Goal: Task Accomplishment & Management: Manage account settings

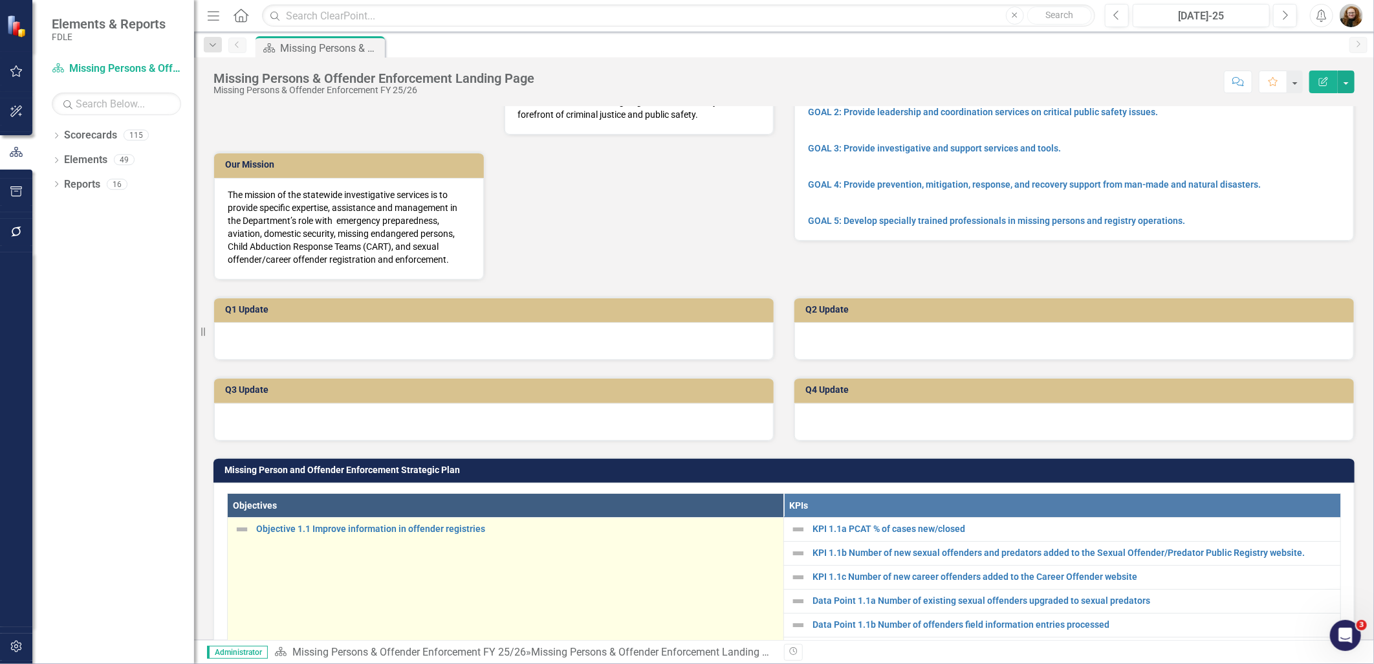
scroll to position [72, 0]
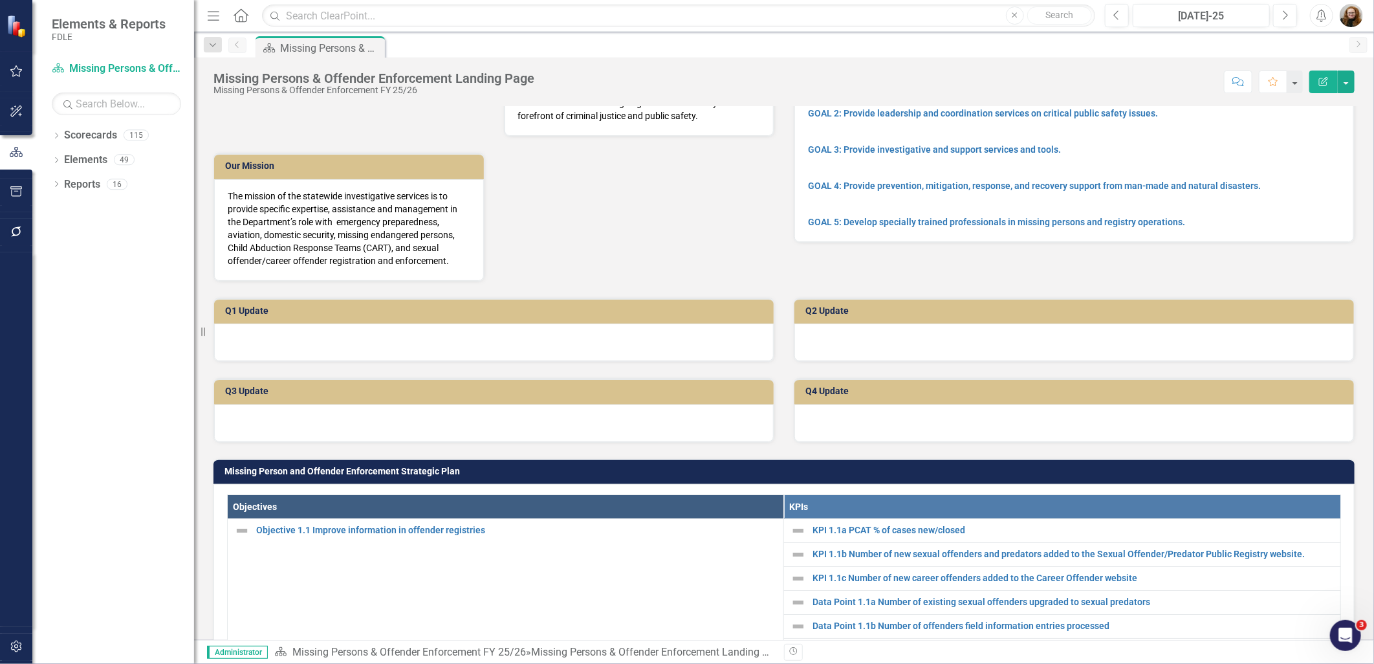
click at [306, 361] on div at bounding box center [494, 343] width 560 height 38
click at [316, 361] on div at bounding box center [494, 343] width 560 height 38
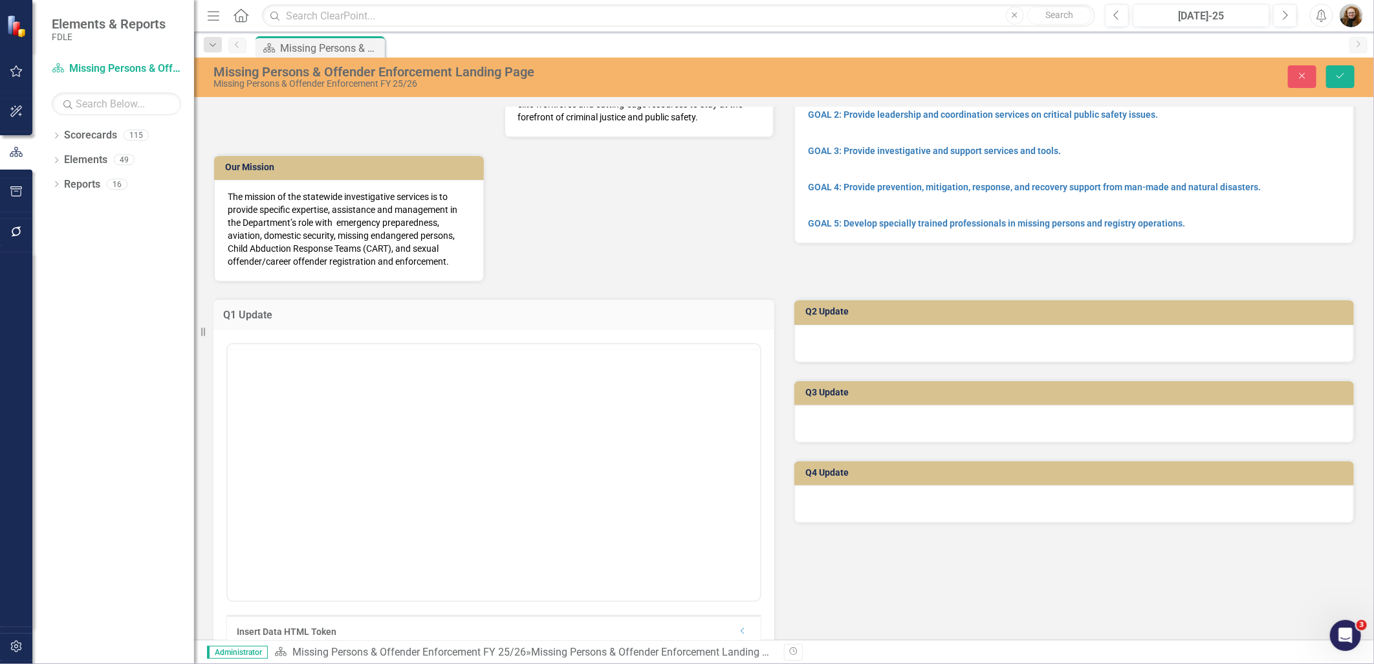
scroll to position [0, 0]
click at [303, 369] on button "Normal Text" at bounding box center [278, 360] width 84 height 18
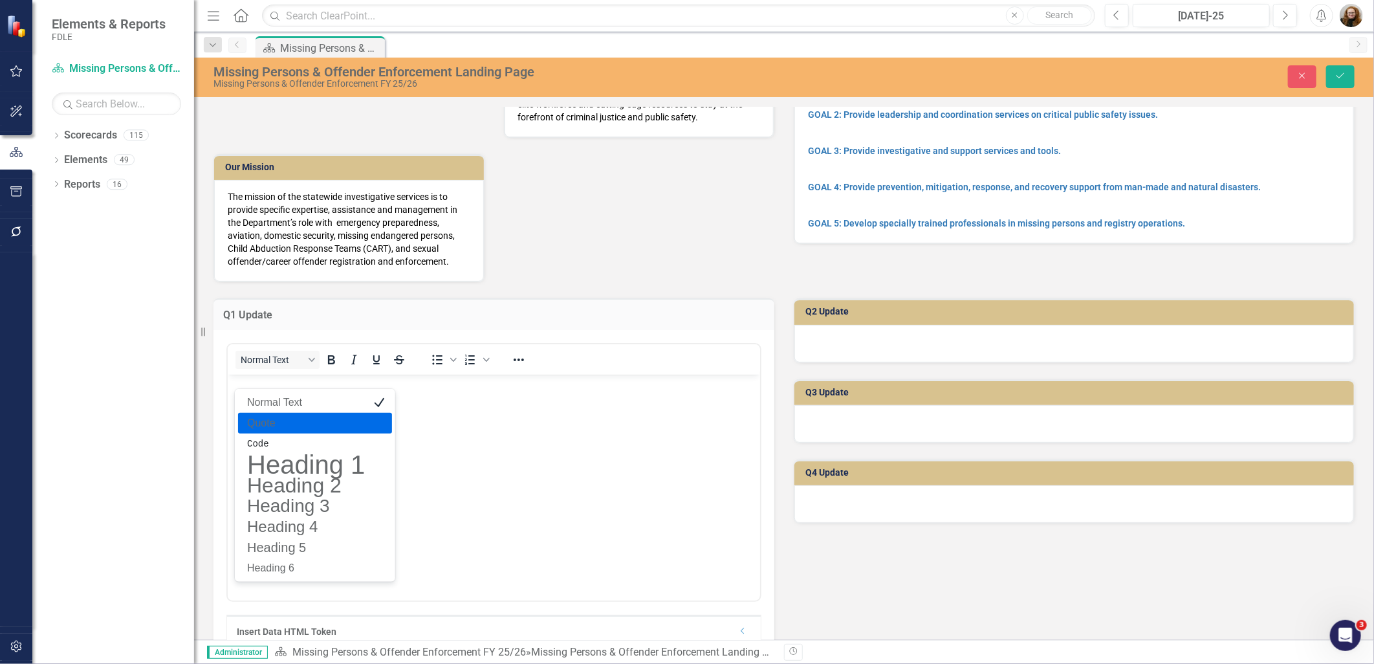
drag, startPoint x: 575, startPoint y: 445, endPoint x: 578, endPoint y: 438, distance: 8.1
click at [577, 443] on body "Rich Text Area. Press ALT-0 for help." at bounding box center [493, 471] width 533 height 194
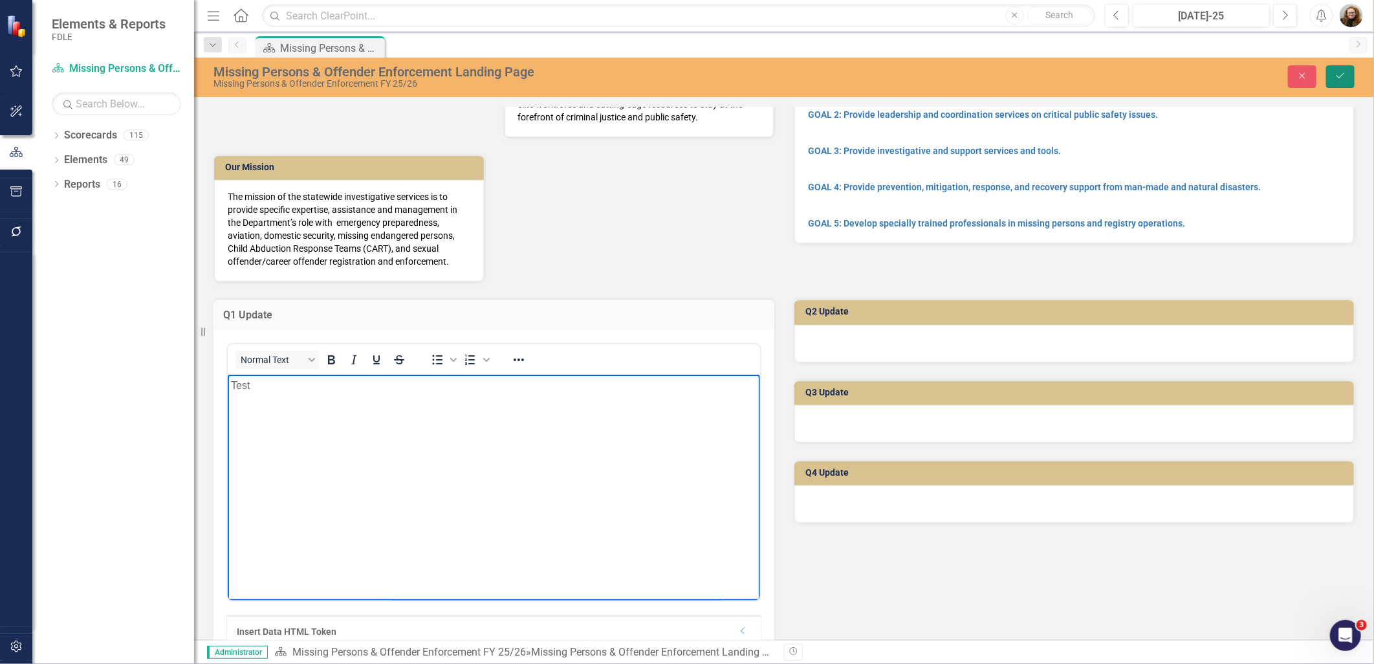
click at [1337, 69] on button "Save" at bounding box center [1341, 76] width 28 height 23
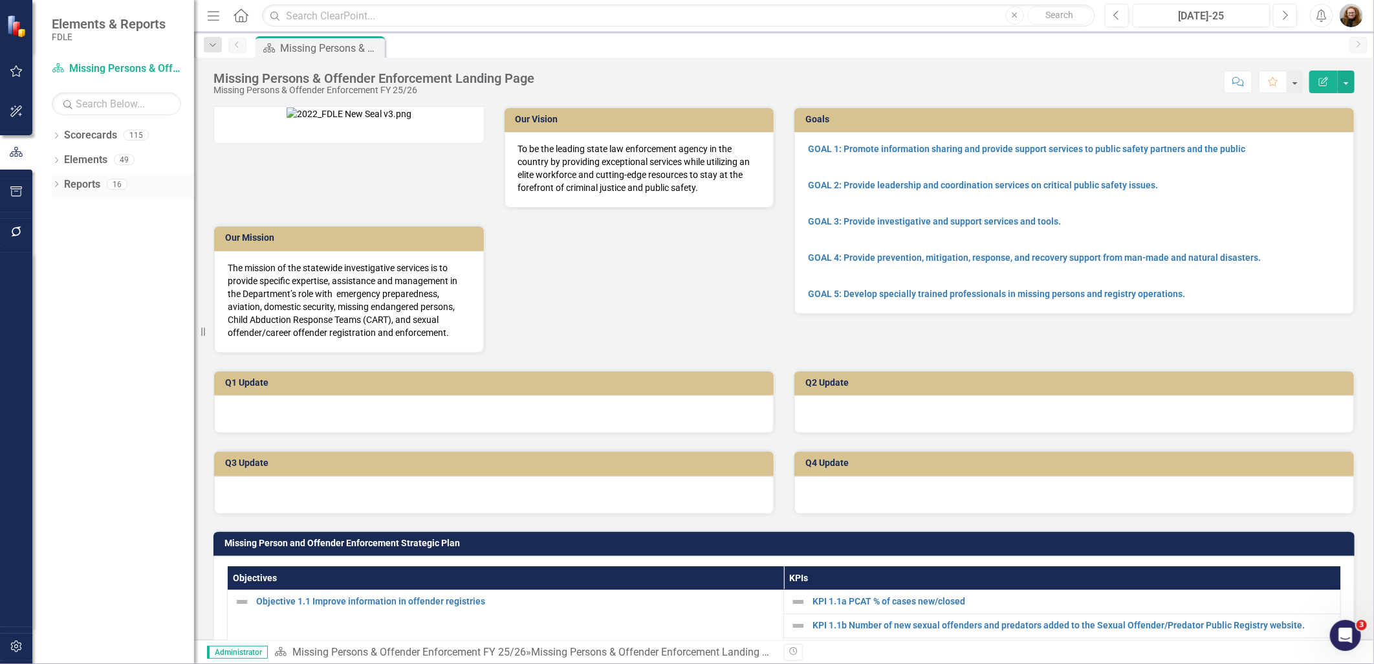
click at [57, 186] on icon "Dropdown" at bounding box center [56, 185] width 9 height 7
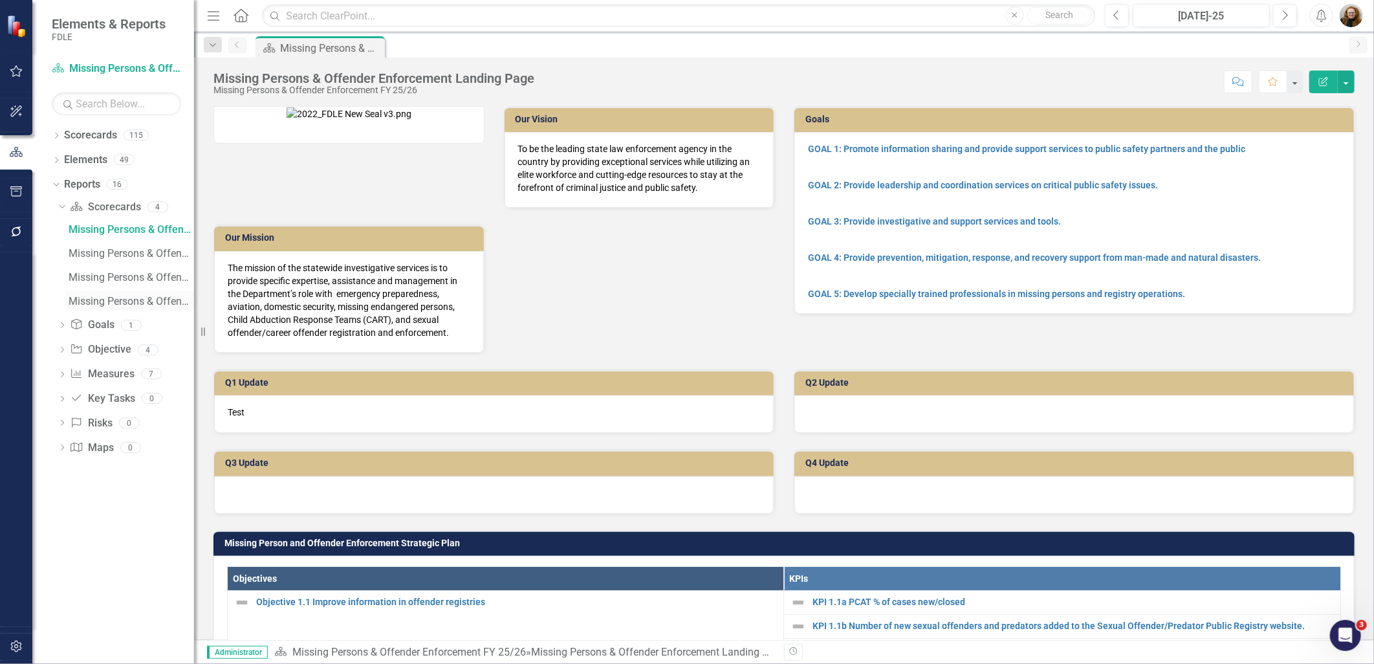
click at [104, 302] on div "Missing Persons & Offender Enforcement" at bounding box center [132, 302] width 126 height 12
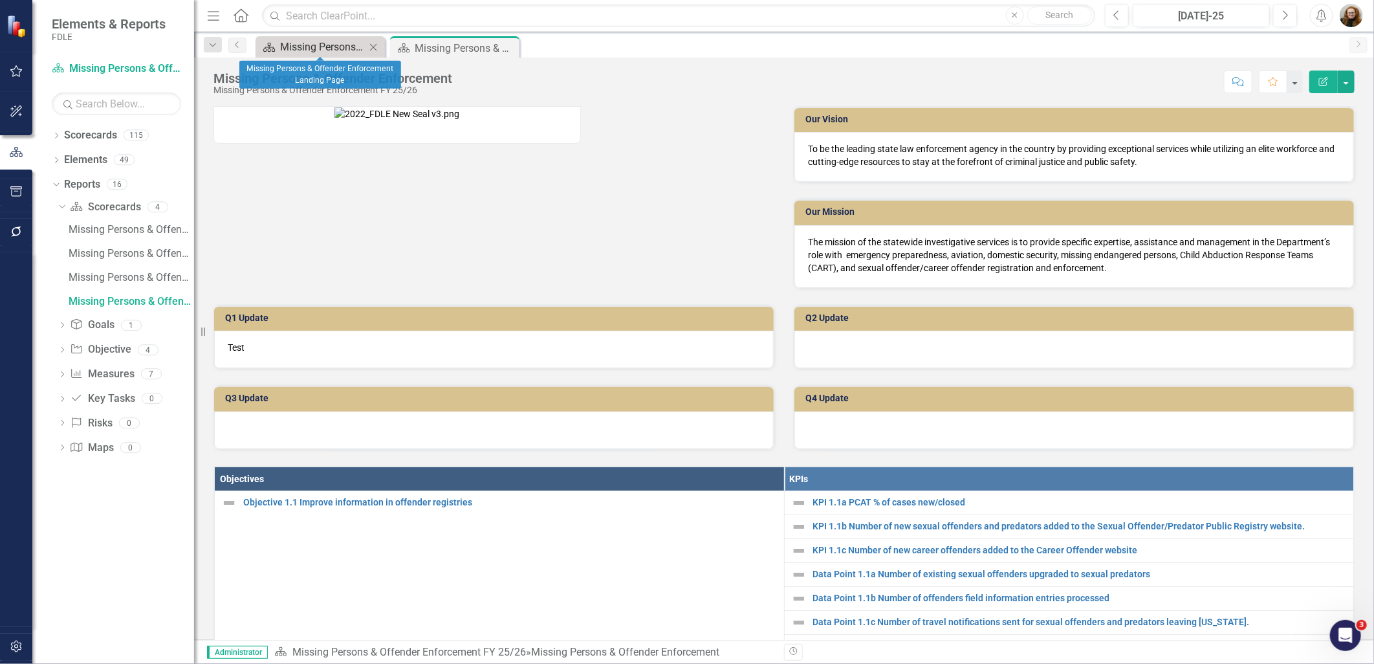
click at [304, 47] on div "Missing Persons & Offender Enforcement Landing Page" at bounding box center [322, 47] width 85 height 16
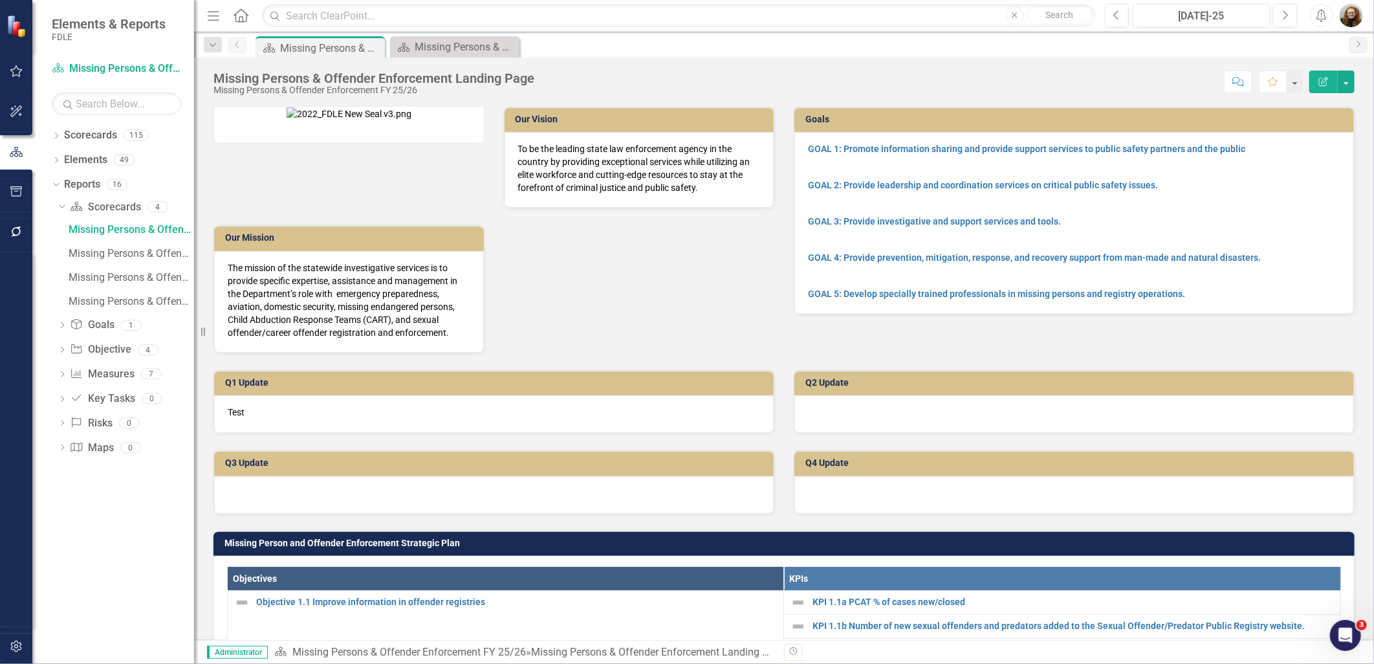
click at [258, 419] on p "Test" at bounding box center [494, 412] width 533 height 13
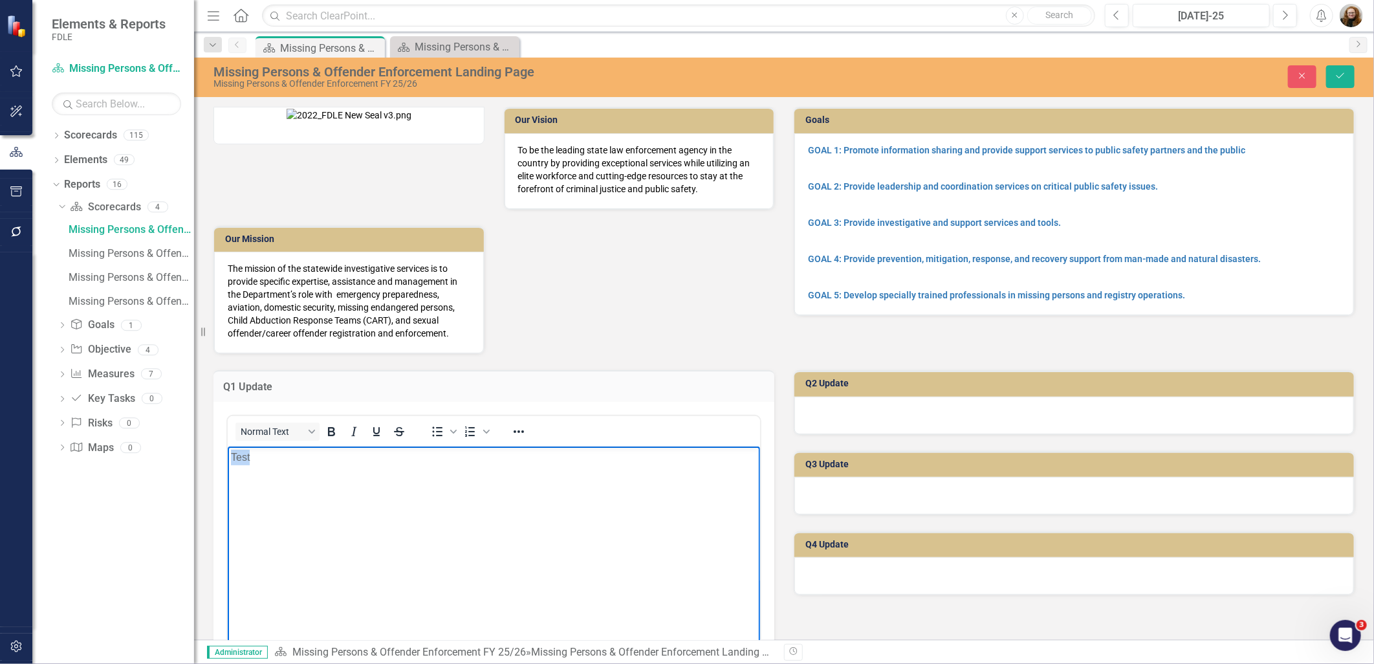
drag, startPoint x: 269, startPoint y: 454, endPoint x: 225, endPoint y: 454, distance: 44.0
click at [227, 454] on html "Test" at bounding box center [493, 543] width 533 height 194
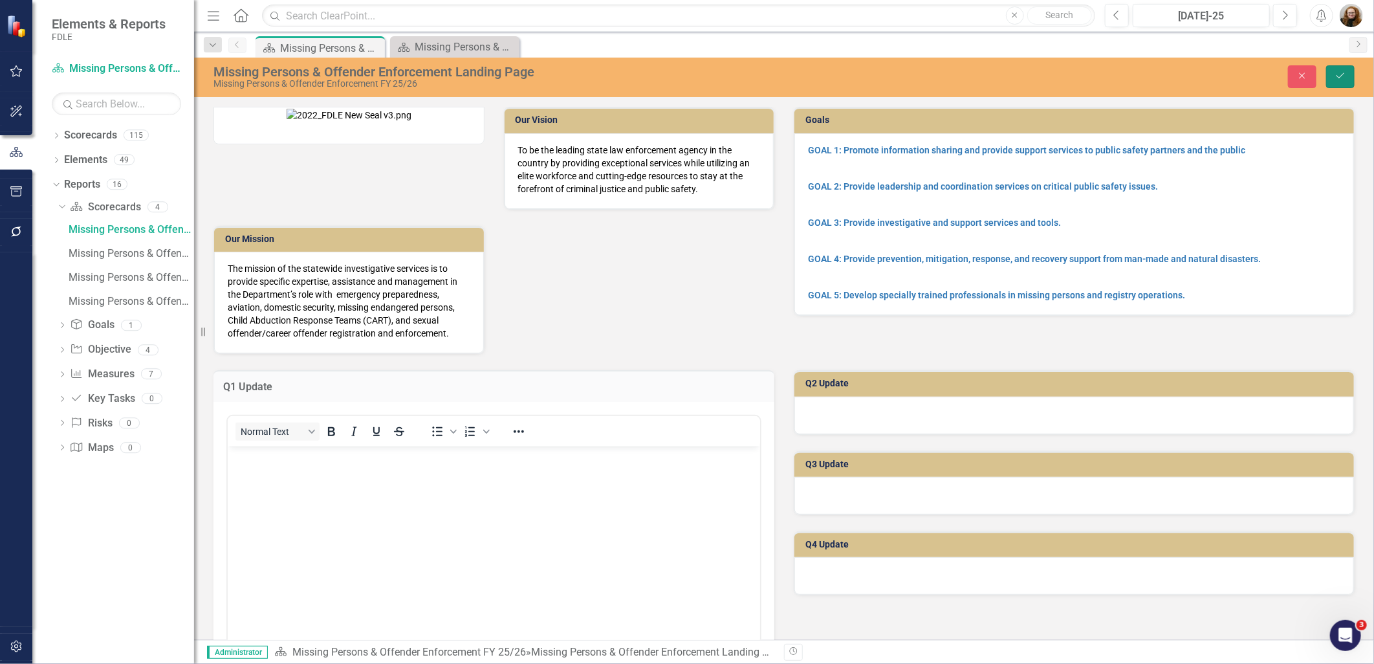
click at [1341, 72] on icon "Save" at bounding box center [1341, 75] width 12 height 9
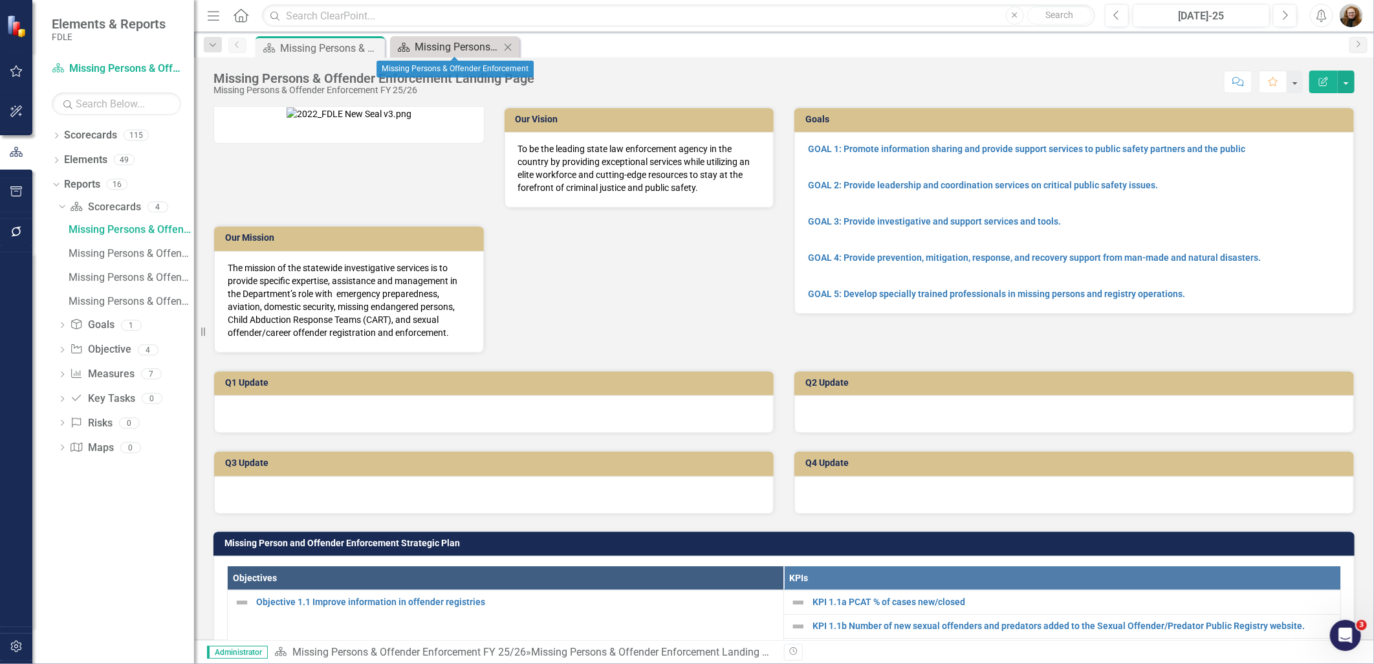
click at [434, 42] on div "Missing Persons & Offender Enforcement" at bounding box center [457, 47] width 85 height 16
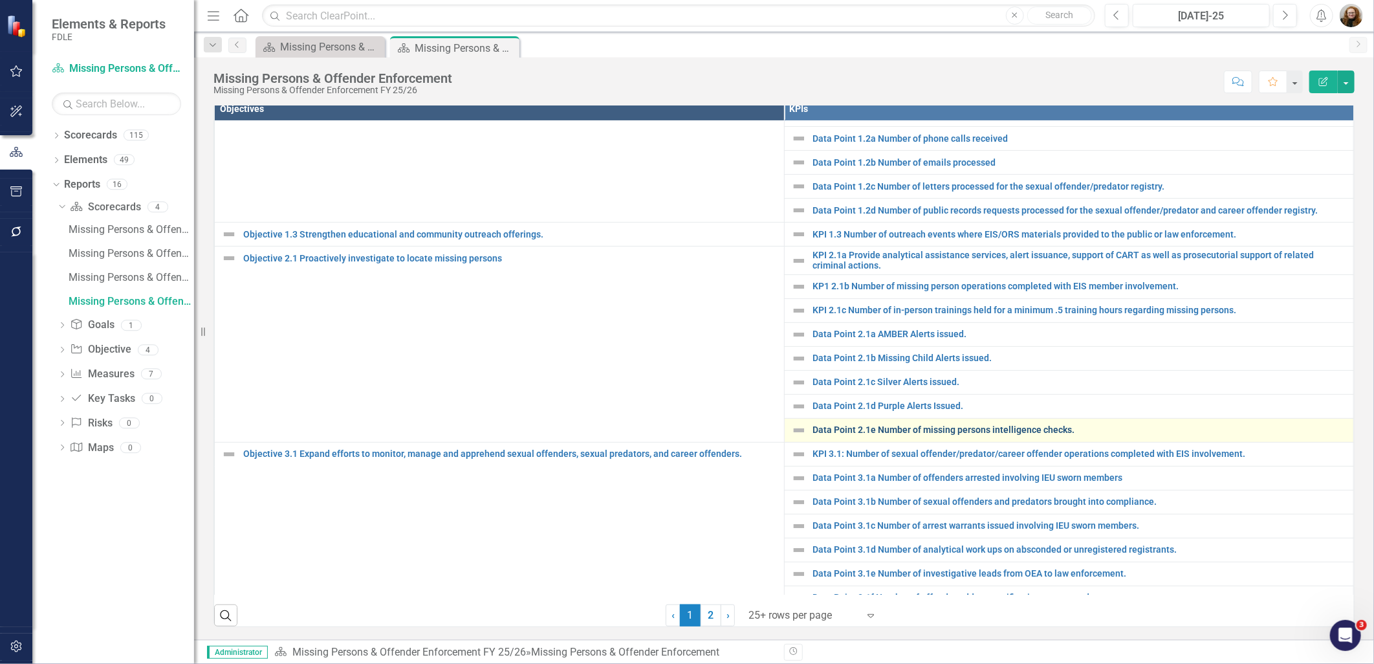
scroll to position [215, 0]
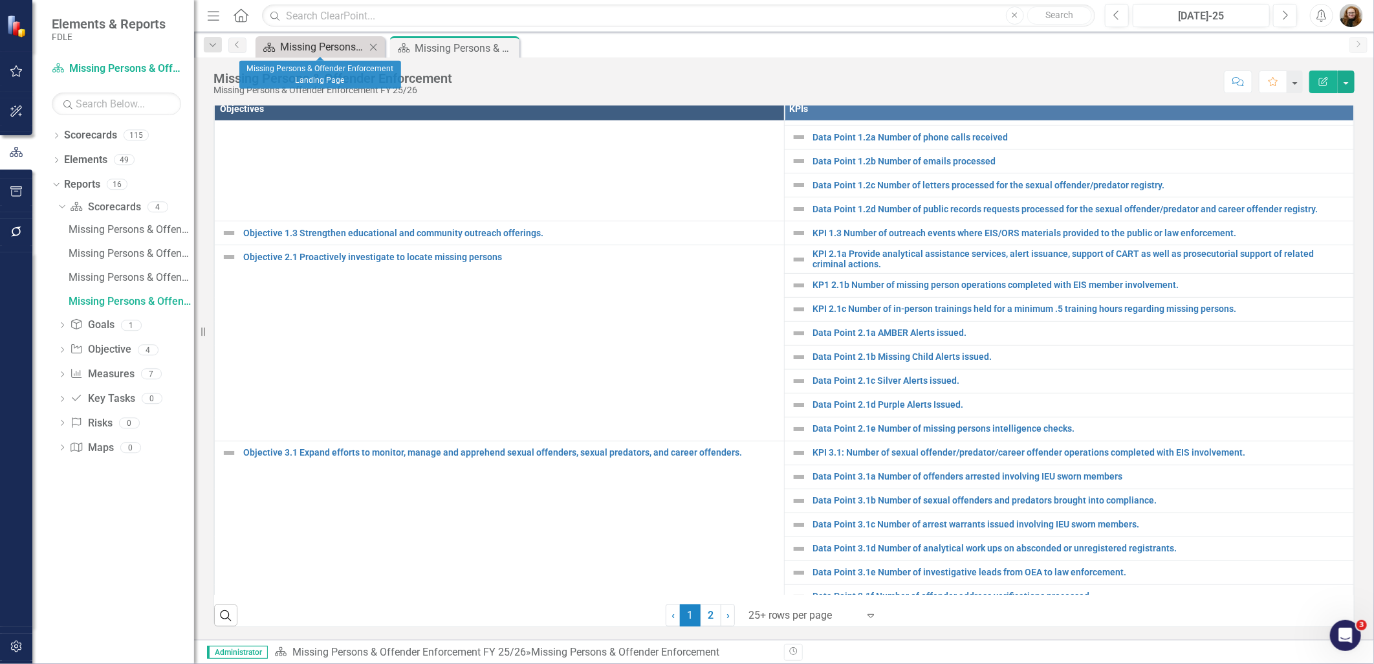
click at [331, 47] on div "Missing Persons & Offender Enforcement Landing Page" at bounding box center [322, 47] width 85 height 16
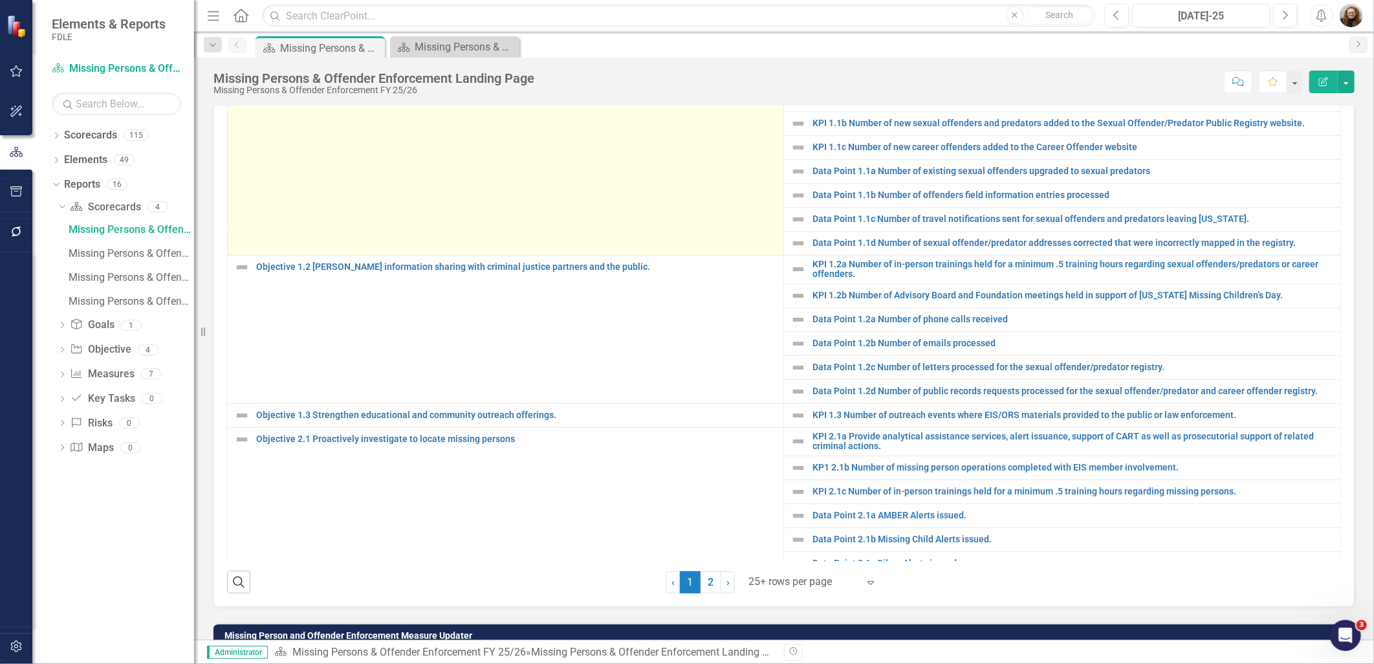
scroll to position [359, 0]
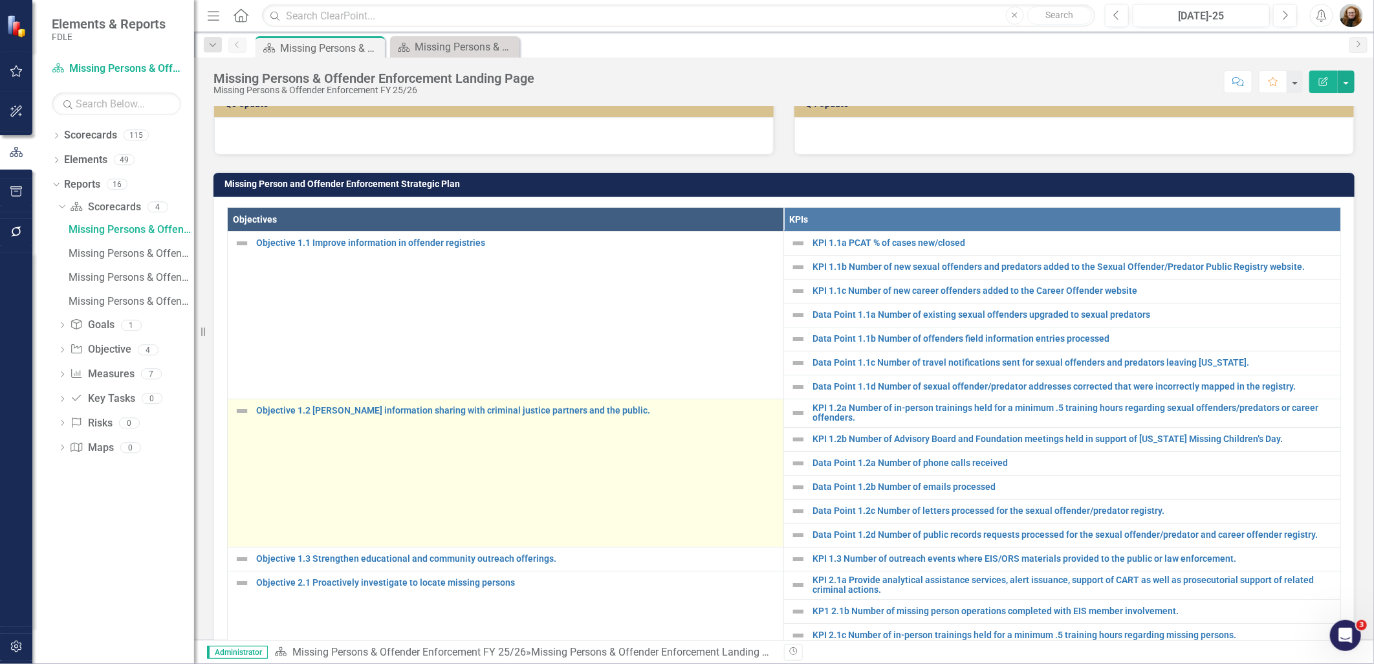
click at [411, 507] on td "Objective 1.2 Foster information sharing with criminal justice partners and the…" at bounding box center [506, 473] width 556 height 148
click at [525, 415] on link "Objective 1.2 Foster information sharing with criminal justice partners and the…" at bounding box center [516, 411] width 521 height 10
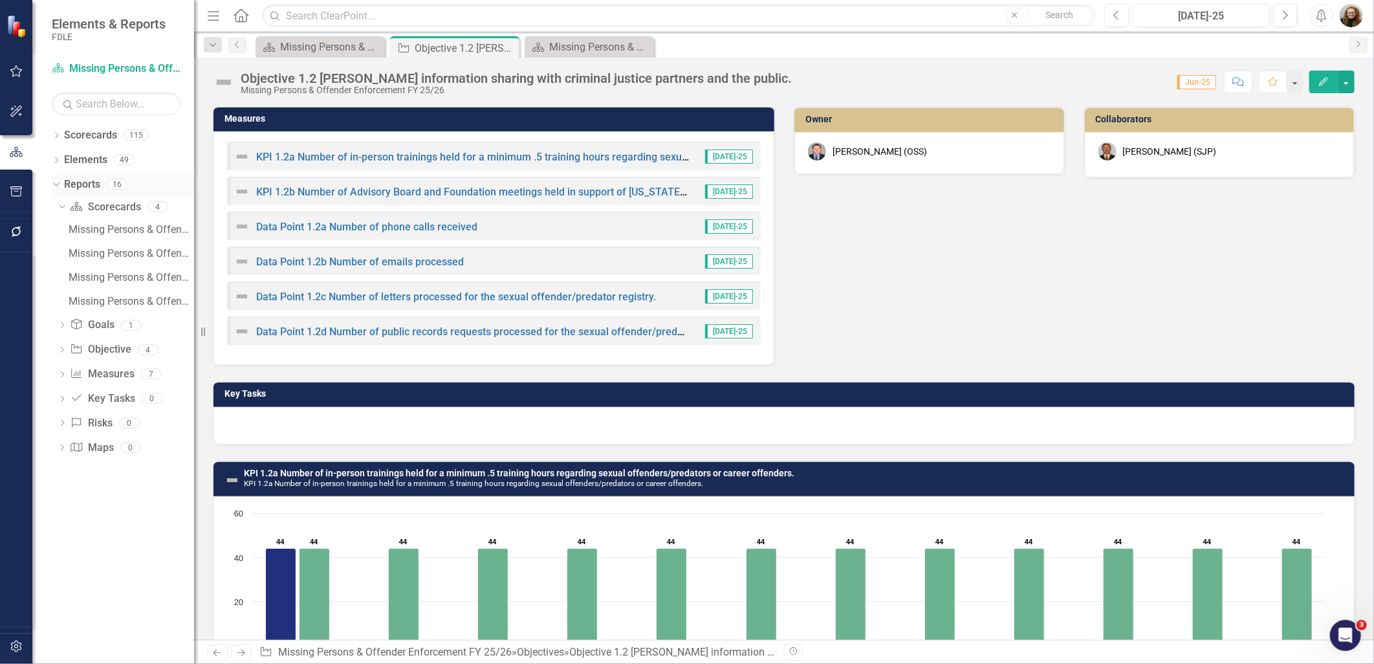
click at [56, 188] on icon "Dropdown" at bounding box center [54, 183] width 7 height 9
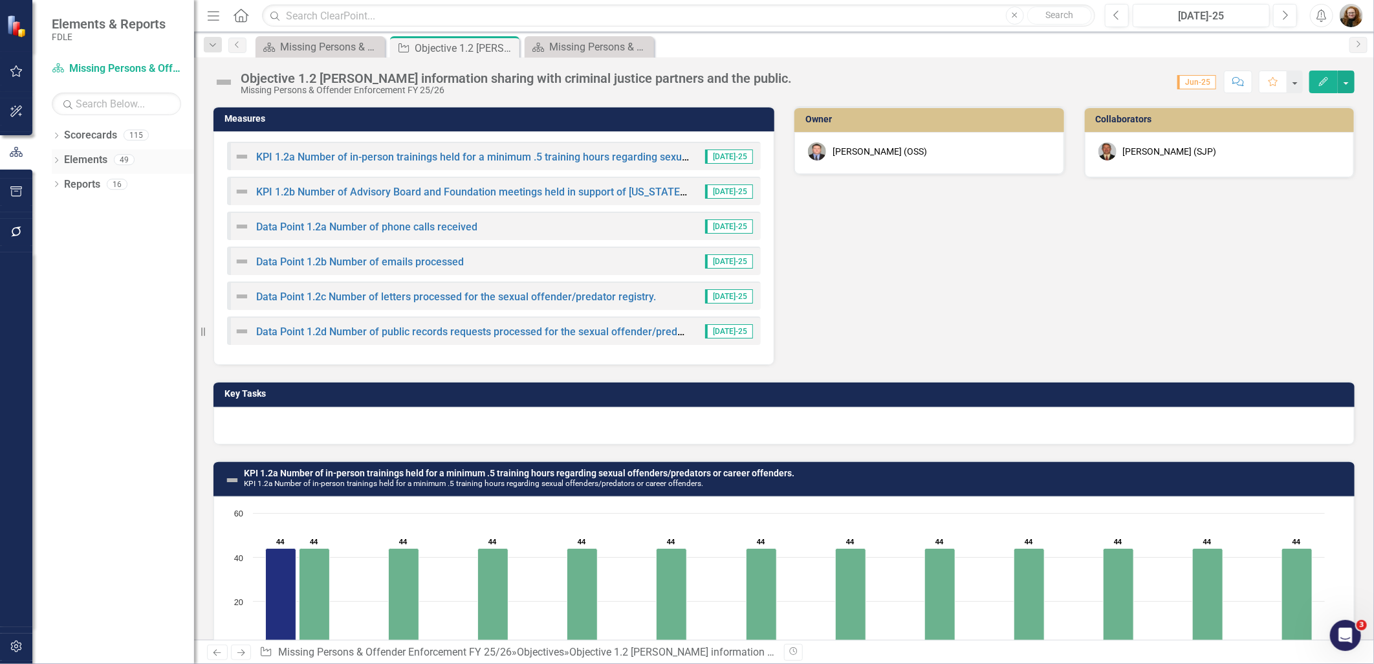
click at [61, 163] on div "Dropdown Elements 49" at bounding box center [123, 161] width 142 height 25
click at [60, 138] on icon "Dropdown" at bounding box center [56, 136] width 9 height 7
click at [63, 237] on div "Dropdown" at bounding box center [63, 233] width 10 height 11
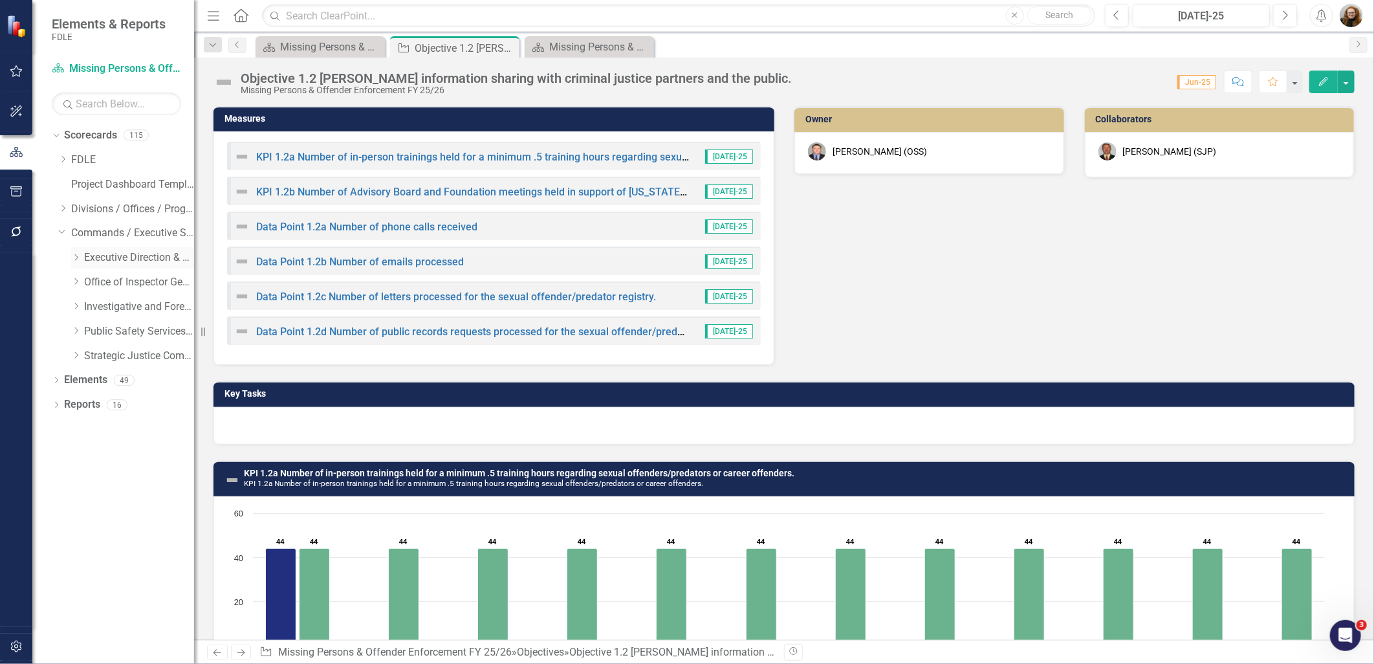
click at [73, 263] on div "Dropdown" at bounding box center [76, 257] width 10 height 11
click at [102, 285] on link "Business Support Program FY 25/26" at bounding box center [145, 282] width 97 height 15
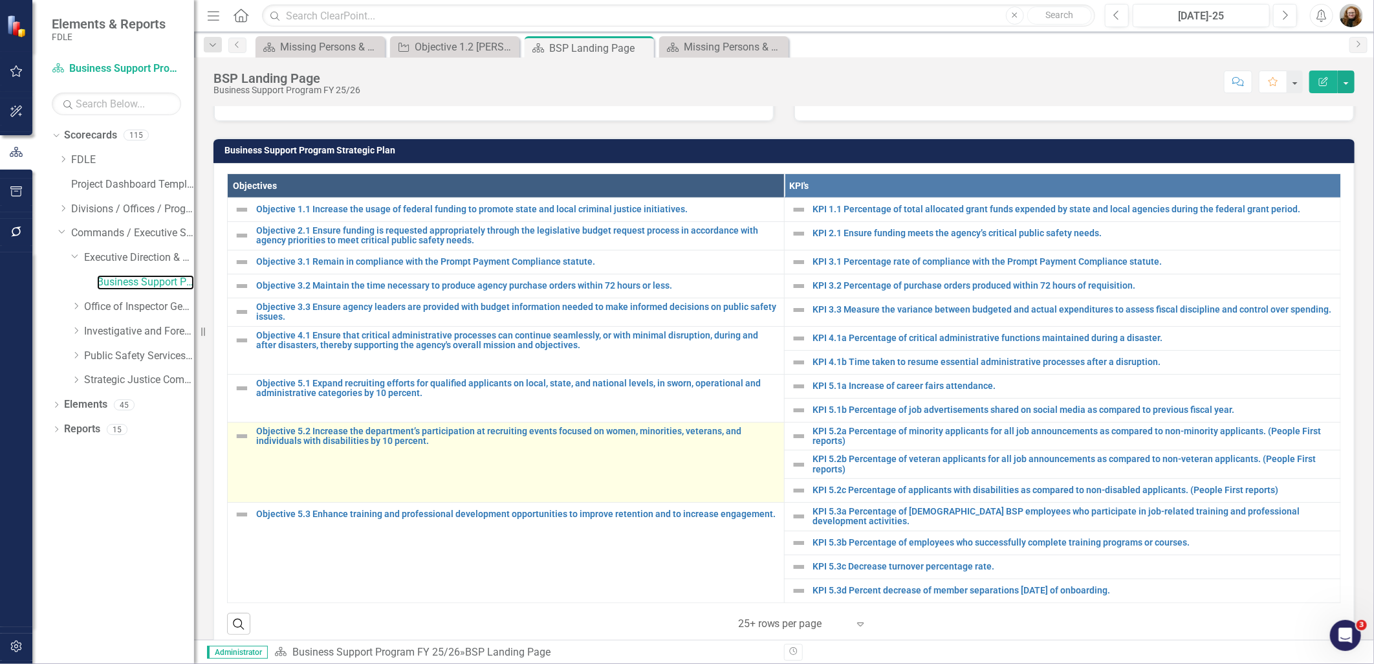
scroll to position [397, 0]
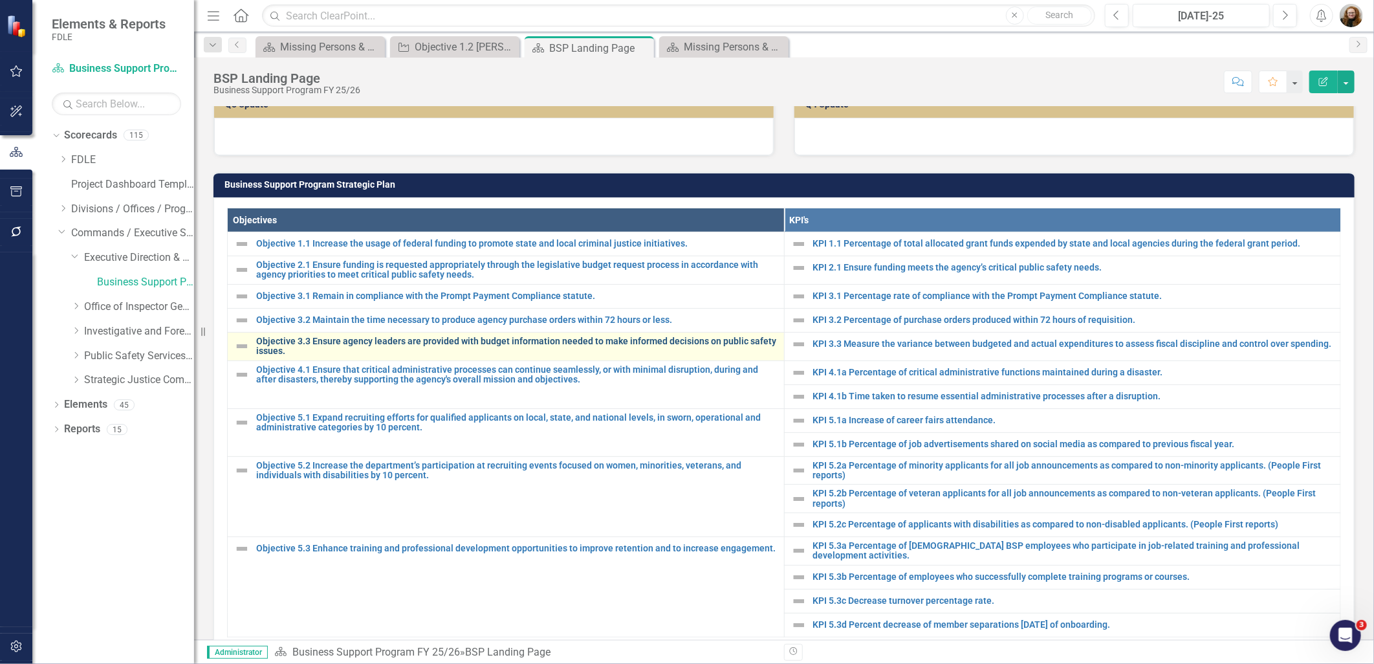
click at [379, 353] on link "Objective 3.3 Ensure agency leaders are provided with budget information needed…" at bounding box center [517, 346] width 522 height 20
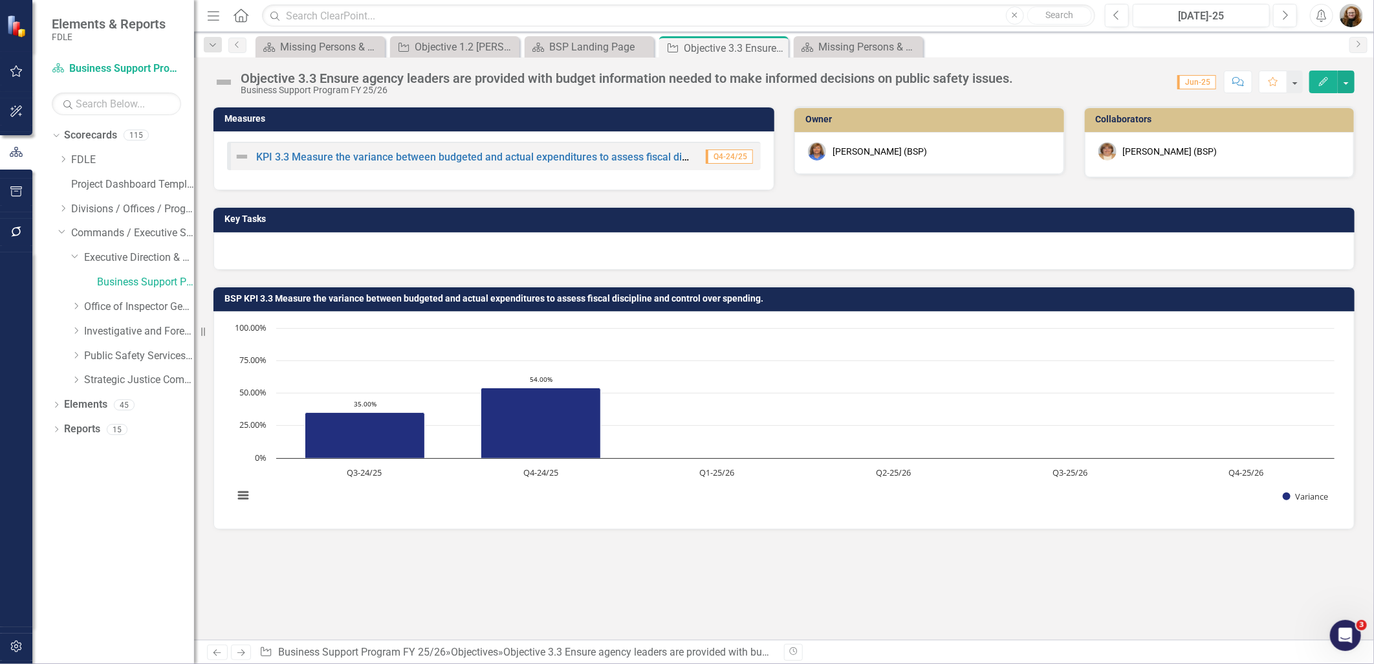
click at [127, 529] on div "Dropdown Scorecards 115 Dropdown FDLE Commissioner's Initiative Team Project Da…" at bounding box center [113, 394] width 162 height 539
click at [82, 360] on div "Dropdown" at bounding box center [77, 355] width 13 height 11
click at [123, 416] on div "Criminal Justice Information Services FY 25/26" at bounding box center [132, 406] width 123 height 25
click at [124, 411] on link "Criminal Justice Information Services FY 25/26" at bounding box center [145, 404] width 97 height 15
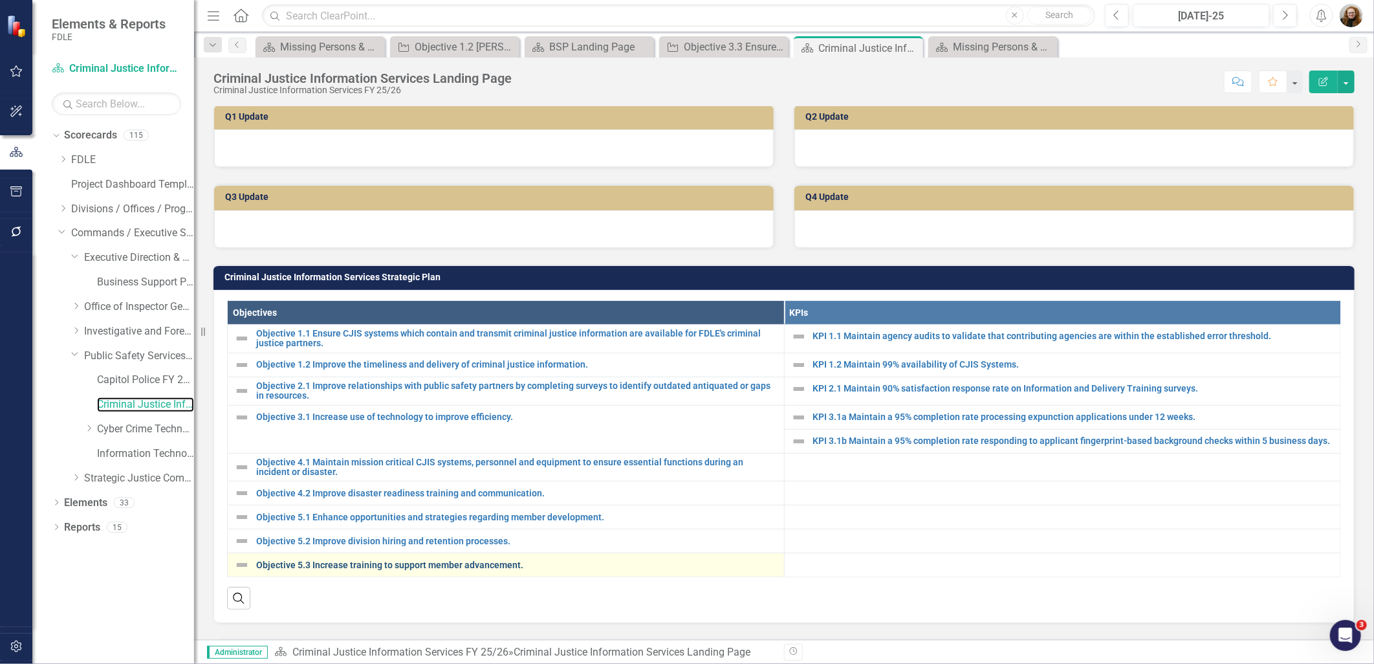
scroll to position [431, 0]
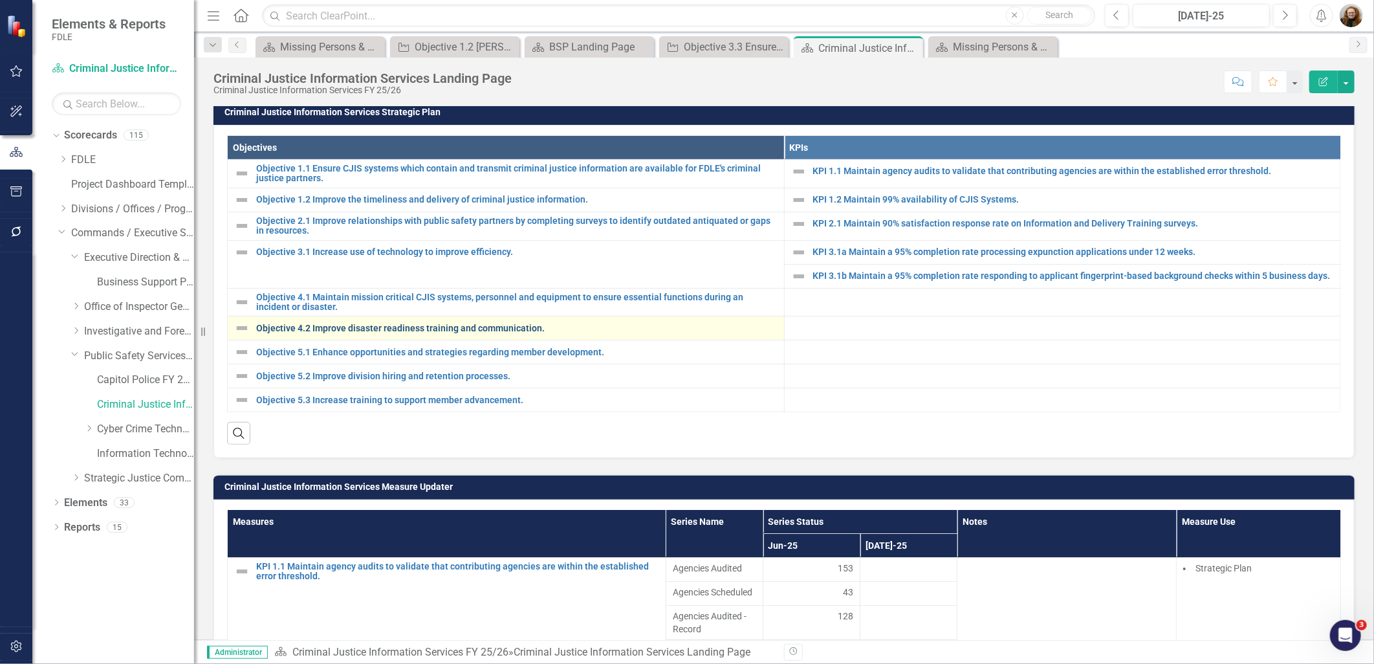
click at [426, 333] on link "Objective 4.2 Improve disaster readiness training and communication." at bounding box center [517, 329] width 522 height 10
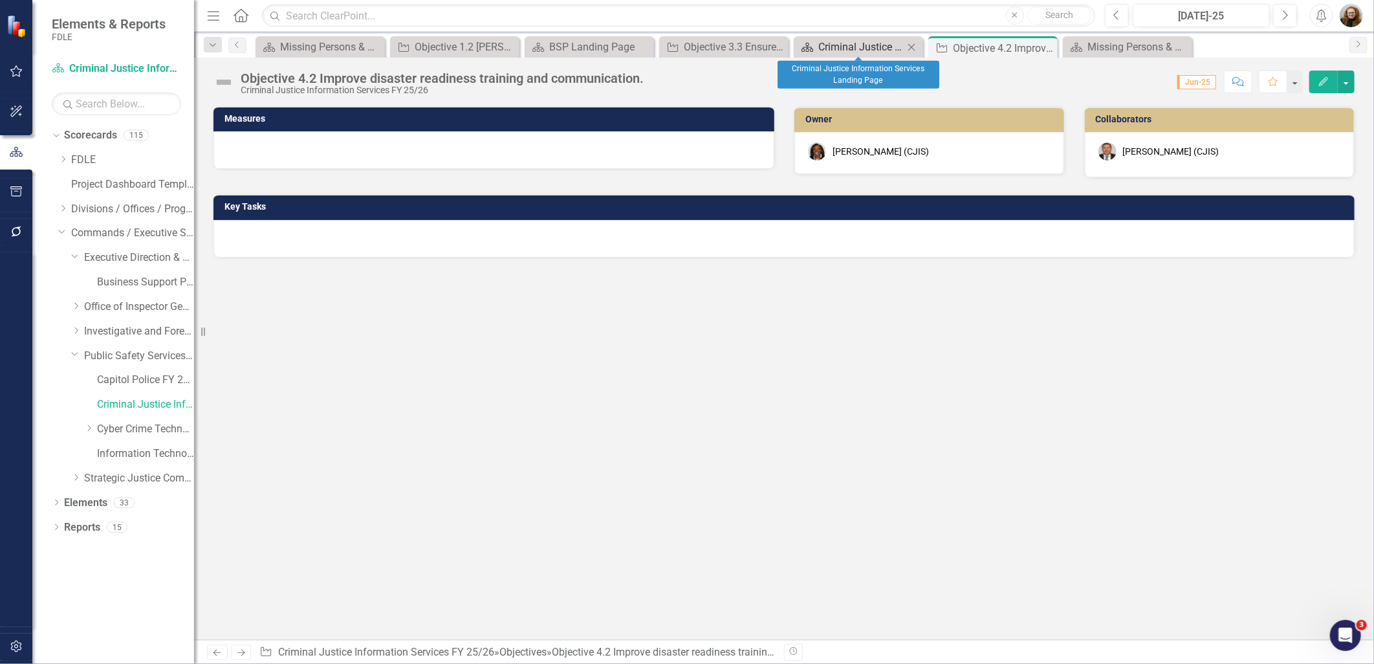
click at [842, 47] on div "Criminal Justice Information Services Landing Page" at bounding box center [861, 47] width 85 height 16
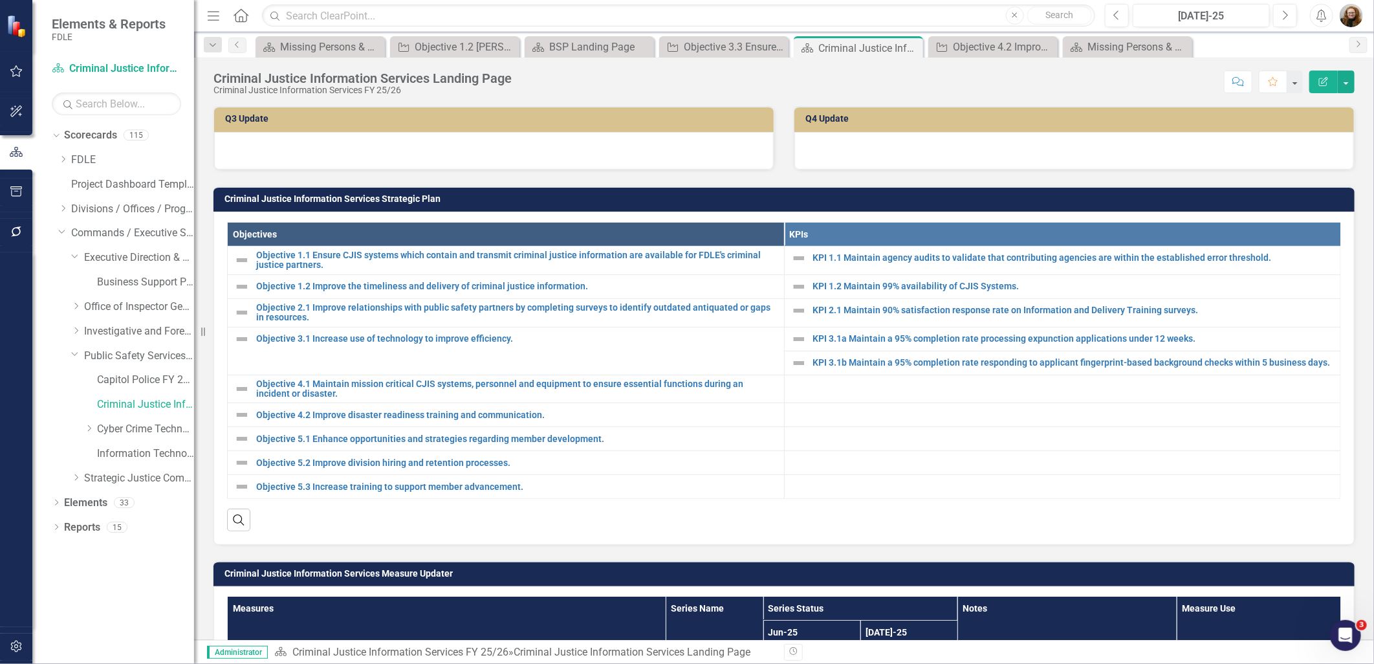
scroll to position [431, 0]
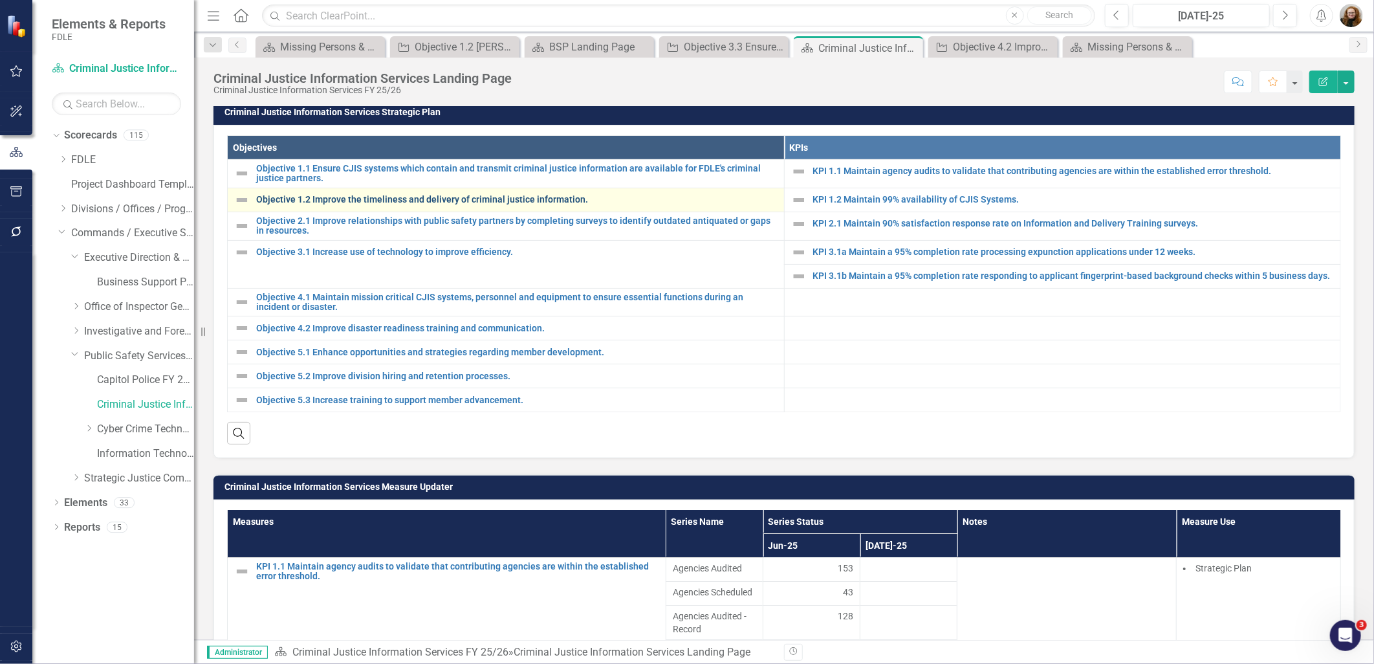
click at [332, 204] on link "Objective 1.2 Improve the timeliness and delivery of criminal justice informati…" at bounding box center [517, 200] width 522 height 10
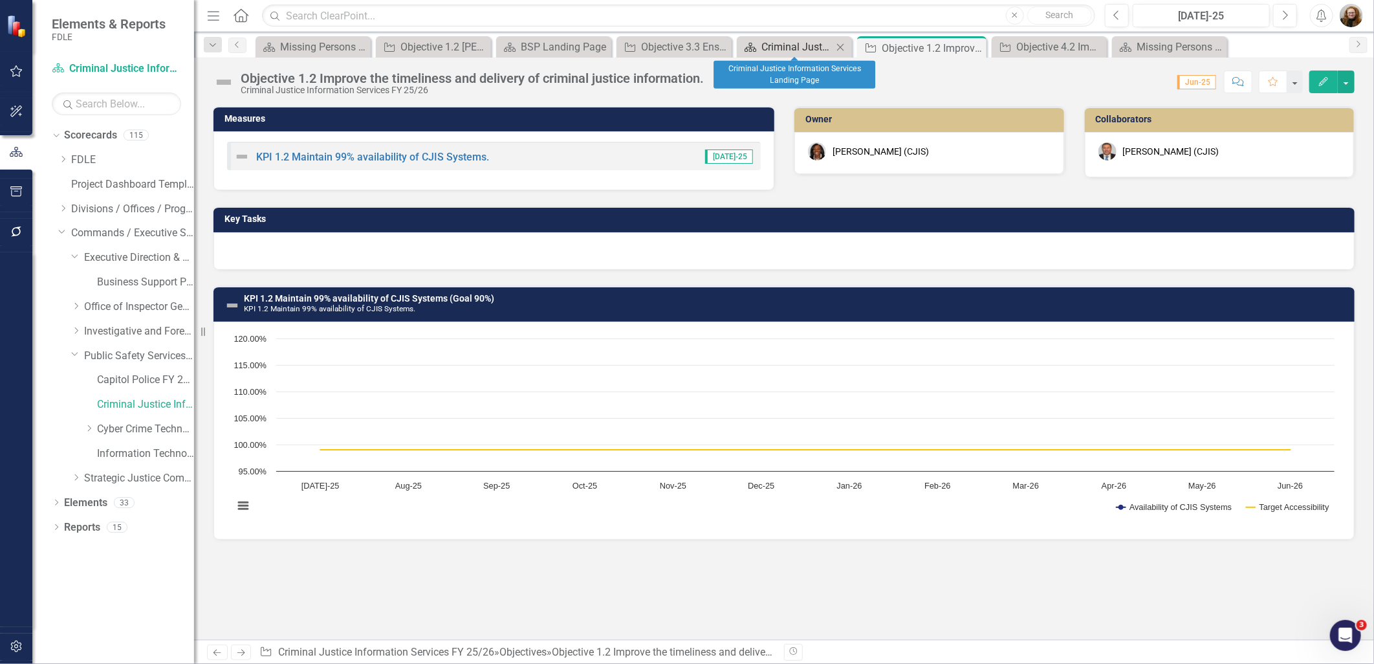
click at [775, 41] on div "Criminal Justice Information Services Landing Page" at bounding box center [797, 47] width 71 height 16
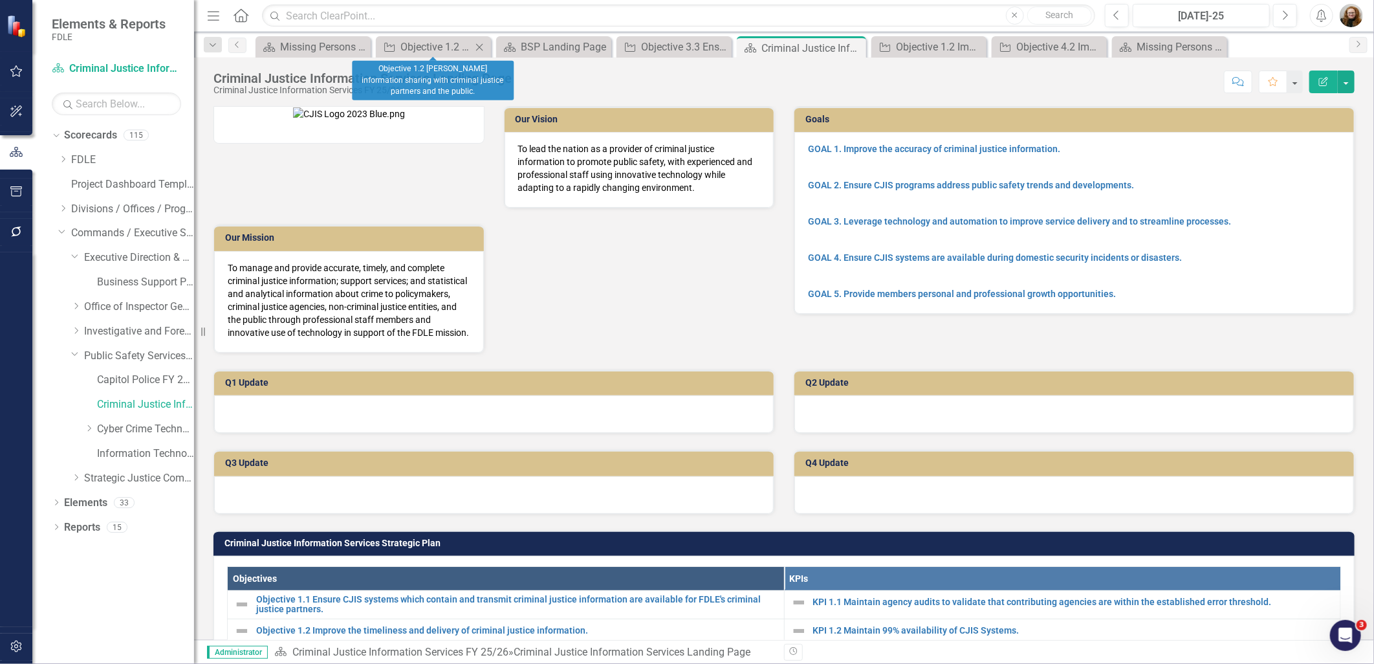
click at [480, 49] on icon "Close" at bounding box center [479, 47] width 13 height 10
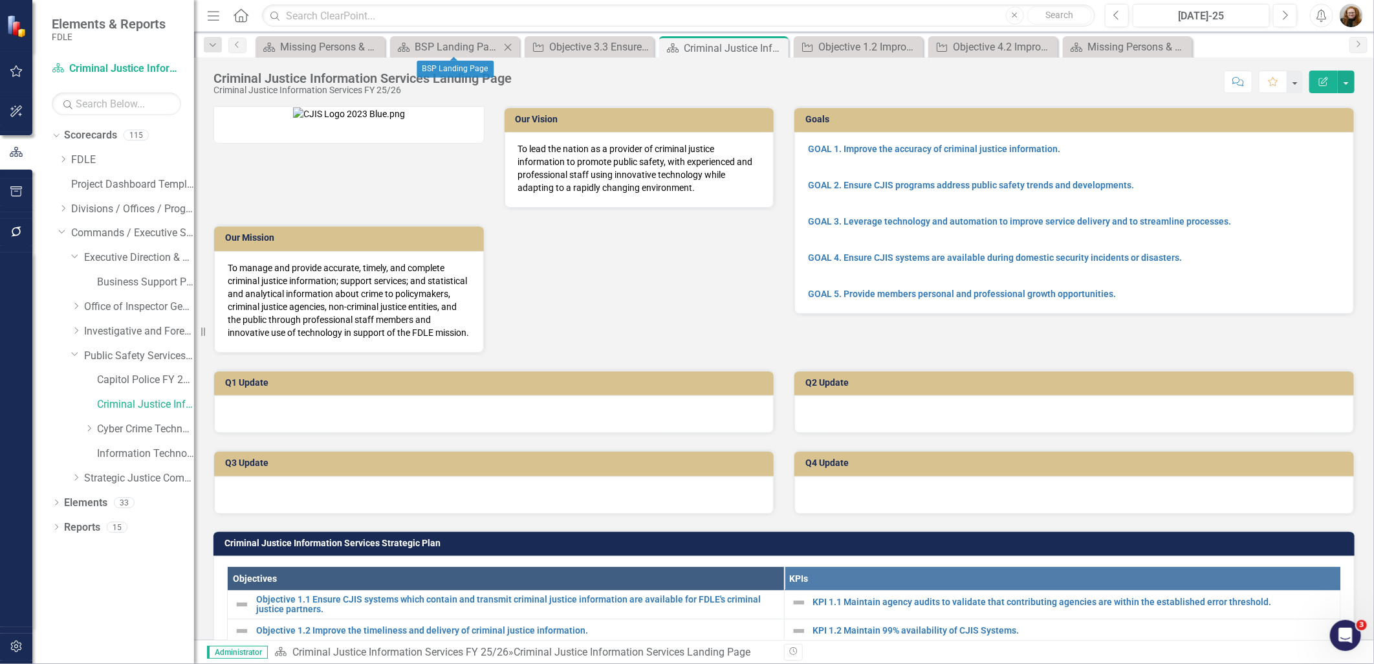
click at [507, 43] on icon "Close" at bounding box center [507, 47] width 13 height 10
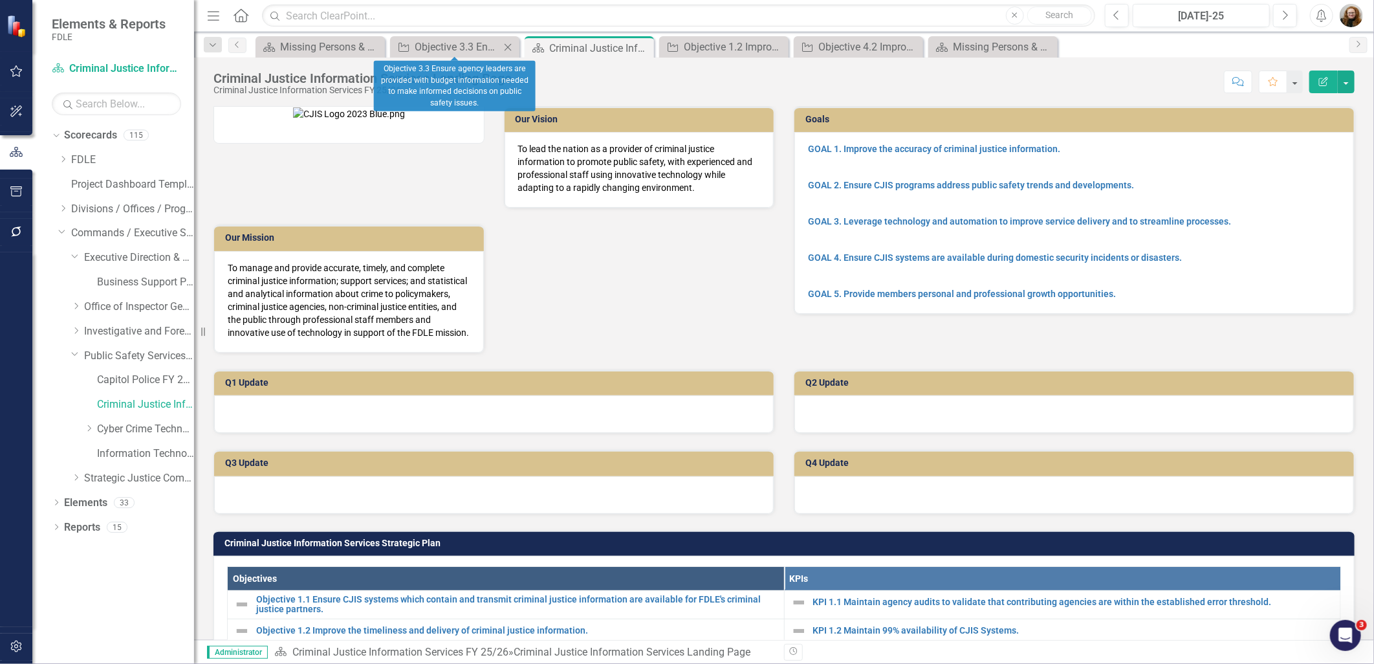
click at [515, 43] on div "Close" at bounding box center [508, 47] width 16 height 16
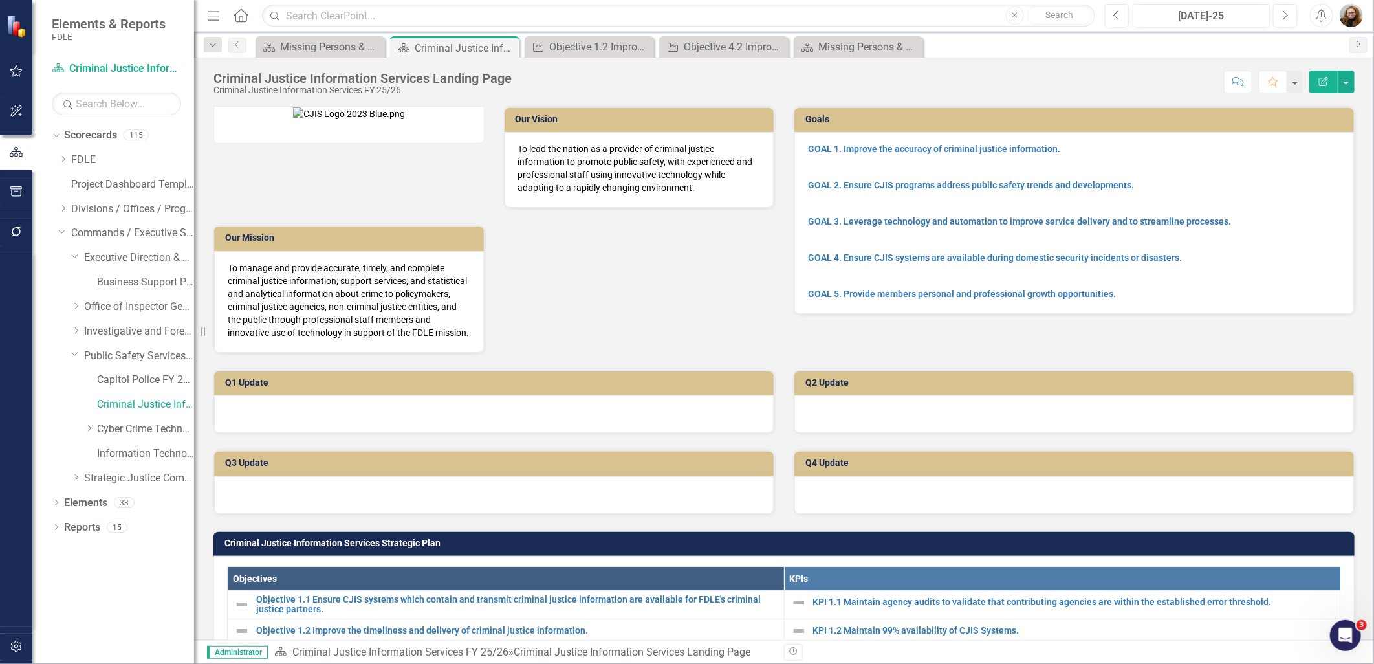
click at [0, 0] on icon "Close" at bounding box center [0, 0] width 0 height 0
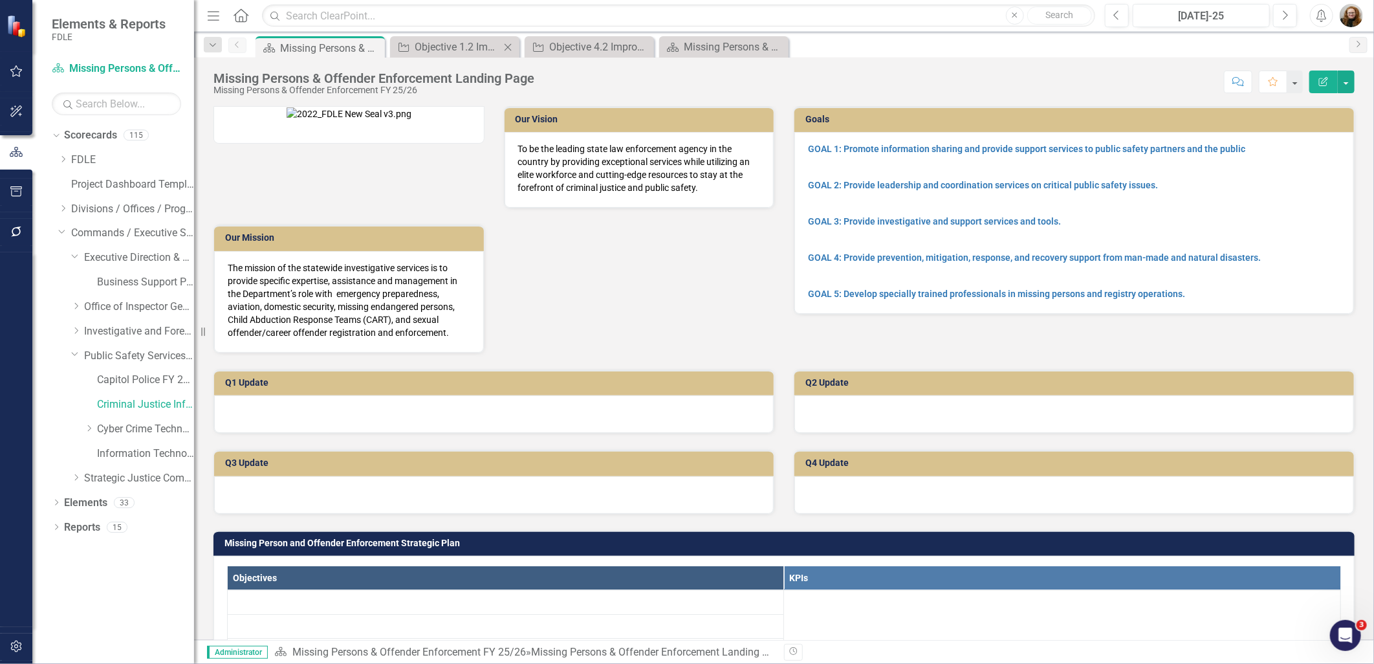
click at [512, 44] on icon "Close" at bounding box center [507, 47] width 13 height 10
click at [0, 0] on icon "Close" at bounding box center [0, 0] width 0 height 0
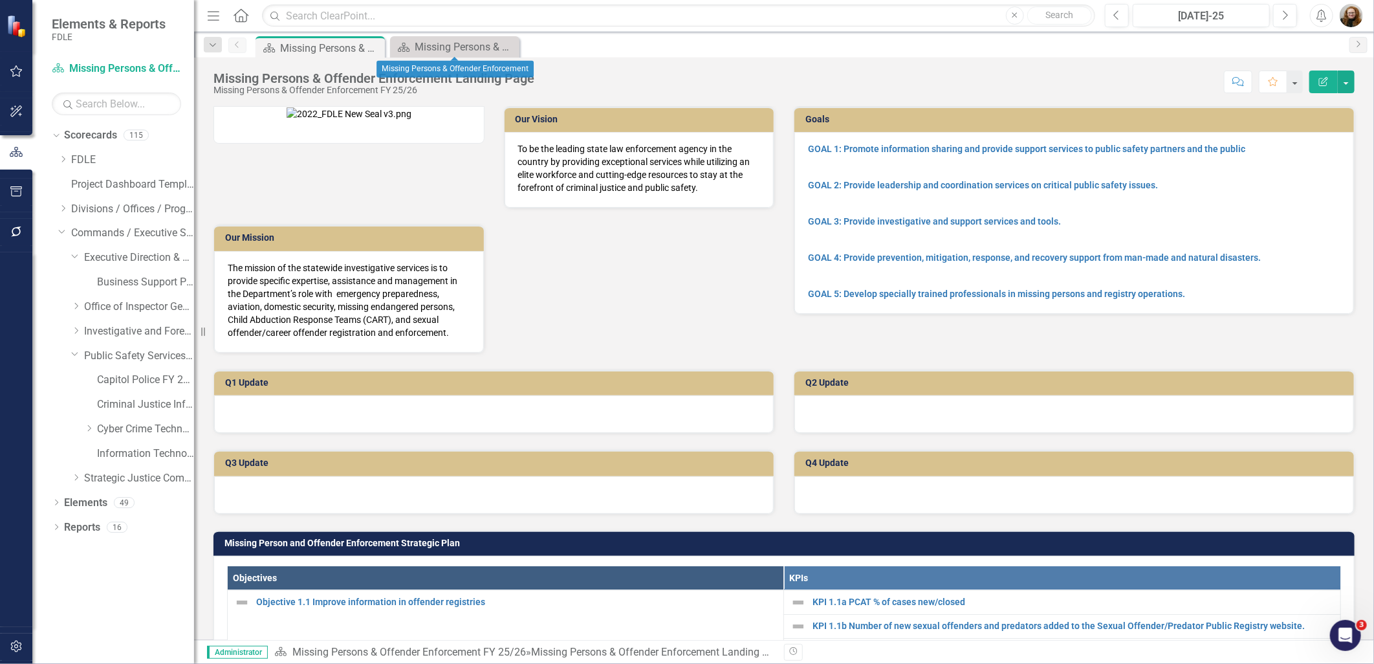
click at [0, 0] on icon "Close" at bounding box center [0, 0] width 0 height 0
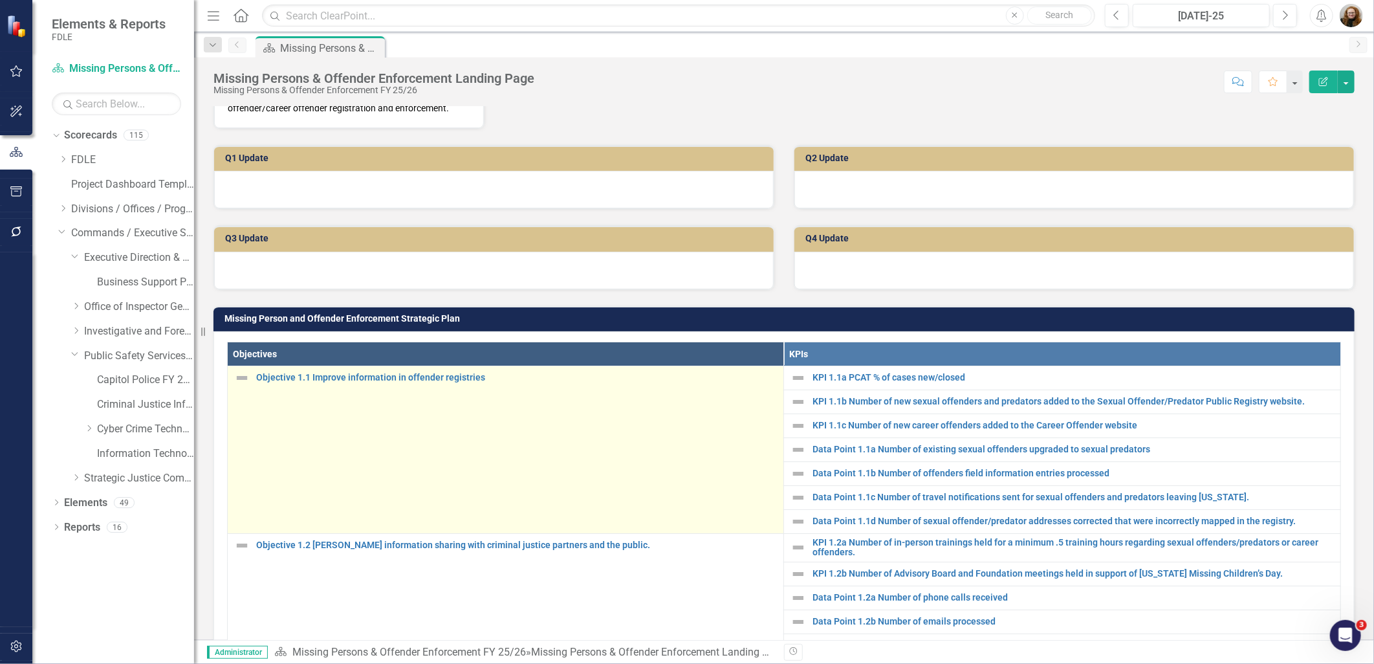
scroll to position [287, 0]
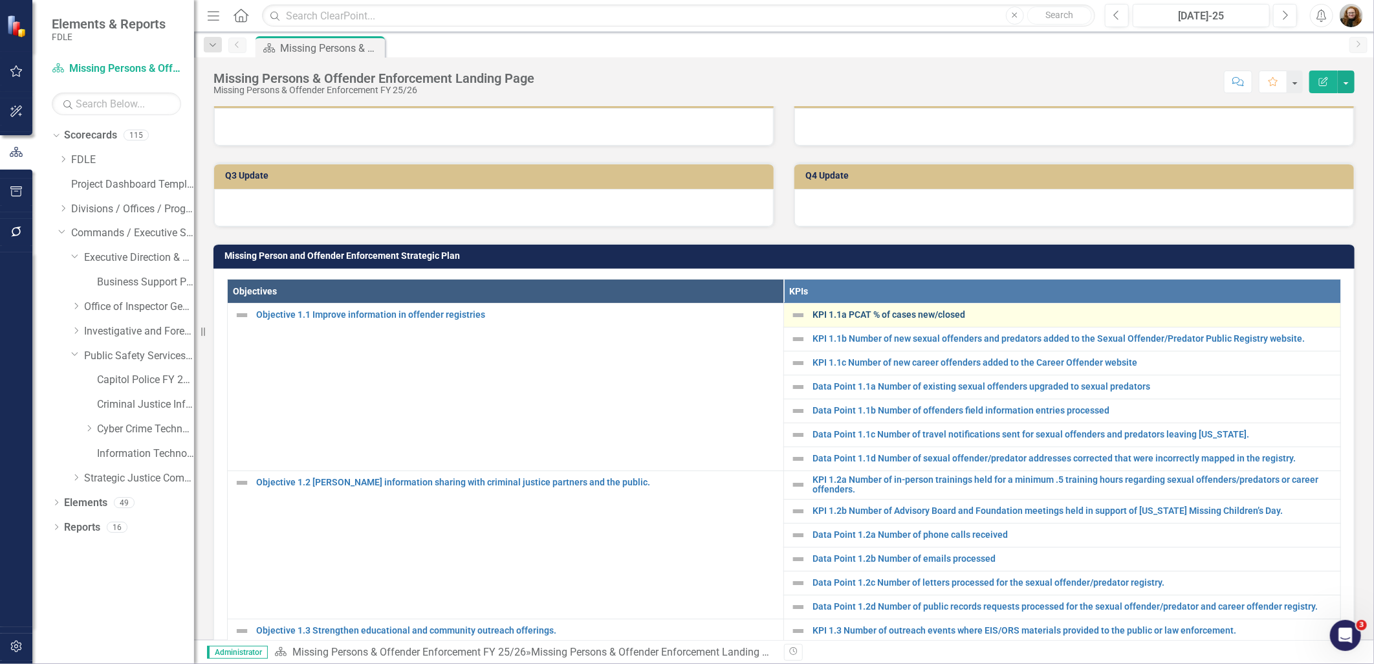
click at [892, 320] on link "KPI 1.1a PCAT % of cases new/closed" at bounding box center [1074, 315] width 522 height 10
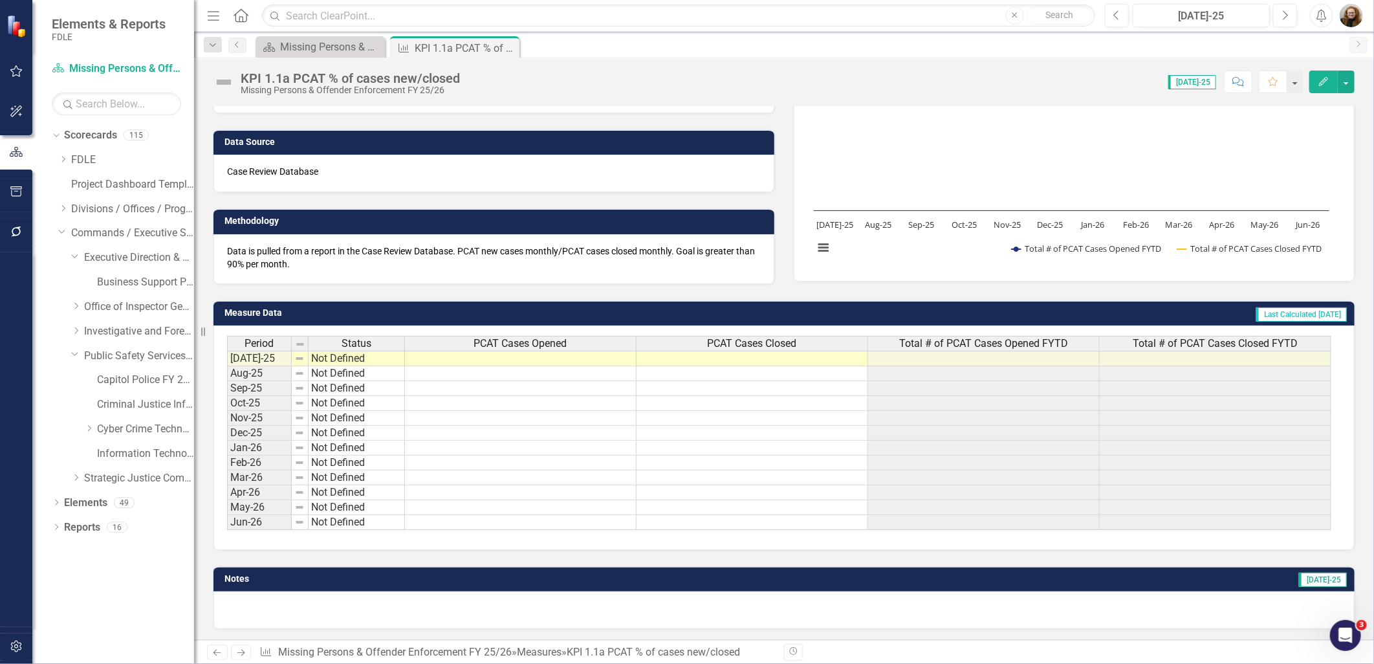
scroll to position [162, 0]
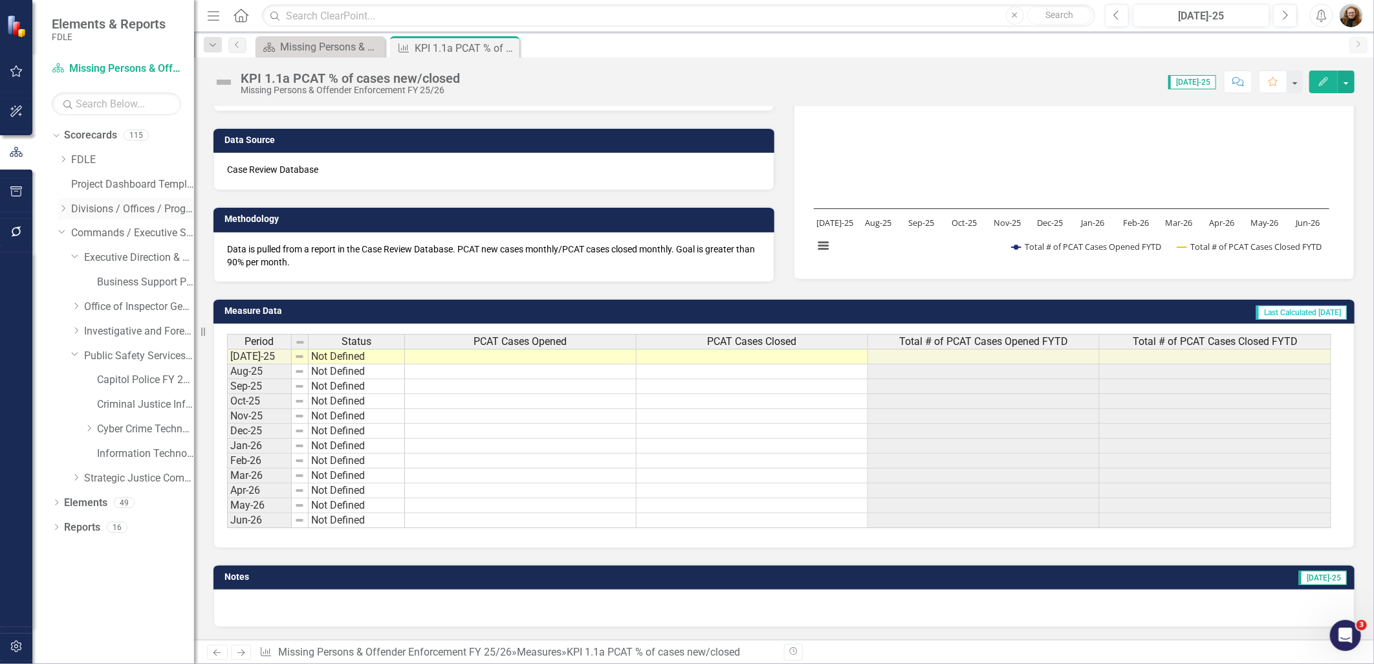
click at [61, 208] on icon "Dropdown" at bounding box center [63, 208] width 10 height 8
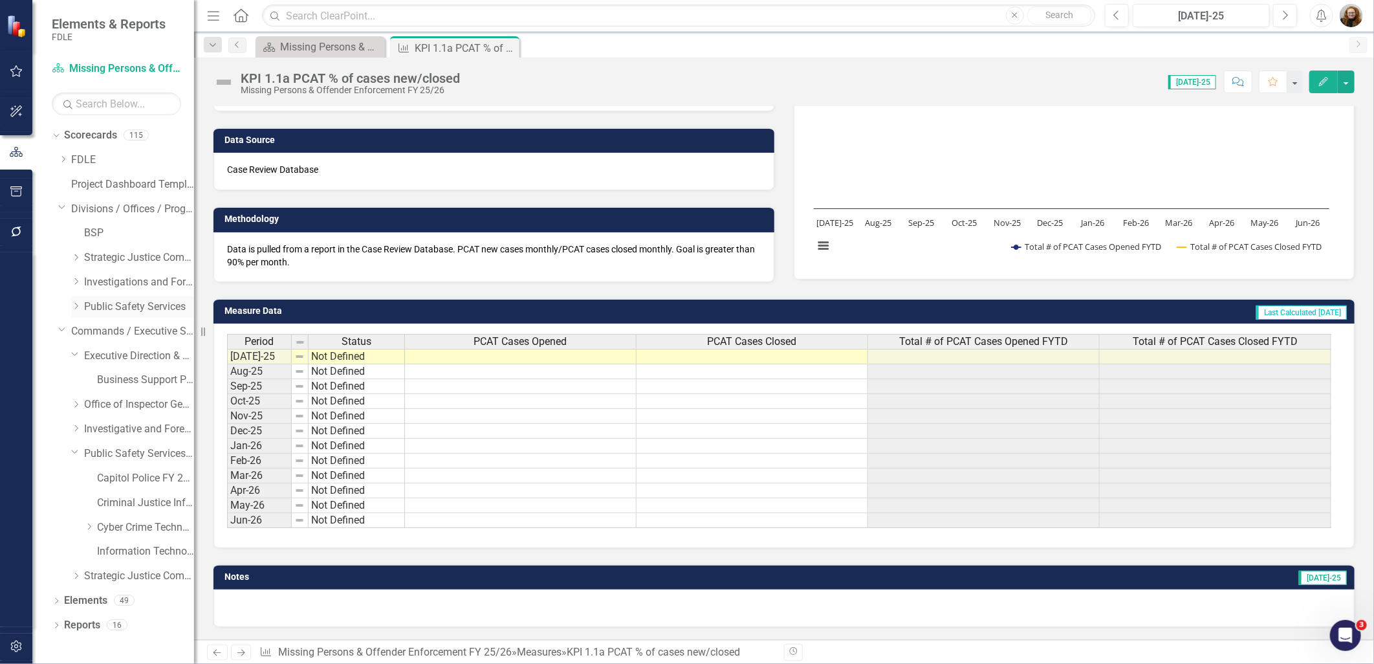
click at [78, 307] on icon "Dropdown" at bounding box center [76, 306] width 10 height 8
click at [69, 304] on div "Dropdown" at bounding box center [74, 305] width 11 height 10
click at [75, 257] on icon "Dropdown" at bounding box center [76, 258] width 10 height 8
click at [114, 334] on link "Missing Persons & Offender Enforcement" at bounding box center [145, 331] width 97 height 15
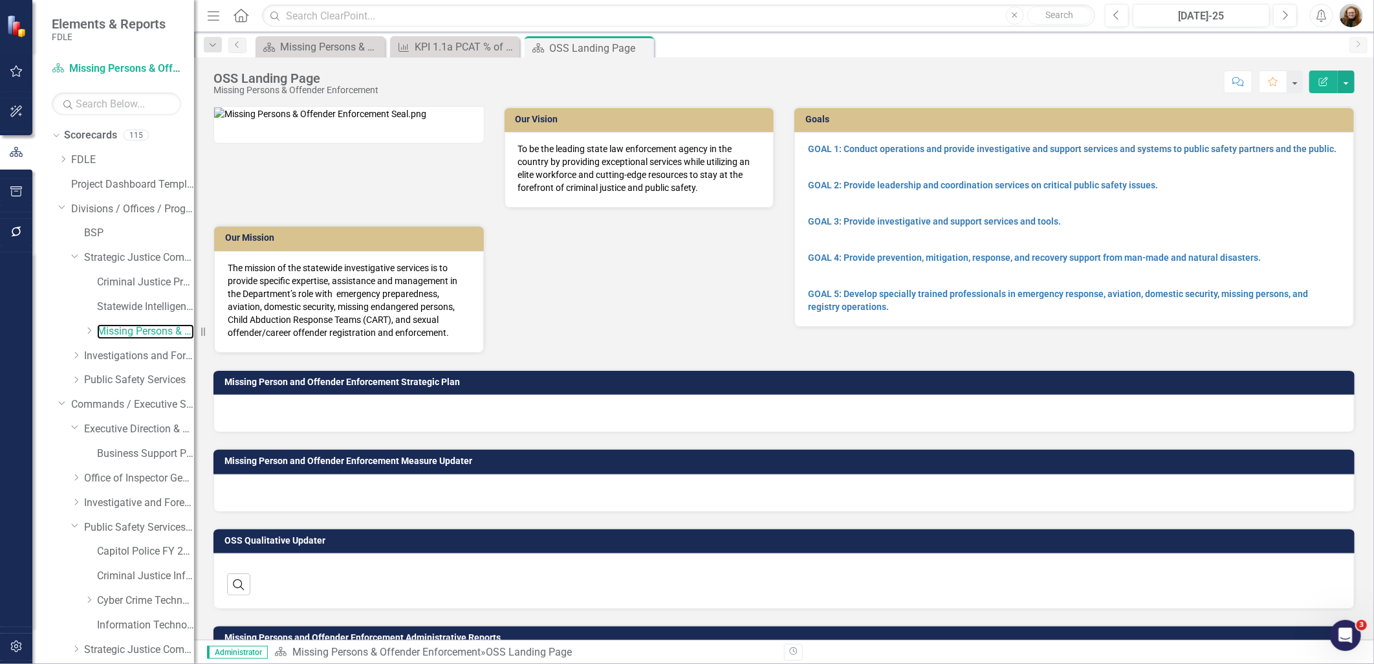
scroll to position [49, 0]
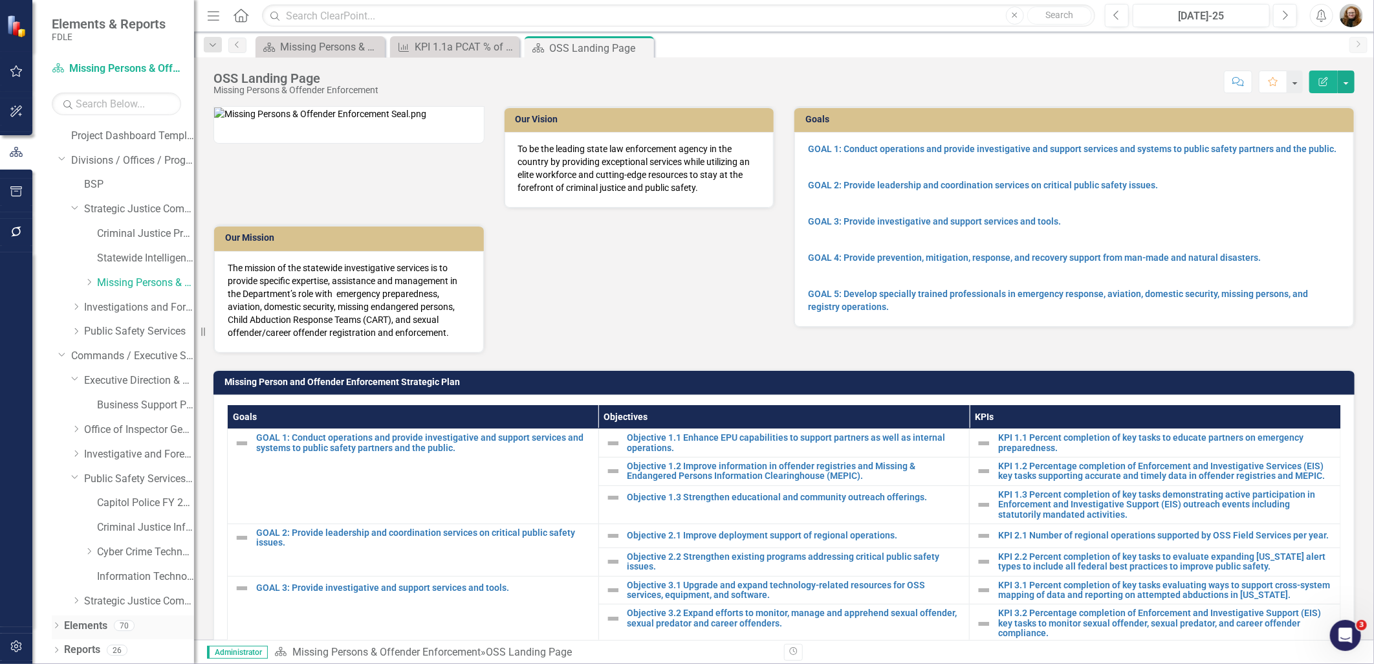
click at [94, 623] on link "Elements" at bounding box center [85, 626] width 43 height 15
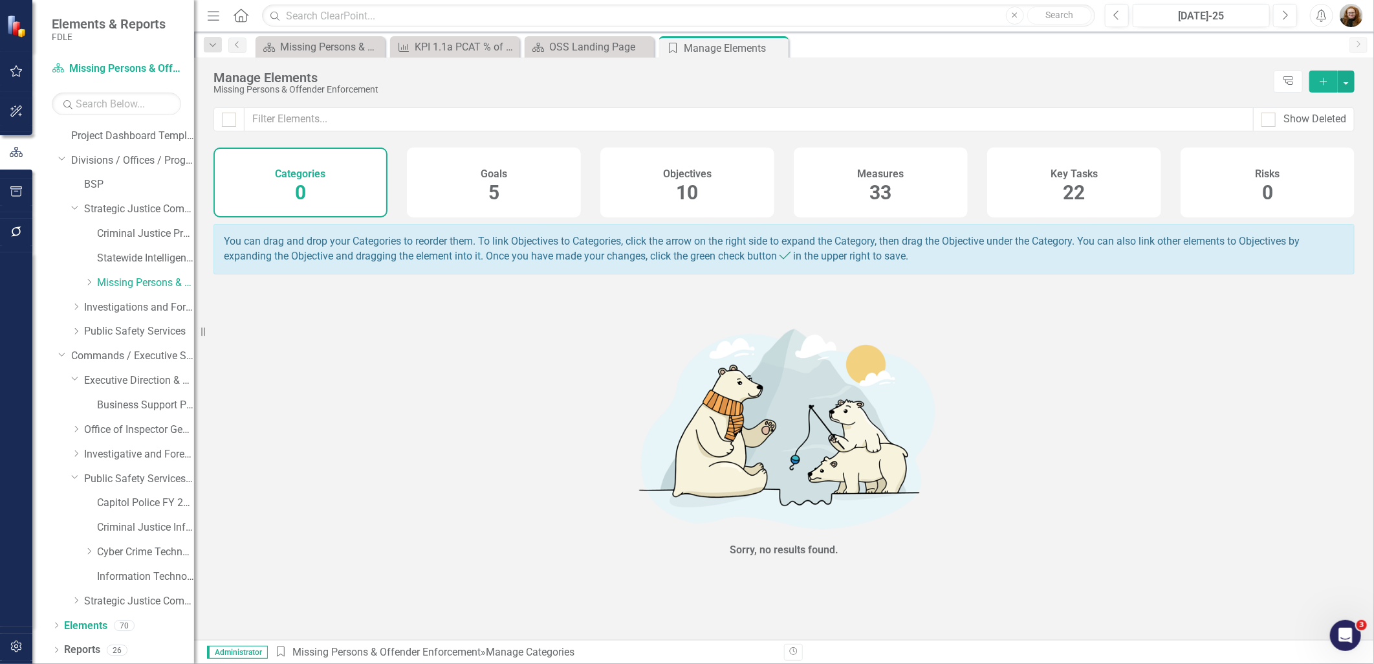
click at [878, 183] on span "33" at bounding box center [881, 192] width 22 height 23
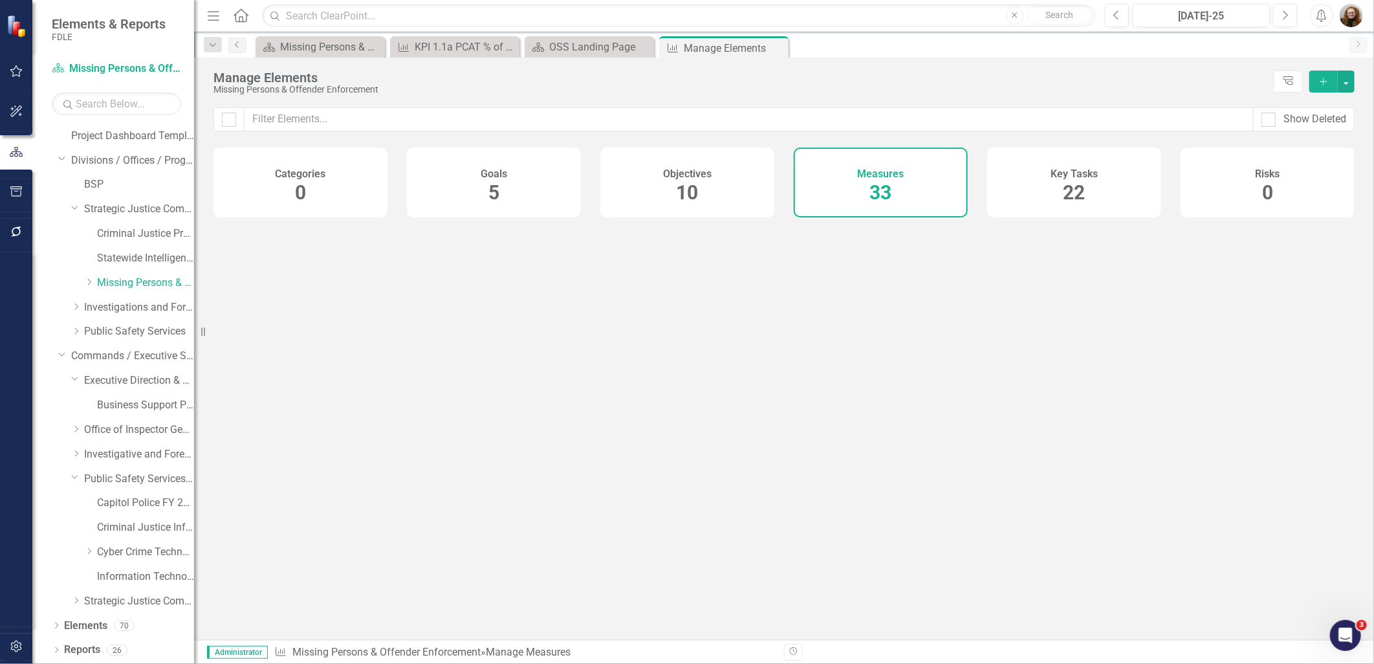
checkbox input "false"
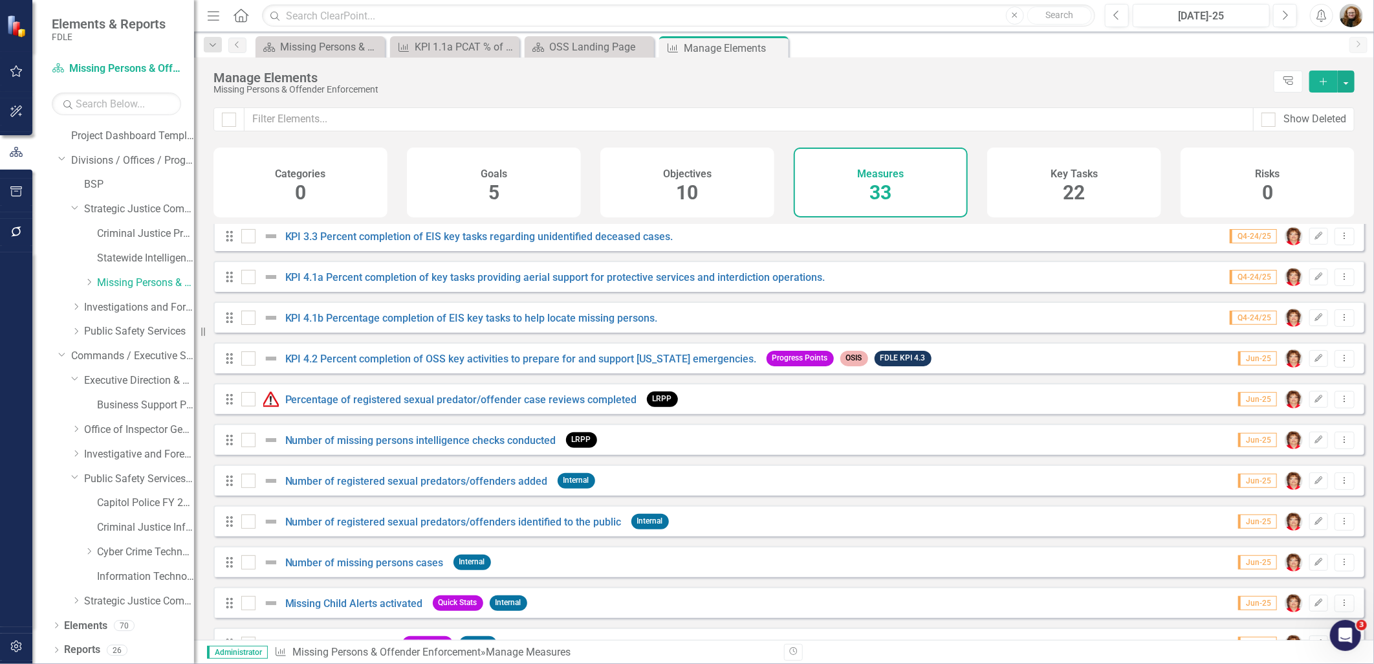
scroll to position [220, 0]
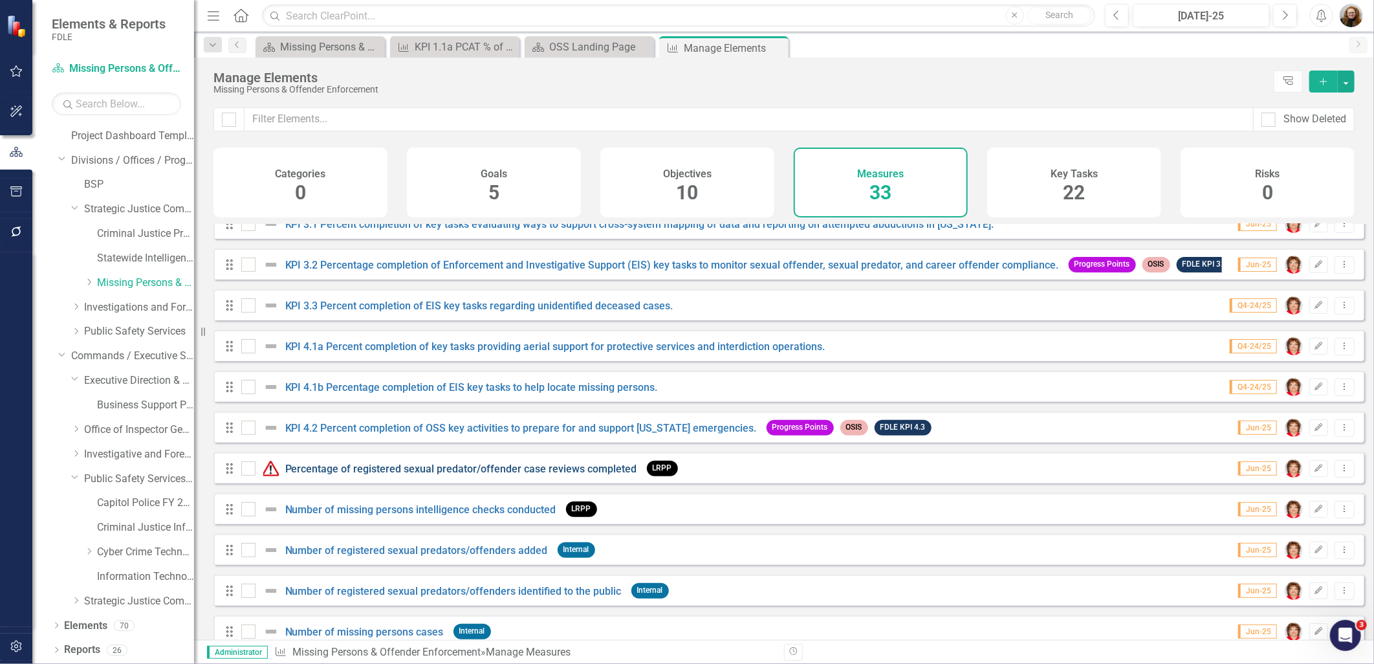
click at [512, 475] on link "Percentage of registered sexual predator/offender case reviews completed" at bounding box center [461, 469] width 352 height 12
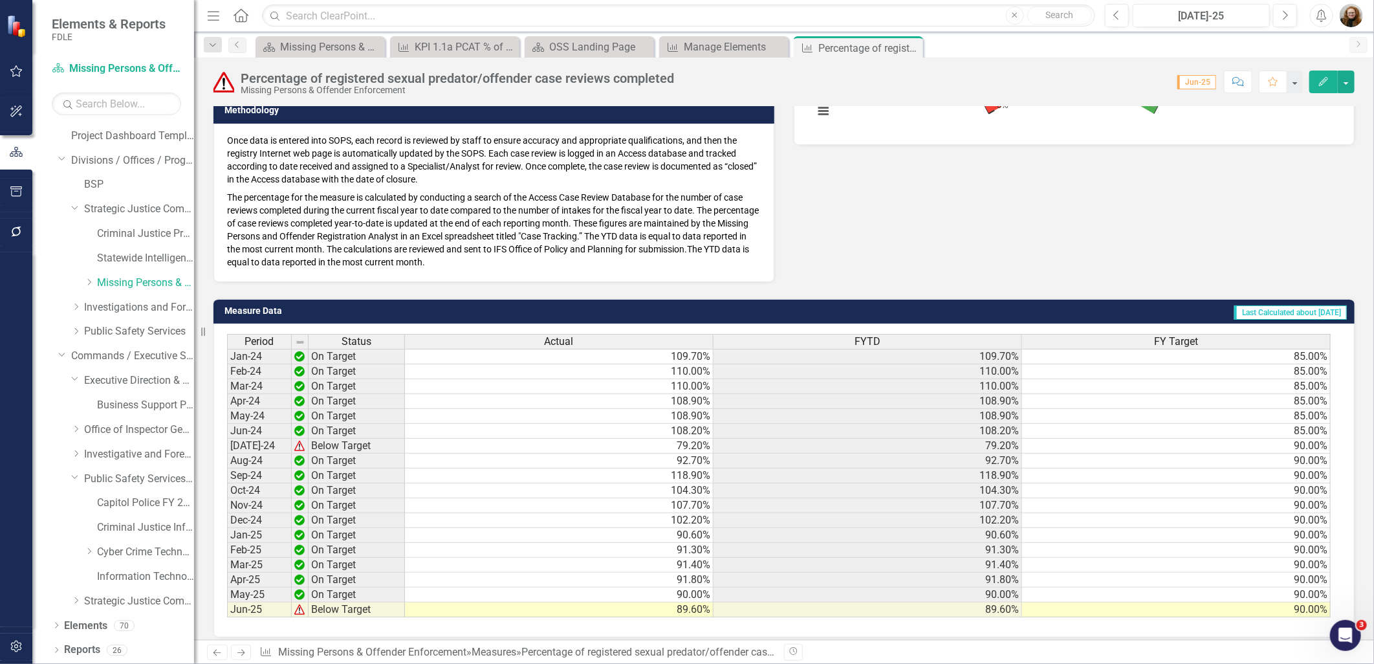
scroll to position [385, 0]
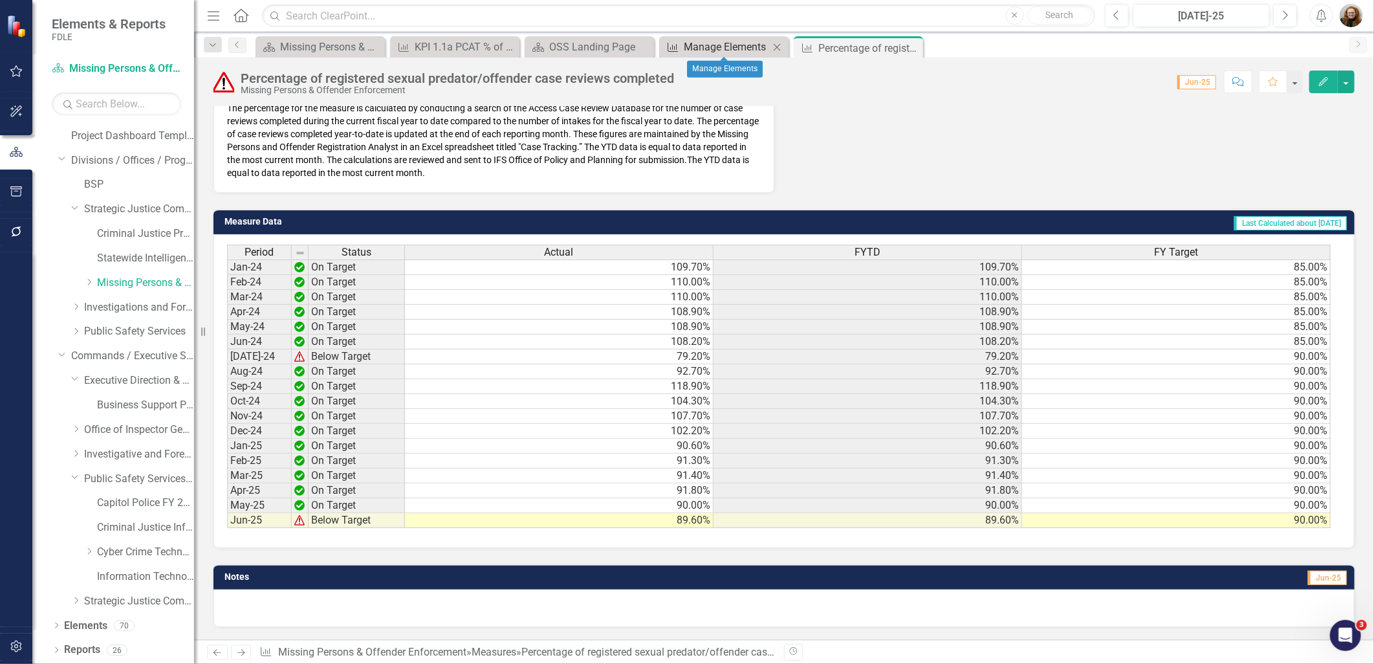
click at [708, 43] on div "Manage Elements" at bounding box center [726, 47] width 85 height 16
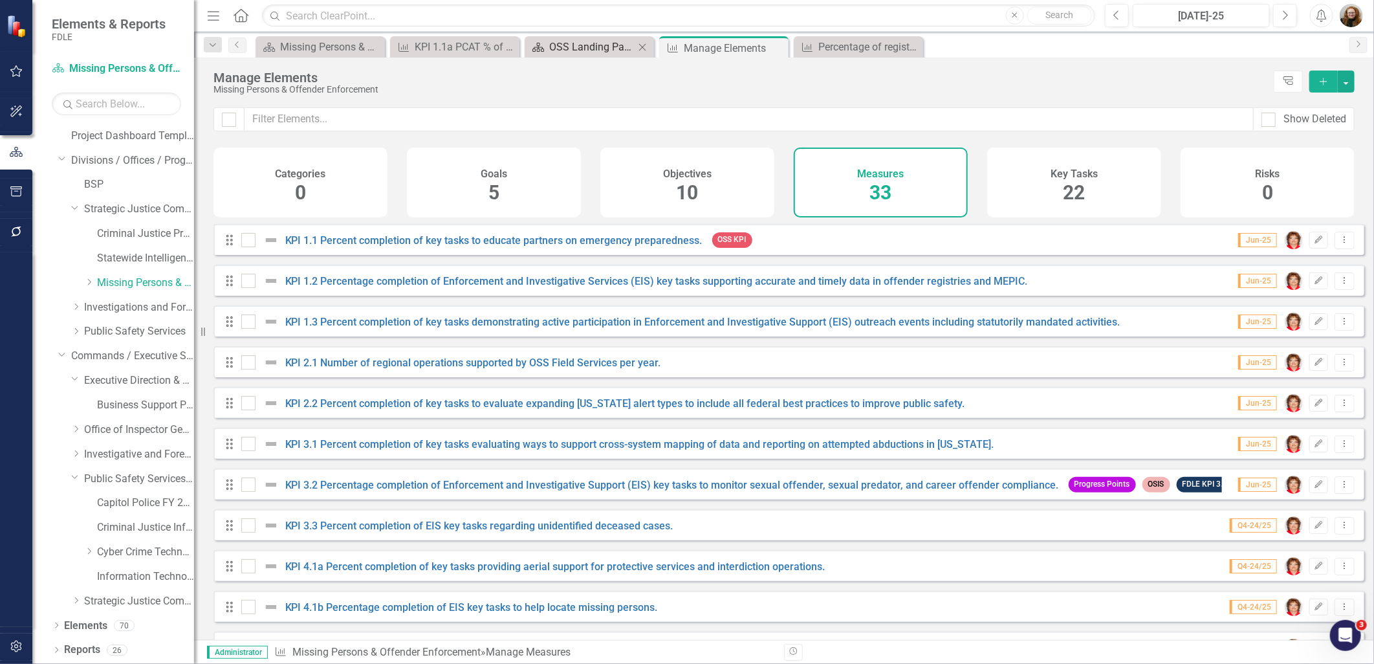
click at [563, 47] on div "OSS Landing Page" at bounding box center [591, 47] width 85 height 16
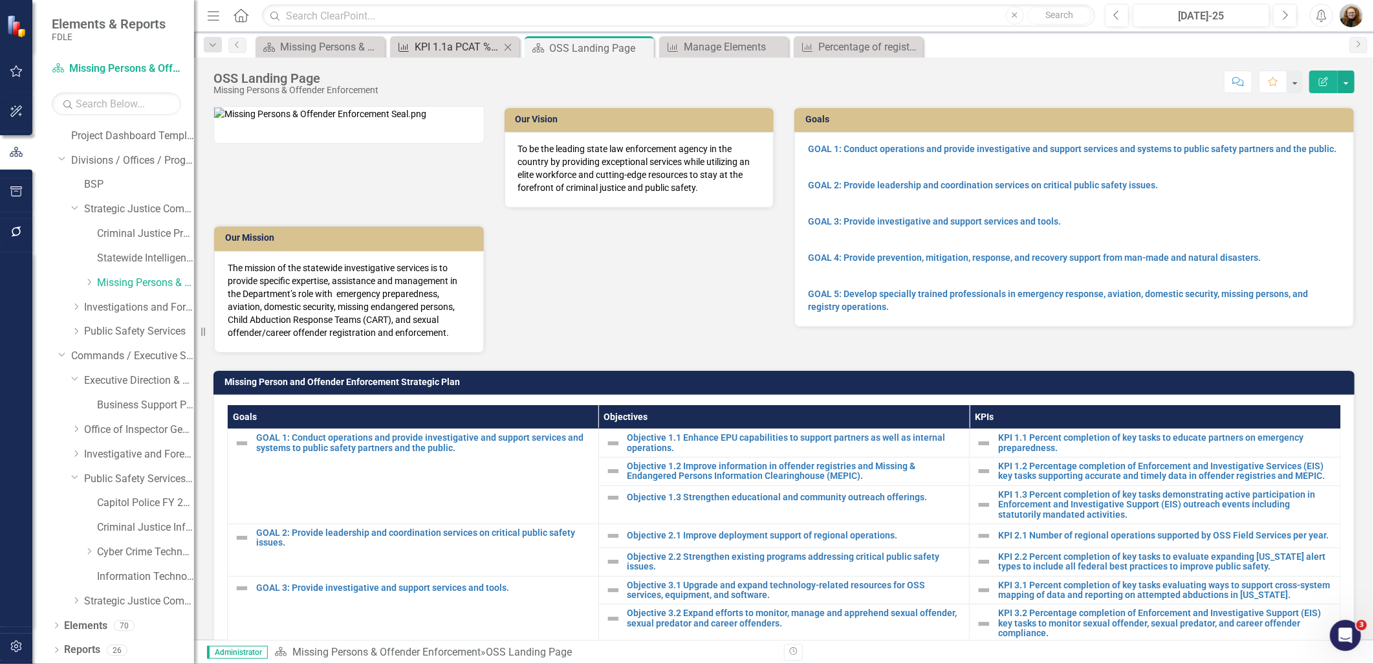
click at [454, 41] on div "KPI 1.1a PCAT % of cases new/closed" at bounding box center [457, 47] width 85 height 16
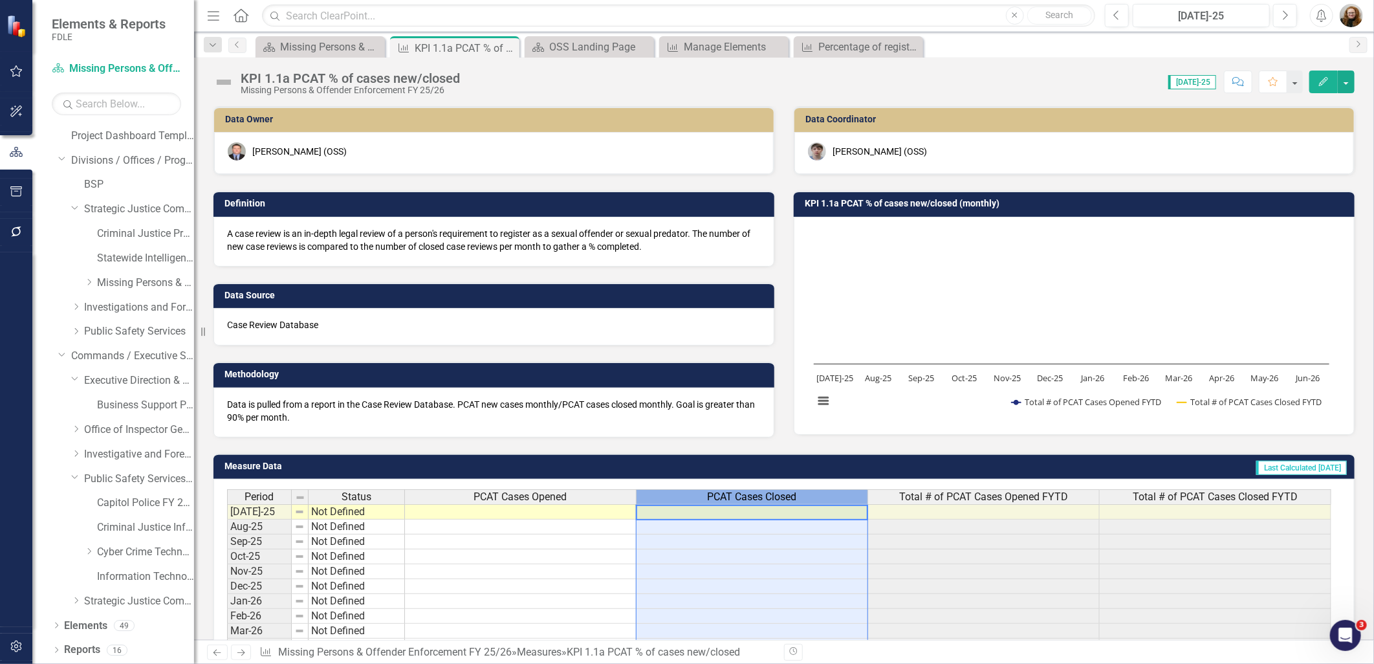
click at [786, 494] on span "PCAT Cases Closed" at bounding box center [752, 497] width 89 height 12
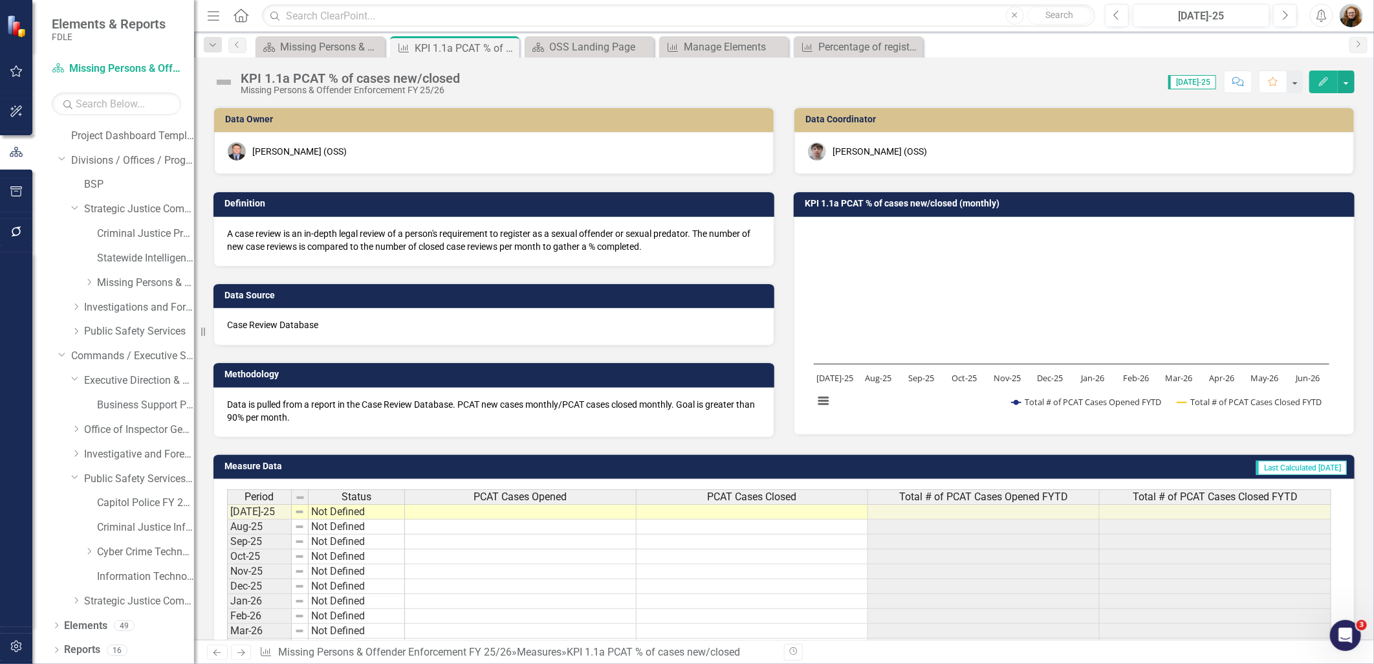
click at [1319, 82] on icon "Edit" at bounding box center [1324, 81] width 12 height 9
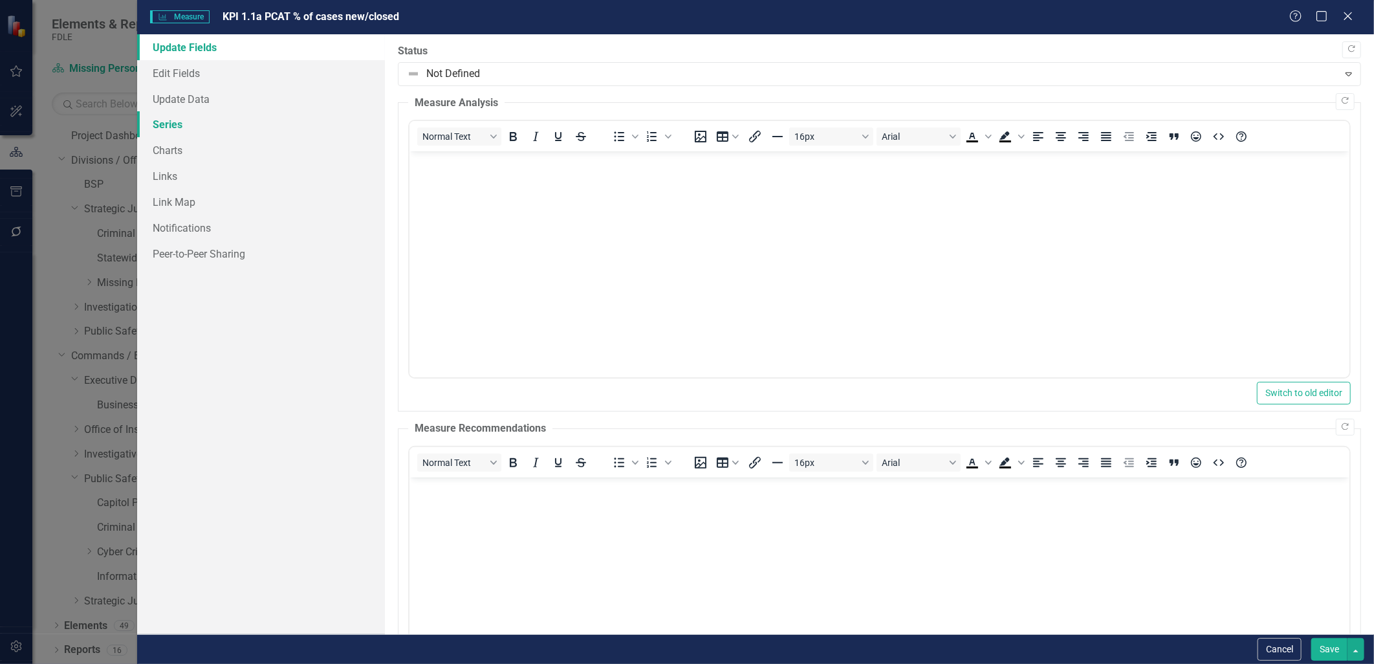
click at [179, 126] on link "Series" at bounding box center [260, 124] width 247 height 26
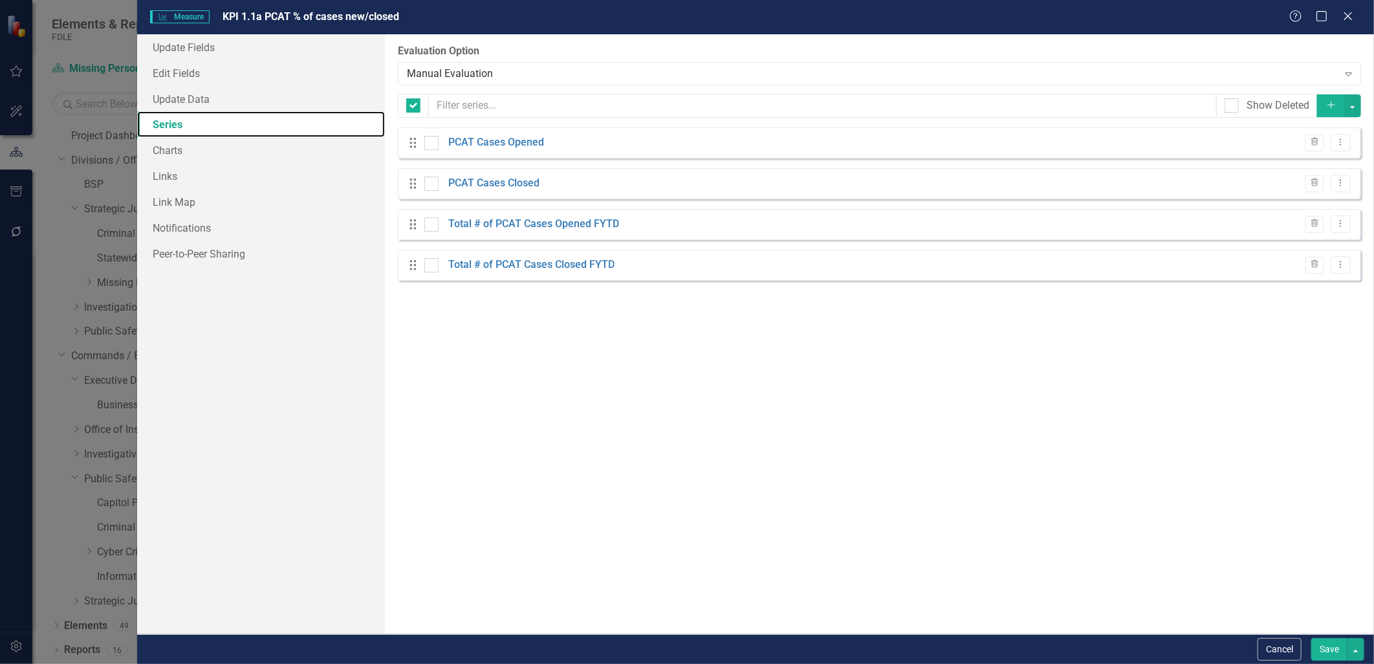
checkbox input "false"
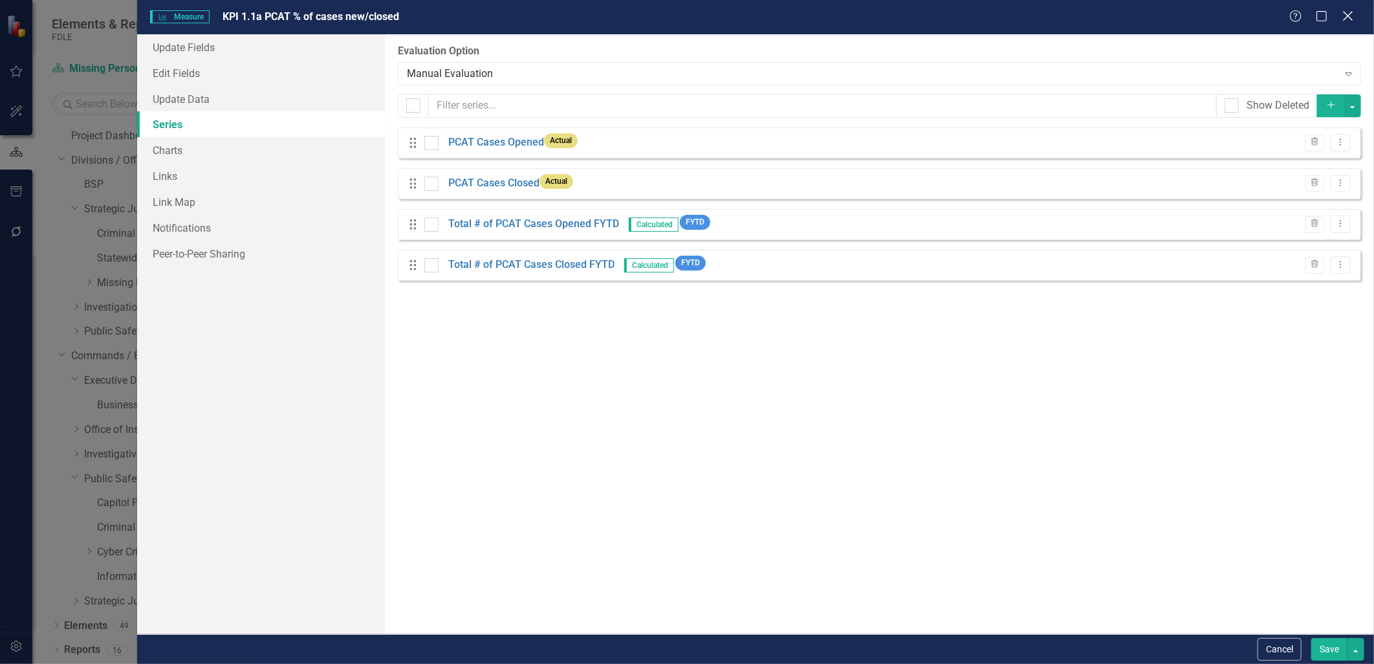
click at [1348, 22] on icon "Close" at bounding box center [1348, 16] width 16 height 12
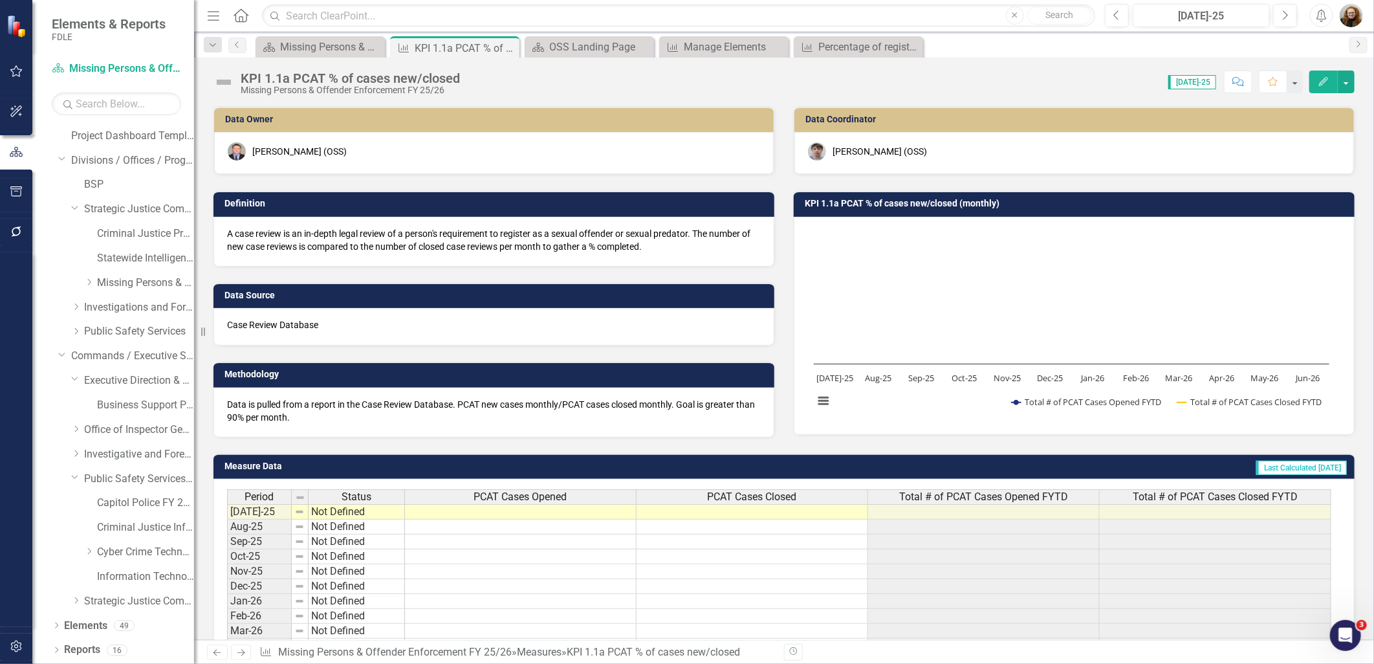
click at [1321, 87] on button "Edit" at bounding box center [1324, 82] width 28 height 23
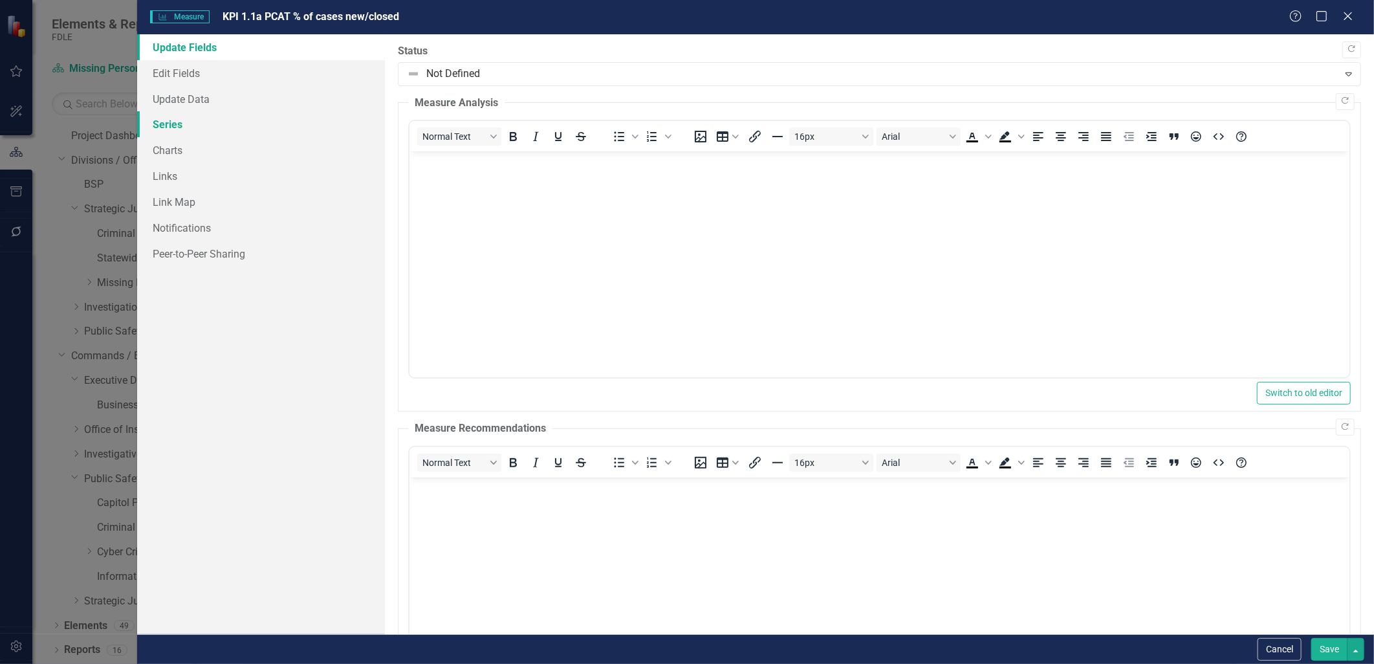
click at [166, 123] on link "Series" at bounding box center [260, 124] width 247 height 26
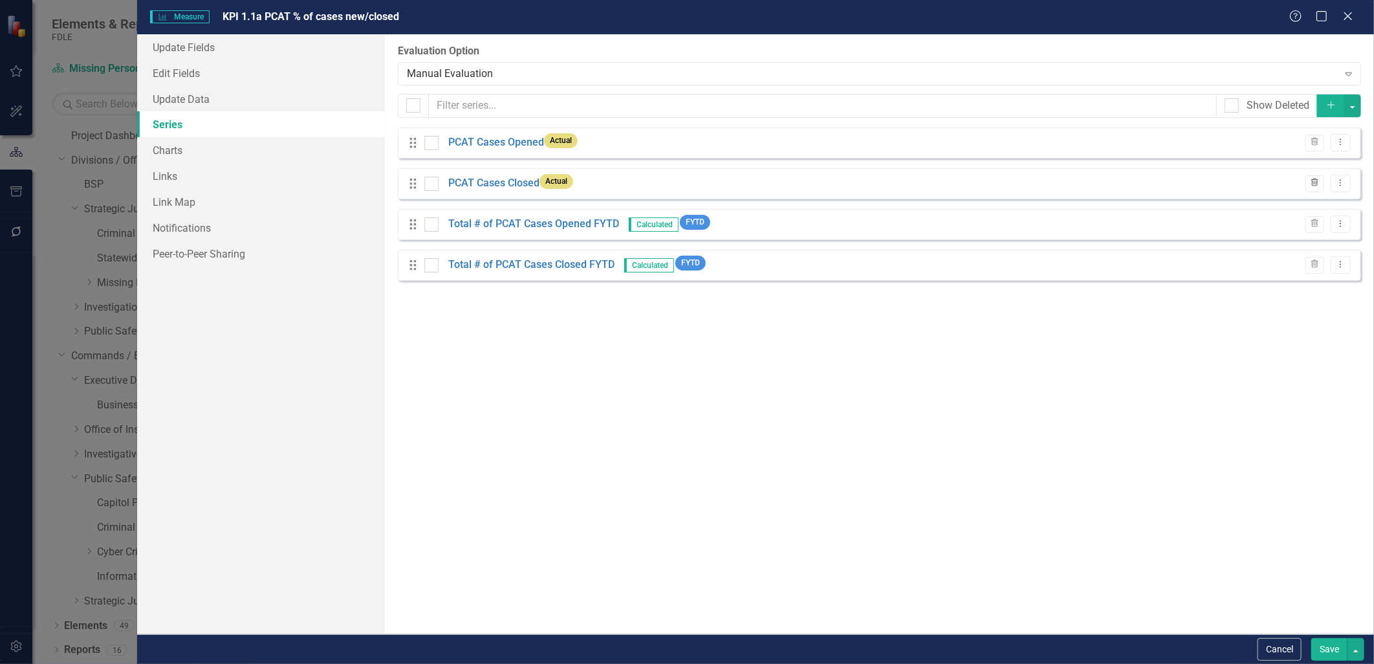
click at [1314, 185] on icon "button" at bounding box center [1315, 183] width 7 height 8
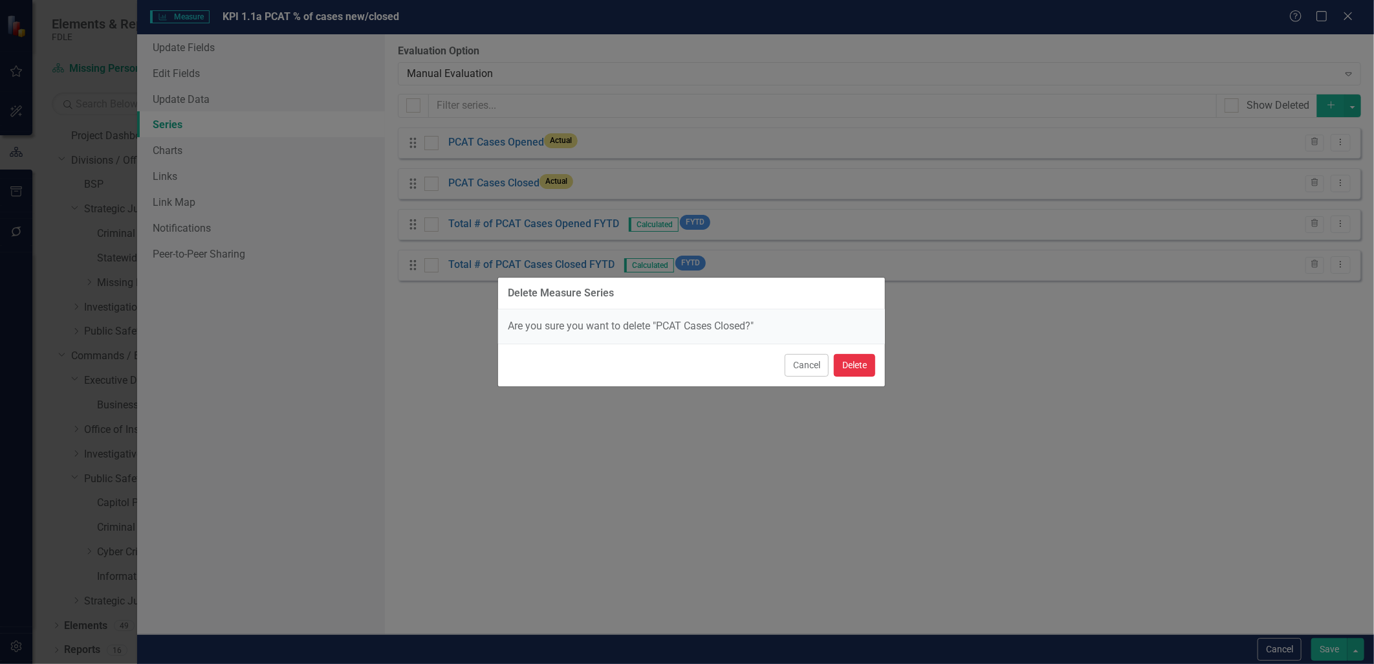
click at [843, 364] on button "Delete" at bounding box center [854, 365] width 41 height 23
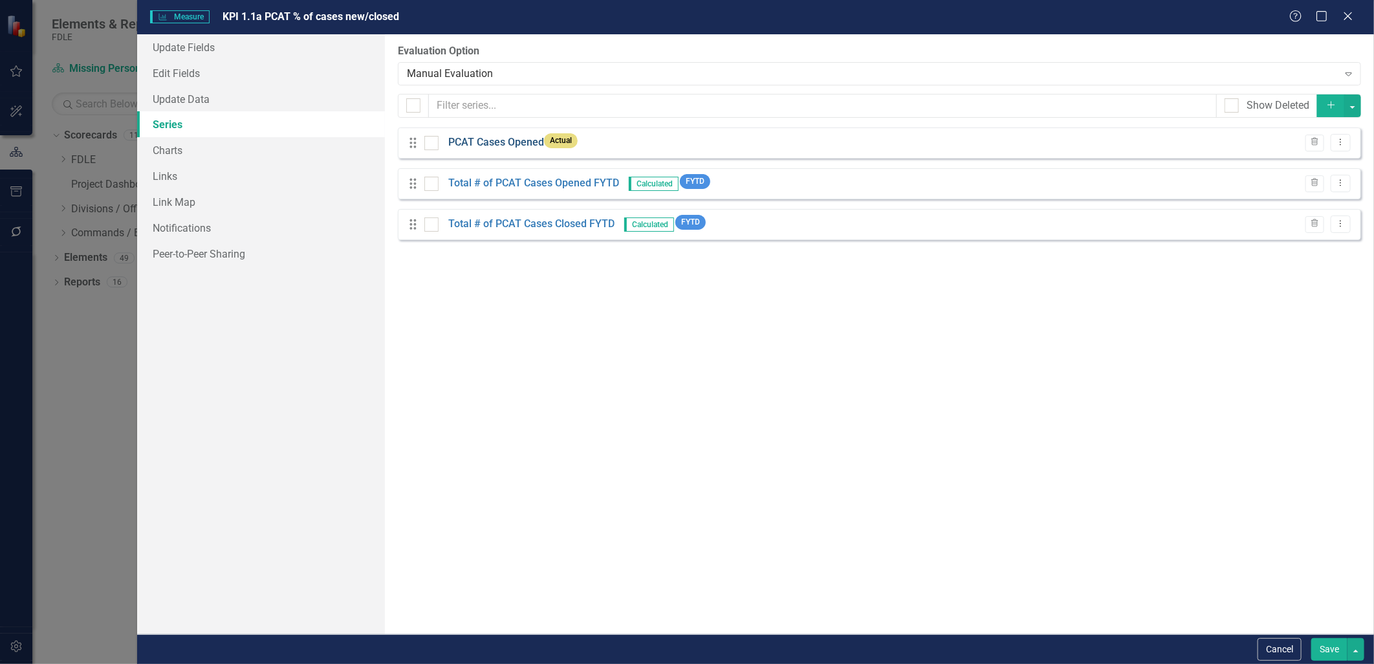
click at [499, 144] on link "PCAT Cases Opened" at bounding box center [496, 142] width 96 height 15
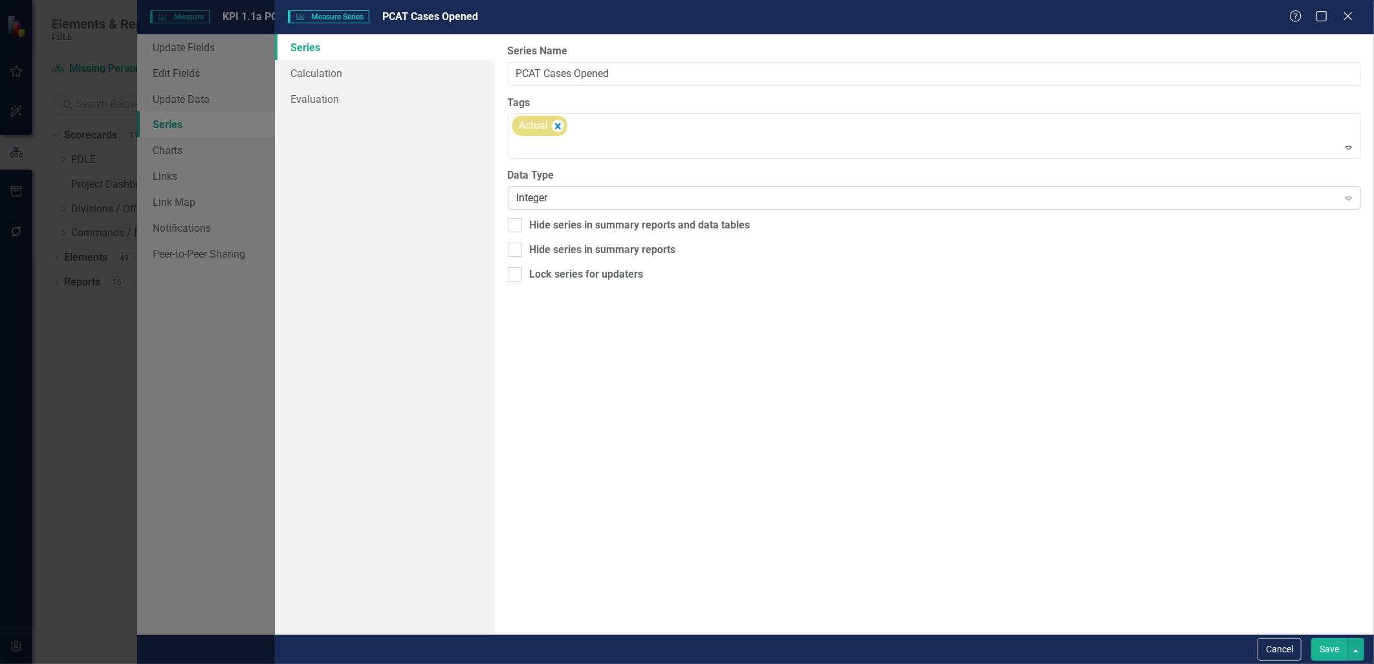
click at [522, 201] on div "Integer" at bounding box center [928, 198] width 822 height 15
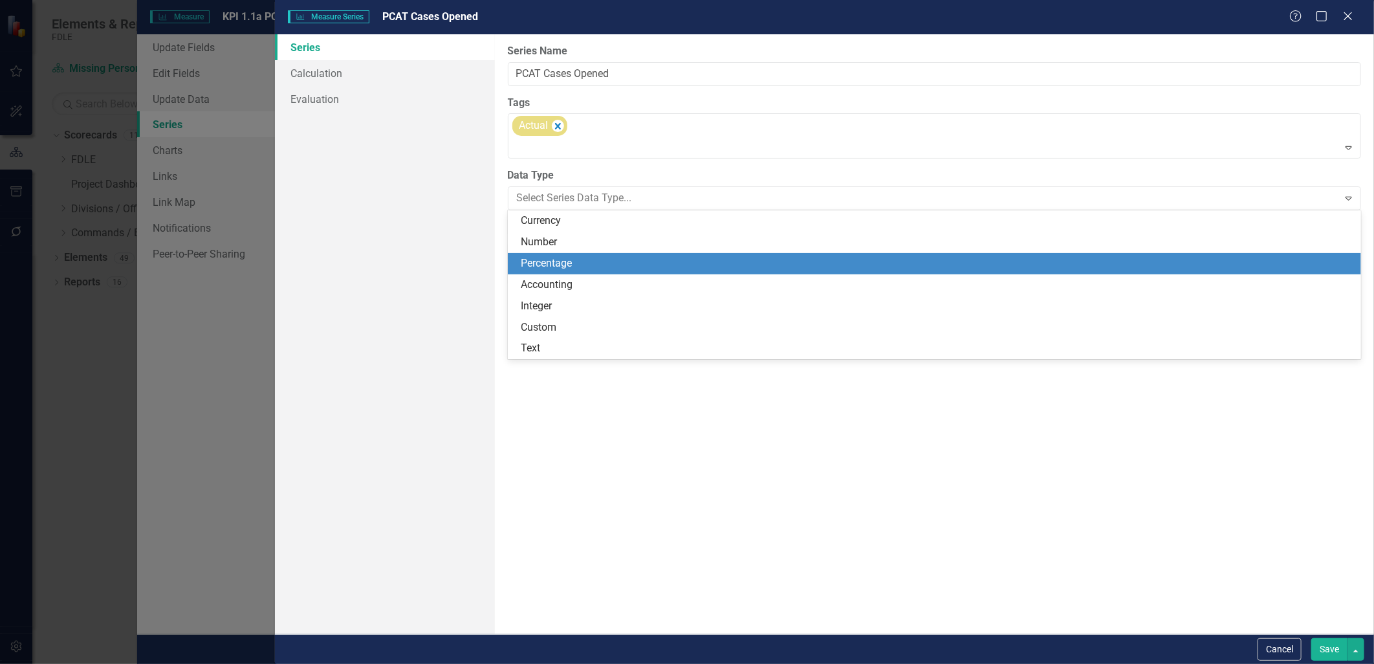
click at [545, 265] on div "Percentage" at bounding box center [937, 263] width 833 height 15
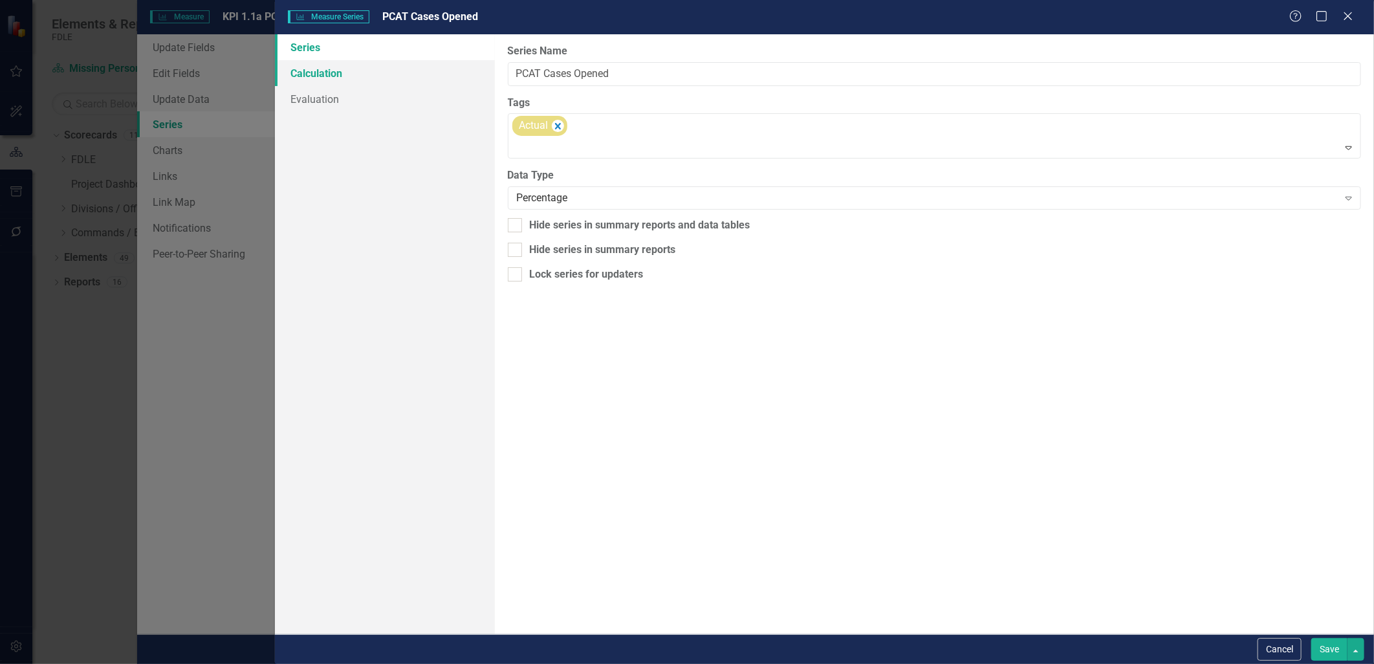
click at [324, 68] on link "Calculation" at bounding box center [385, 73] width 220 height 26
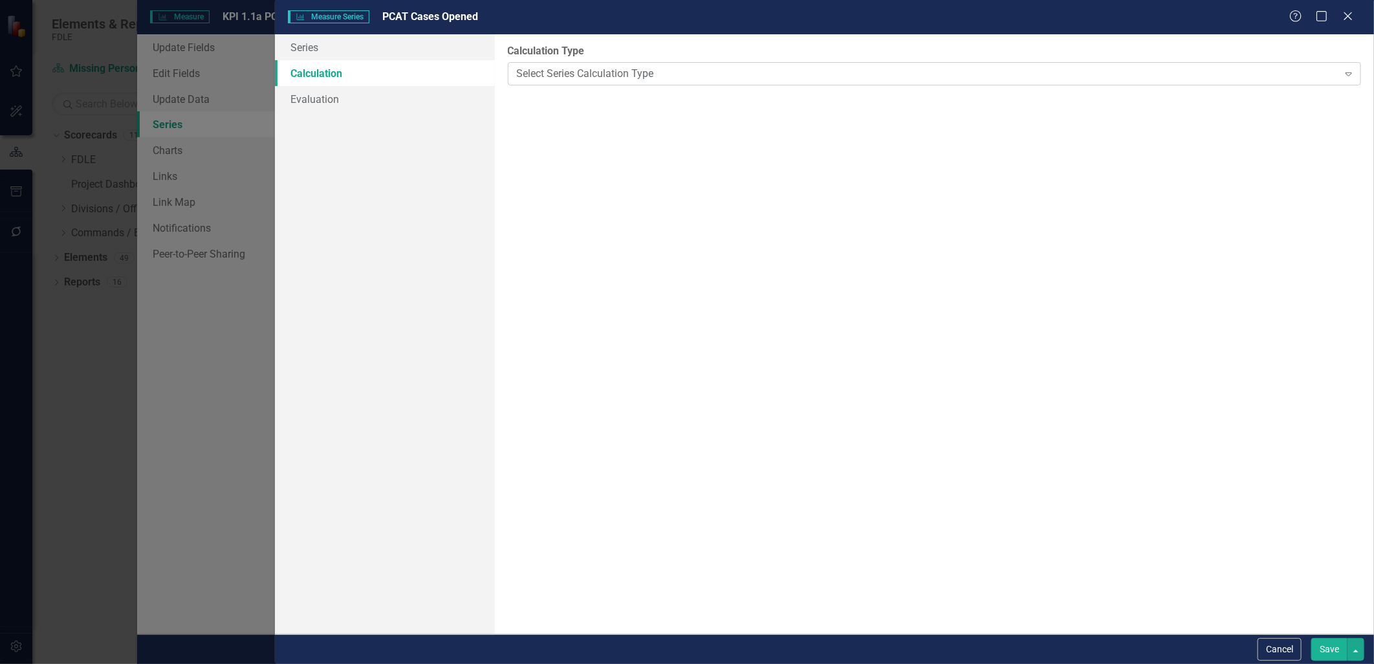
click at [626, 73] on div "Select Series Calculation Type" at bounding box center [928, 73] width 822 height 15
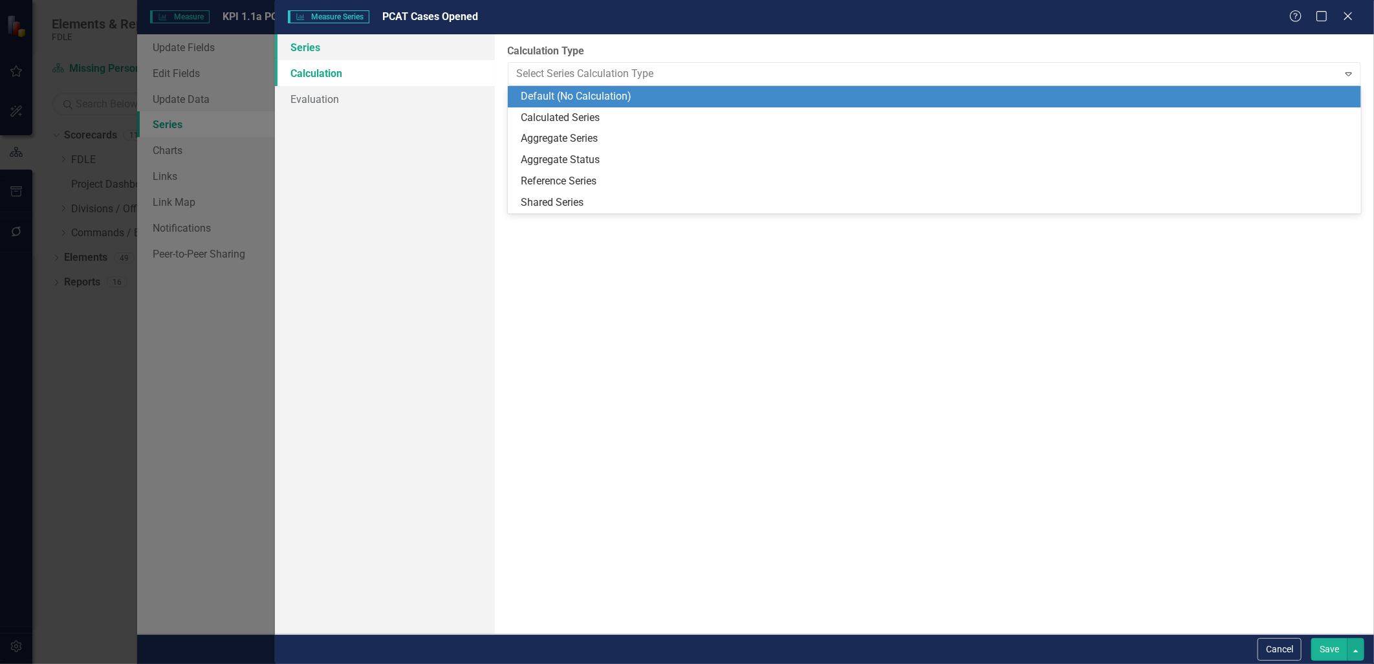
click at [307, 52] on link "Series" at bounding box center [385, 47] width 220 height 26
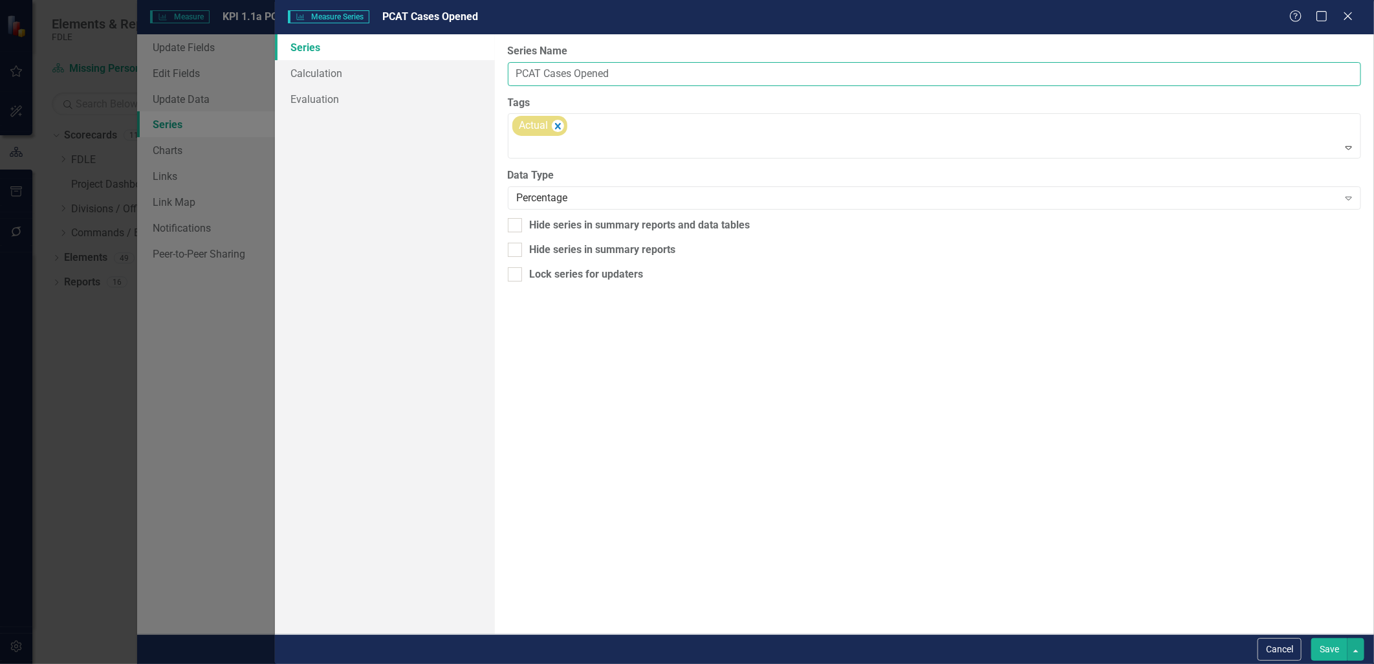
click at [547, 71] on input "PCAT Cases Opened" at bounding box center [935, 74] width 854 height 24
drag, startPoint x: 598, startPoint y: 69, endPoint x: 661, endPoint y: 74, distance: 63.6
click at [661, 74] on input "PCAT % of Cases Opened" at bounding box center [935, 74] width 854 height 24
type input "PCAT % of Cases New/Closed"
click at [899, 379] on div "From this page, you can edit the name, type, and visibility options of your ser…" at bounding box center [934, 334] width 879 height 600
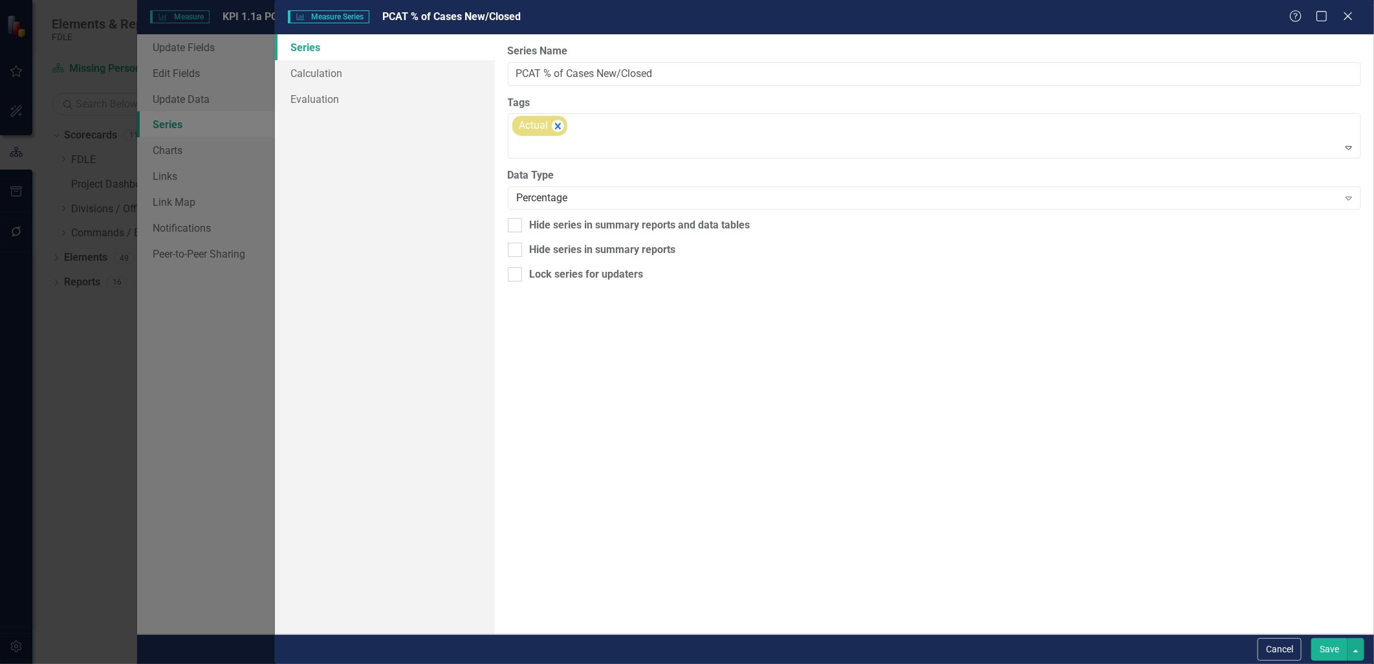
click at [1327, 652] on button "Save" at bounding box center [1330, 649] width 36 height 23
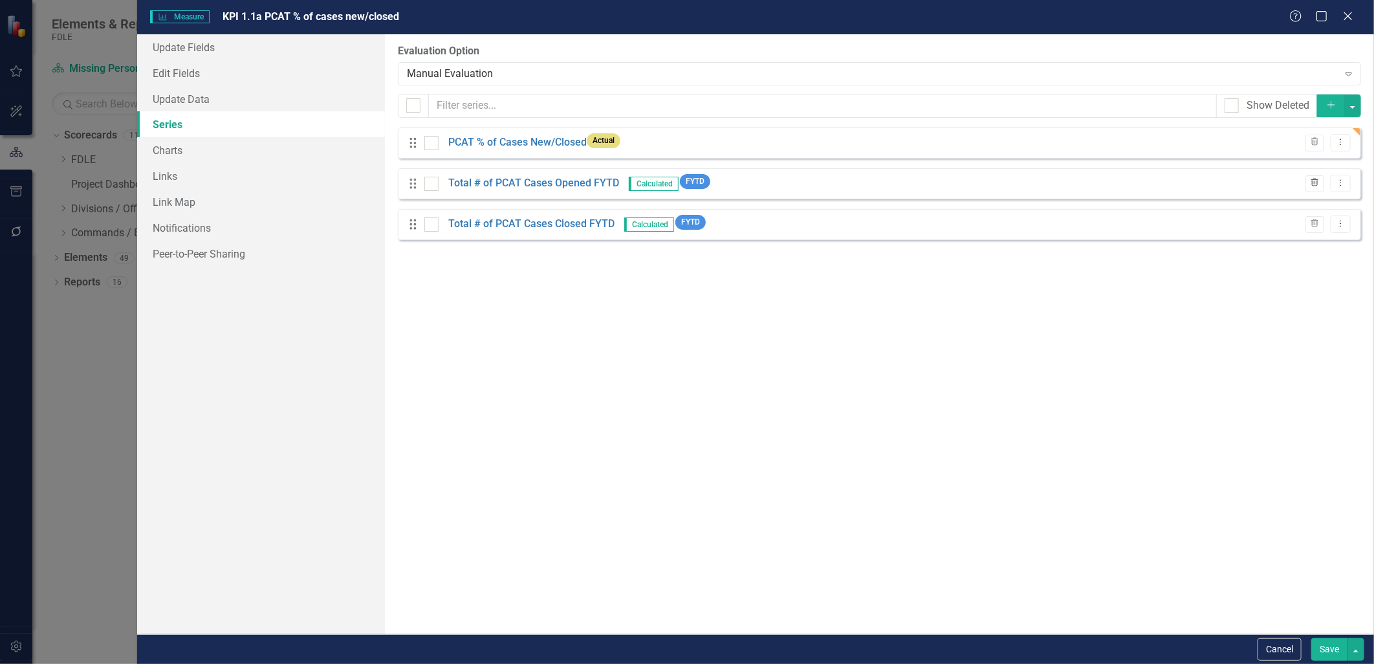
click at [1317, 182] on icon "Trash" at bounding box center [1315, 183] width 10 height 8
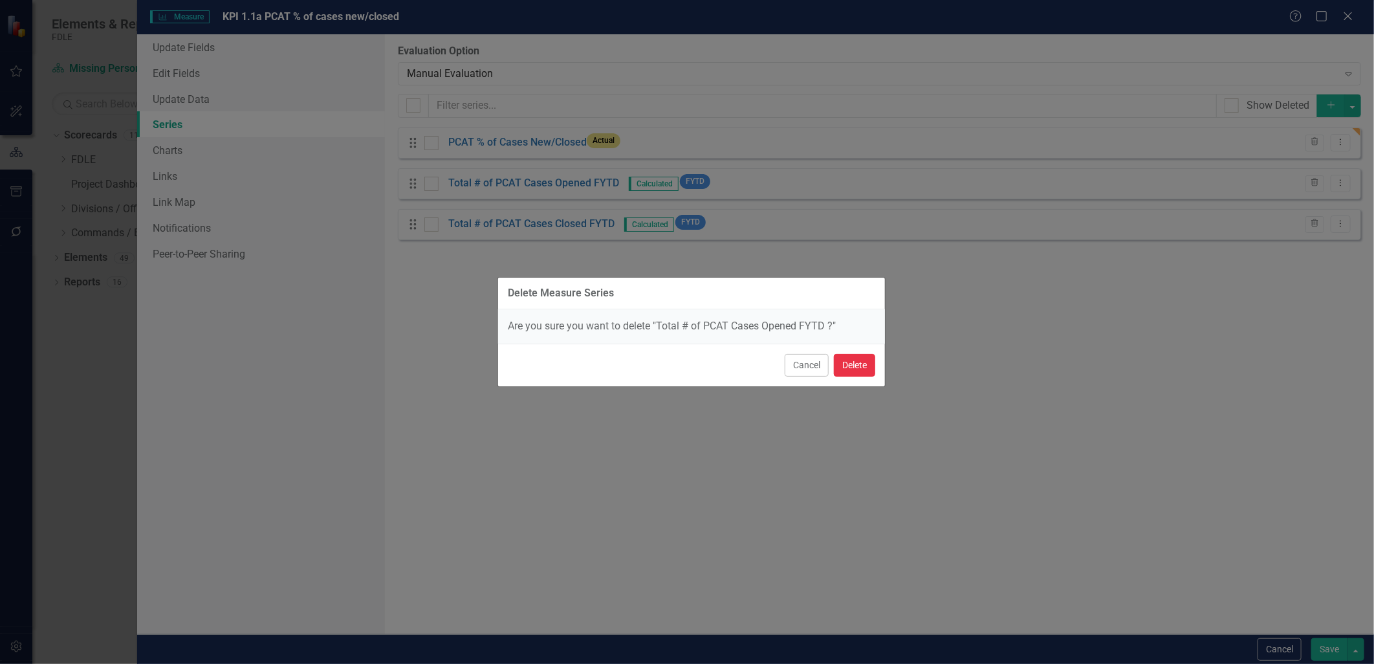
click at [845, 369] on button "Delete" at bounding box center [854, 365] width 41 height 23
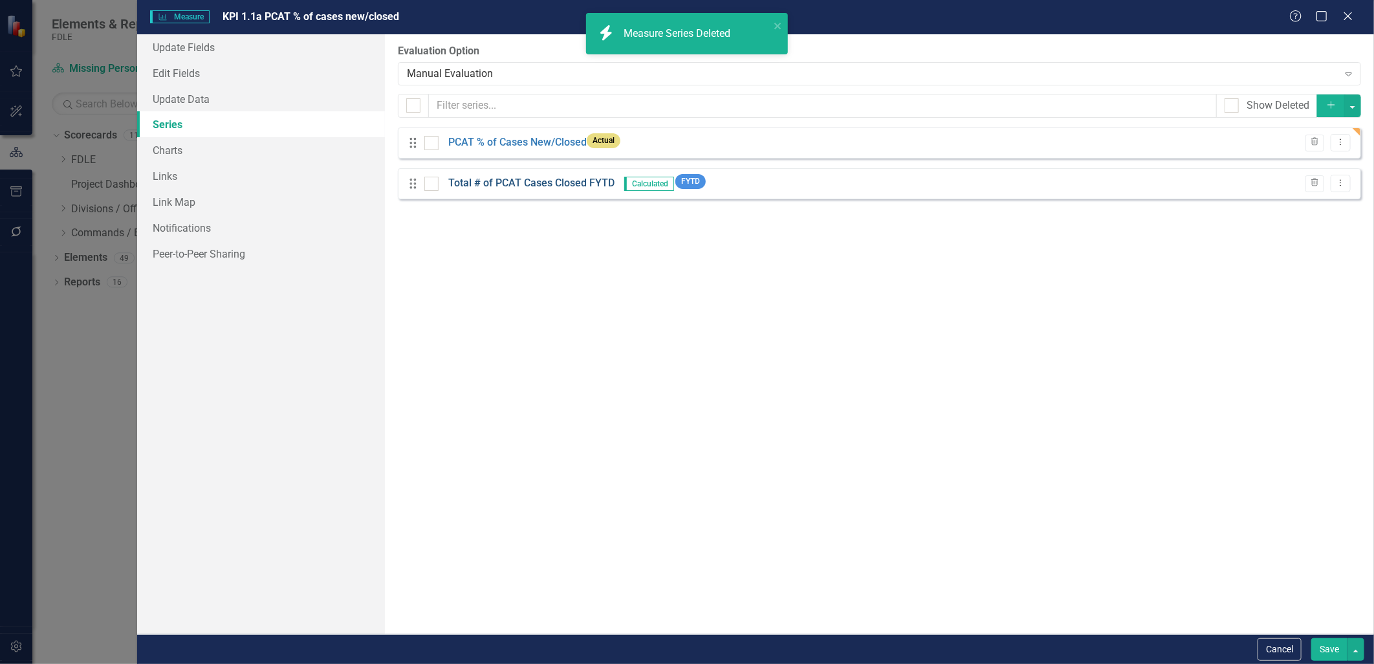
click at [492, 185] on link "Total # of PCAT Cases Closed FYTD" at bounding box center [531, 183] width 166 height 15
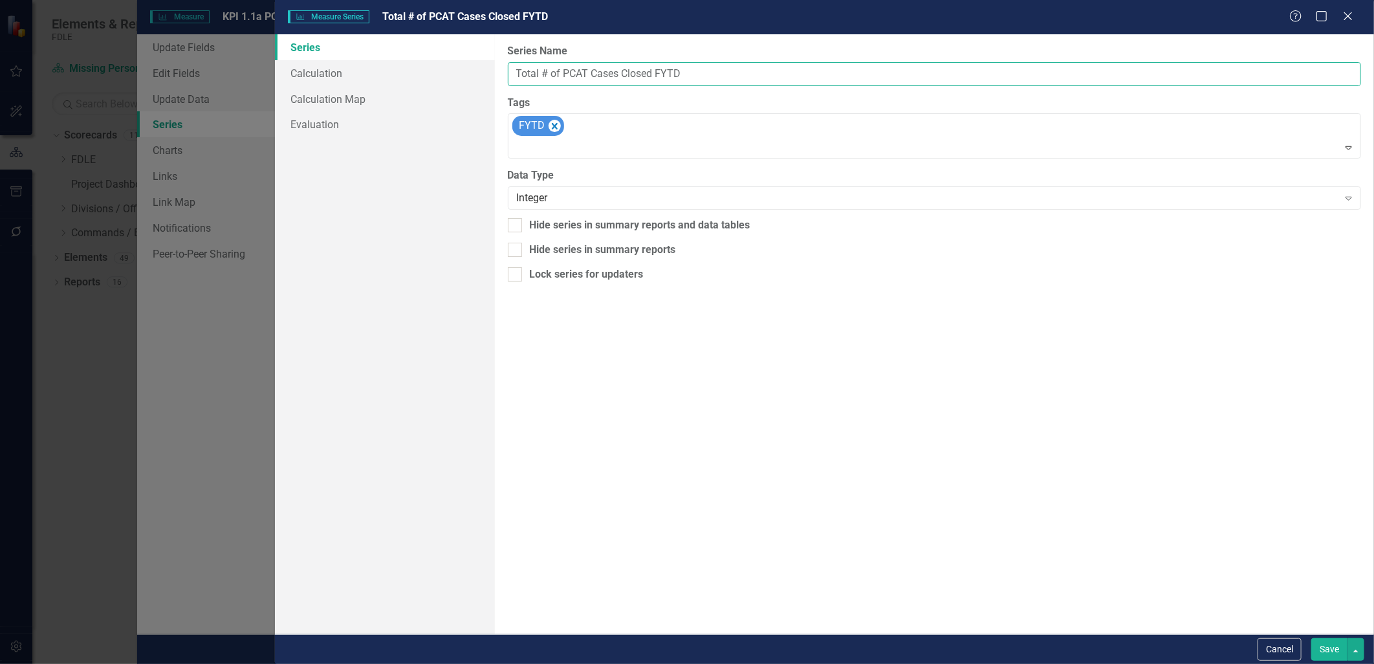
click at [544, 78] on input "Total # of PCAT Cases Closed FYTD" at bounding box center [935, 74] width 854 height 24
type input "Total % of PCAT Cases Closed FYTD"
click at [560, 198] on div "Integer" at bounding box center [928, 198] width 822 height 15
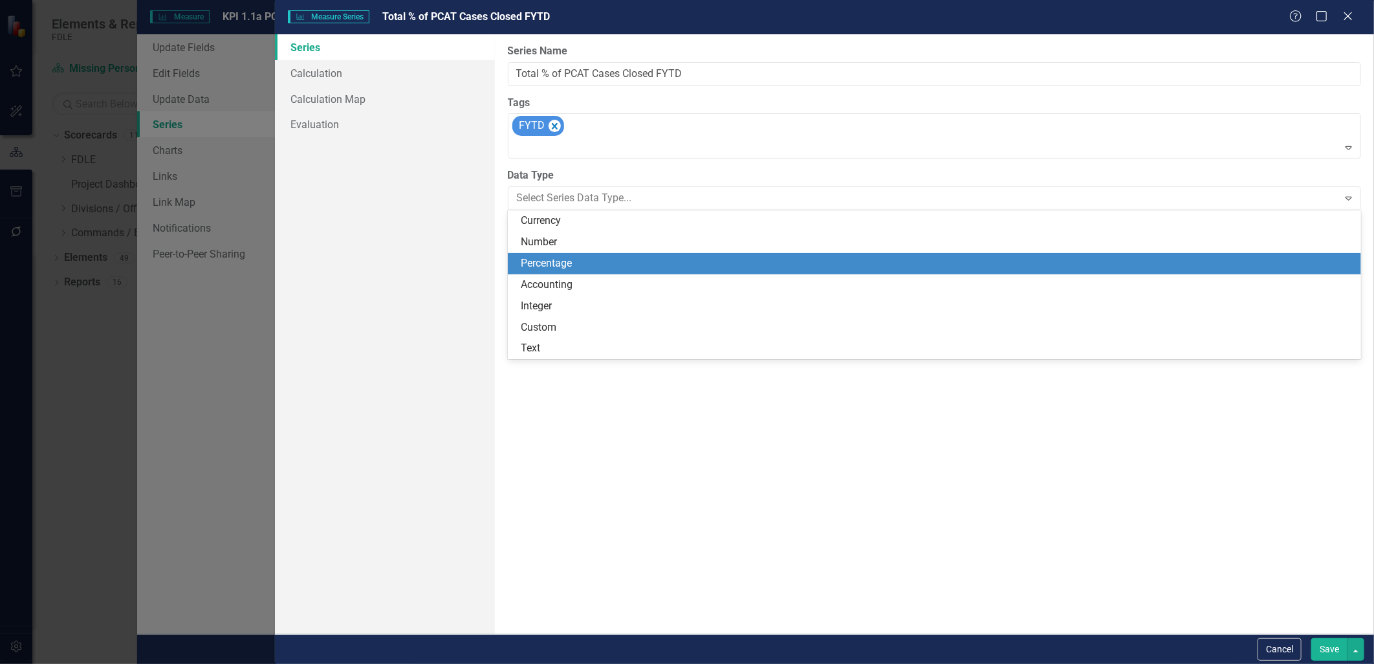
click at [564, 263] on div "Percentage" at bounding box center [937, 263] width 833 height 15
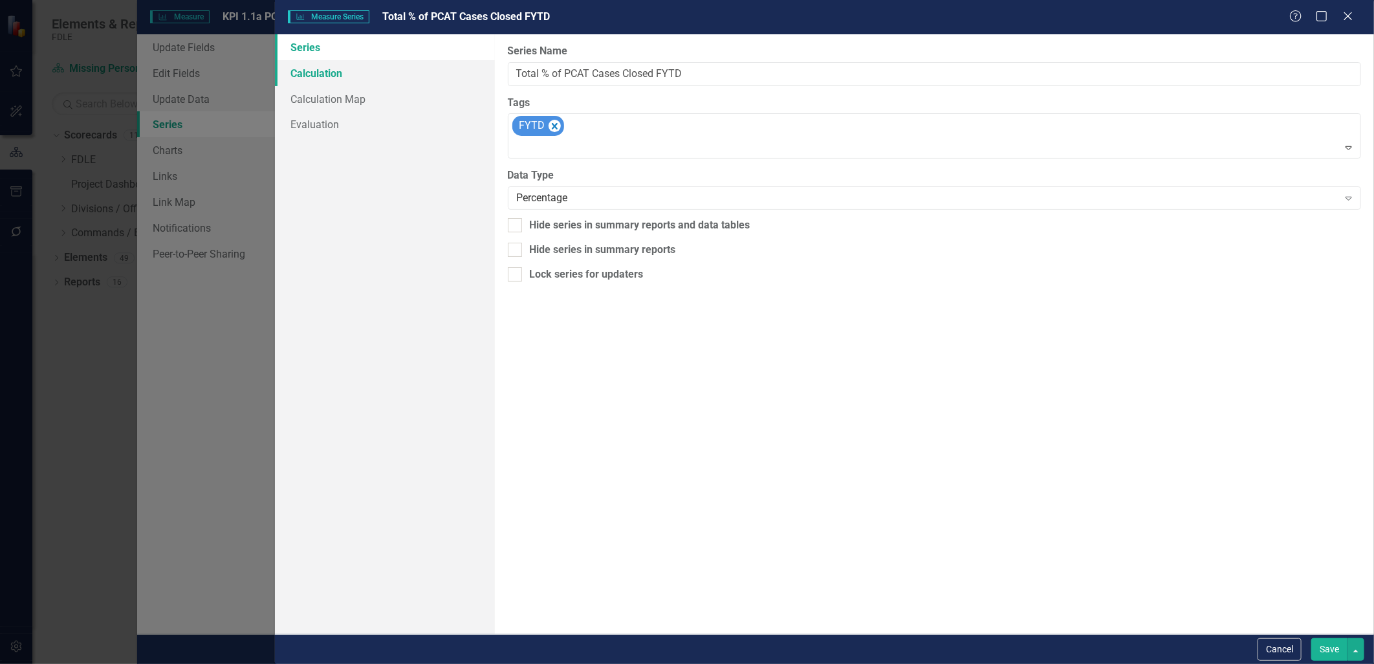
click at [321, 72] on link "Calculation" at bounding box center [385, 73] width 220 height 26
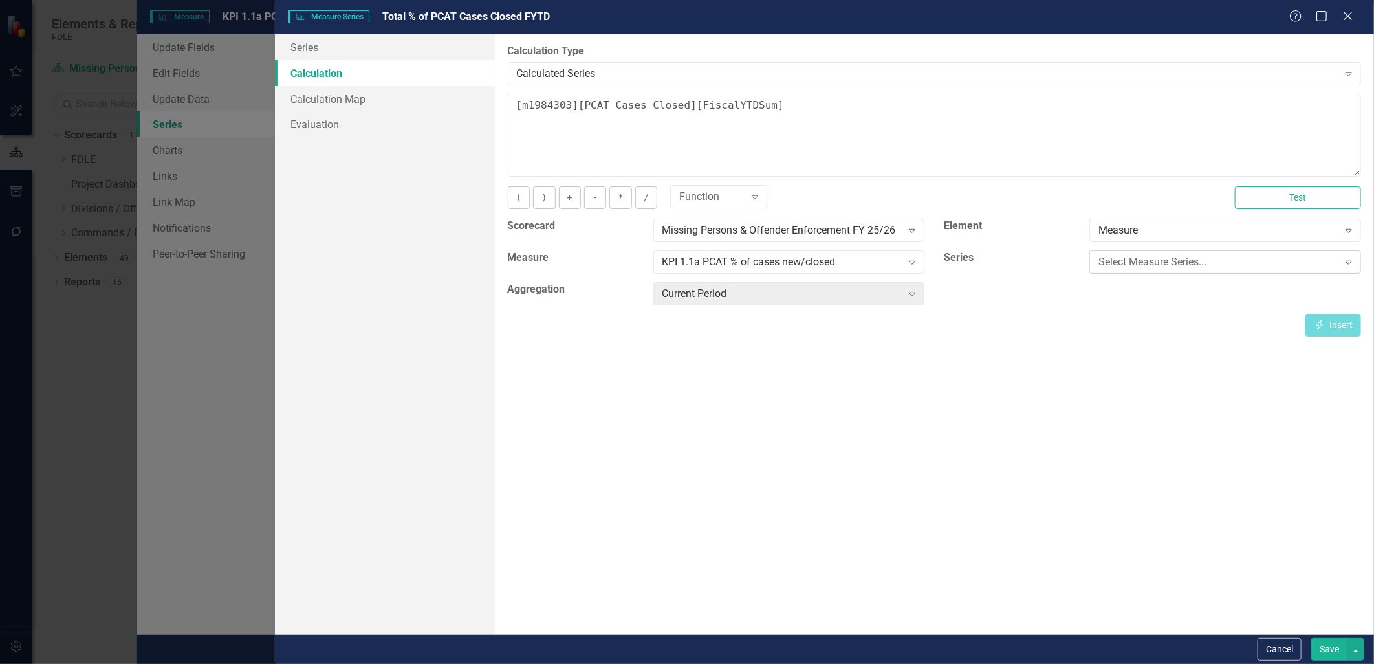
click at [1143, 264] on div "Select Measure Series..." at bounding box center [1218, 262] width 239 height 15
click at [791, 300] on div "Current Period" at bounding box center [782, 294] width 239 height 15
drag, startPoint x: 807, startPoint y: 104, endPoint x: 441, endPoint y: 109, distance: 365.6
click at [441, 109] on div "Series Calculation Calculation Map Evaluation From this page, you can edit the …" at bounding box center [824, 334] width 1099 height 600
click at [1126, 260] on div "Select Measure Series..." at bounding box center [1218, 262] width 239 height 15
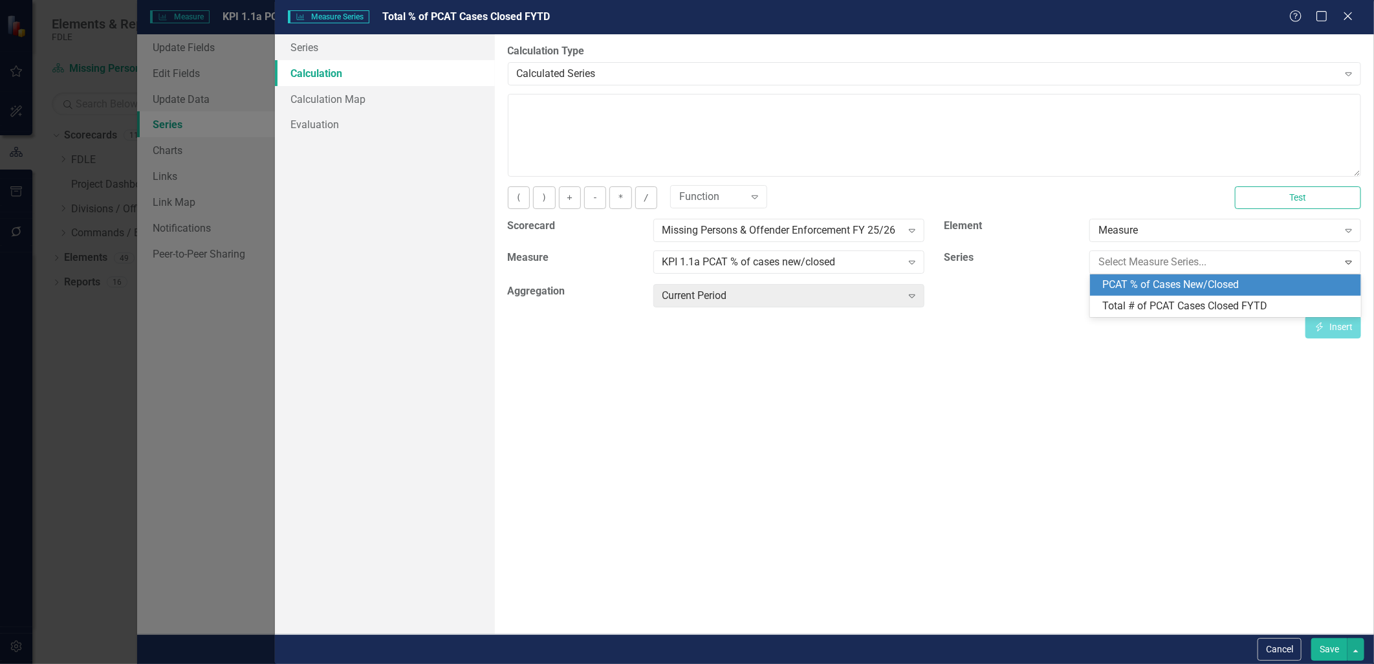
click at [1136, 278] on div "PCAT % of Cases New/Closed" at bounding box center [1228, 285] width 251 height 15
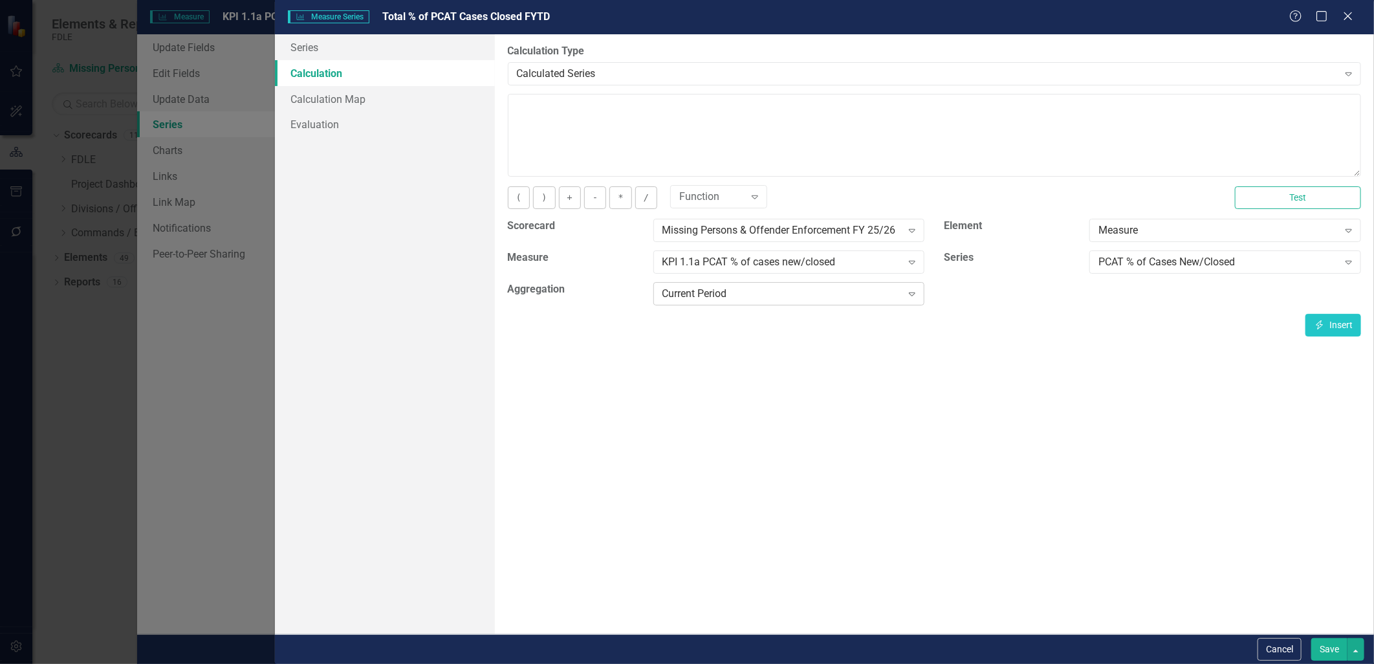
click at [901, 283] on div "Expand" at bounding box center [912, 293] width 23 height 21
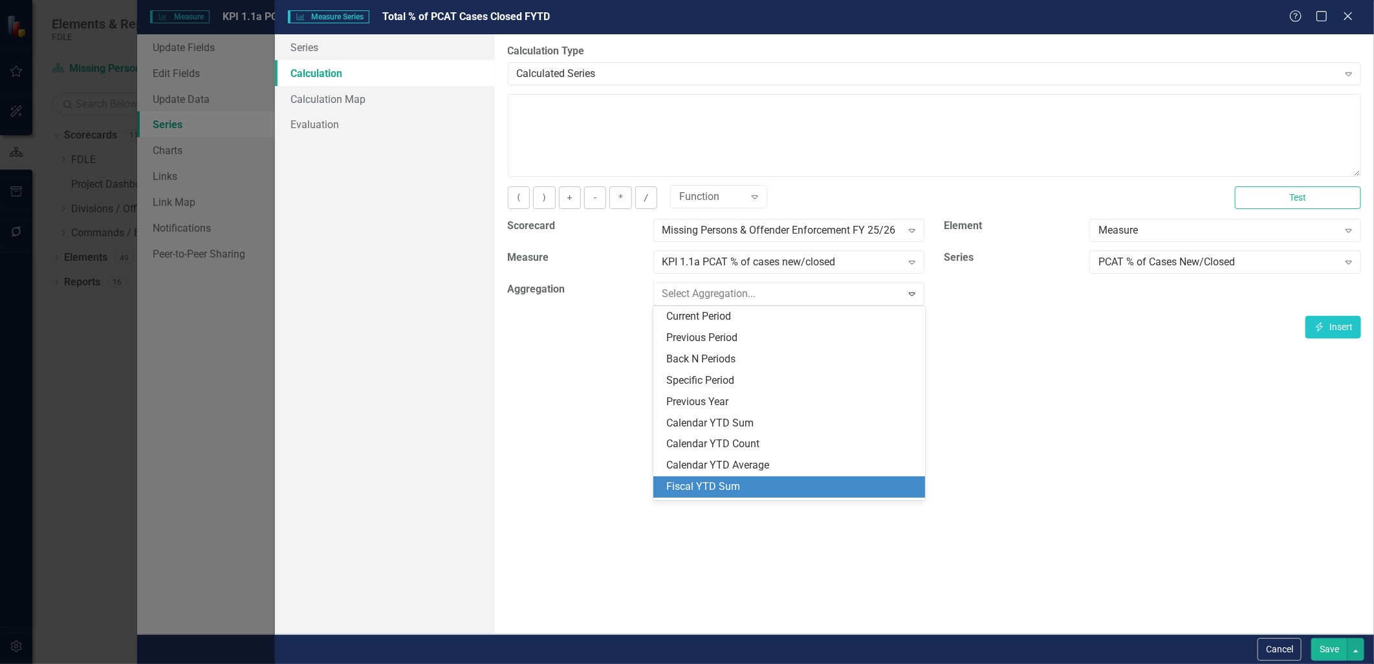
scroll to position [72, 0]
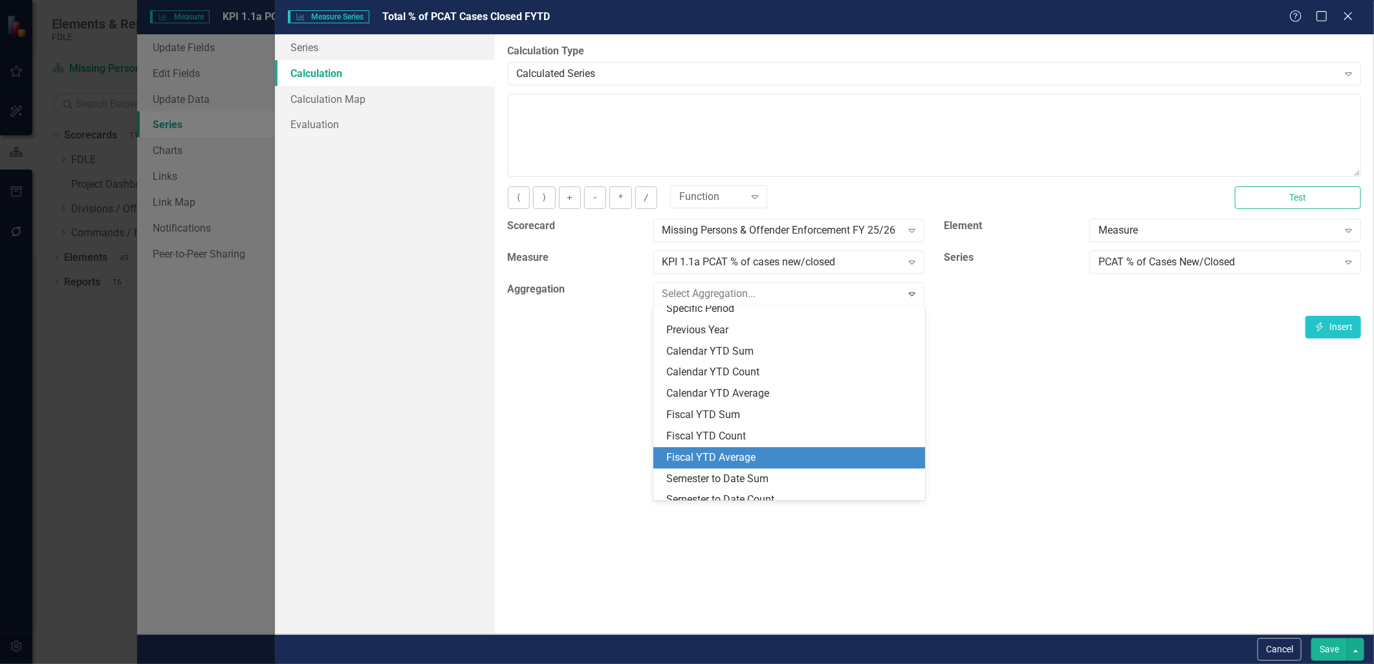
click at [747, 457] on div "Fiscal YTD Average" at bounding box center [792, 457] width 251 height 15
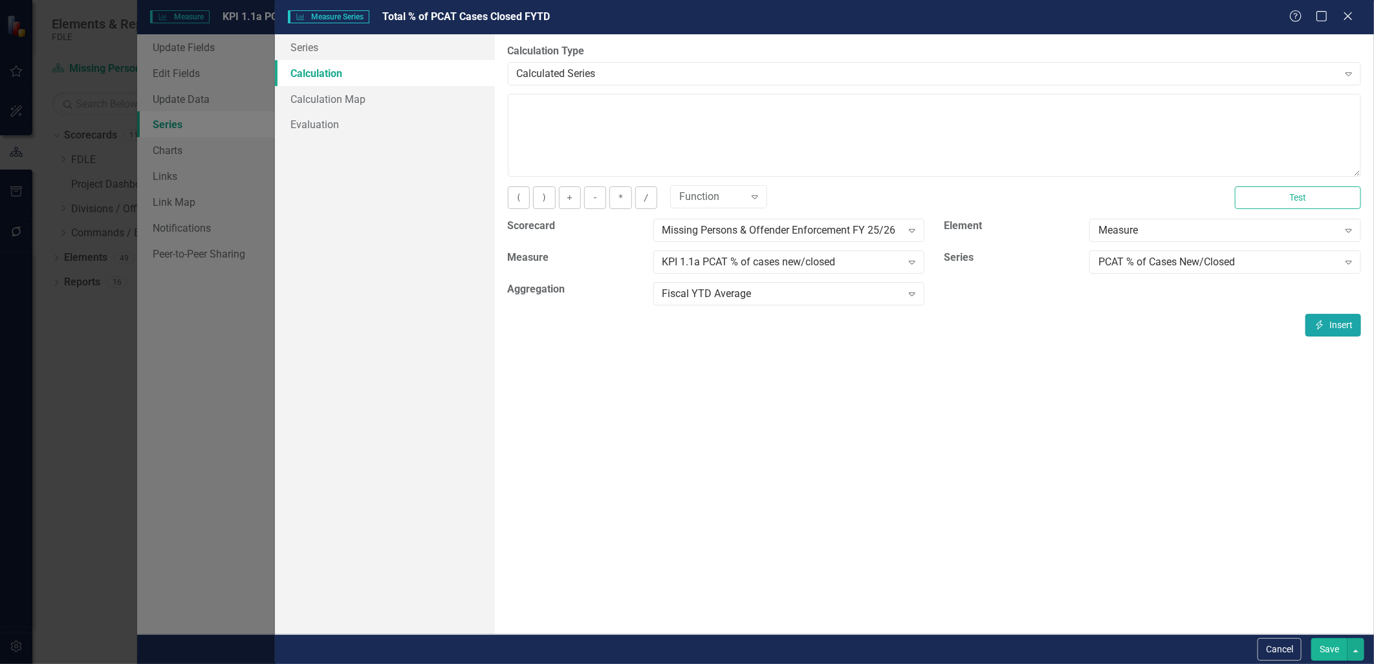
click at [1330, 325] on button "Insert Insert" at bounding box center [1334, 325] width 56 height 23
type textarea "[m1984303][PCAT % of Cases New/Closed][FiscalYTDAverage]"
click at [1339, 650] on button "Save" at bounding box center [1330, 649] width 36 height 23
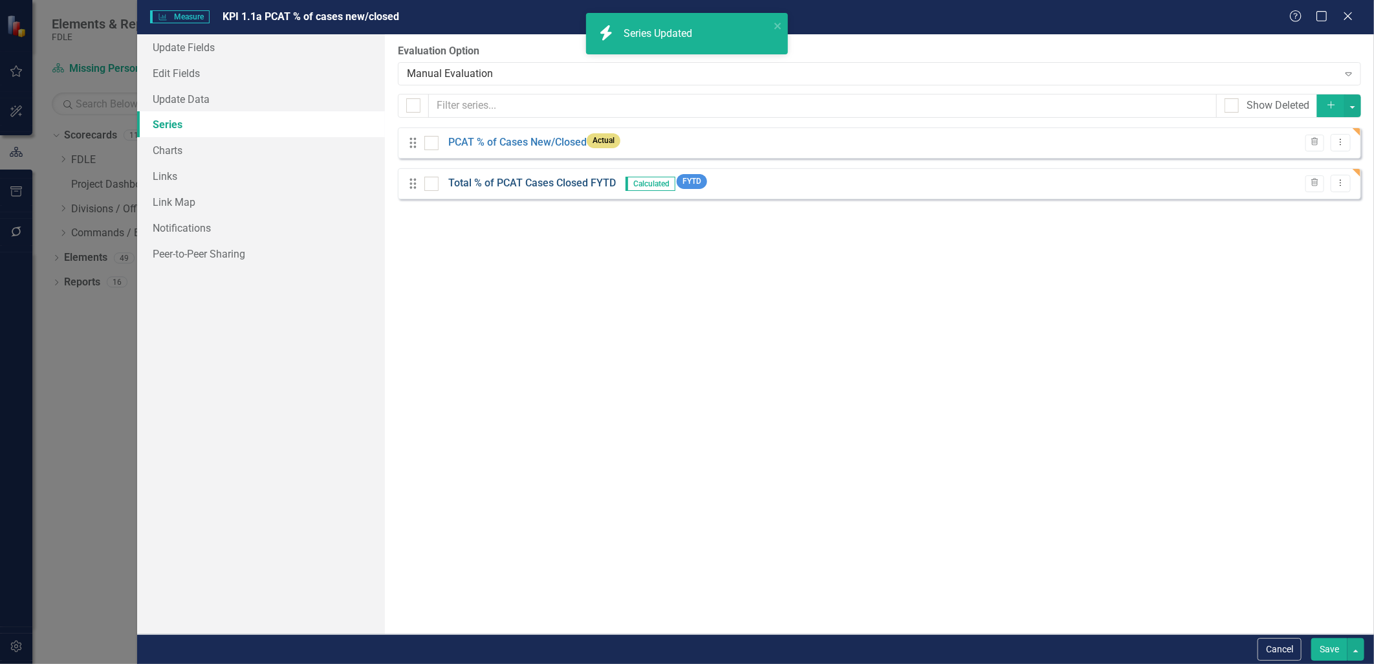
click at [461, 182] on link "Total % of PCAT Cases Closed FYTD" at bounding box center [532, 183] width 168 height 15
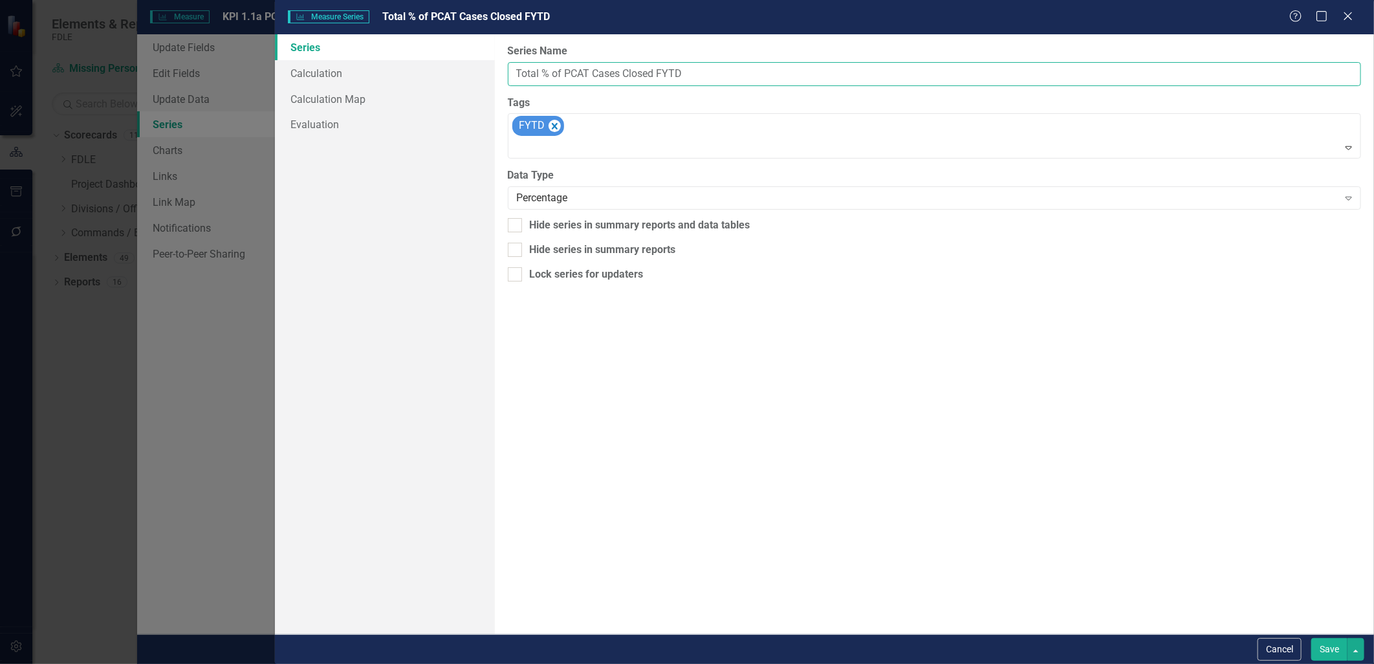
click at [525, 74] on input "Total % of PCAT Cases Closed FYTD" at bounding box center [935, 74] width 854 height 24
click at [667, 83] on input "Average % of PCAT Cases Closed FYTD" at bounding box center [935, 74] width 854 height 24
drag, startPoint x: 675, startPoint y: 73, endPoint x: 719, endPoint y: 75, distance: 44.0
click at [719, 75] on input "Average % of PCAT Cases Closed Per Month FYTD" at bounding box center [935, 74] width 854 height 24
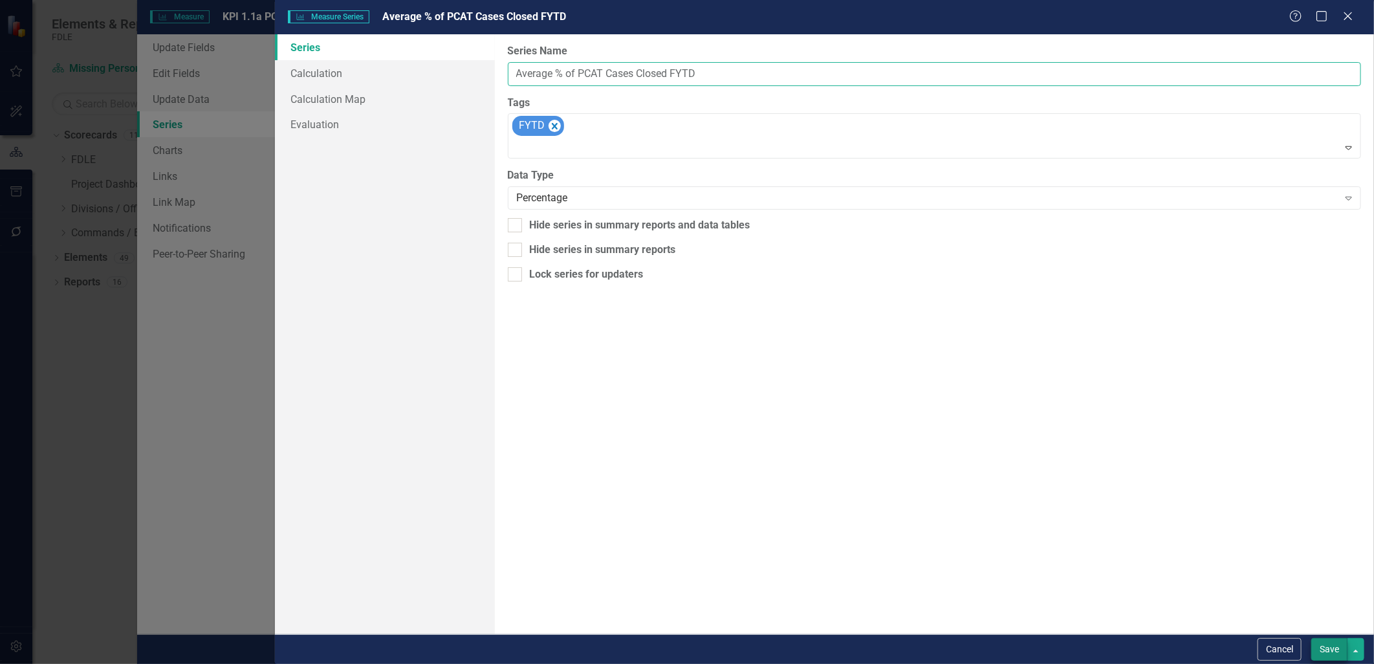
type input "Average % of PCAT Cases Closed FYTD"
click at [1329, 645] on button "Save" at bounding box center [1330, 649] width 36 height 23
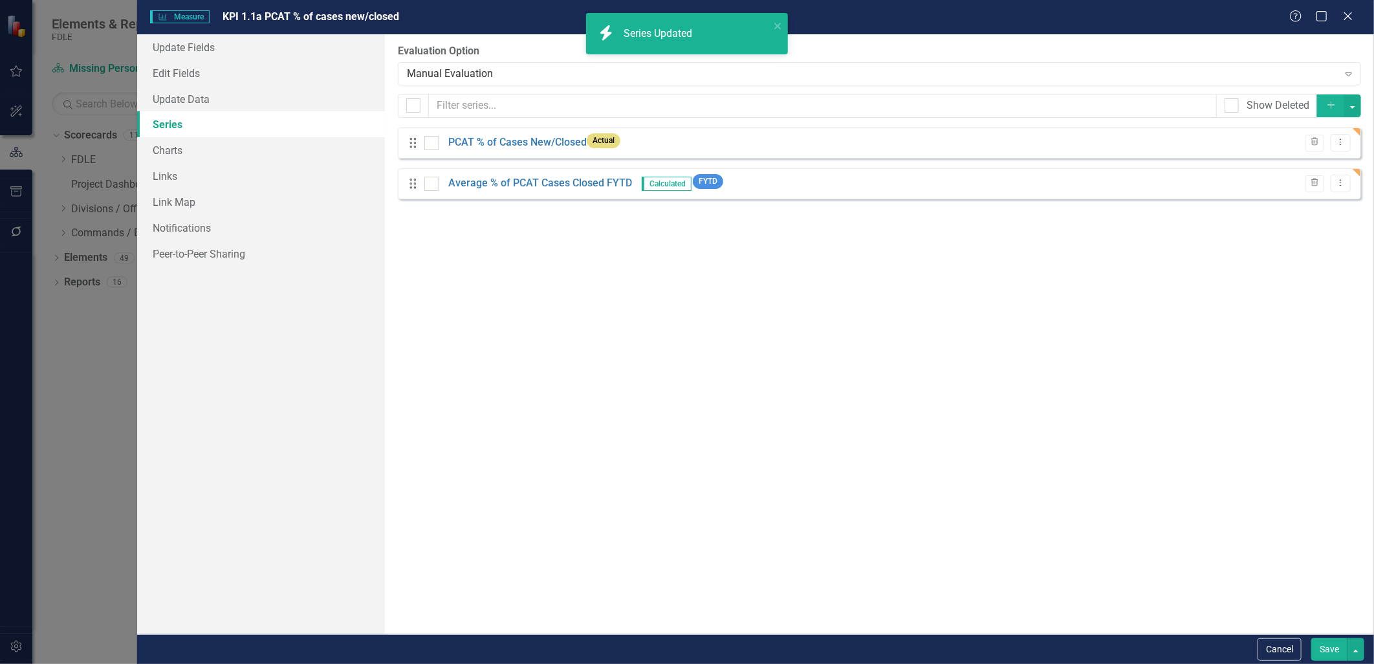
click at [1319, 650] on button "Save" at bounding box center [1330, 649] width 36 height 23
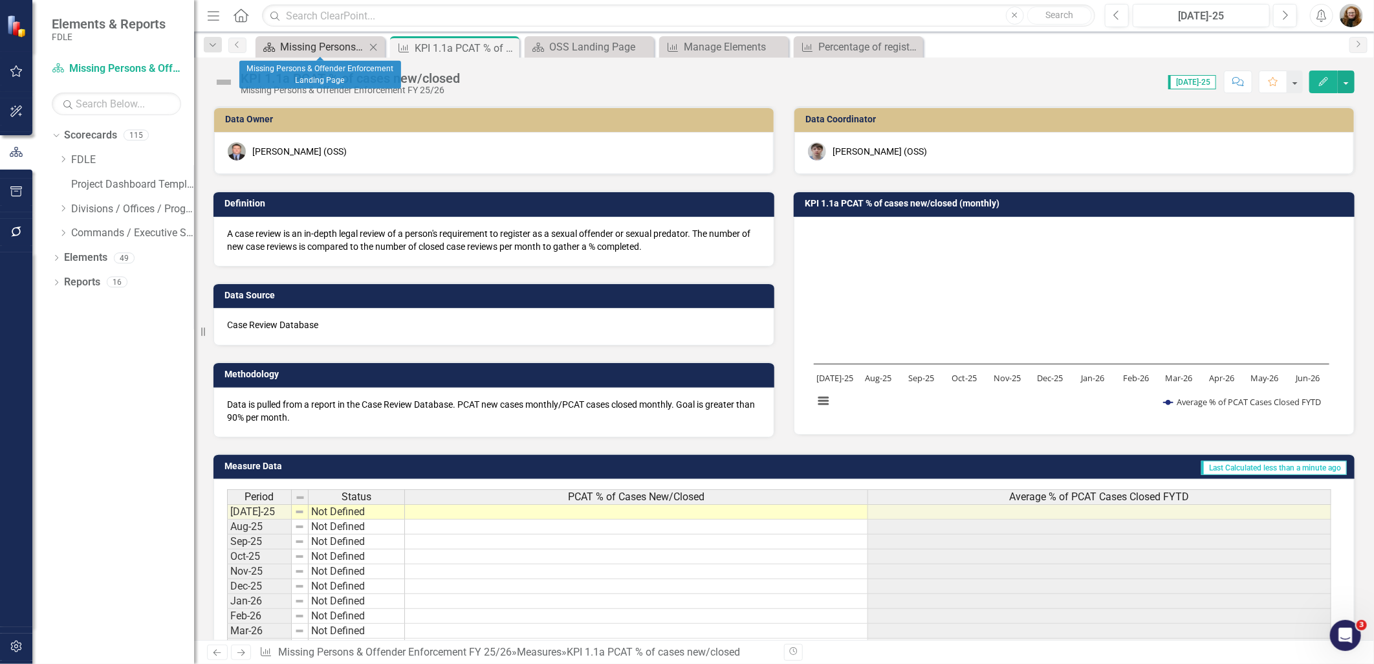
click at [332, 46] on div "Missing Persons & Offender Enforcement Landing Page" at bounding box center [322, 47] width 85 height 16
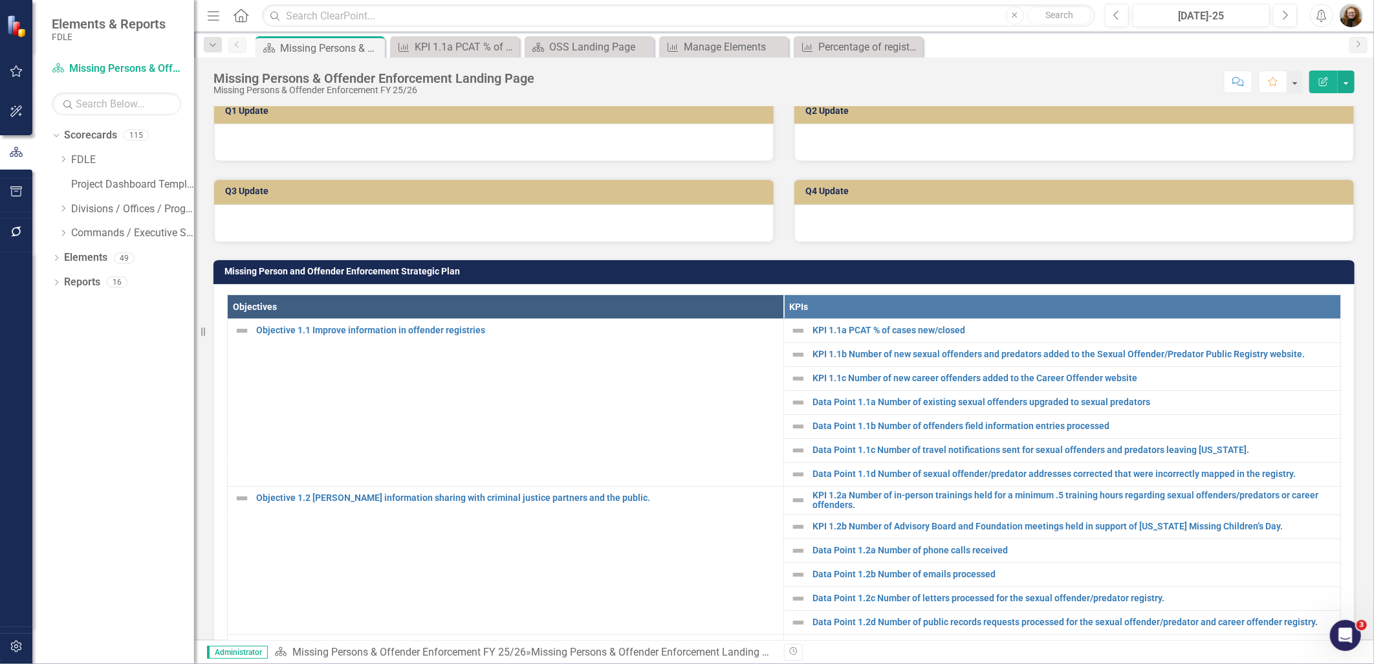
scroll to position [287, 0]
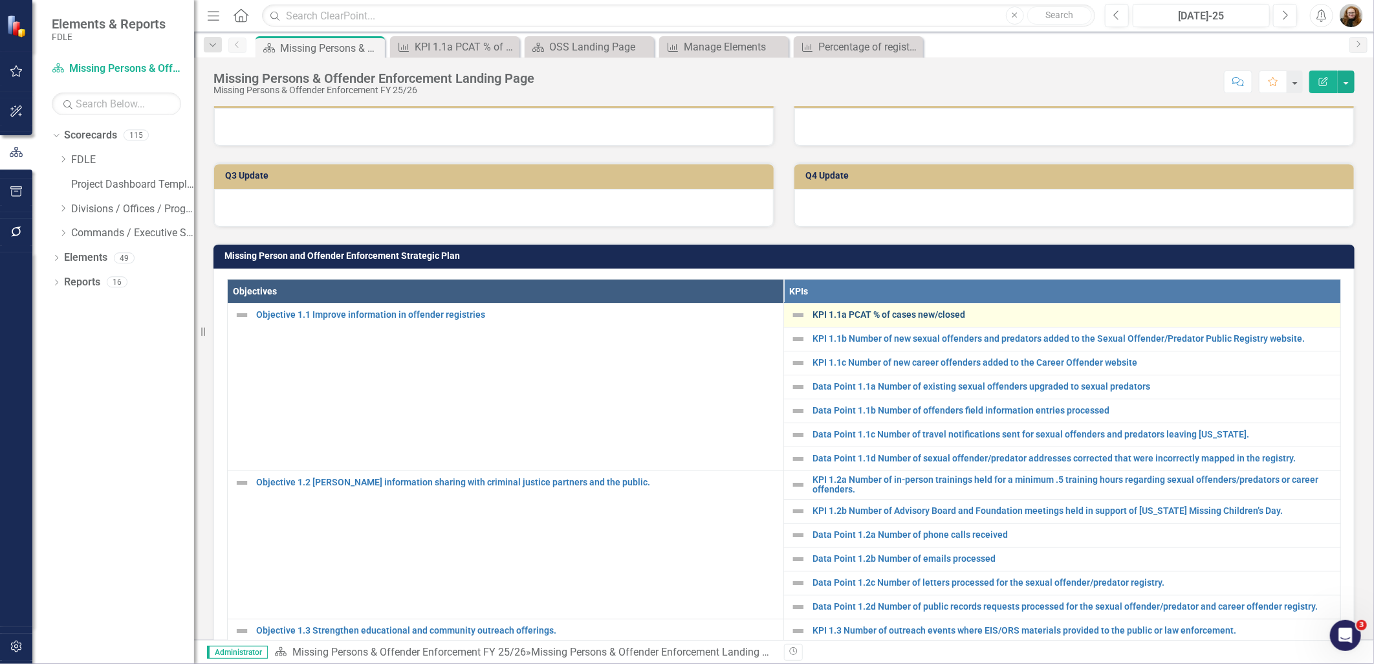
click at [891, 320] on link "KPI 1.1a PCAT % of cases new/closed" at bounding box center [1074, 315] width 522 height 10
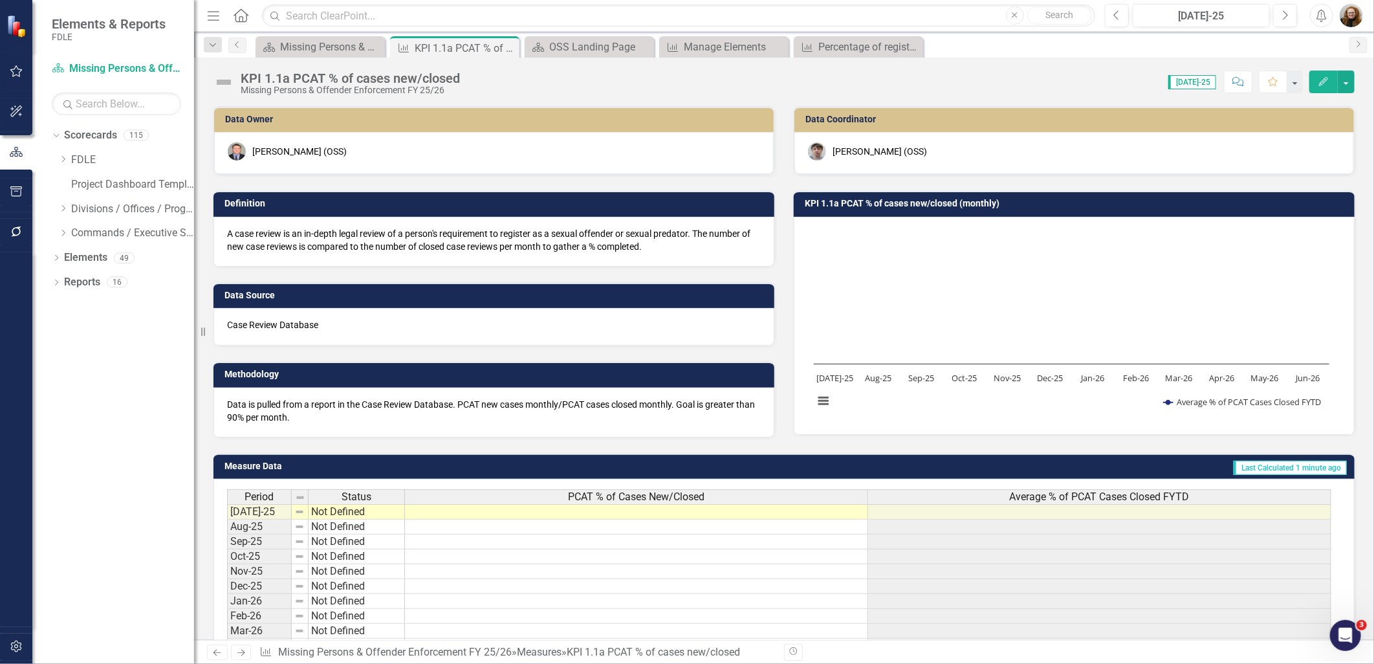
click at [1131, 495] on span "Average % of PCAT Cases Closed FYTD" at bounding box center [1100, 497] width 180 height 12
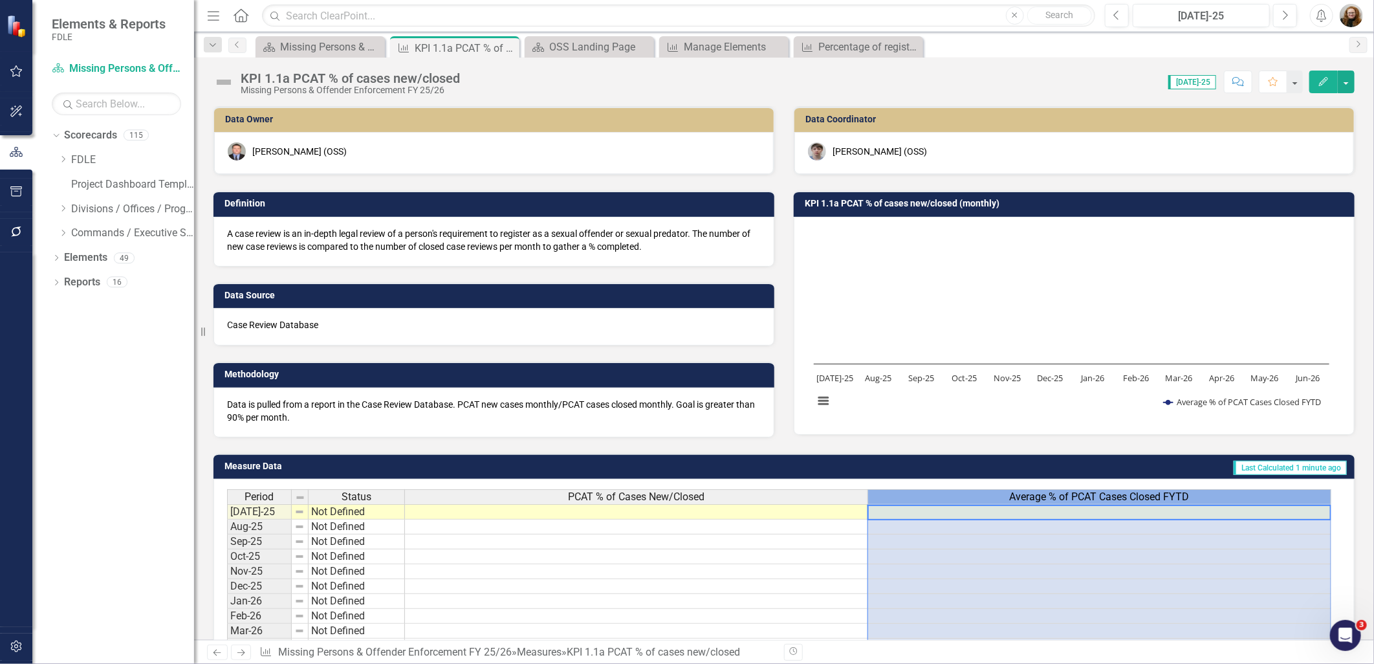
scroll to position [0, 9]
click at [1131, 495] on span "Average % of PCAT Cases Closed FYTD" at bounding box center [1100, 497] width 180 height 12
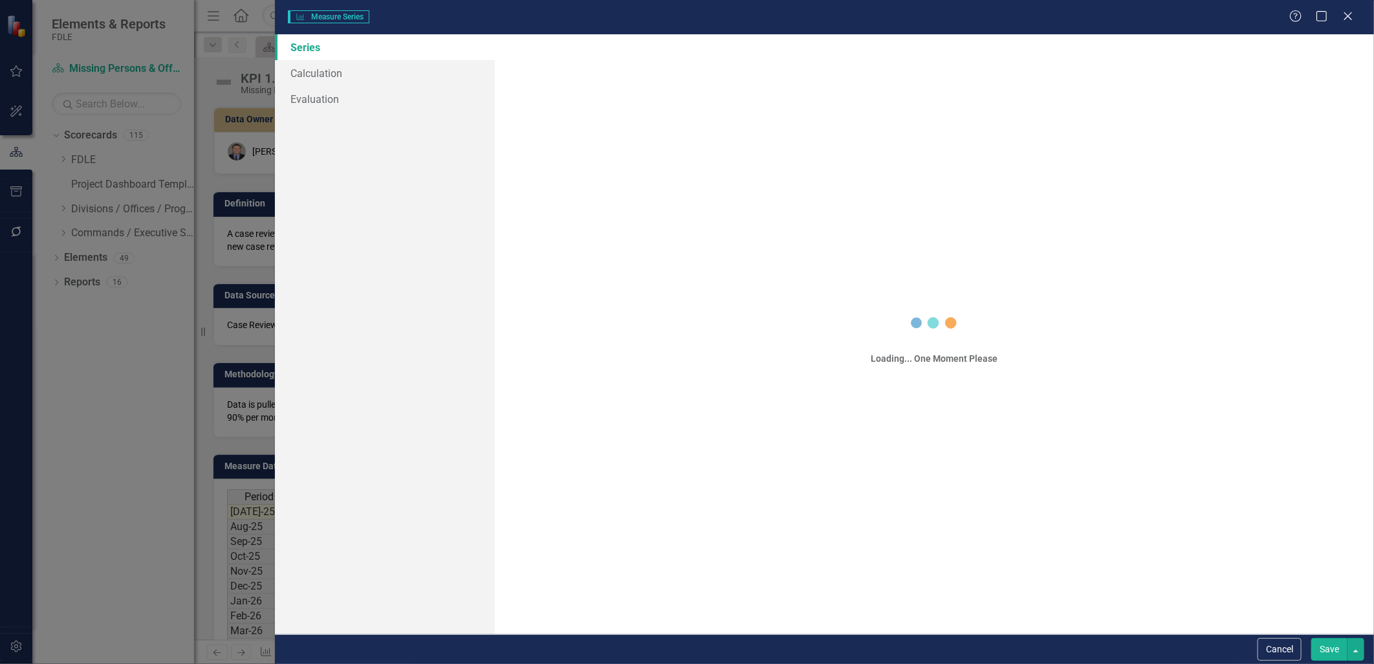
scroll to position [0, 0]
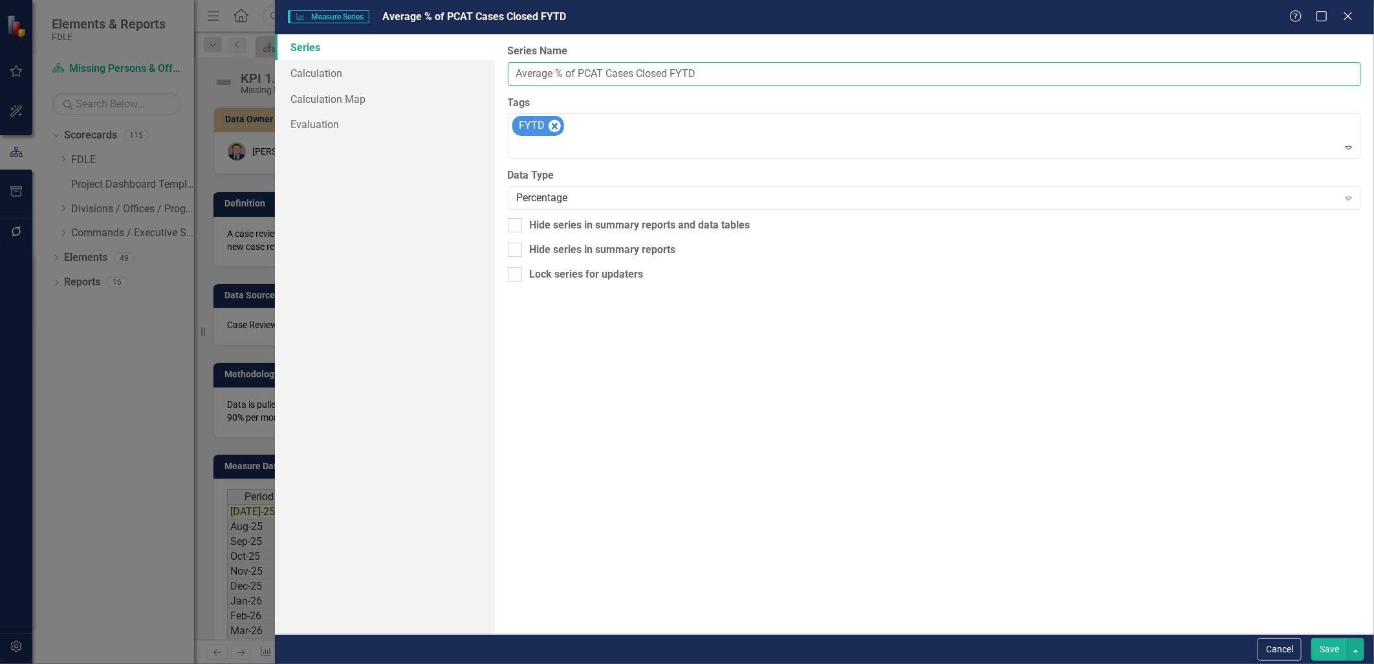
click at [639, 69] on input "Average % of PCAT Cases Closed FYTD" at bounding box center [935, 74] width 854 height 24
type input "Average % of PCAT Cases New/Closed FYTD"
click at [1314, 650] on button "Save" at bounding box center [1330, 649] width 36 height 23
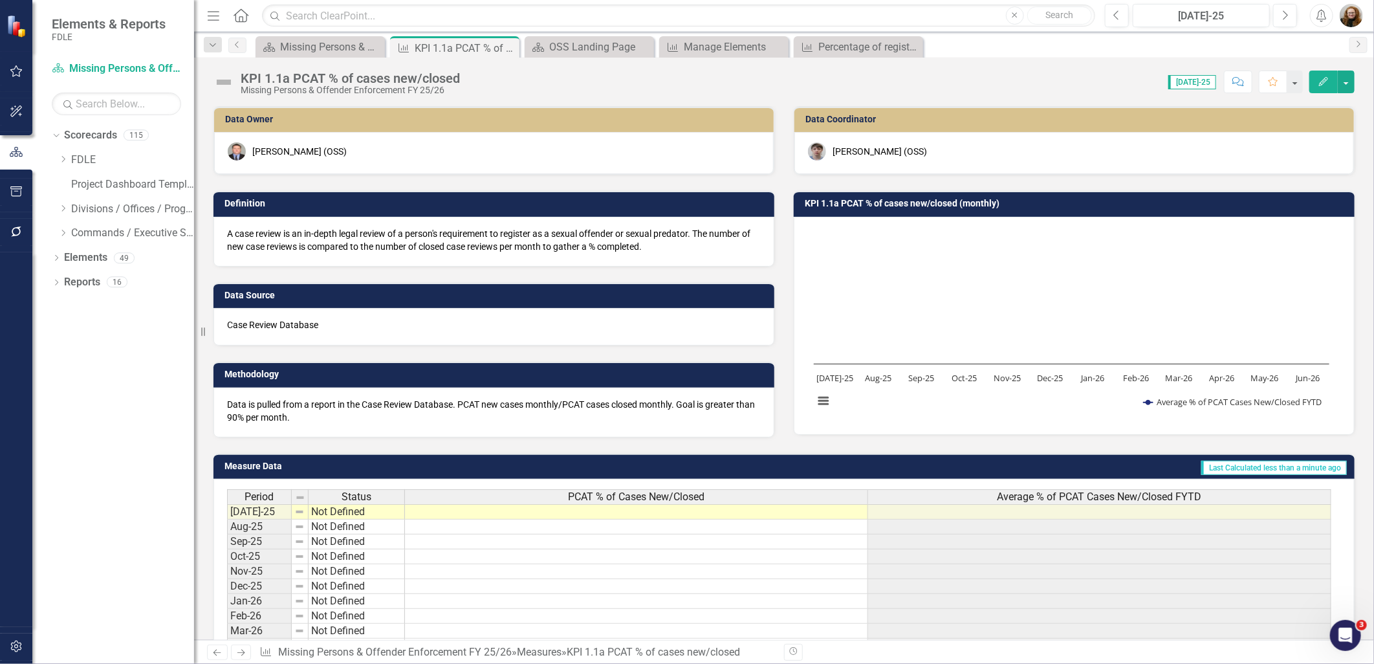
click at [953, 205] on h3 "KPI 1.1a PCAT % of cases new/closed (monthly)" at bounding box center [1077, 204] width 544 height 10
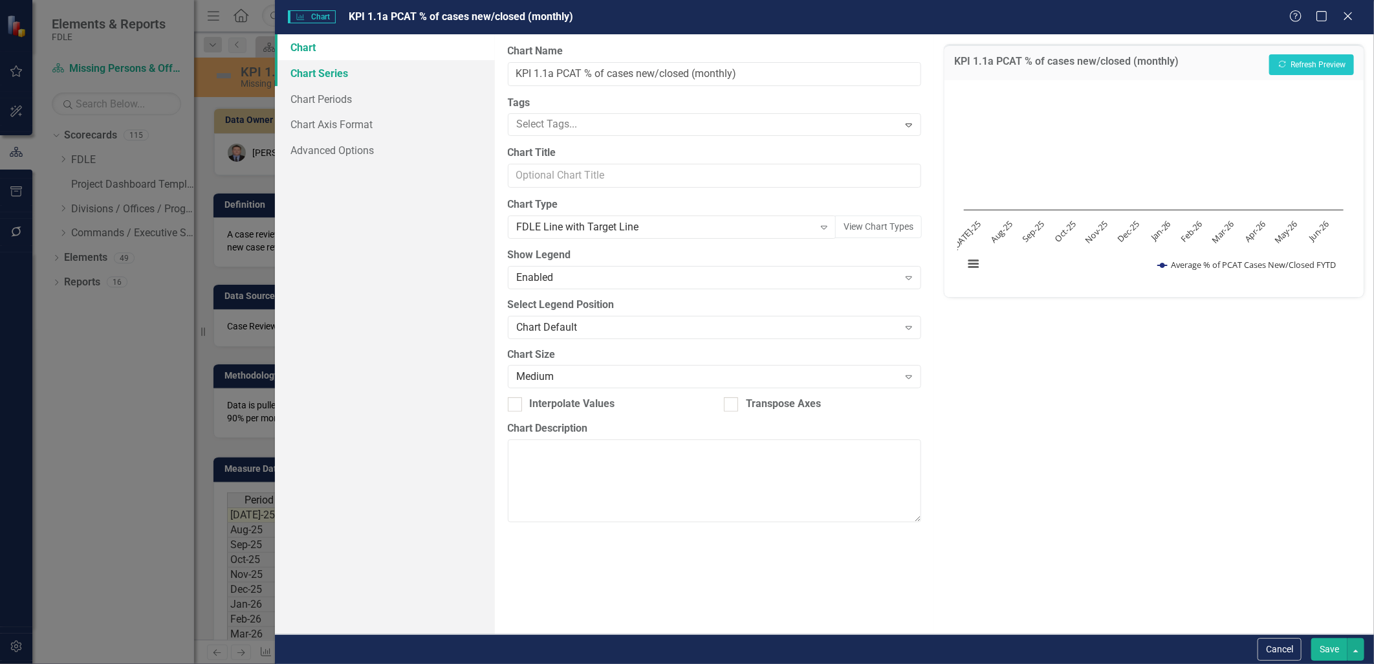
click at [330, 75] on link "Chart Series" at bounding box center [385, 73] width 220 height 26
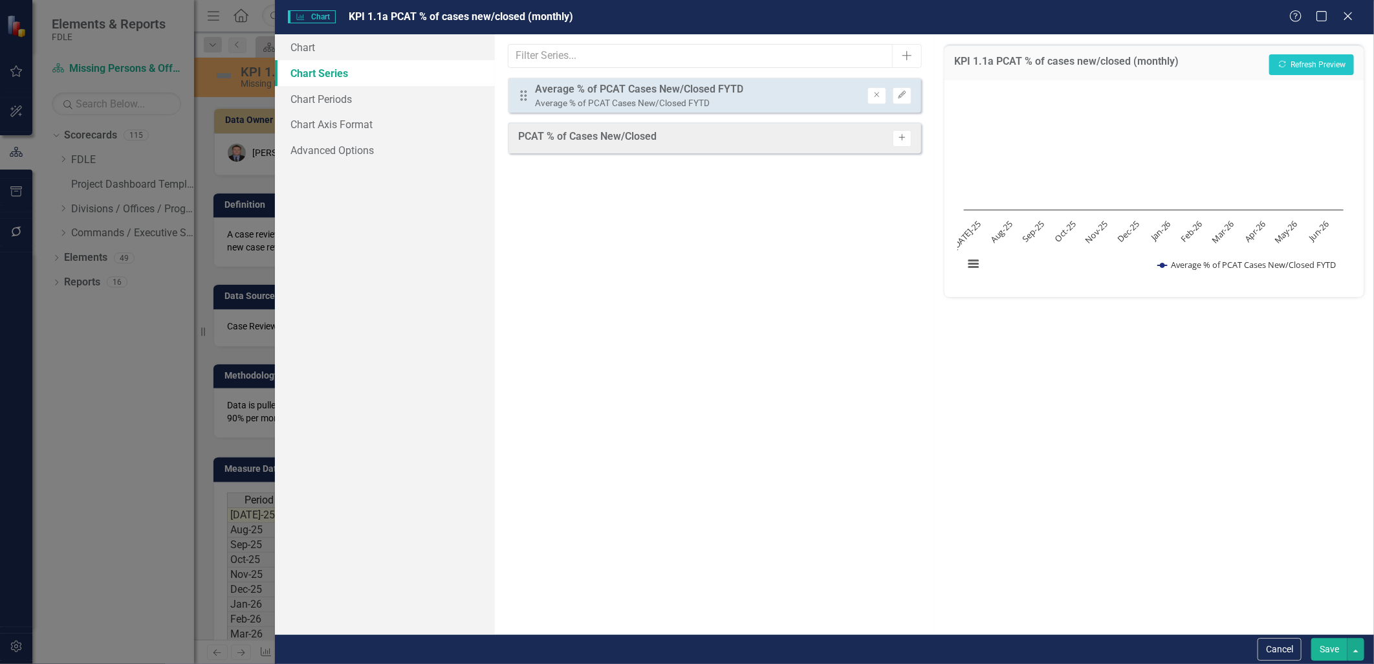
click at [899, 134] on icon "Activate" at bounding box center [903, 138] width 10 height 8
click at [876, 94] on icon "Remove" at bounding box center [877, 95] width 10 height 8
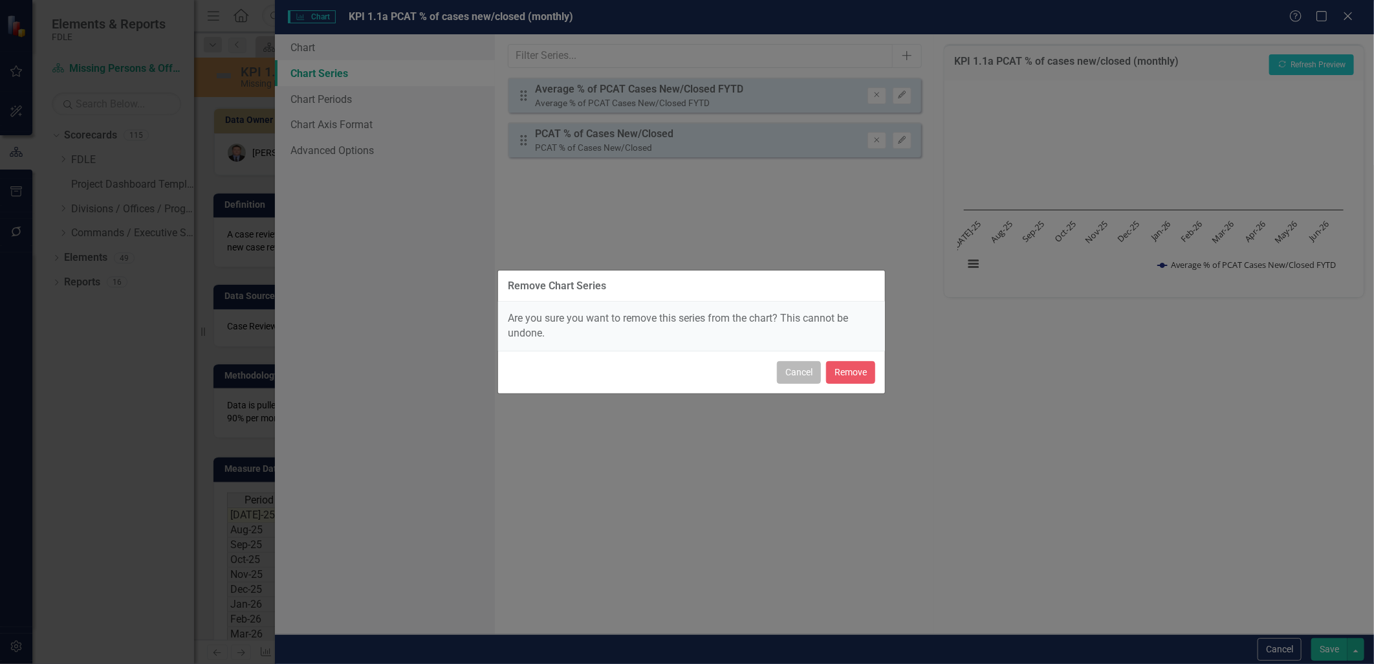
click at [807, 375] on button "Cancel" at bounding box center [799, 372] width 44 height 23
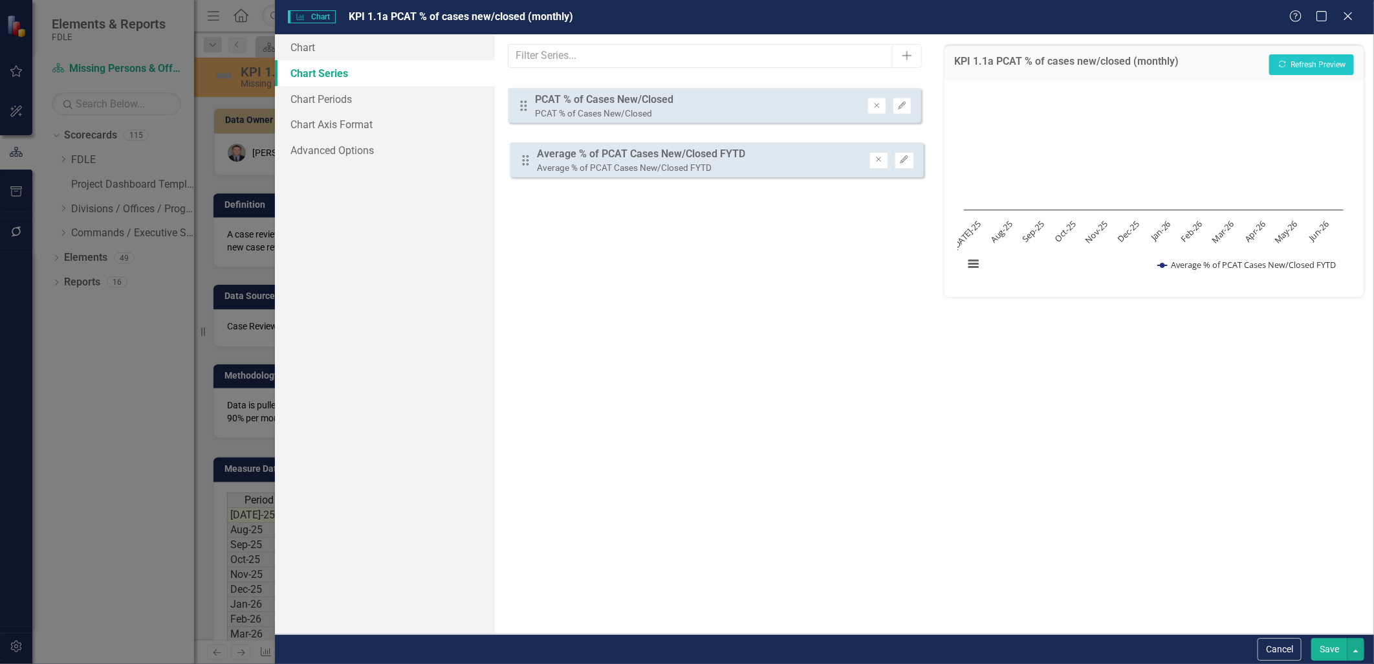
drag, startPoint x: 525, startPoint y: 97, endPoint x: 527, endPoint y: 162, distance: 64.7
click at [527, 162] on div "From this tab, you can select the series that you want to include in your chart…" at bounding box center [715, 334] width 440 height 600
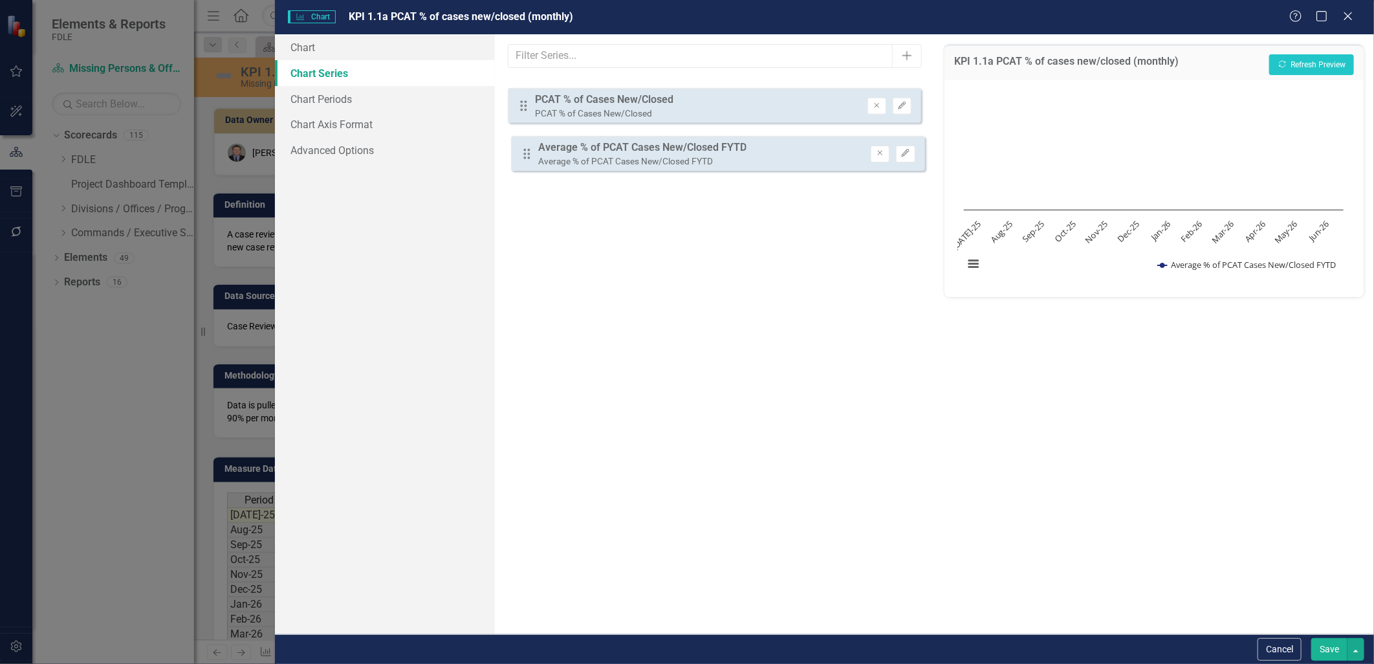
drag, startPoint x: 523, startPoint y: 98, endPoint x: 526, endPoint y: 156, distance: 58.3
click at [526, 156] on div "Drag Average % of PCAT Cases New/Closed FYTD Average % of PCAT Cases New/Closed…" at bounding box center [715, 118] width 414 height 80
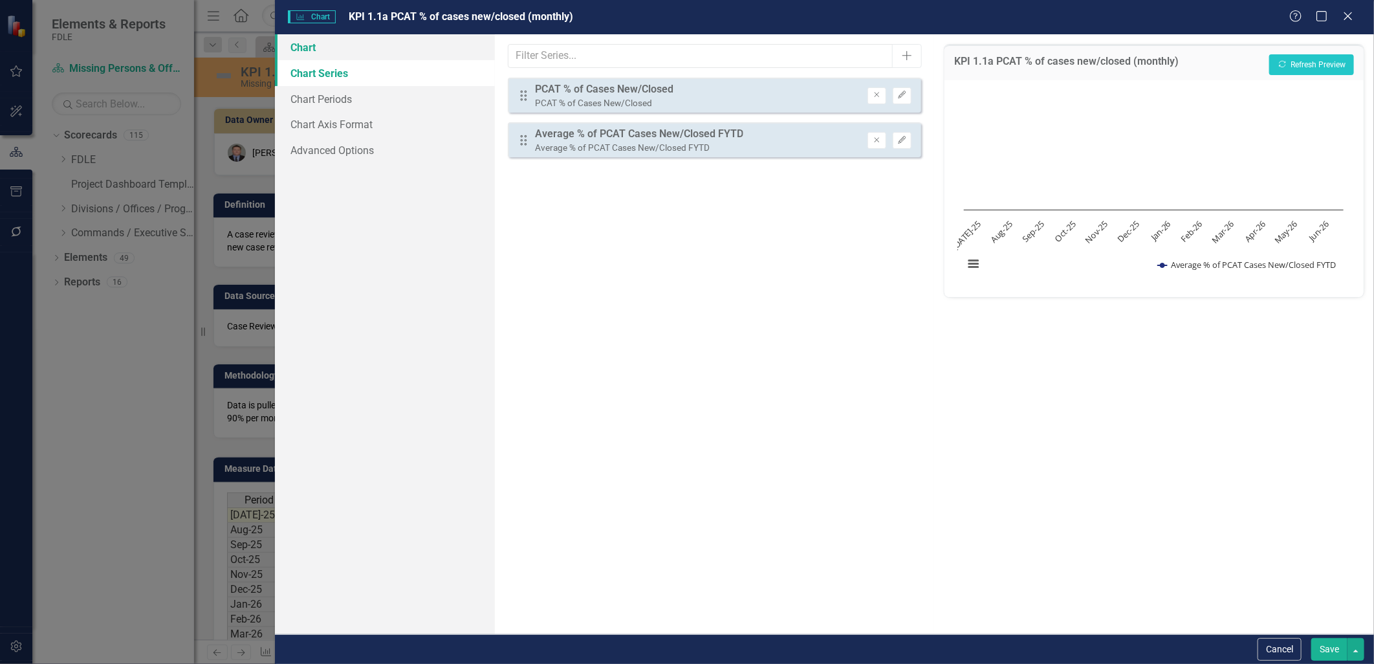
click at [313, 49] on link "Chart" at bounding box center [385, 47] width 220 height 26
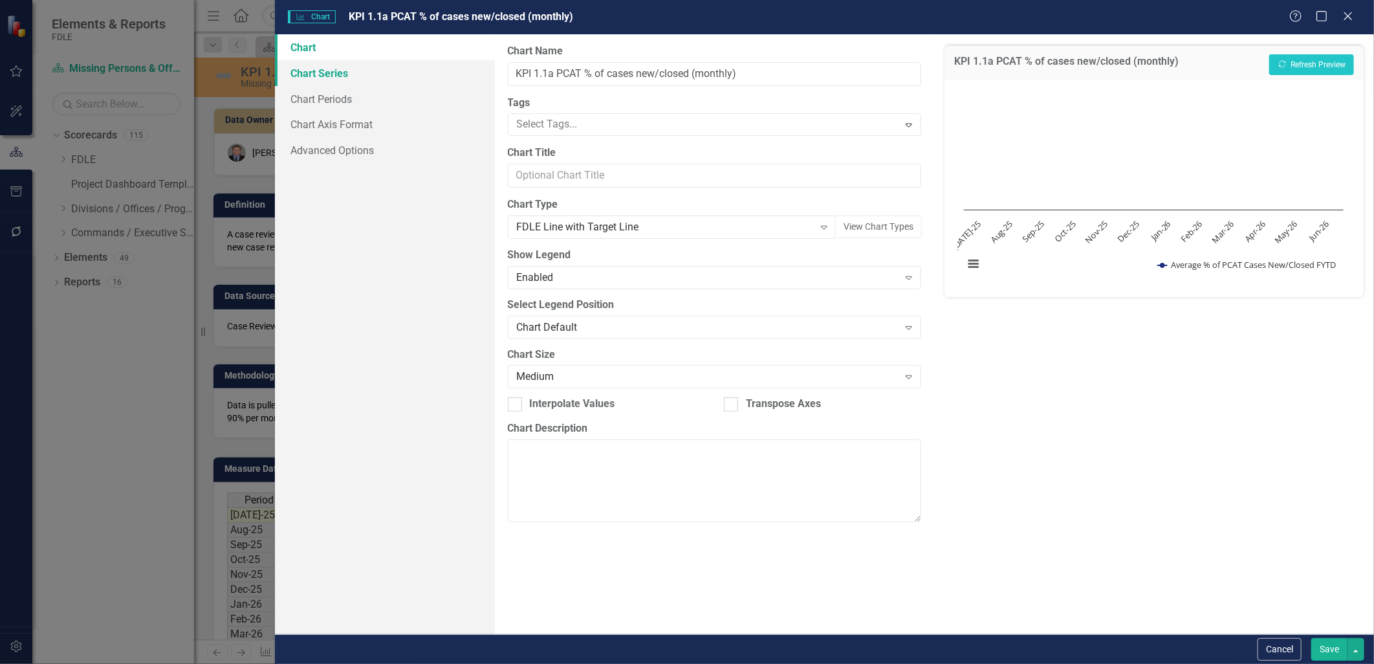
click at [320, 74] on link "Chart Series" at bounding box center [385, 73] width 220 height 26
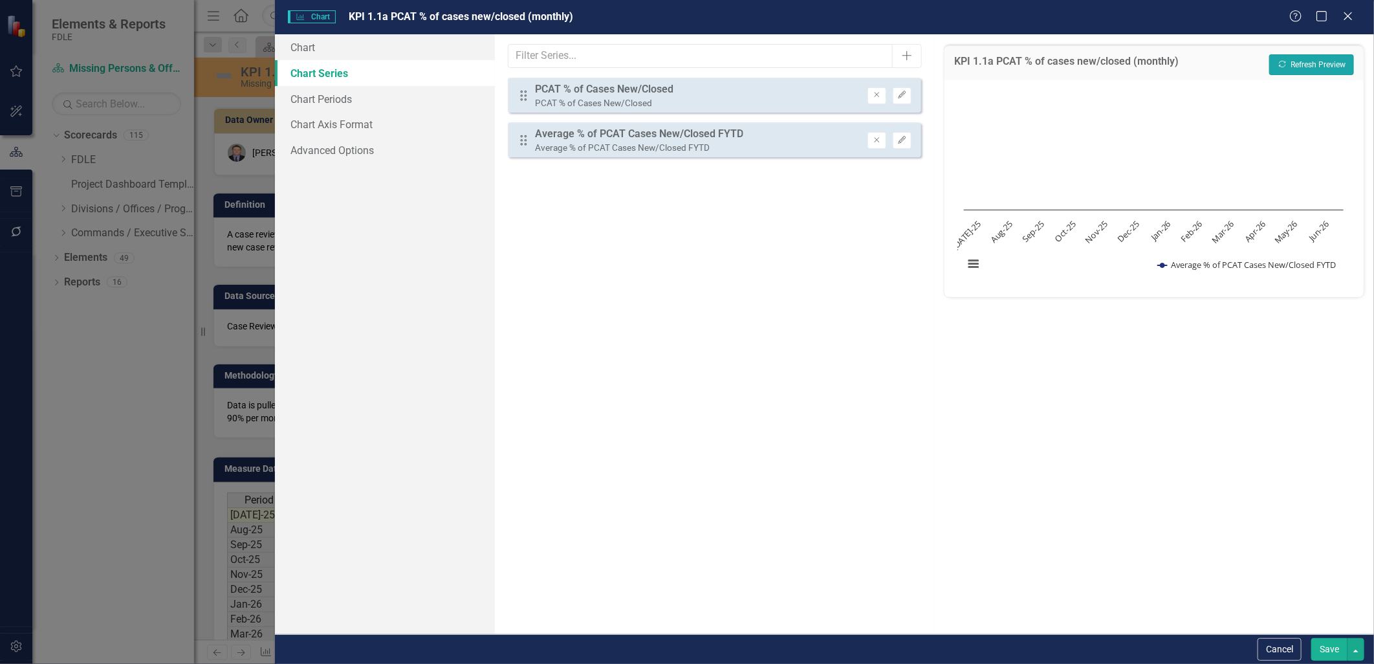
click at [1297, 65] on button "Recalculate Refresh Preview" at bounding box center [1312, 64] width 85 height 21
click at [1330, 656] on button "Save" at bounding box center [1330, 649] width 36 height 23
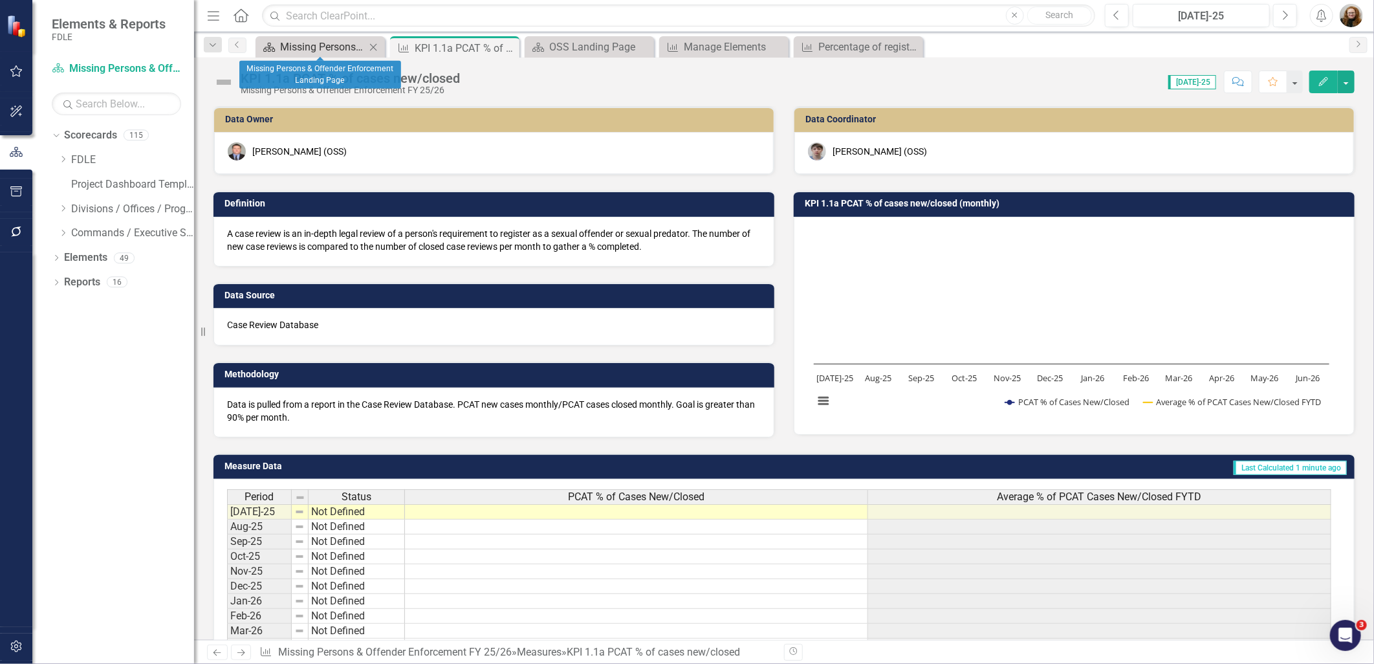
click at [314, 43] on div "Missing Persons & Offender Enforcement Landing Page" at bounding box center [322, 47] width 85 height 16
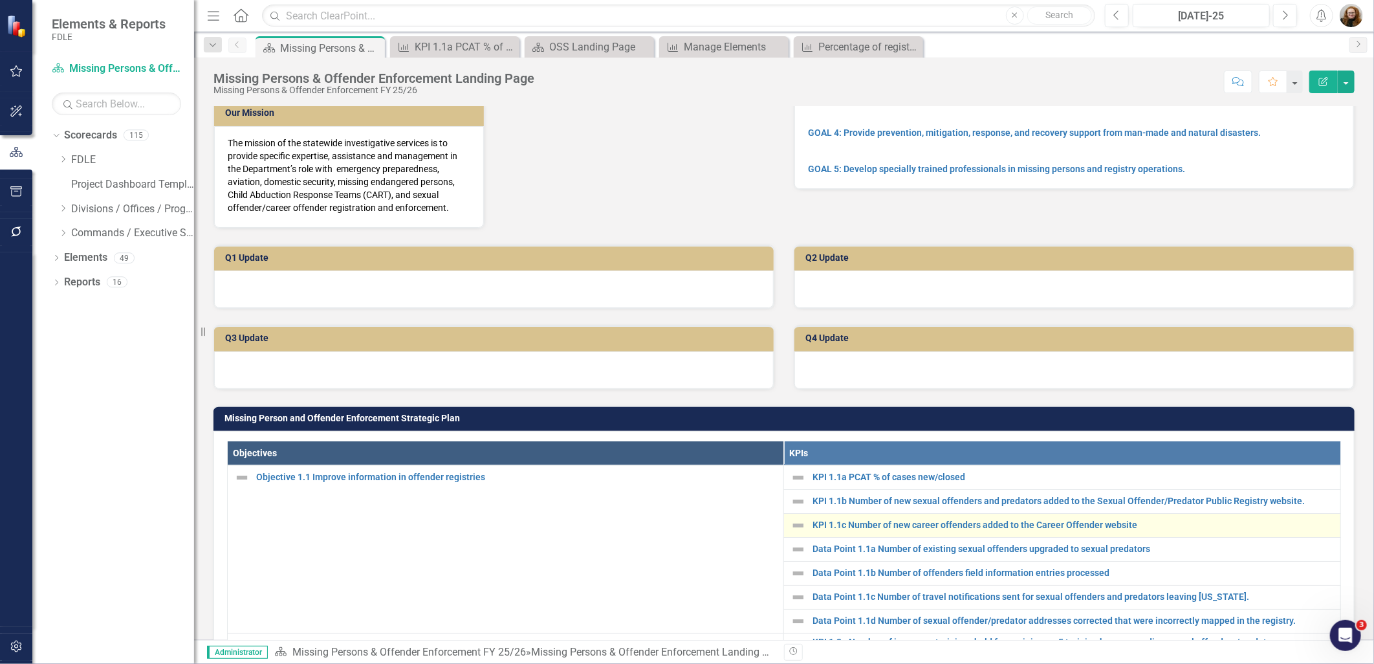
scroll to position [359, 0]
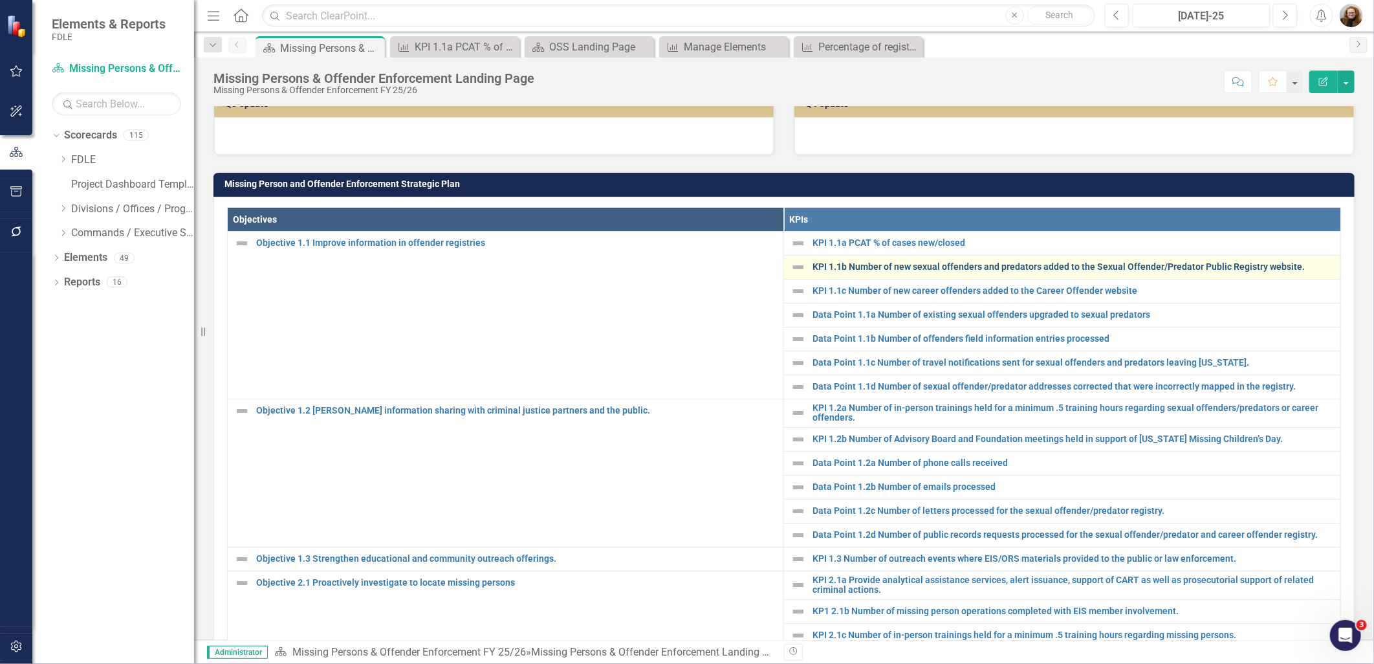
click at [846, 272] on link "KPI 1.1b Number of new sexual offenders and predators added to the Sexual Offen…" at bounding box center [1074, 267] width 522 height 10
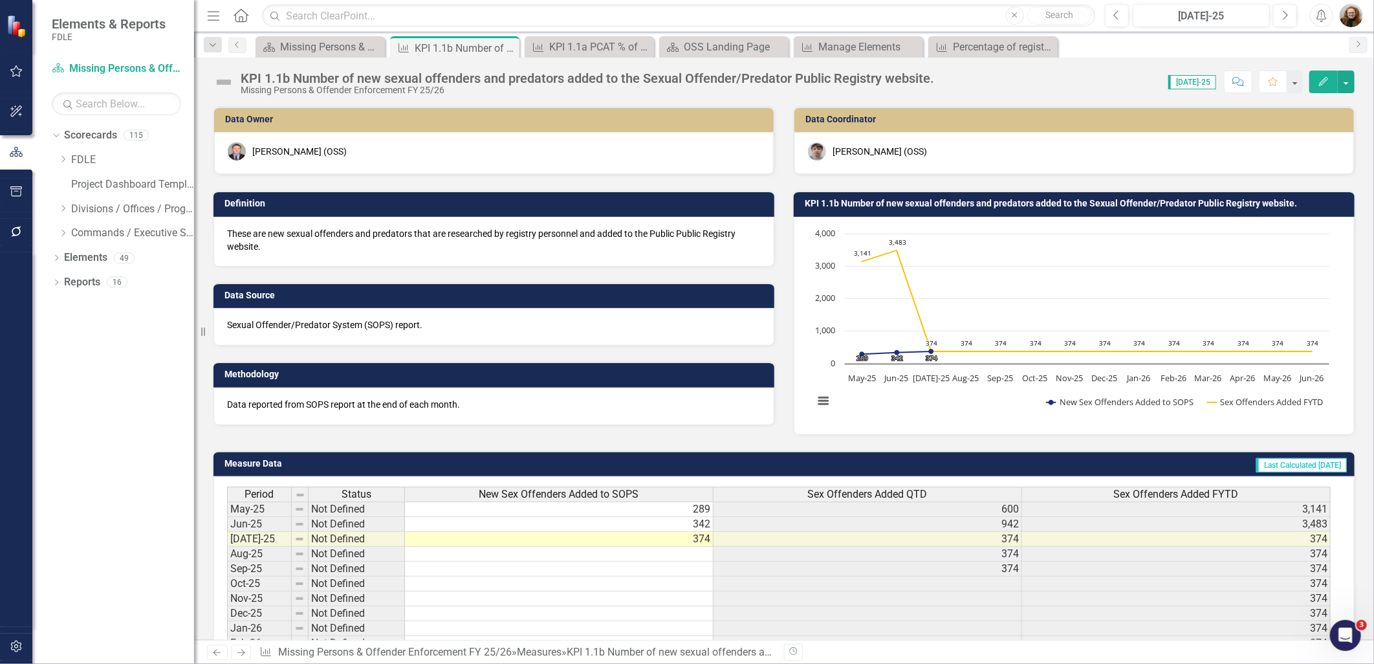
click at [854, 206] on h3 "KPI 1.1b Number of new sexual offenders and predators added to the Sexual Offen…" at bounding box center [1077, 204] width 544 height 10
click at [853, 204] on h3 "KPI 1.1b Number of new sexual offenders and predators added to the Sexual Offen…" at bounding box center [1077, 204] width 544 height 10
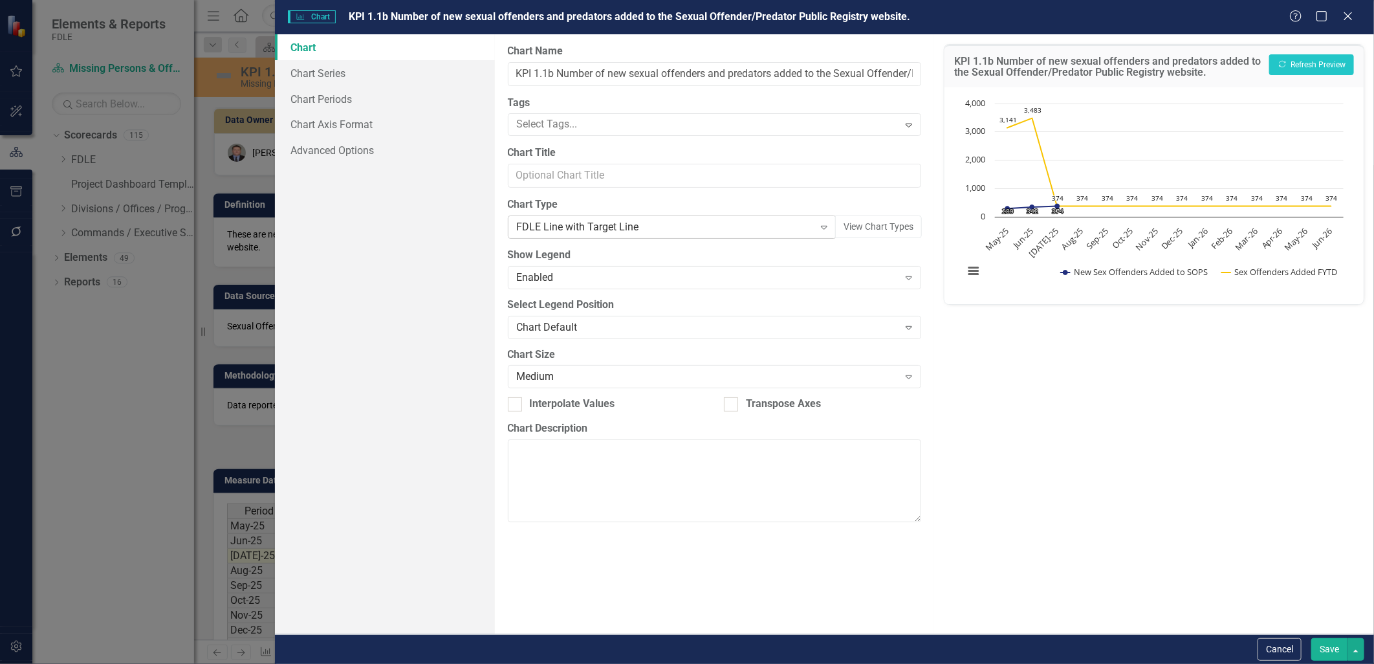
click at [821, 226] on icon "Expand" at bounding box center [824, 227] width 13 height 10
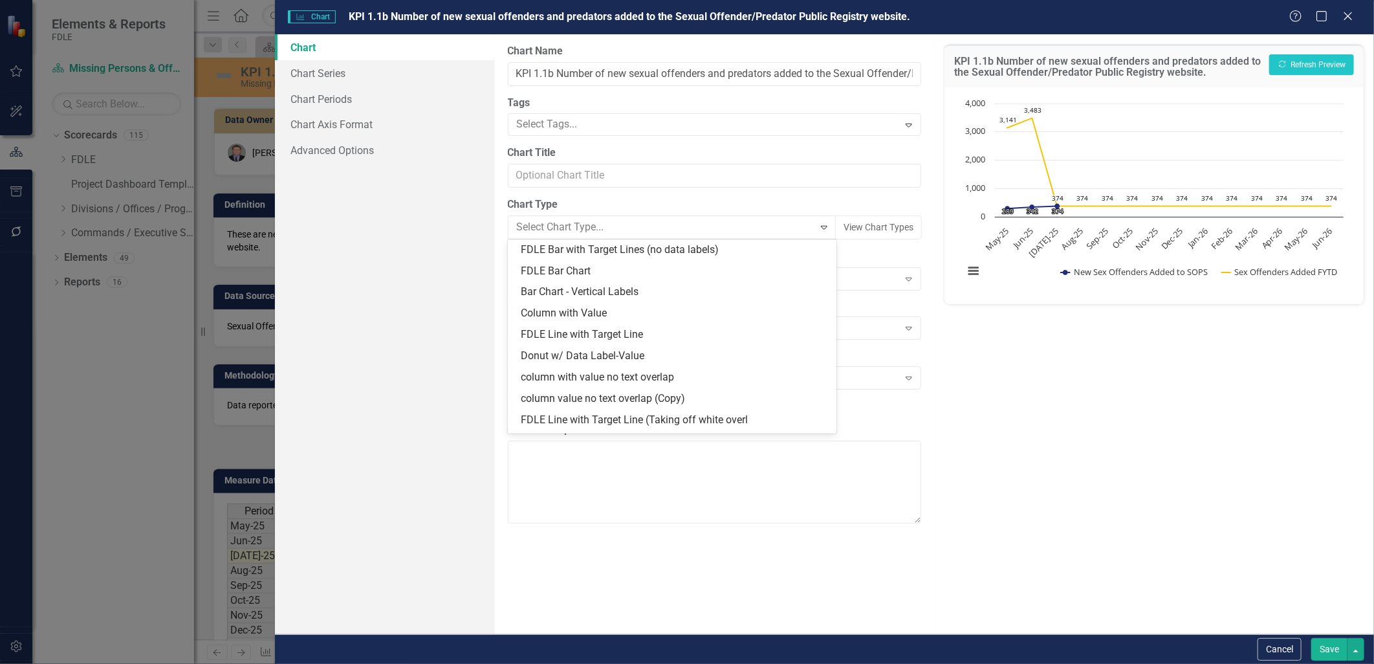
scroll to position [1251, 0]
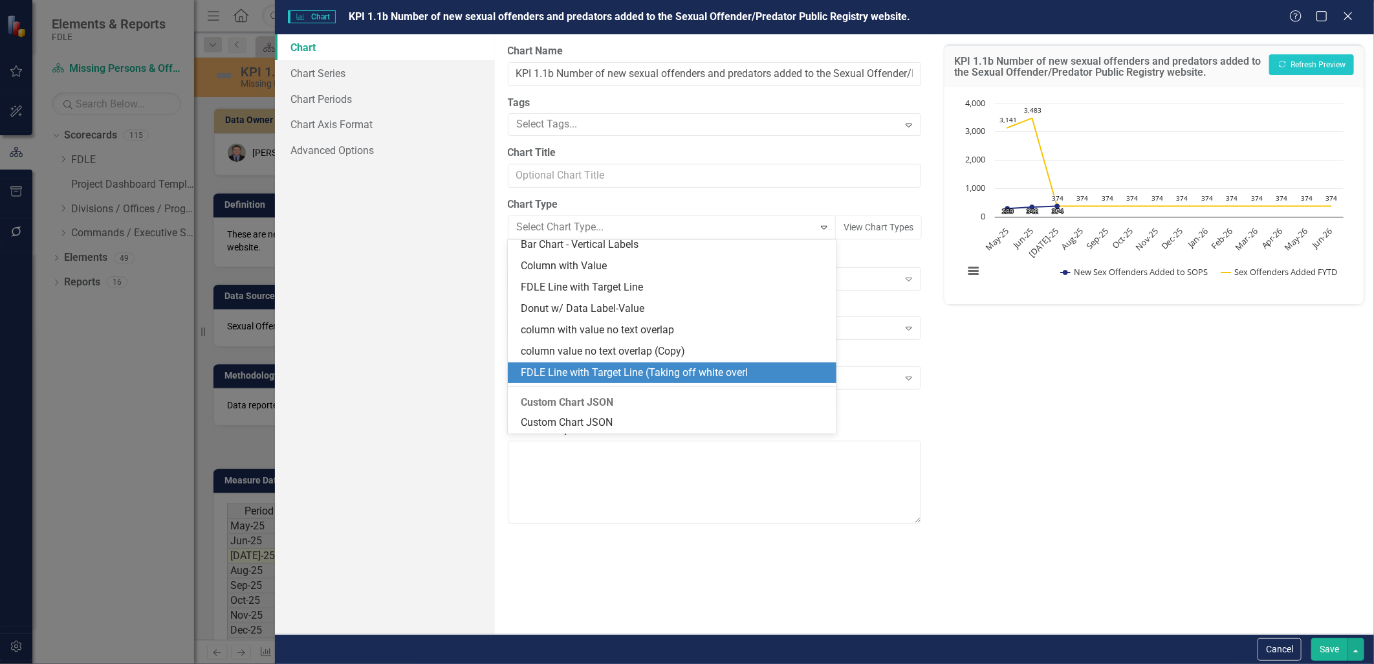
click at [773, 368] on div "FDLE Line with Target Line (Taking off white overl" at bounding box center [675, 373] width 309 height 15
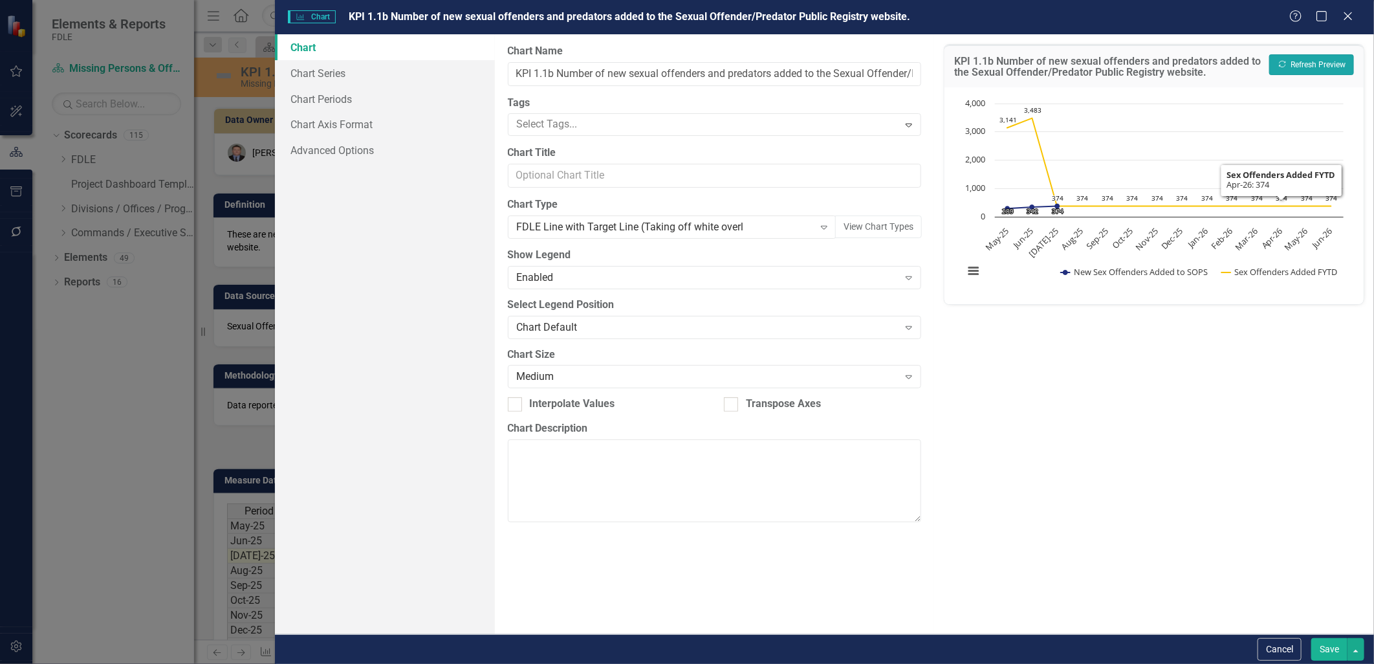
click at [1301, 56] on button "Recalculate Refresh Preview" at bounding box center [1312, 64] width 85 height 21
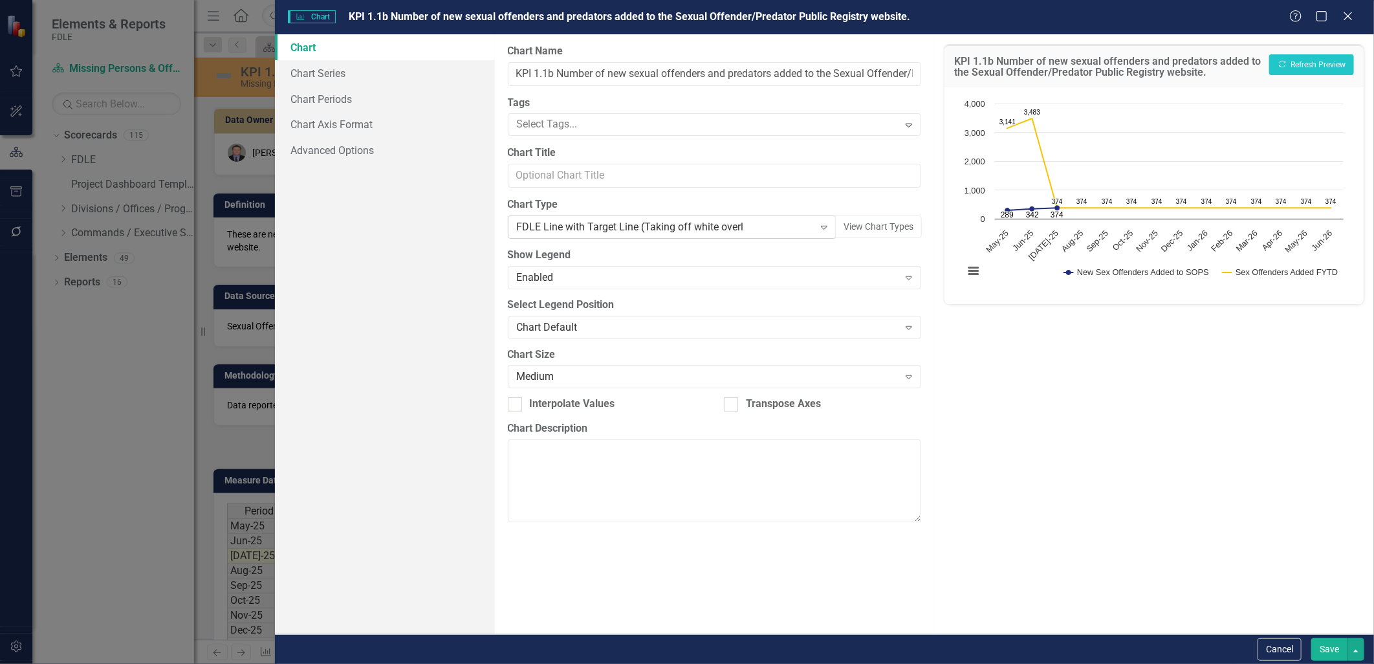
click at [705, 232] on div "FDLE Line with Target Line (Taking off white overl" at bounding box center [665, 227] width 297 height 15
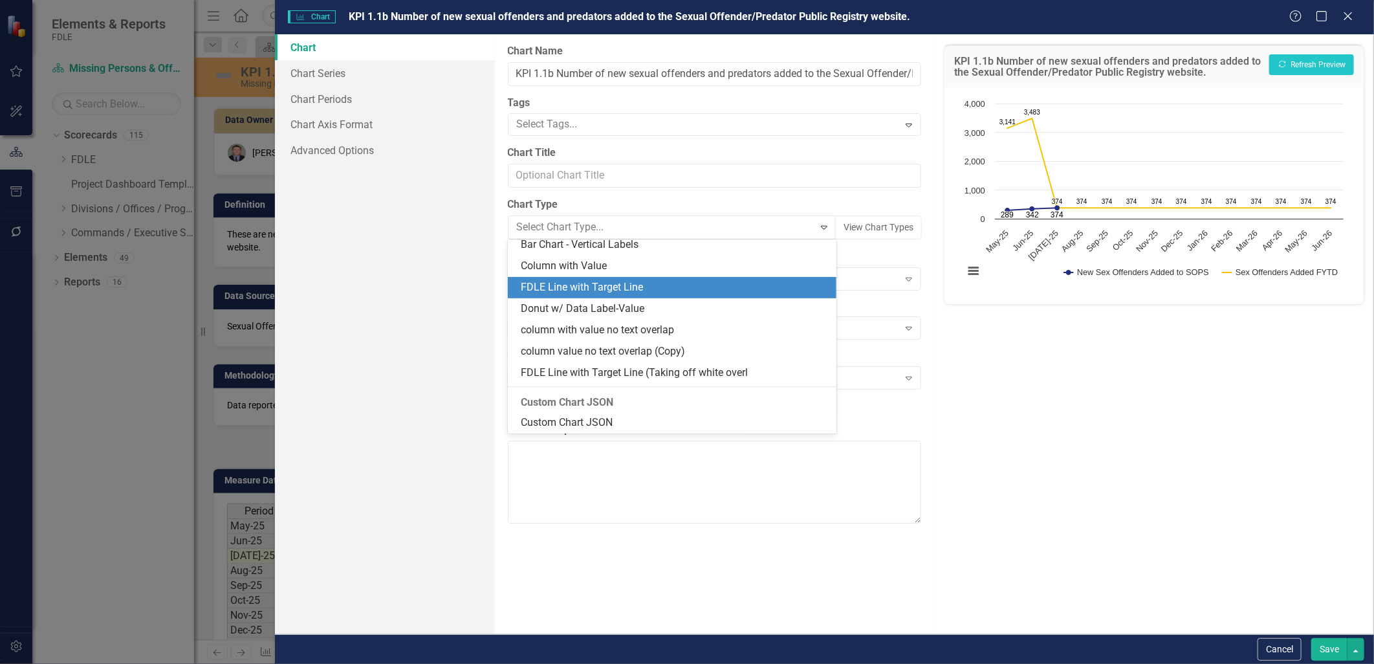
click at [684, 282] on div "FDLE Line with Target Line" at bounding box center [675, 287] width 309 height 15
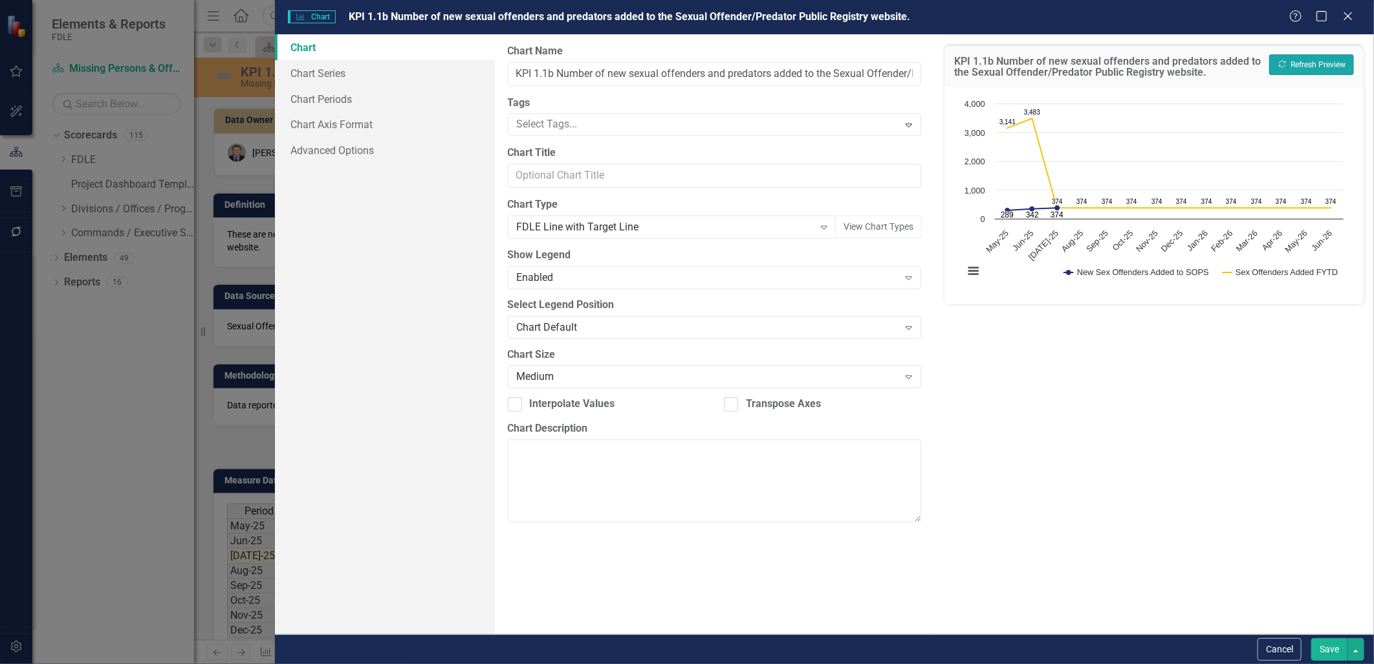
click at [1299, 61] on button "Recalculate Refresh Preview" at bounding box center [1312, 64] width 85 height 21
click at [613, 233] on div "FDLE Line with Target Line" at bounding box center [665, 227] width 297 height 15
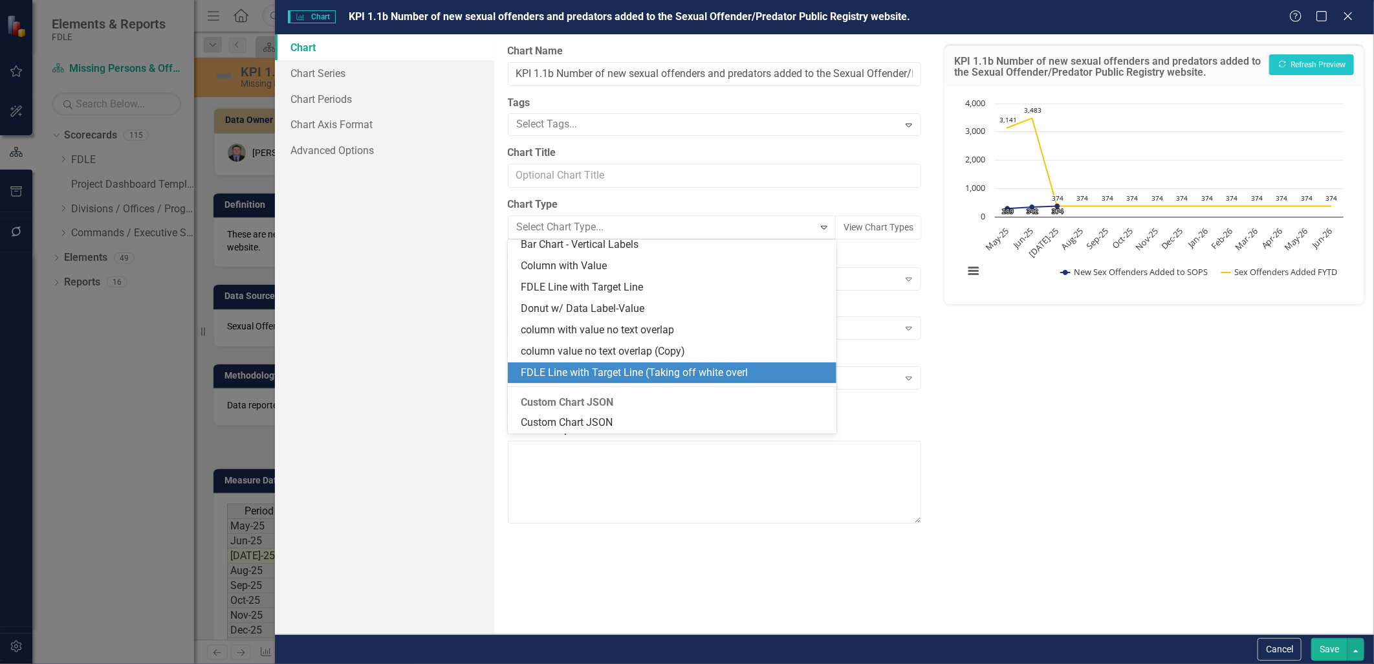
click at [620, 366] on div "FDLE Line with Target Line (Taking off white overl" at bounding box center [675, 373] width 309 height 15
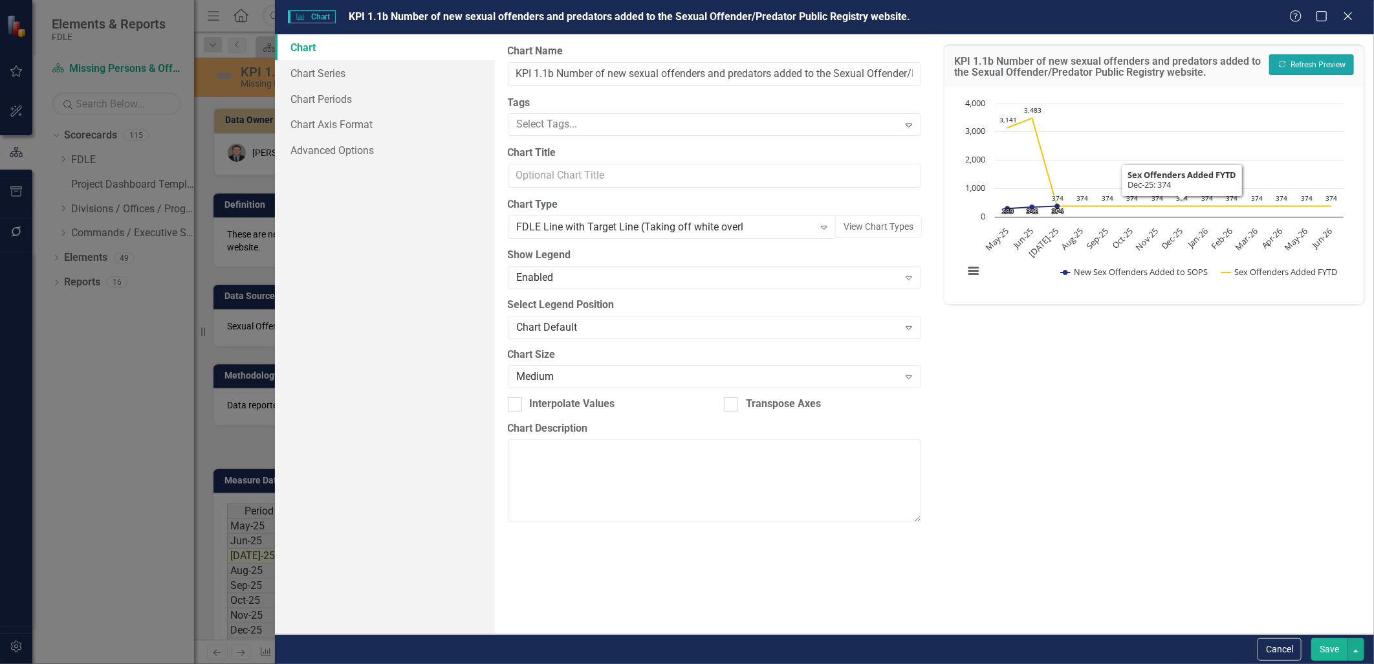
click at [1334, 55] on button "Recalculate Refresh Preview" at bounding box center [1312, 64] width 85 height 21
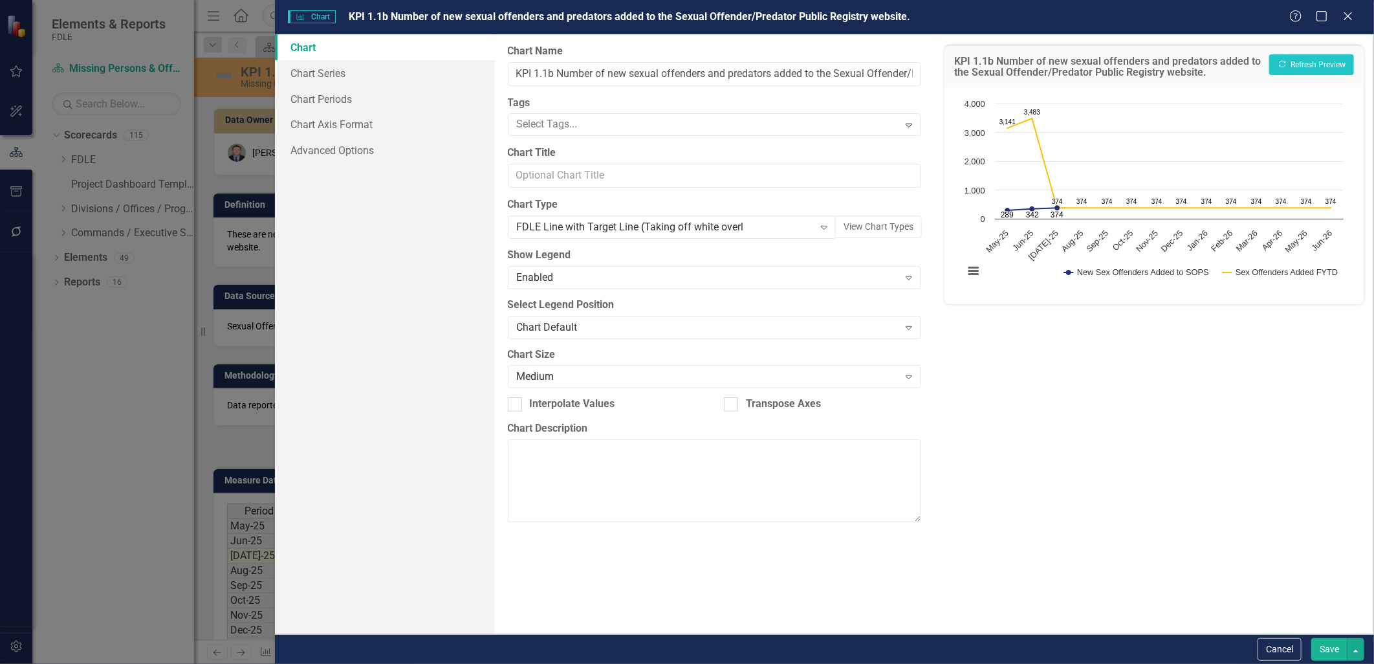
click at [1330, 641] on button "Save" at bounding box center [1330, 649] width 36 height 23
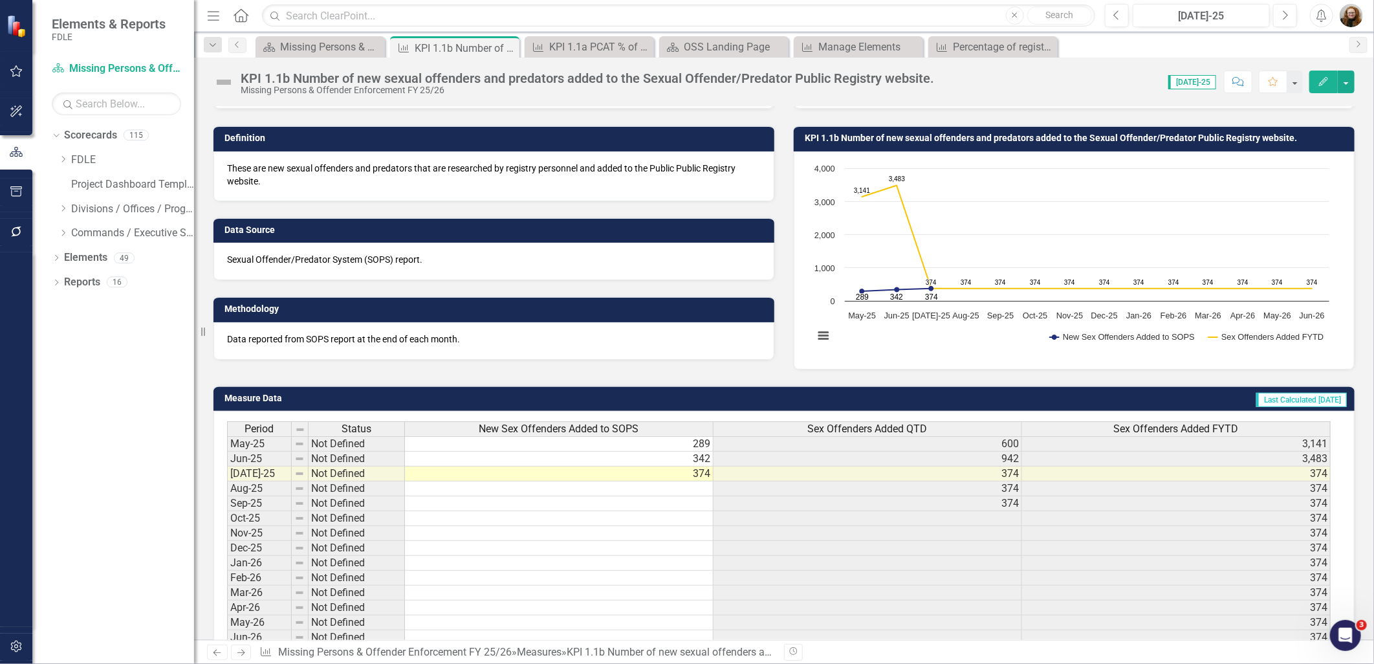
scroll to position [0, 0]
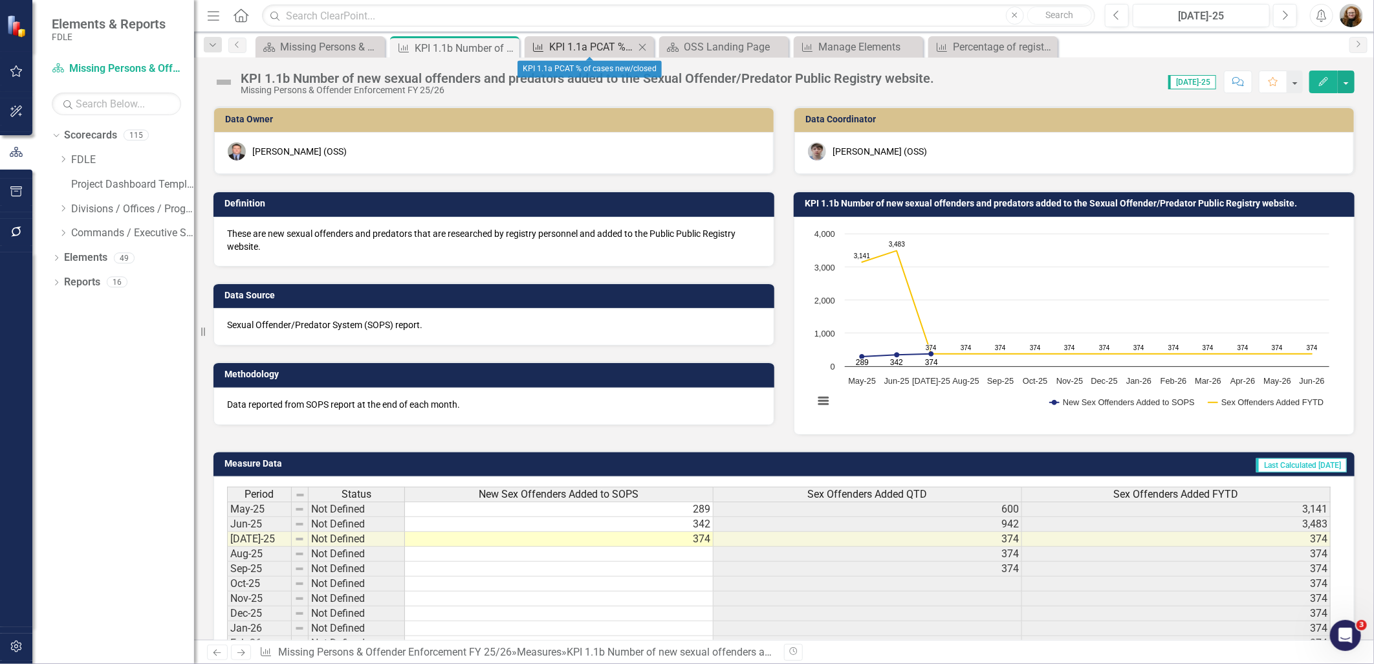
click at [612, 48] on div "KPI 1.1a PCAT % of cases new/closed" at bounding box center [591, 47] width 85 height 16
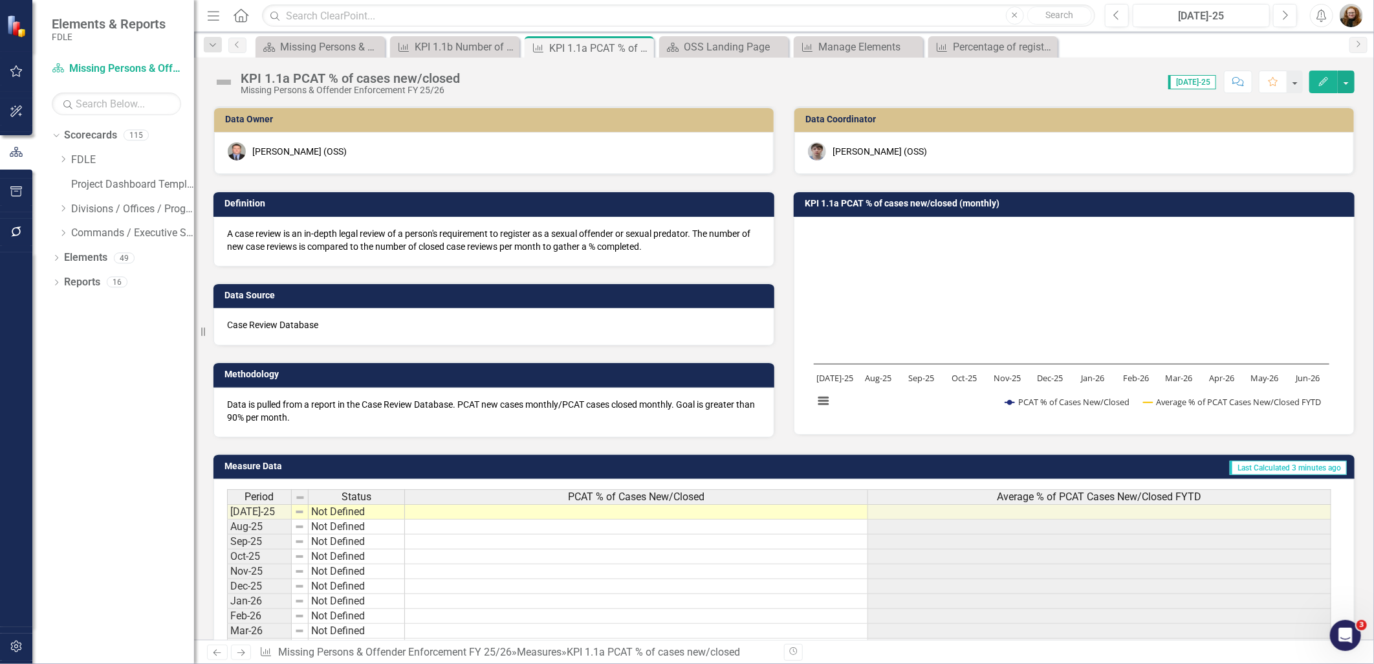
click at [872, 205] on h3 "KPI 1.1a PCAT % of cases new/closed (monthly)" at bounding box center [1077, 204] width 544 height 10
click at [877, 201] on h3 "KPI 1.1a PCAT % of cases new/closed (monthly)" at bounding box center [1077, 204] width 544 height 10
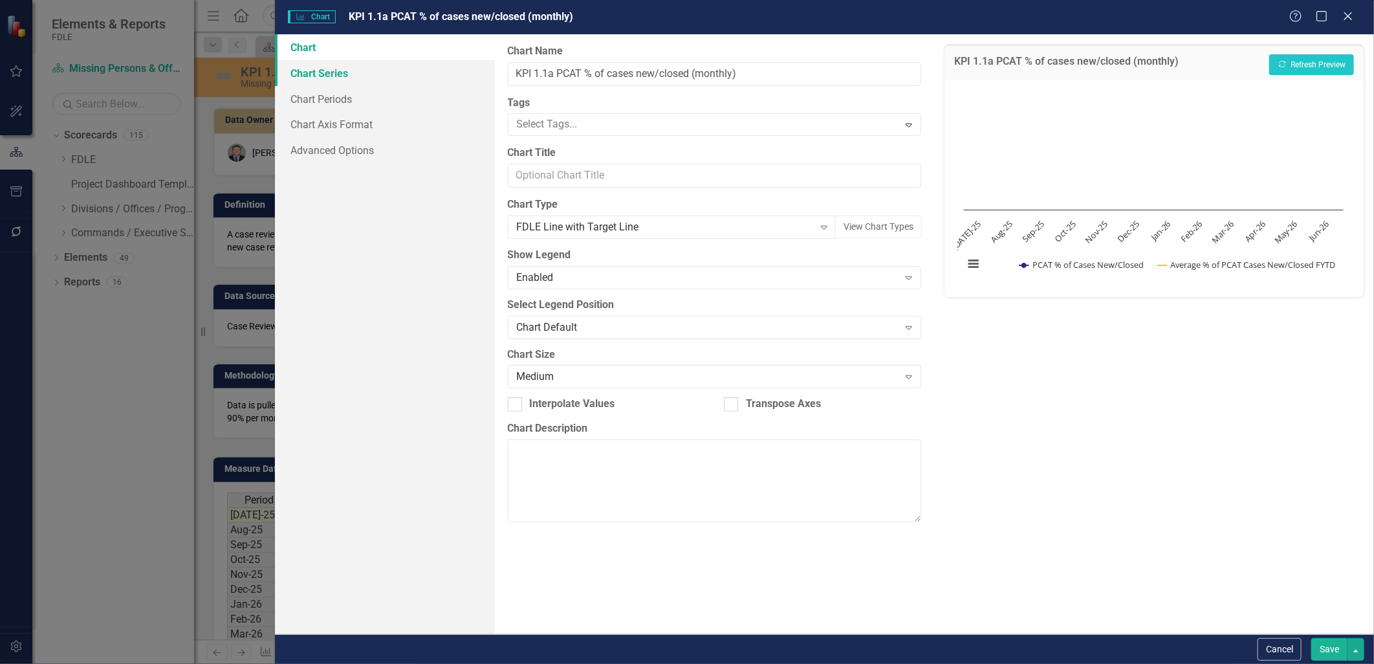
click at [348, 76] on link "Chart Series" at bounding box center [385, 73] width 220 height 26
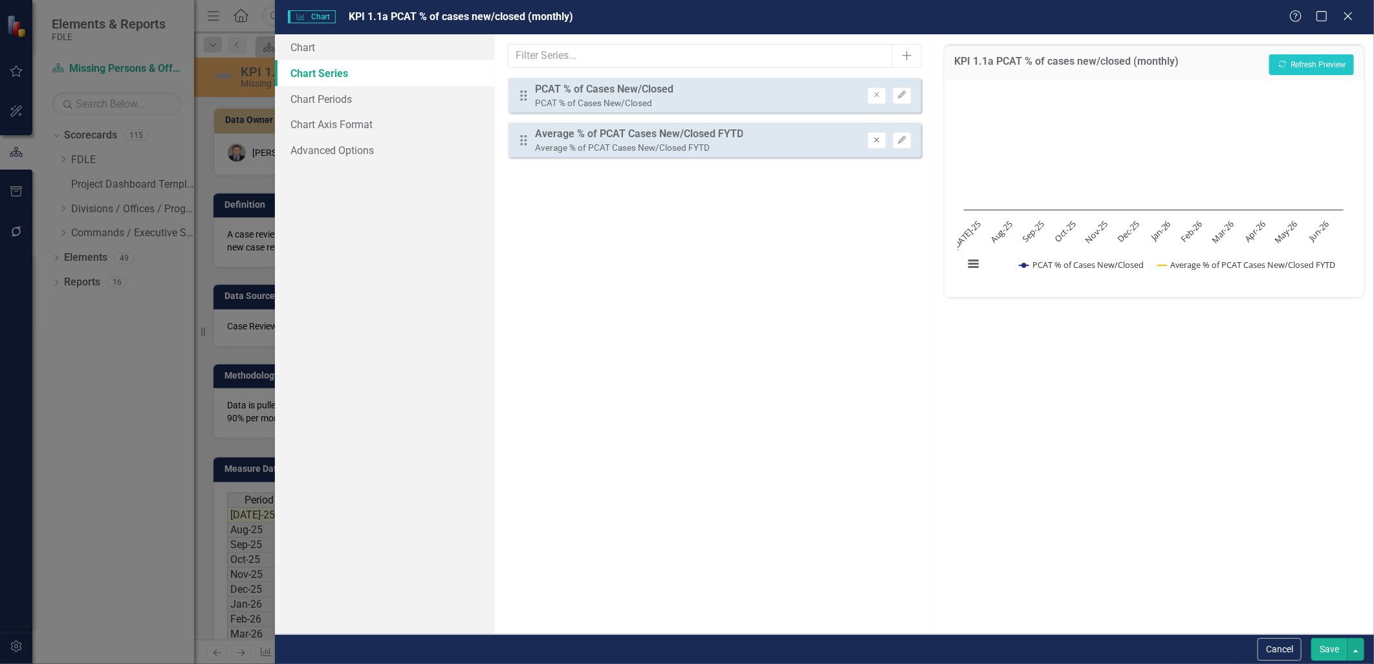
click at [878, 140] on icon "Remove" at bounding box center [877, 141] width 10 height 8
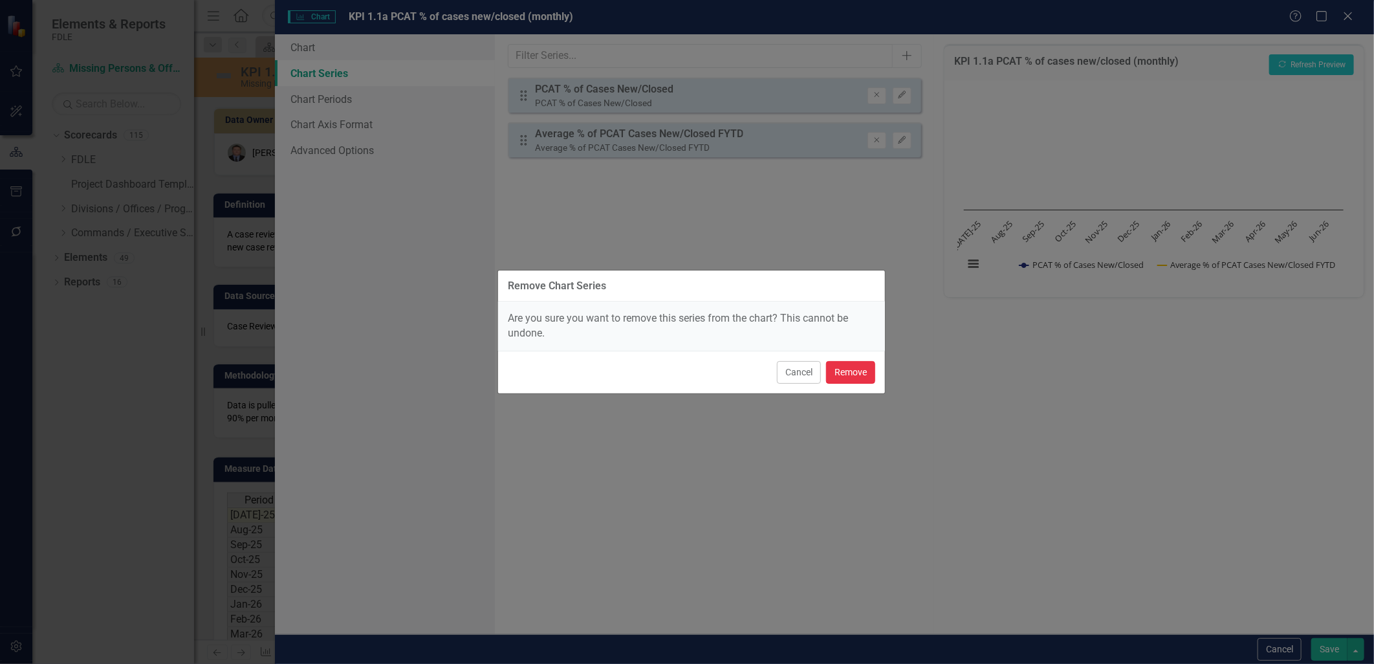
click at [859, 379] on button "Remove" at bounding box center [850, 372] width 49 height 23
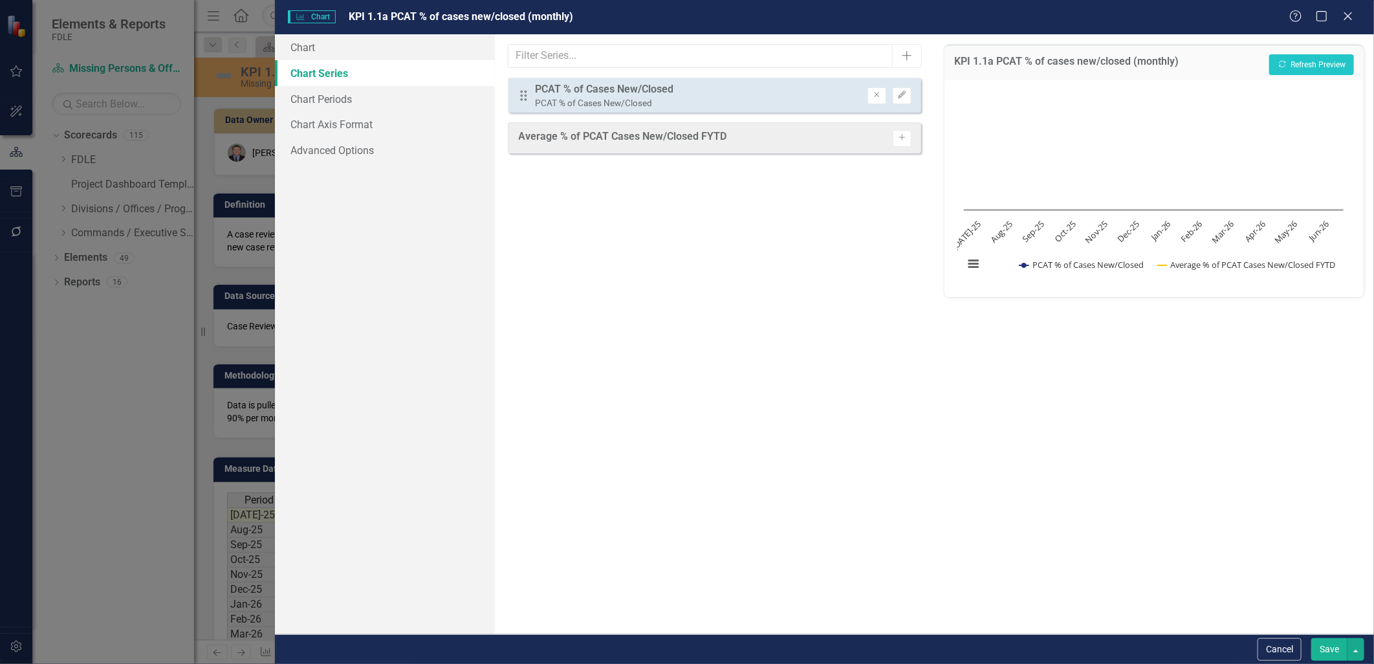
click at [1322, 643] on button "Save" at bounding box center [1330, 649] width 36 height 23
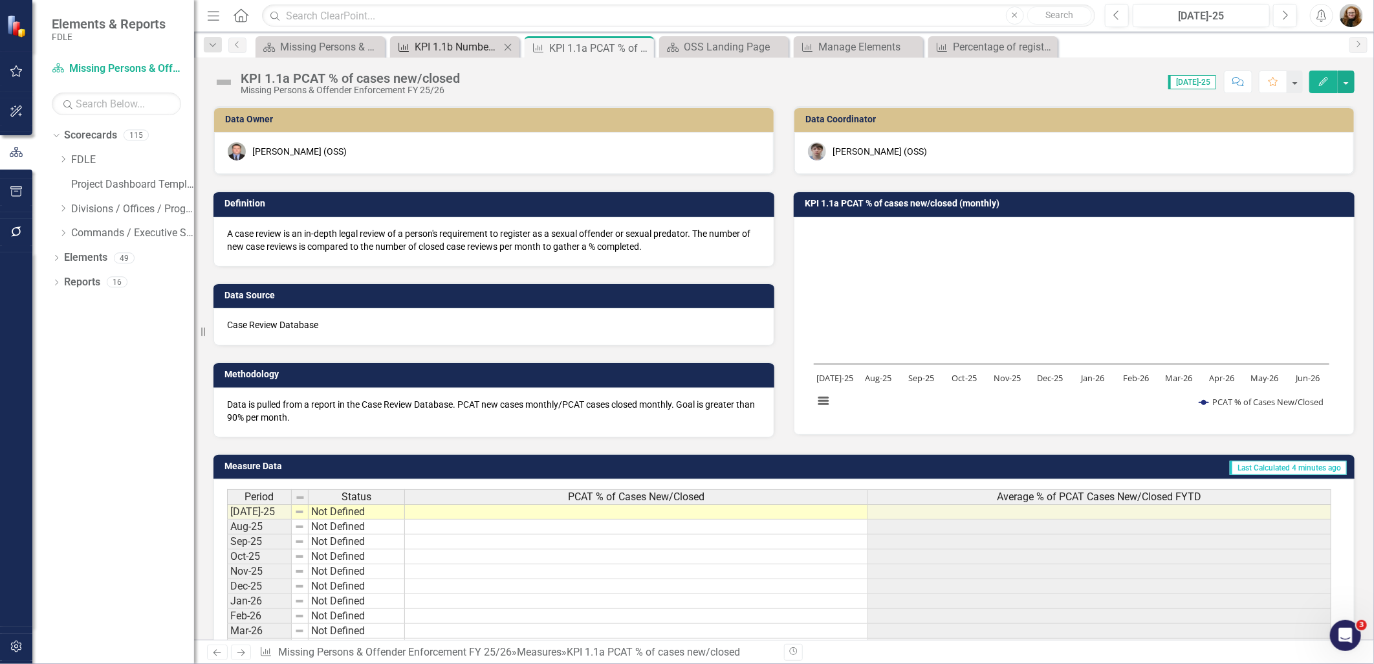
click at [458, 41] on div "KPI 1.1b Number of new sexual offenders and predators added to the Sexual Offen…" at bounding box center [457, 47] width 85 height 16
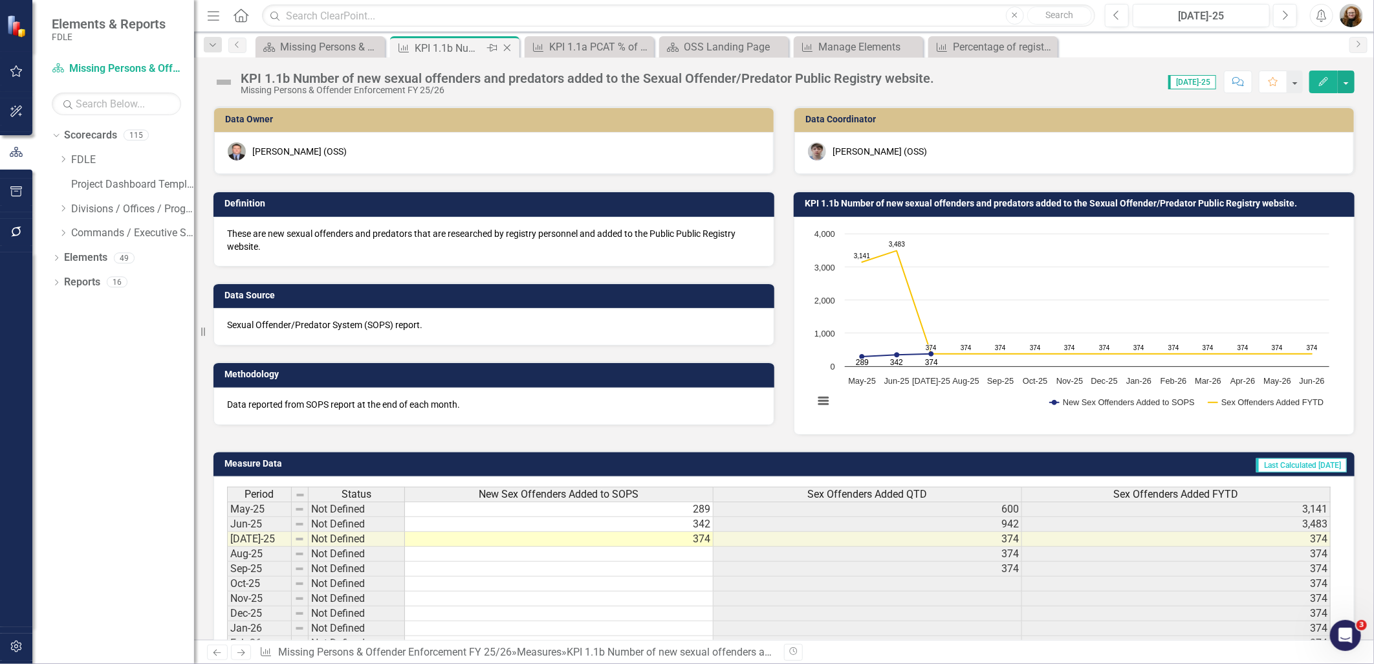
click at [509, 43] on icon "Close" at bounding box center [507, 48] width 13 height 10
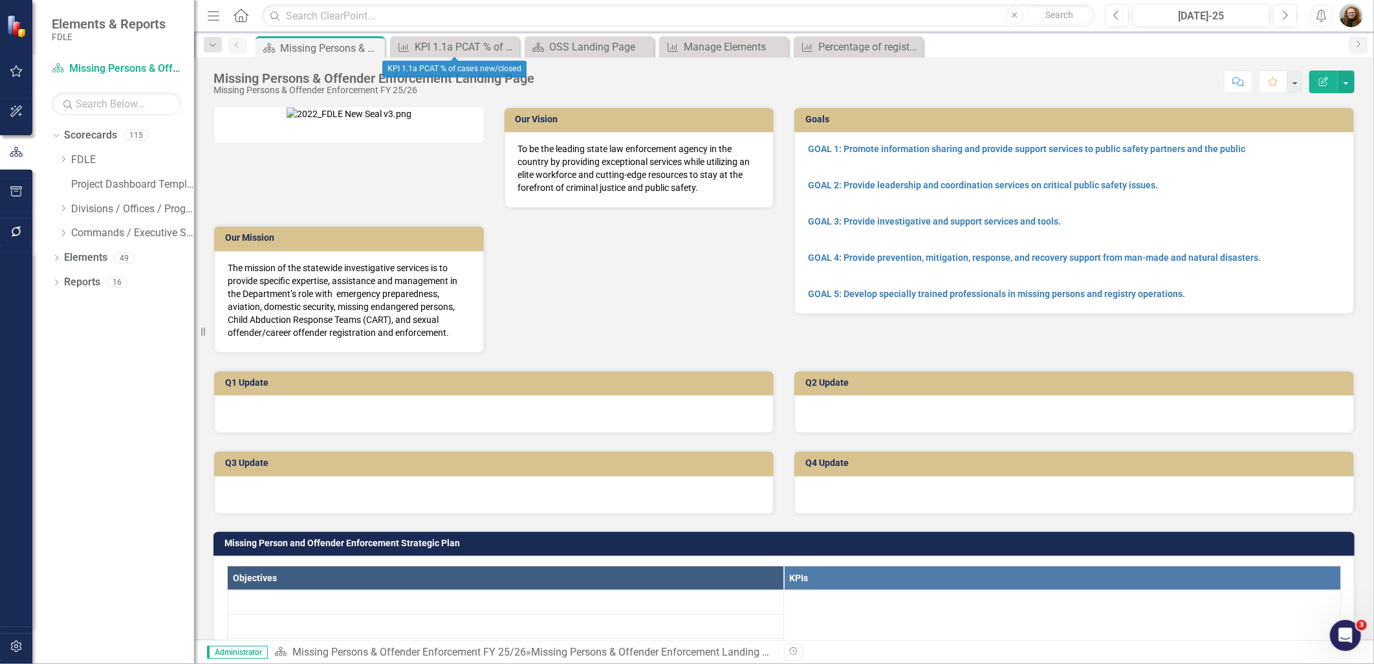
click at [0, 0] on icon "Close" at bounding box center [0, 0] width 0 height 0
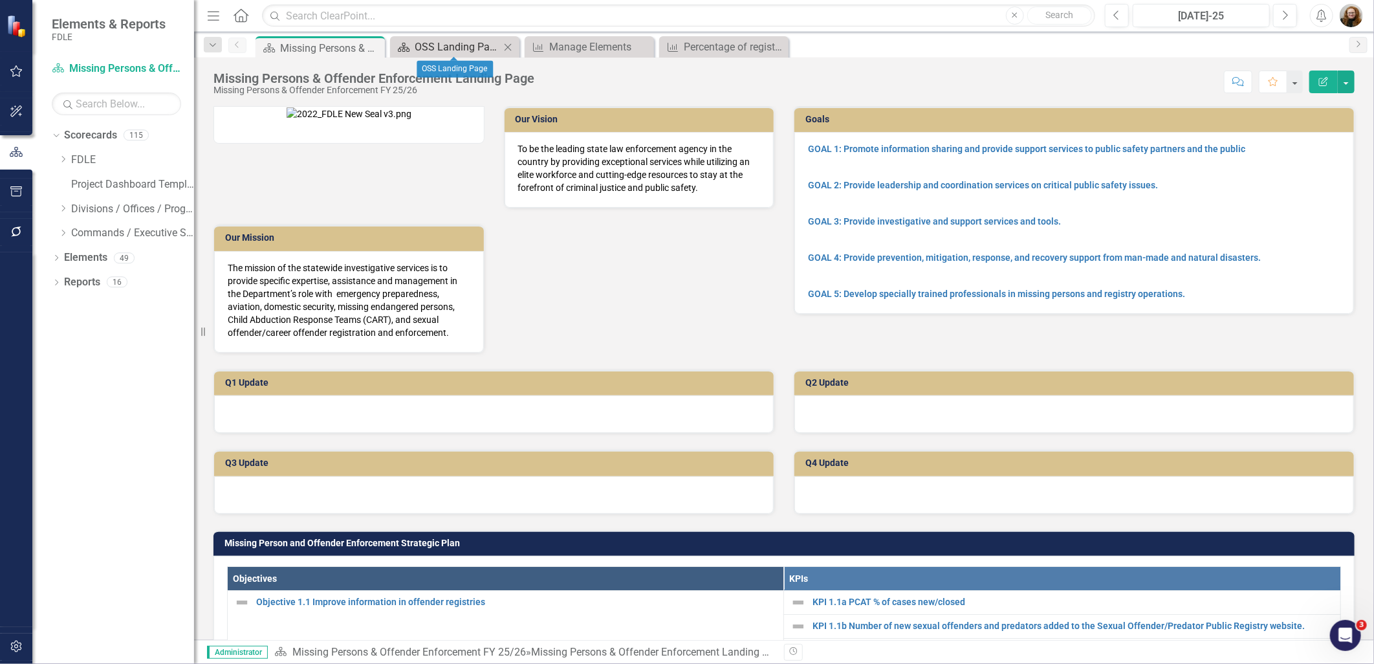
click at [467, 46] on div "OSS Landing Page" at bounding box center [457, 47] width 85 height 16
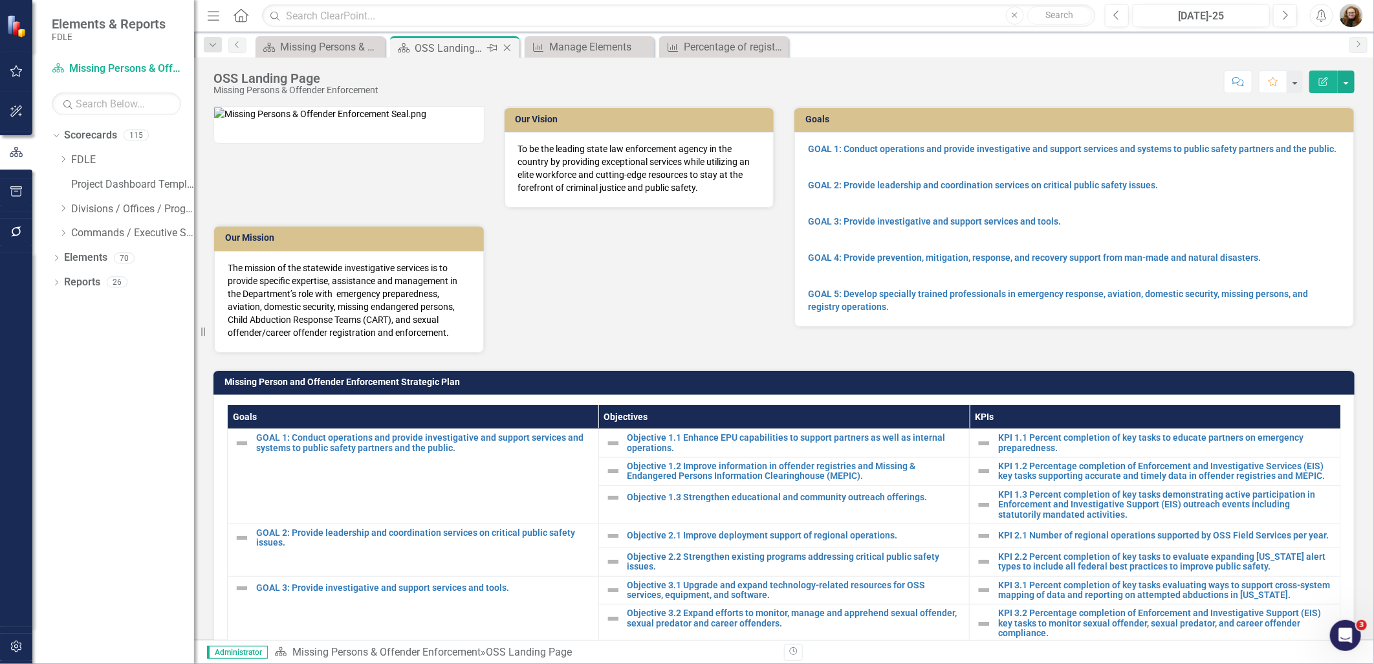
click at [510, 49] on icon "Close" at bounding box center [507, 48] width 13 height 10
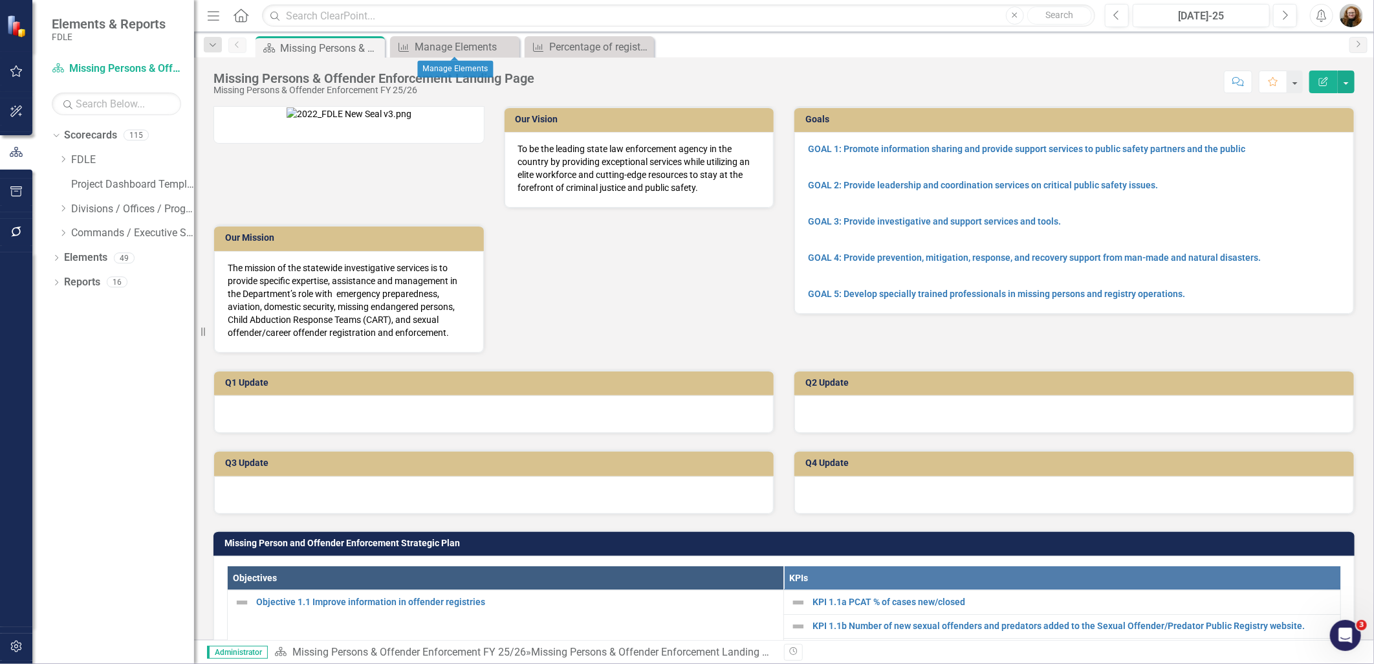
click at [0, 0] on icon at bounding box center [0, 0] width 0 height 0
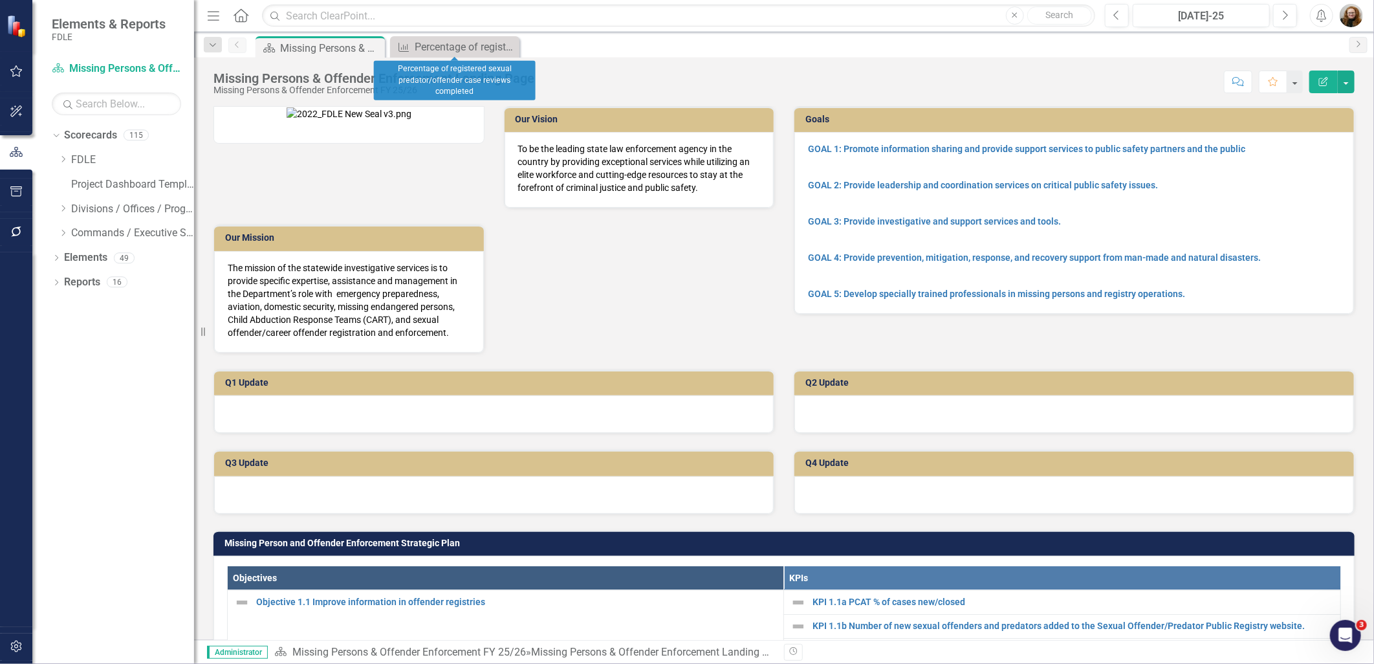
click at [0, 0] on icon at bounding box center [0, 0] width 0 height 0
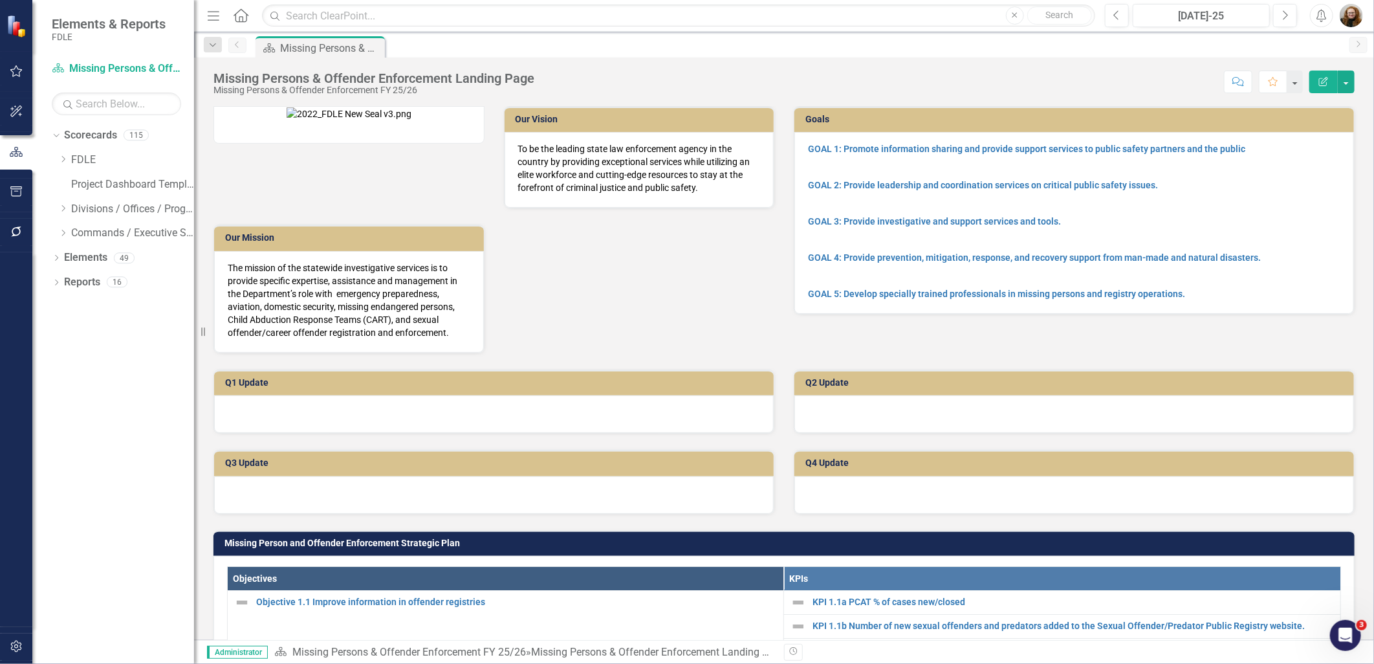
drag, startPoint x: 810, startPoint y: 374, endPoint x: 800, endPoint y: 374, distance: 9.7
click at [804, 374] on div "Q2 Update" at bounding box center [1074, 393] width 580 height 80
click at [559, 380] on div "Q1 Update" at bounding box center [494, 393] width 580 height 80
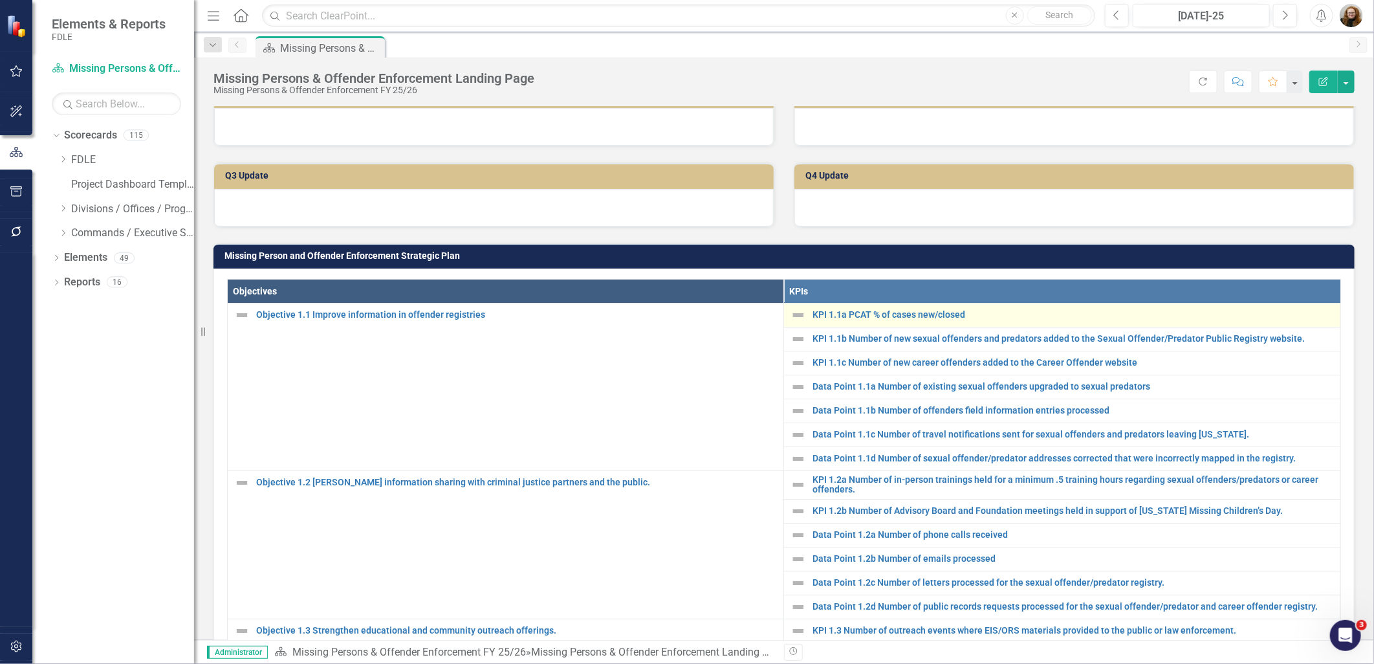
click at [921, 323] on div "KPI 1.1a PCAT % of cases new/closed" at bounding box center [1063, 315] width 544 height 16
click at [916, 320] on link "KPI 1.1a PCAT % of cases new/closed" at bounding box center [1074, 315] width 522 height 10
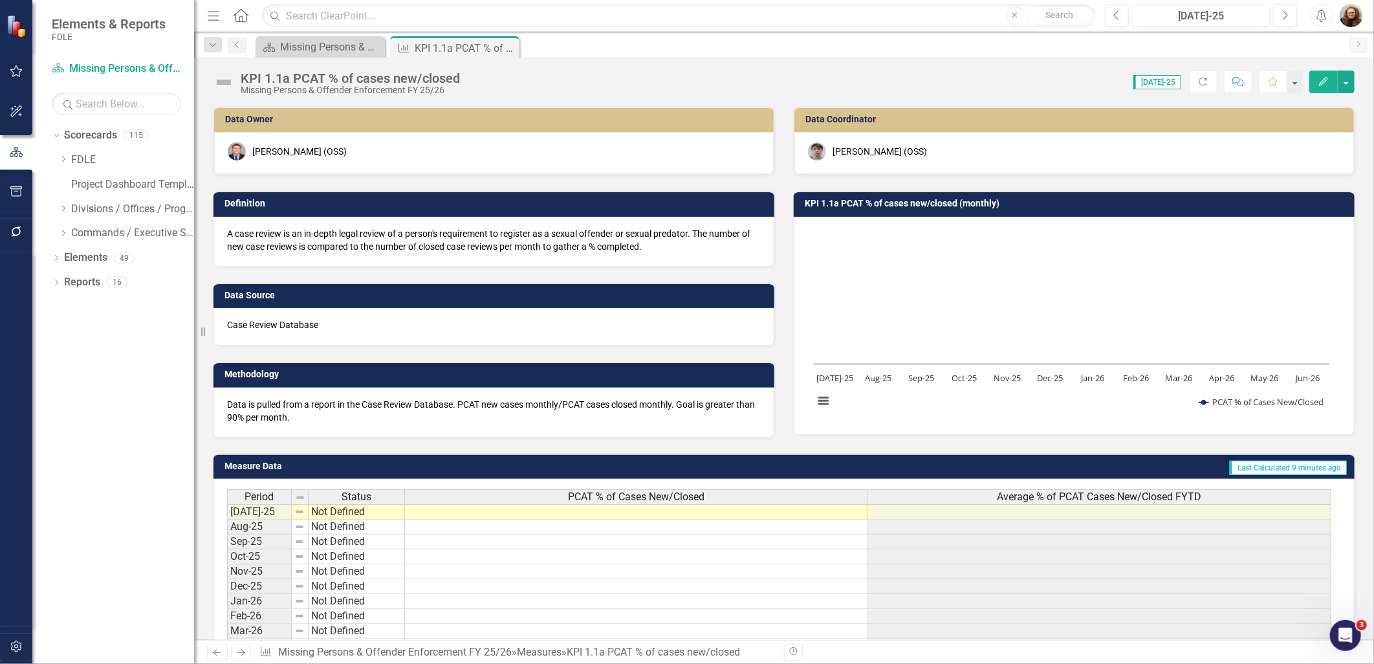
click at [1330, 83] on button "Edit" at bounding box center [1324, 82] width 28 height 23
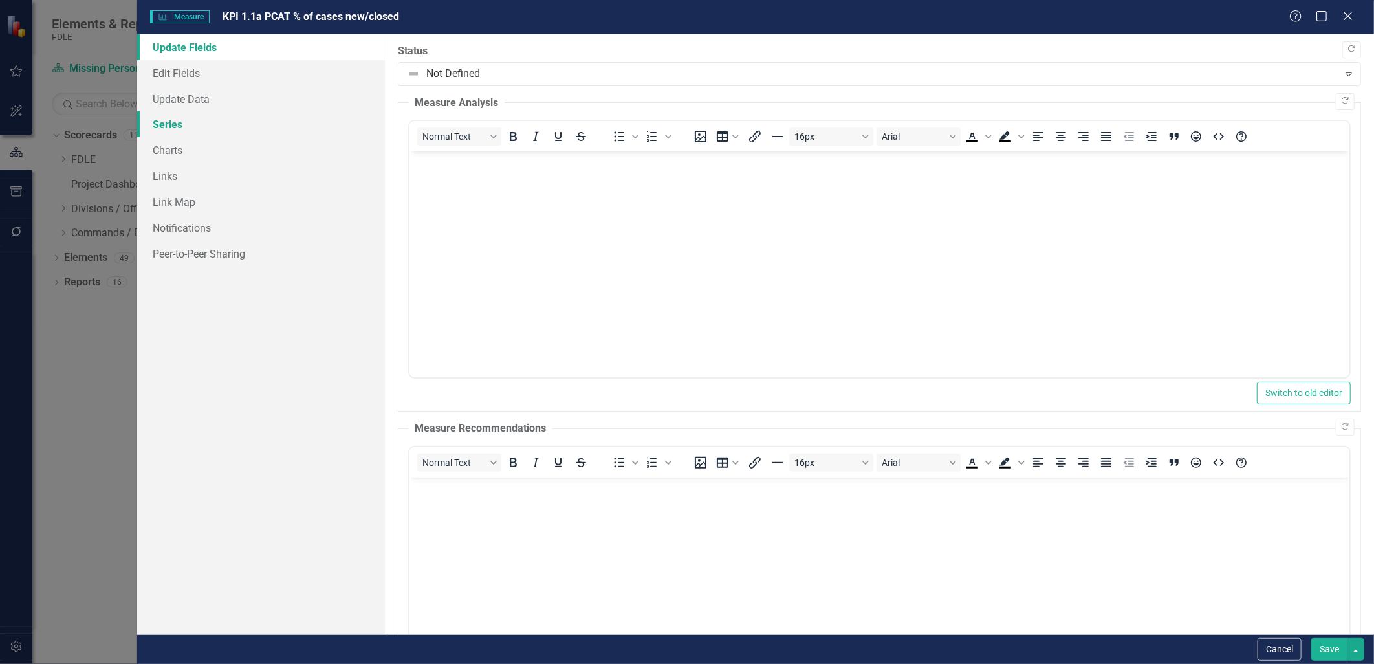
click at [171, 126] on link "Series" at bounding box center [260, 124] width 247 height 26
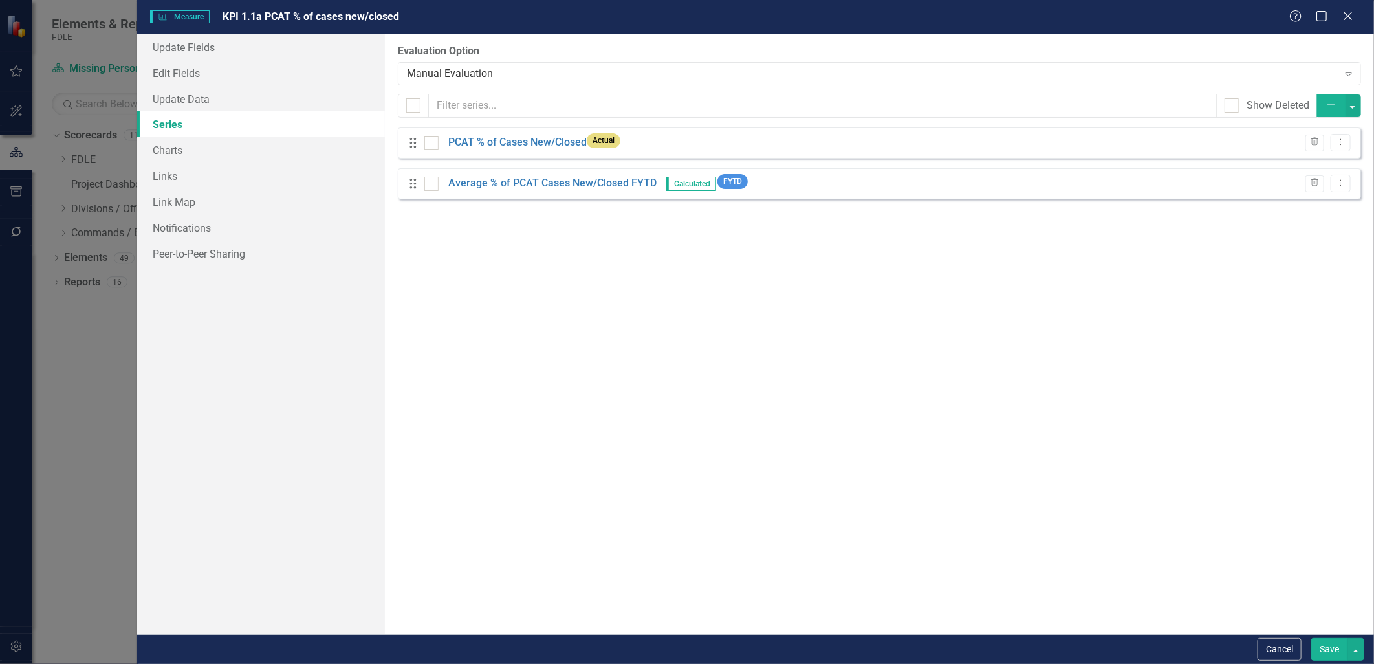
click at [1329, 108] on icon "Add" at bounding box center [1332, 104] width 12 height 9
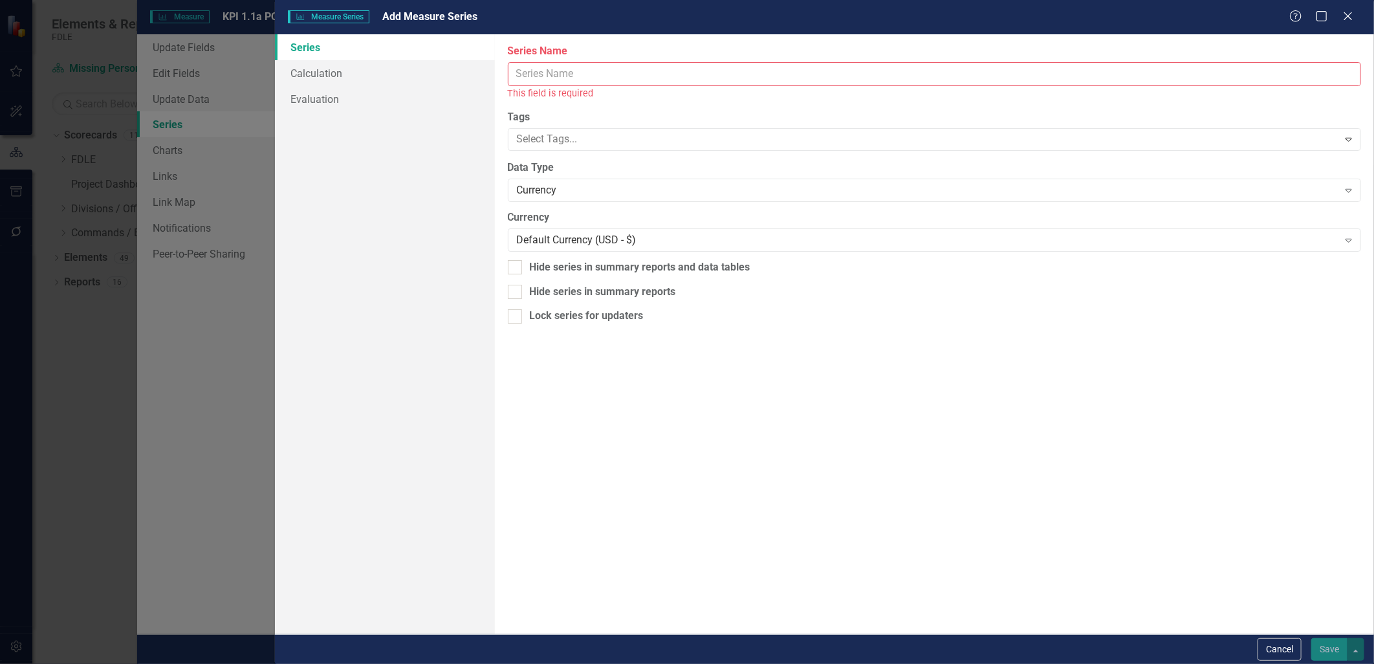
click at [538, 78] on input "Series Name" at bounding box center [935, 74] width 854 height 24
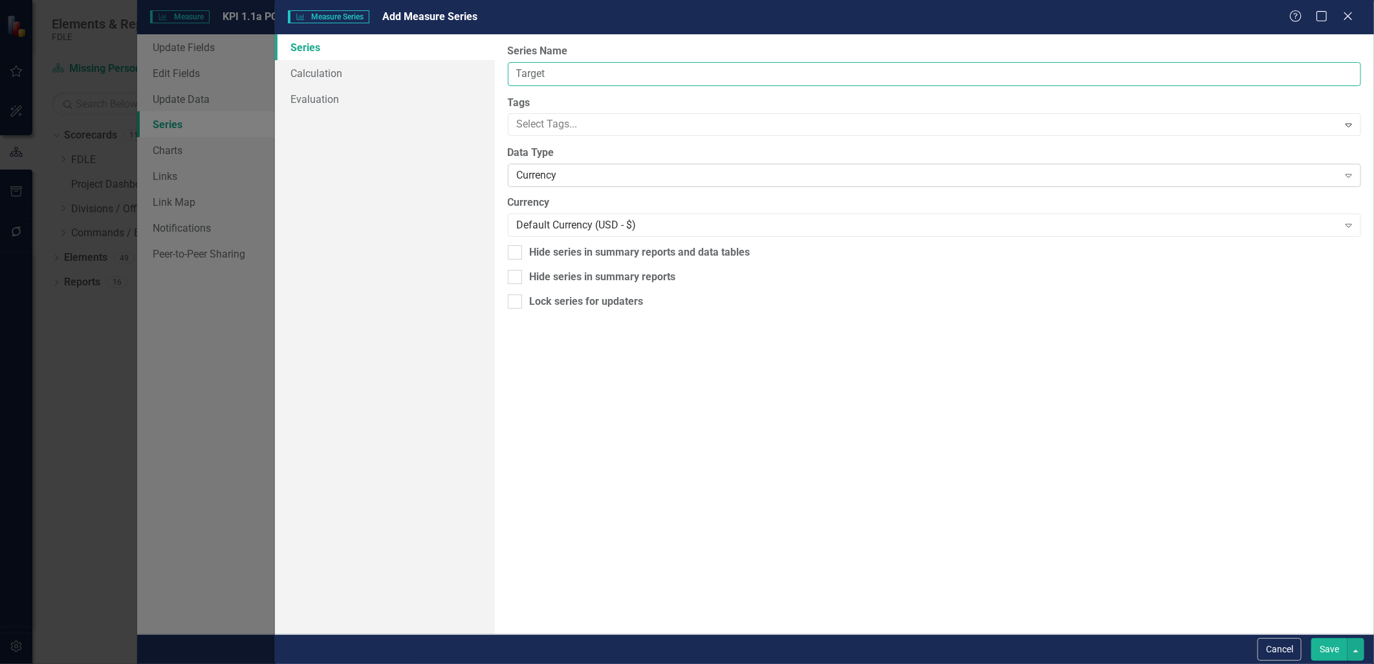
type input "Target"
click at [550, 177] on div "Currency" at bounding box center [928, 175] width 822 height 15
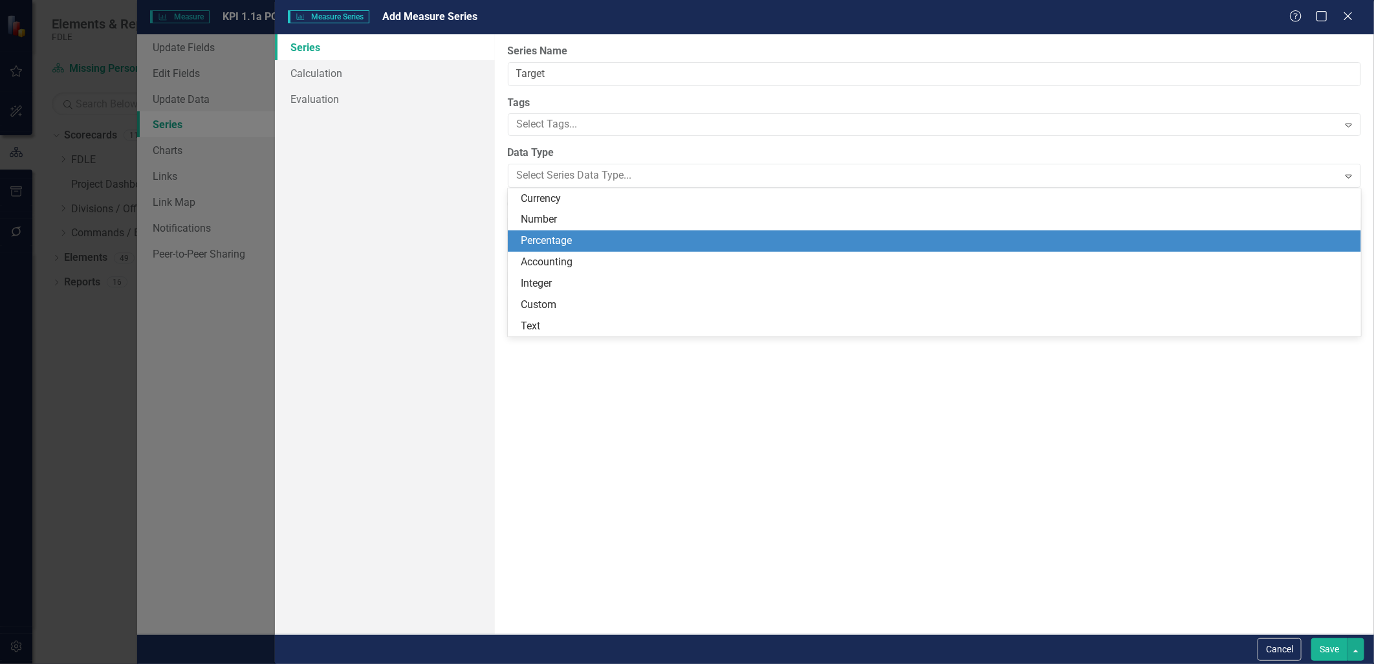
click at [547, 237] on div "Percentage" at bounding box center [937, 241] width 833 height 15
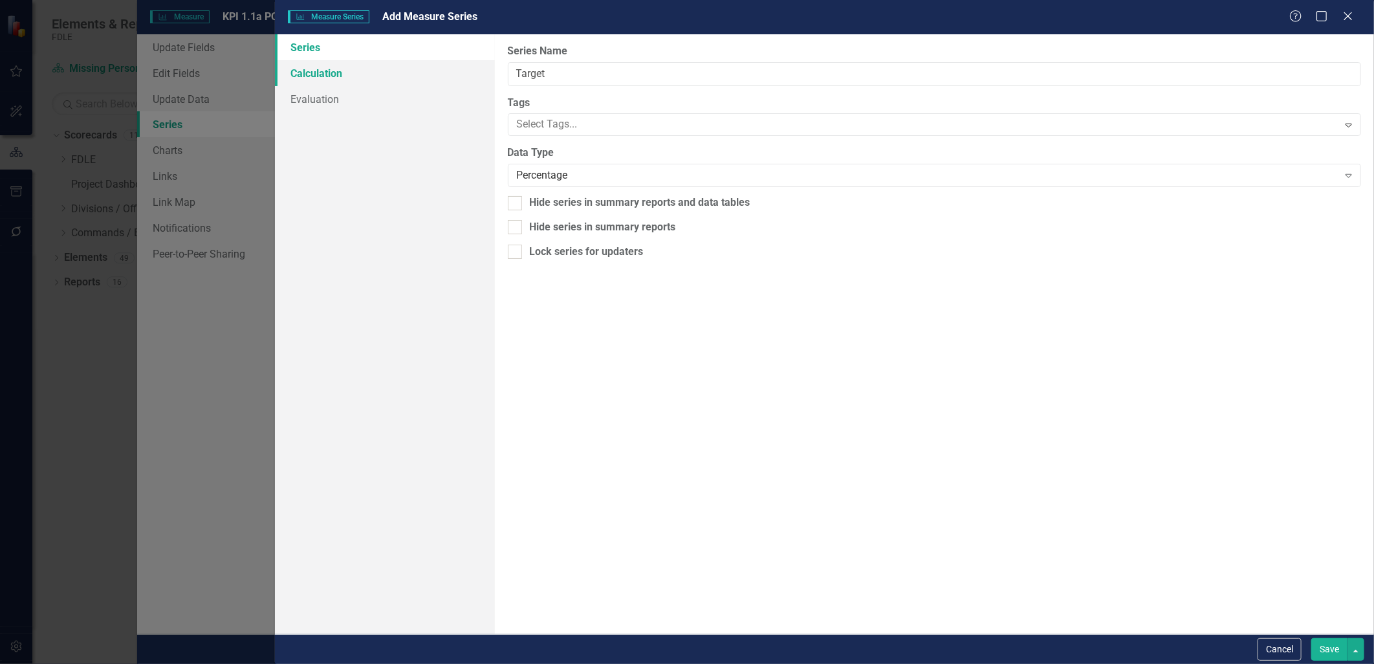
click at [303, 79] on link "Calculation" at bounding box center [385, 73] width 220 height 26
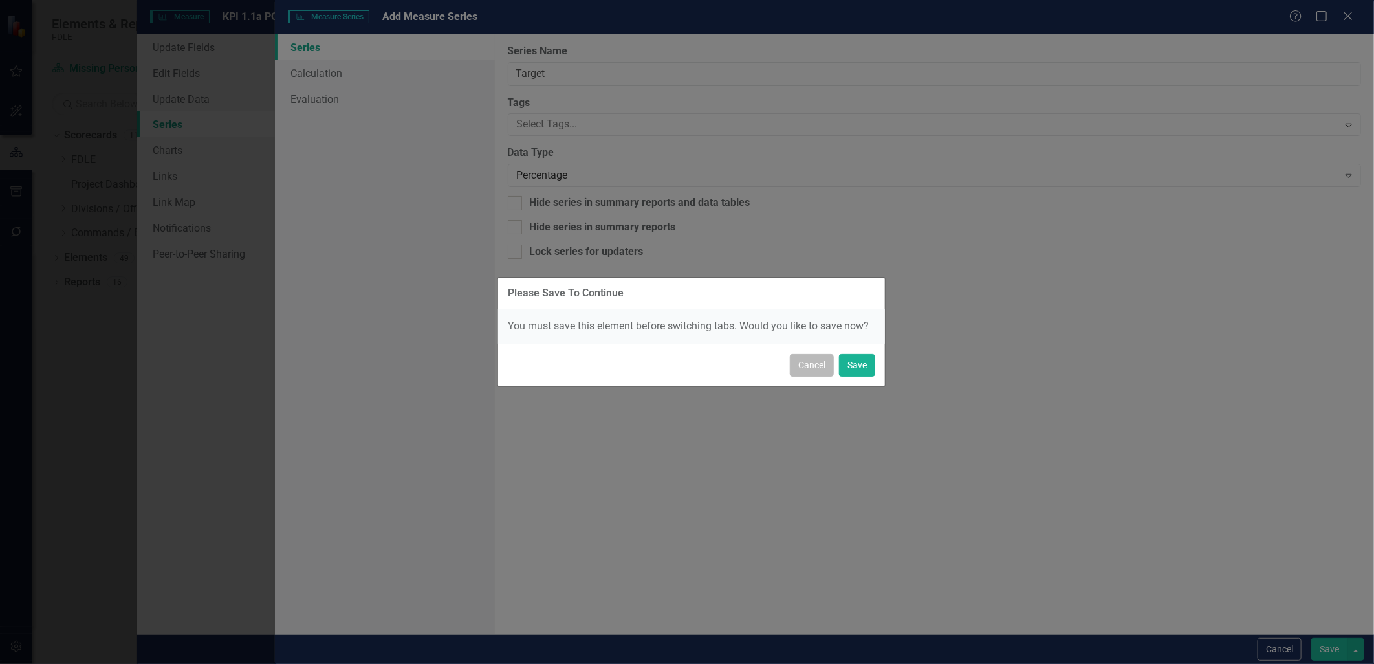
click at [821, 366] on button "Cancel" at bounding box center [812, 365] width 44 height 23
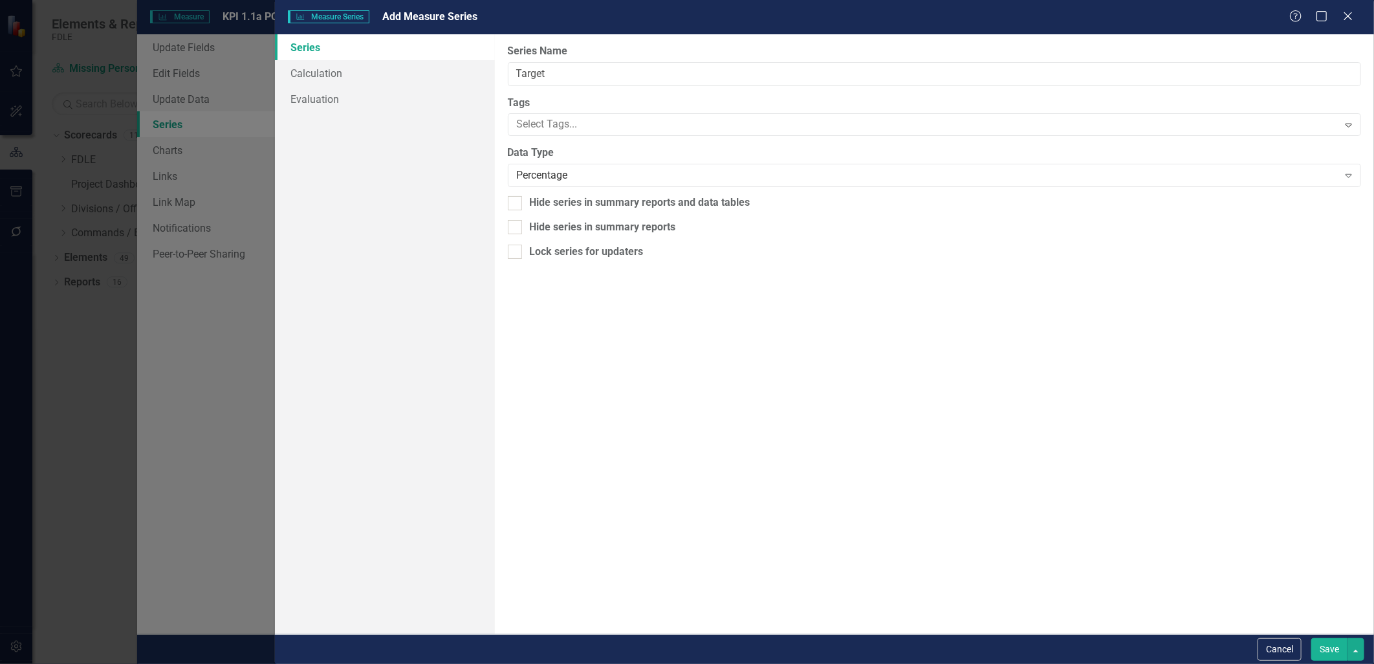
click at [681, 318] on div "From this page, you can edit the name, type, and visibility options of your ser…" at bounding box center [934, 334] width 879 height 600
click at [559, 123] on div at bounding box center [925, 124] width 827 height 17
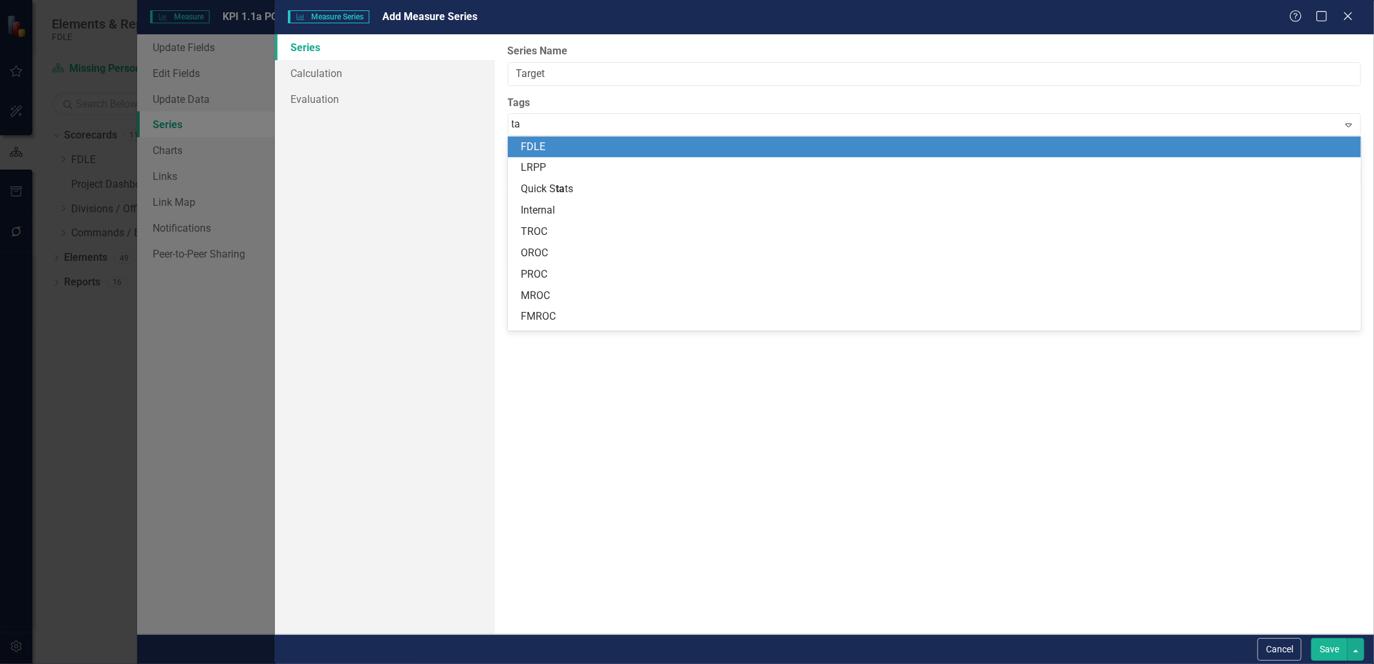
type input "tar"
click at [557, 149] on div "Tar get" at bounding box center [937, 147] width 833 height 15
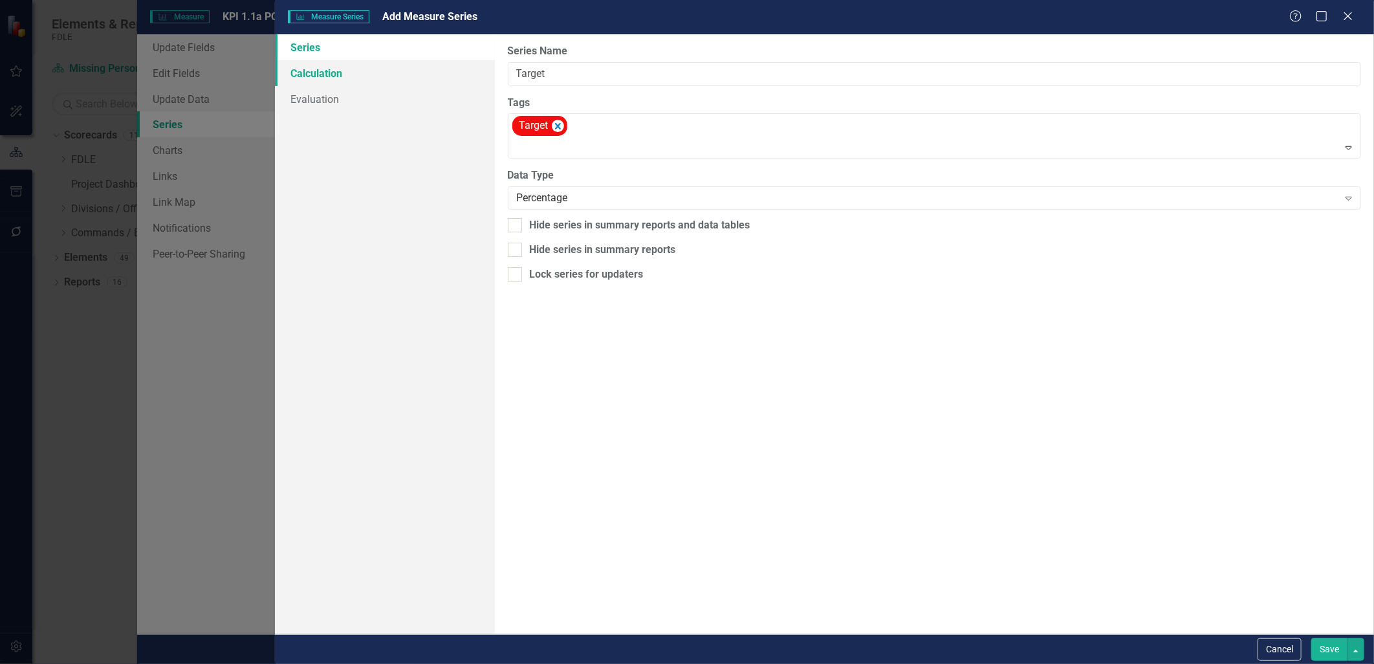
click at [320, 79] on link "Calculation" at bounding box center [385, 73] width 220 height 26
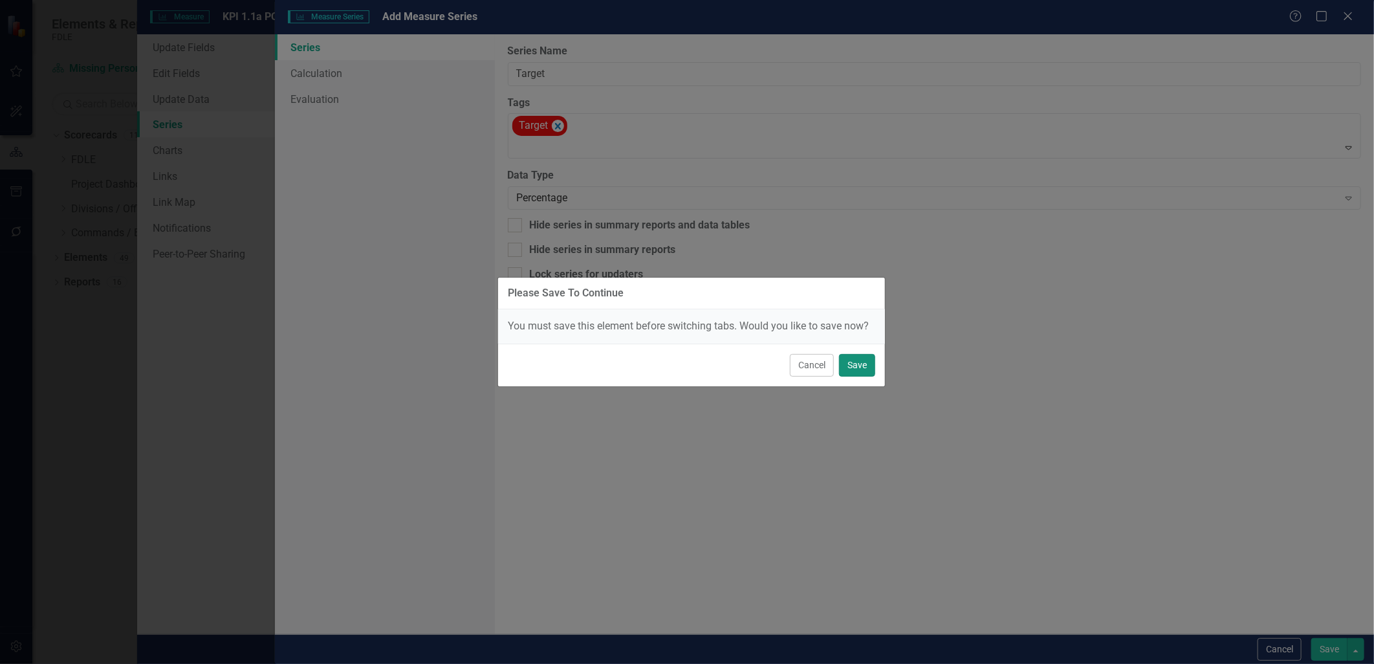
drag, startPoint x: 867, startPoint y: 367, endPoint x: 736, endPoint y: 293, distance: 150.7
click at [867, 368] on button "Save" at bounding box center [857, 365] width 36 height 23
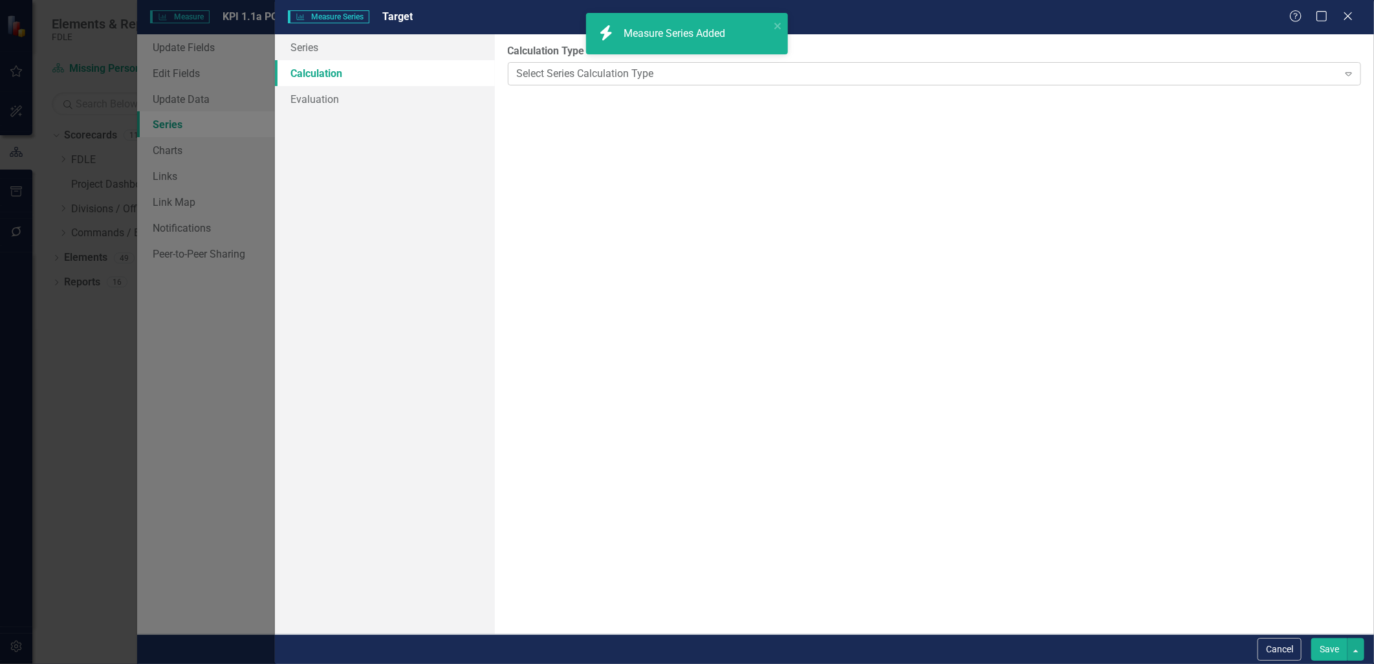
click at [574, 81] on div "Select Series Calculation Type Expand" at bounding box center [935, 73] width 854 height 23
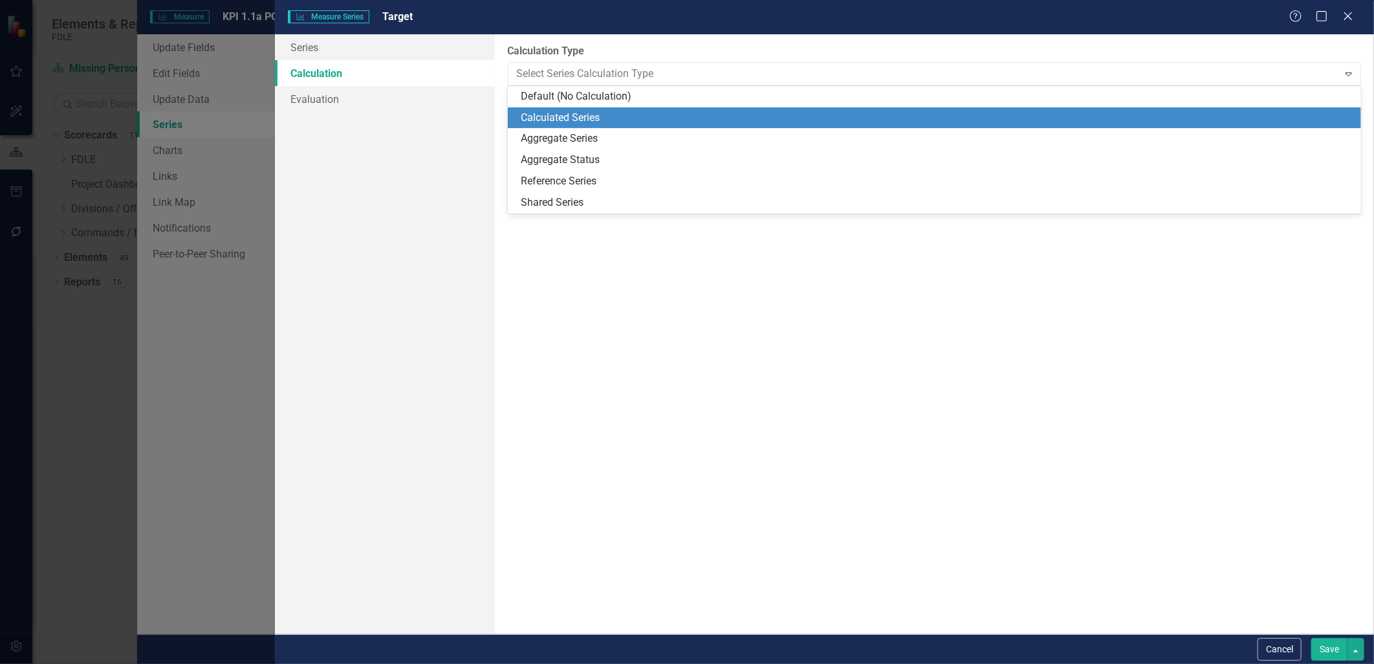
click at [587, 111] on div "Calculated Series" at bounding box center [937, 118] width 833 height 15
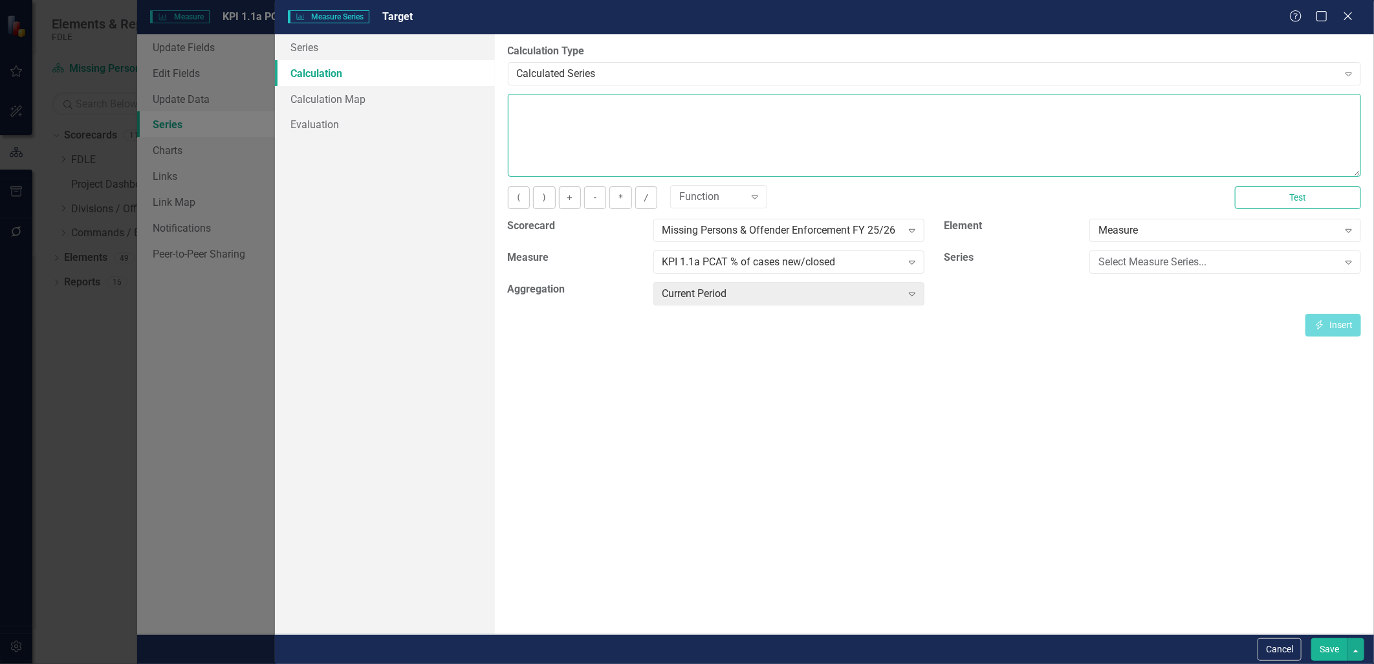
click at [691, 144] on textarea at bounding box center [935, 135] width 854 height 83
click at [1130, 257] on div "Select Measure Series..." at bounding box center [1218, 262] width 239 height 15
click at [740, 121] on textarea at bounding box center [935, 135] width 854 height 83
type textarea "(.90)*100"
click at [1323, 655] on button "Save" at bounding box center [1330, 649] width 36 height 23
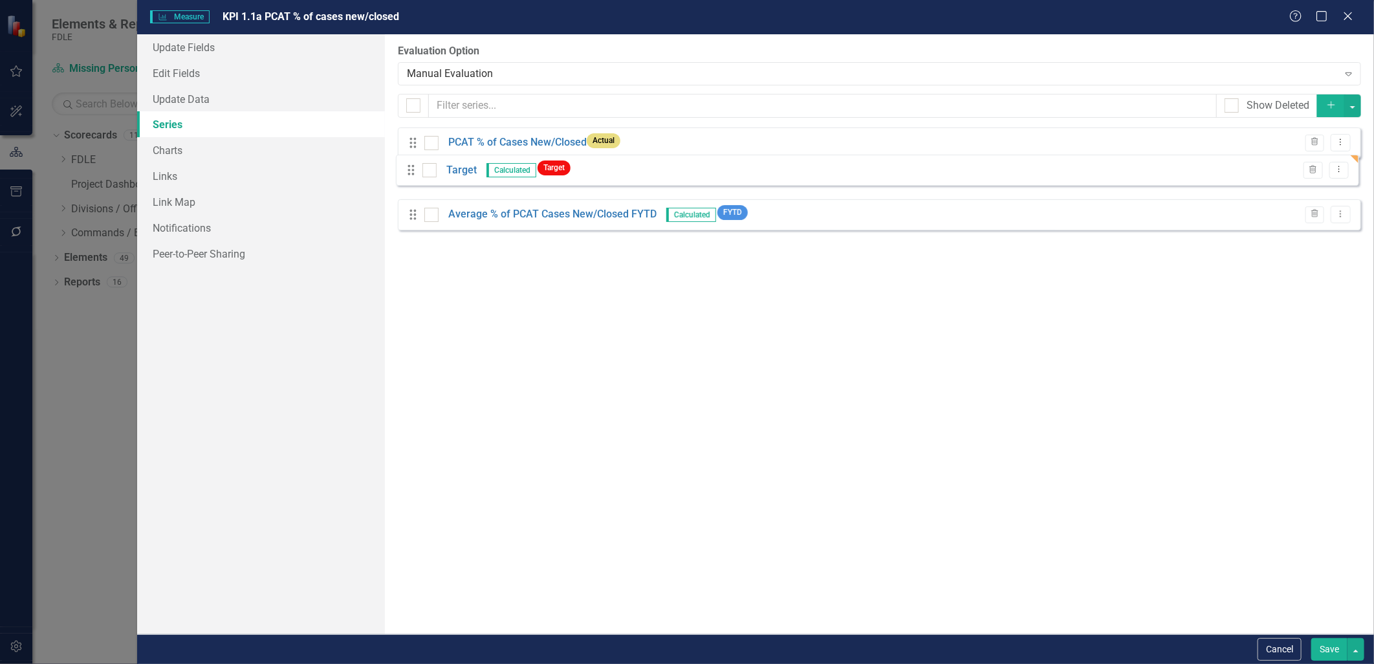
drag, startPoint x: 413, startPoint y: 224, endPoint x: 411, endPoint y: 170, distance: 54.4
click at [411, 170] on div "Drag PCAT % of Cases New/Closed Actual Trash Dropdown Menu Drag Average % of PC…" at bounding box center [880, 183] width 964 height 113
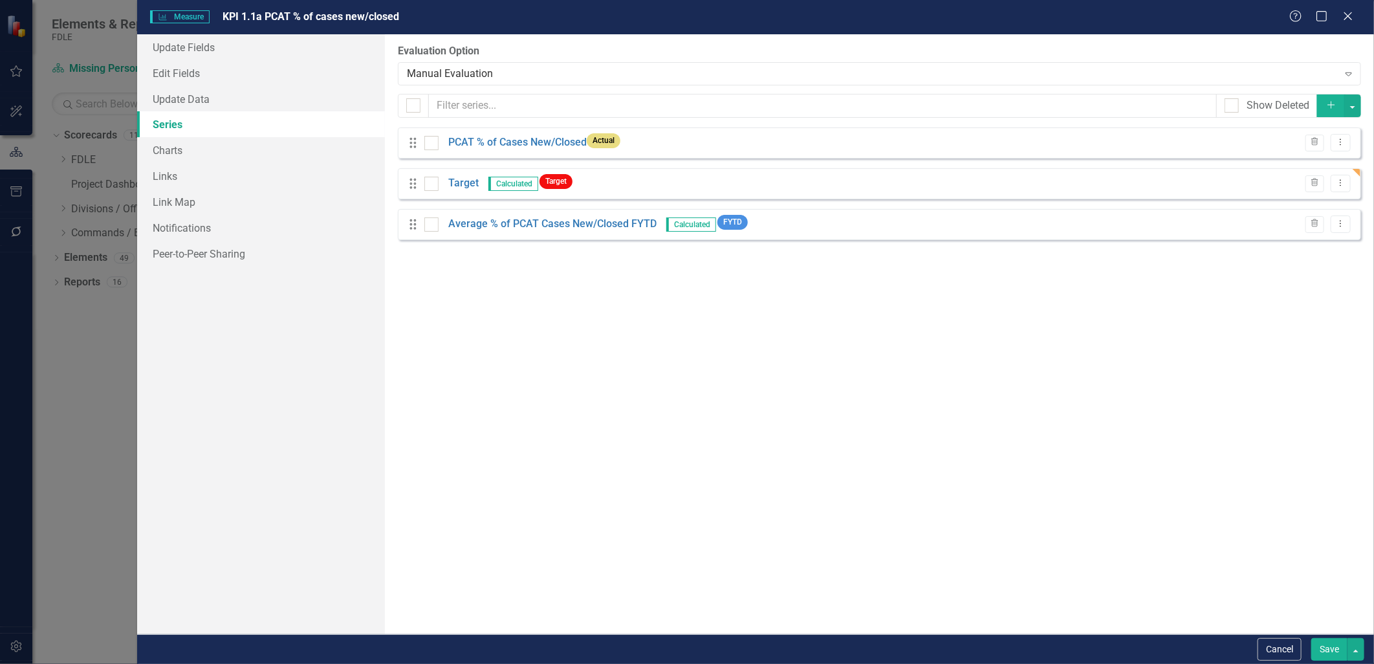
click at [1320, 645] on button "Save" at bounding box center [1330, 649] width 36 height 23
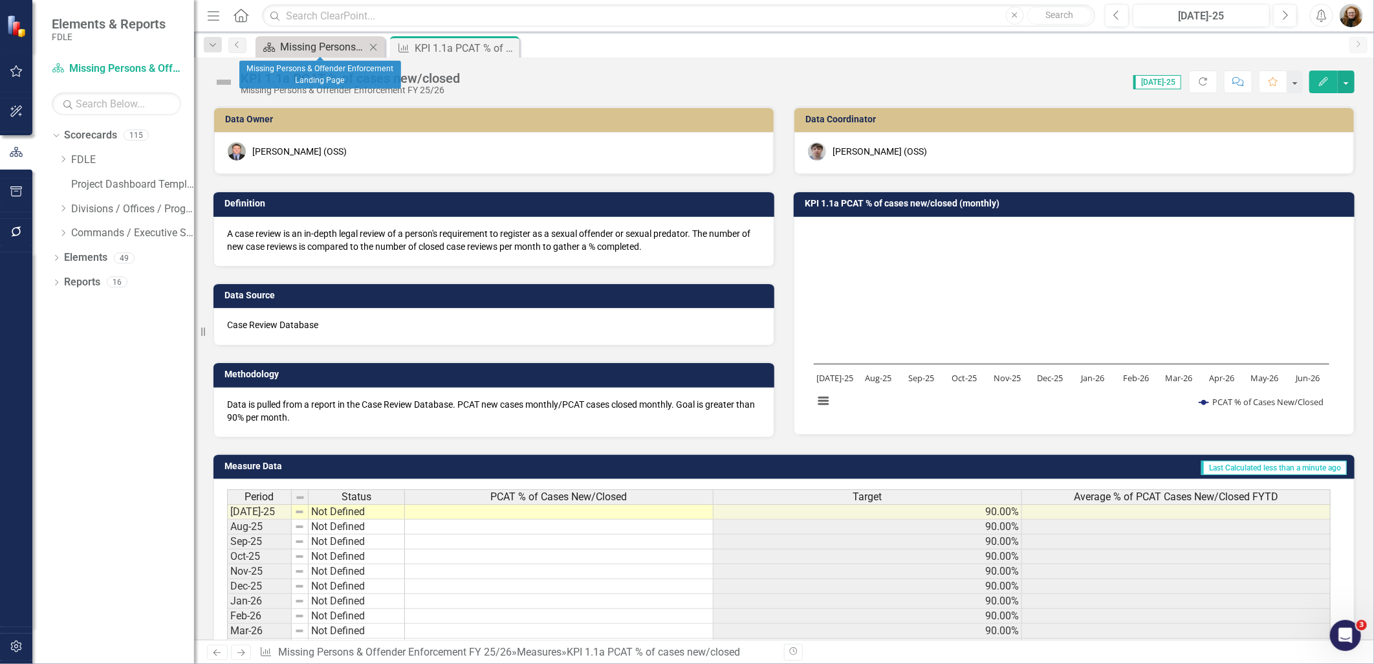
click at [330, 46] on div "Missing Persons & Offender Enforcement Landing Page" at bounding box center [322, 47] width 85 height 16
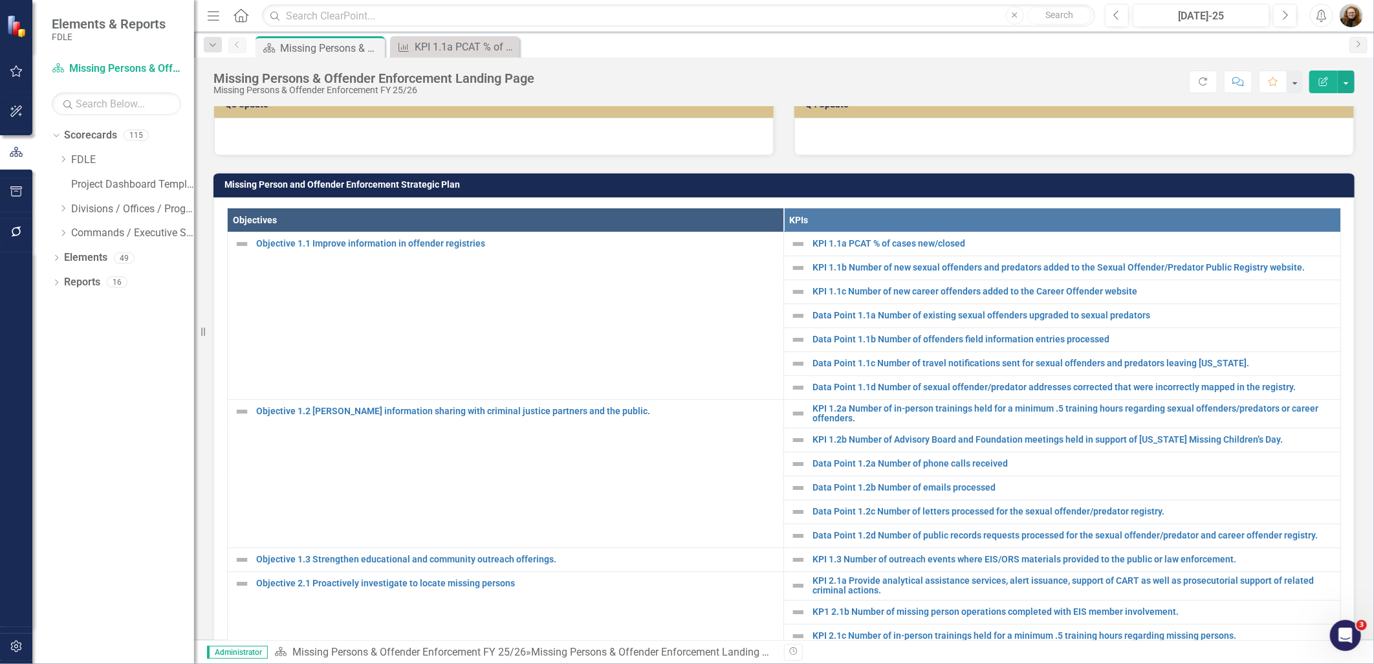
scroll to position [359, 0]
click at [62, 235] on icon "Dropdown" at bounding box center [63, 233] width 10 height 8
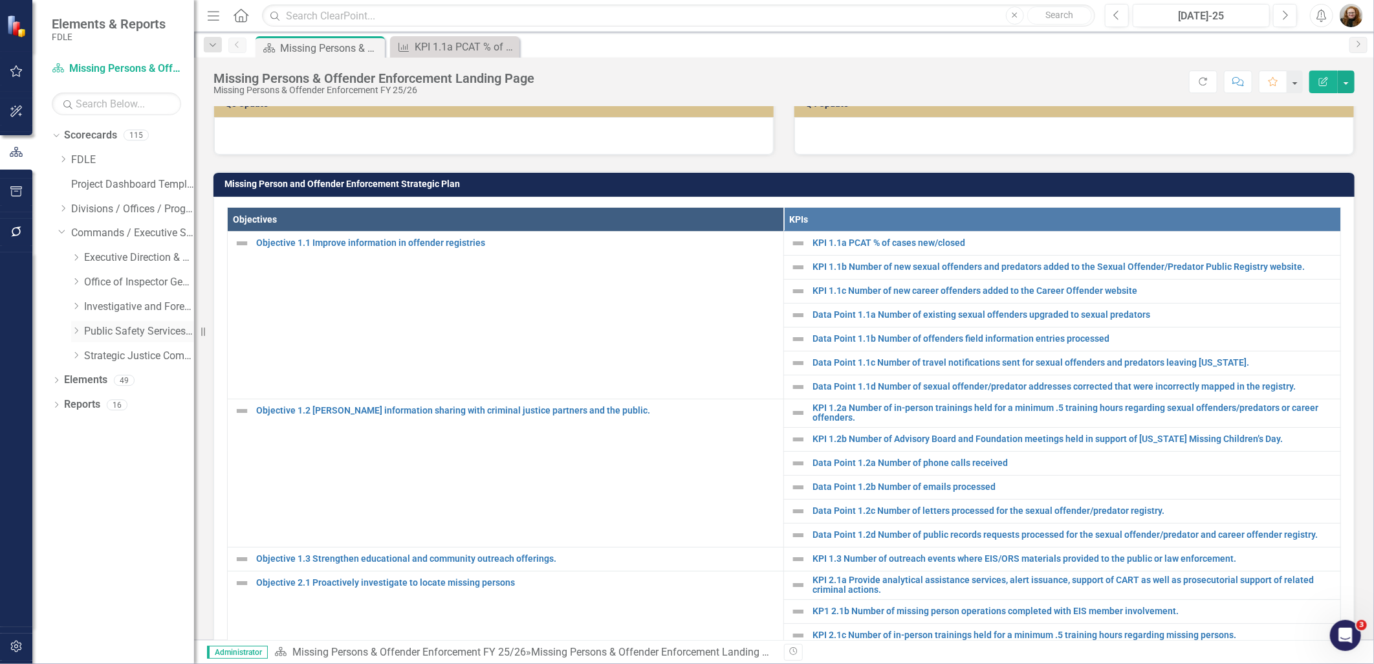
click at [74, 333] on icon "Dropdown" at bounding box center [76, 331] width 10 height 8
click at [115, 385] on link "Criminal Justice Information Services FY 25/26" at bounding box center [145, 380] width 97 height 15
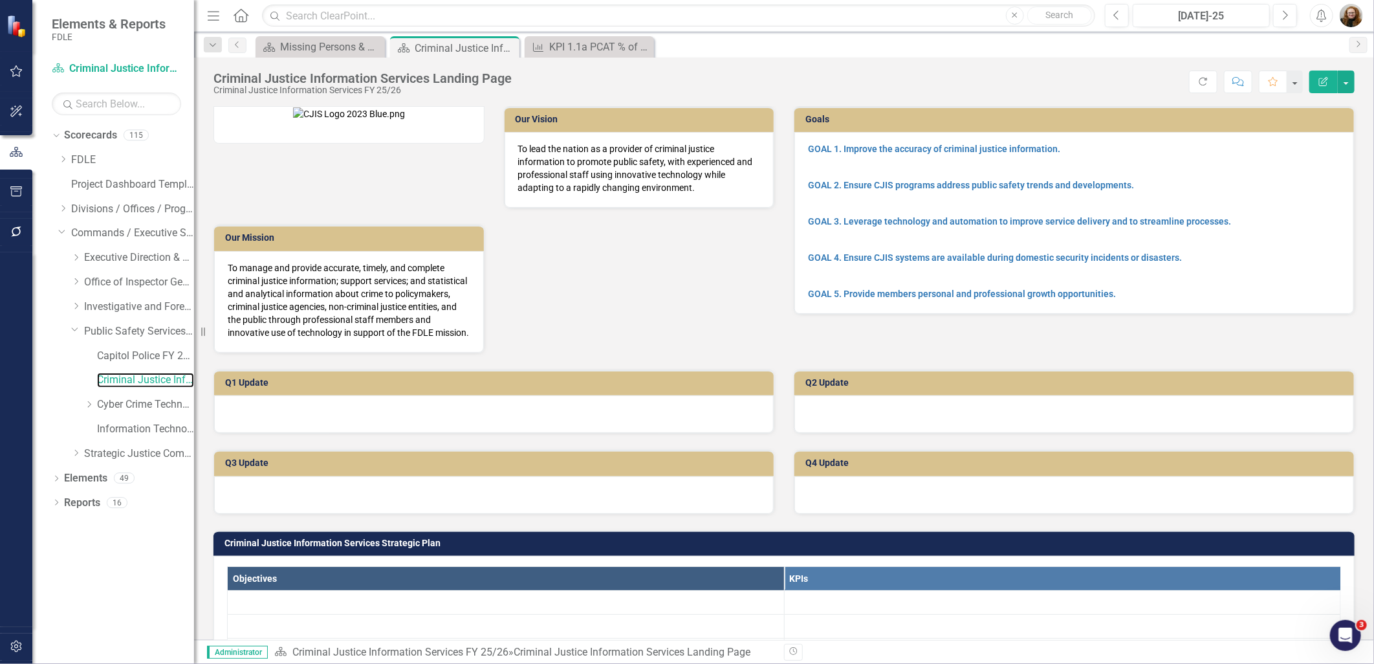
scroll to position [359, 0]
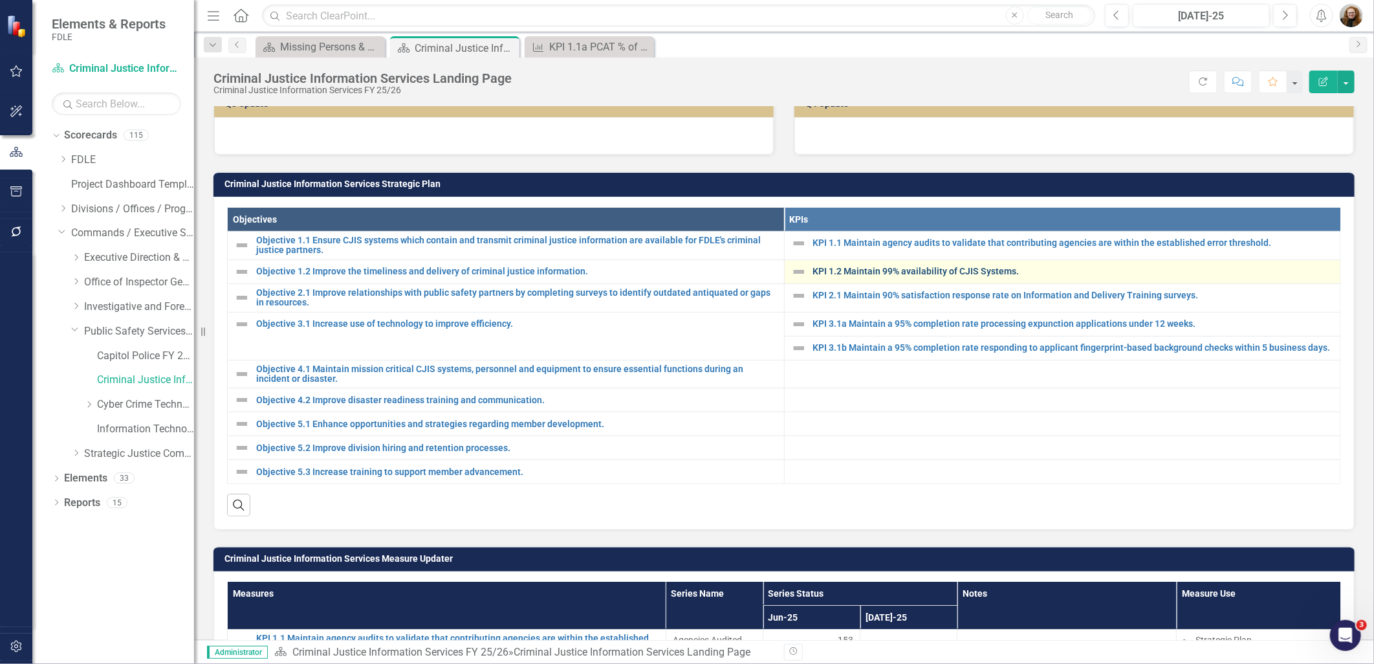
click at [839, 276] on link "KPI 1.2 Maintain 99% availability of CJIS Systems." at bounding box center [1074, 272] width 522 height 10
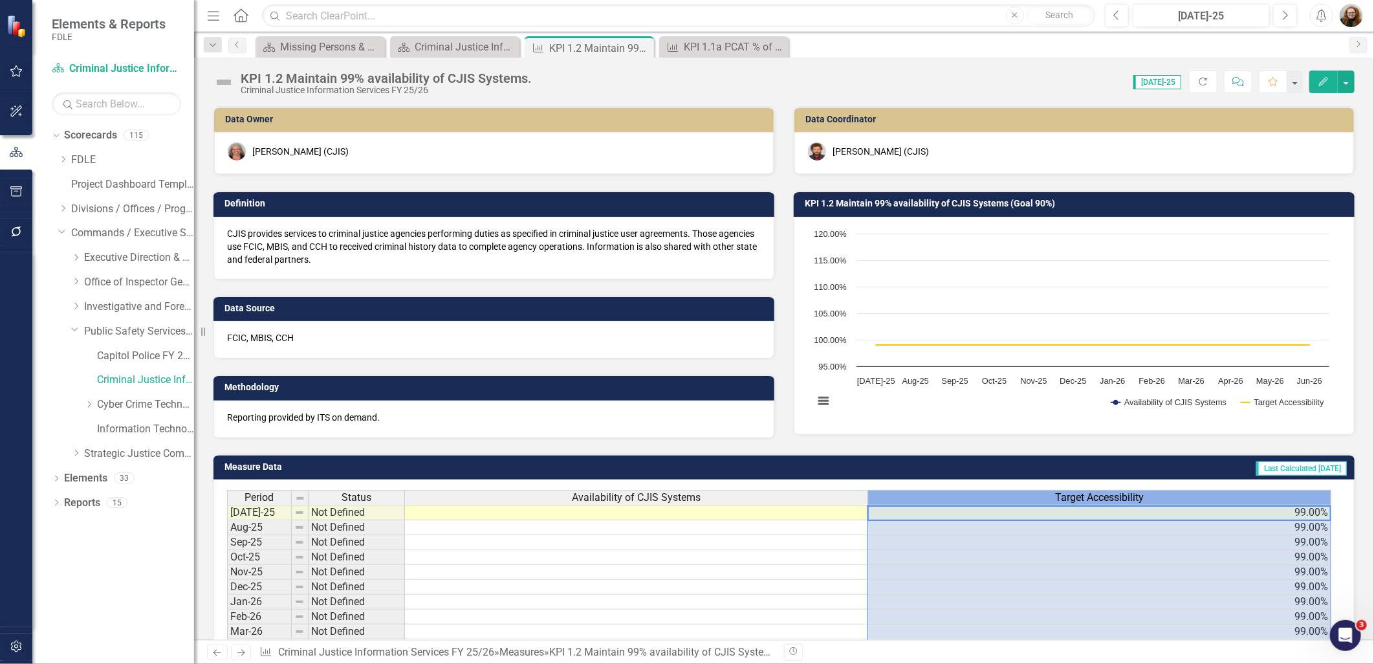
click at [1081, 497] on span "Target Accessibility" at bounding box center [1099, 498] width 89 height 12
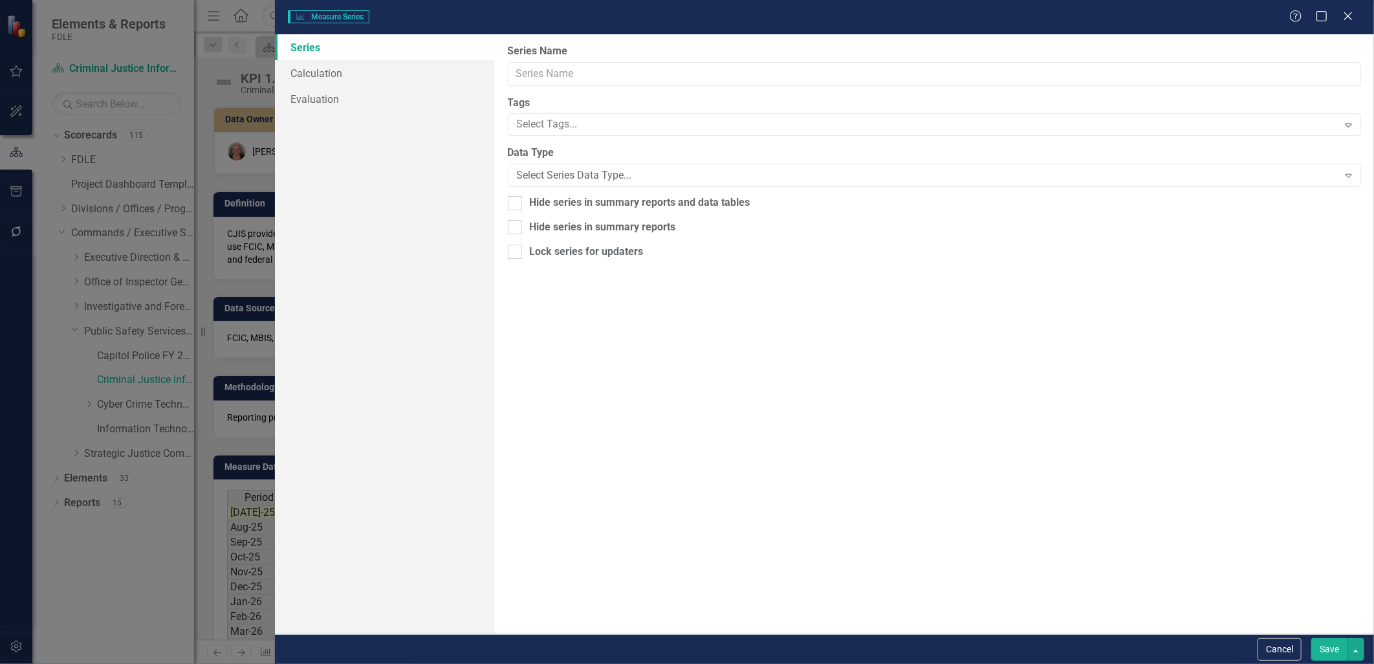
scroll to position [0, 0]
type input "Target Accessibility"
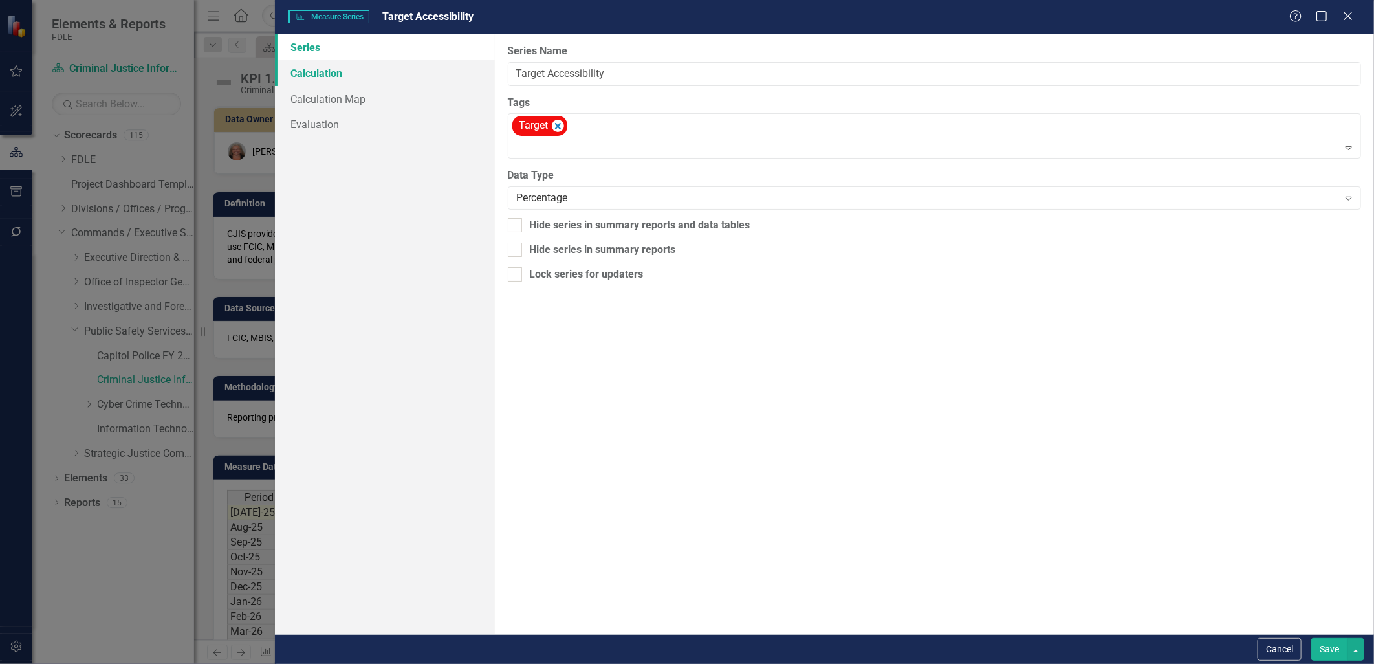
click at [318, 74] on link "Calculation" at bounding box center [385, 73] width 220 height 26
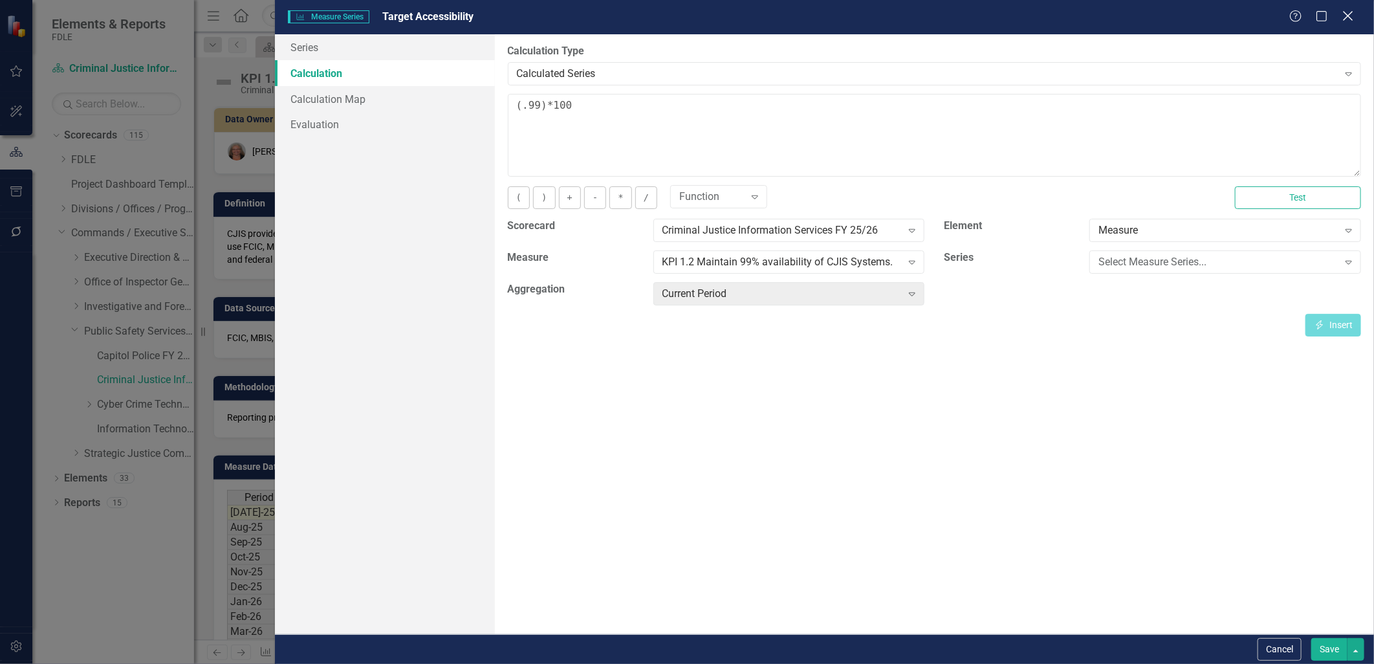
click at [1346, 22] on icon "Close" at bounding box center [1348, 16] width 16 height 12
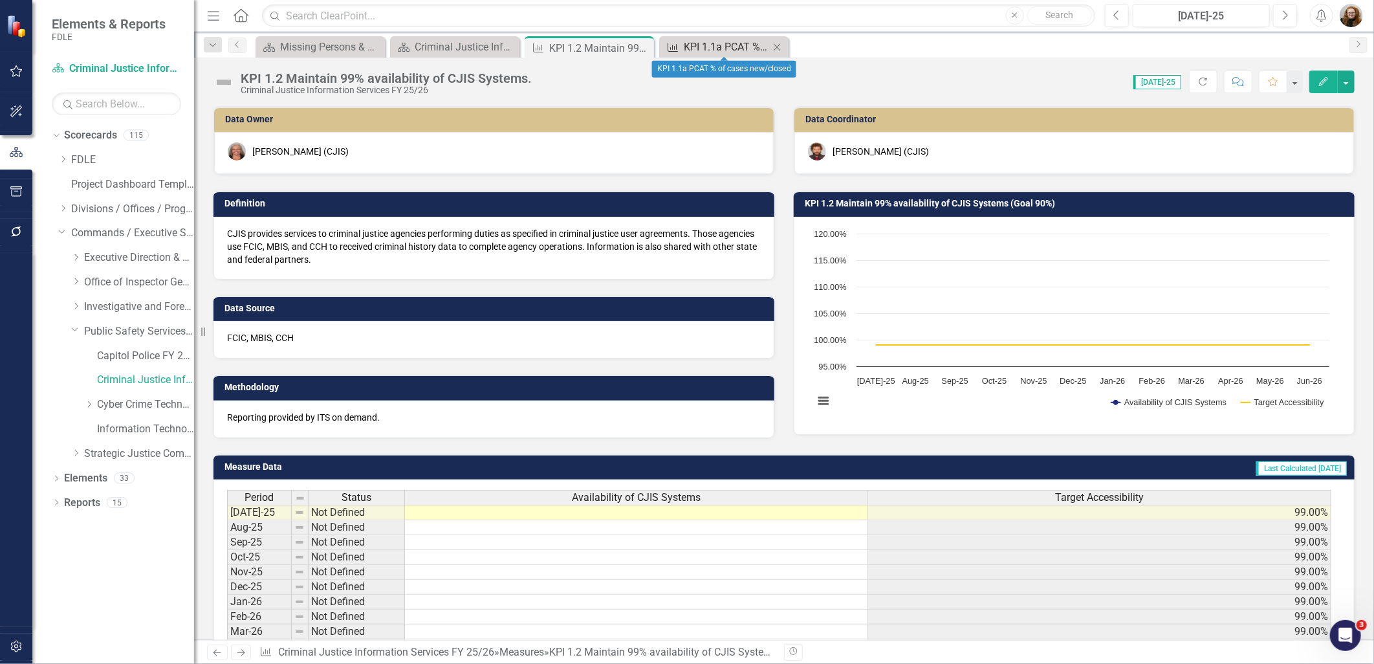
click at [712, 45] on div "KPI 1.1a PCAT % of cases new/closed" at bounding box center [726, 47] width 85 height 16
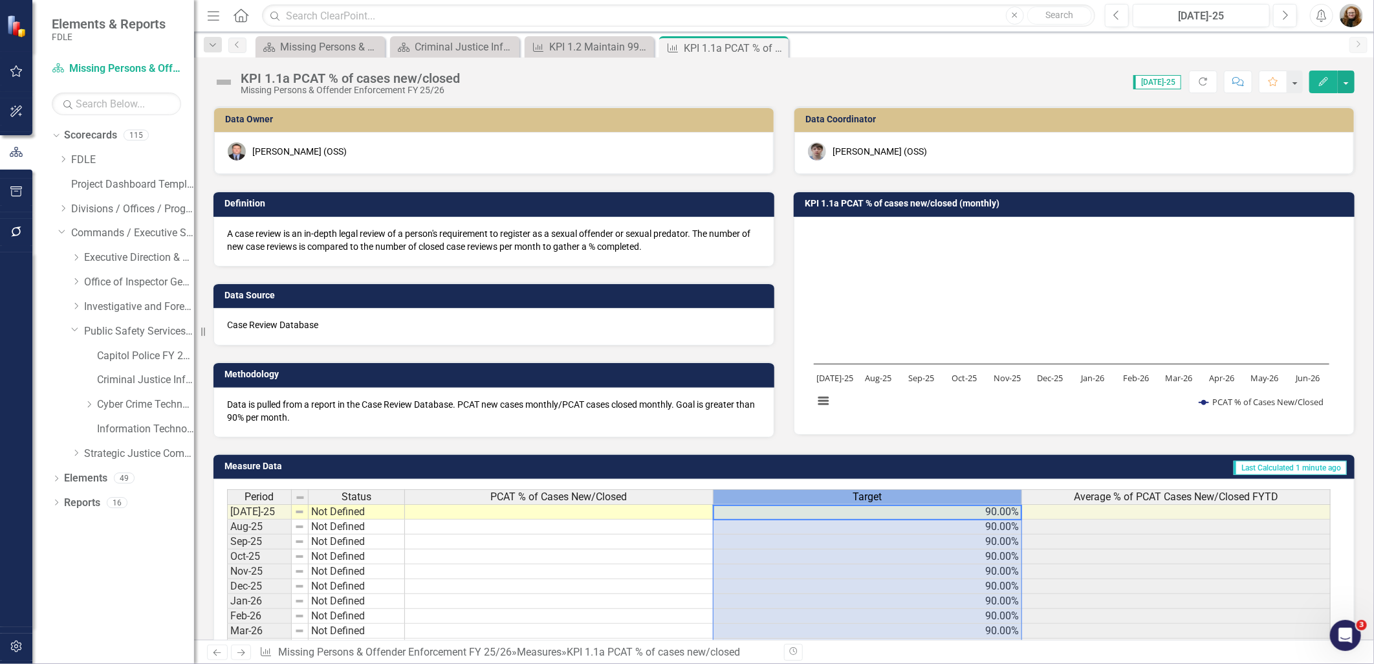
click at [919, 494] on div "Target" at bounding box center [868, 497] width 308 height 14
click at [921, 494] on div "Target" at bounding box center [868, 497] width 308 height 14
click at [920, 494] on div "Target" at bounding box center [868, 497] width 308 height 14
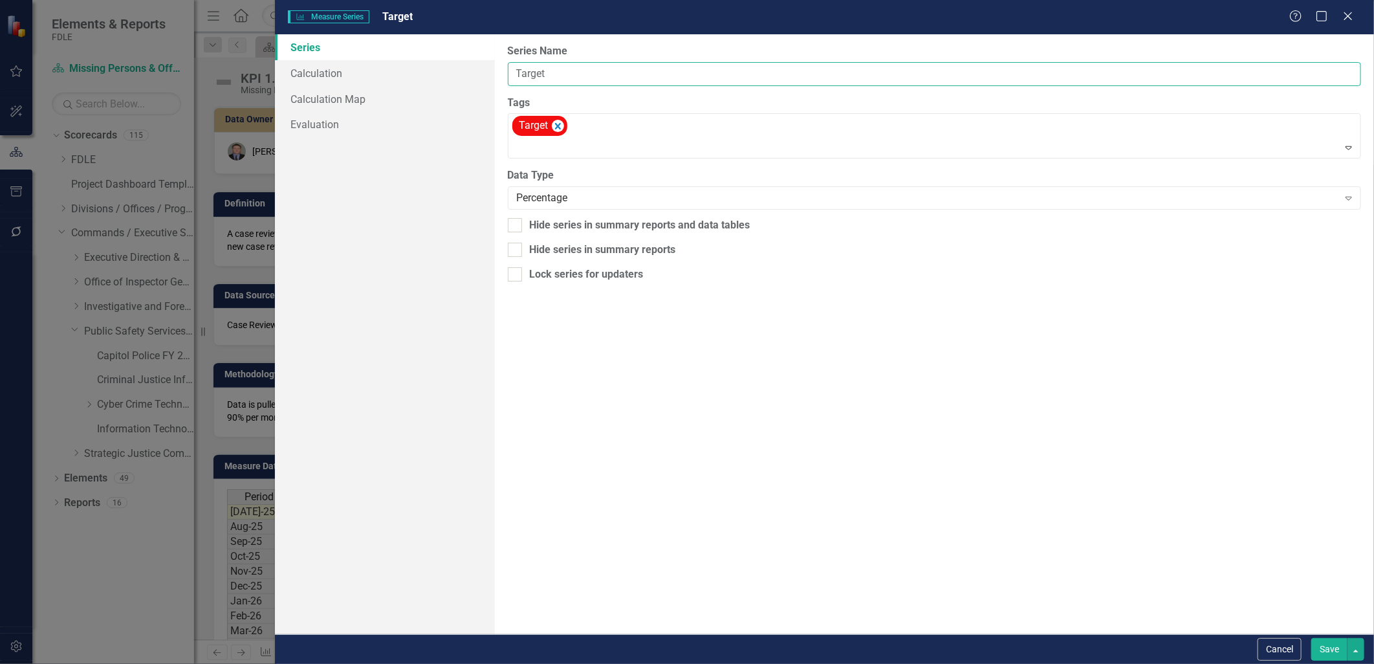
click at [551, 71] on input "Target" at bounding box center [935, 74] width 854 height 24
click at [1325, 643] on button "Save" at bounding box center [1330, 649] width 36 height 23
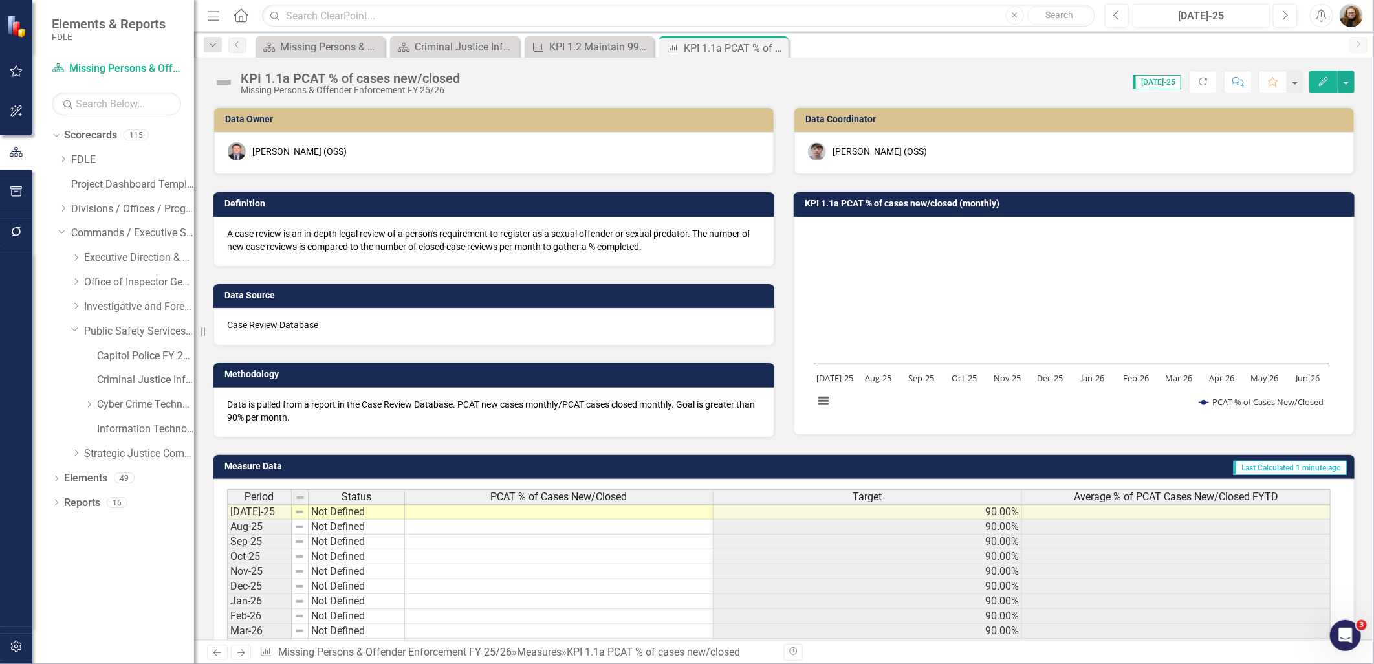
click at [885, 203] on h3 "KPI 1.1a PCAT % of cases new/closed (monthly)" at bounding box center [1077, 204] width 544 height 10
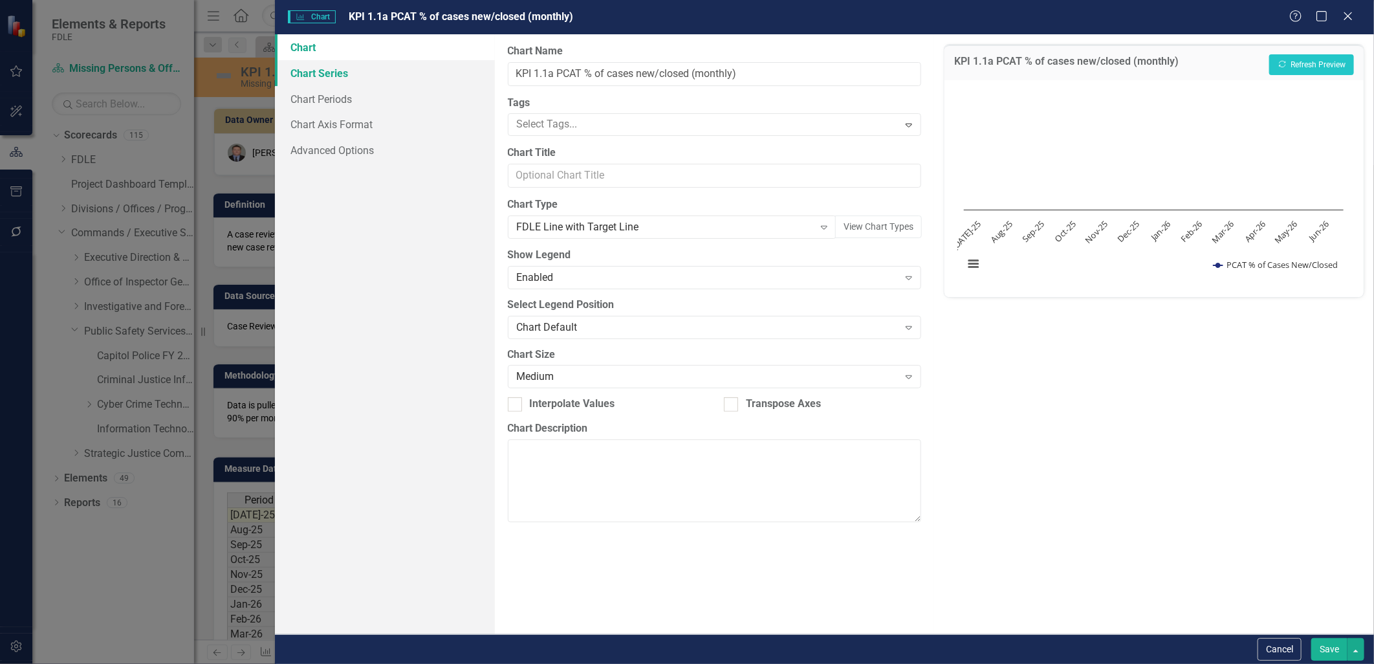
click at [330, 72] on link "Chart Series" at bounding box center [385, 73] width 220 height 26
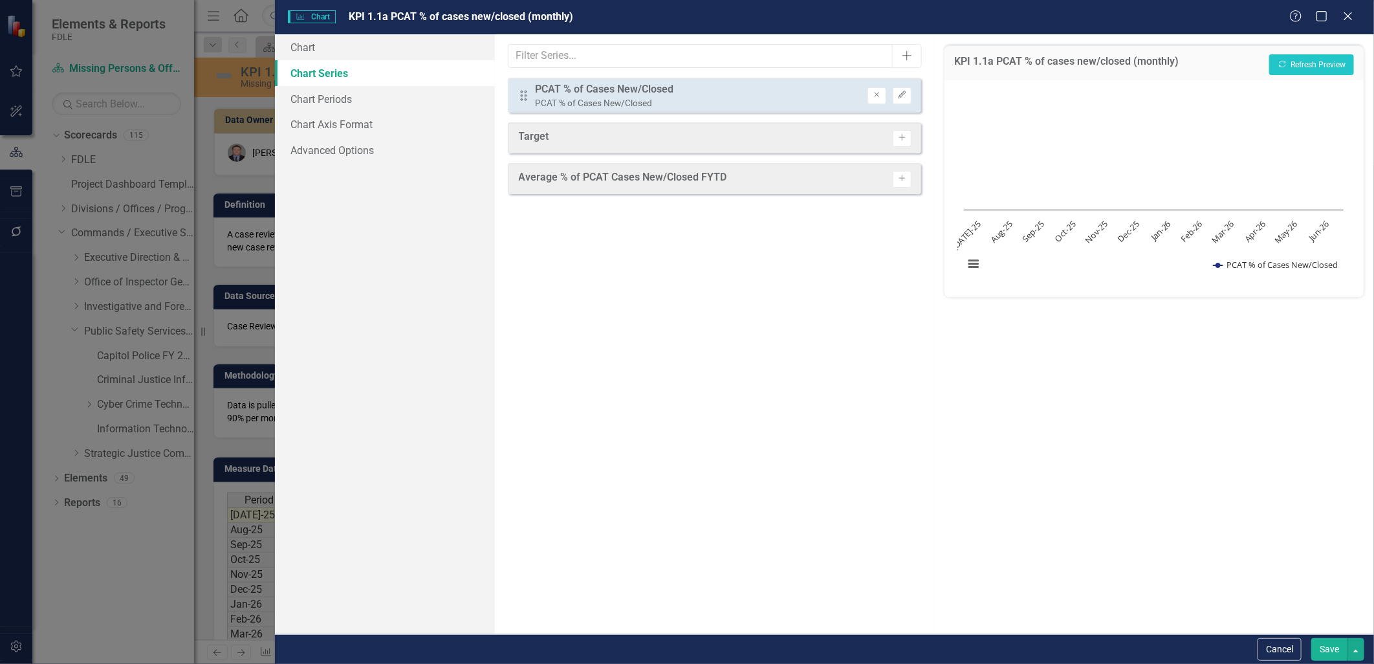
click at [570, 134] on div "Target Activate" at bounding box center [715, 137] width 414 height 31
click at [896, 139] on button "Activate" at bounding box center [902, 138] width 19 height 17
click at [1333, 650] on button "Save" at bounding box center [1330, 649] width 36 height 23
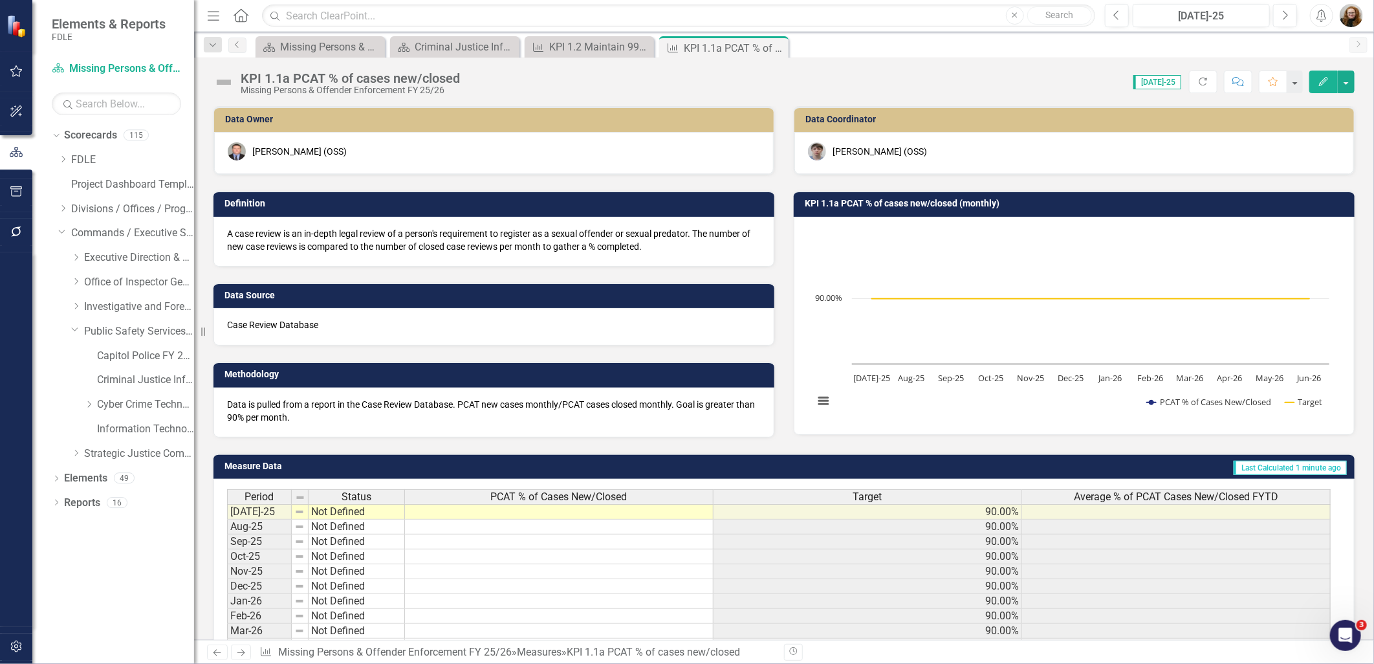
click at [1322, 78] on icon "Edit" at bounding box center [1324, 81] width 12 height 9
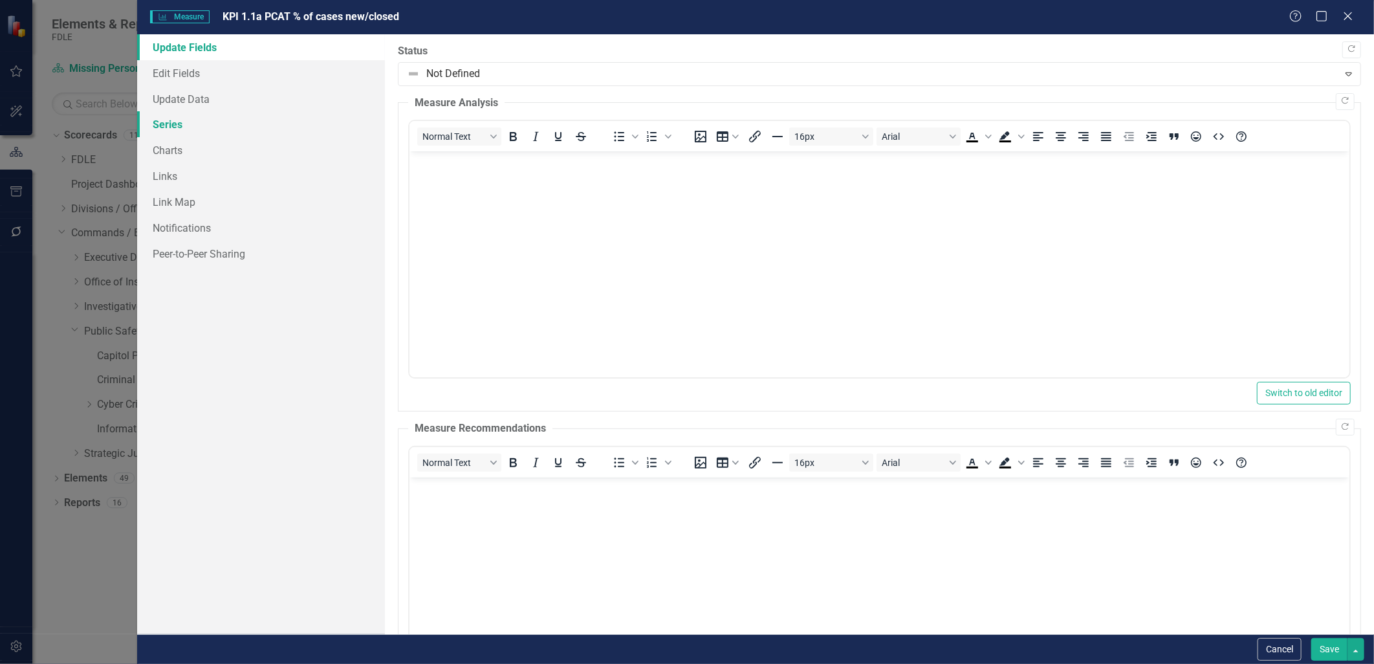
click at [154, 124] on link "Series" at bounding box center [260, 124] width 247 height 26
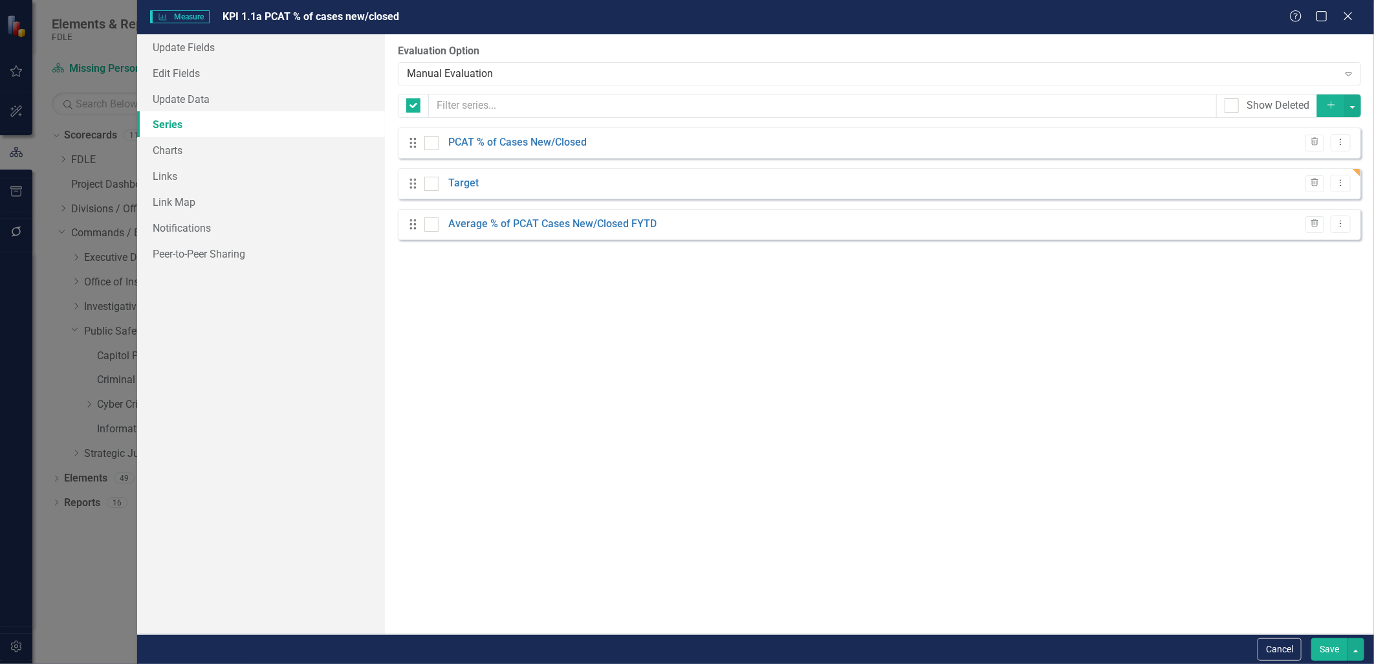
checkbox input "false"
click at [1343, 228] on icon "Dropdown Menu" at bounding box center [1341, 223] width 11 height 8
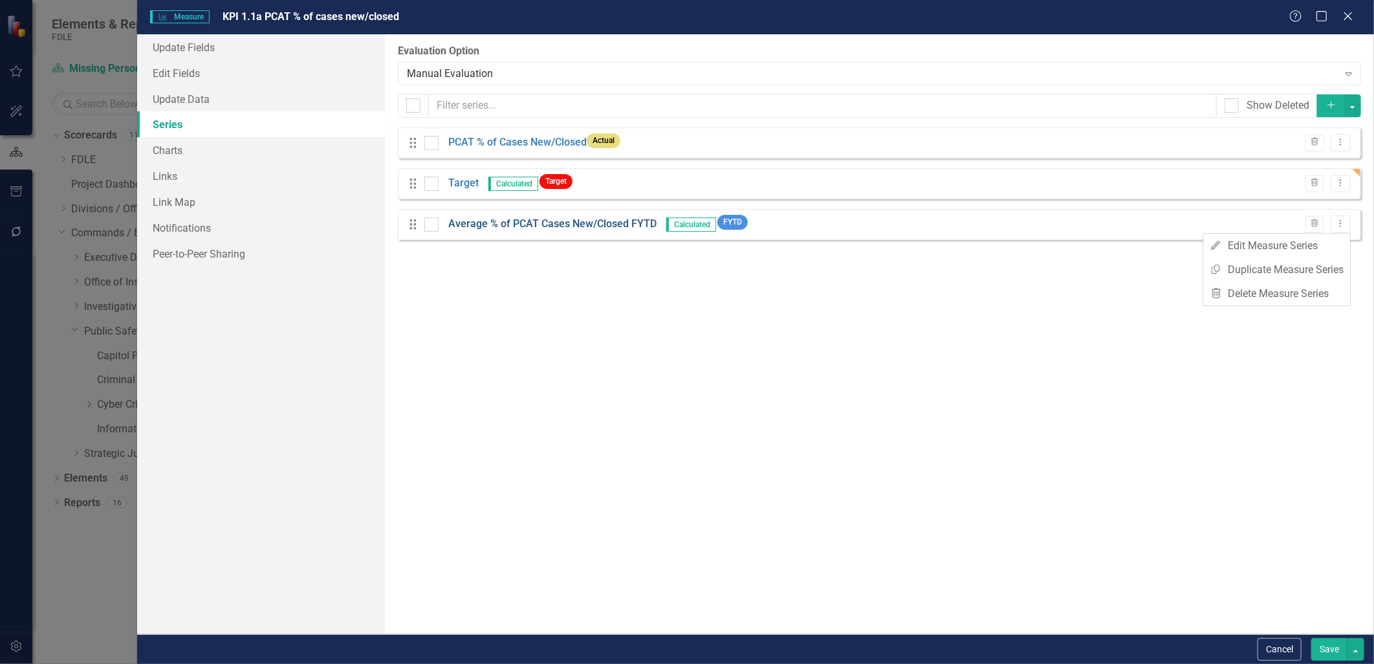
click at [555, 230] on link "Average % of PCAT Cases New/Closed FYTD" at bounding box center [552, 224] width 208 height 15
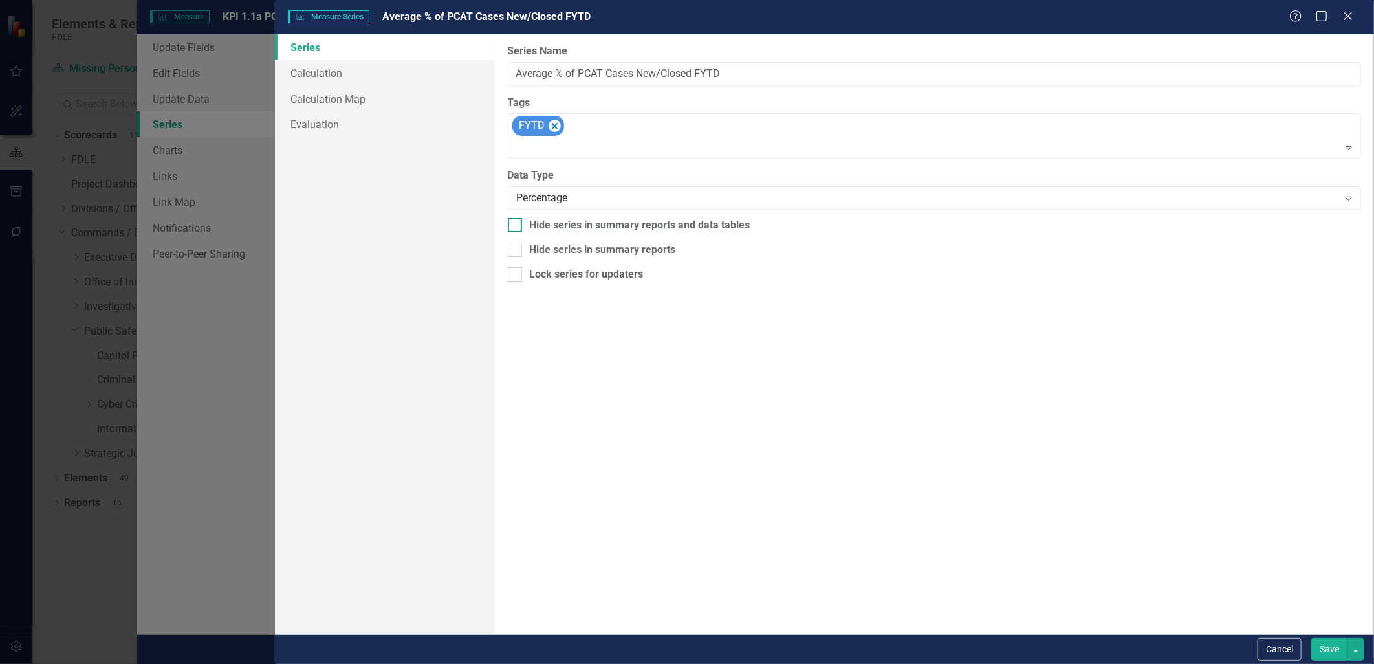
click at [514, 227] on div at bounding box center [515, 225] width 14 height 14
click at [514, 226] on input "Hide series in summary reports and data tables" at bounding box center [512, 222] width 8 height 8
checkbox input "true"
click at [514, 252] on div at bounding box center [515, 250] width 14 height 14
click at [514, 251] on input "Hide series in summary reports" at bounding box center [512, 247] width 8 height 8
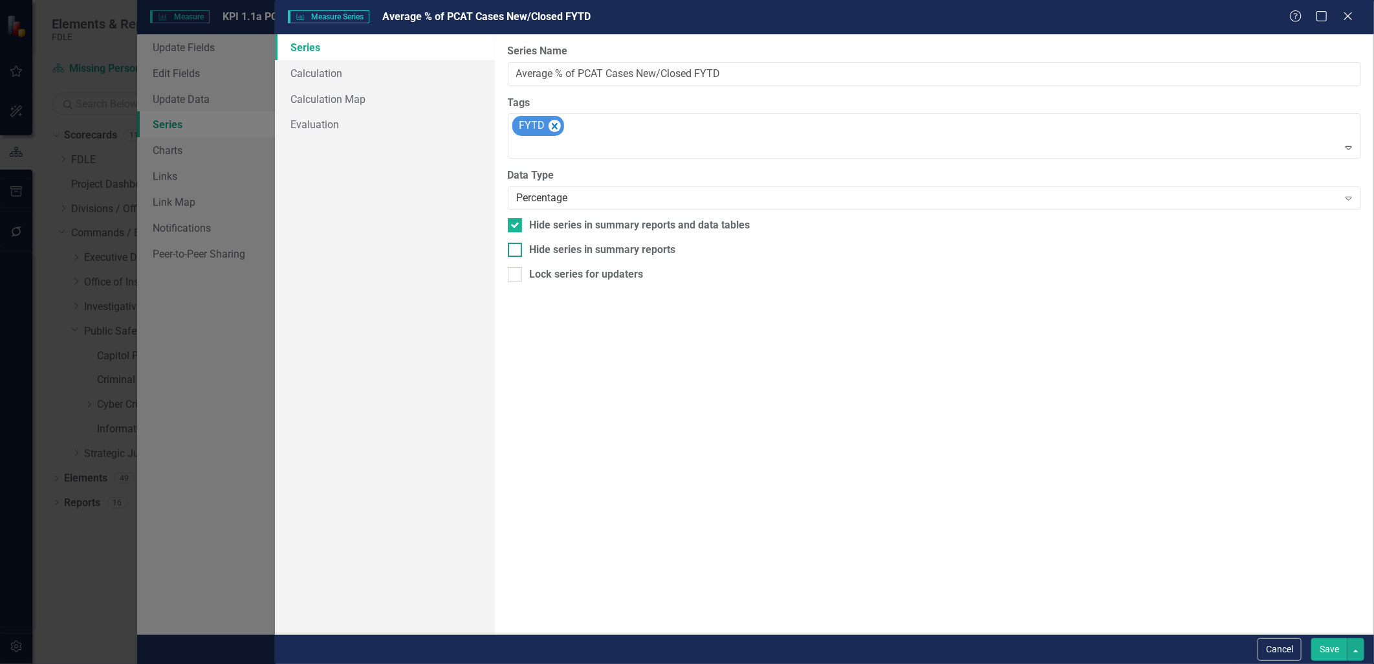
checkbox input "true"
click at [1324, 655] on button "Save" at bounding box center [1330, 649] width 36 height 23
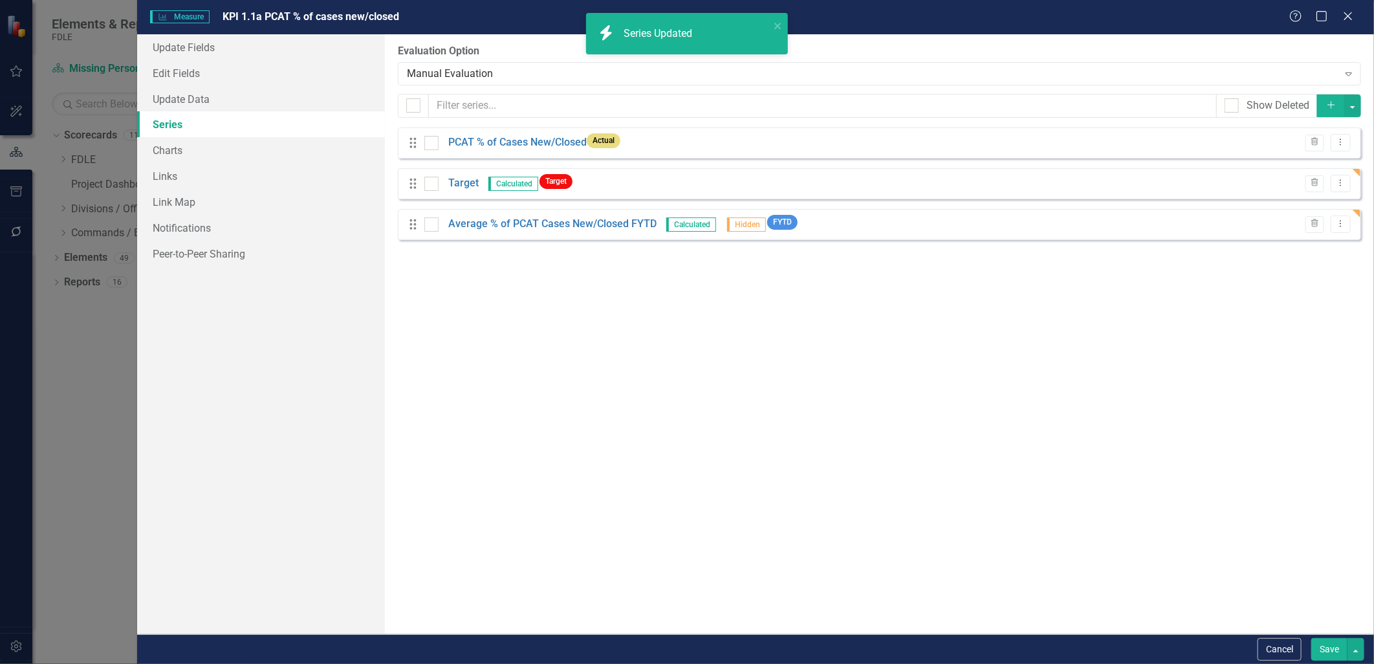
click at [1328, 649] on button "Save" at bounding box center [1330, 649] width 36 height 23
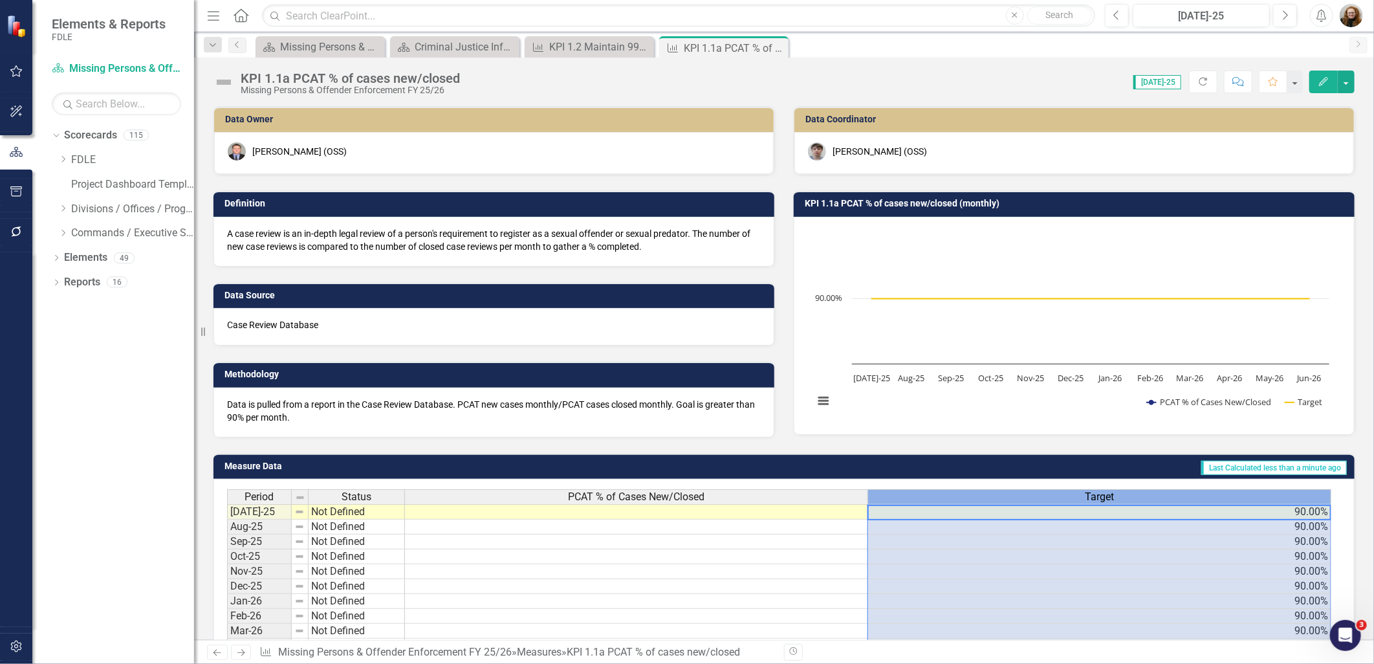
click at [1094, 496] on span "Target" at bounding box center [1099, 497] width 29 height 12
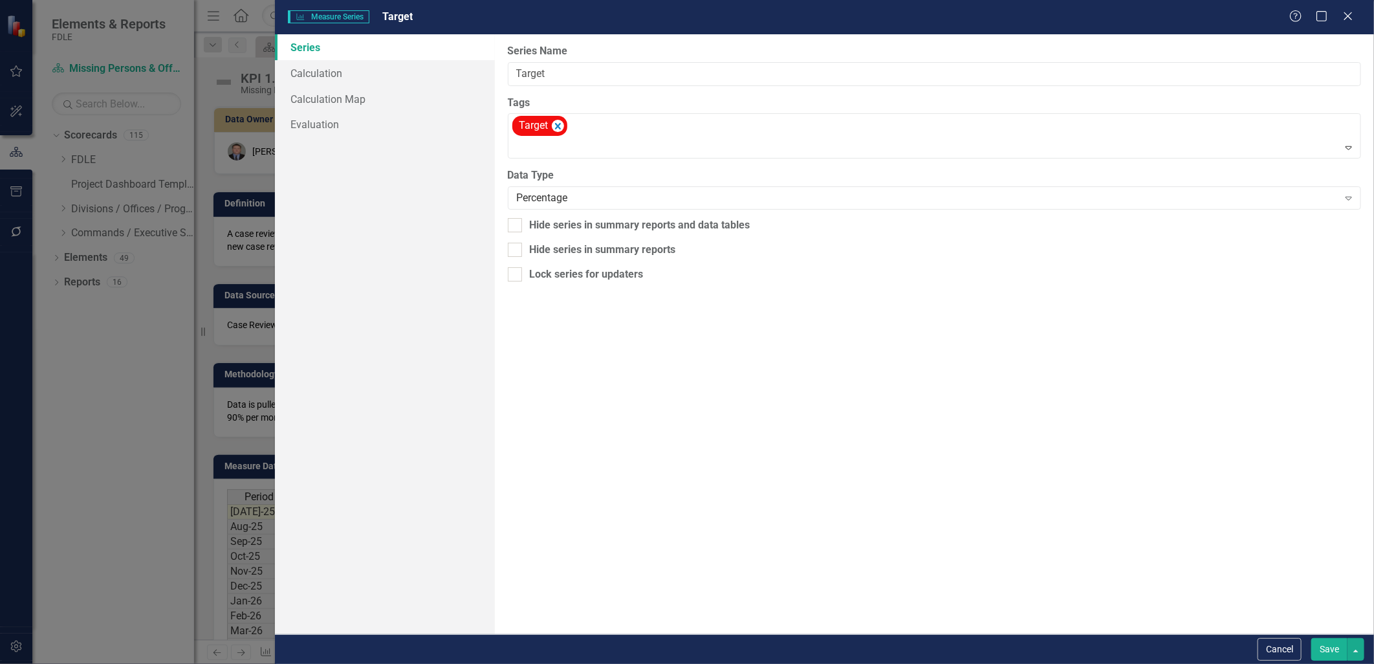
scroll to position [0, 0]
drag, startPoint x: 551, startPoint y: 69, endPoint x: 577, endPoint y: 69, distance: 25.2
click at [551, 69] on input "Target" at bounding box center [935, 74] width 854 height 24
type input "Target 90%"
click at [1318, 648] on button "Save" at bounding box center [1330, 649] width 36 height 23
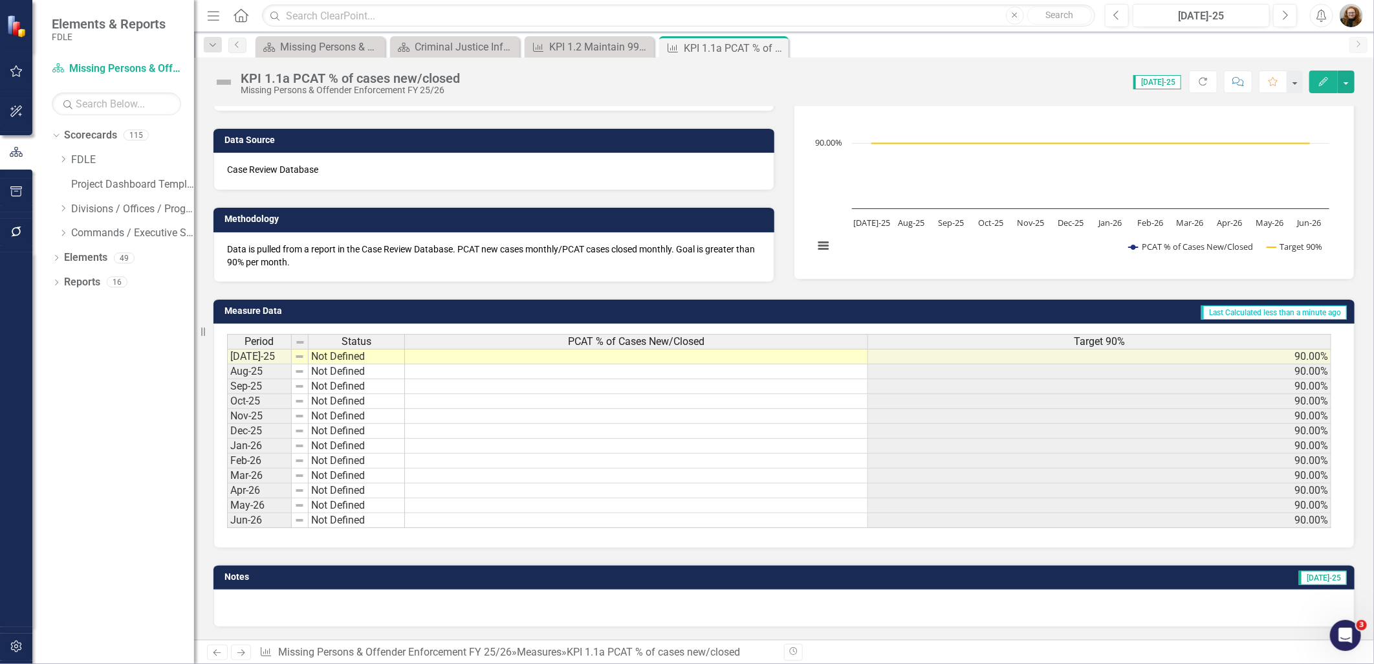
drag, startPoint x: 839, startPoint y: 526, endPoint x: 1020, endPoint y: 529, distance: 181.2
click at [1033, 531] on div "Period Status PCAT % of Cases New/Closed Target 90% Jul-25 Not Defined 90.00% A…" at bounding box center [784, 436] width 1141 height 225
drag, startPoint x: 1002, startPoint y: 523, endPoint x: 1111, endPoint y: 527, distance: 109.4
click at [1111, 527] on div "Period Status PCAT % of Cases New/Closed Target 90% Jul-25 Not Defined 90.00% A…" at bounding box center [779, 431] width 1105 height 195
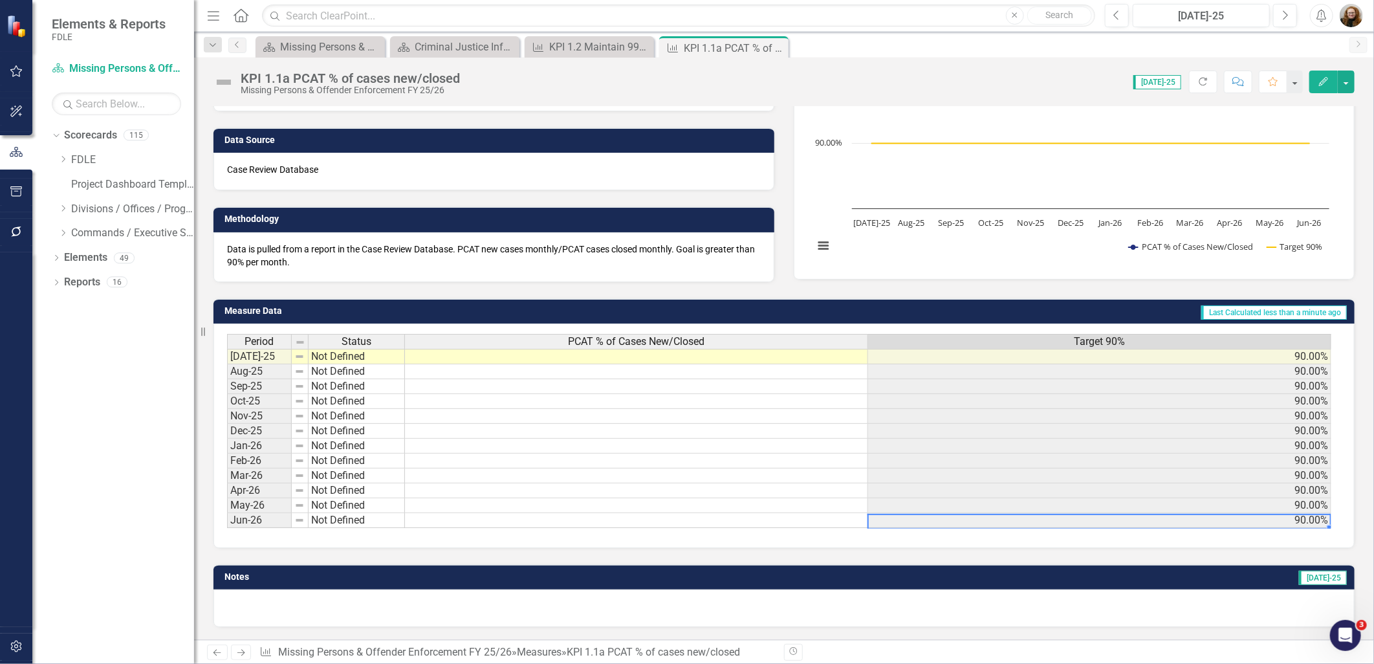
drag, startPoint x: 1088, startPoint y: 520, endPoint x: 1153, endPoint y: 512, distance: 65.8
click at [1153, 513] on td "90.00%" at bounding box center [1099, 520] width 463 height 15
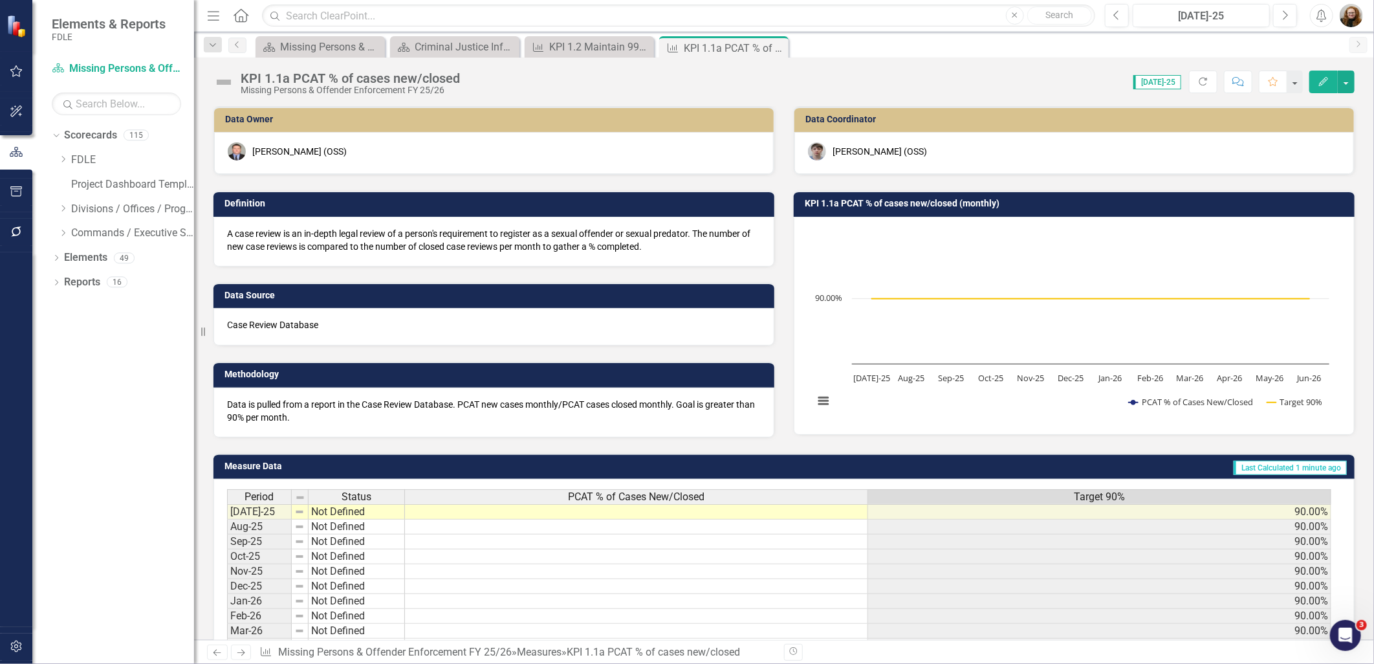
click at [610, 512] on td at bounding box center [636, 512] width 463 height 16
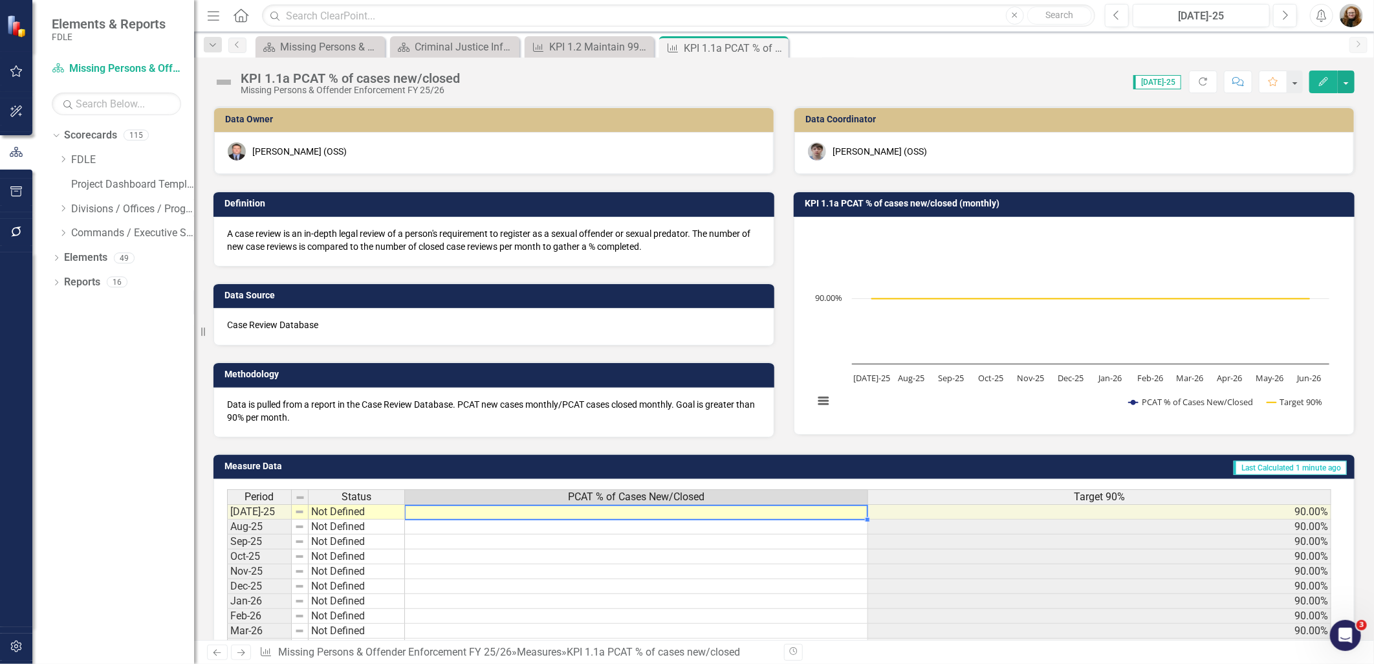
click at [610, 512] on td at bounding box center [636, 512] width 463 height 16
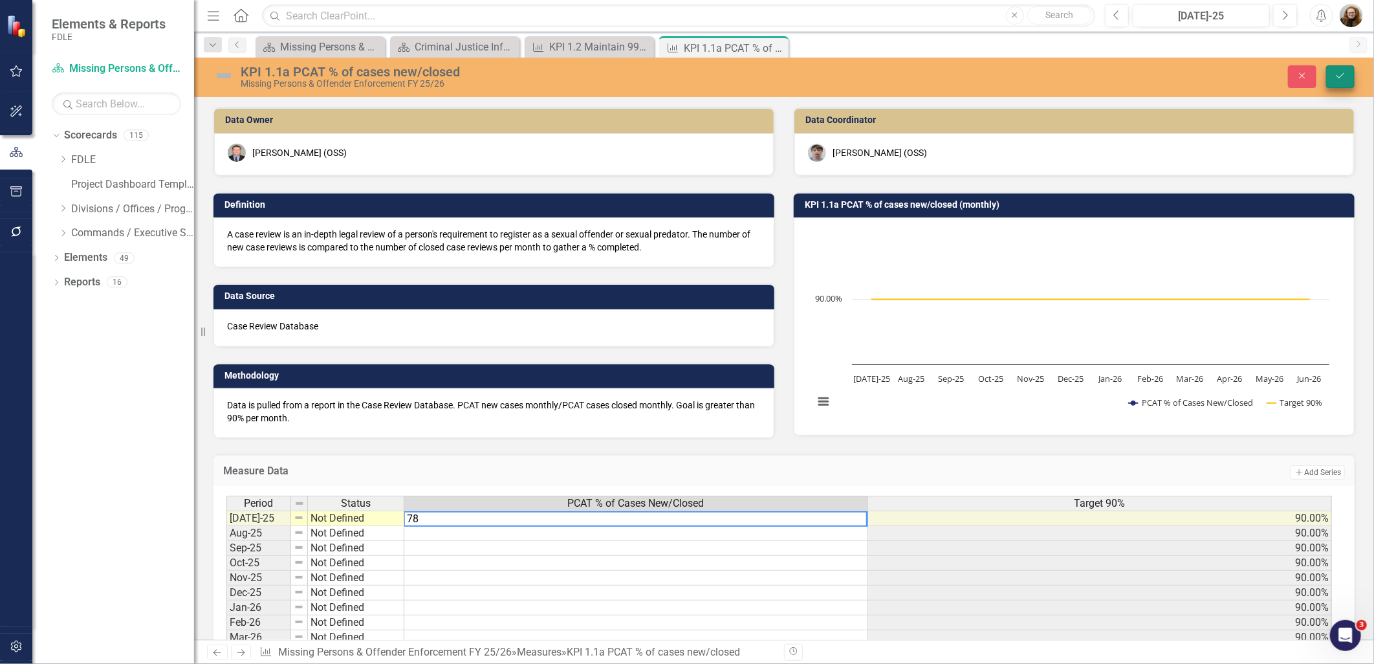
type textarea "78"
click at [1341, 74] on icon "Save" at bounding box center [1341, 75] width 12 height 9
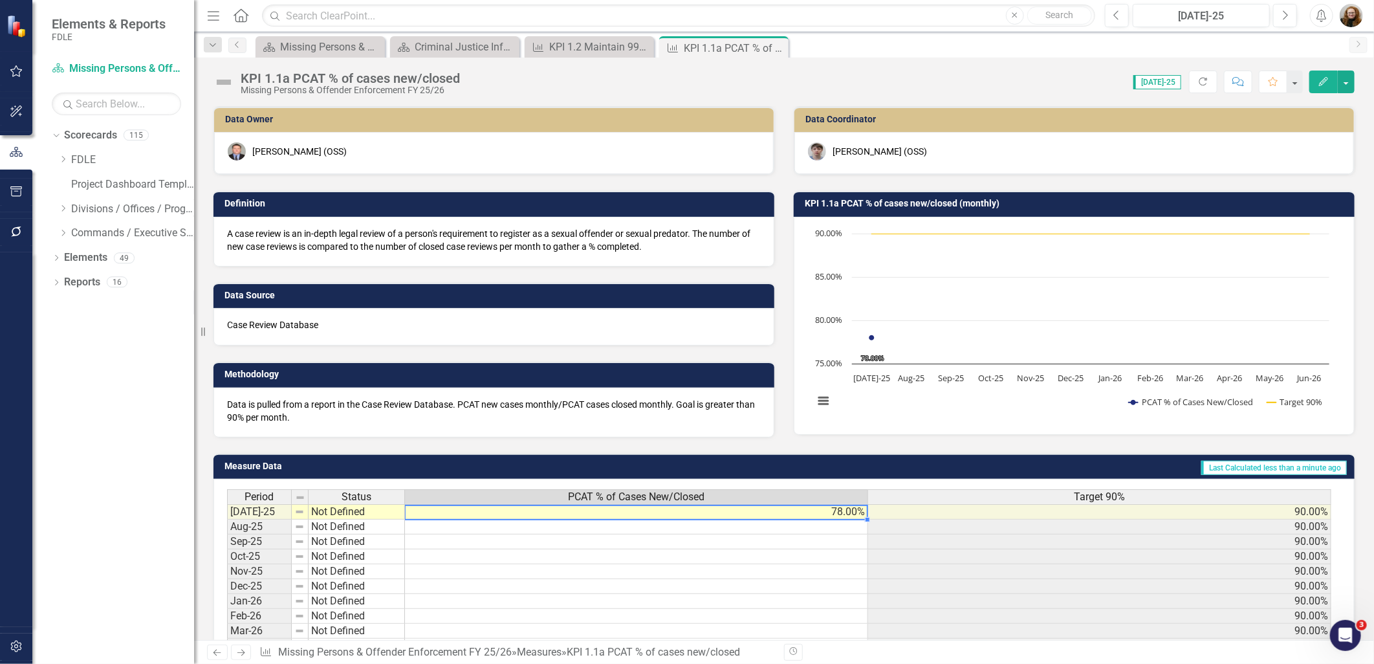
click at [837, 509] on td "78.00%" at bounding box center [636, 512] width 463 height 16
type textarea "78"
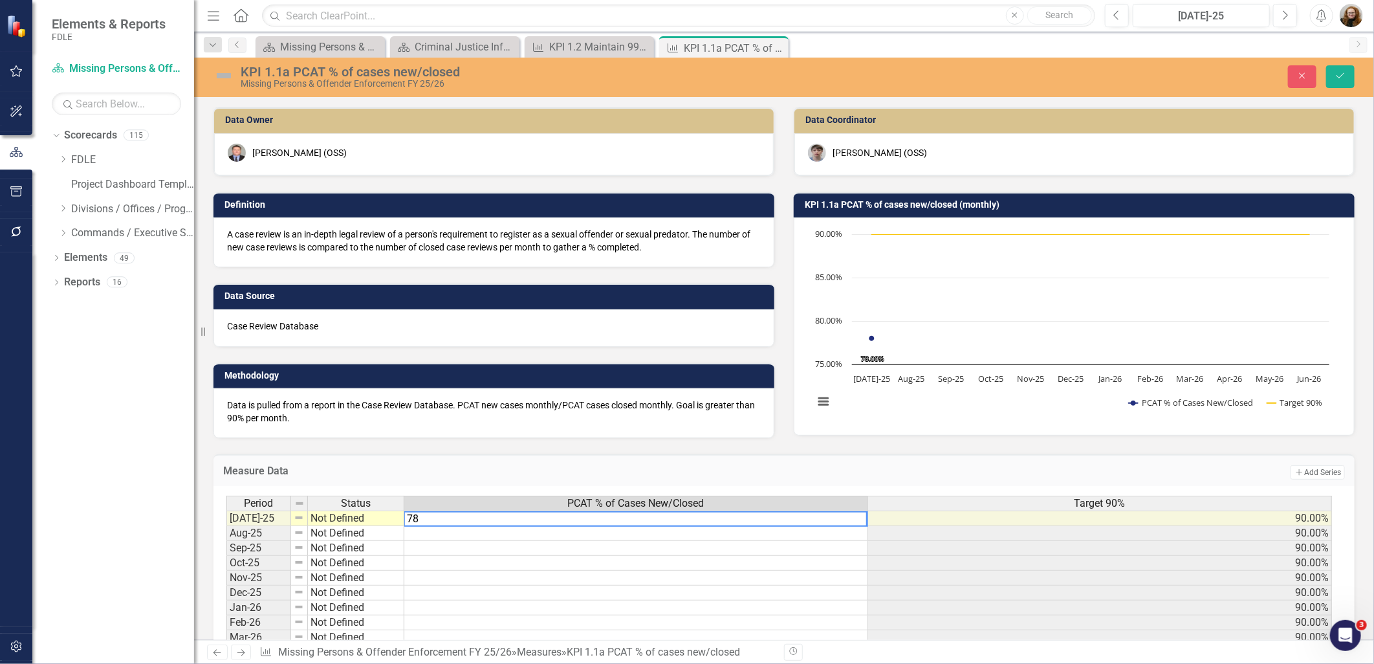
drag, startPoint x: 425, startPoint y: 516, endPoint x: 389, endPoint y: 516, distance: 36.2
click at [389, 516] on div "Period Status PCAT % of Cases New/Closed Target 90% Jul-25 Not Defined 78.00% 9…" at bounding box center [779, 593] width 1107 height 195
click at [1340, 76] on icon "Save" at bounding box center [1341, 75] width 12 height 9
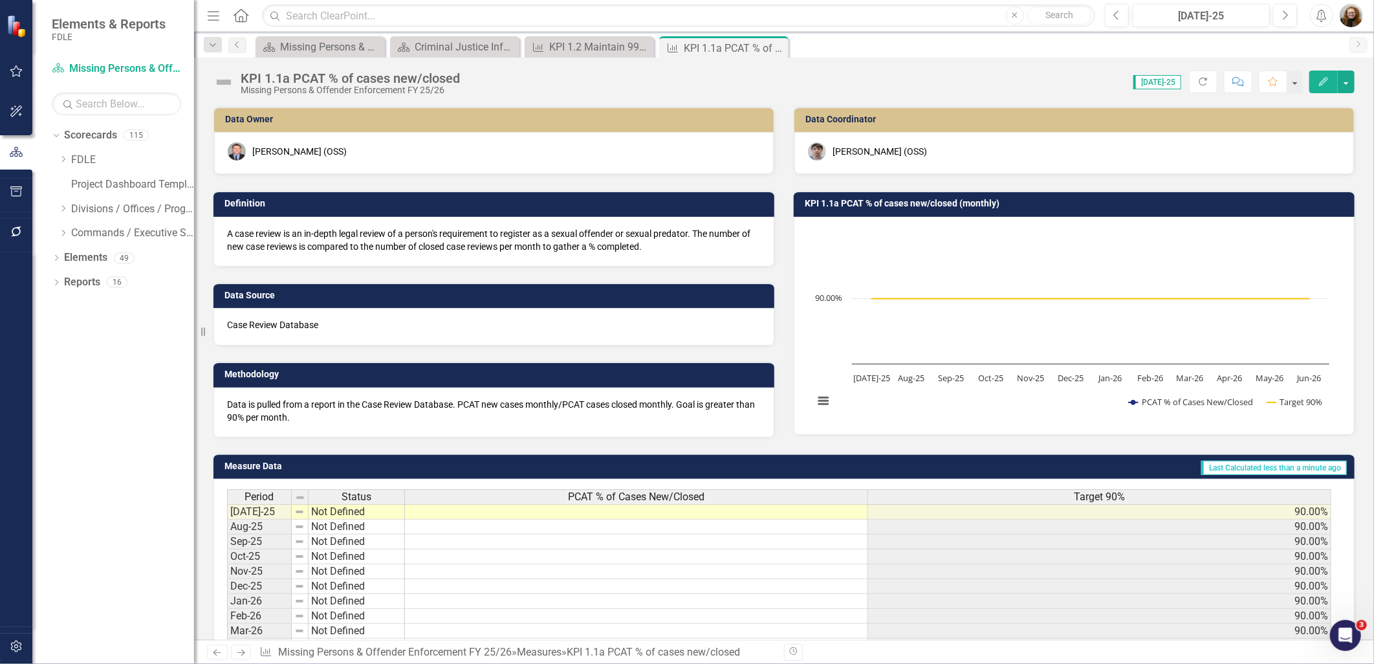
click at [1328, 88] on button "Edit" at bounding box center [1324, 82] width 28 height 23
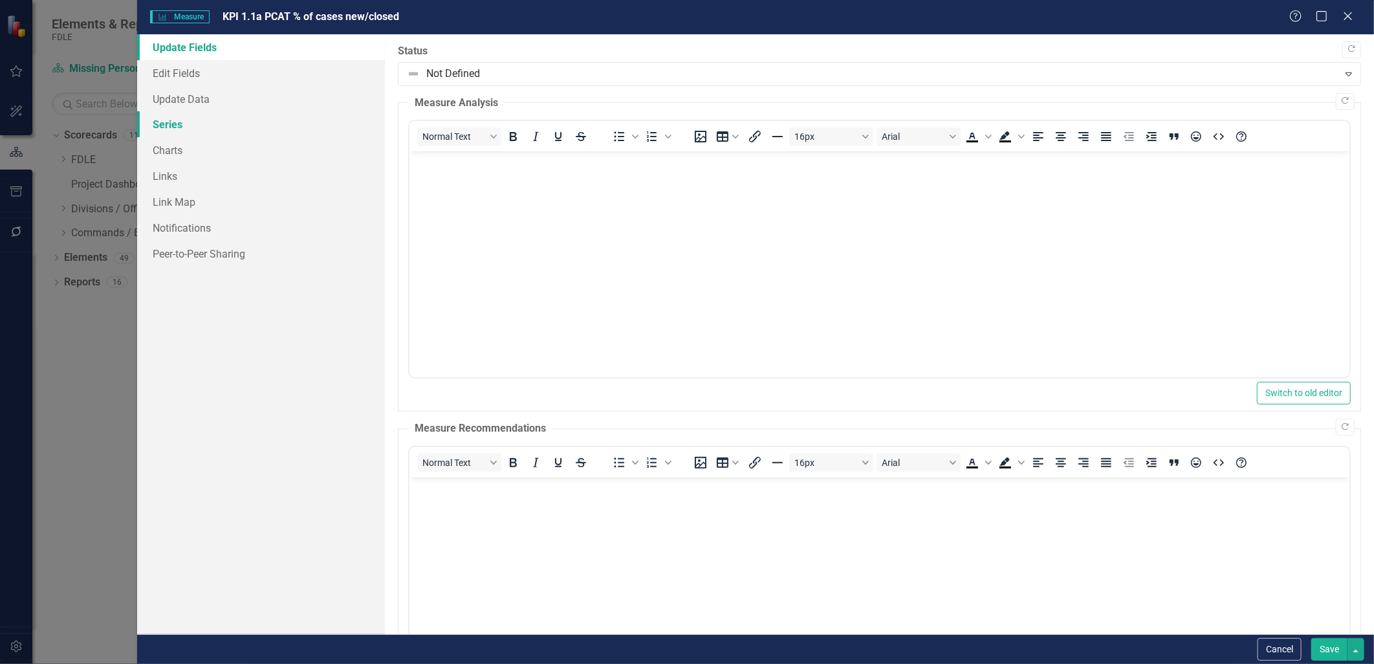
click at [166, 118] on link "Series" at bounding box center [260, 124] width 247 height 26
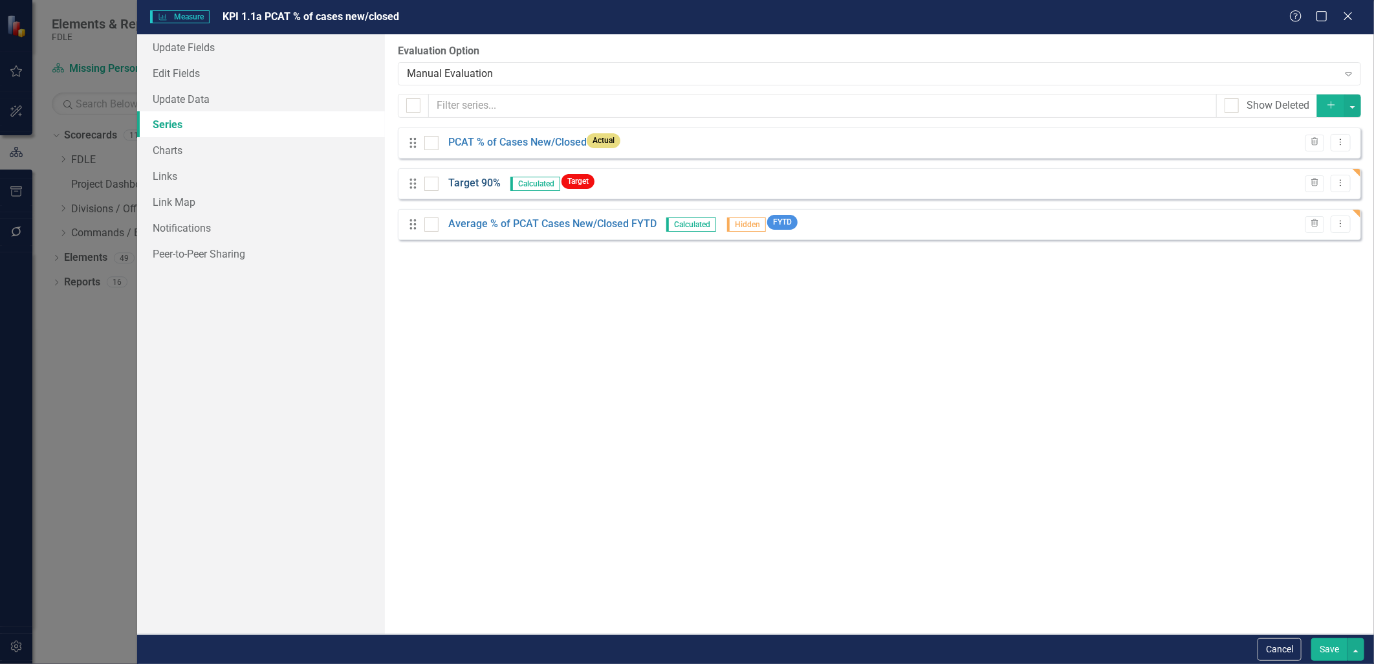
click at [484, 181] on link "Target 90%" at bounding box center [474, 183] width 52 height 15
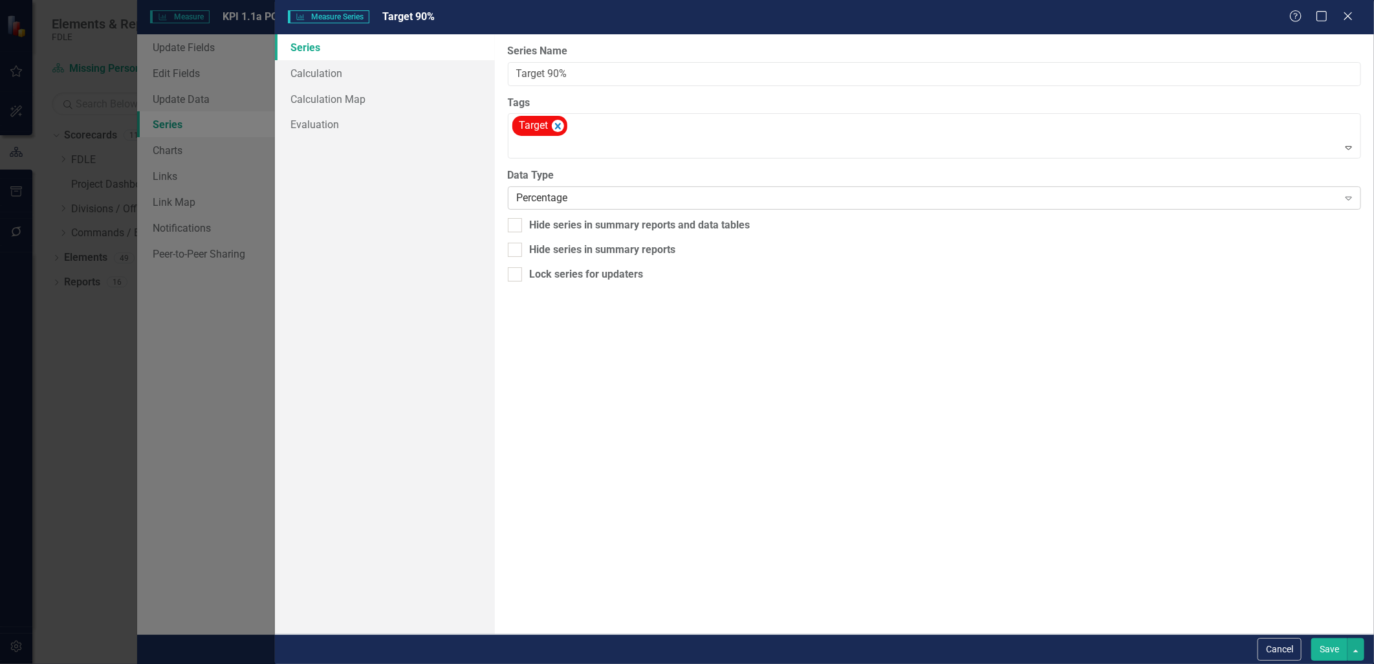
click at [565, 195] on div "Percentage" at bounding box center [928, 198] width 822 height 15
click at [669, 366] on div "From this page, you can edit the name, type, and visibility options of your ser…" at bounding box center [934, 334] width 879 height 600
click at [388, 263] on div "Series Calculation Calculation Map Evaluation" at bounding box center [385, 334] width 220 height 600
click at [320, 126] on link "Evaluation" at bounding box center [385, 124] width 220 height 26
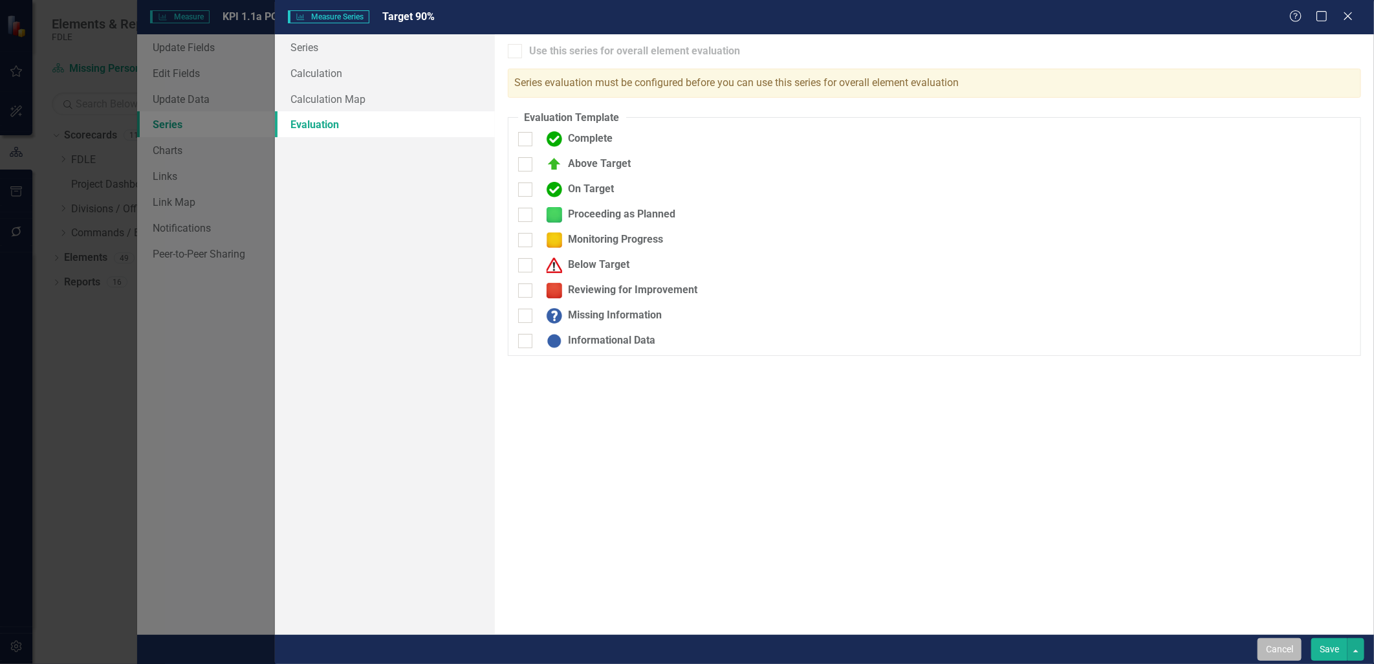
click at [1283, 651] on button "Cancel" at bounding box center [1280, 649] width 44 height 23
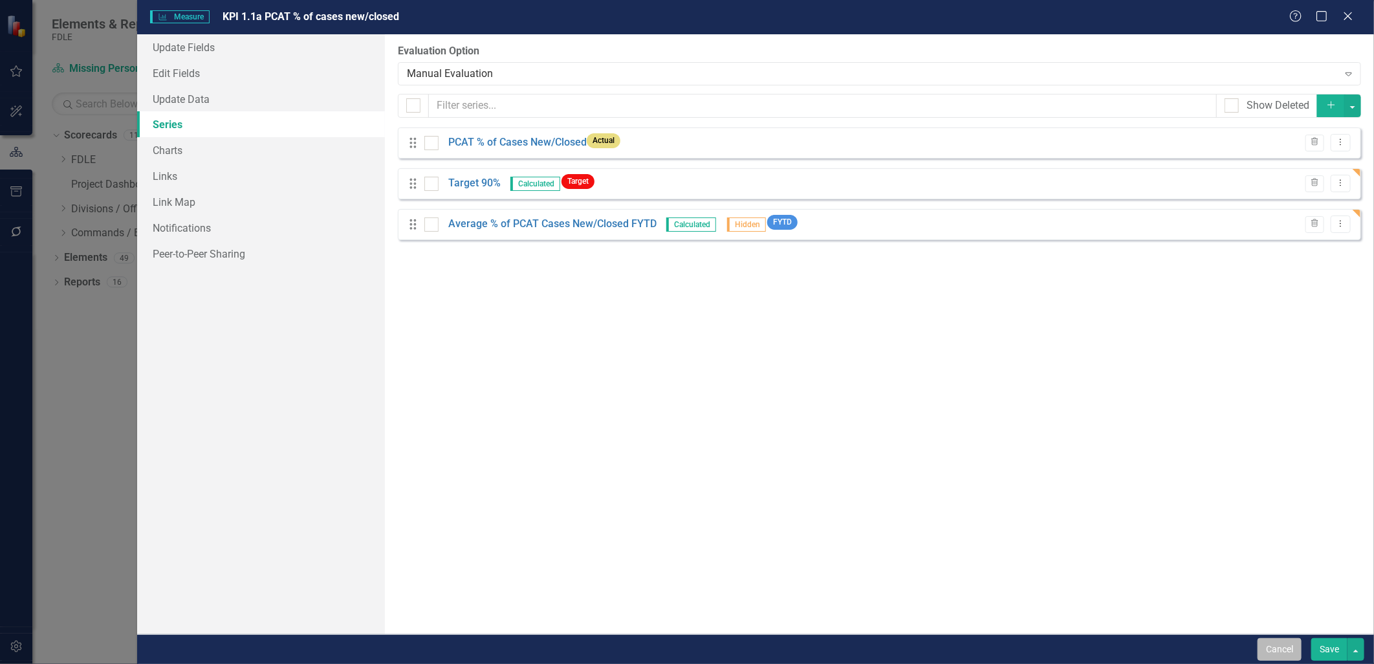
click at [1290, 648] on button "Cancel" at bounding box center [1280, 649] width 44 height 23
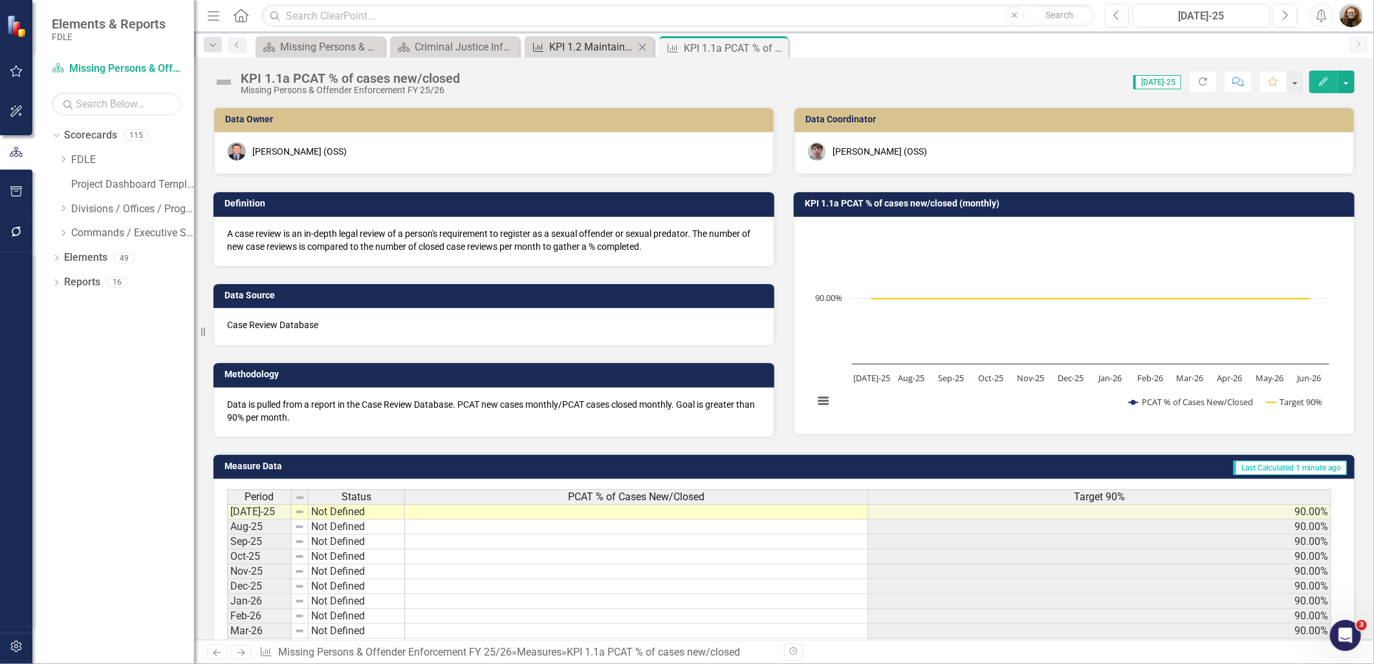
click at [577, 48] on div "KPI 1.2 Maintain 99% availability of CJIS Systems." at bounding box center [591, 47] width 85 height 16
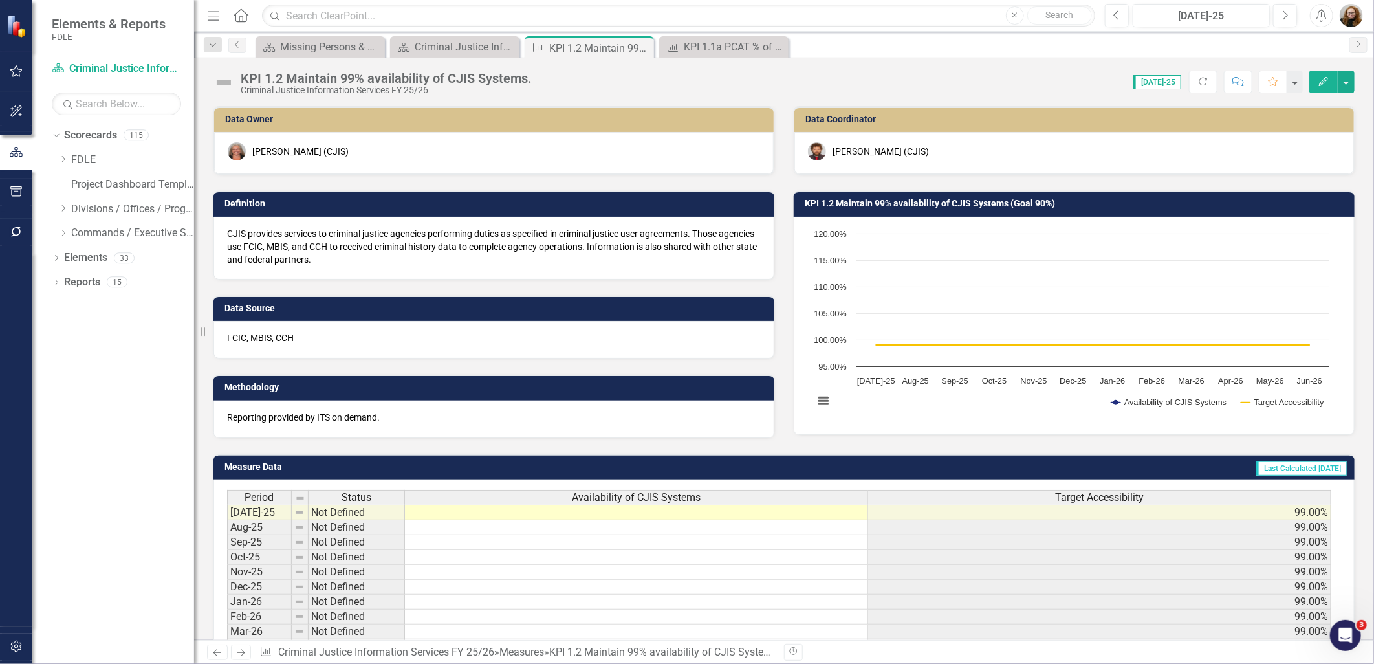
click at [1324, 88] on button "Edit" at bounding box center [1324, 82] width 28 height 23
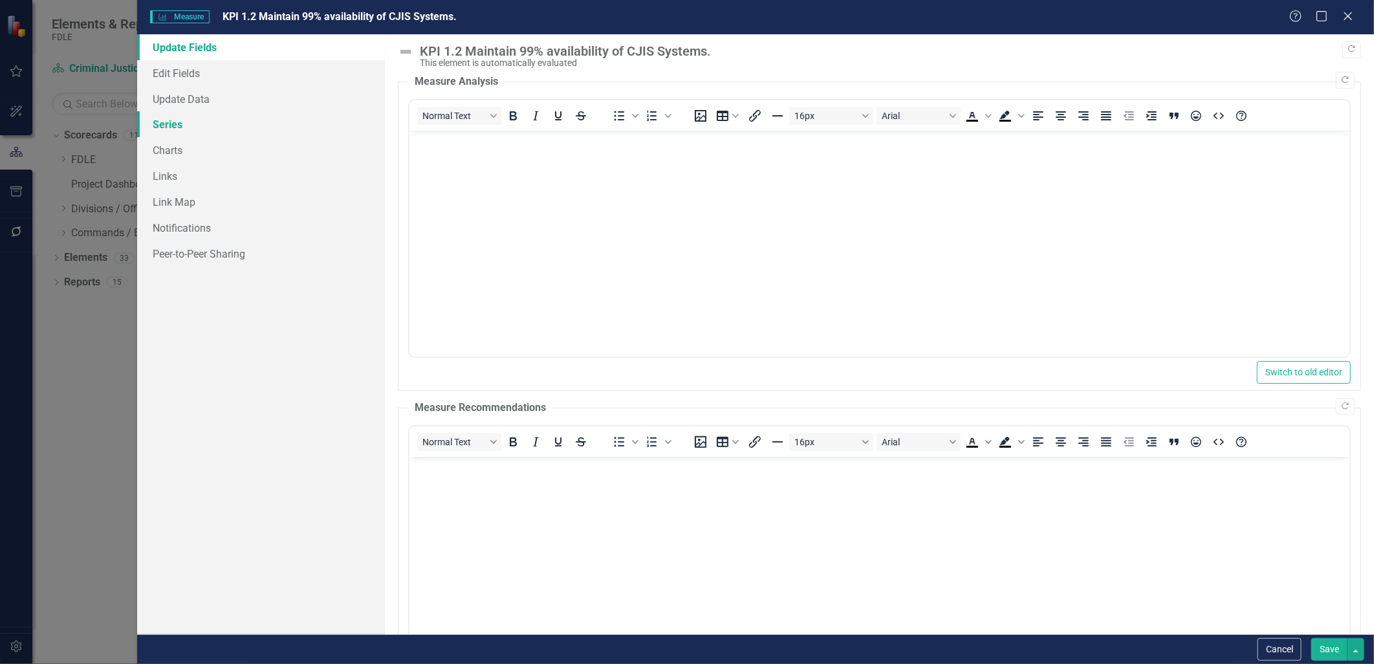
click at [168, 127] on link "Series" at bounding box center [260, 124] width 247 height 26
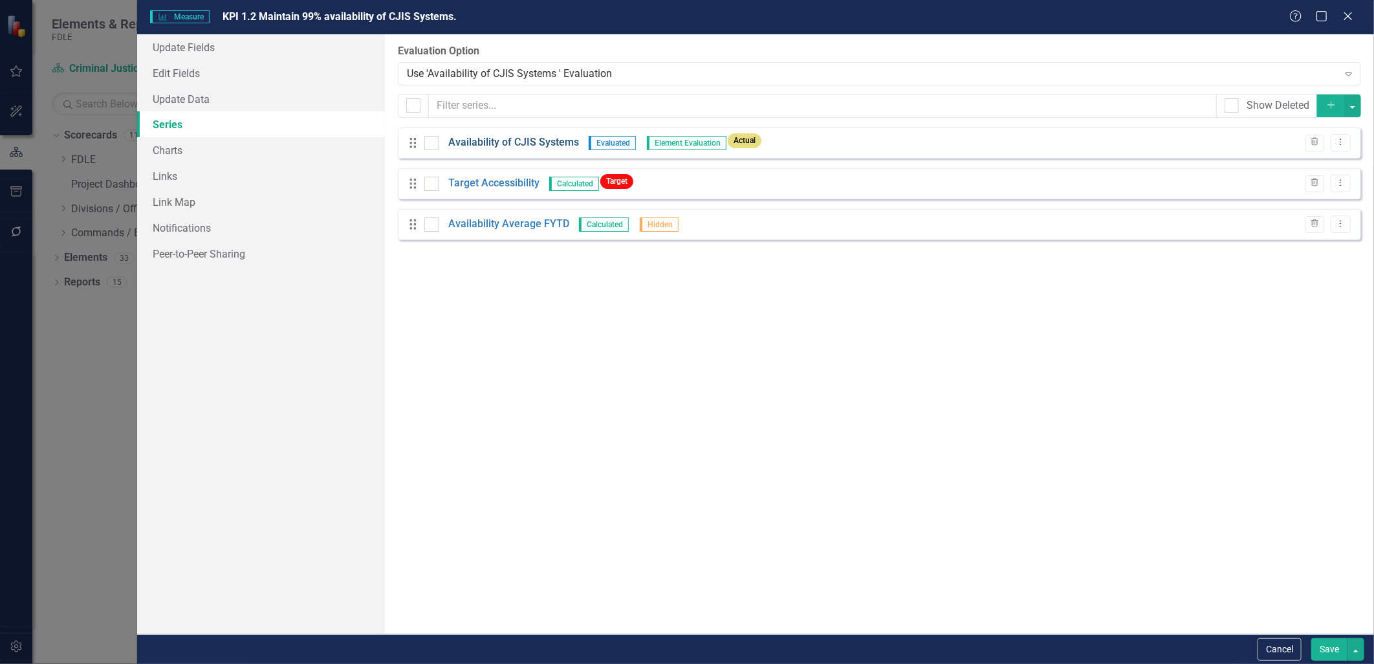
click at [532, 144] on link "Availability of CJIS Systems" at bounding box center [513, 142] width 131 height 15
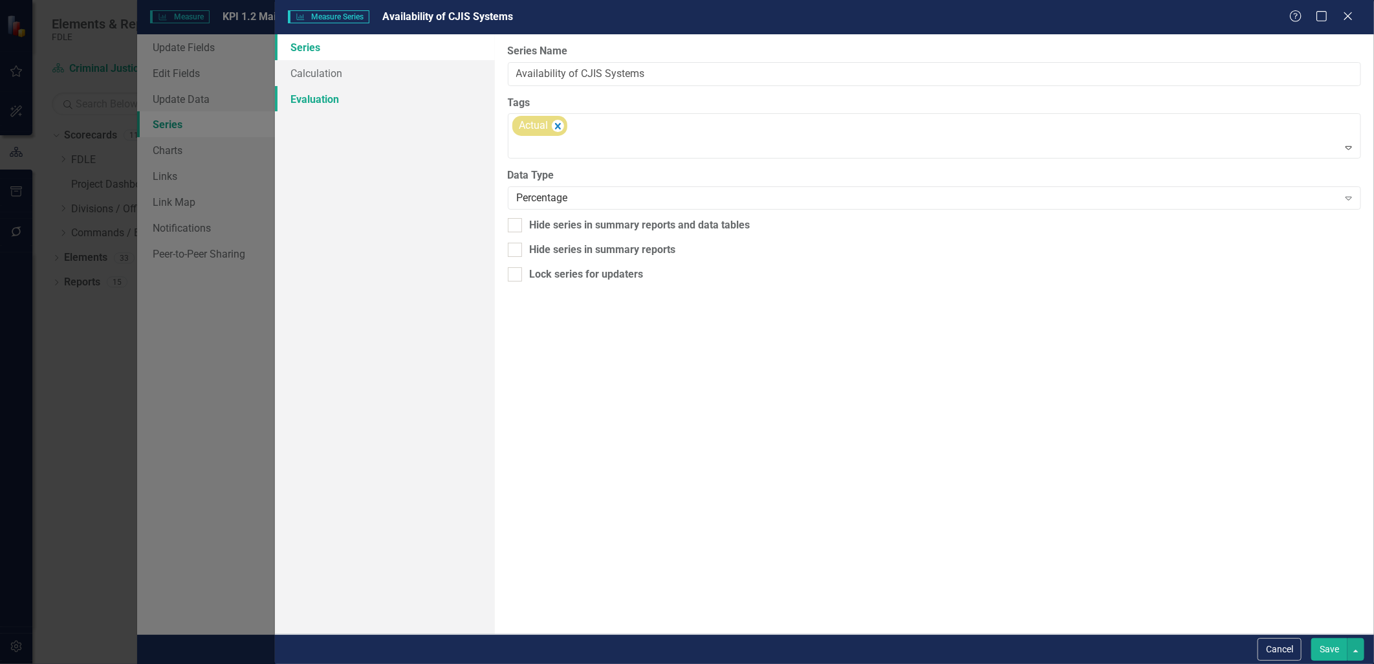
click at [335, 97] on link "Evaluation" at bounding box center [385, 99] width 220 height 26
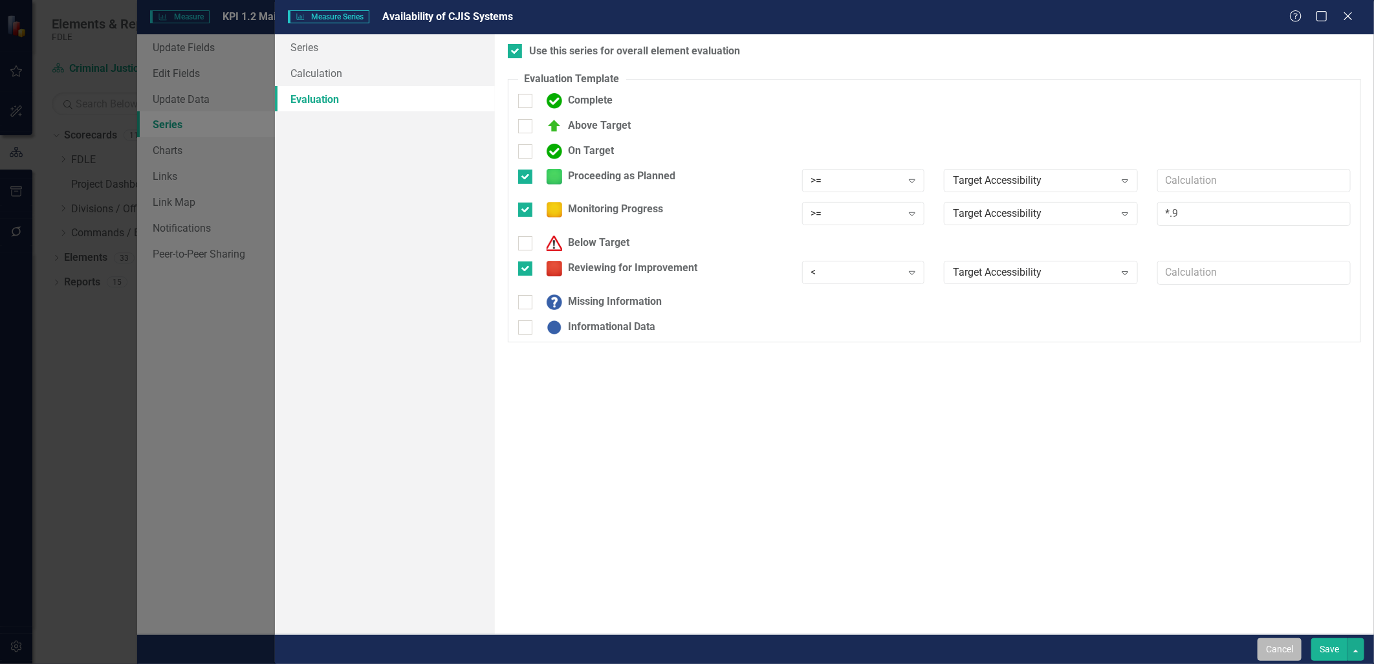
click at [1270, 648] on button "Cancel" at bounding box center [1280, 649] width 44 height 23
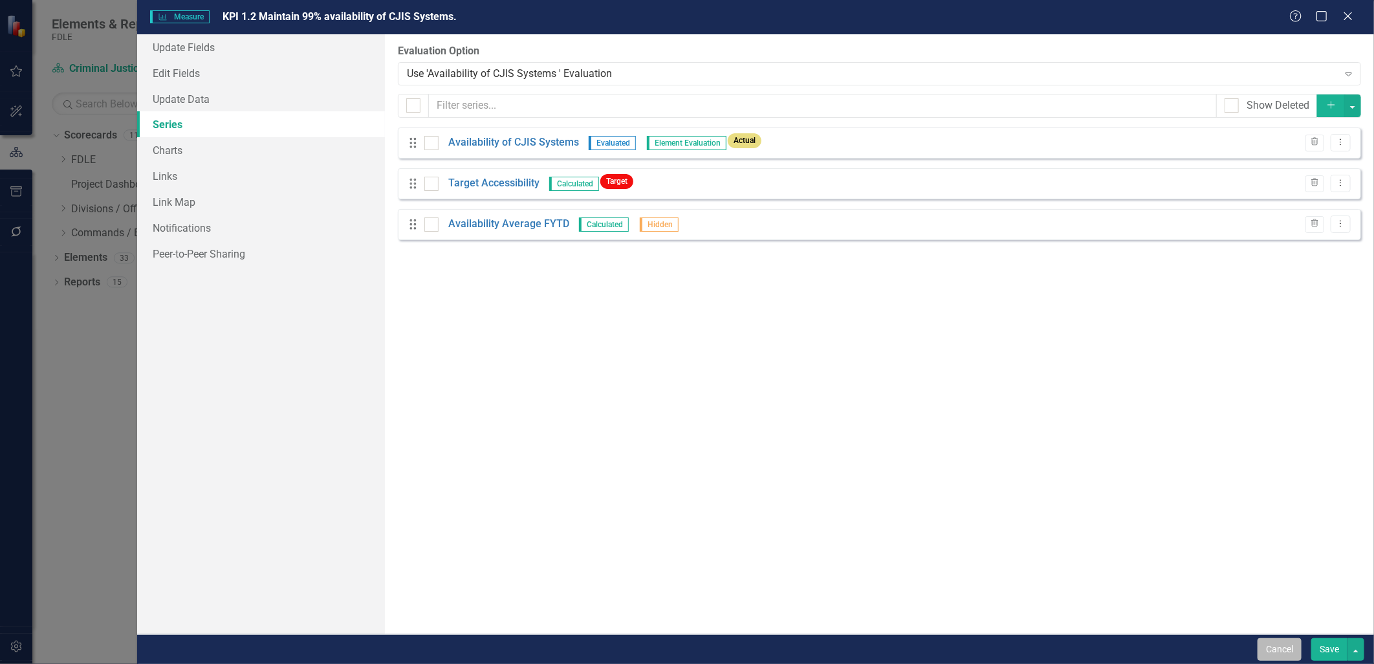
click at [1286, 650] on button "Cancel" at bounding box center [1280, 649] width 44 height 23
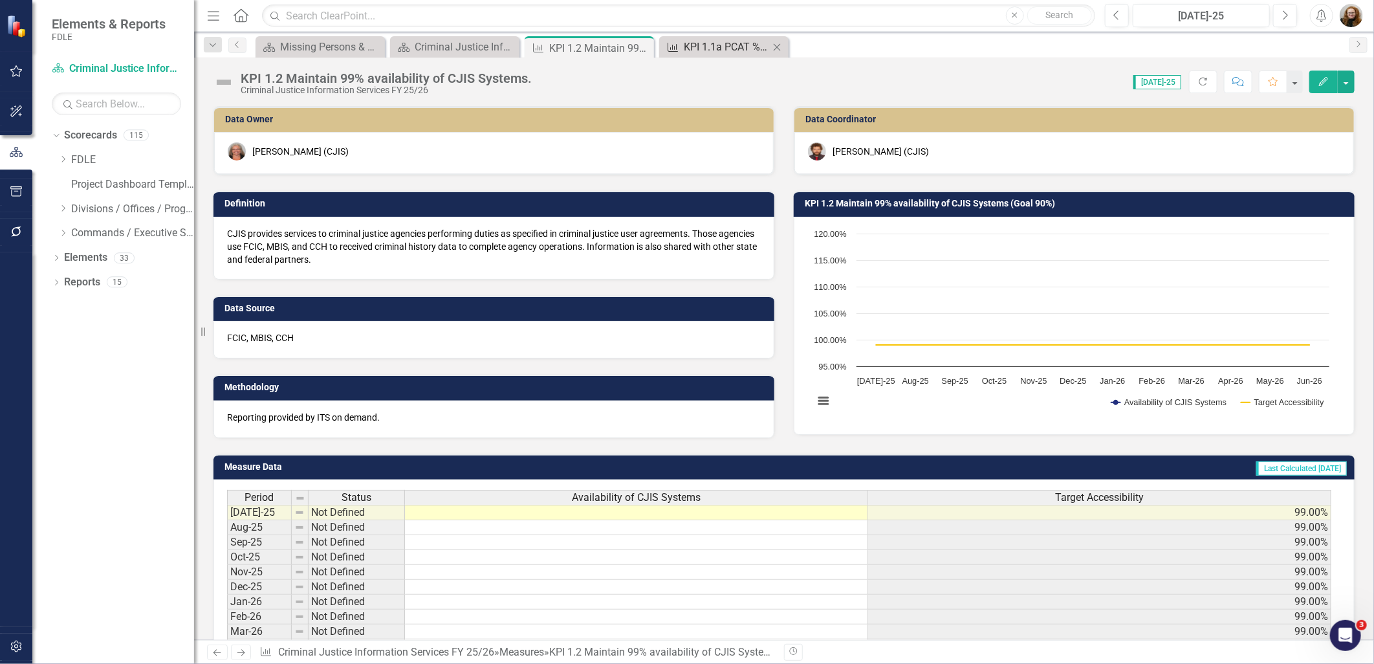
click at [714, 39] on div "KPI 1.1a PCAT % of cases new/closed" at bounding box center [726, 47] width 85 height 16
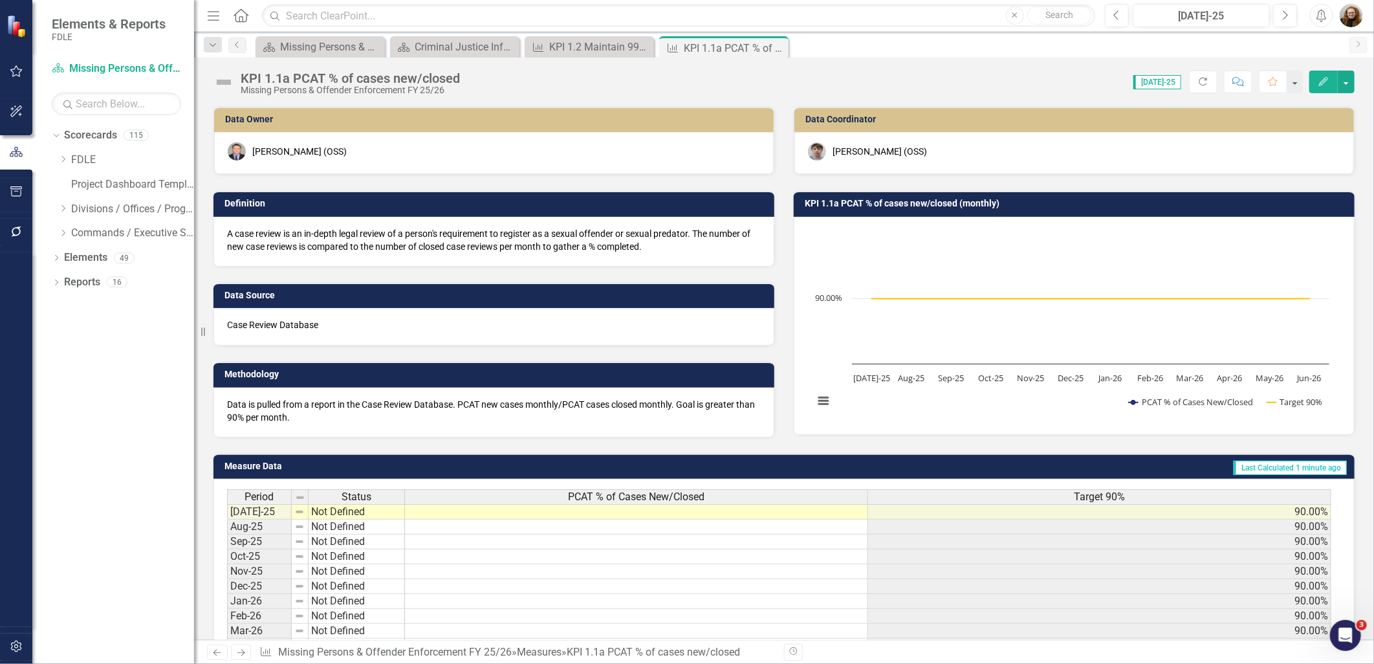
click at [1324, 80] on icon "button" at bounding box center [1323, 81] width 9 height 9
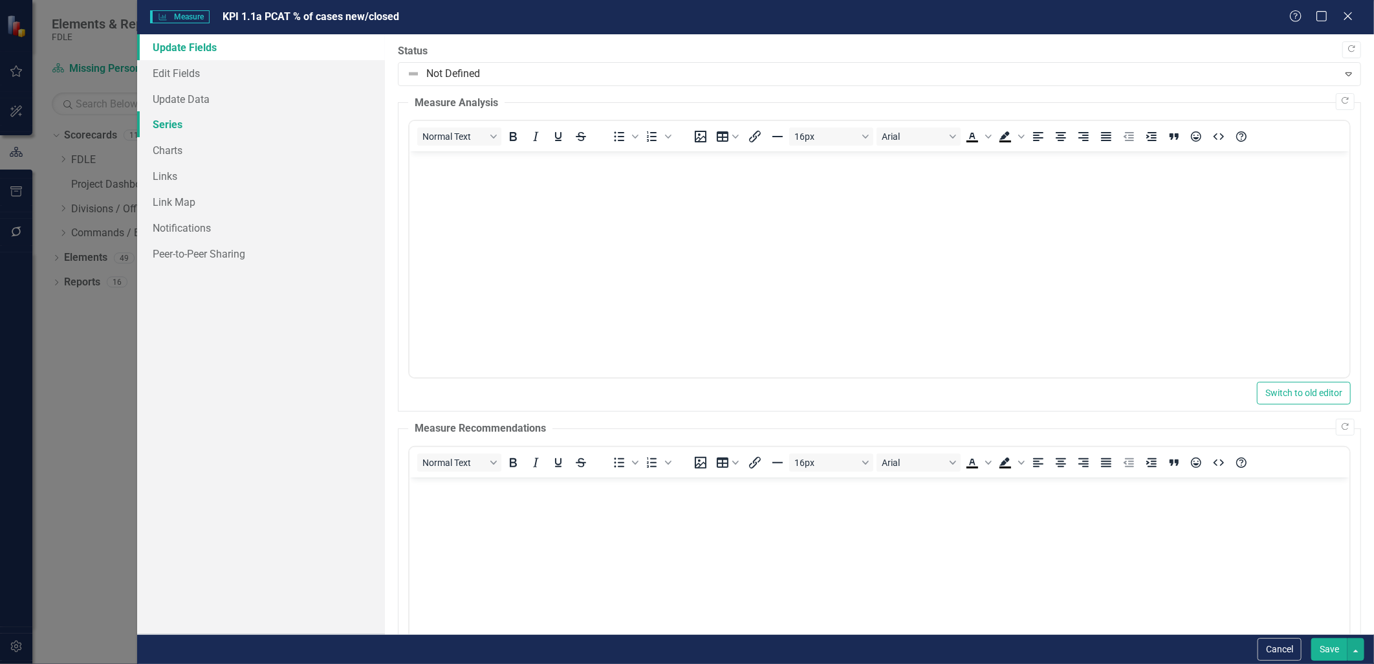
click at [180, 127] on link "Series" at bounding box center [260, 124] width 247 height 26
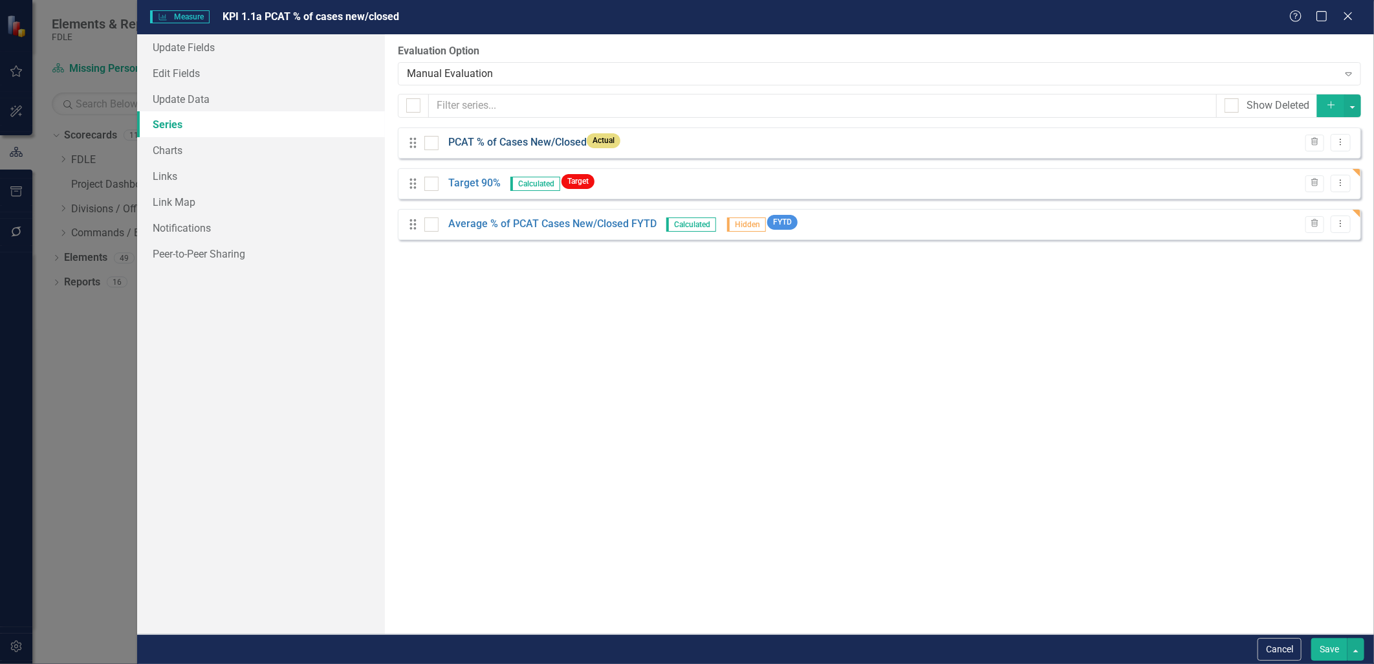
click at [541, 140] on link "PCAT % of Cases New/Closed" at bounding box center [517, 142] width 138 height 15
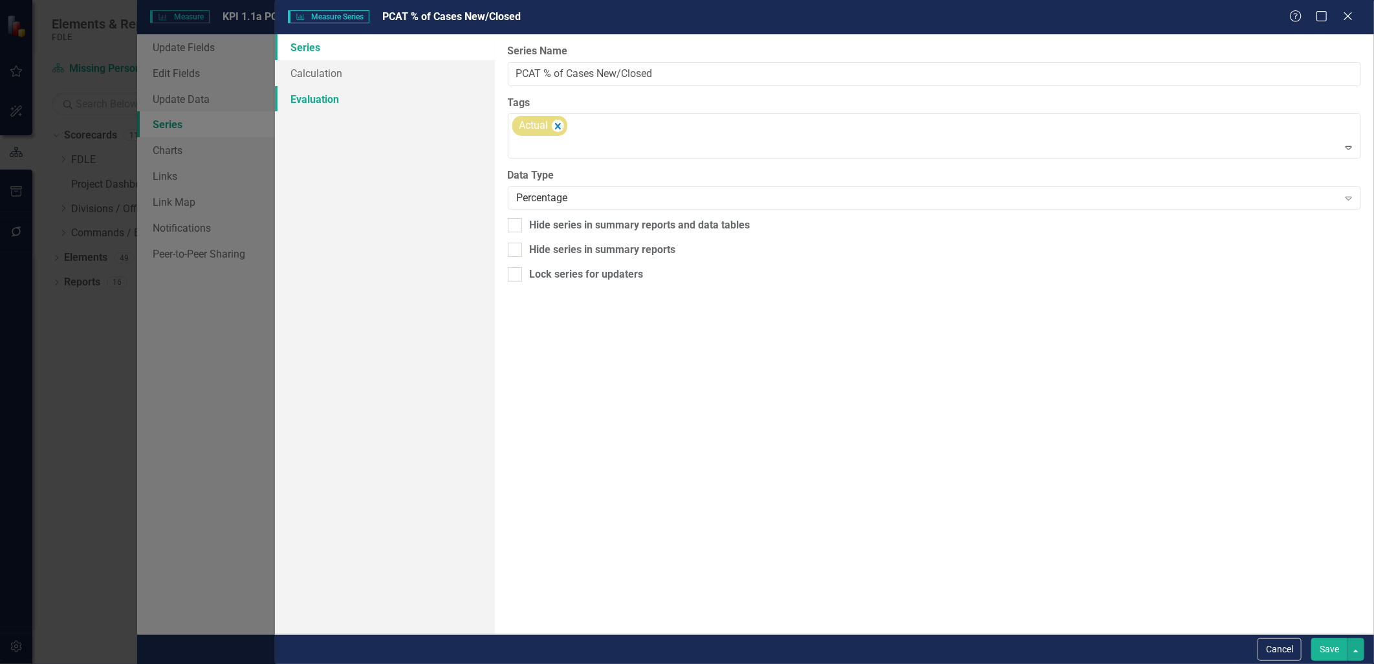
click at [316, 100] on link "Evaluation" at bounding box center [385, 99] width 220 height 26
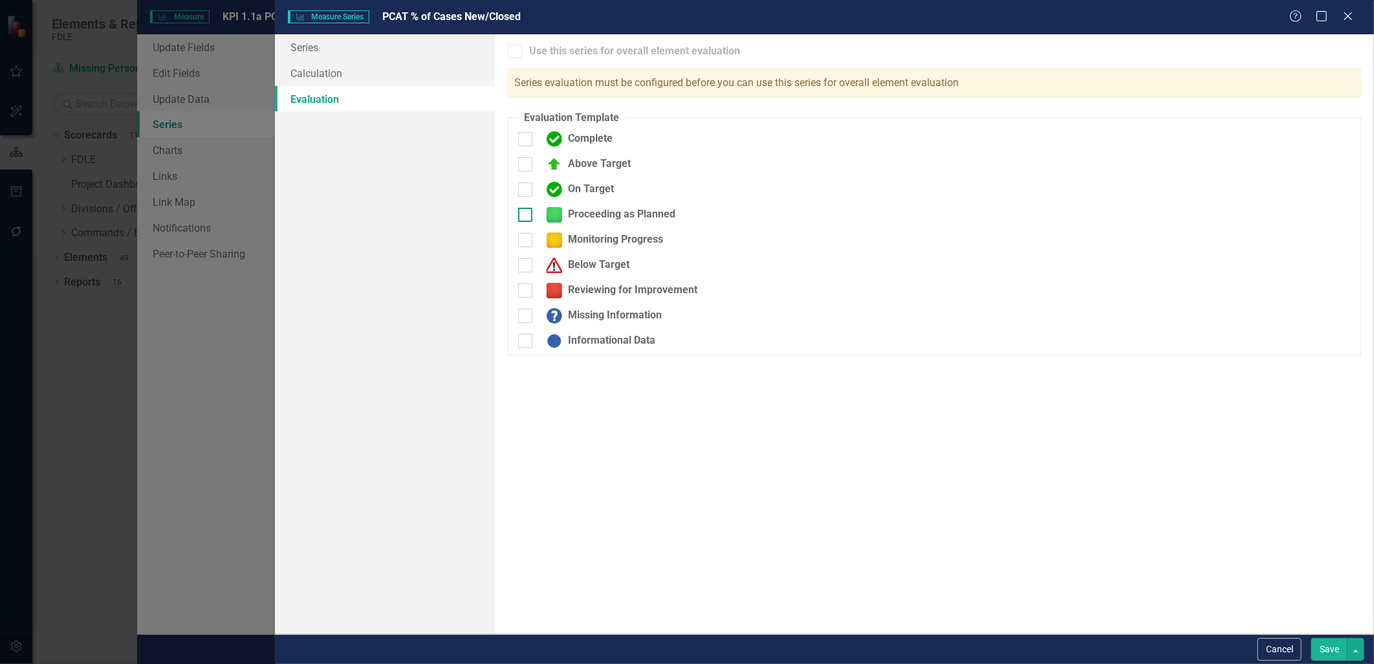
click at [523, 220] on div at bounding box center [525, 215] width 14 height 14
click at [523, 216] on input "Proceeding as Planned" at bounding box center [522, 212] width 8 height 8
checkbox input "true"
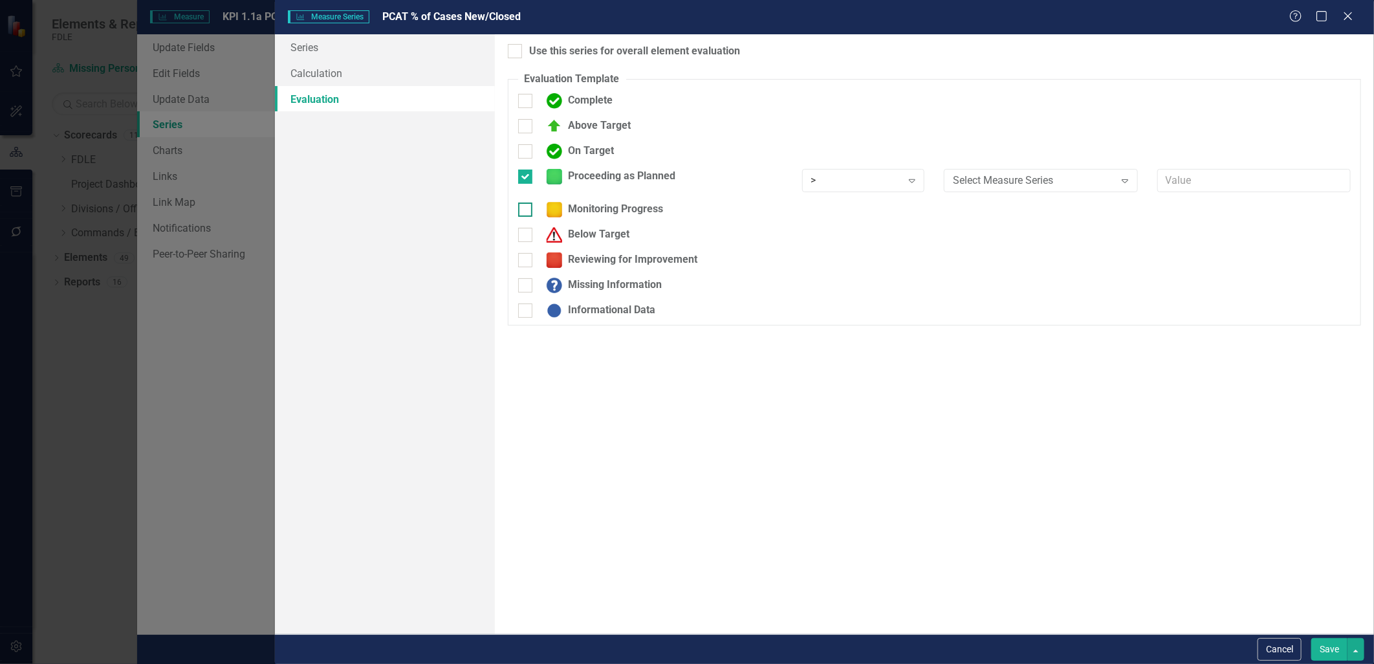
click at [527, 212] on div at bounding box center [525, 210] width 14 height 14
click at [527, 211] on input "Monitoring Progress" at bounding box center [522, 207] width 8 height 8
checkbox input "true"
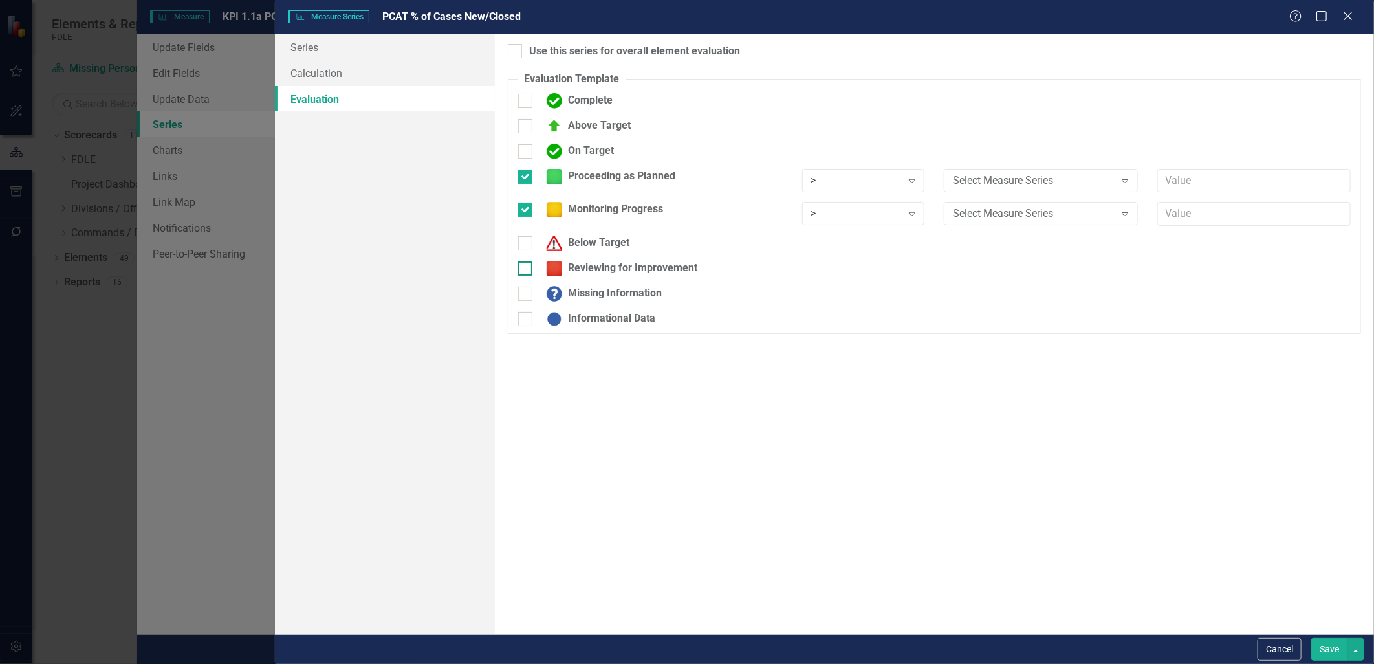
click at [531, 265] on div at bounding box center [525, 268] width 14 height 14
click at [527, 265] on input "Reviewing for Improvement" at bounding box center [522, 265] width 8 height 8
checkbox input "true"
click at [914, 269] on icon "Expand" at bounding box center [912, 272] width 13 height 10
click at [872, 335] on div "<" at bounding box center [866, 339] width 102 height 15
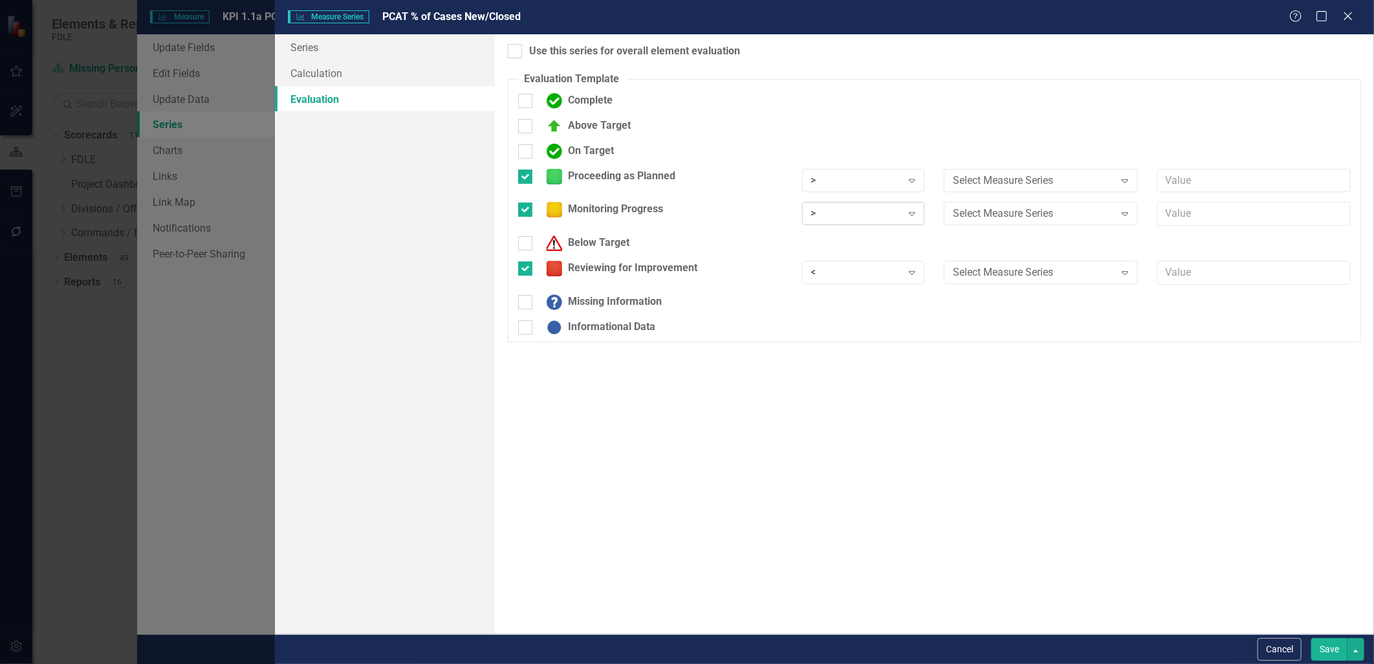
click at [909, 212] on icon "Expand" at bounding box center [912, 213] width 13 height 10
click at [896, 261] on div ">=" at bounding box center [866, 259] width 102 height 15
click at [909, 180] on icon at bounding box center [912, 181] width 6 height 4
click at [905, 226] on div ">=" at bounding box center [866, 225] width 102 height 15
click at [1060, 176] on div "Select Measure Series" at bounding box center [1034, 180] width 162 height 15
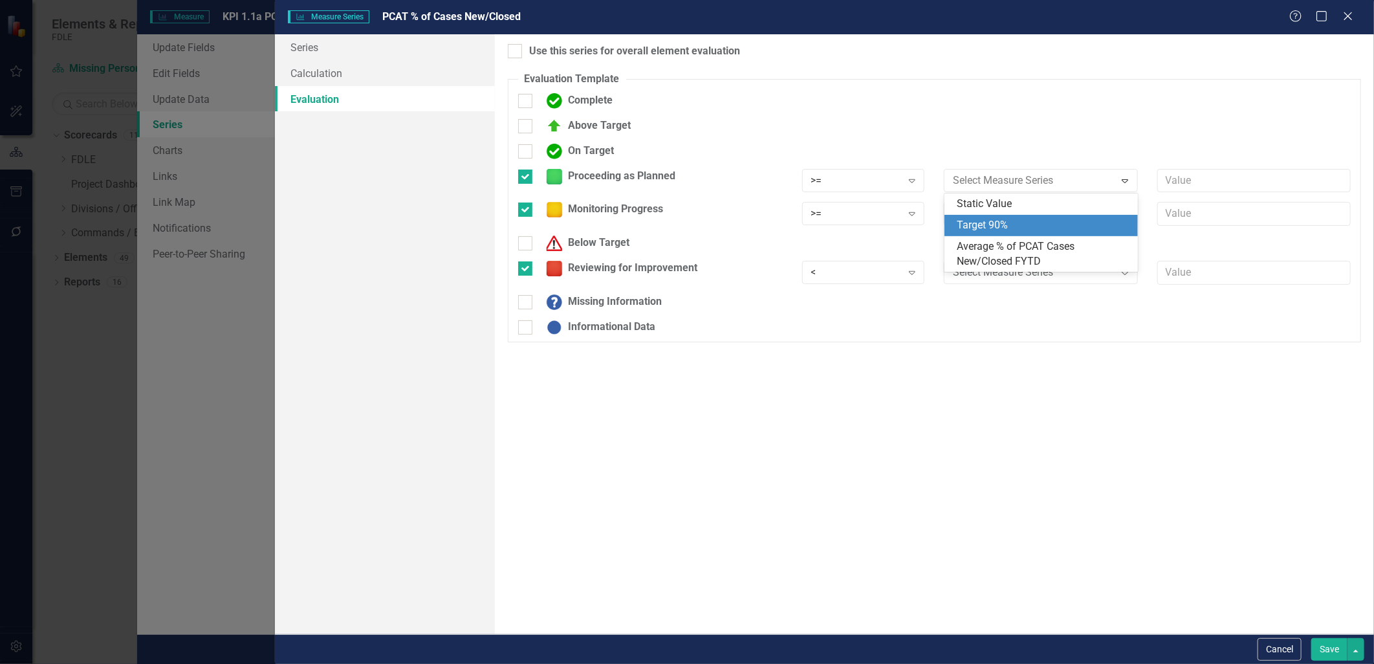
click at [1055, 226] on div "Target 90%" at bounding box center [1044, 225] width 173 height 15
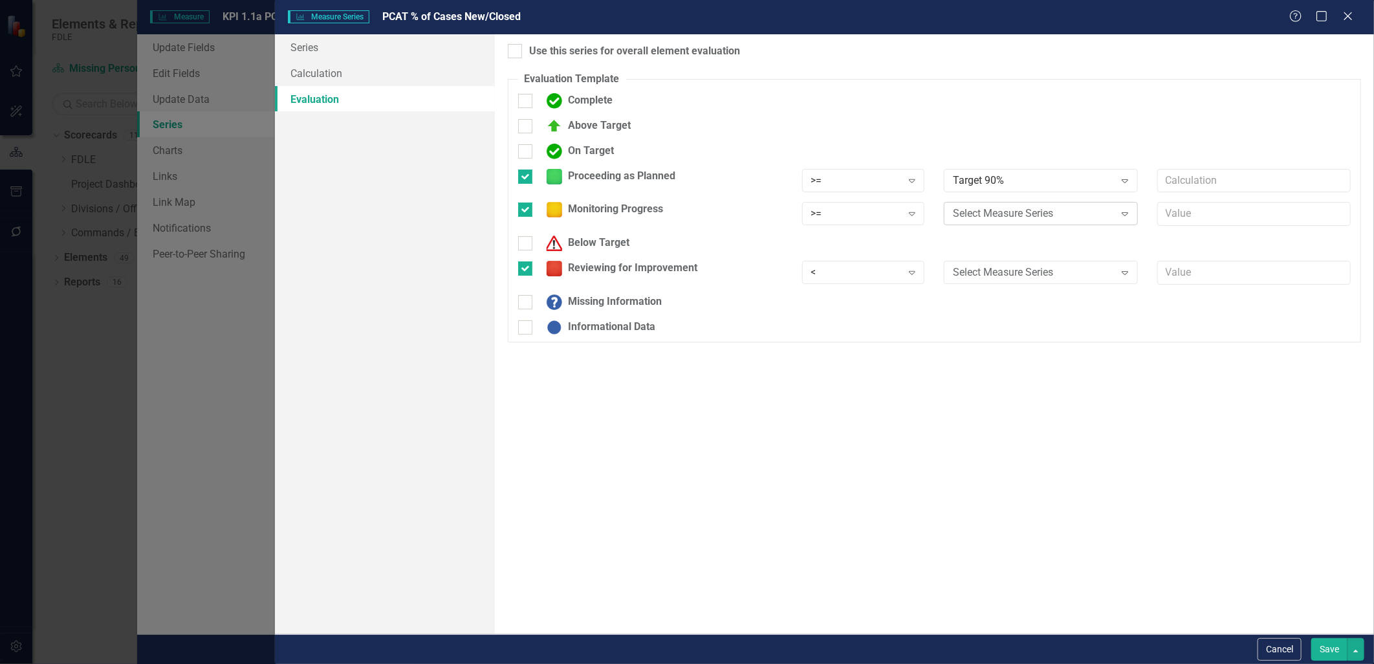
click at [1053, 217] on div "Select Measure Series" at bounding box center [1034, 213] width 162 height 15
click at [1051, 254] on div "Target 90%" at bounding box center [1044, 259] width 173 height 15
click at [1035, 267] on div "Select Measure Series" at bounding box center [1034, 272] width 162 height 15
click at [1035, 314] on div "Target 90%" at bounding box center [1044, 318] width 173 height 15
click at [1194, 217] on input "text" at bounding box center [1254, 214] width 193 height 24
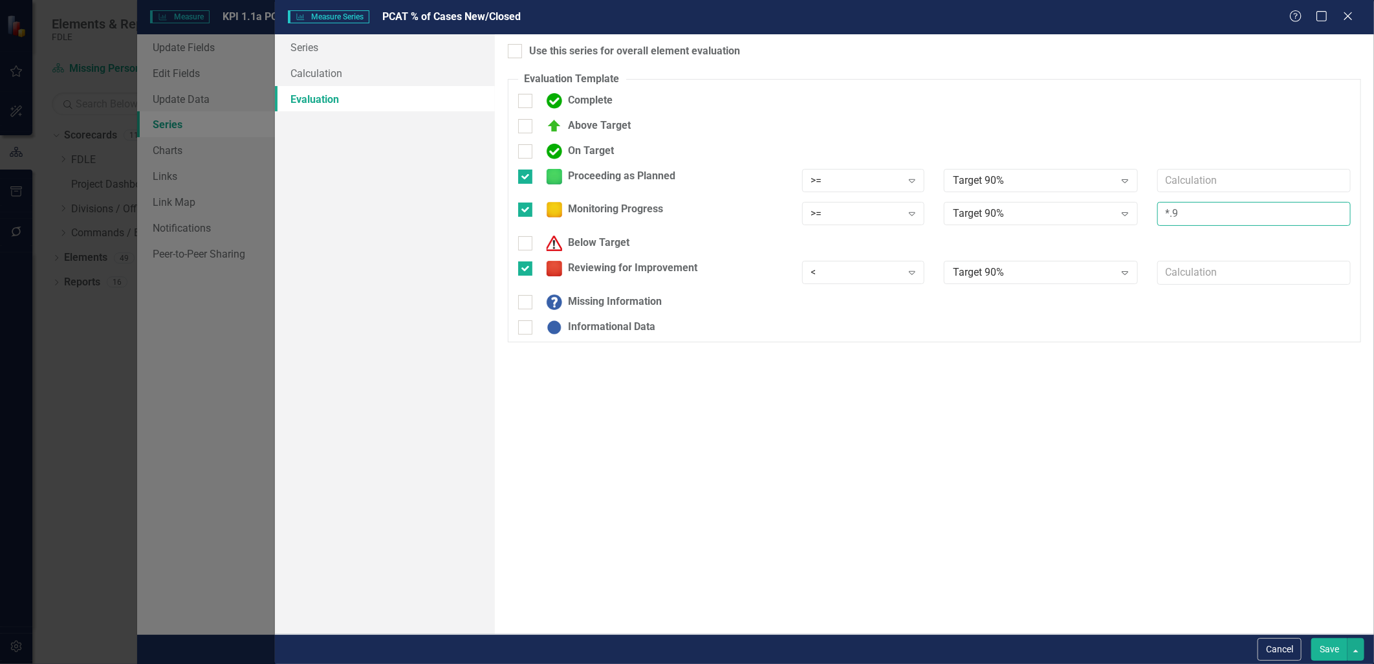
type input "*.9"
click at [1147, 452] on div "Use this series for overall element evaluation Evaluation Template You can defi…" at bounding box center [934, 334] width 879 height 600
click at [1330, 654] on button "Save" at bounding box center [1330, 649] width 36 height 23
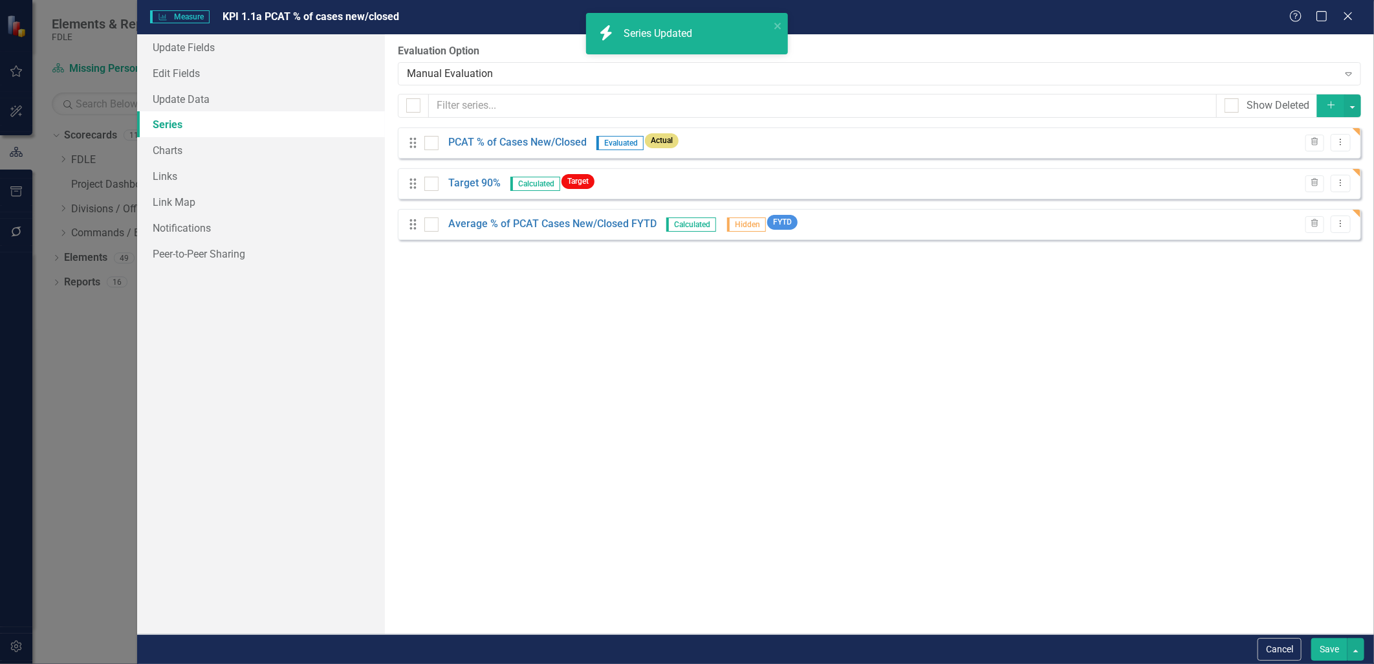
click at [1324, 644] on button "Save" at bounding box center [1330, 649] width 36 height 23
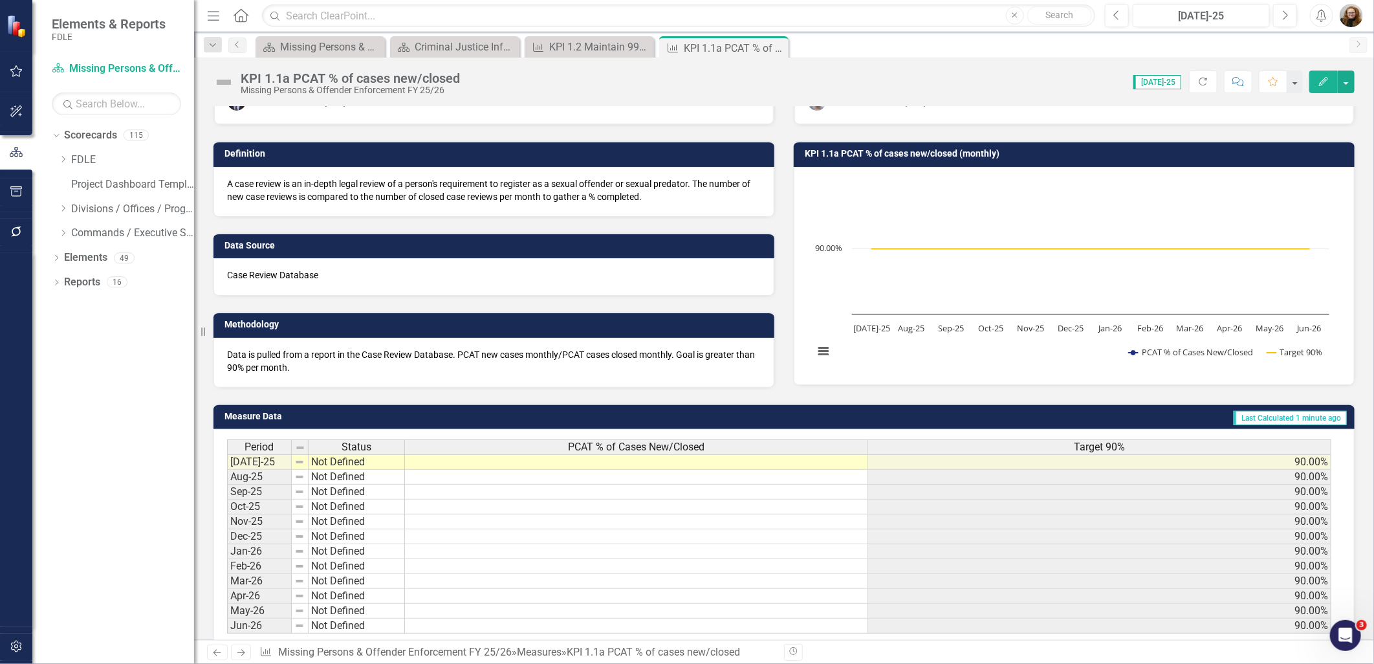
scroll to position [72, 0]
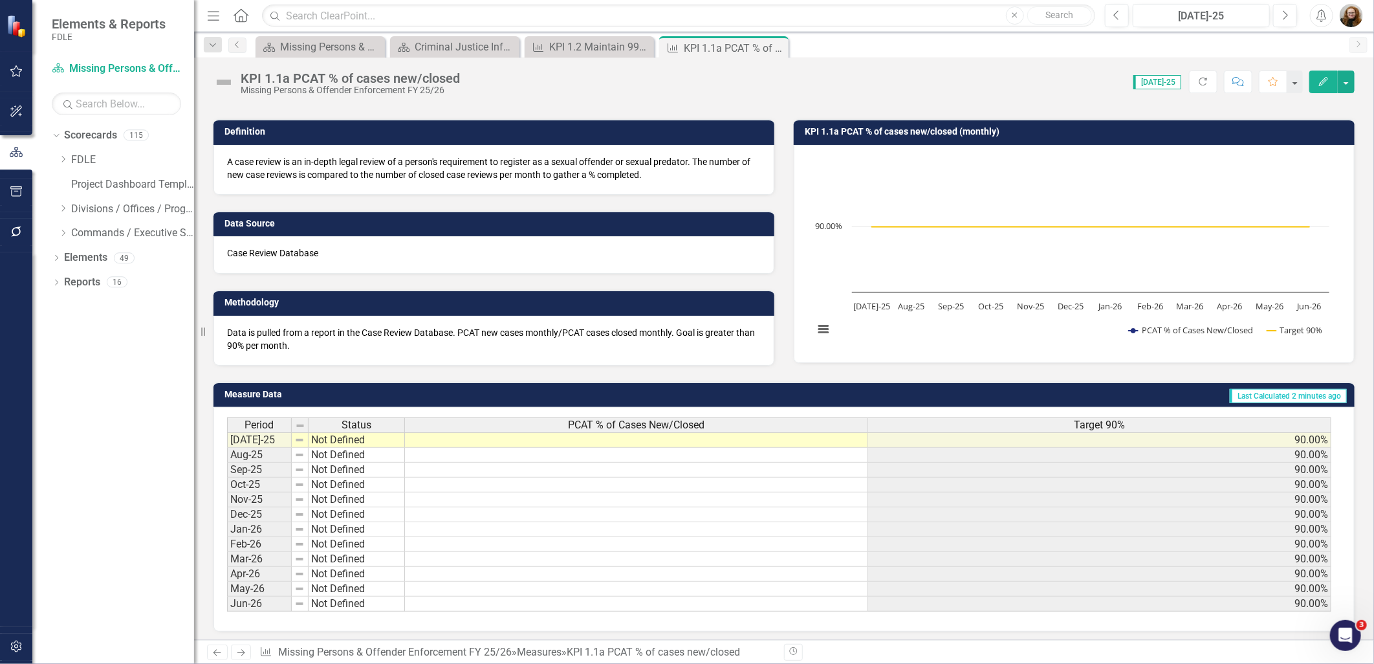
click at [1021, 518] on td "90.00%" at bounding box center [1099, 514] width 463 height 15
click at [1323, 80] on icon "Edit" at bounding box center [1324, 81] width 12 height 9
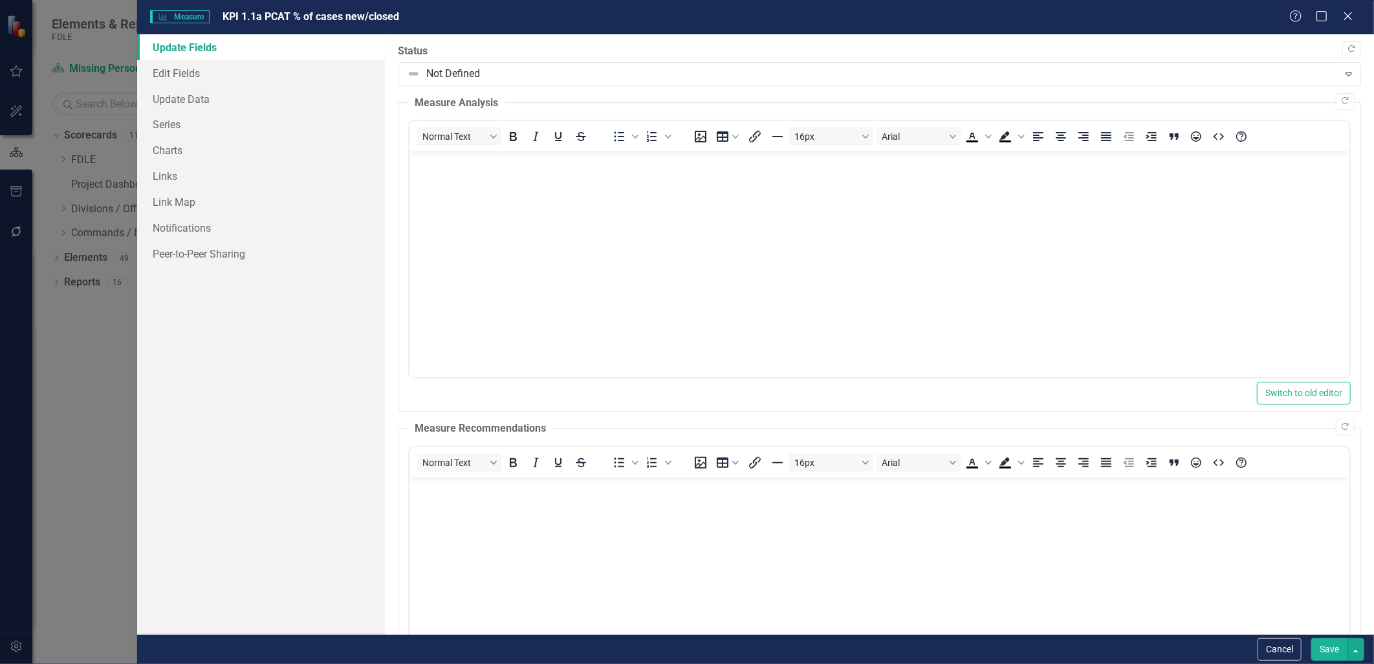
scroll to position [0, 0]
click at [171, 125] on link "Series" at bounding box center [260, 124] width 247 height 26
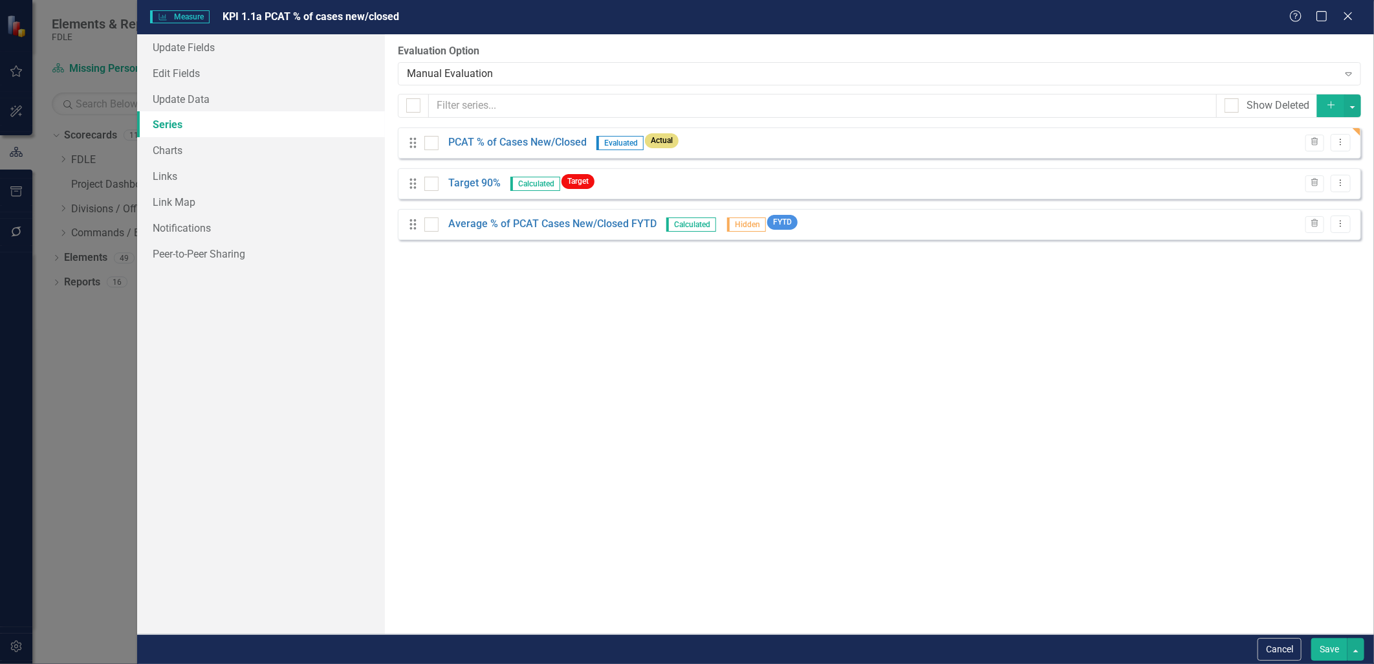
scroll to position [72, 0]
click at [412, 71] on div "Manual Evaluation" at bounding box center [873, 73] width 932 height 15
drag, startPoint x: 467, startPoint y: 419, endPoint x: 478, endPoint y: 383, distance: 37.3
click at [468, 415] on div "From this page, you can add, edit, delete, or duplicate the measure series for …" at bounding box center [879, 334] width 989 height 600
click at [581, 140] on link "PCAT % of Cases New/Closed" at bounding box center [517, 142] width 138 height 15
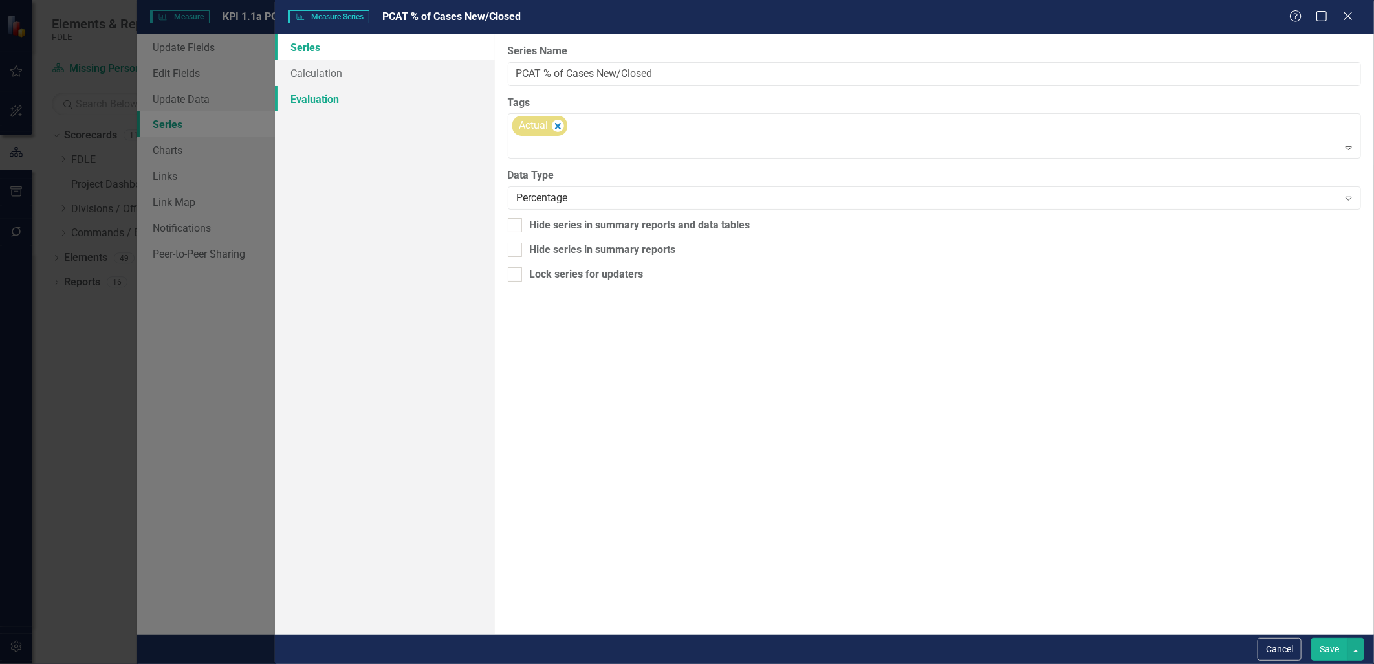
click at [328, 104] on link "Evaluation" at bounding box center [385, 99] width 220 height 26
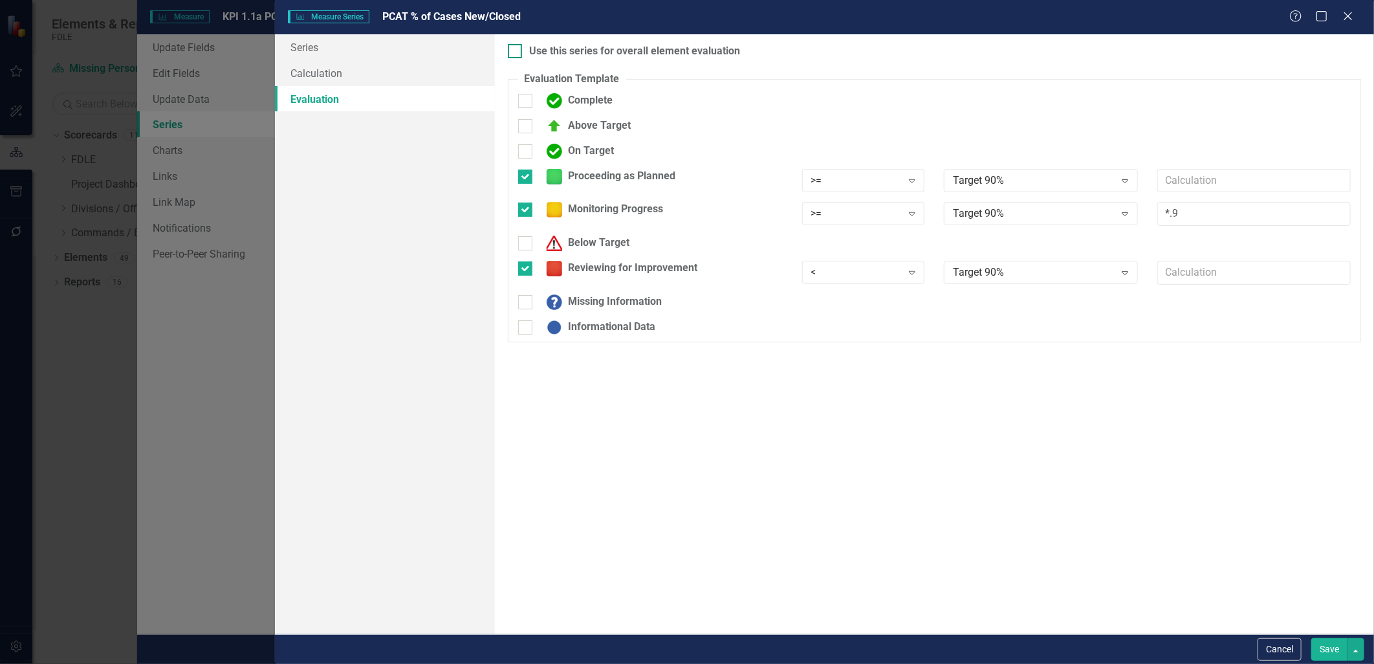
click at [514, 49] on input "Use this series for overall element evaluation" at bounding box center [512, 48] width 8 height 8
checkbox input "true"
click at [1334, 656] on button "Save" at bounding box center [1330, 649] width 36 height 23
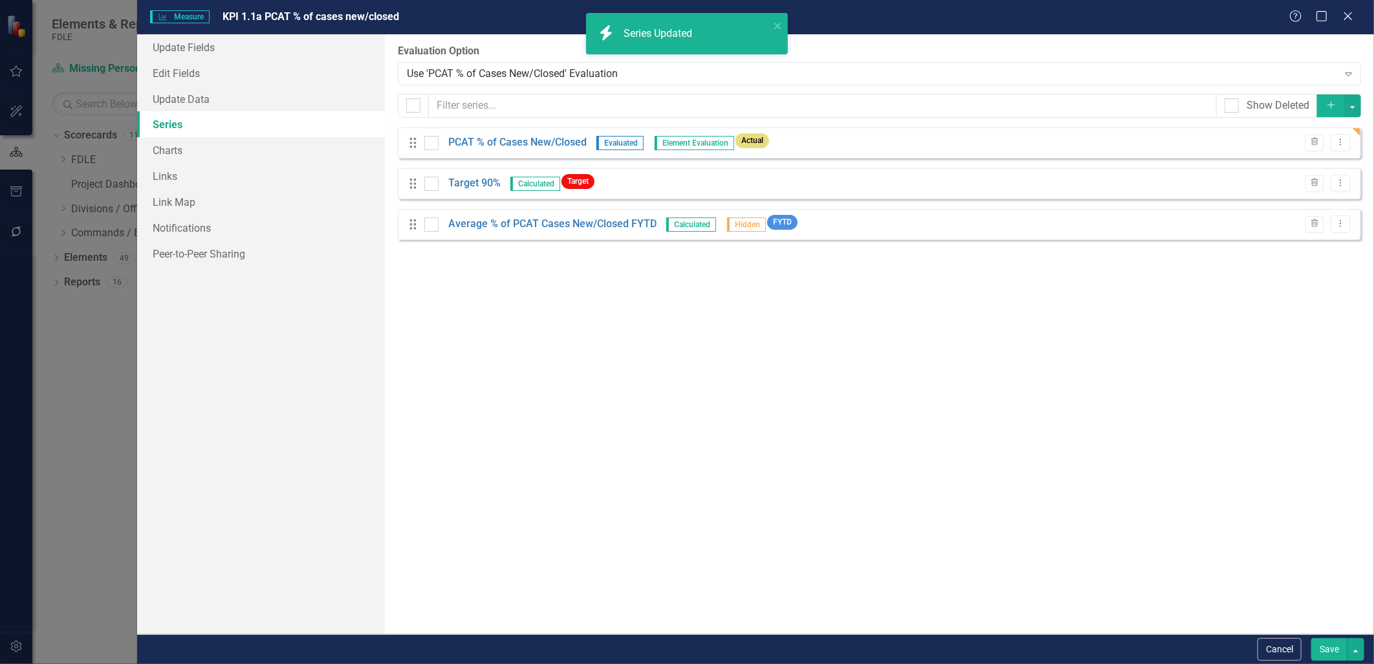
click at [1321, 655] on button "Save" at bounding box center [1330, 649] width 36 height 23
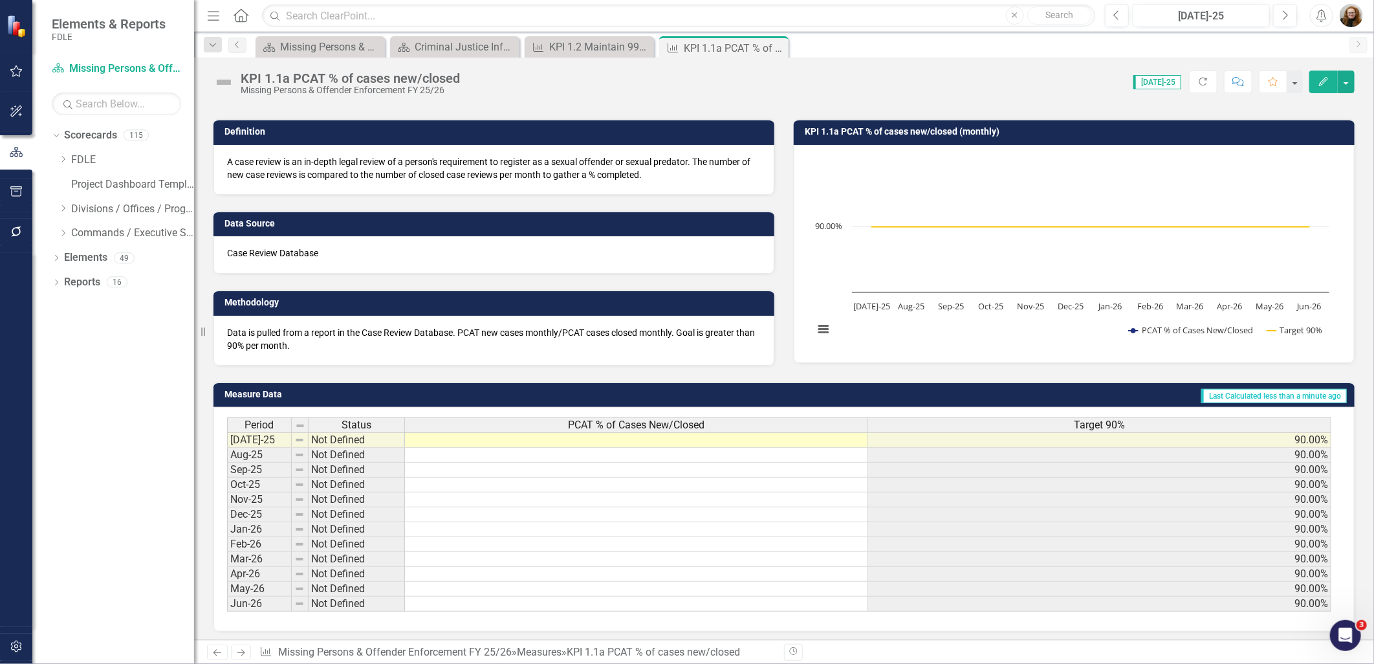
click at [1319, 87] on button "Edit" at bounding box center [1324, 82] width 28 height 23
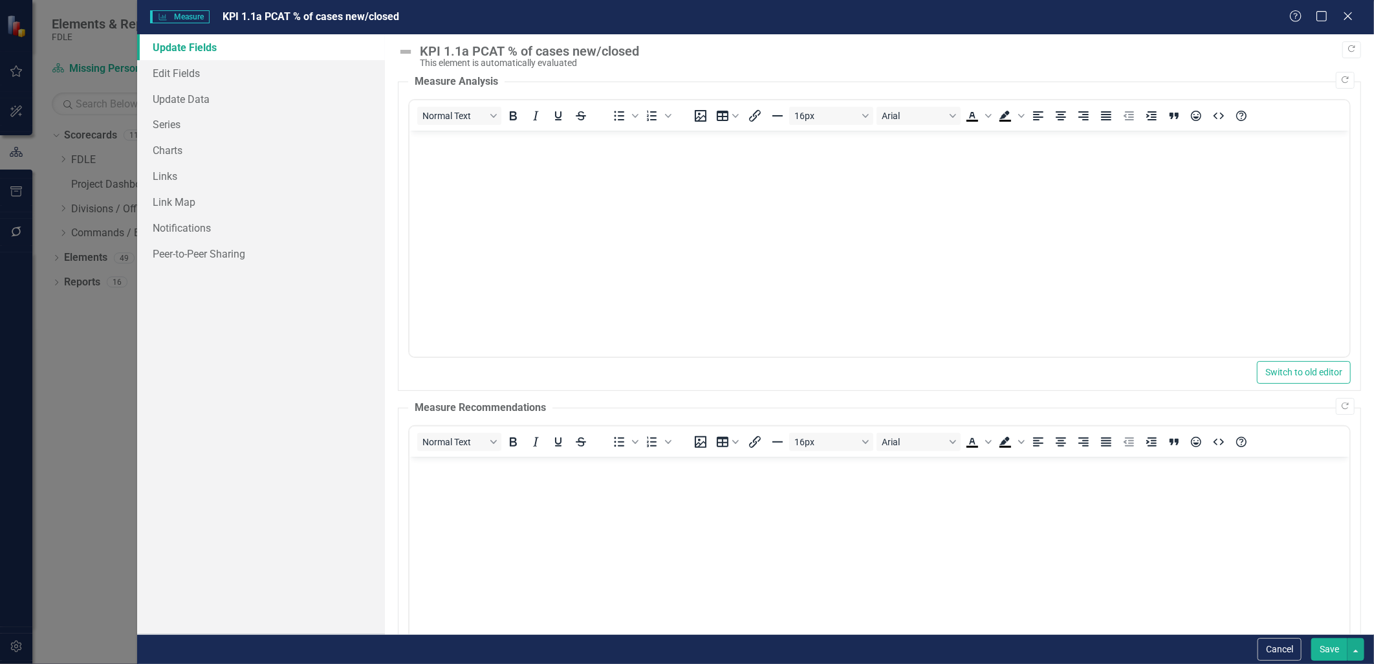
scroll to position [0, 0]
click at [186, 121] on link "Series" at bounding box center [260, 124] width 247 height 26
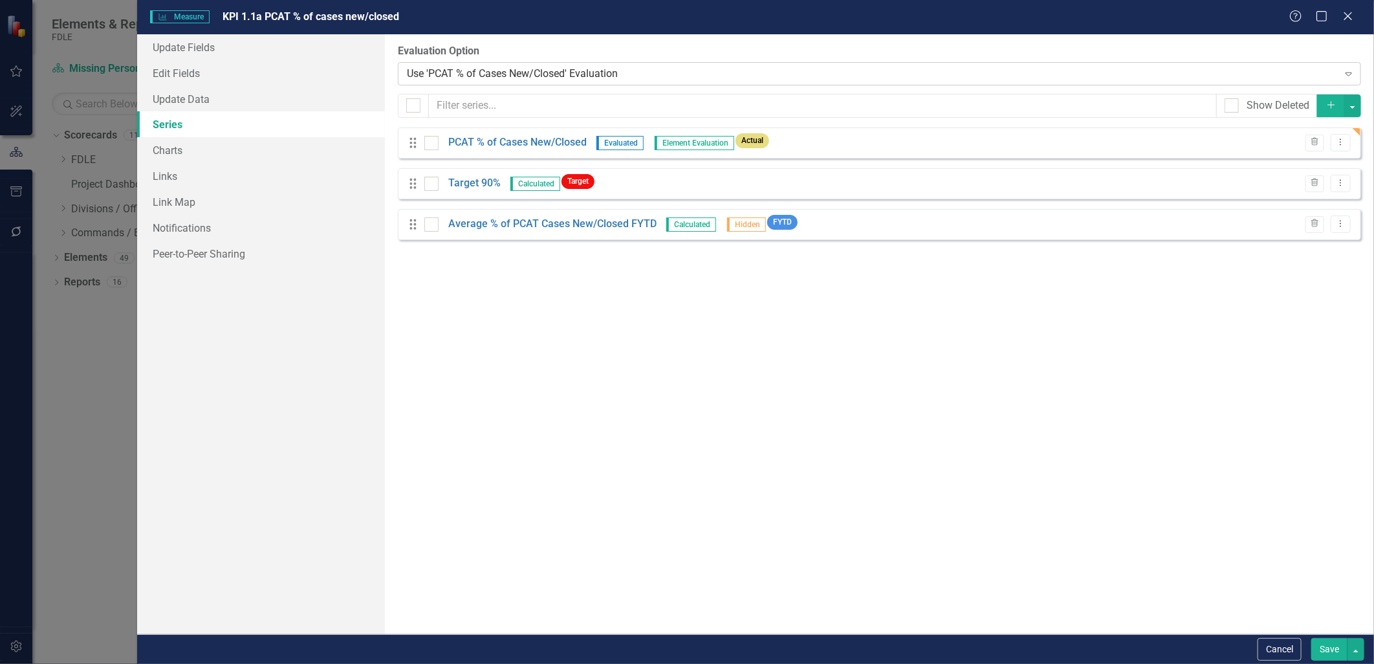
click at [500, 69] on div "Use 'PCAT % of Cases New/Closed' Evaluation" at bounding box center [873, 73] width 932 height 15
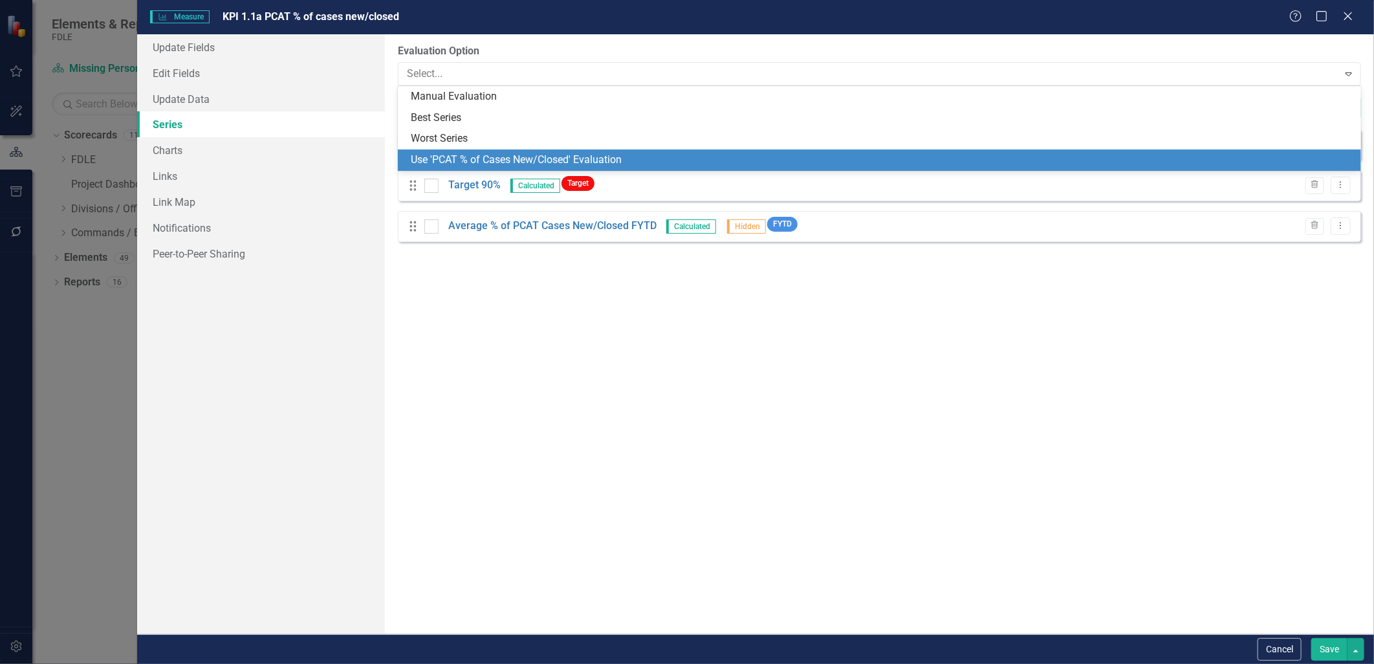
click at [457, 157] on div "Use 'PCAT % of Cases New/Closed' Evaluation" at bounding box center [882, 160] width 943 height 15
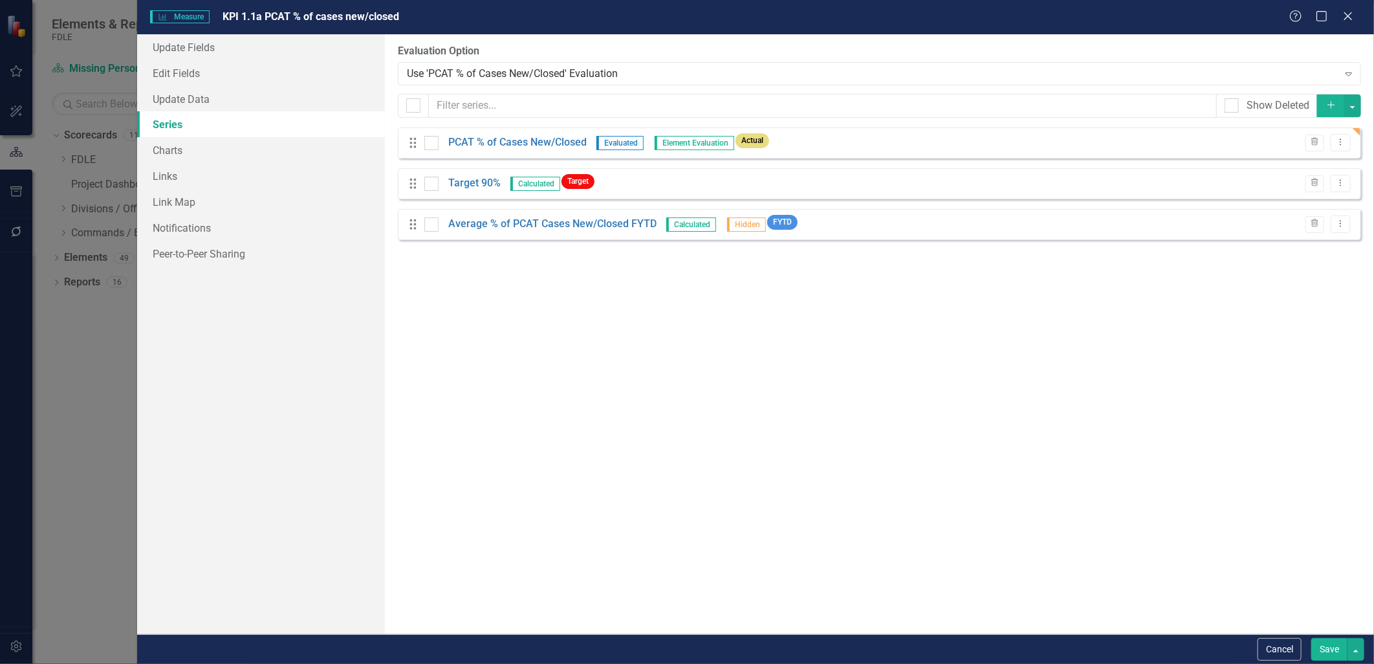
click at [1328, 641] on button "Save" at bounding box center [1330, 649] width 36 height 23
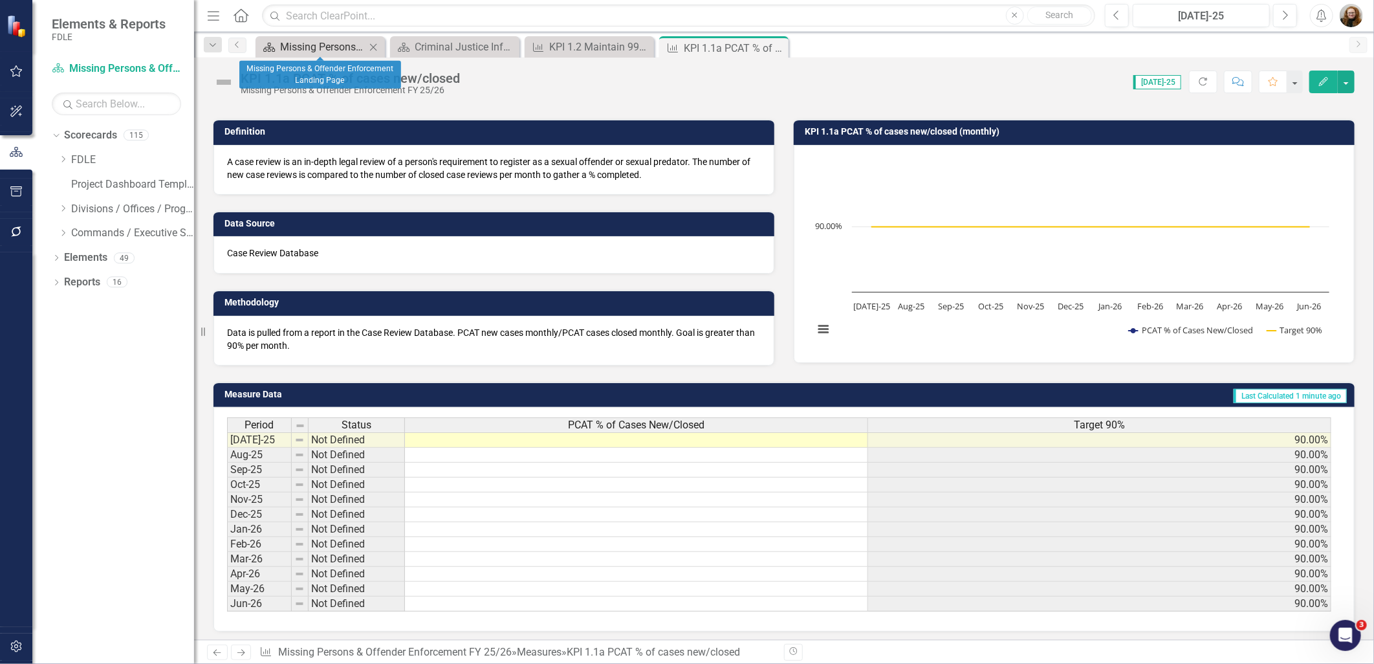
click at [318, 50] on div "Missing Persons & Offender Enforcement Landing Page" at bounding box center [322, 47] width 85 height 16
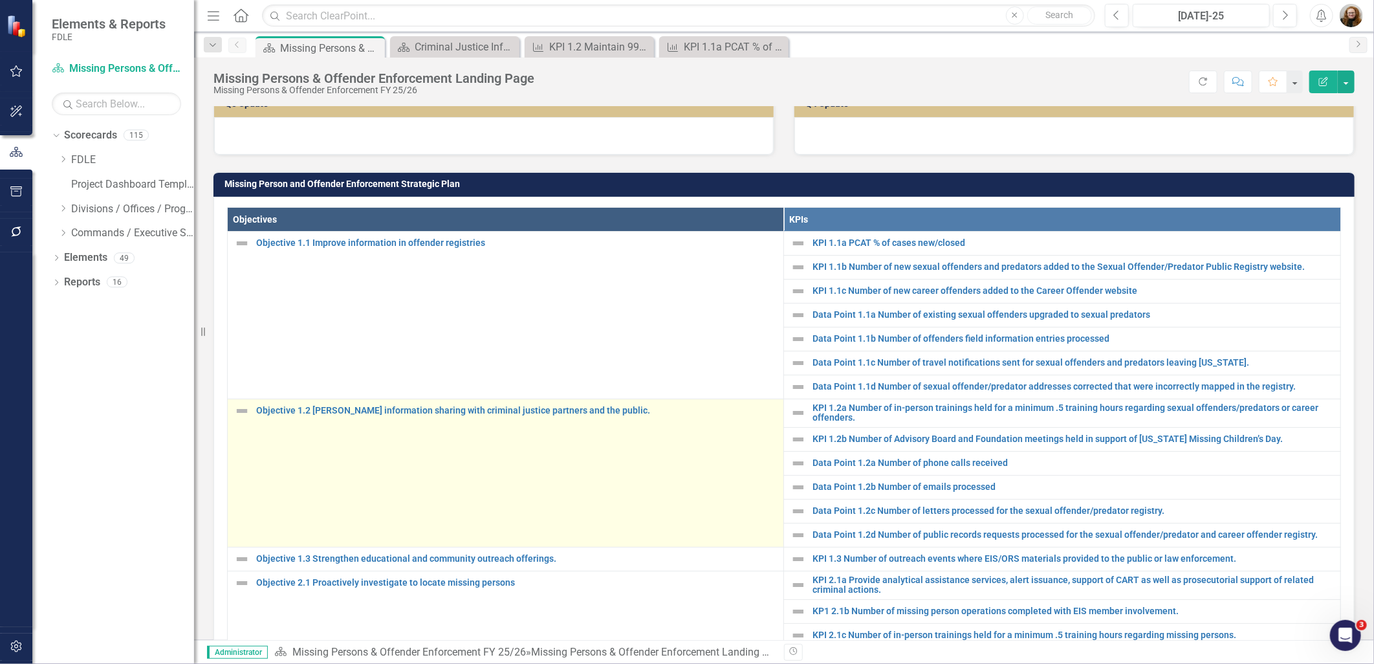
scroll to position [72, 0]
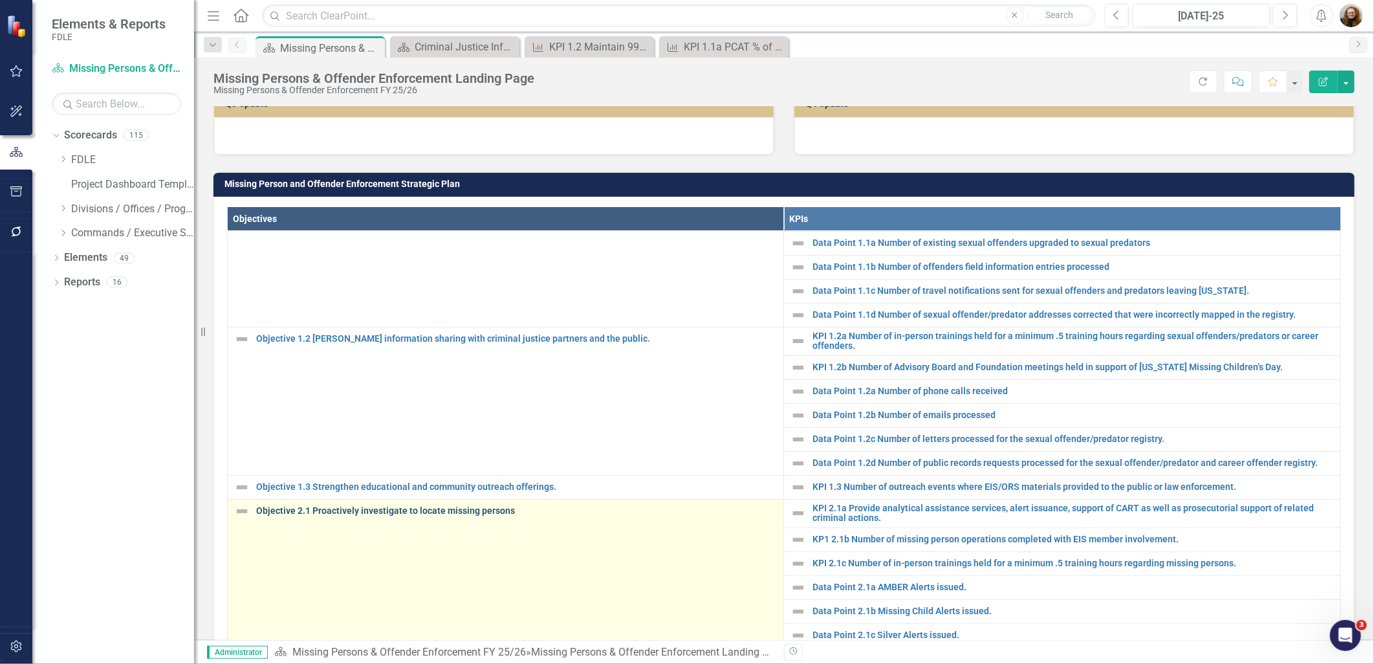
click at [462, 516] on link "Objective 2.1 Proactively investigate to locate missing persons" at bounding box center [516, 511] width 521 height 10
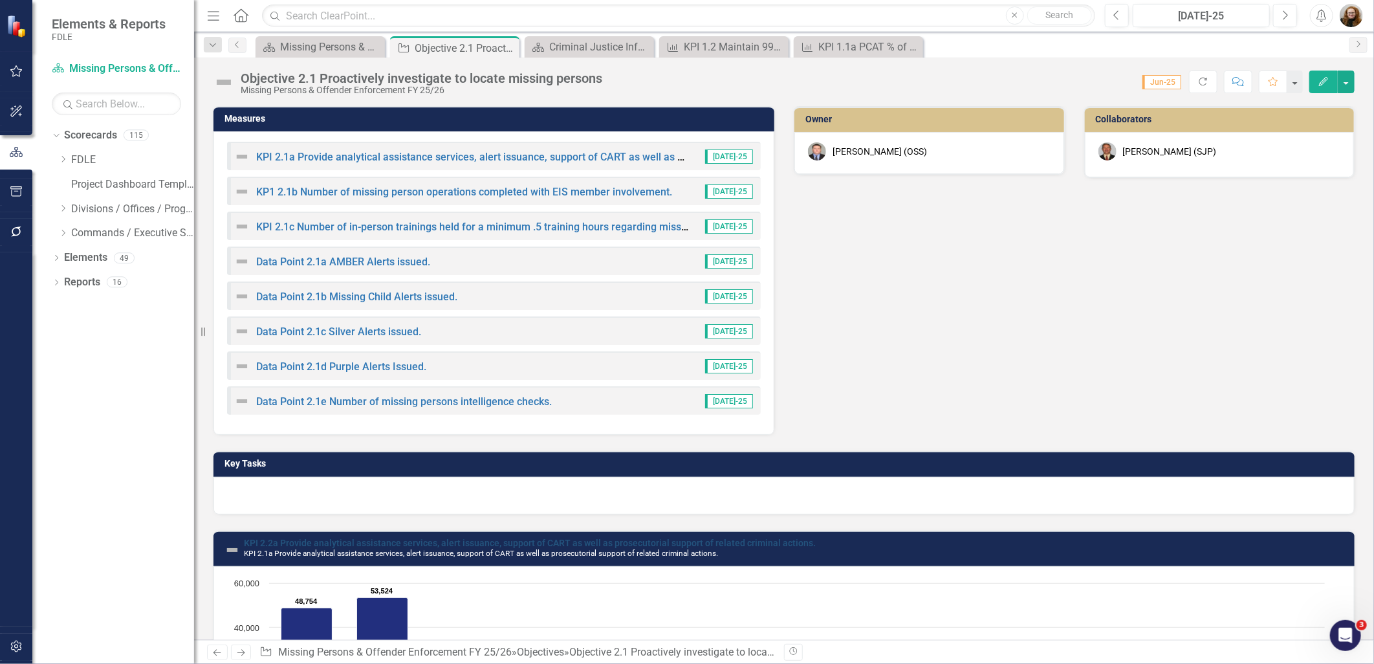
click at [366, 538] on link "KPI 2.2a Provide analytical assistance services, alert issuance, support of CAR…" at bounding box center [530, 543] width 572 height 10
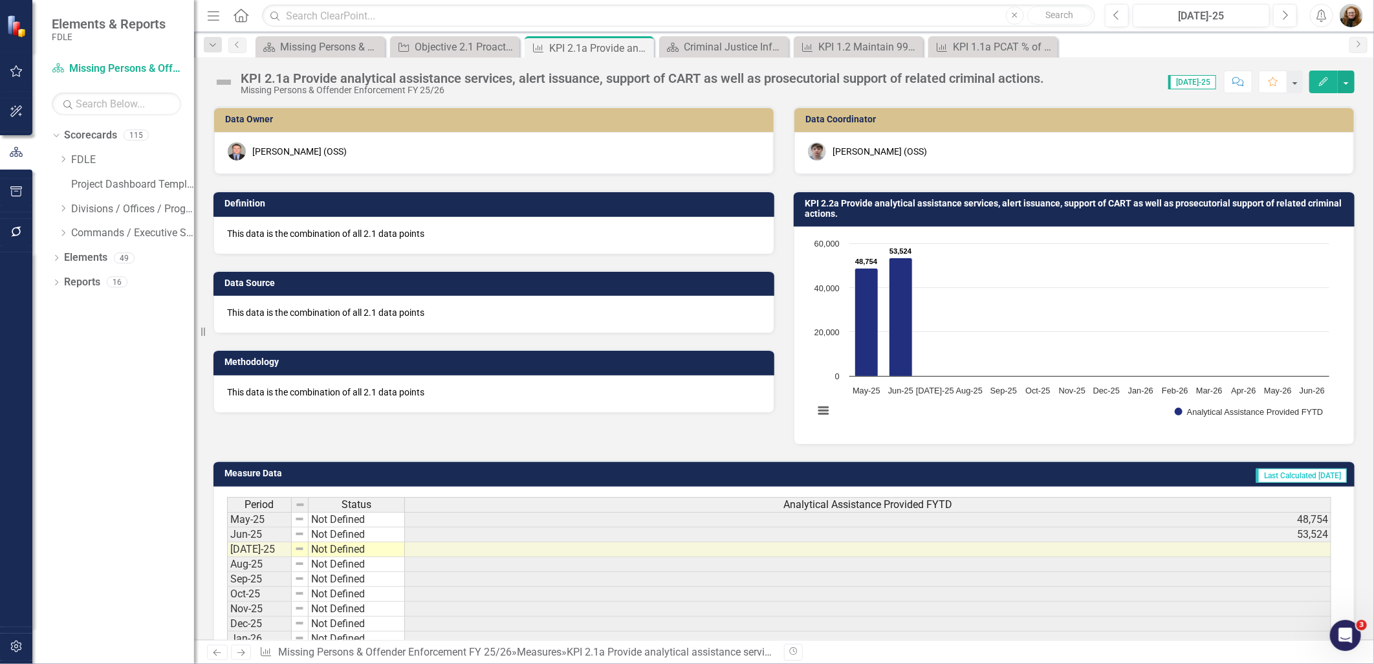
click at [909, 203] on h3 "KPI 2.2a Provide analytical assistance services, alert issuance, support of CAR…" at bounding box center [1077, 209] width 544 height 20
click at [853, 203] on h3 "KPI 2.2a Provide analytical assistance services, alert issuance, support of CAR…" at bounding box center [1077, 209] width 544 height 20
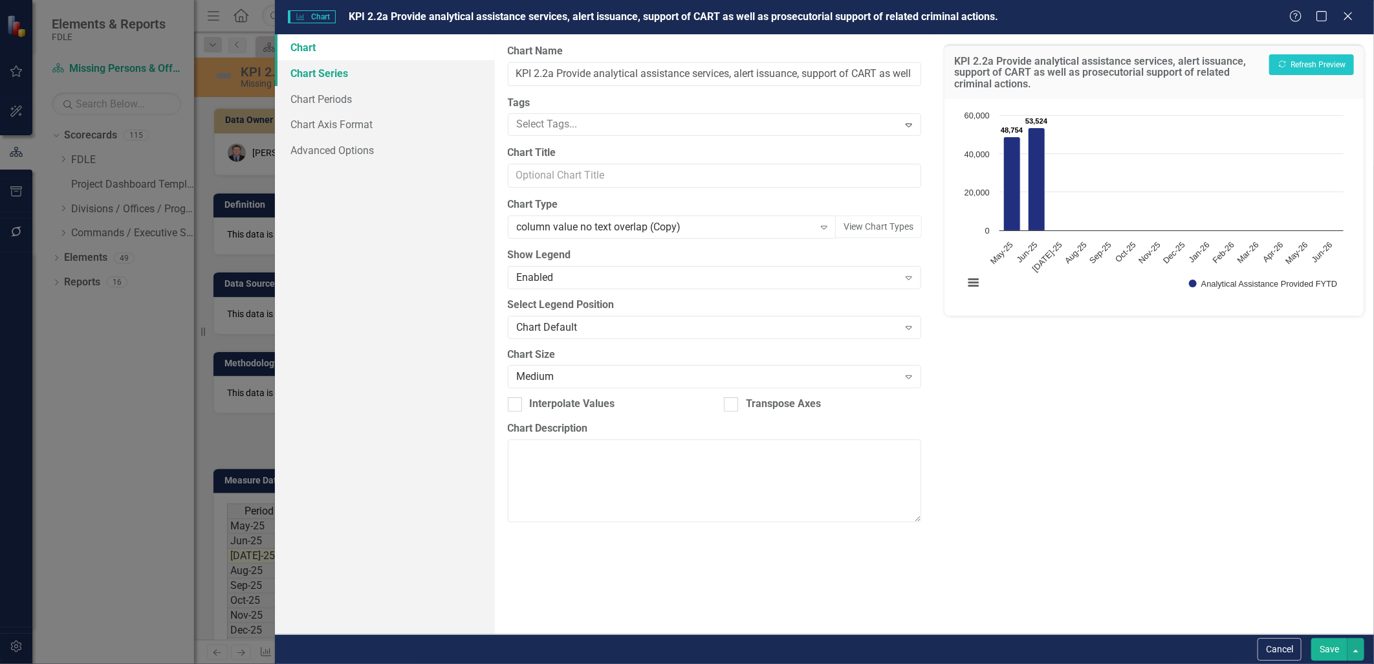
click at [322, 74] on link "Chart Series" at bounding box center [385, 73] width 220 height 26
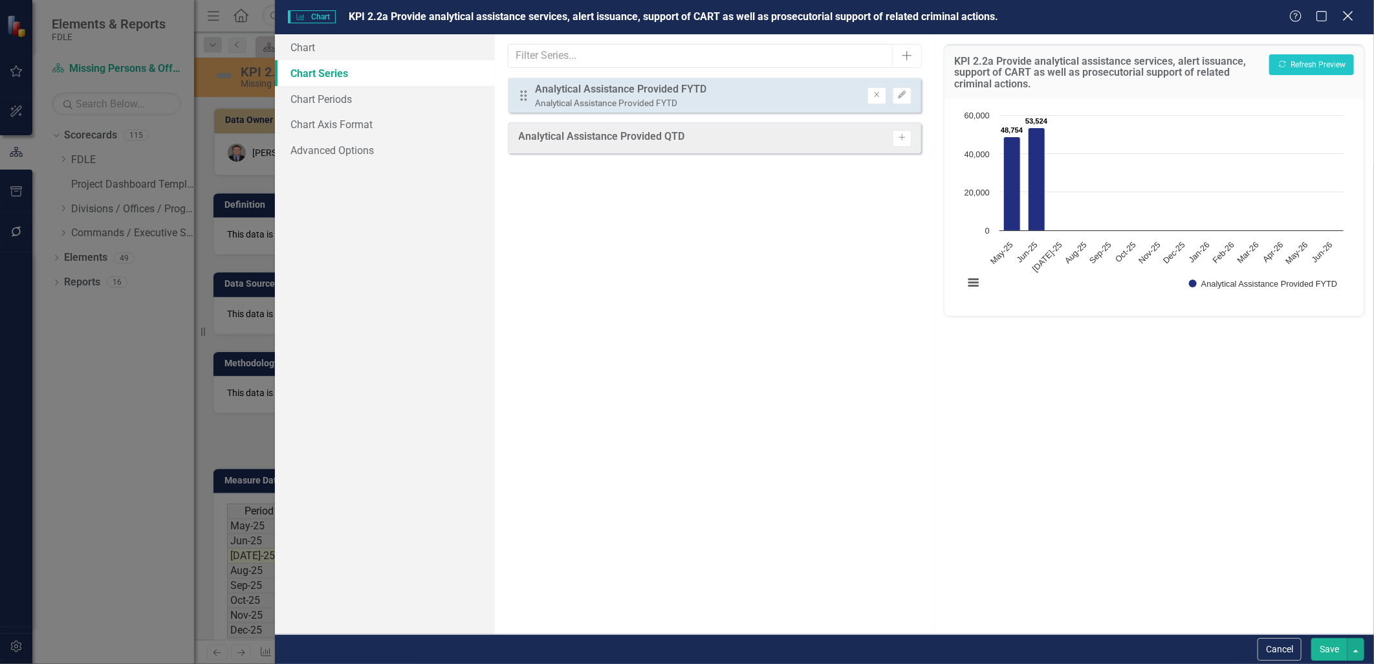
click at [1350, 17] on icon "Close" at bounding box center [1348, 16] width 16 height 12
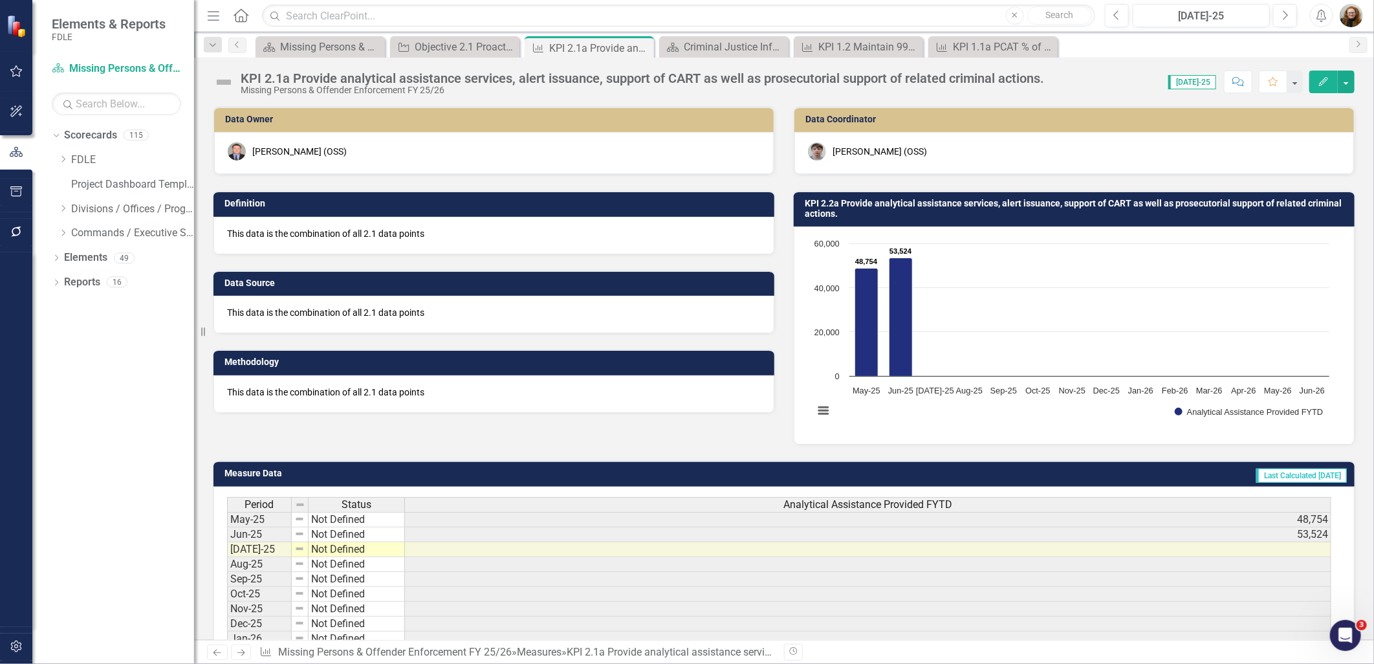
click at [1316, 83] on button "Edit" at bounding box center [1324, 82] width 28 height 23
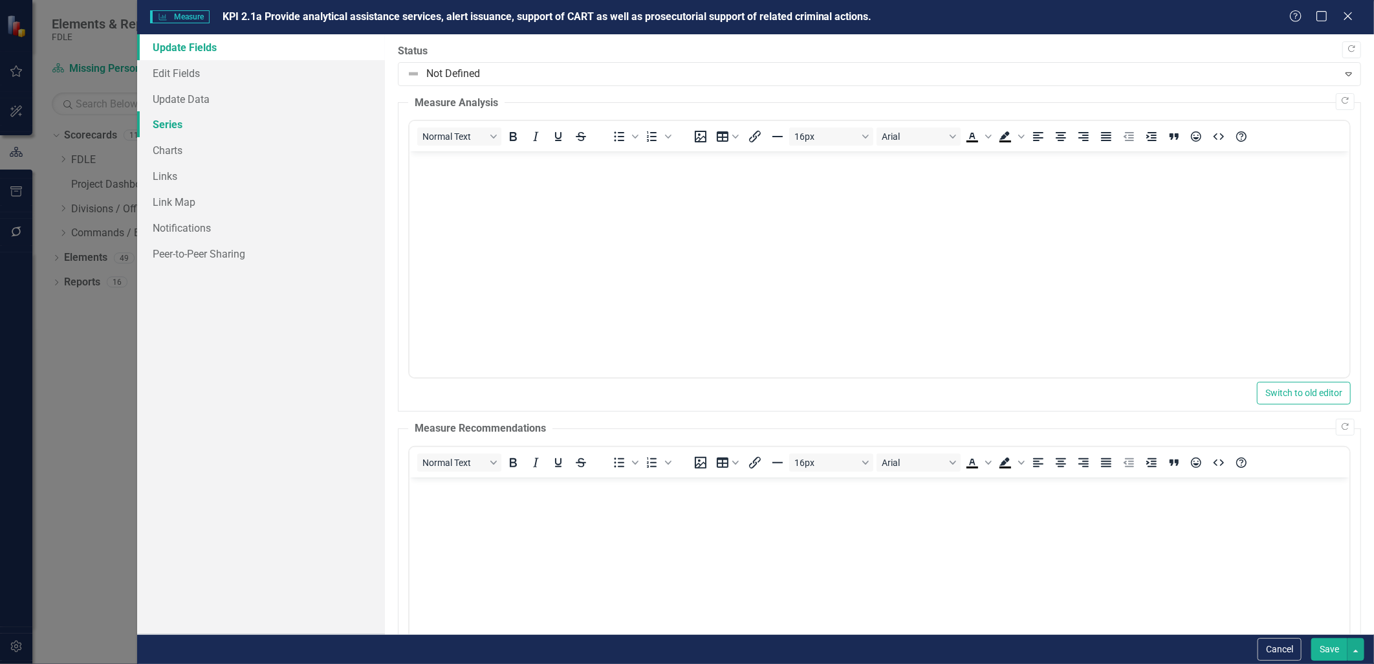
click at [166, 127] on link "Series" at bounding box center [260, 124] width 247 height 26
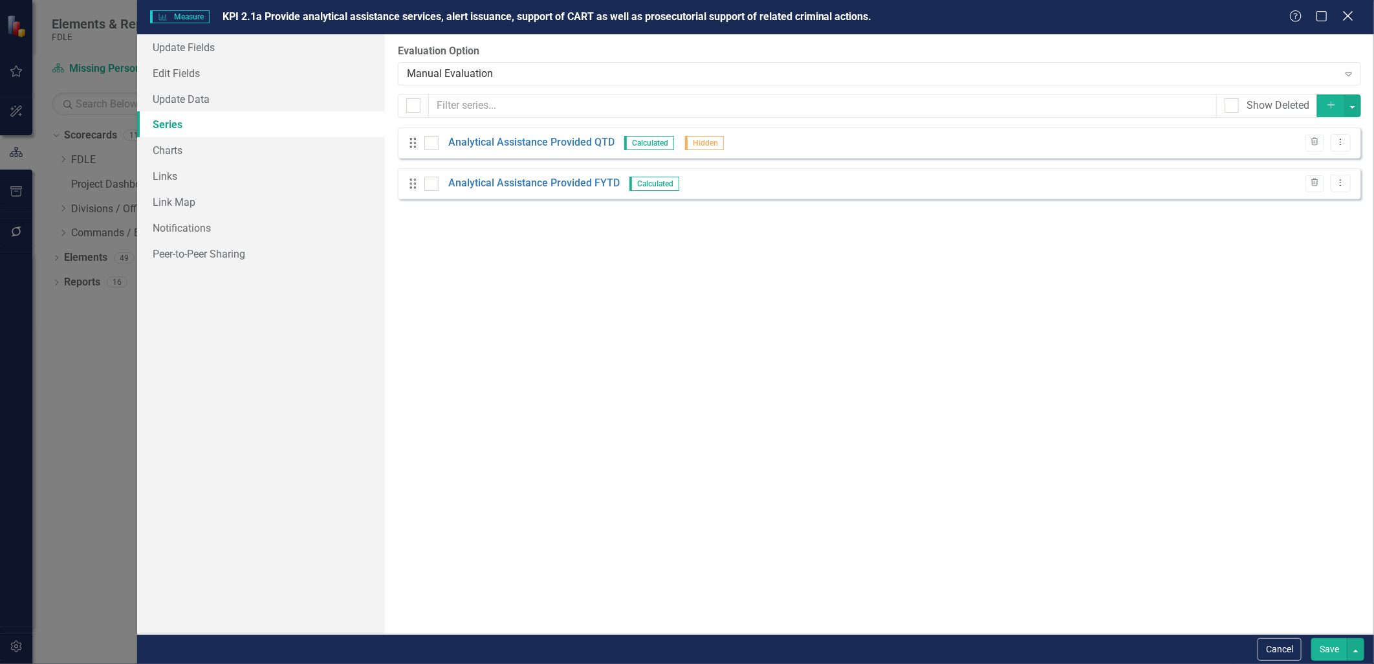
click at [1352, 19] on icon "Close" at bounding box center [1348, 16] width 16 height 12
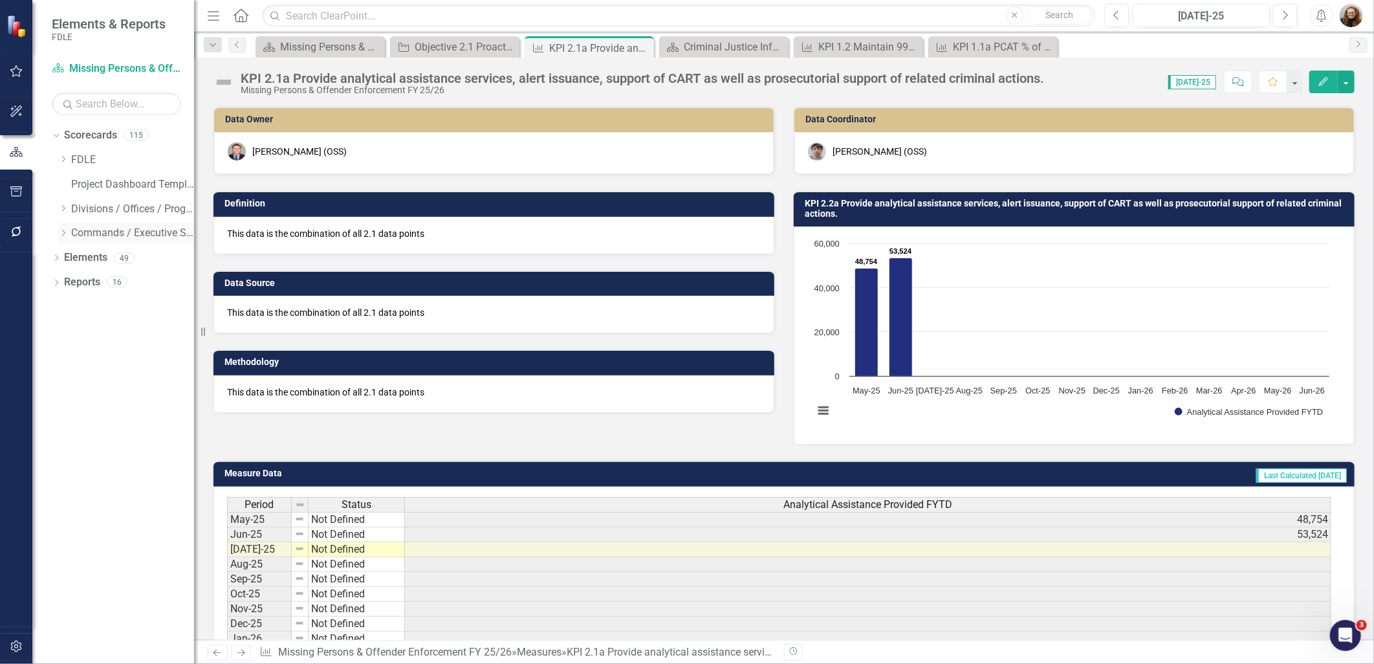
click at [60, 233] on icon "Dropdown" at bounding box center [63, 233] width 10 height 8
click at [75, 353] on icon "Dropdown" at bounding box center [76, 355] width 10 height 8
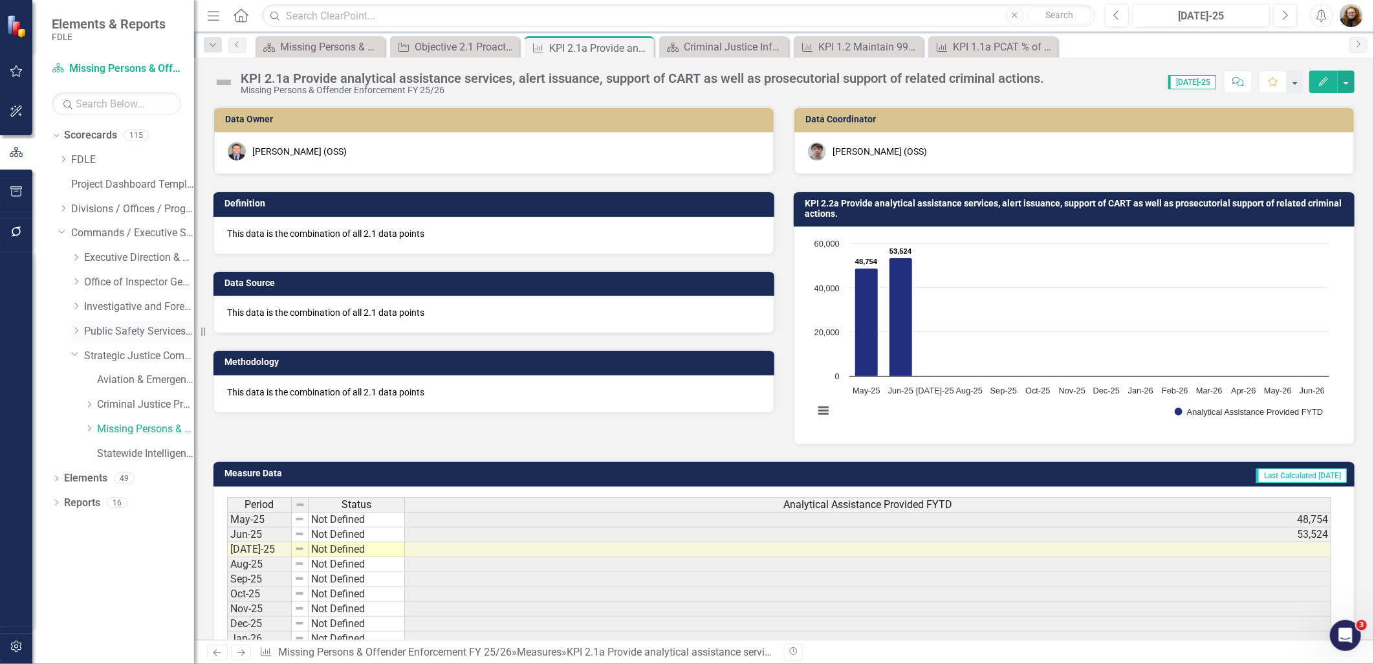
click at [79, 338] on div "Dropdown Public Safety Services FY 25/26" at bounding box center [132, 331] width 123 height 21
click at [76, 331] on icon "Dropdown" at bounding box center [76, 331] width 10 height 8
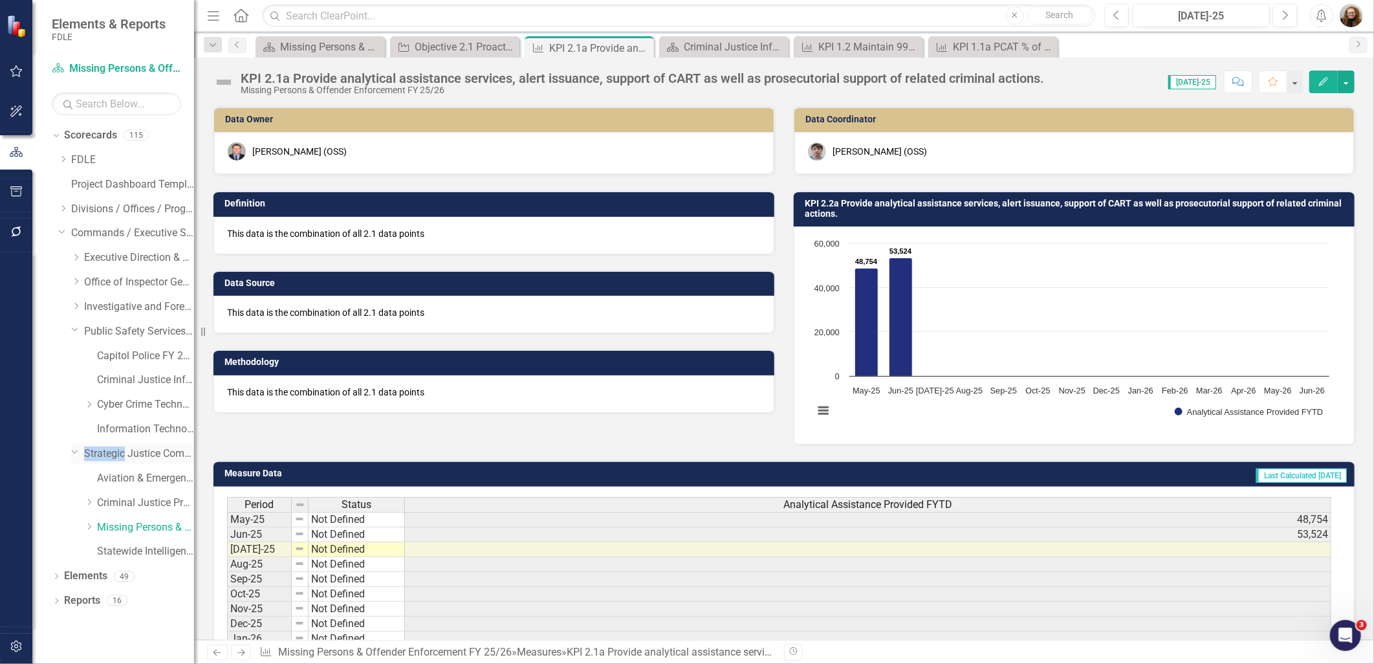
drag, startPoint x: 73, startPoint y: 450, endPoint x: 123, endPoint y: 450, distance: 49.8
click at [123, 450] on div "Dropdown Strategic Justice Command FY 25/26" at bounding box center [132, 453] width 123 height 21
drag, startPoint x: 123, startPoint y: 450, endPoint x: 47, endPoint y: 489, distance: 86.0
click at [47, 490] on div "Dropdown Scorecards 115 Dropdown FDLE Commissioner's Initiative Team Project Da…" at bounding box center [113, 394] width 162 height 539
click at [133, 489] on div "Aviation & Emergency Preparedness FY 25/26" at bounding box center [132, 480] width 123 height 25
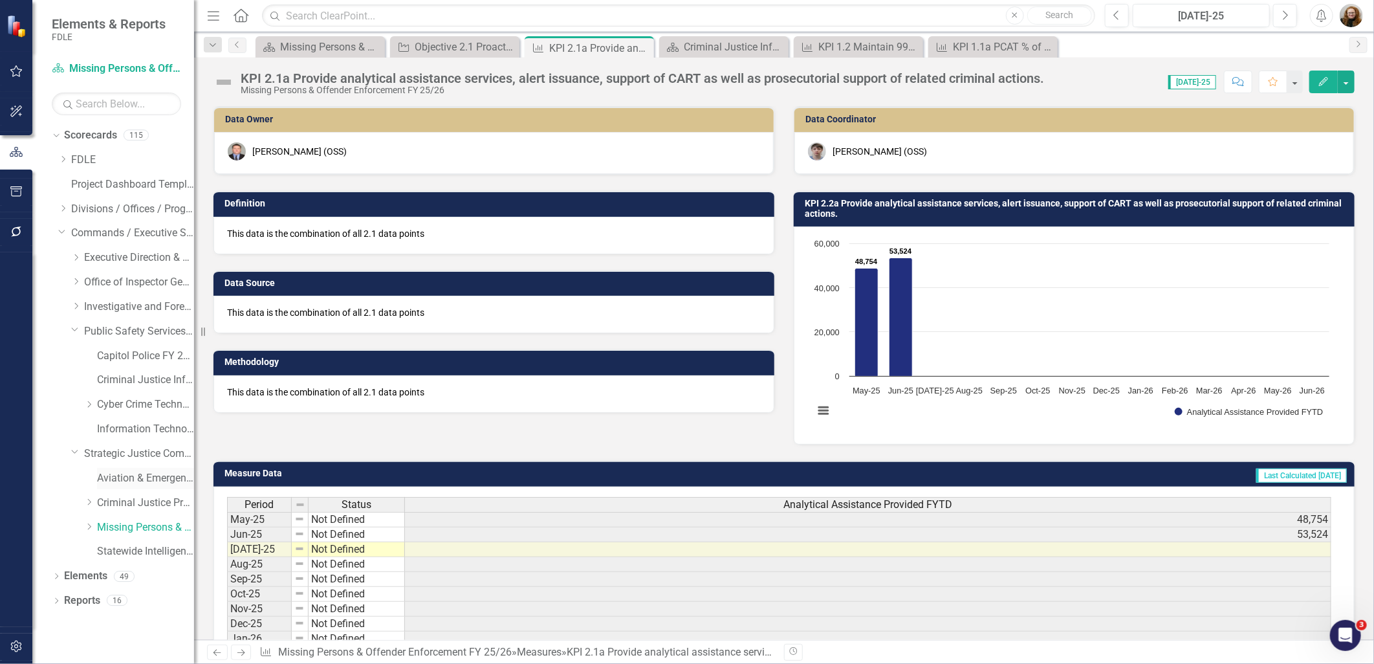
drag, startPoint x: 115, startPoint y: 475, endPoint x: 107, endPoint y: 480, distance: 9.9
click at [115, 475] on link "Aviation & Emergency Preparedness FY 25/26" at bounding box center [145, 478] width 97 height 15
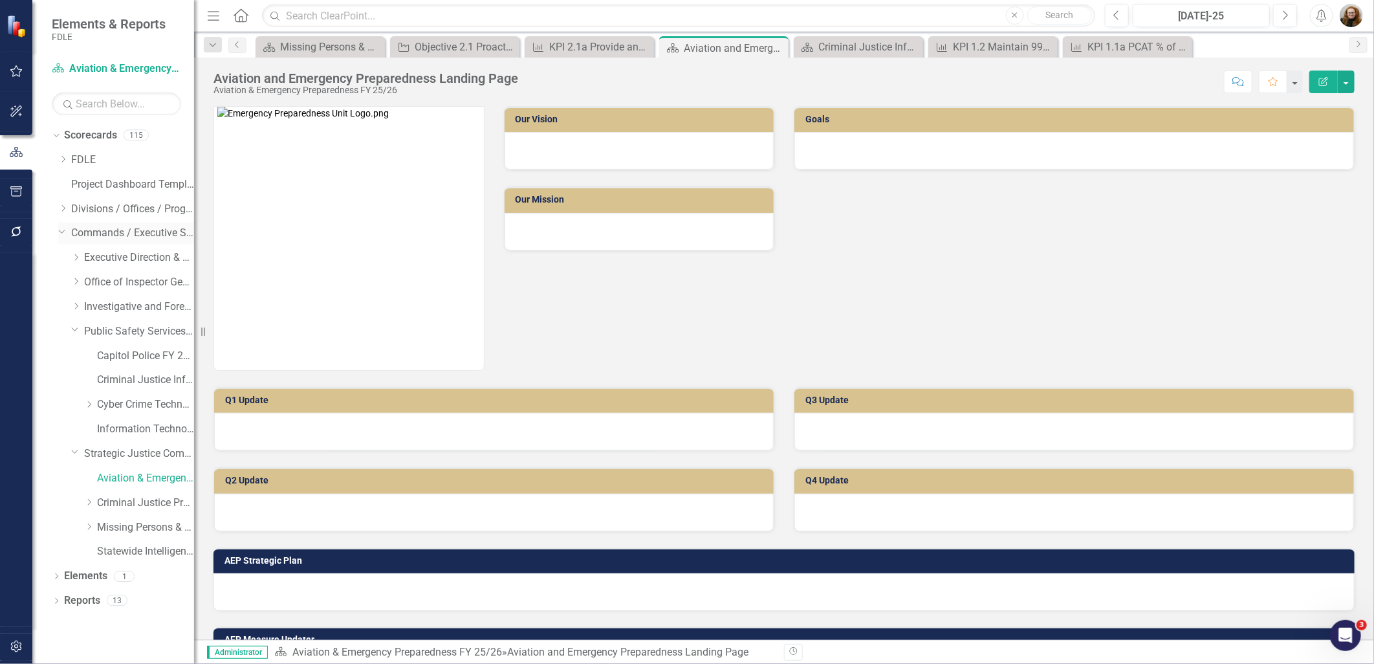
click at [61, 232] on icon "Dropdown" at bounding box center [62, 231] width 8 height 10
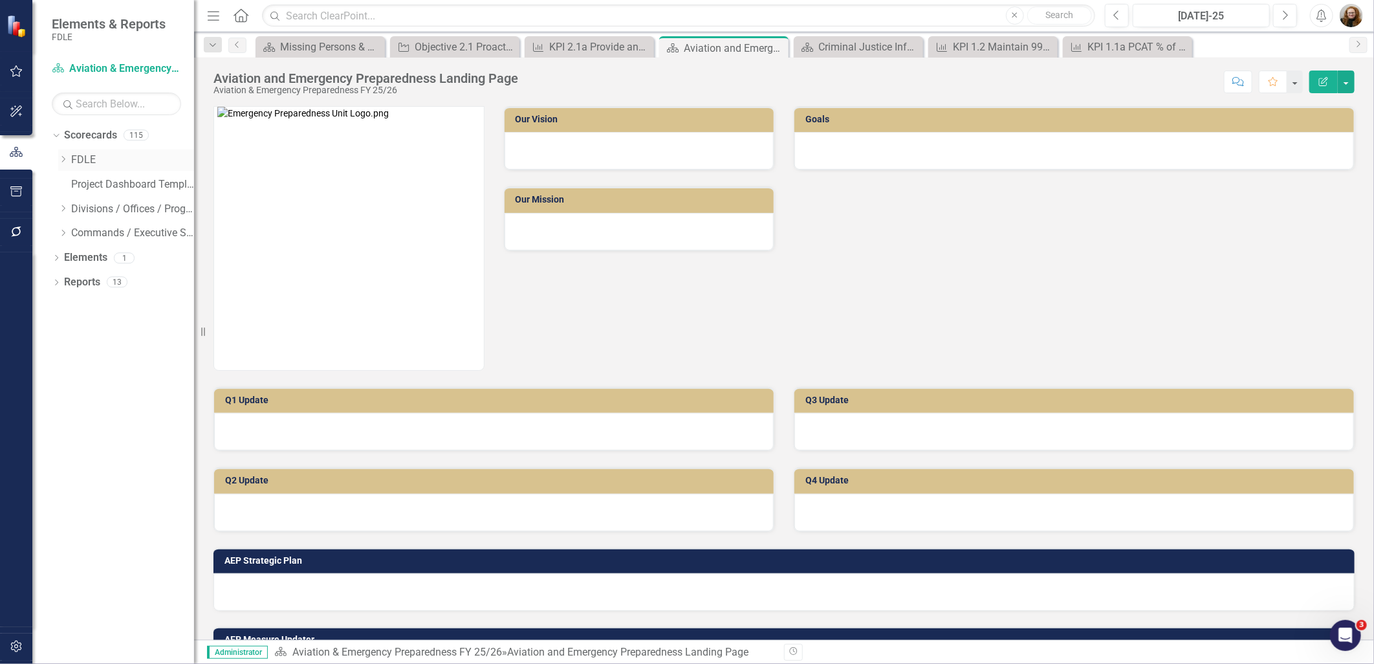
click at [94, 159] on link "FDLE" at bounding box center [132, 160] width 123 height 15
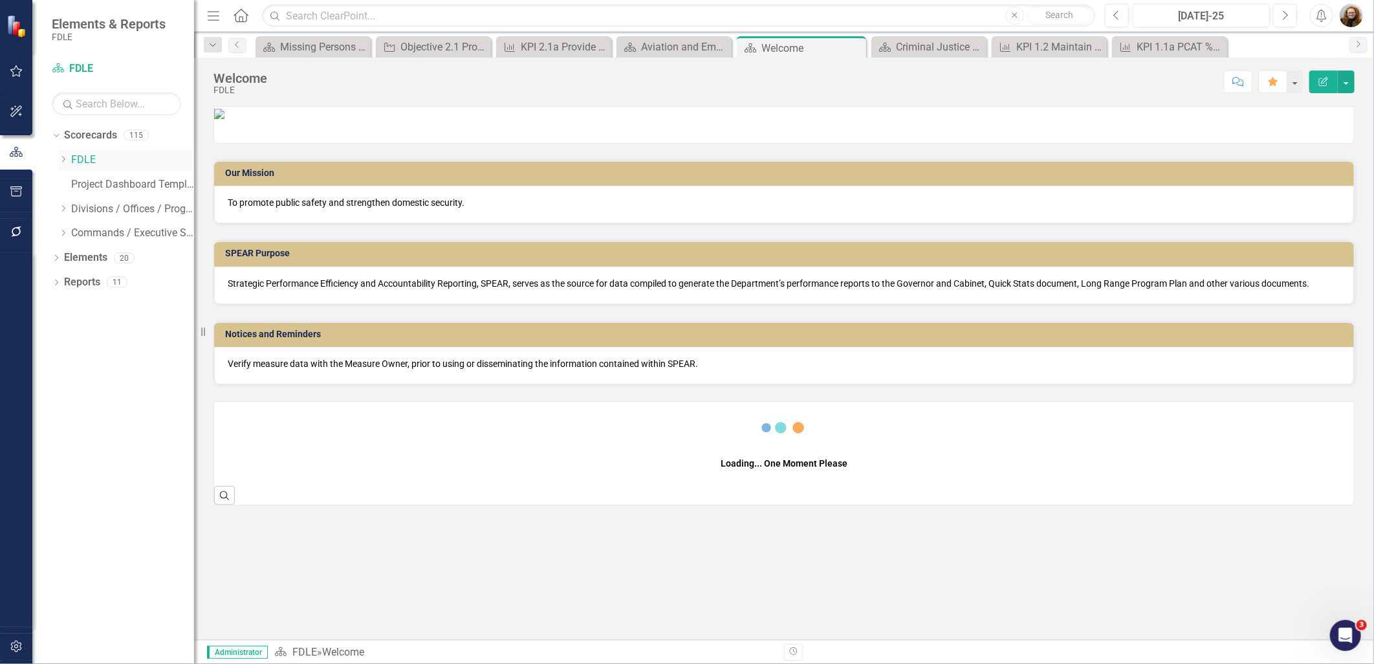
click at [60, 159] on icon "Dropdown" at bounding box center [63, 159] width 10 height 8
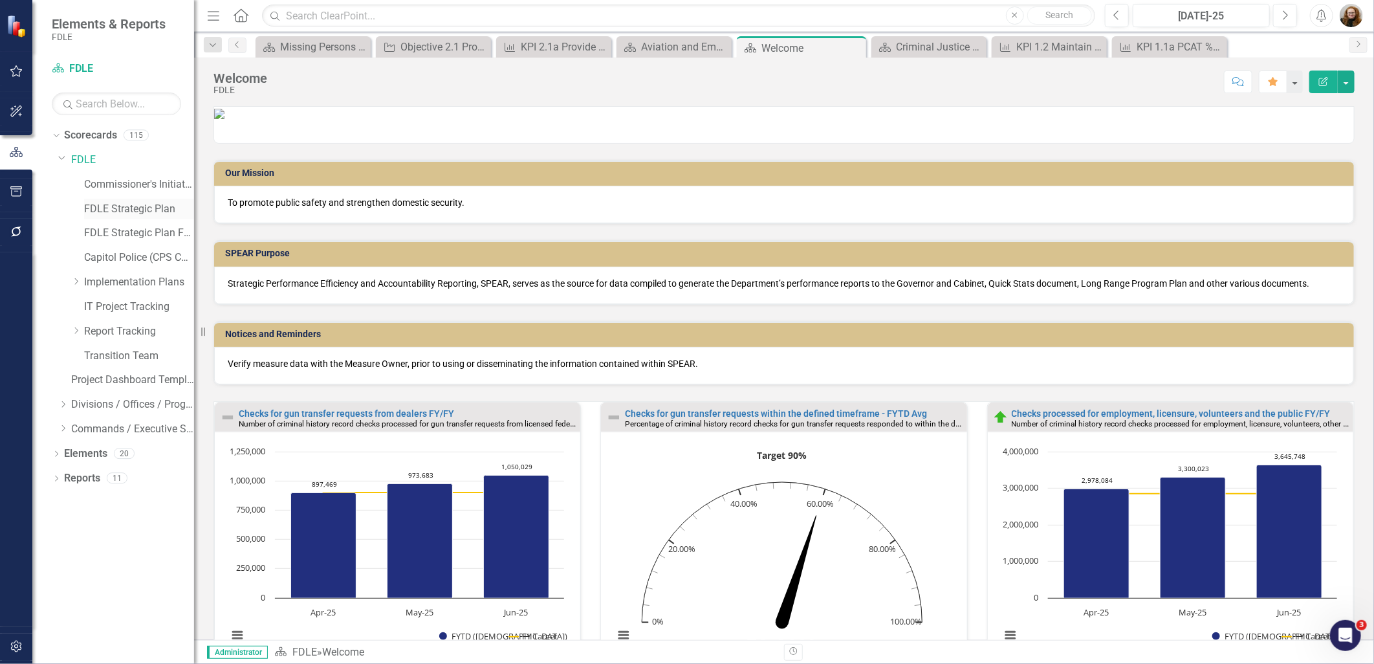
click at [131, 208] on link "FDLE Strategic Plan" at bounding box center [139, 209] width 110 height 15
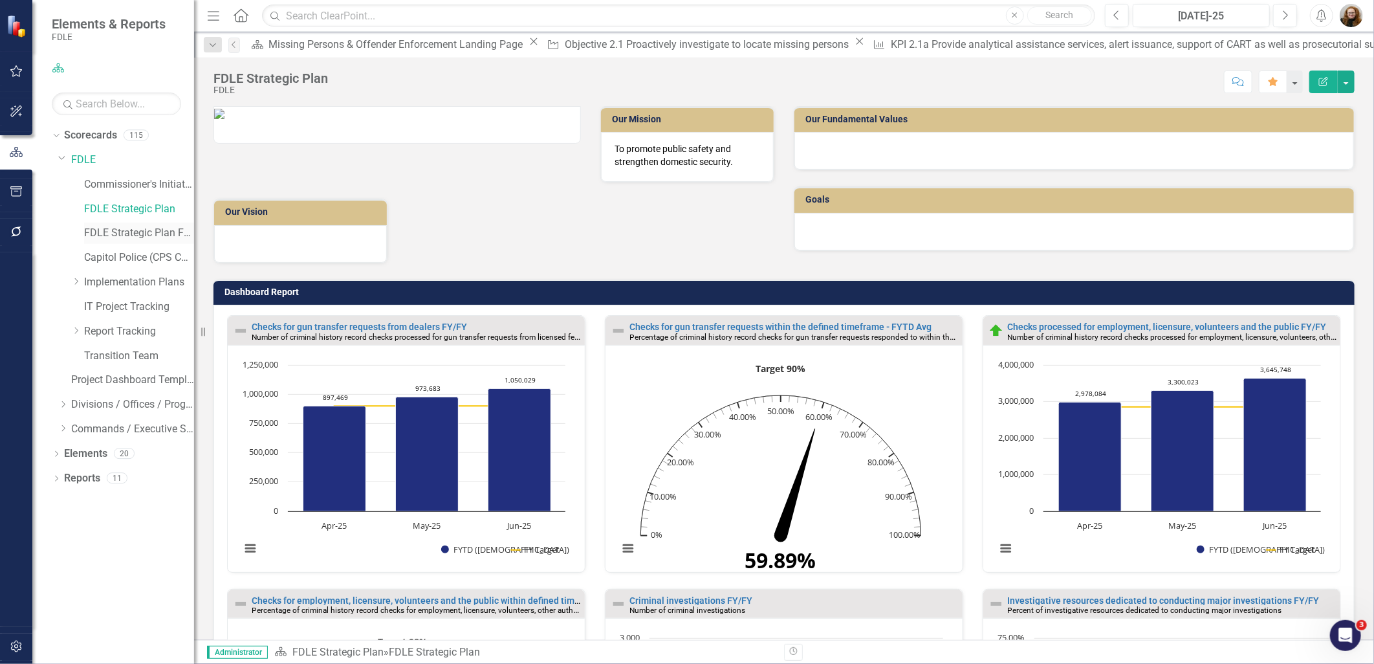
click at [136, 236] on link "FDLE Strategic Plan FY 25/26" at bounding box center [139, 233] width 110 height 15
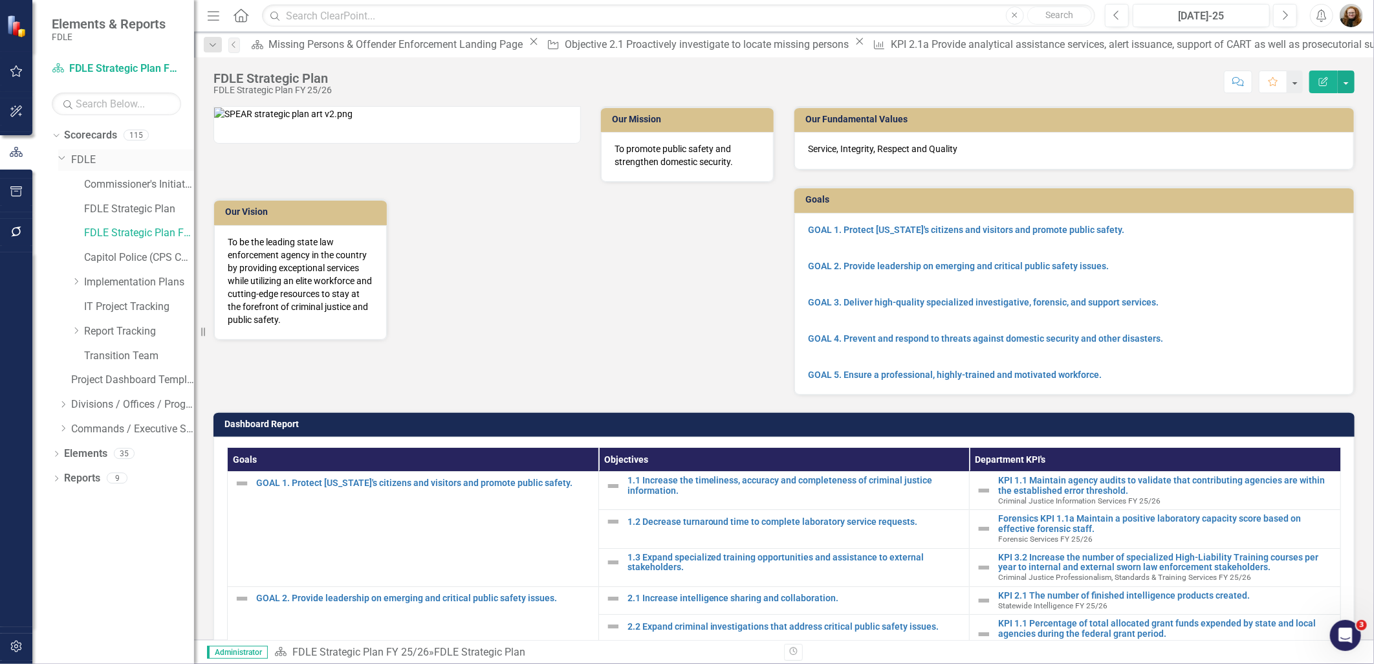
click at [63, 159] on icon "Dropdown" at bounding box center [62, 158] width 8 height 10
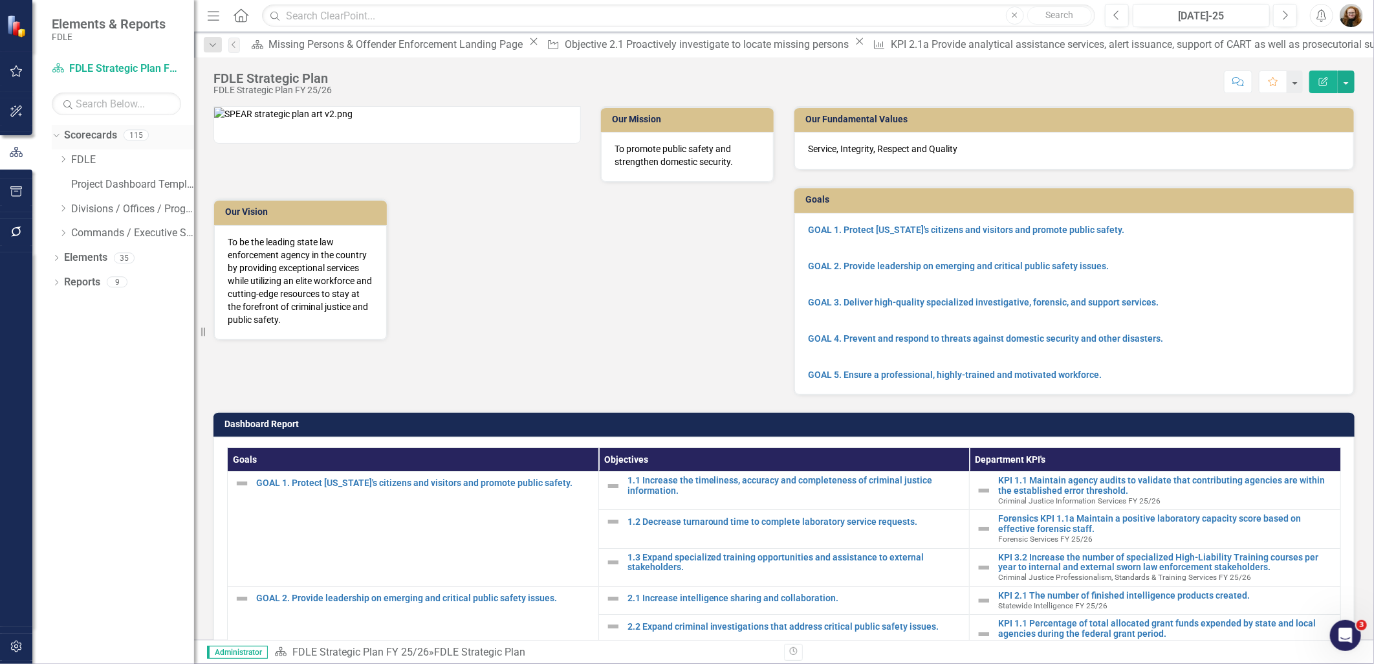
click at [56, 133] on icon "Dropdown" at bounding box center [54, 134] width 7 height 9
click at [57, 138] on icon "Dropdown" at bounding box center [56, 136] width 9 height 7
click at [65, 234] on icon "Dropdown" at bounding box center [63, 233] width 10 height 8
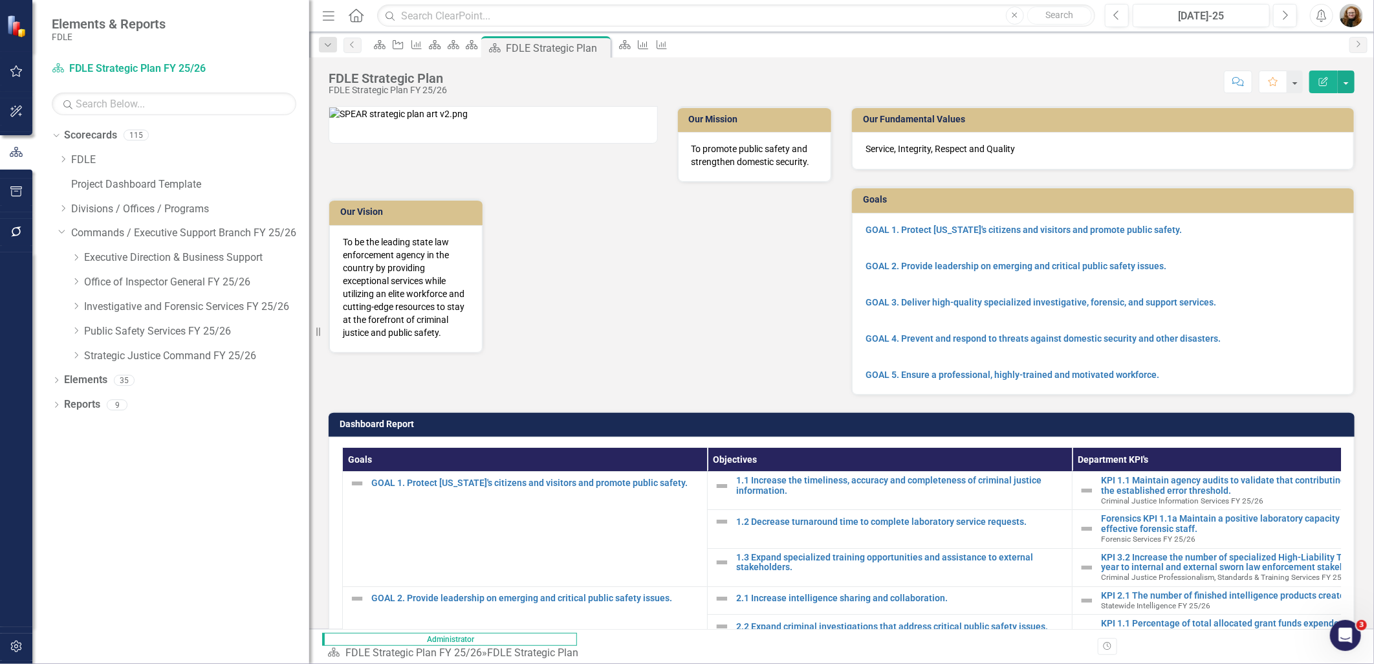
drag, startPoint x: 195, startPoint y: 243, endPoint x: 309, endPoint y: 252, distance: 114.2
click at [309, 252] on div "Resize" at bounding box center [314, 332] width 10 height 664
click at [75, 307] on icon "Dropdown" at bounding box center [76, 306] width 10 height 8
click at [87, 358] on icon "Dropdown" at bounding box center [89, 355] width 10 height 8
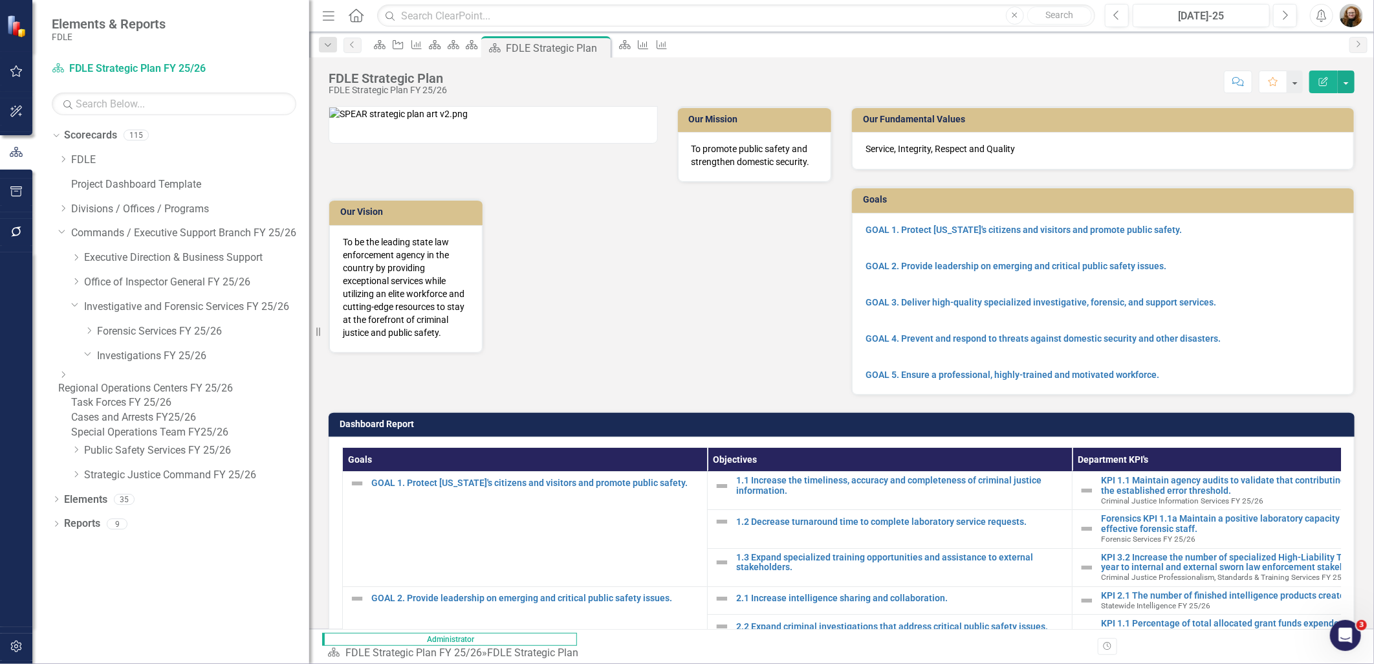
click at [68, 379] on icon "Dropdown" at bounding box center [63, 375] width 10 height 8
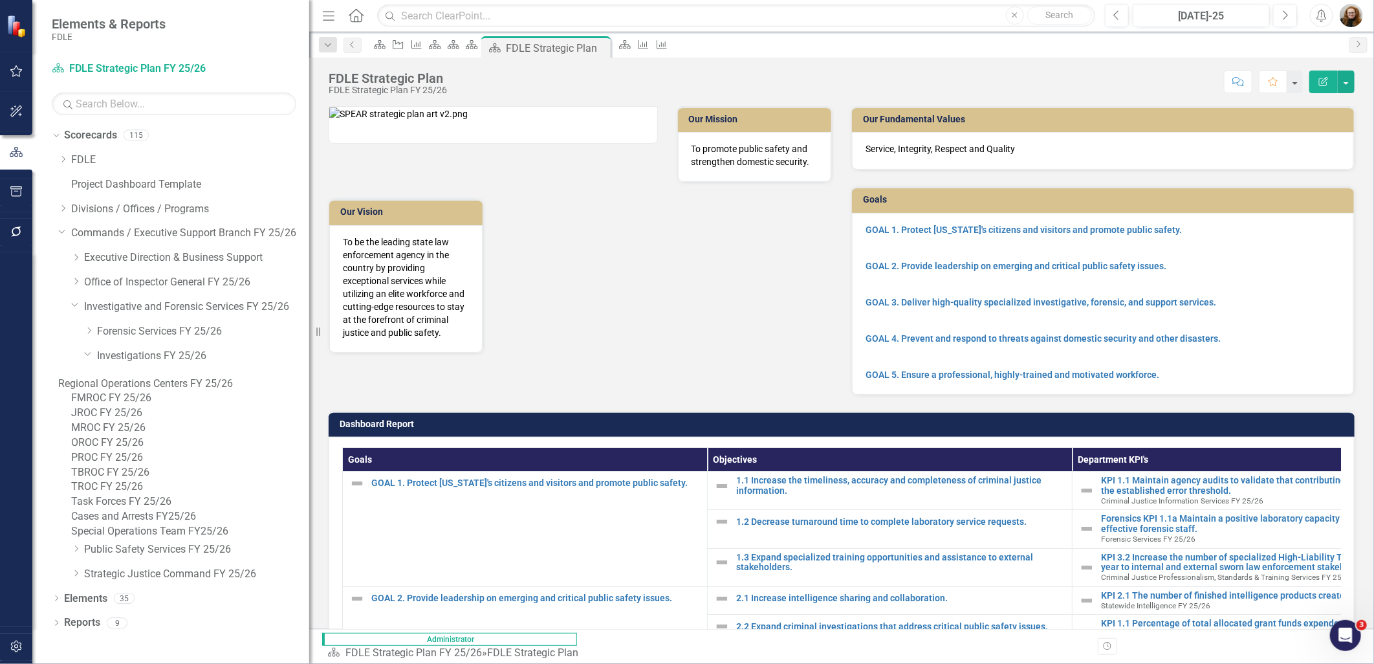
click at [133, 435] on link "MROC FY 25/26" at bounding box center [190, 428] width 238 height 15
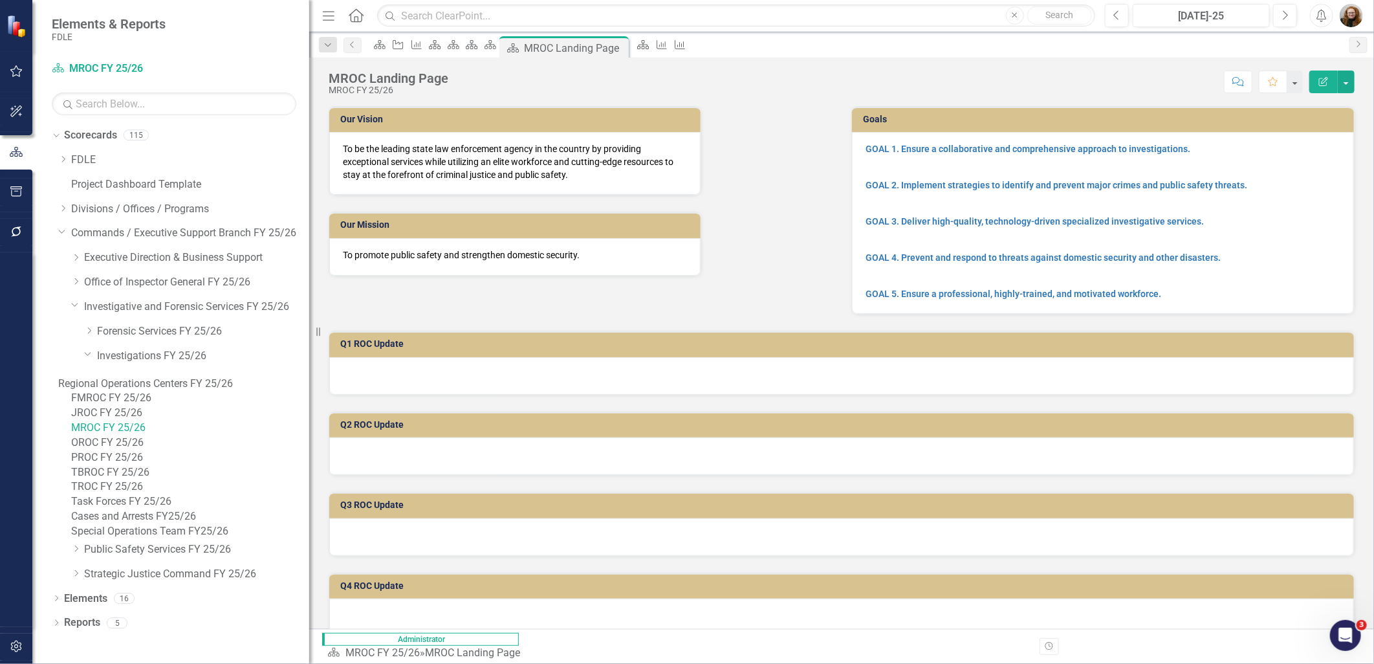
drag, startPoint x: 143, startPoint y: 400, endPoint x: 151, endPoint y: 404, distance: 9.6
click at [143, 400] on link "FMROC FY 25/26" at bounding box center [190, 398] width 238 height 15
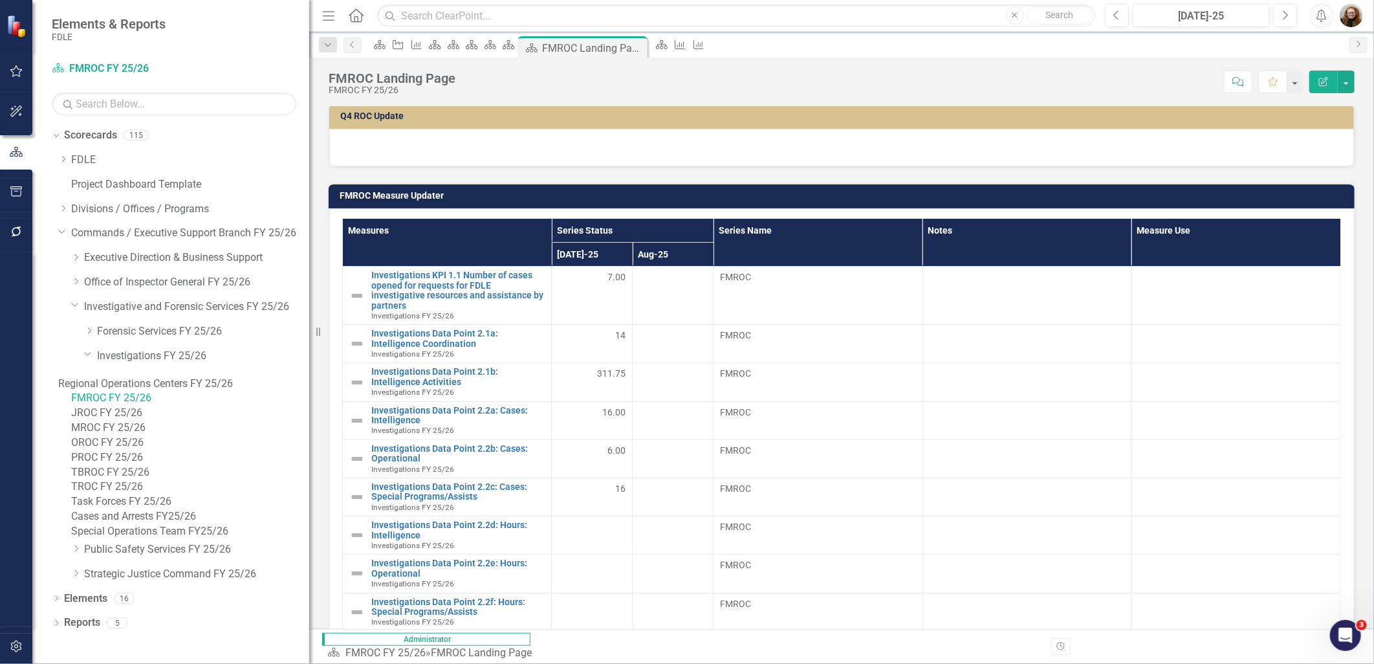
scroll to position [503, 0]
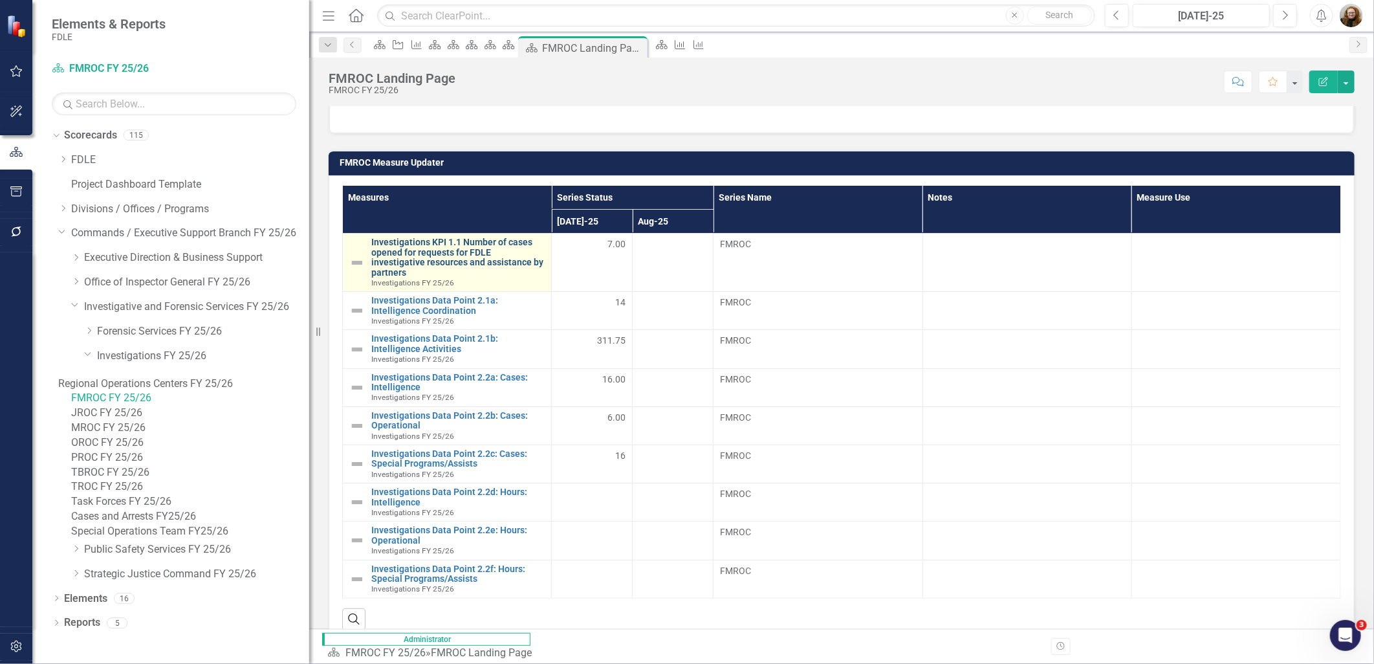
click at [412, 253] on link "Investigations KPI 1.1 Number of cases opened for requests for FDLE investigati…" at bounding box center [457, 257] width 173 height 40
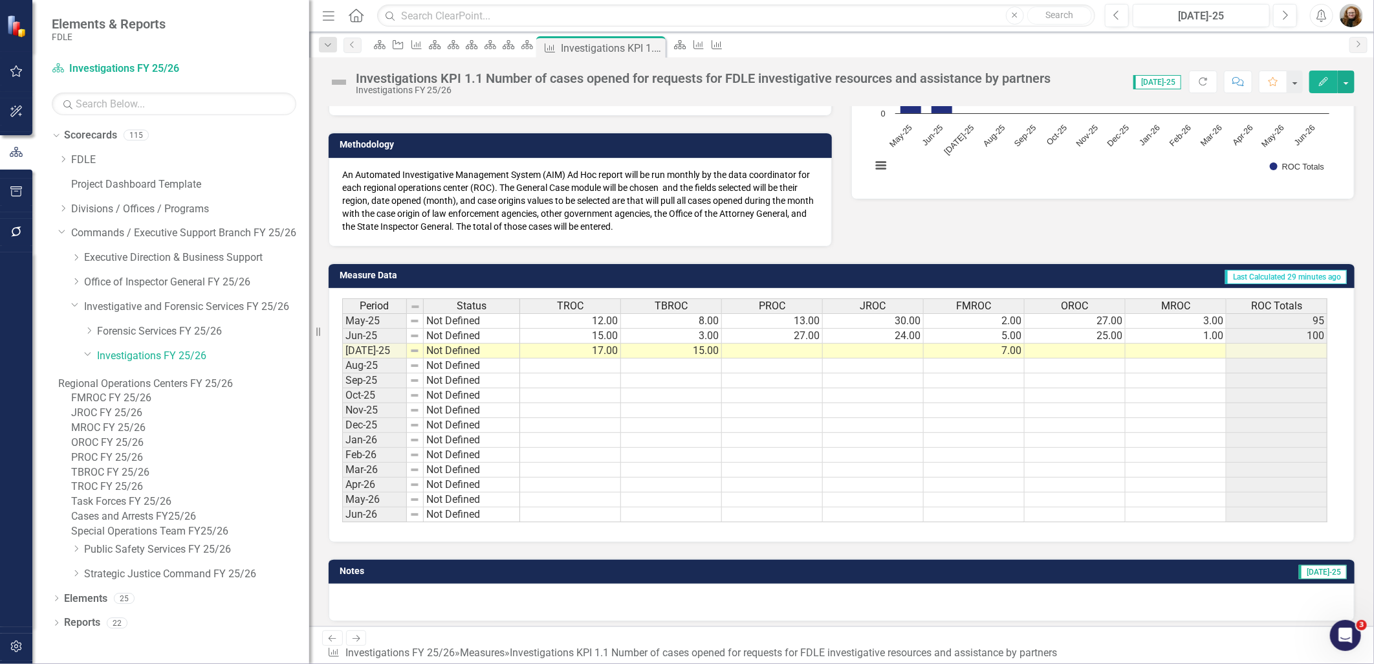
scroll to position [73, 0]
click at [91, 606] on link "Elements" at bounding box center [85, 598] width 43 height 15
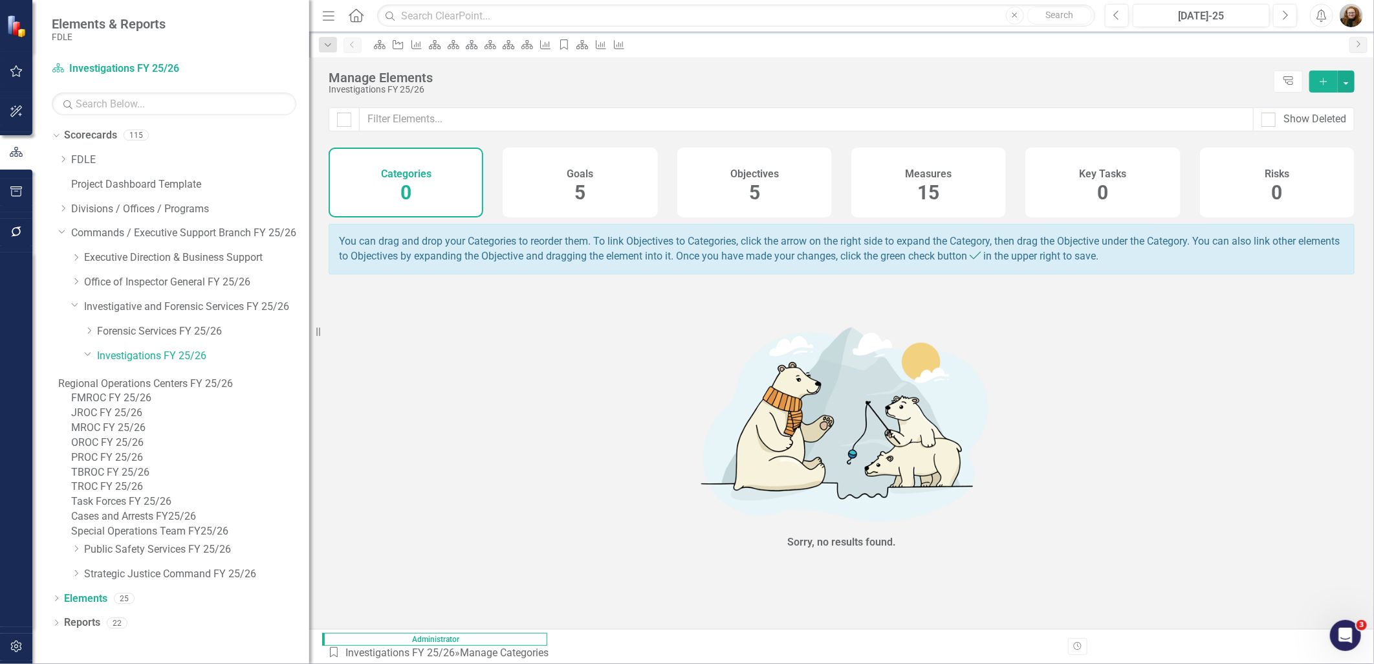
click at [138, 391] on link "FMROC FY 25/26" at bounding box center [190, 398] width 238 height 15
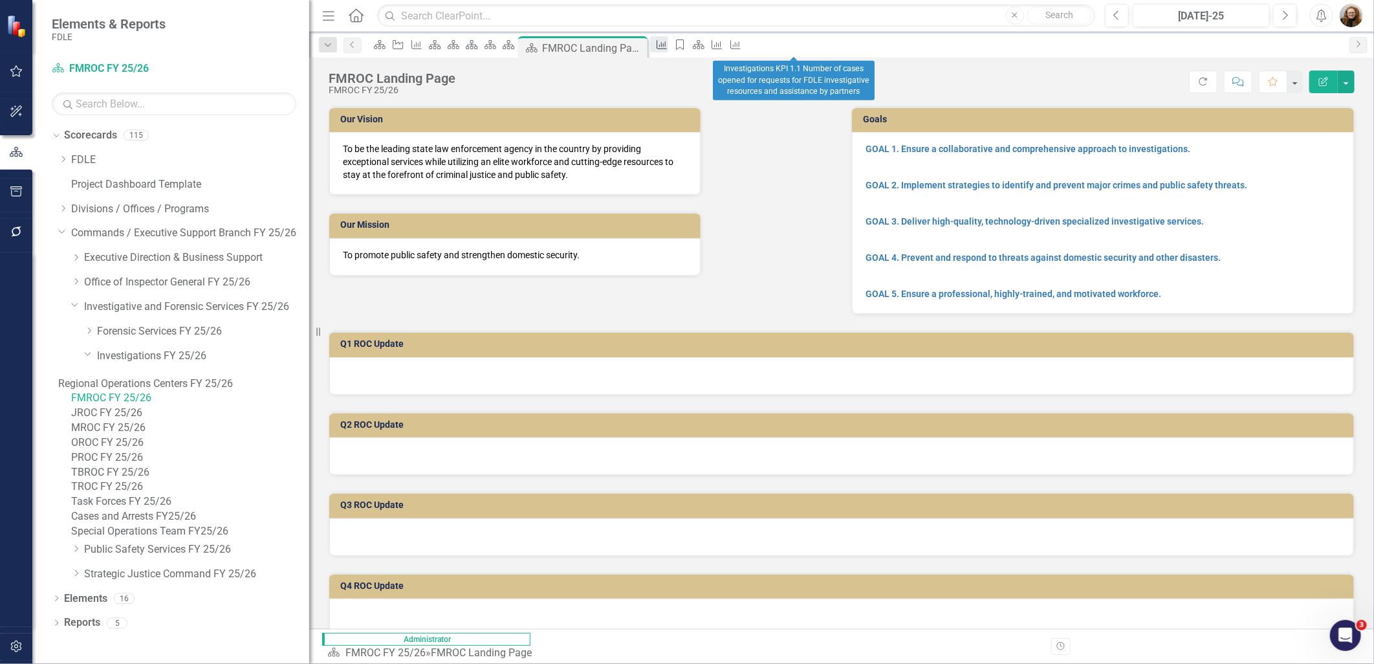
click at [668, 43] on icon "Measure" at bounding box center [662, 44] width 13 height 10
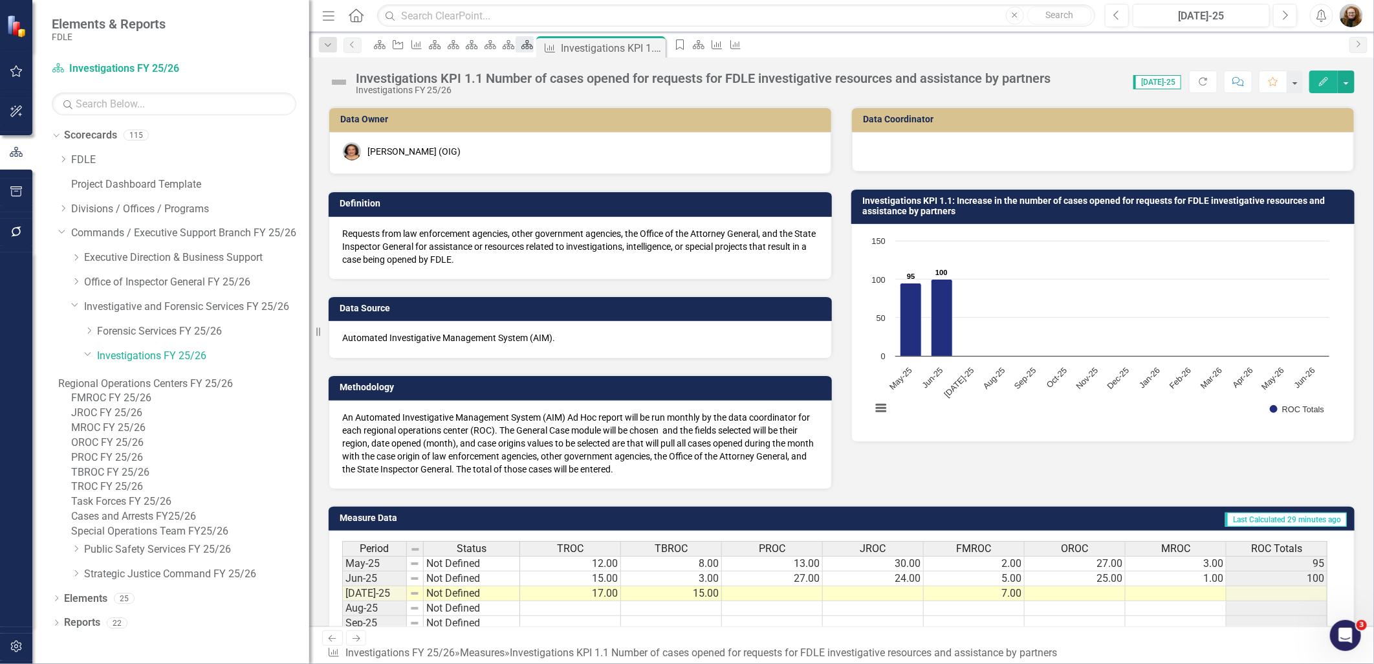
click at [533, 49] on icon at bounding box center [528, 44] width 12 height 9
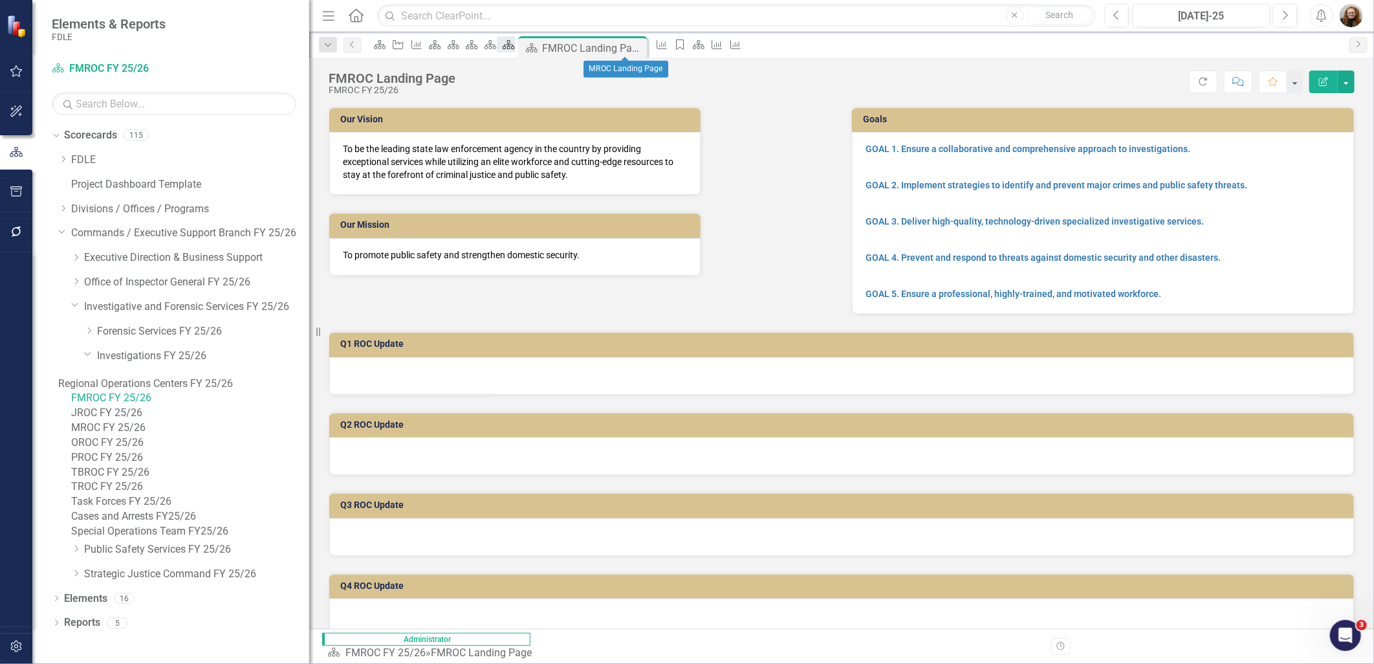
click at [515, 44] on icon "Scorecard" at bounding box center [508, 44] width 13 height 10
click at [497, 44] on link "Scorecard" at bounding box center [488, 44] width 18 height 16
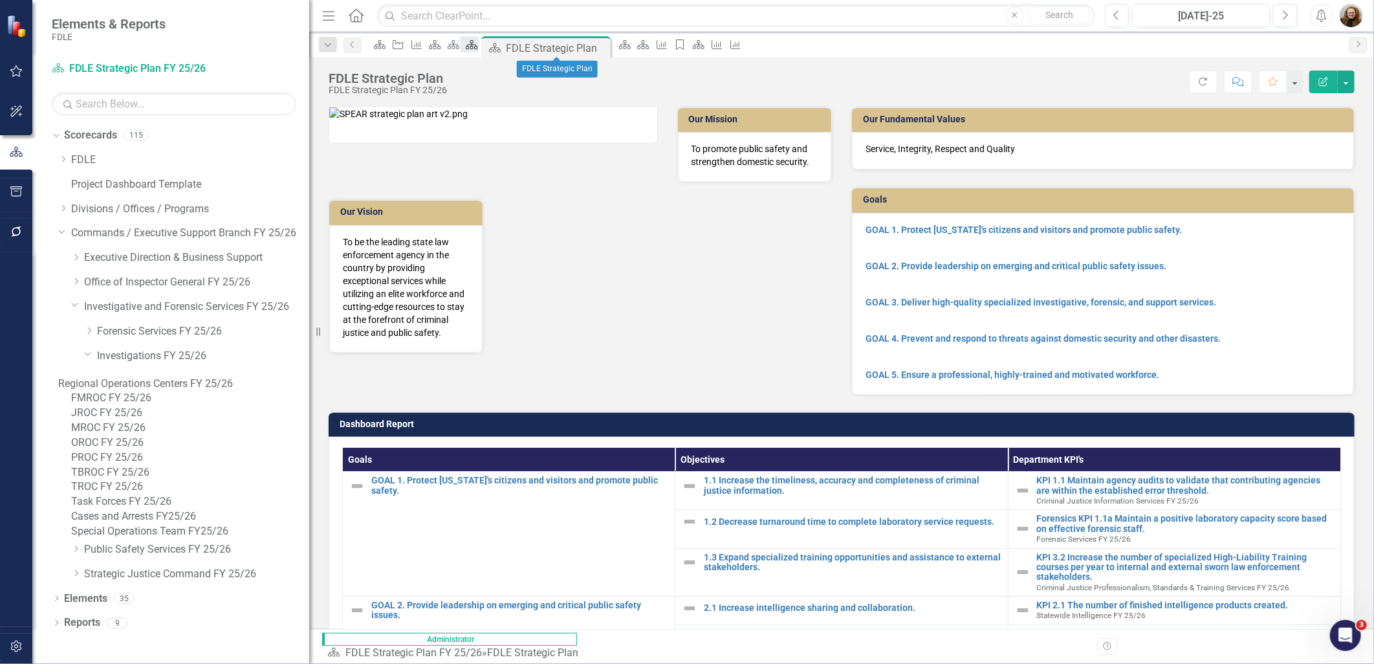
click at [478, 43] on link "Scorecard" at bounding box center [469, 44] width 18 height 16
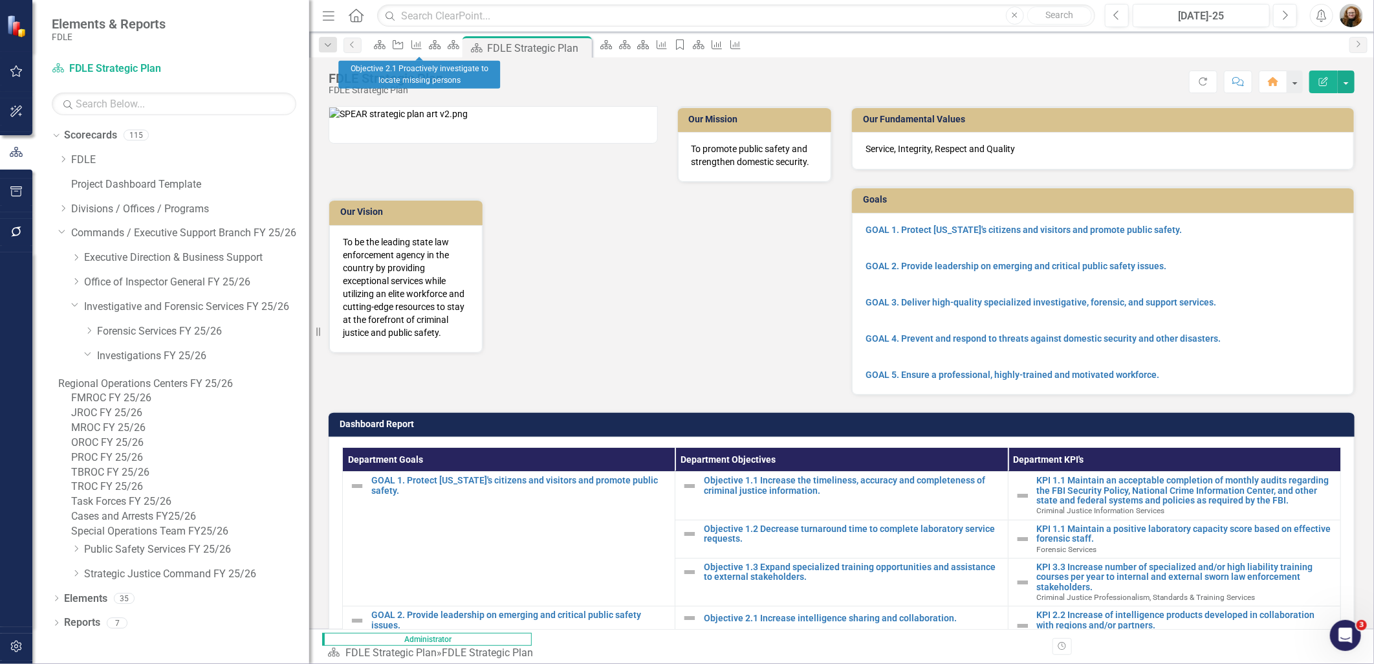
click at [404, 47] on div "Objective" at bounding box center [395, 44] width 18 height 16
click at [404, 47] on icon "Objective" at bounding box center [397, 44] width 13 height 10
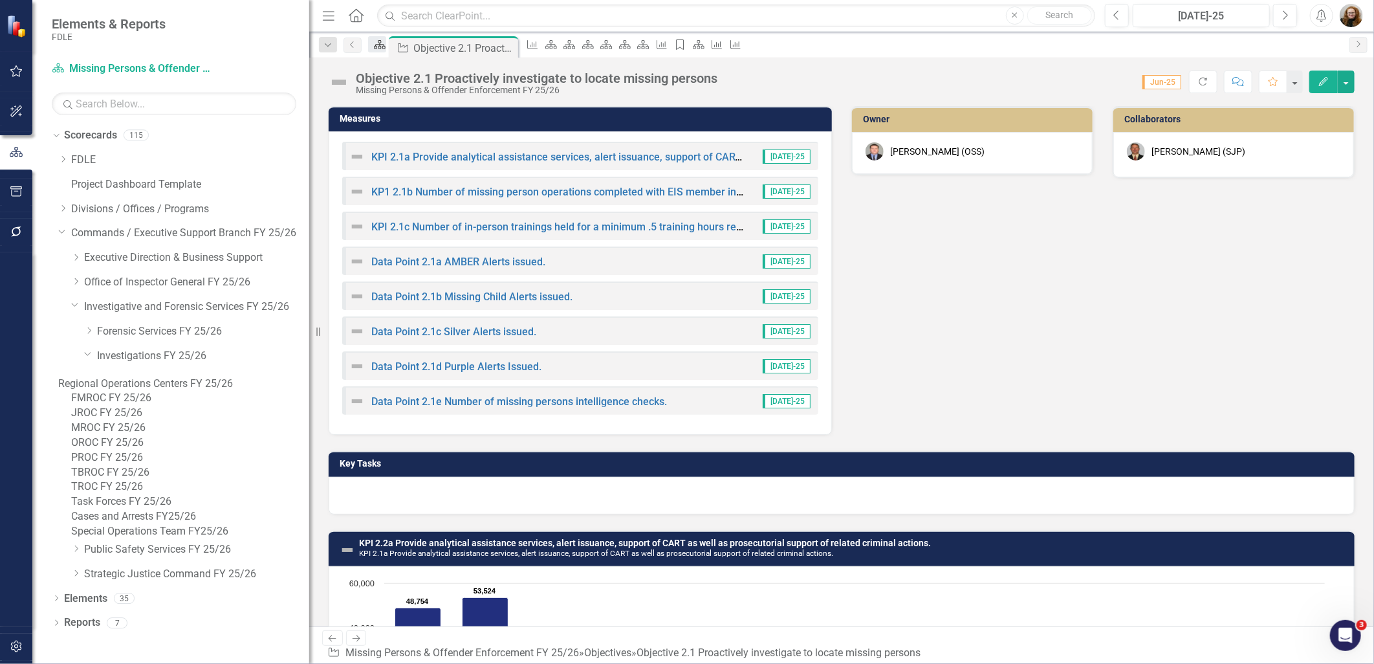
click at [385, 44] on icon "Scorecard" at bounding box center [379, 44] width 13 height 10
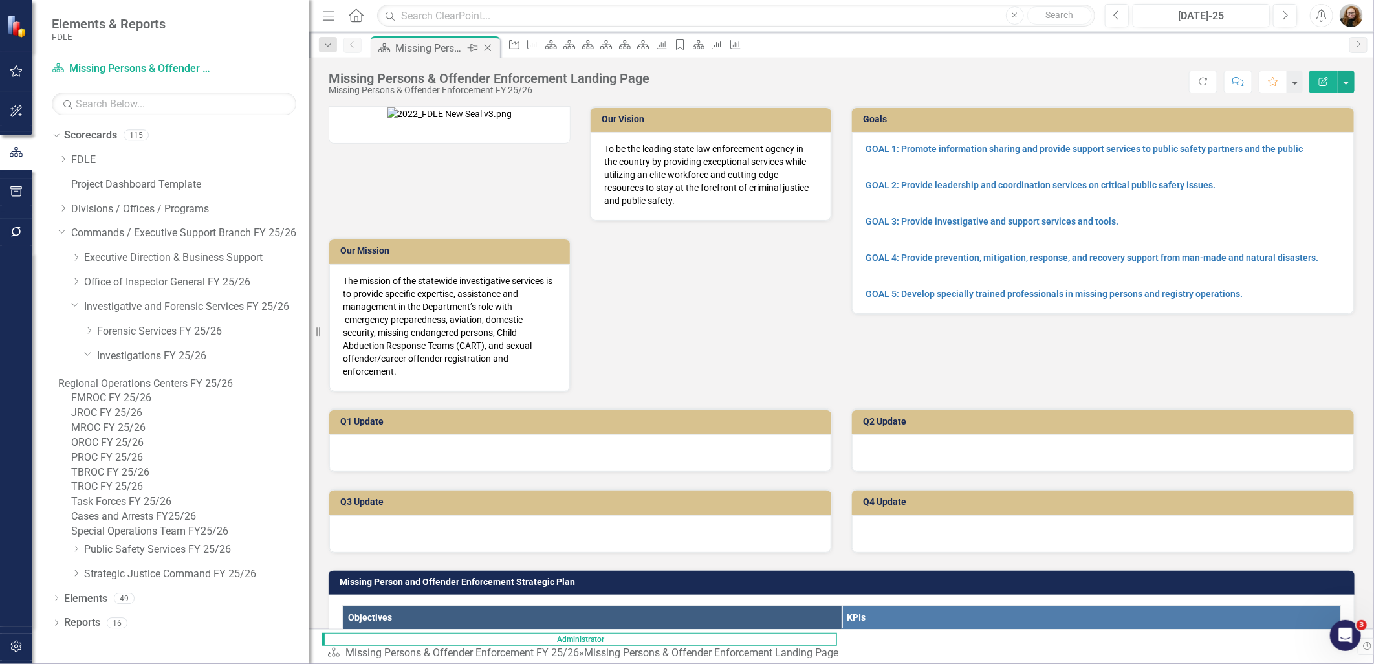
click at [492, 47] on icon "Close" at bounding box center [487, 48] width 13 height 10
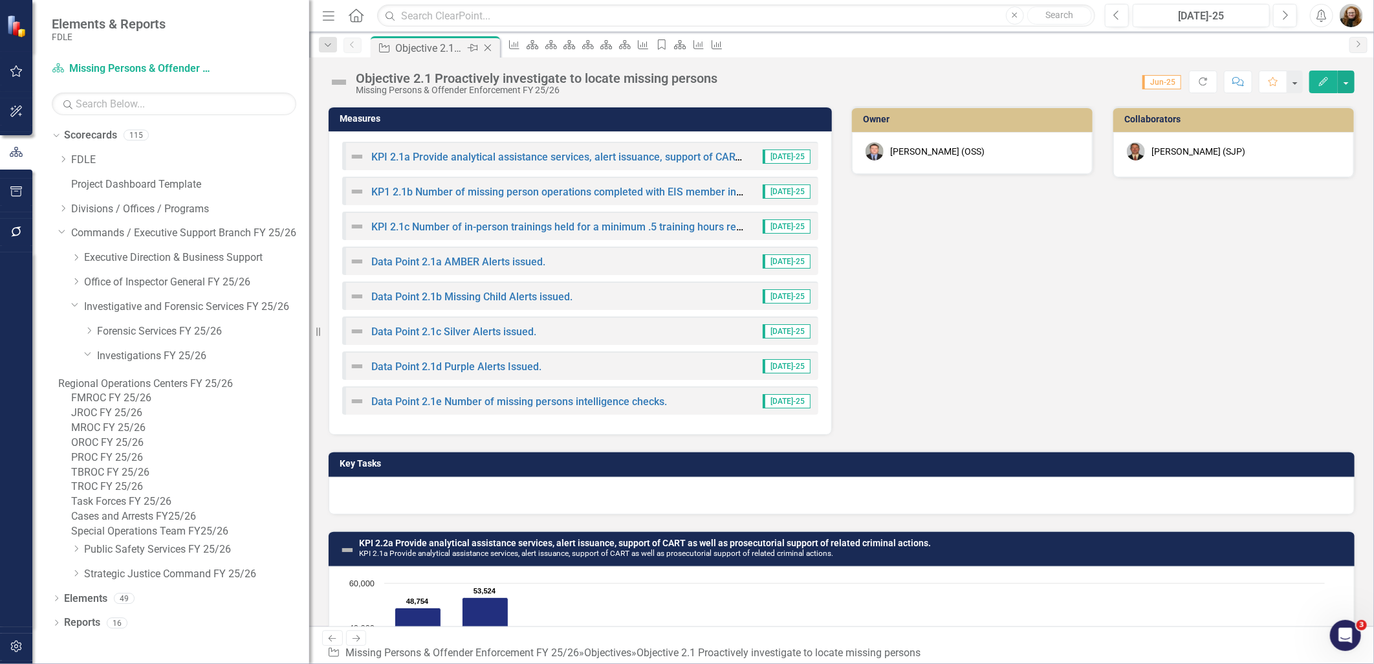
click at [484, 47] on icon "Close" at bounding box center [487, 48] width 13 height 10
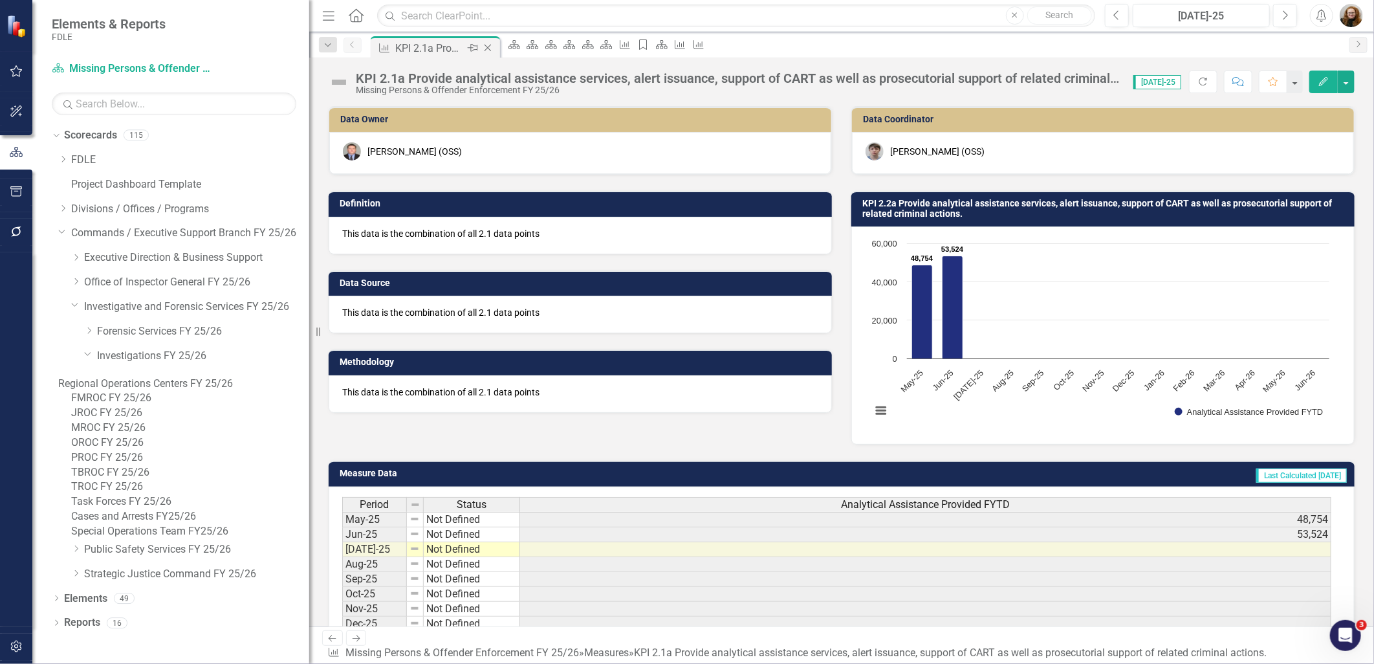
click at [487, 47] on icon "Close" at bounding box center [487, 48] width 13 height 10
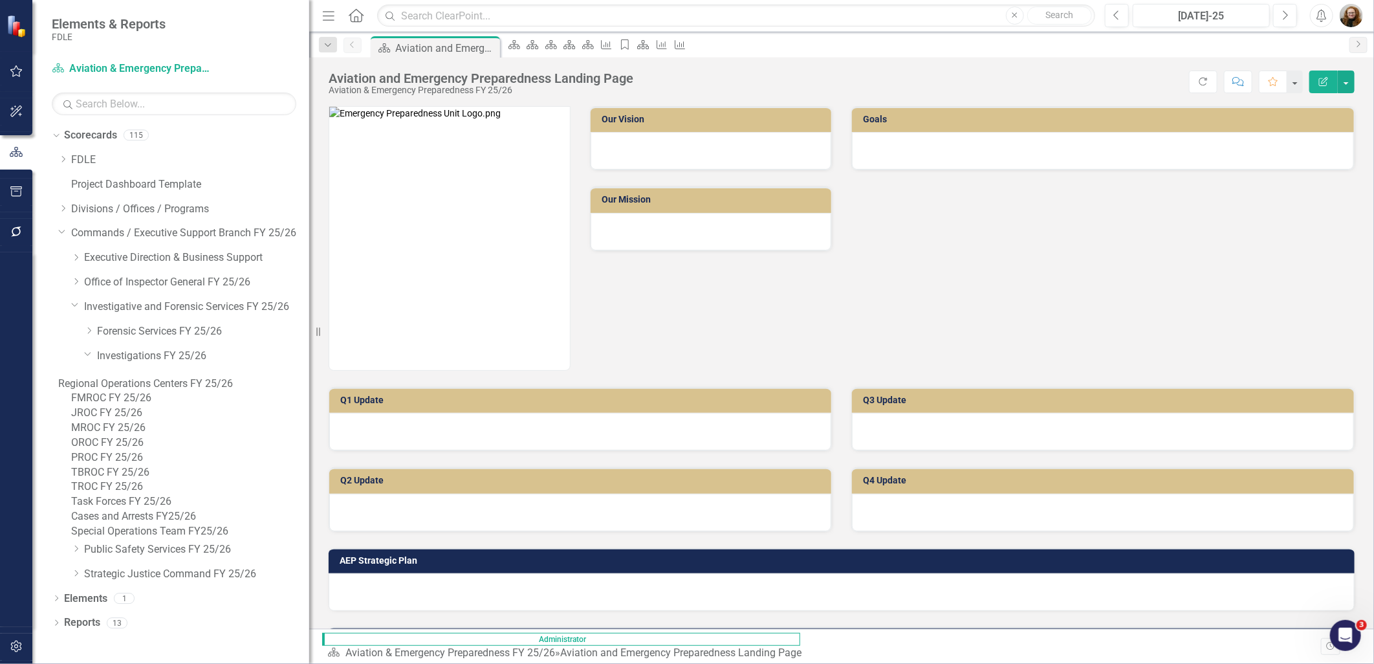
click at [0, 0] on icon "Close" at bounding box center [0, 0] width 0 height 0
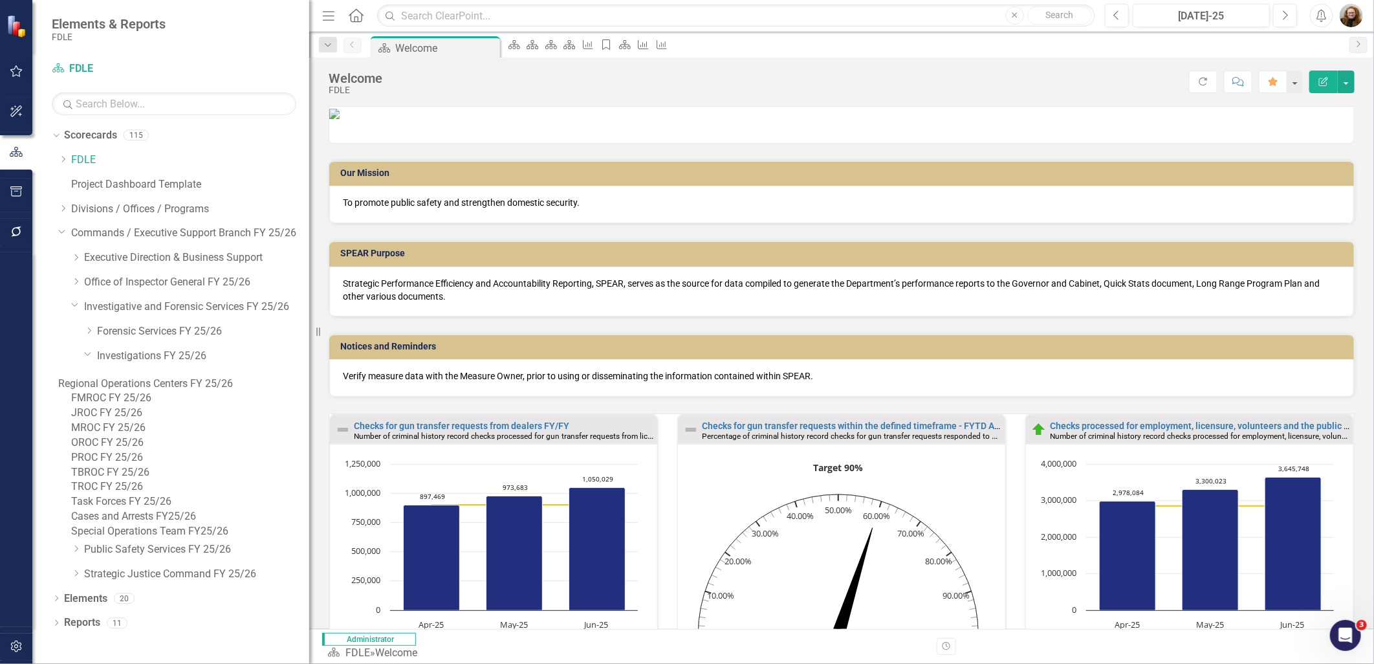
click at [0, 0] on icon "Close" at bounding box center [0, 0] width 0 height 0
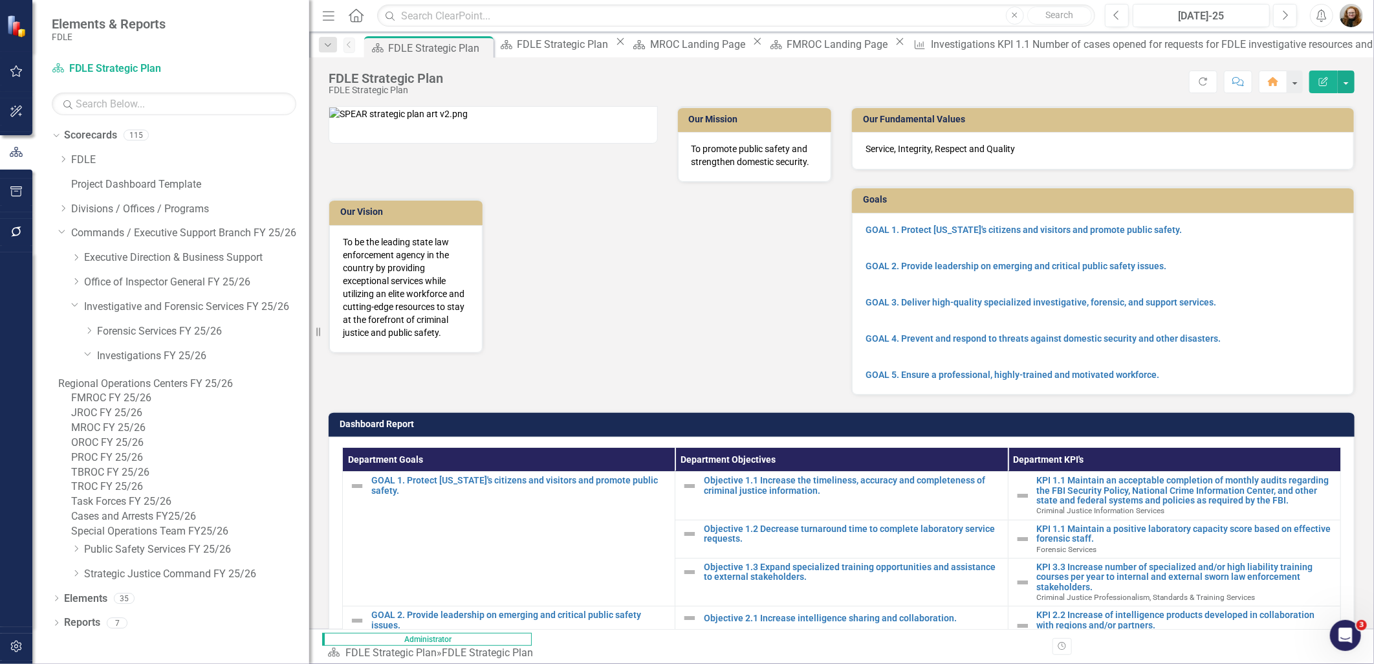
click at [0, 0] on icon "Close" at bounding box center [0, 0] width 0 height 0
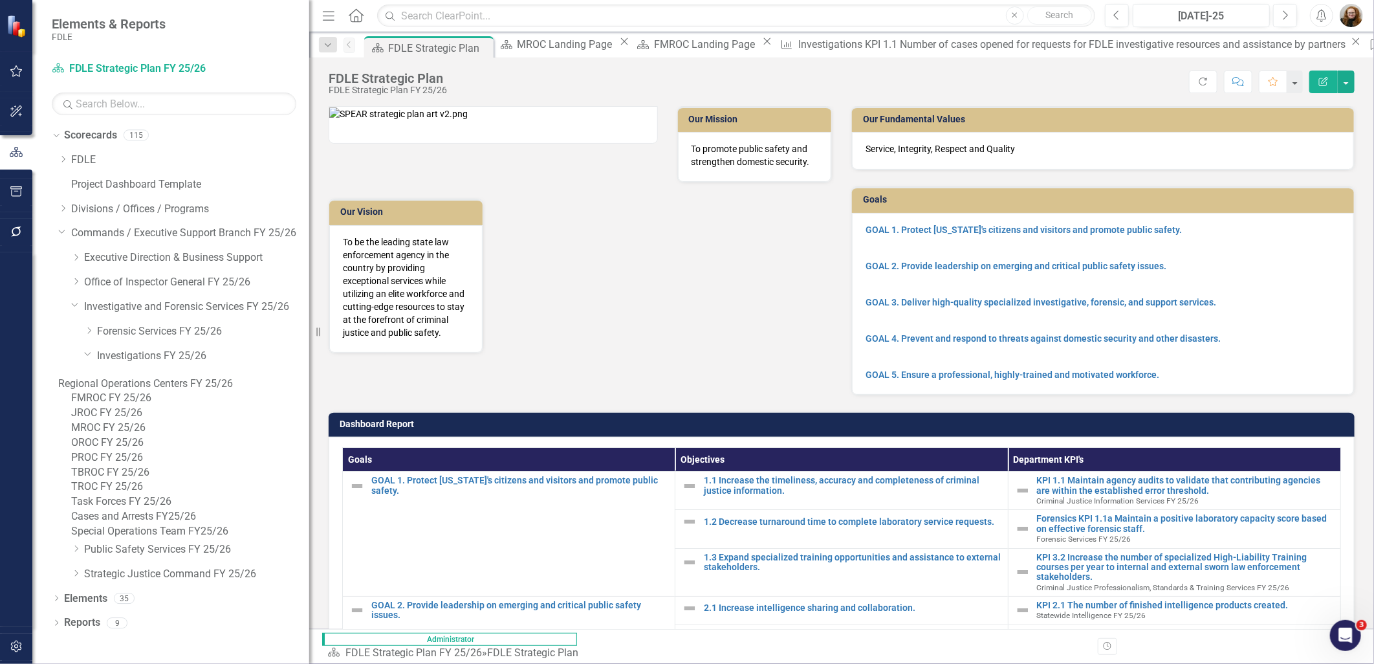
click at [0, 0] on icon "Close" at bounding box center [0, 0] width 0 height 0
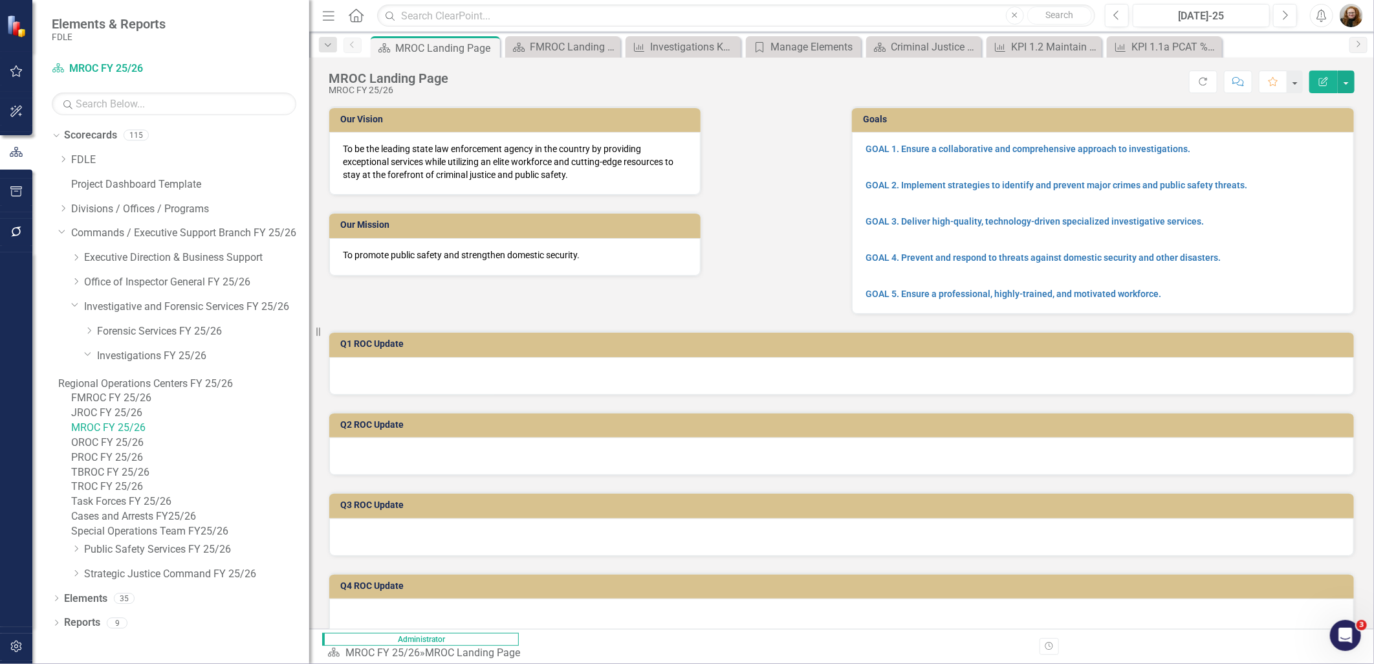
click at [0, 0] on icon "Close" at bounding box center [0, 0] width 0 height 0
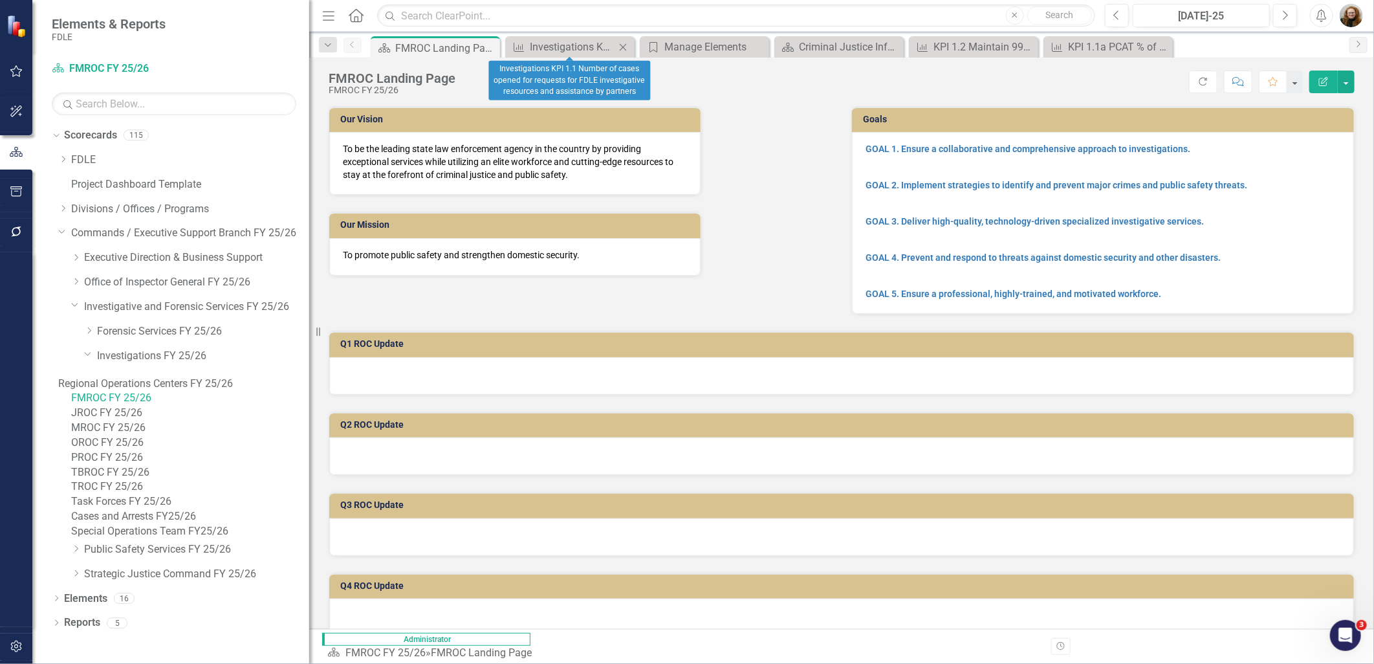
click at [619, 45] on icon "Close" at bounding box center [623, 47] width 13 height 10
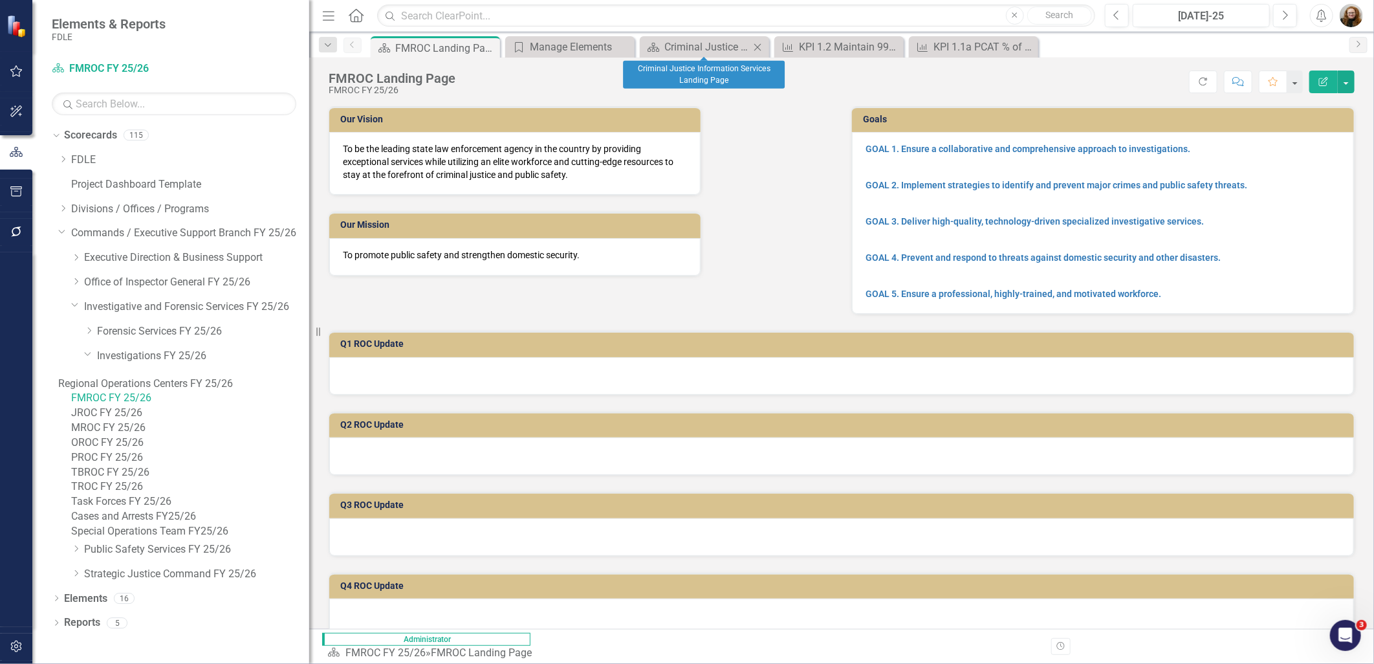
click at [764, 48] on icon "Close" at bounding box center [757, 47] width 13 height 10
click at [0, 0] on icon "Close" at bounding box center [0, 0] width 0 height 0
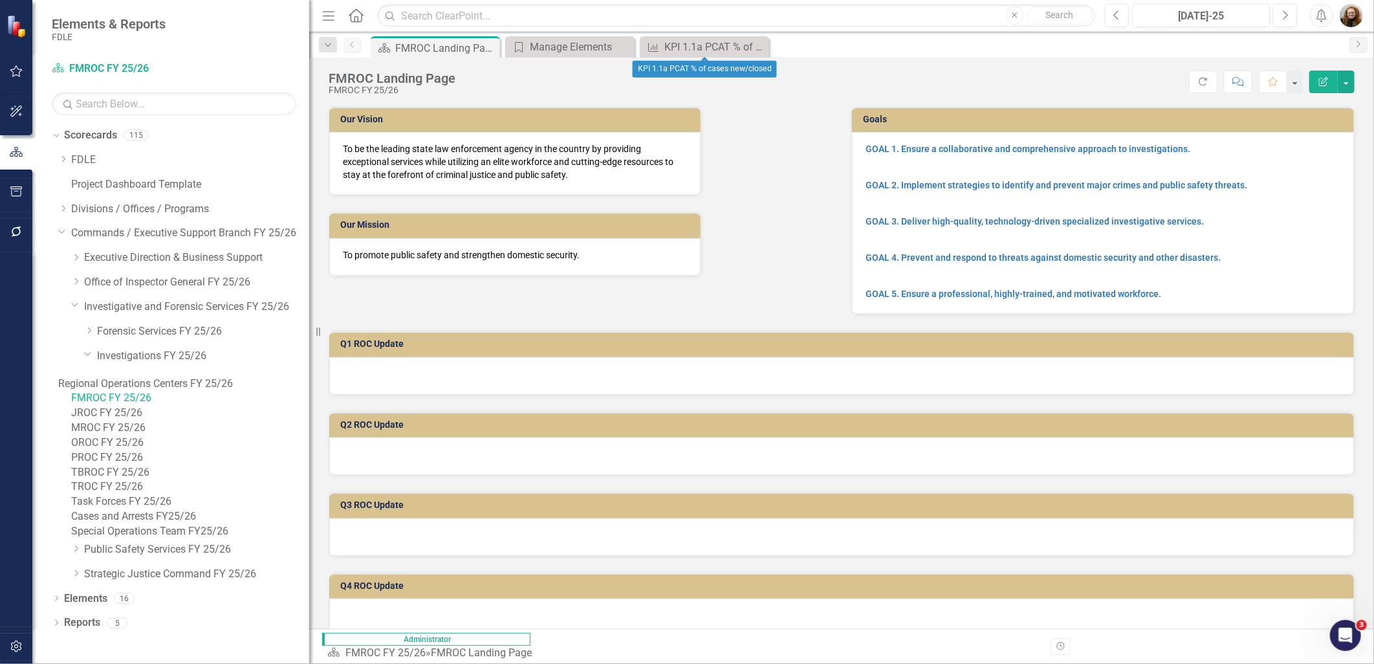
click at [0, 0] on icon "Close" at bounding box center [0, 0] width 0 height 0
click at [575, 44] on div "Manage Elements" at bounding box center [572, 47] width 85 height 16
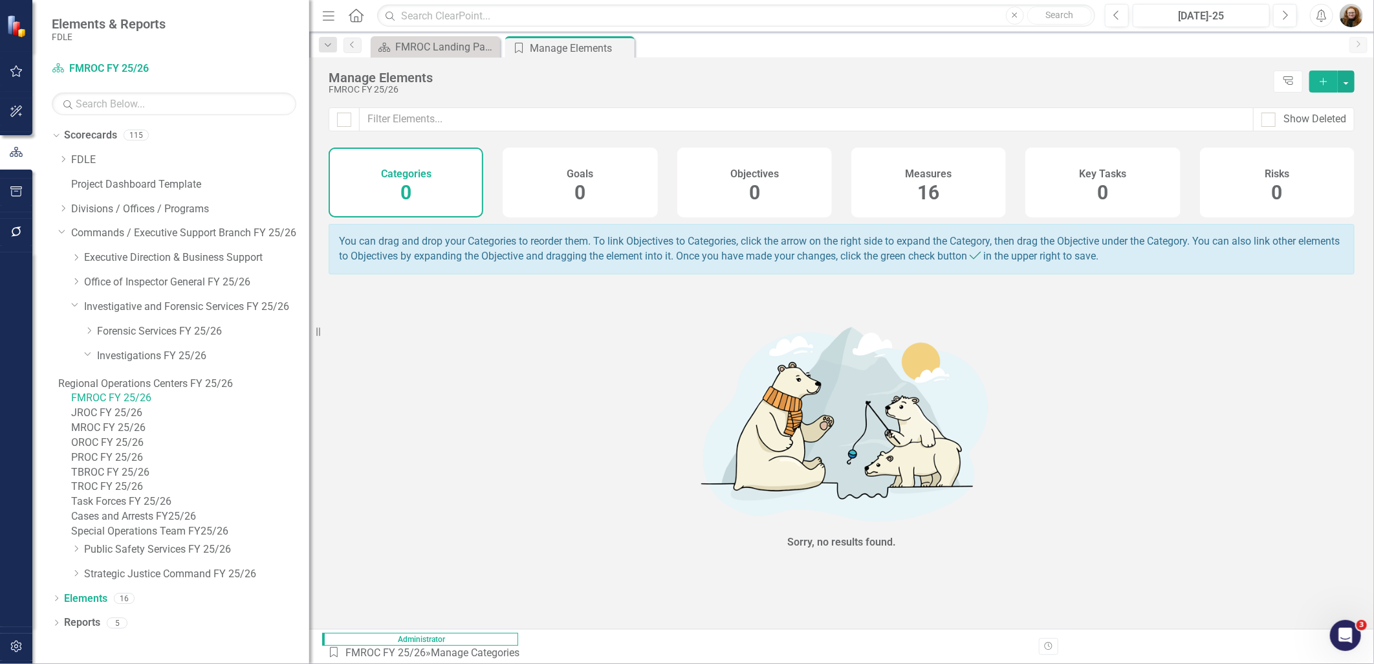
click at [939, 179] on div "16" at bounding box center [929, 193] width 22 height 28
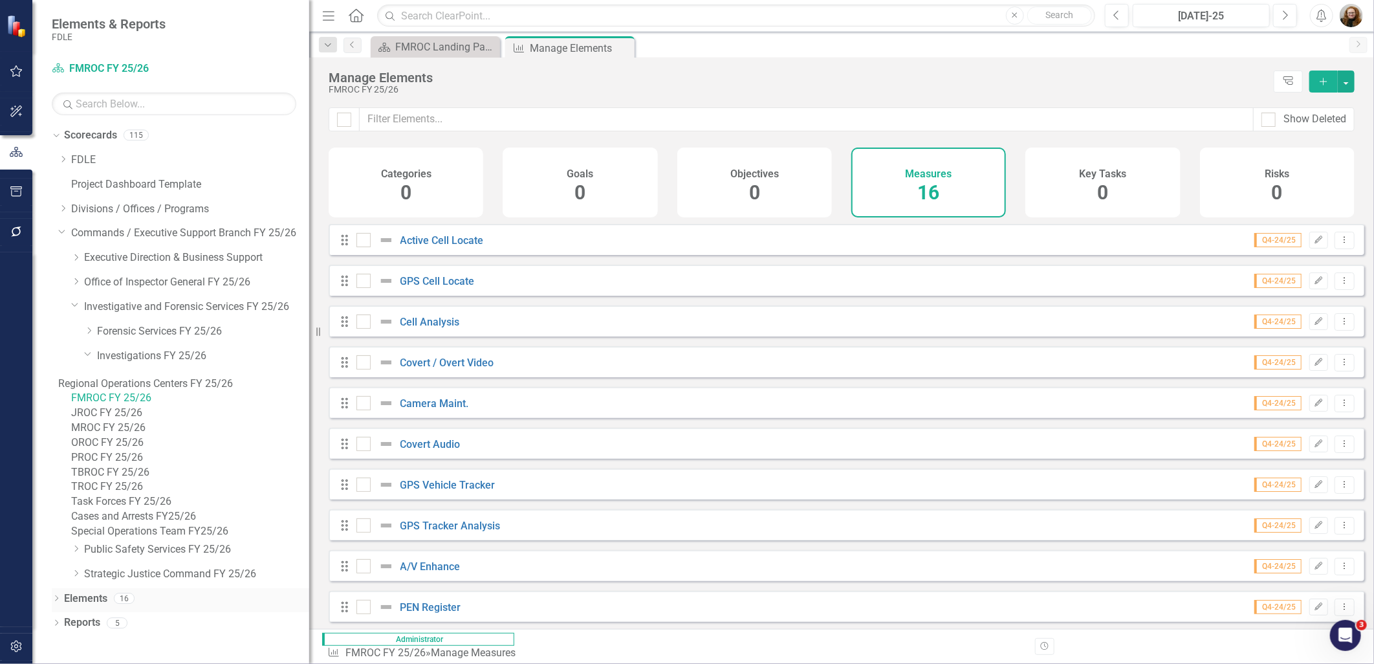
click at [55, 603] on icon "Dropdown" at bounding box center [56, 599] width 9 height 7
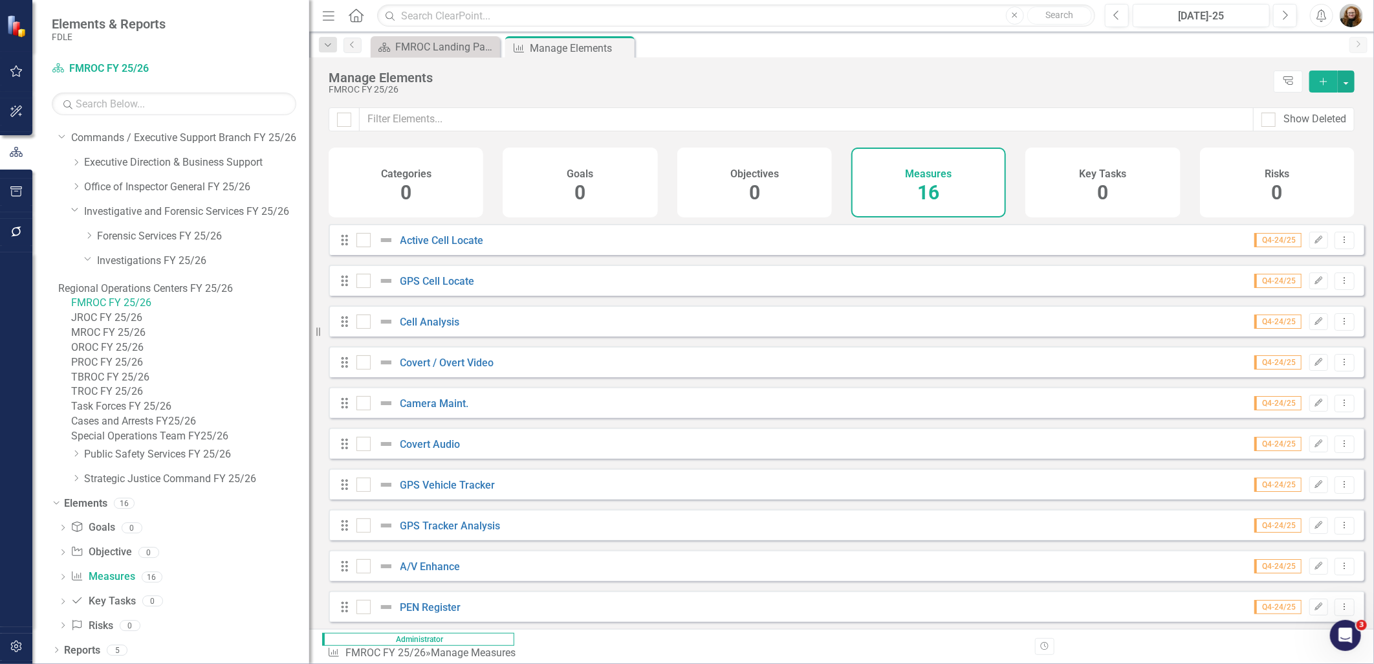
scroll to position [52, 0]
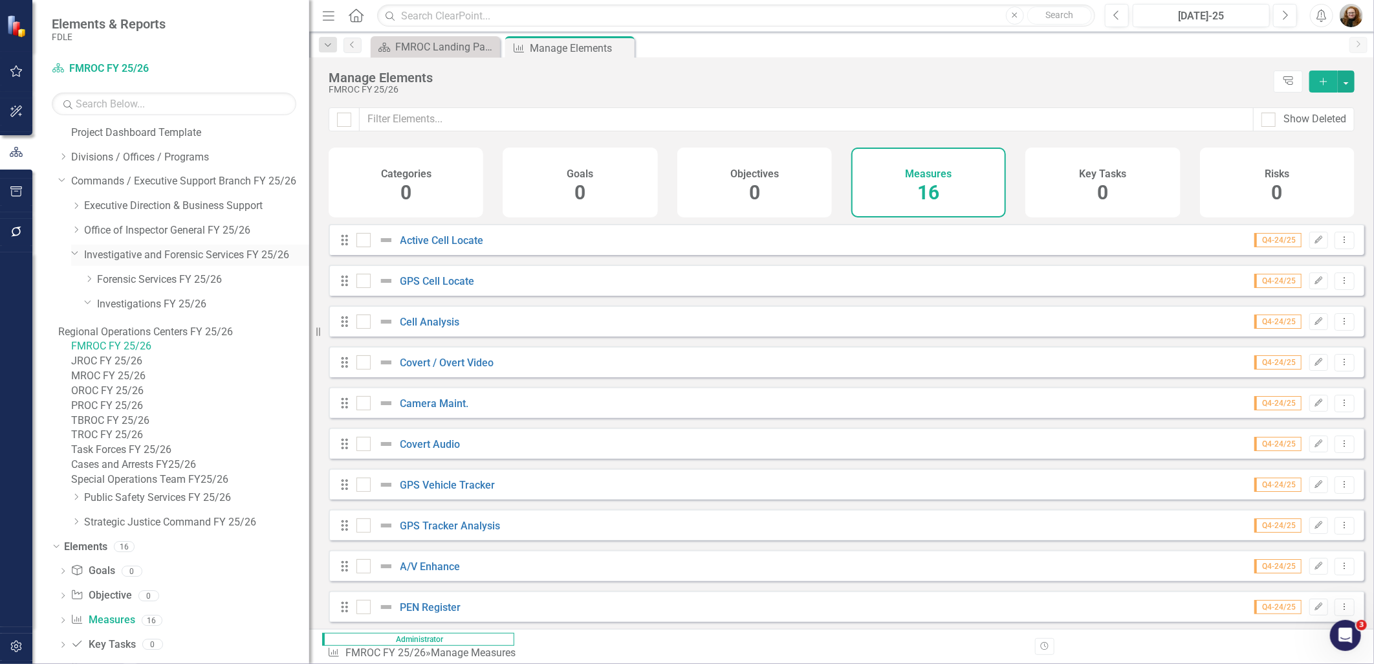
click at [73, 250] on icon "Dropdown" at bounding box center [75, 253] width 8 height 10
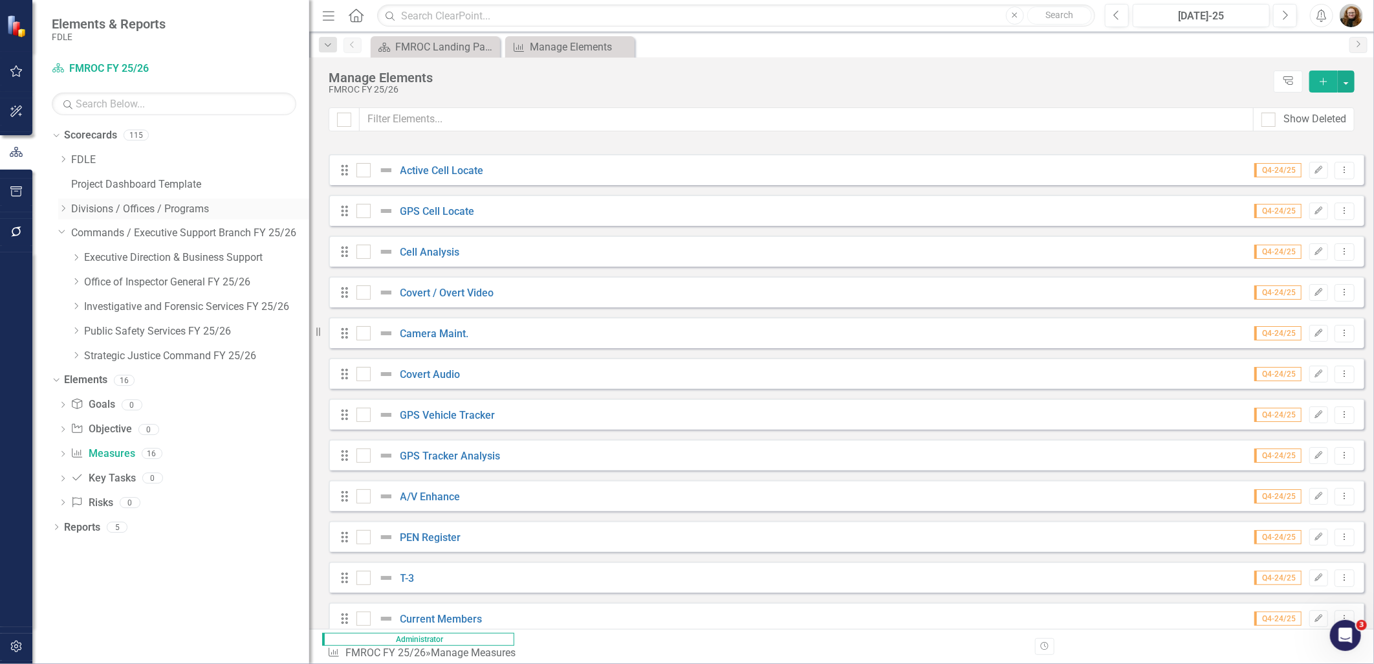
scroll to position [0, 0]
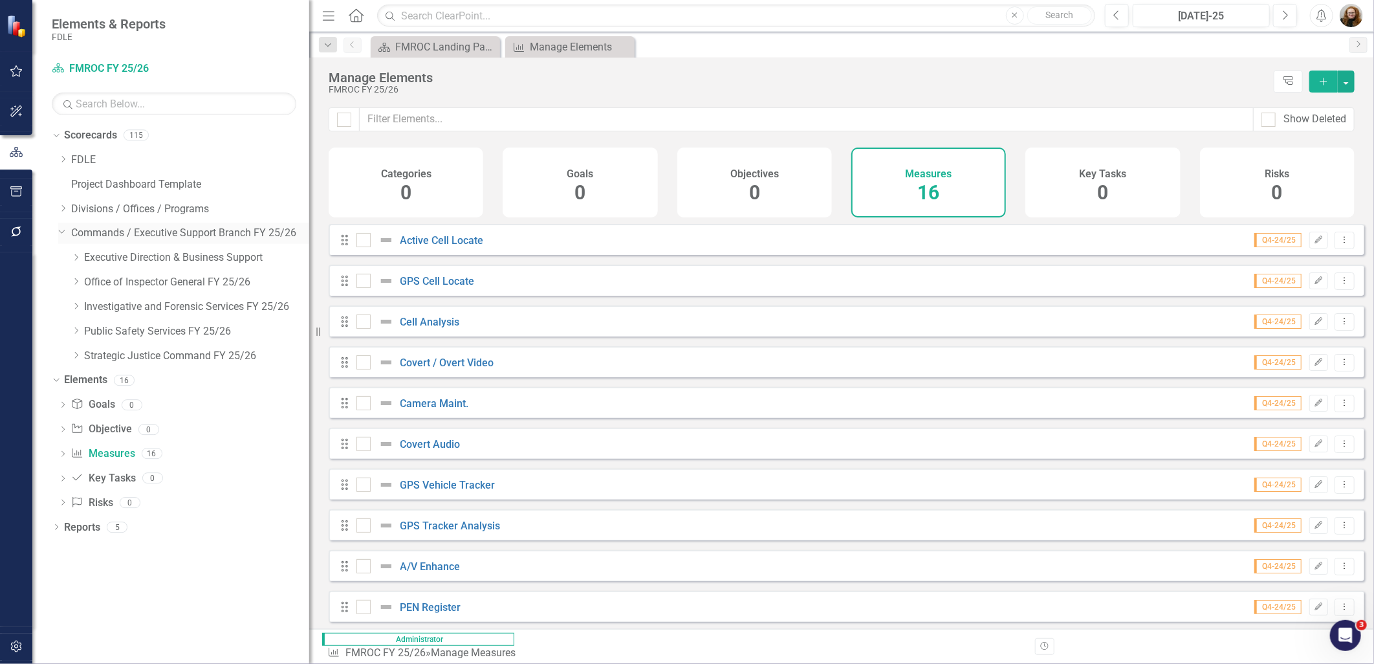
click at [61, 233] on icon at bounding box center [62, 231] width 6 height 3
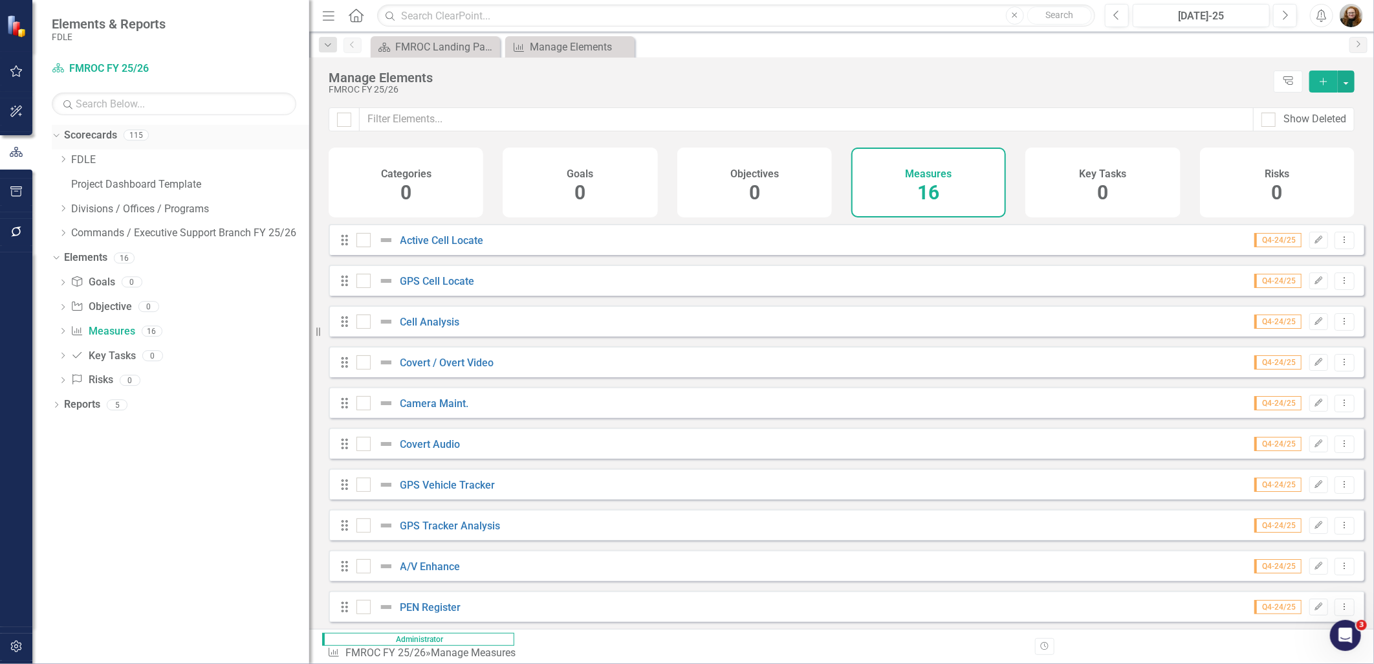
click at [56, 136] on icon "Dropdown" at bounding box center [54, 134] width 7 height 9
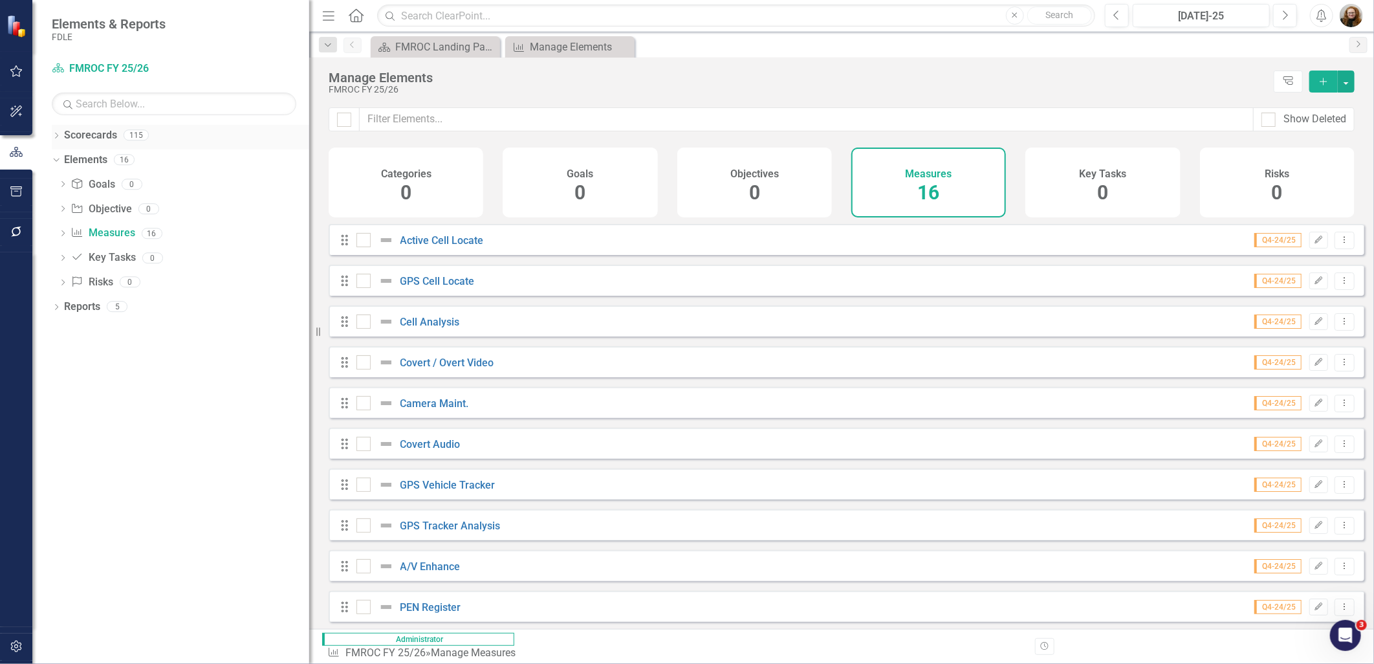
click at [78, 129] on link "Scorecards" at bounding box center [90, 135] width 53 height 15
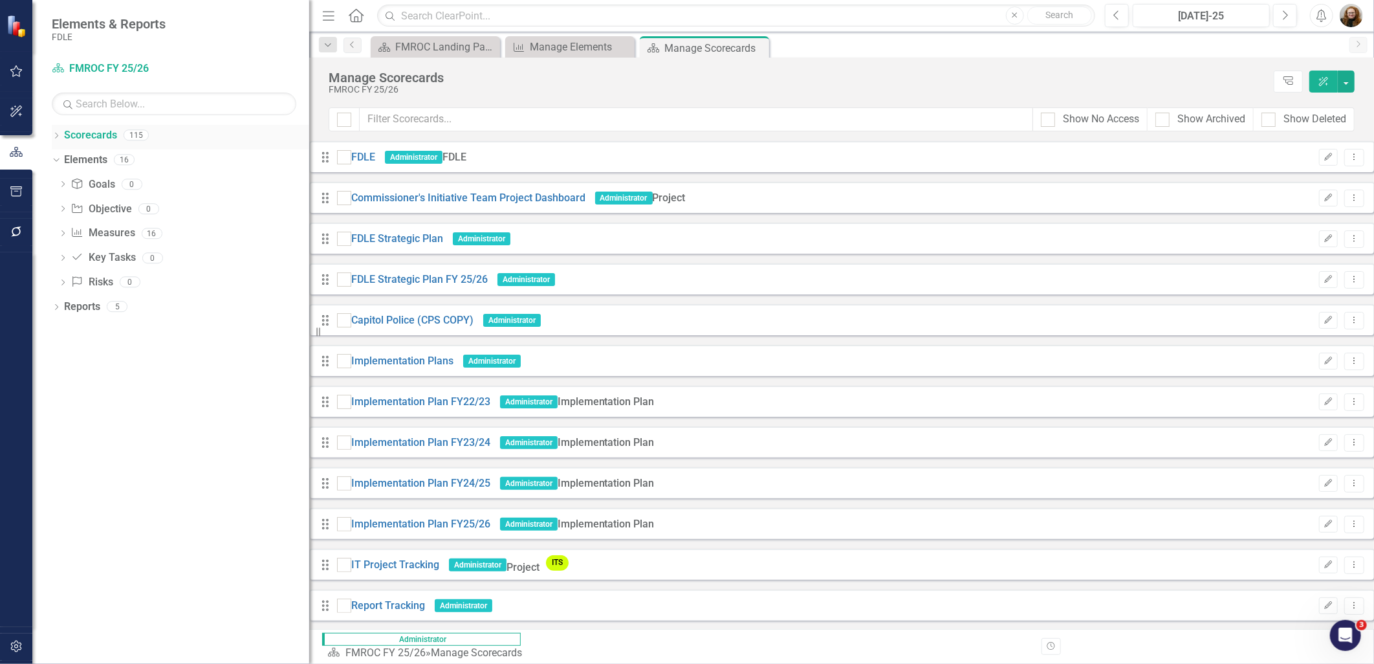
click at [55, 135] on icon "Dropdown" at bounding box center [56, 136] width 9 height 7
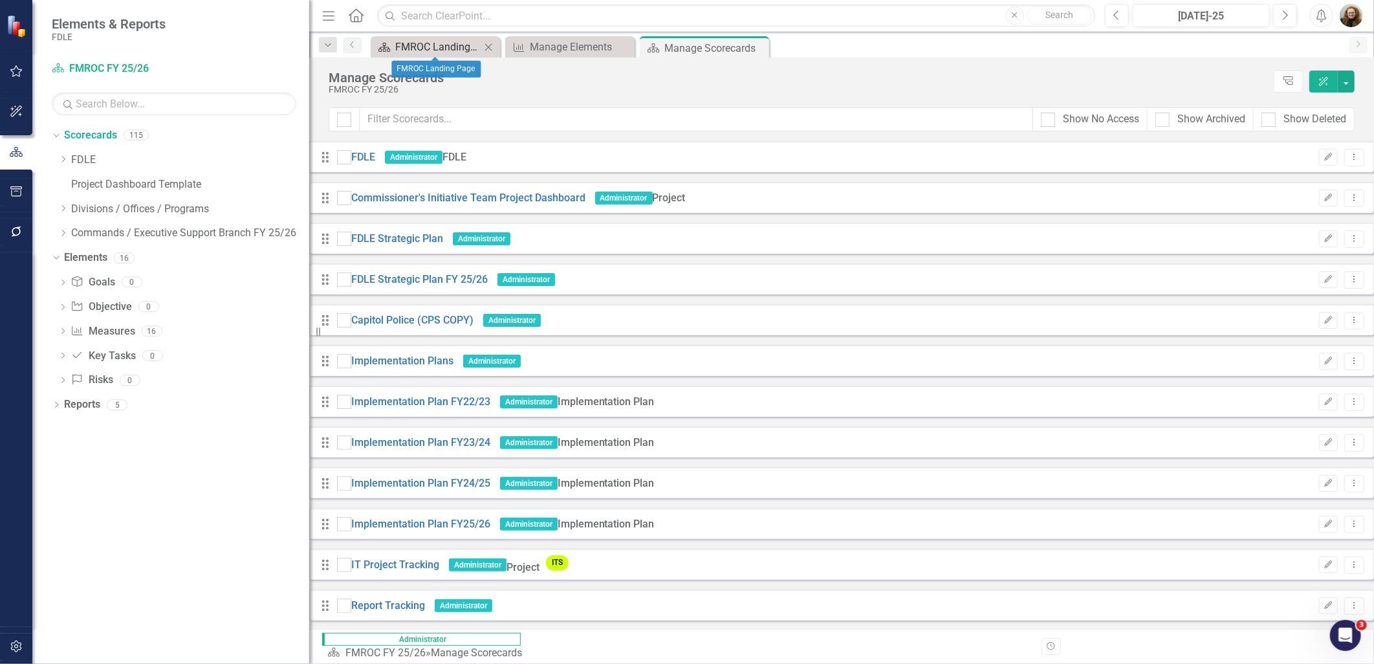
click at [441, 42] on div "FMROC Landing Page" at bounding box center [437, 47] width 85 height 16
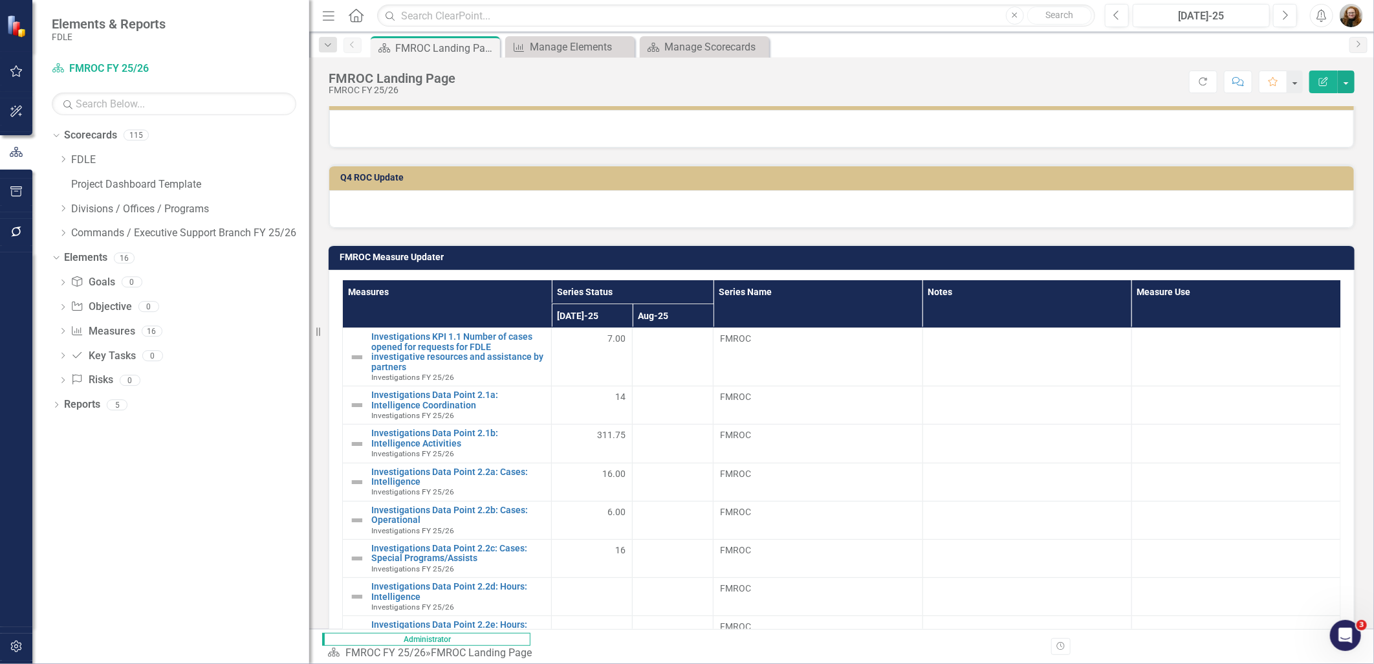
scroll to position [431, 0]
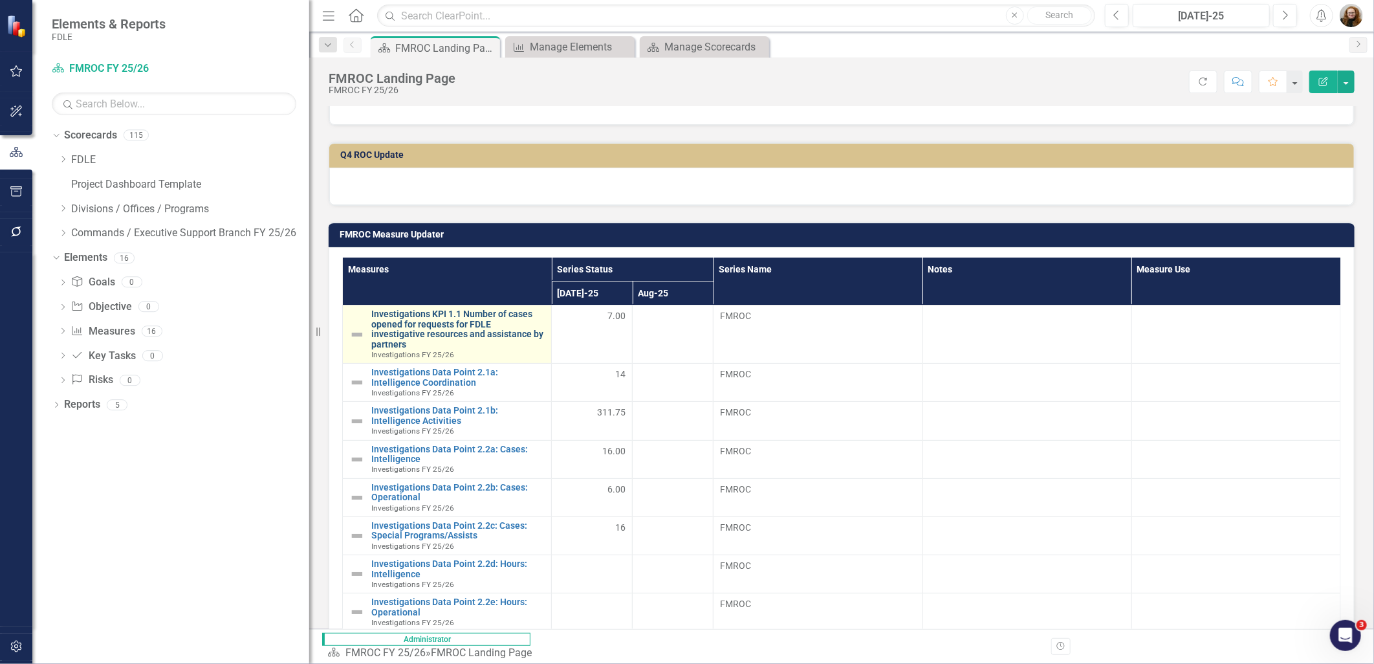
click at [470, 325] on link "Investigations KPI 1.1 Number of cases opened for requests for FDLE investigati…" at bounding box center [457, 329] width 173 height 40
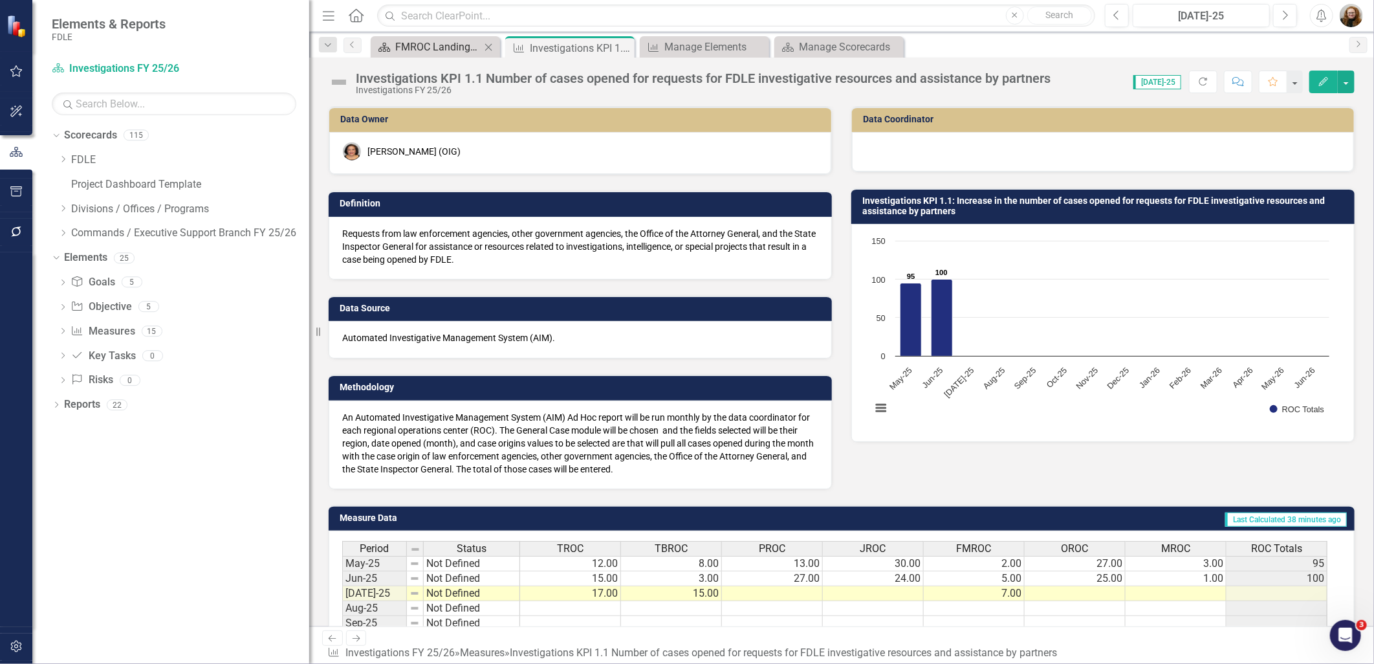
click at [428, 48] on div "FMROC Landing Page" at bounding box center [437, 47] width 85 height 16
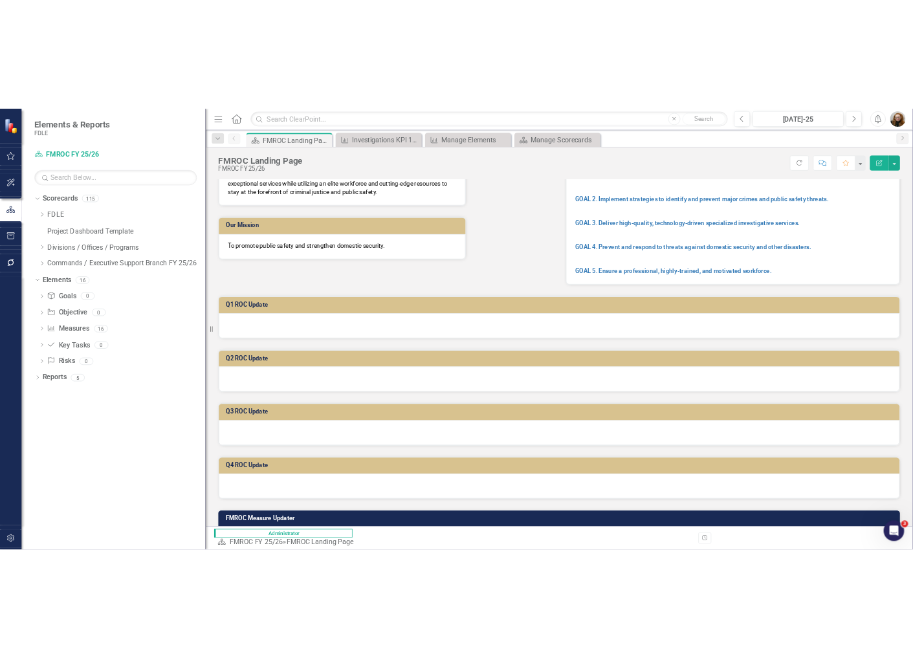
scroll to position [359, 0]
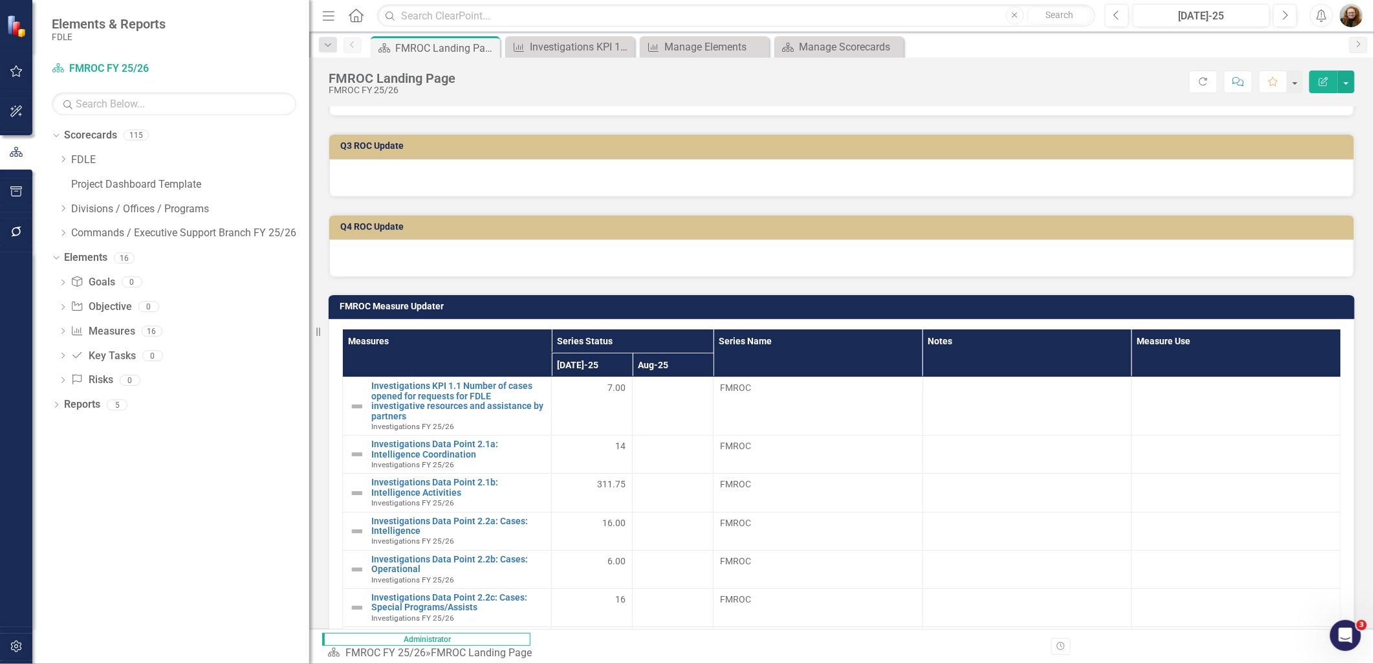
click at [1202, 306] on h3 "FMROC Measure Updater" at bounding box center [844, 307] width 1009 height 10
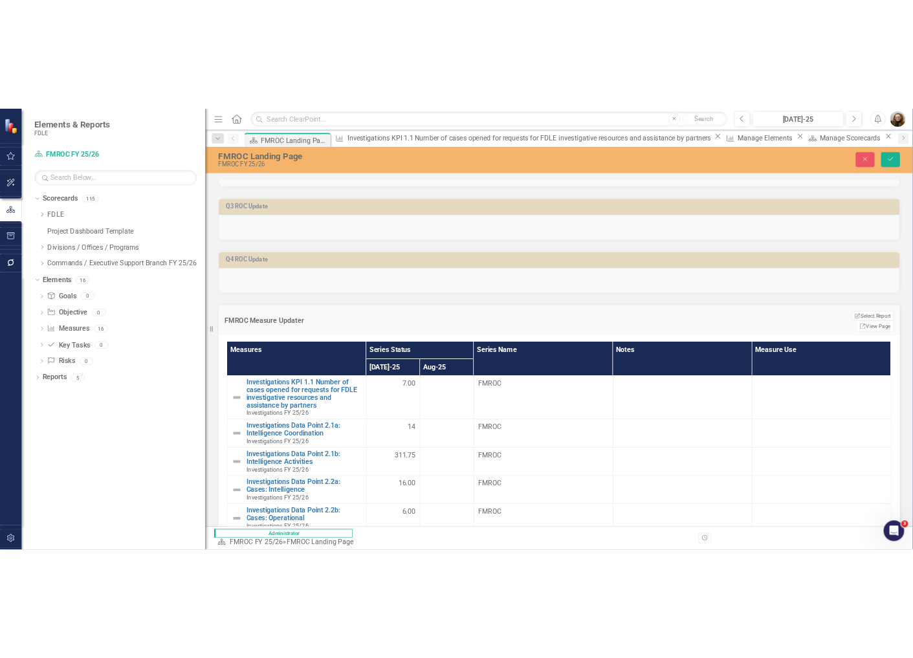
scroll to position [424, 0]
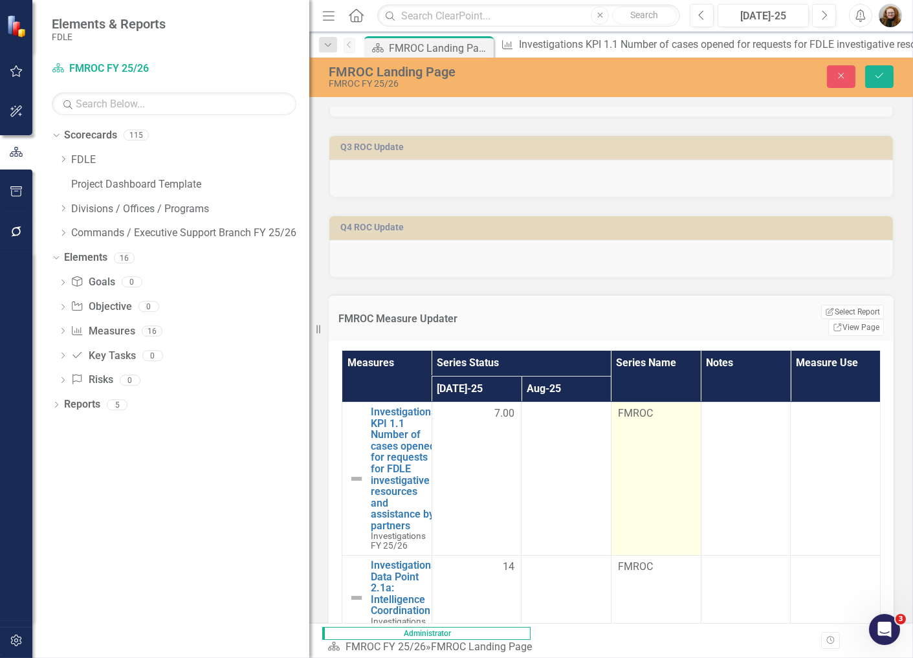
click at [647, 426] on td "FMROC" at bounding box center [656, 478] width 90 height 153
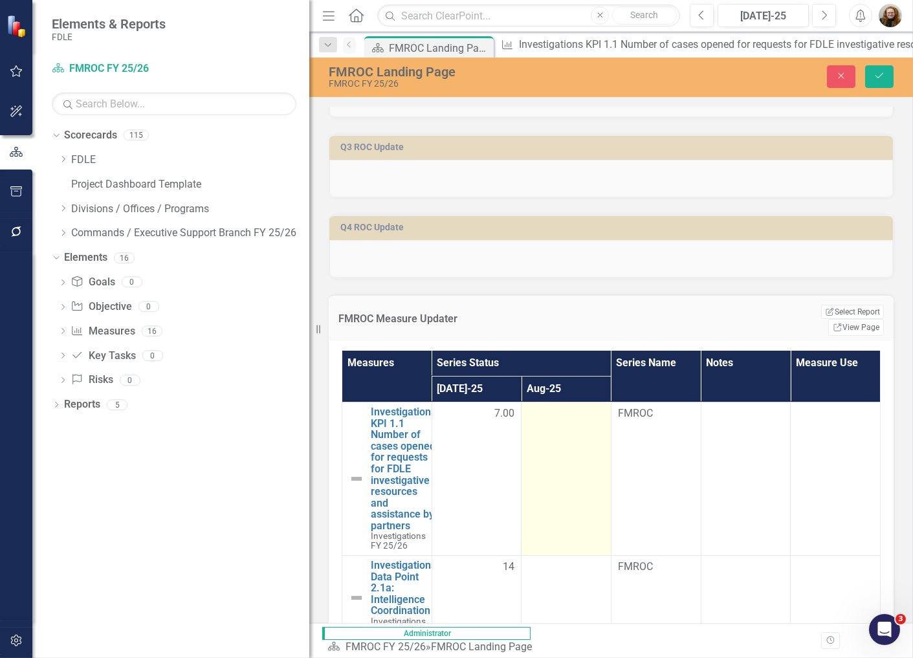
click at [553, 406] on td at bounding box center [567, 478] width 90 height 153
click at [553, 406] on input "number" at bounding box center [566, 418] width 76 height 24
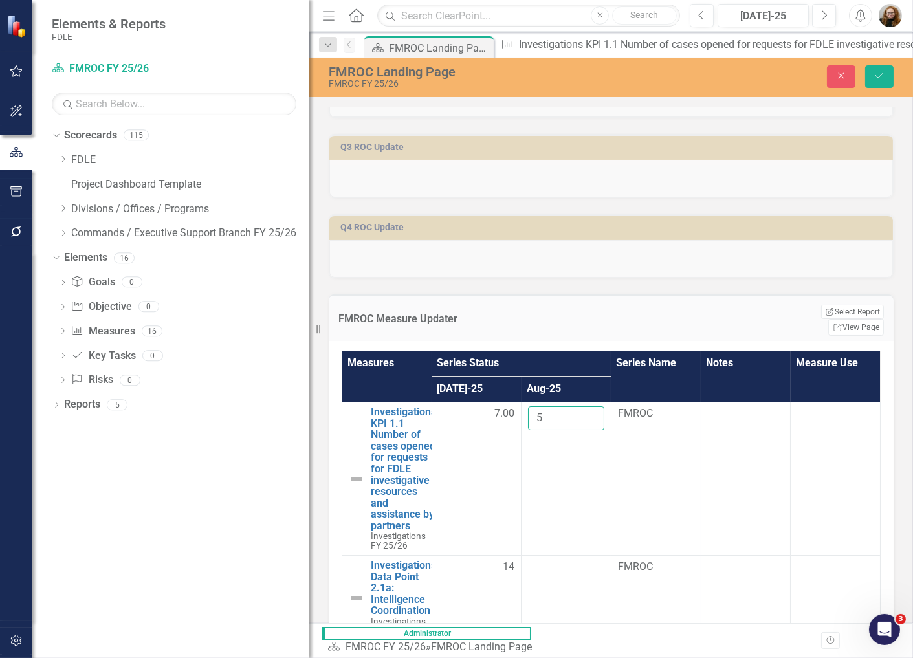
type input "5"
click at [839, 79] on icon "Close" at bounding box center [841, 75] width 12 height 9
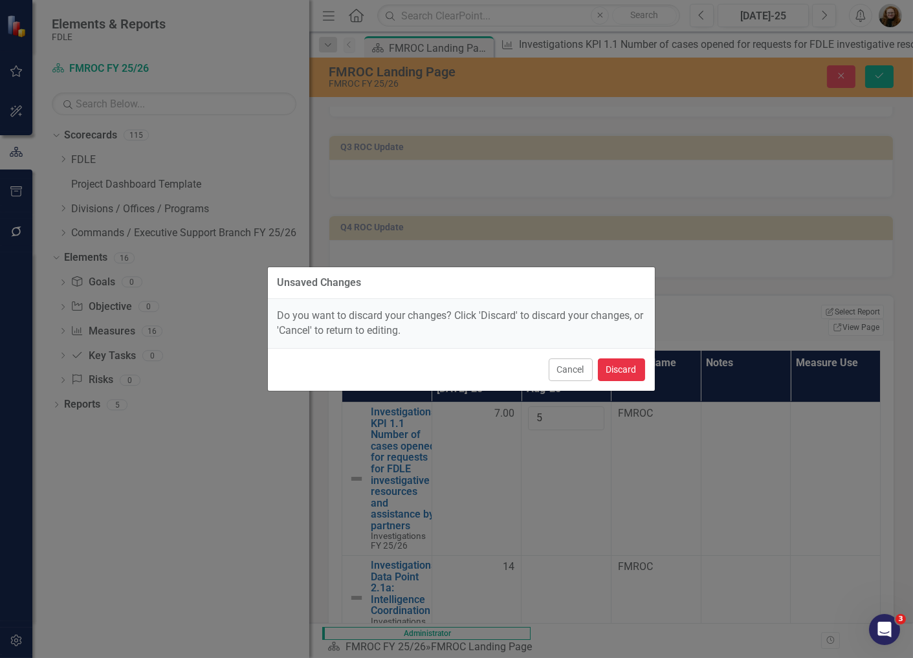
click at [609, 367] on button "Discard" at bounding box center [621, 369] width 47 height 23
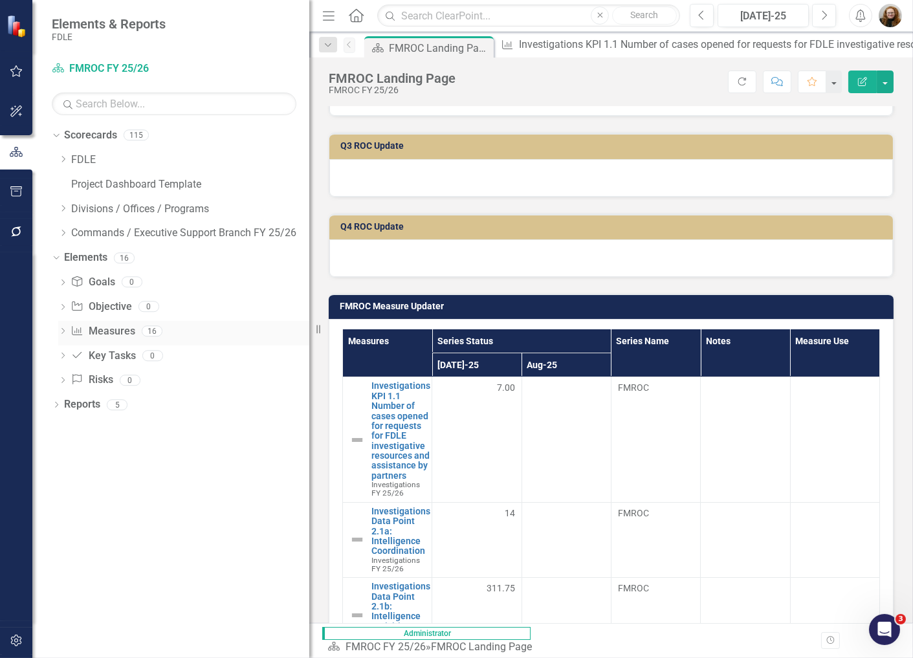
click at [125, 334] on link "Measure Measures" at bounding box center [103, 331] width 64 height 15
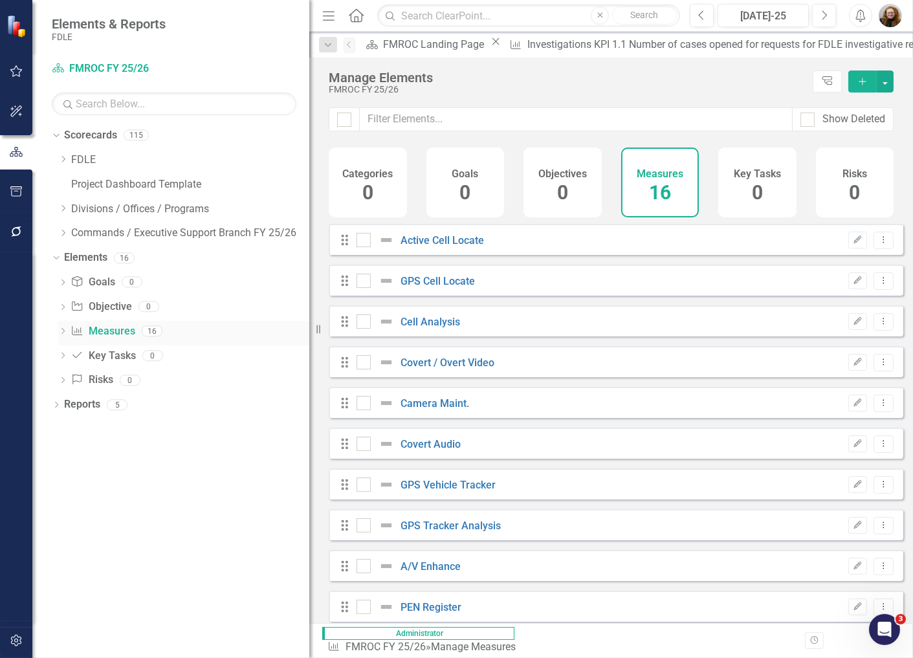
checkbox input "false"
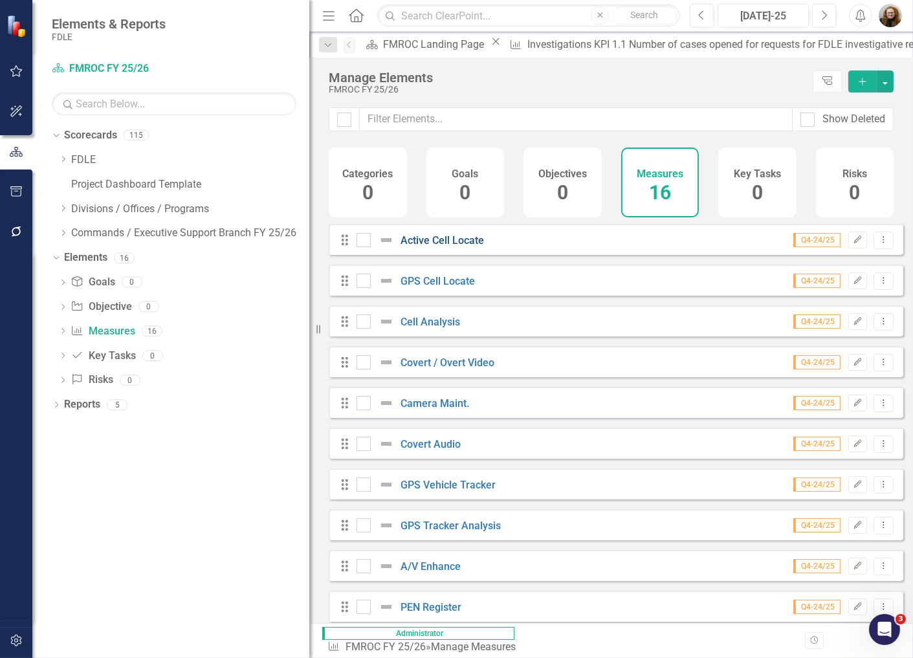
click at [434, 247] on link "Active Cell Locate" at bounding box center [442, 240] width 83 height 12
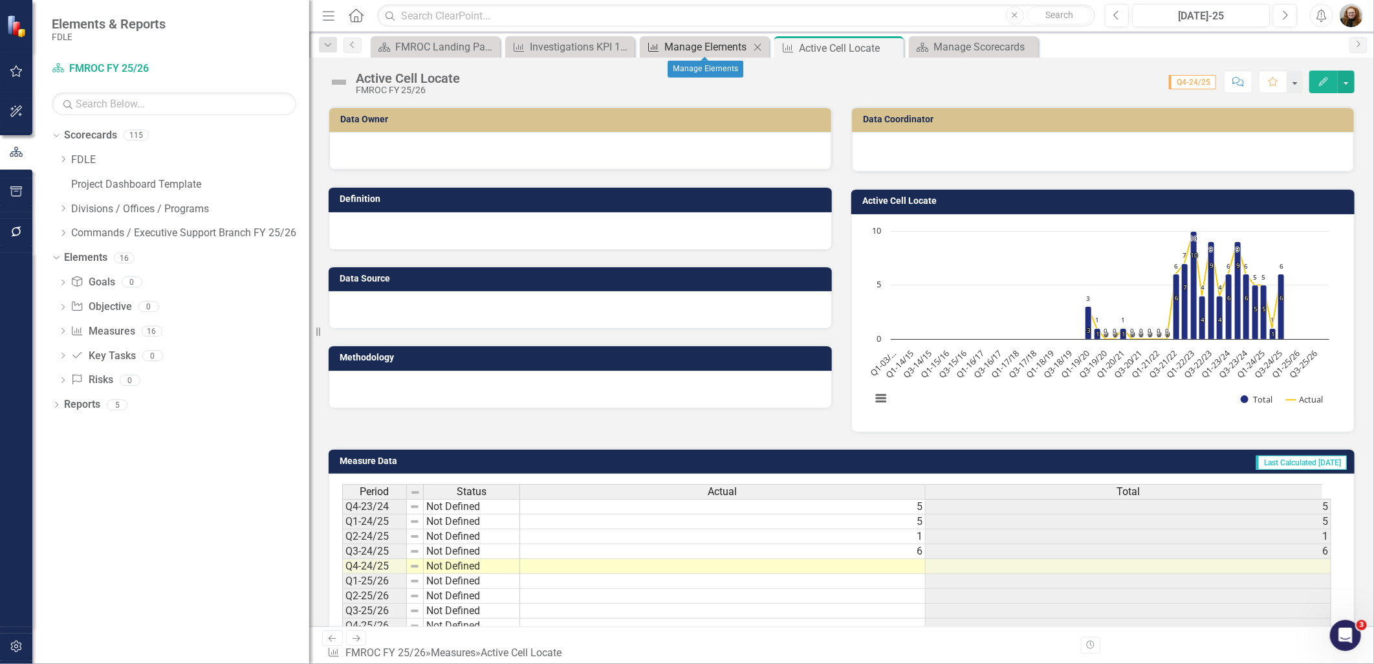
click at [678, 46] on div "Manage Elements" at bounding box center [707, 47] width 85 height 16
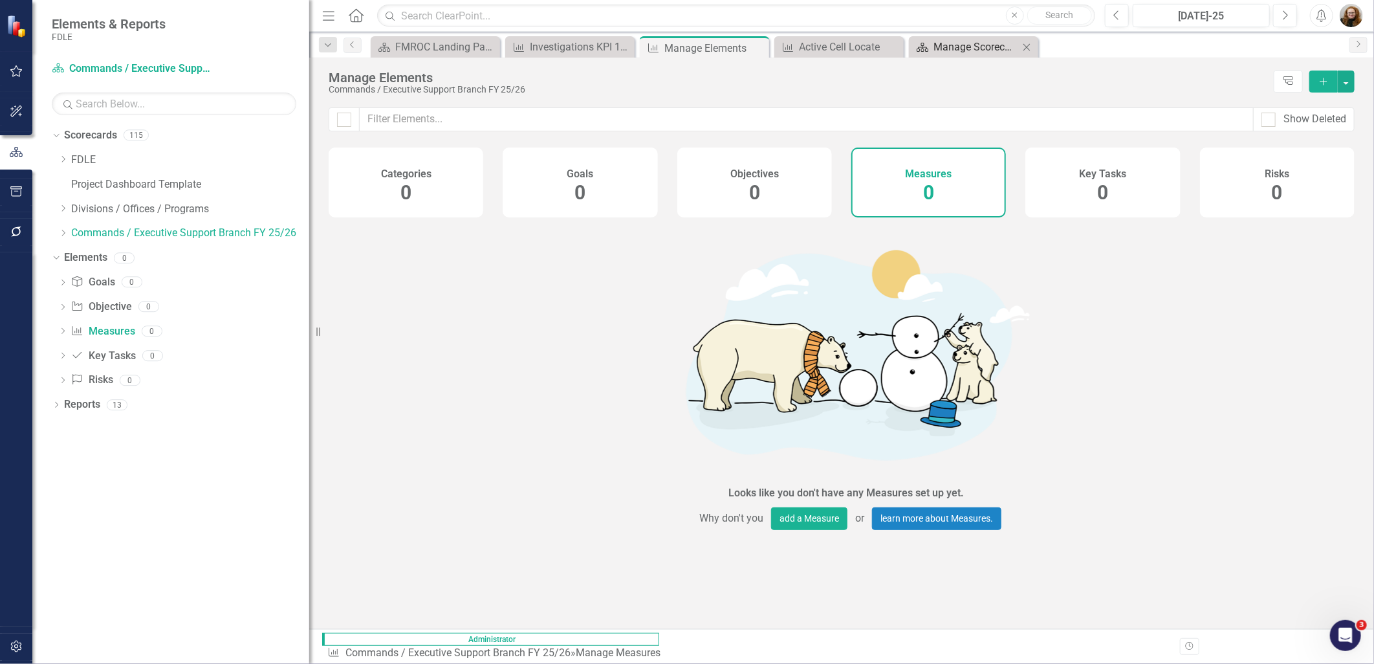
click at [955, 49] on div "Manage Scorecards" at bounding box center [976, 47] width 85 height 16
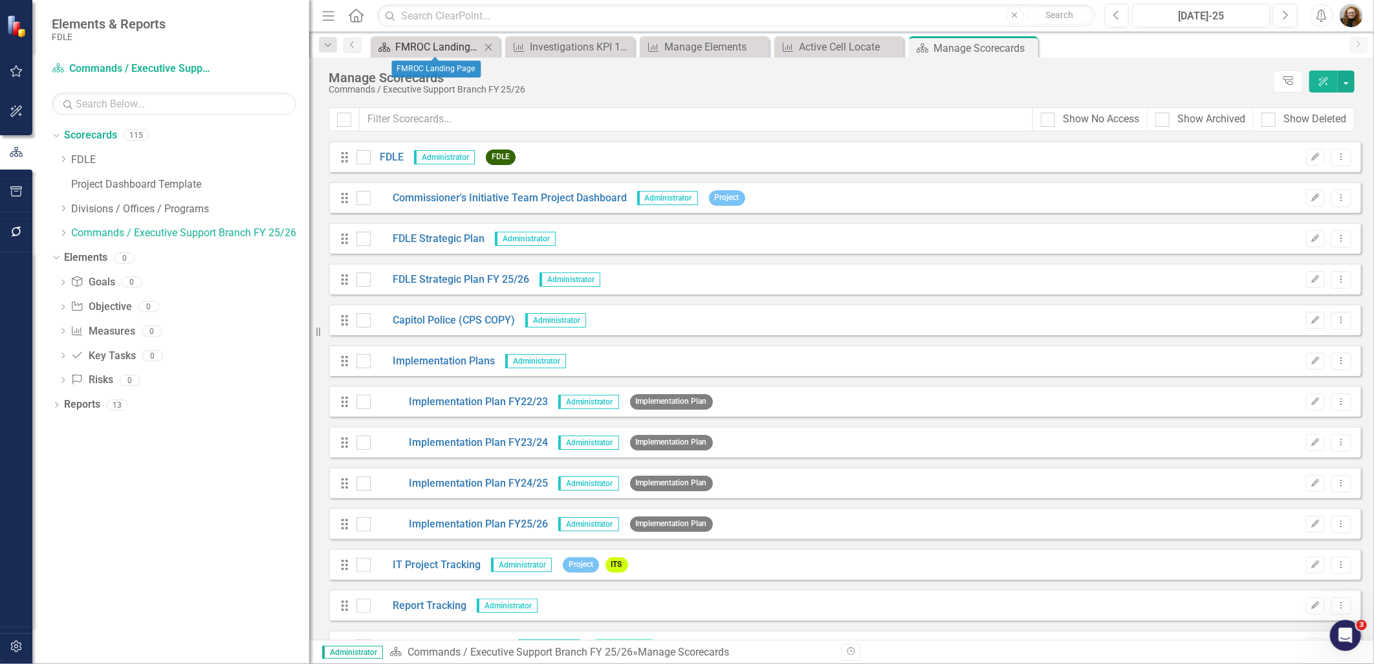
click at [435, 49] on div "FMROC Landing Page" at bounding box center [437, 47] width 85 height 16
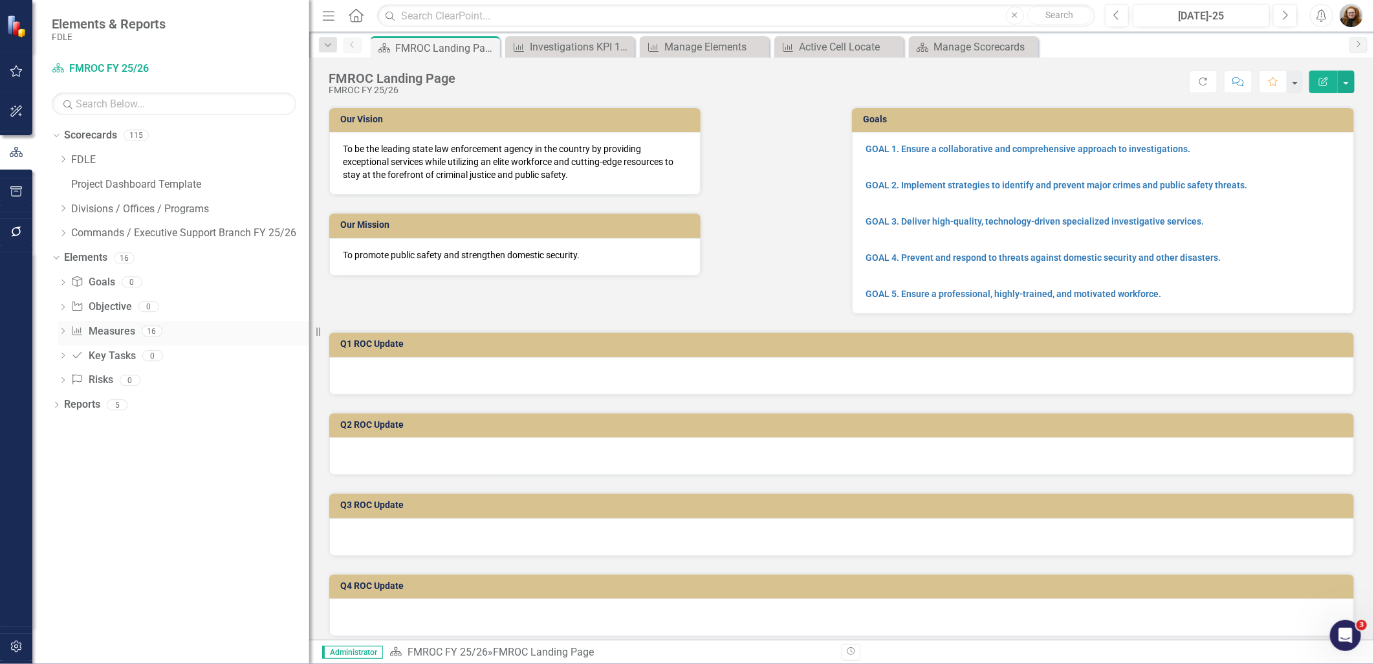
click at [104, 338] on link "Measure Measures" at bounding box center [103, 331] width 64 height 15
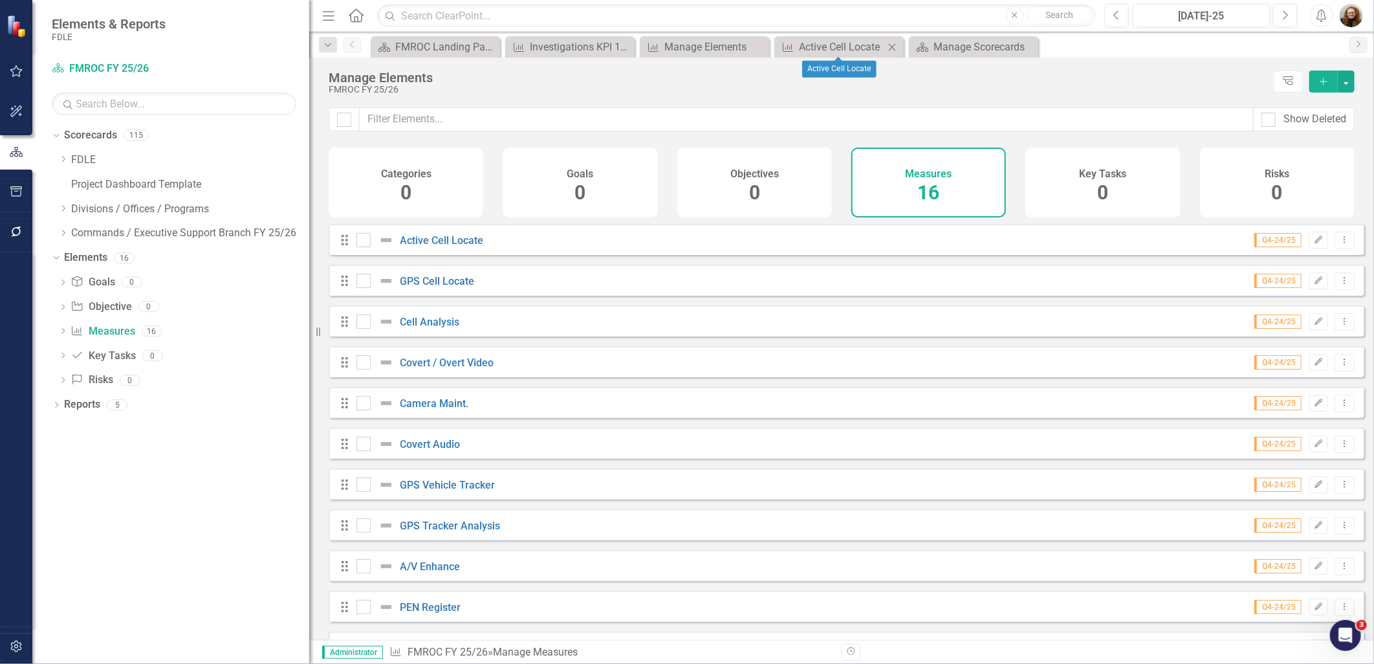
click at [838, 36] on div "Measure Active Cell Locate Close" at bounding box center [839, 46] width 129 height 21
click at [843, 47] on div "Active Cell Locate" at bounding box center [841, 47] width 85 height 16
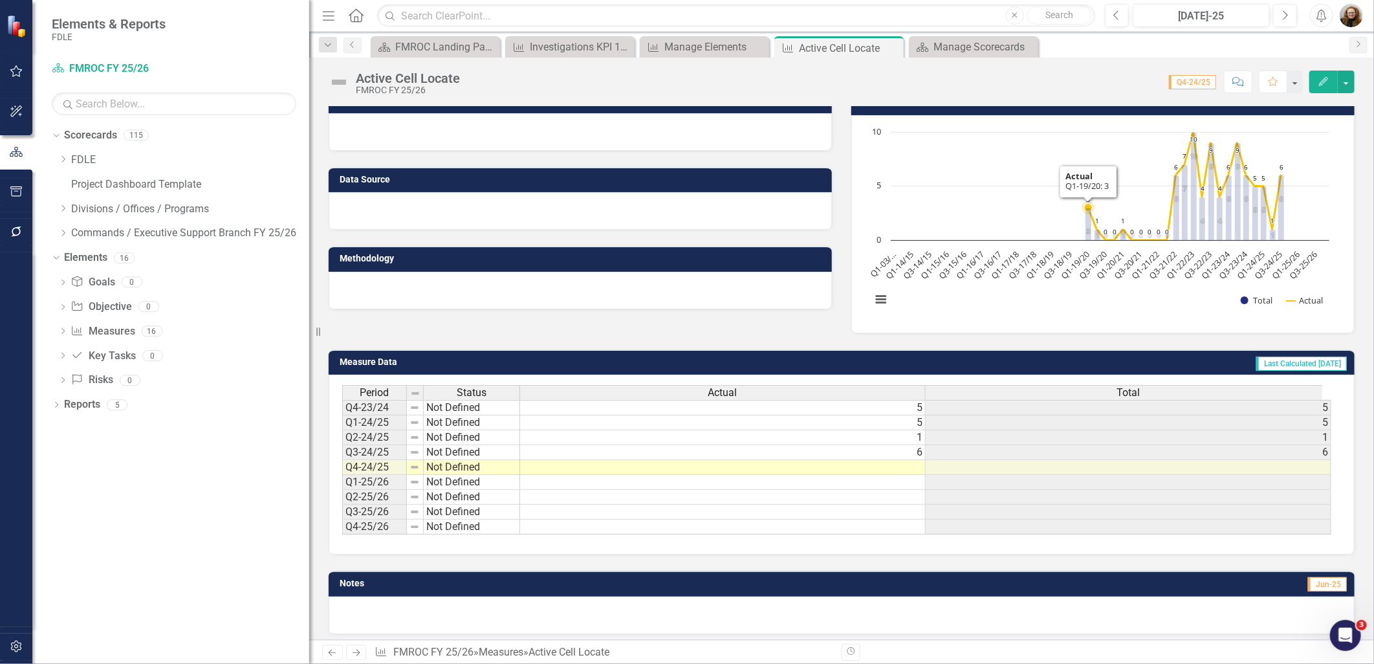
scroll to position [104, 0]
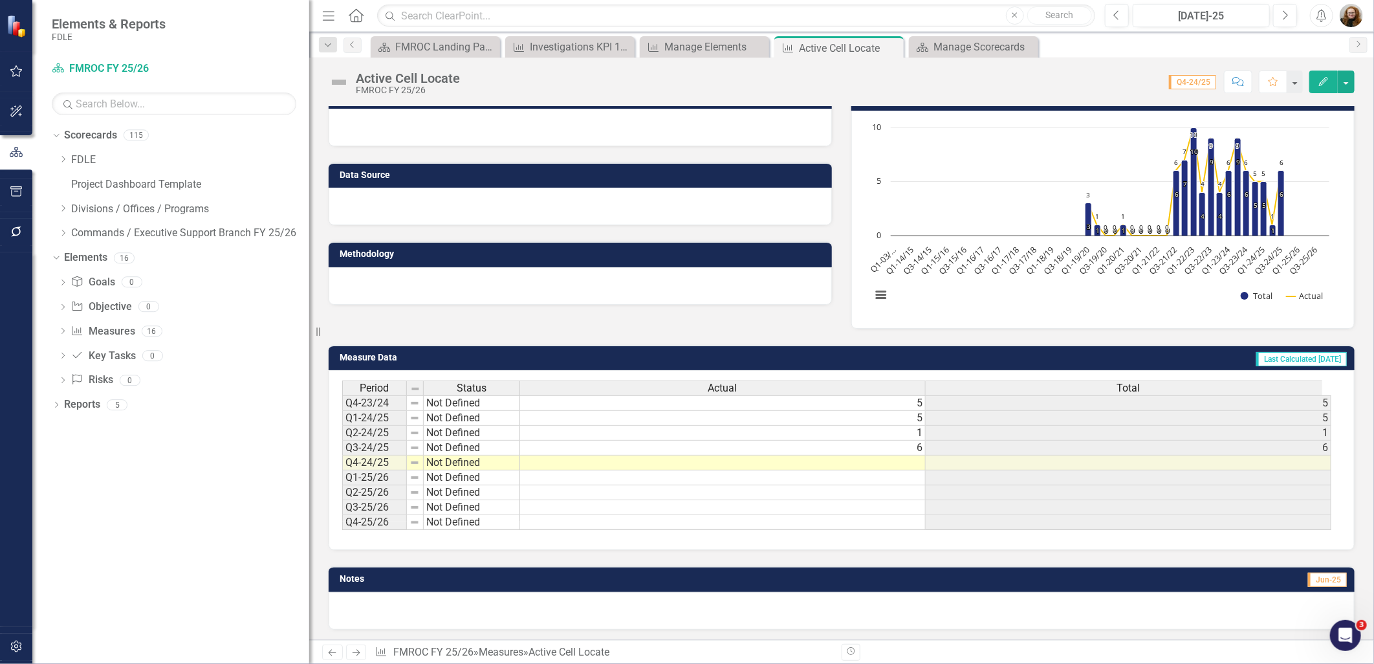
click at [881, 467] on td at bounding box center [723, 463] width 406 height 15
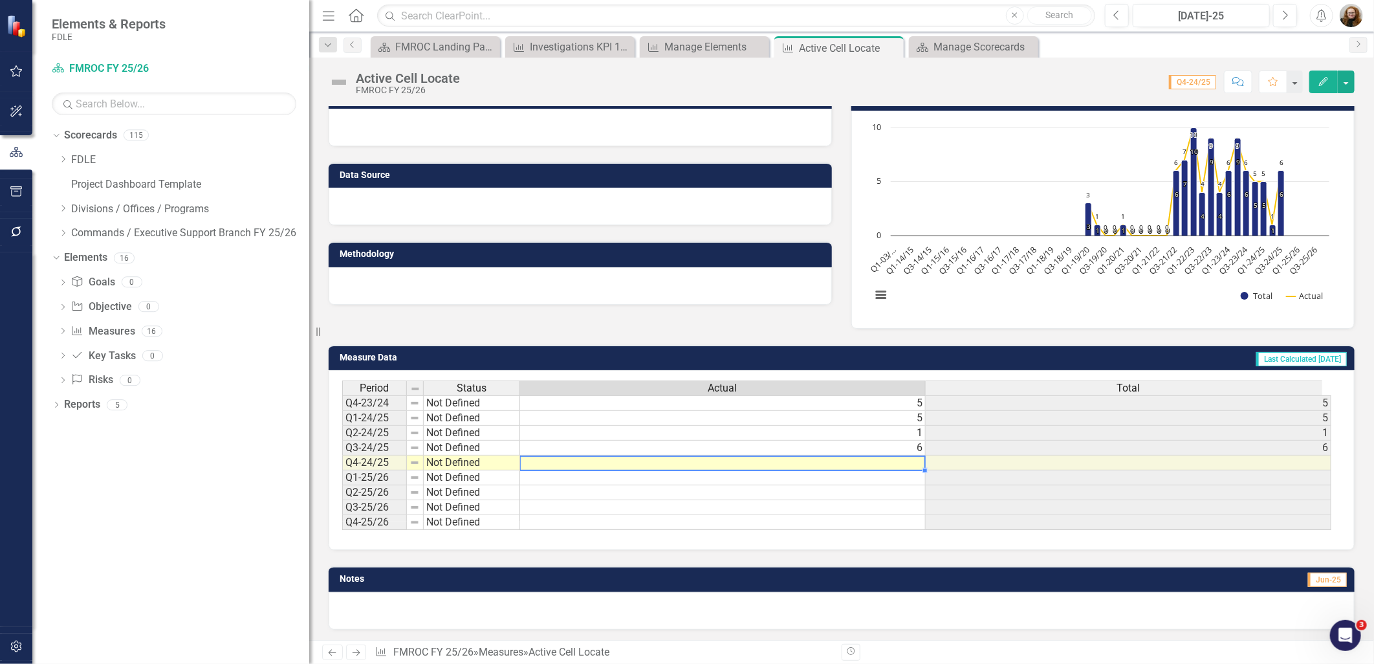
click at [881, 467] on td at bounding box center [723, 463] width 406 height 15
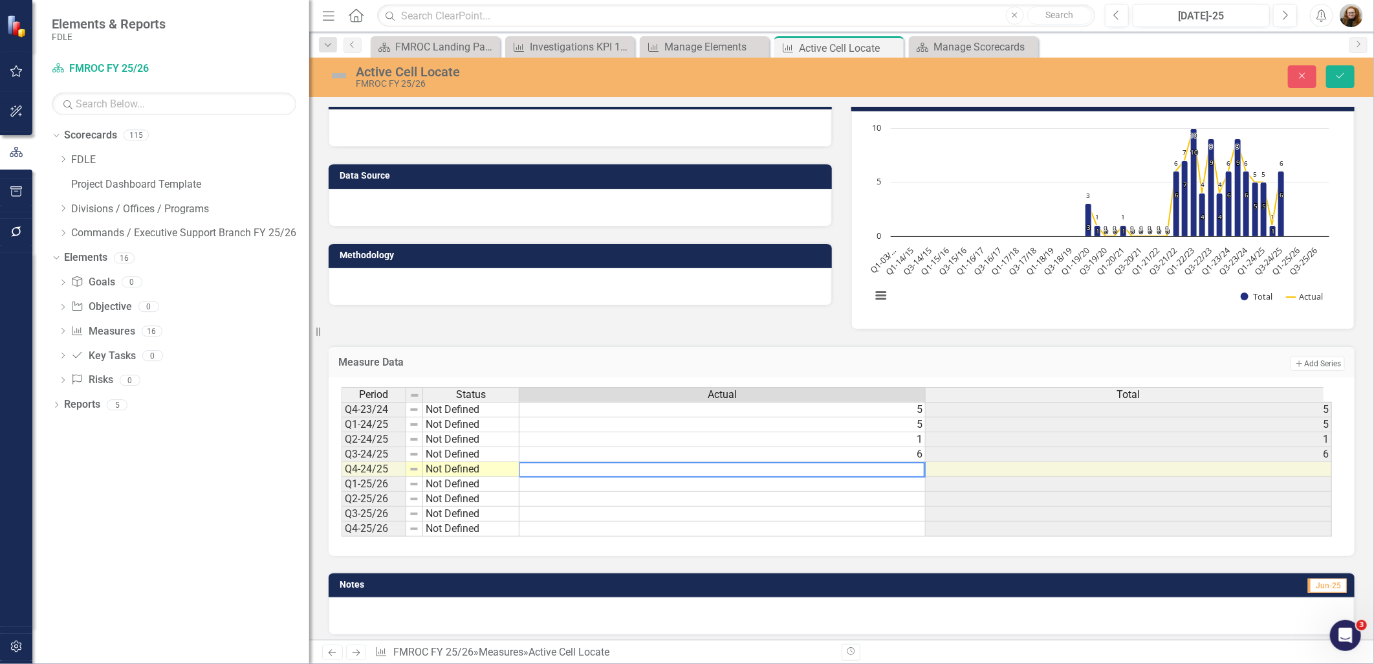
click at [912, 467] on textarea at bounding box center [722, 470] width 406 height 16
type textarea "7"
click at [1354, 551] on div "Measure Data Add Add Series Period Status Actual Total Q4-23/24 Not Defined 5 5…" at bounding box center [842, 442] width 1046 height 226
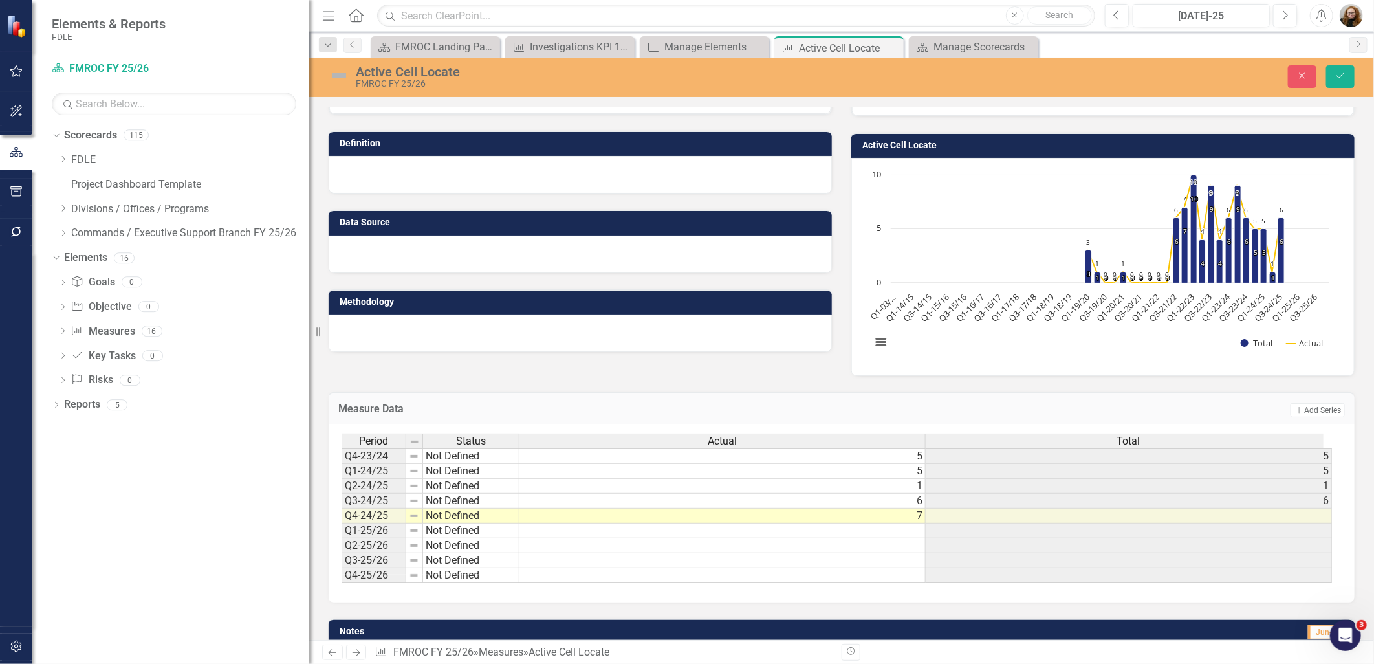
scroll to position [110, 0]
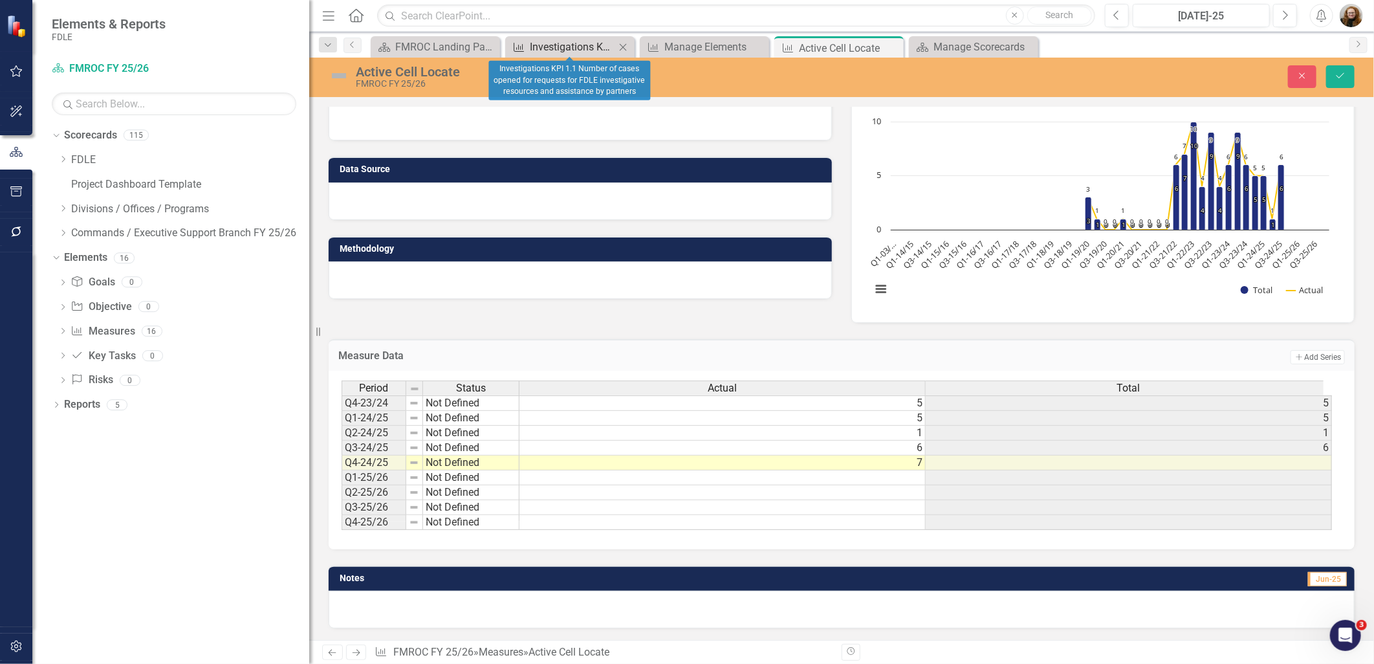
click at [525, 43] on icon "Measure" at bounding box center [518, 47] width 13 height 10
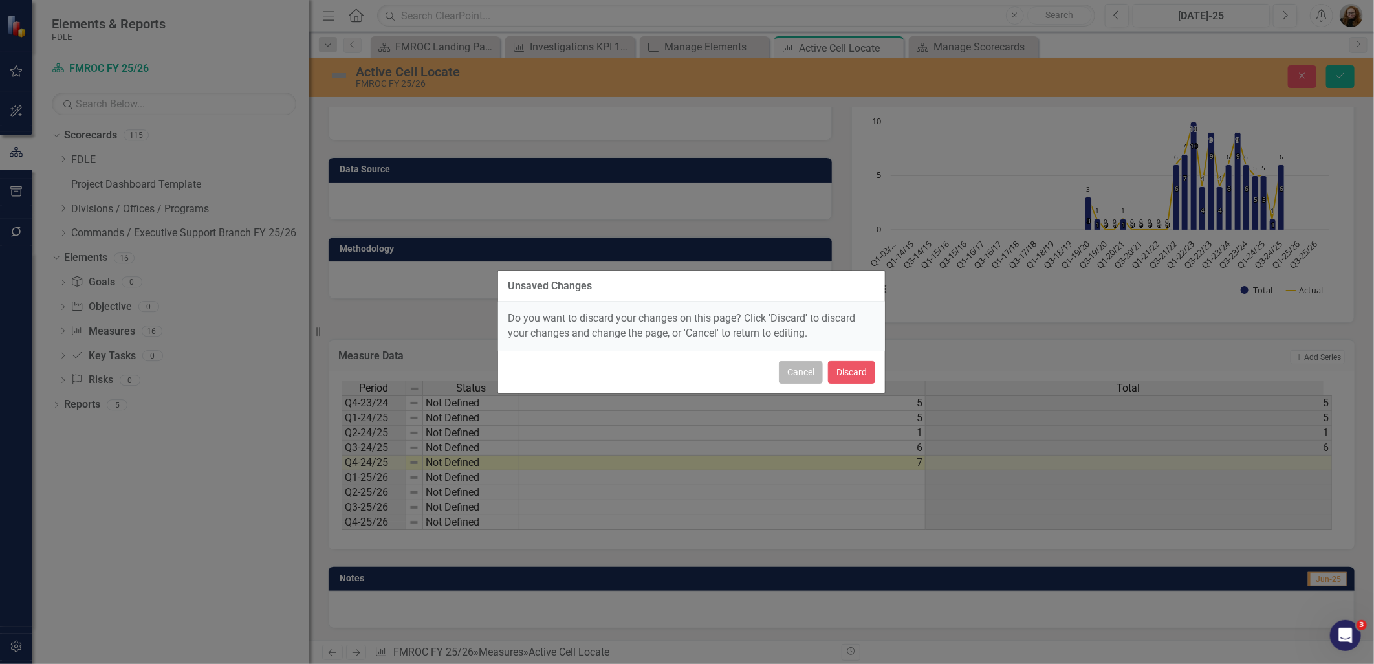
click at [808, 369] on button "Cancel" at bounding box center [801, 372] width 44 height 23
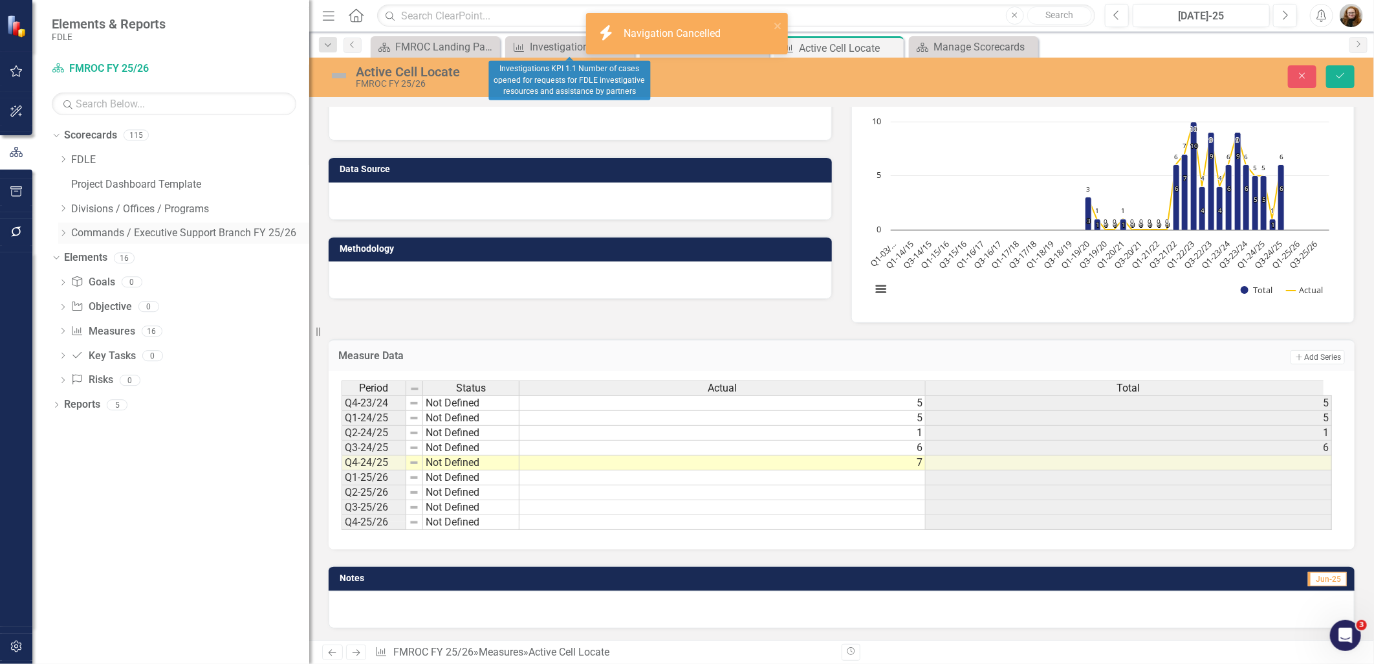
click at [78, 231] on link "Commands / Executive Support Branch FY 25/26" at bounding box center [190, 233] width 238 height 15
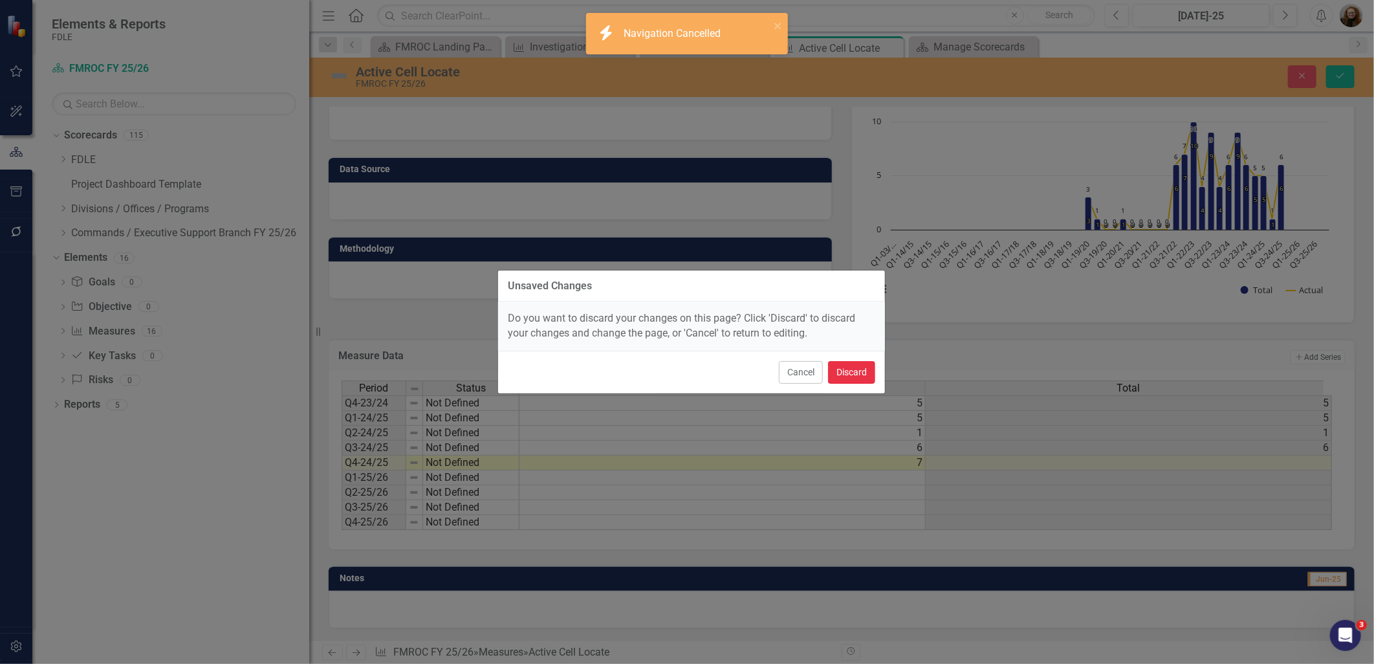
click at [855, 371] on button "Discard" at bounding box center [851, 372] width 47 height 23
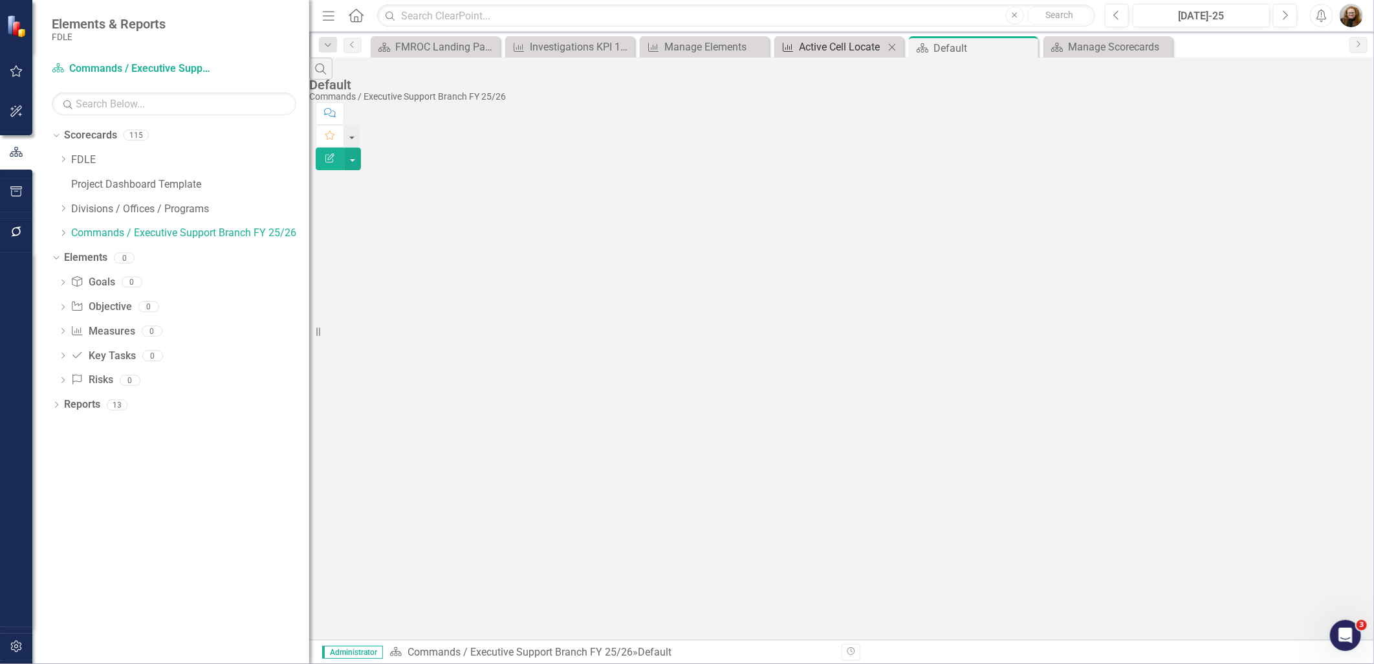
click at [835, 48] on div "Active Cell Locate" at bounding box center [841, 47] width 85 height 16
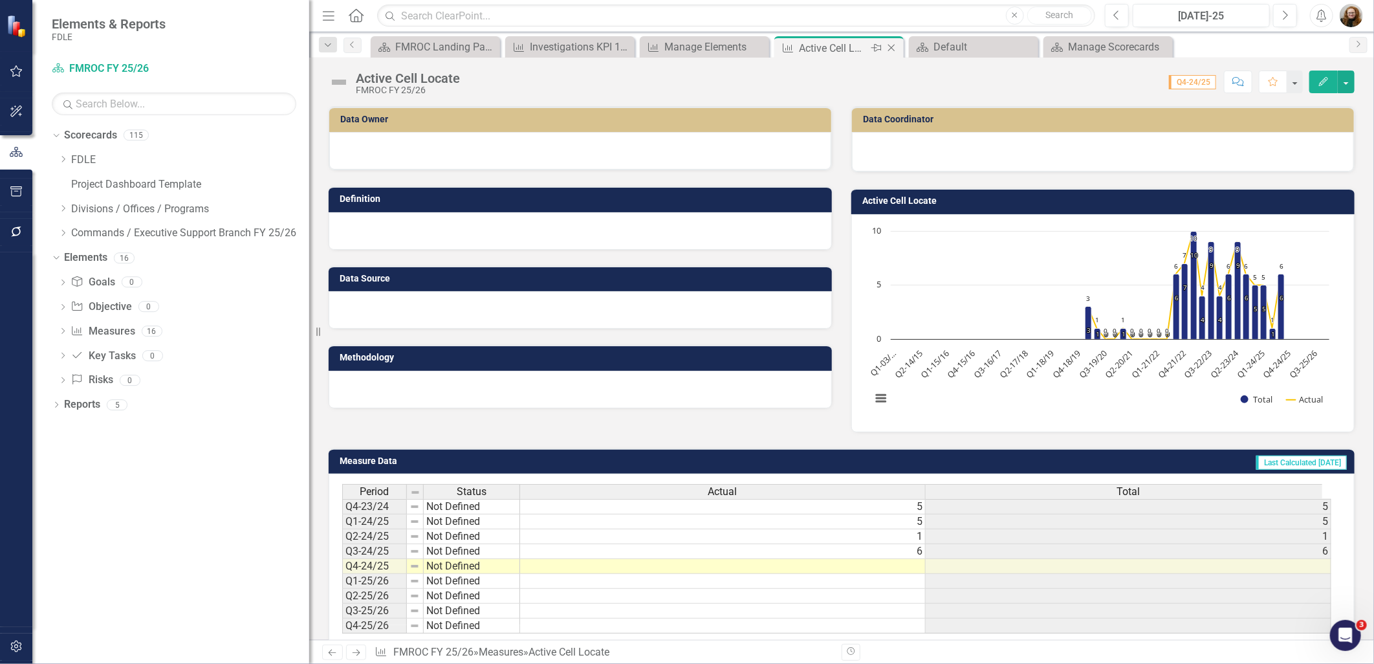
click at [895, 45] on icon "Close" at bounding box center [891, 48] width 13 height 10
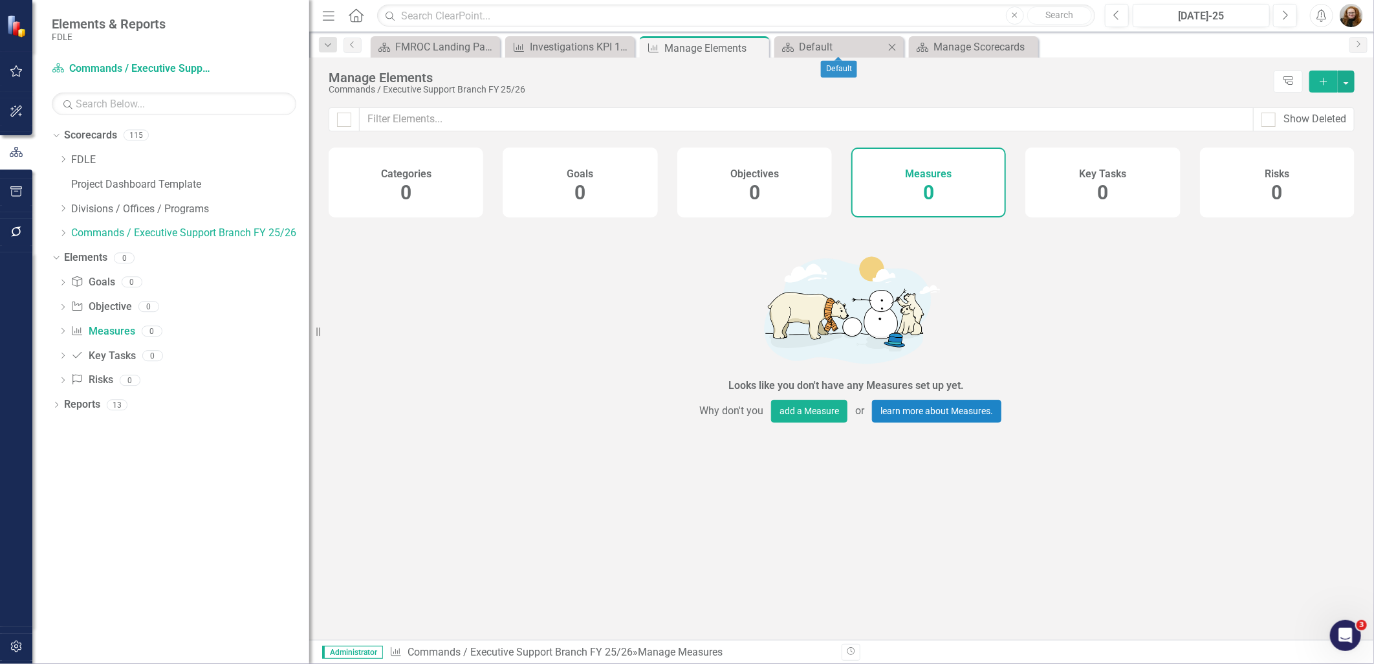
click at [890, 43] on icon "Close" at bounding box center [892, 47] width 13 height 10
click at [0, 0] on icon "Close" at bounding box center [0, 0] width 0 height 0
drag, startPoint x: 759, startPoint y: 47, endPoint x: 707, endPoint y: 47, distance: 51.8
click at [0, 0] on icon "Close" at bounding box center [0, 0] width 0 height 0
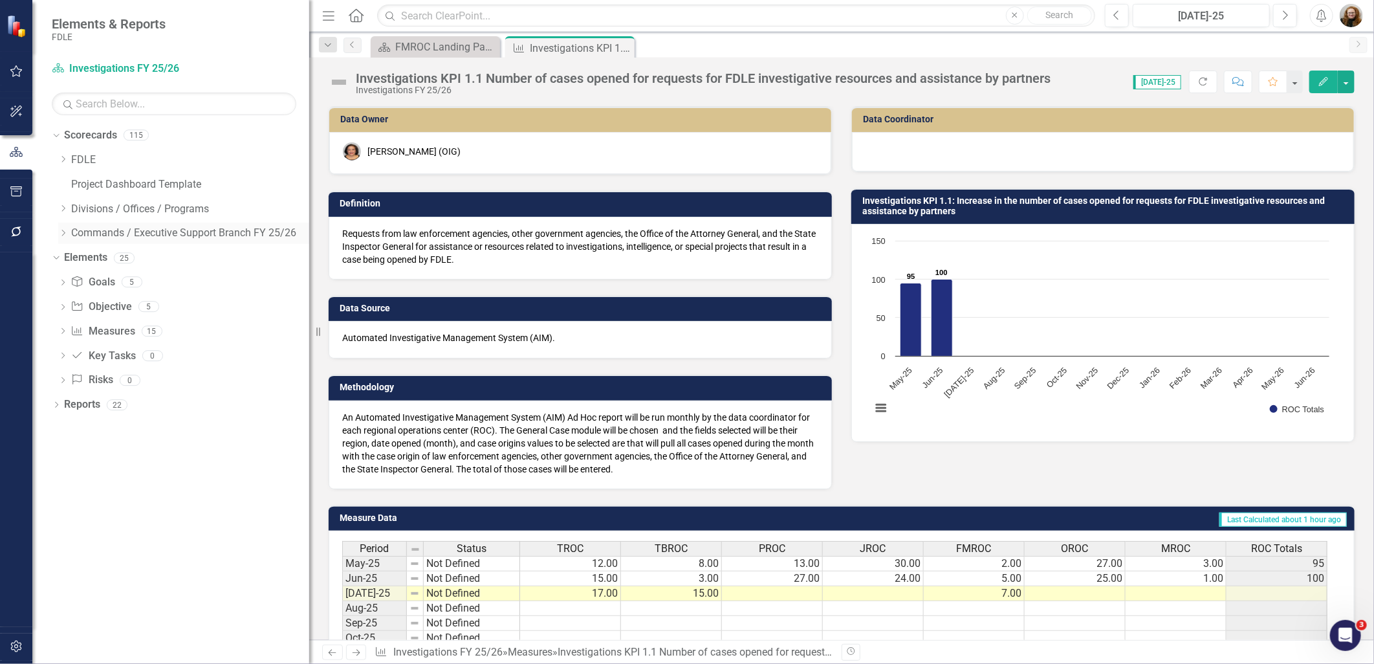
click at [60, 233] on icon "Dropdown" at bounding box center [63, 233] width 10 height 8
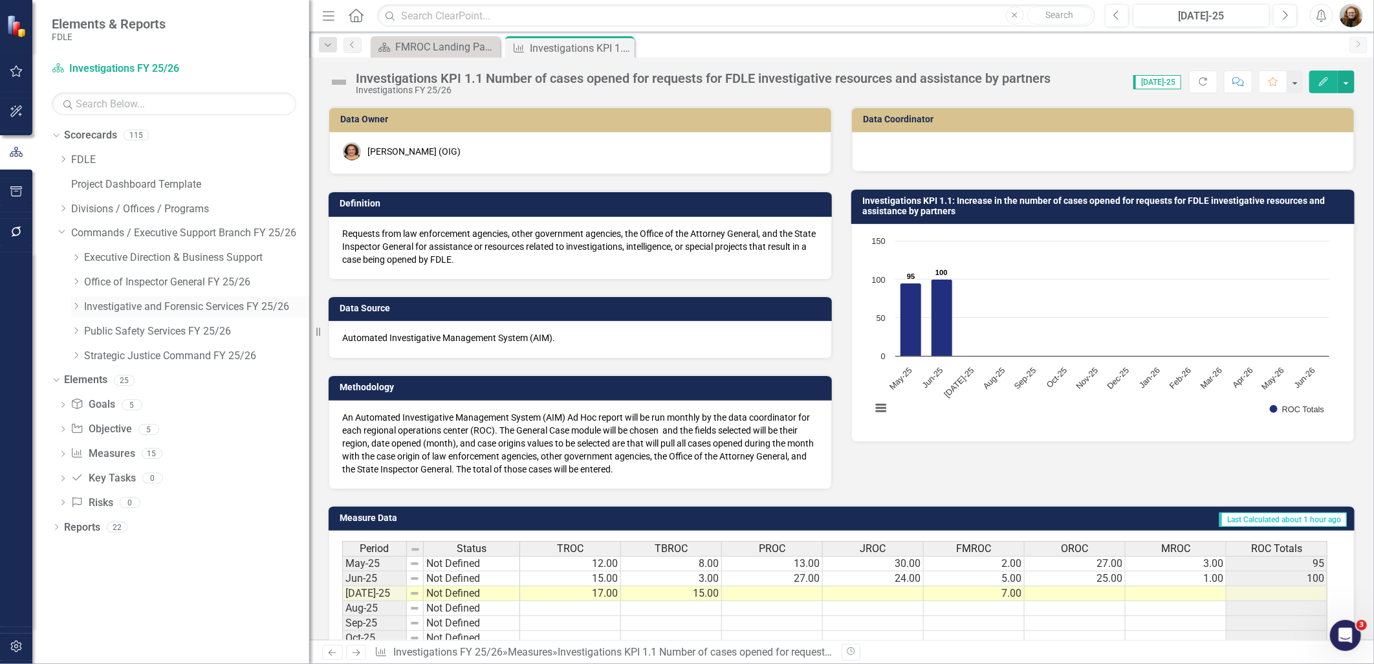
click at [78, 308] on icon "Dropdown" at bounding box center [76, 306] width 10 height 8
click at [115, 356] on link "Investigations FY 25/26" at bounding box center [203, 356] width 212 height 15
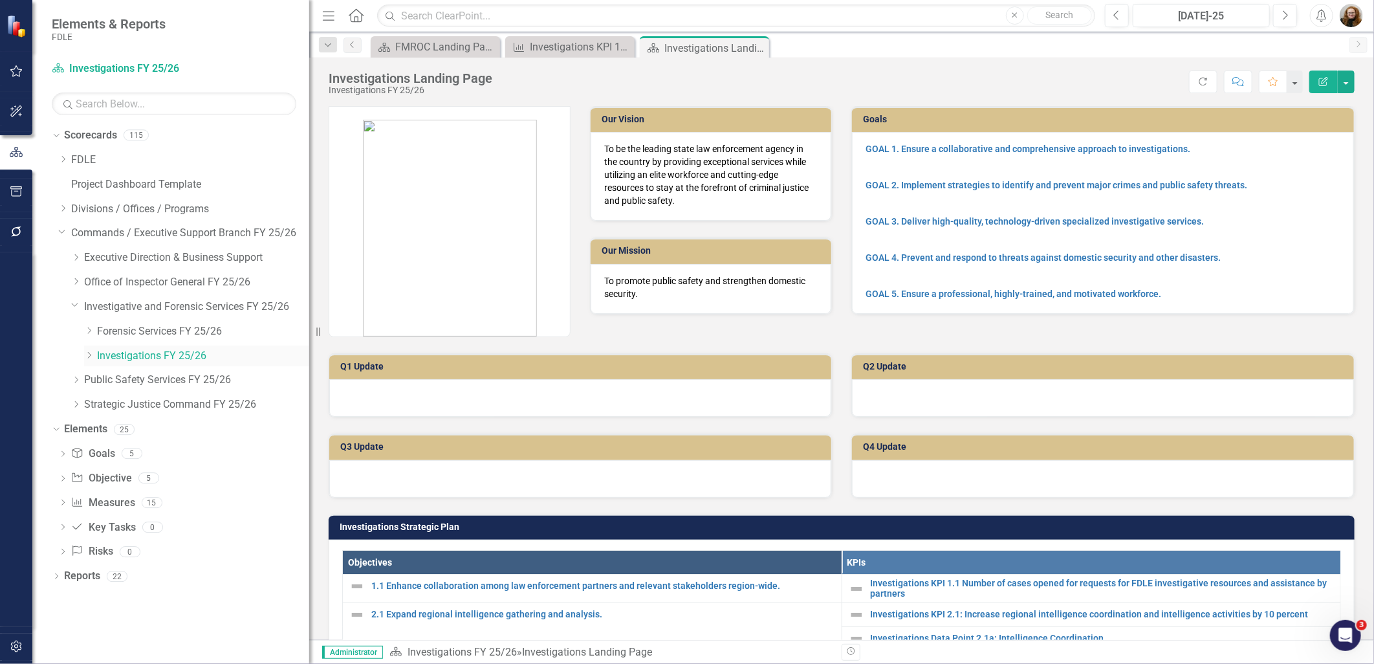
click at [91, 355] on icon at bounding box center [89, 355] width 3 height 6
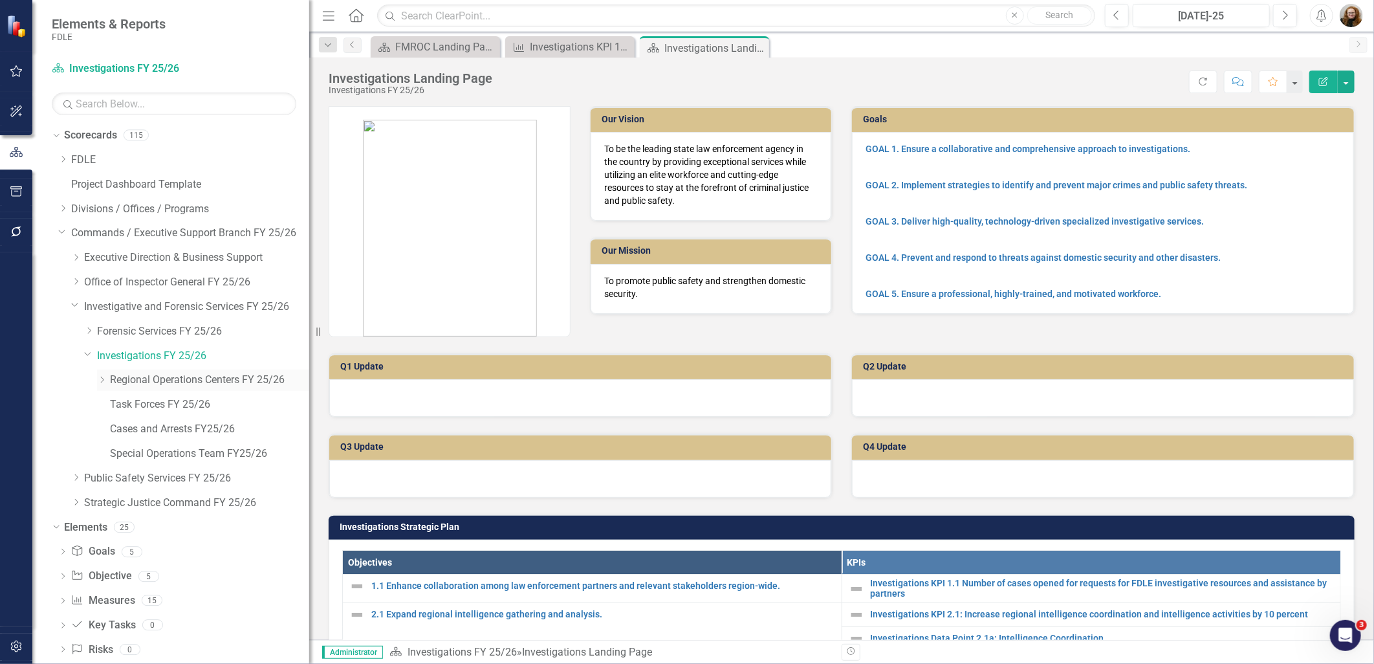
click at [107, 383] on div "Dropdown" at bounding box center [103, 380] width 13 height 11
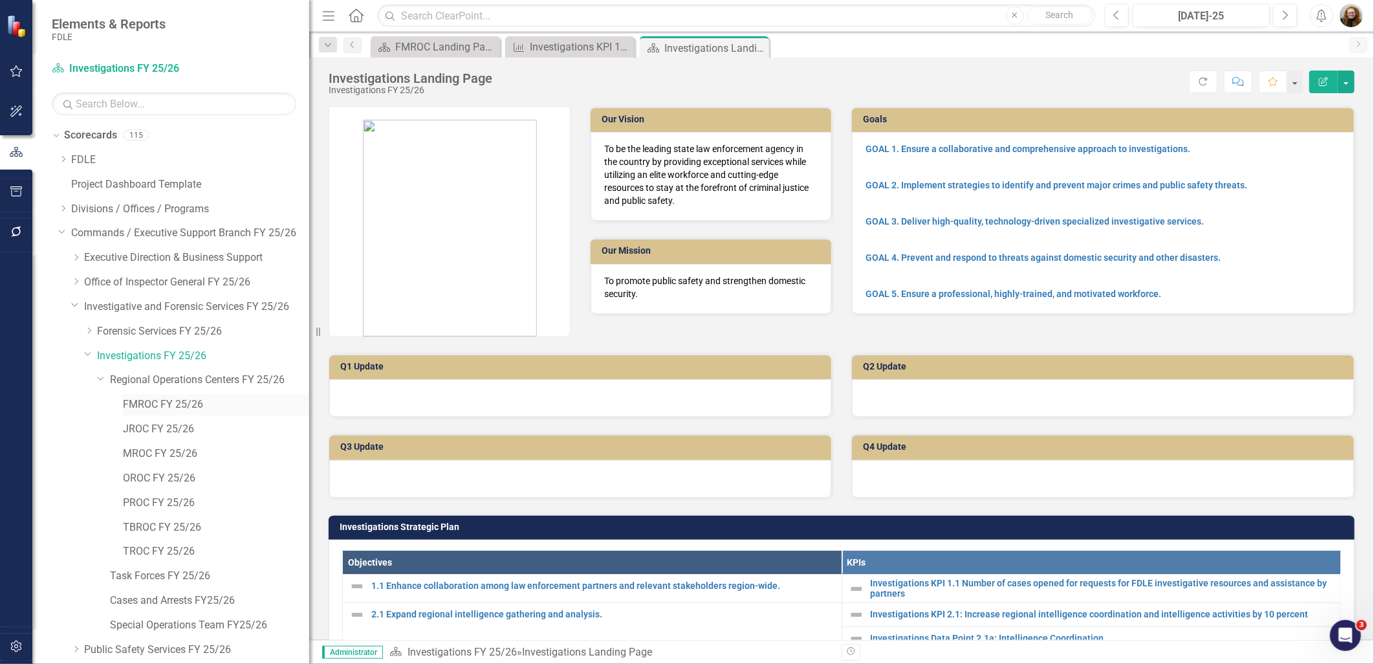
click at [151, 406] on link "FMROC FY 25/26" at bounding box center [216, 404] width 186 height 15
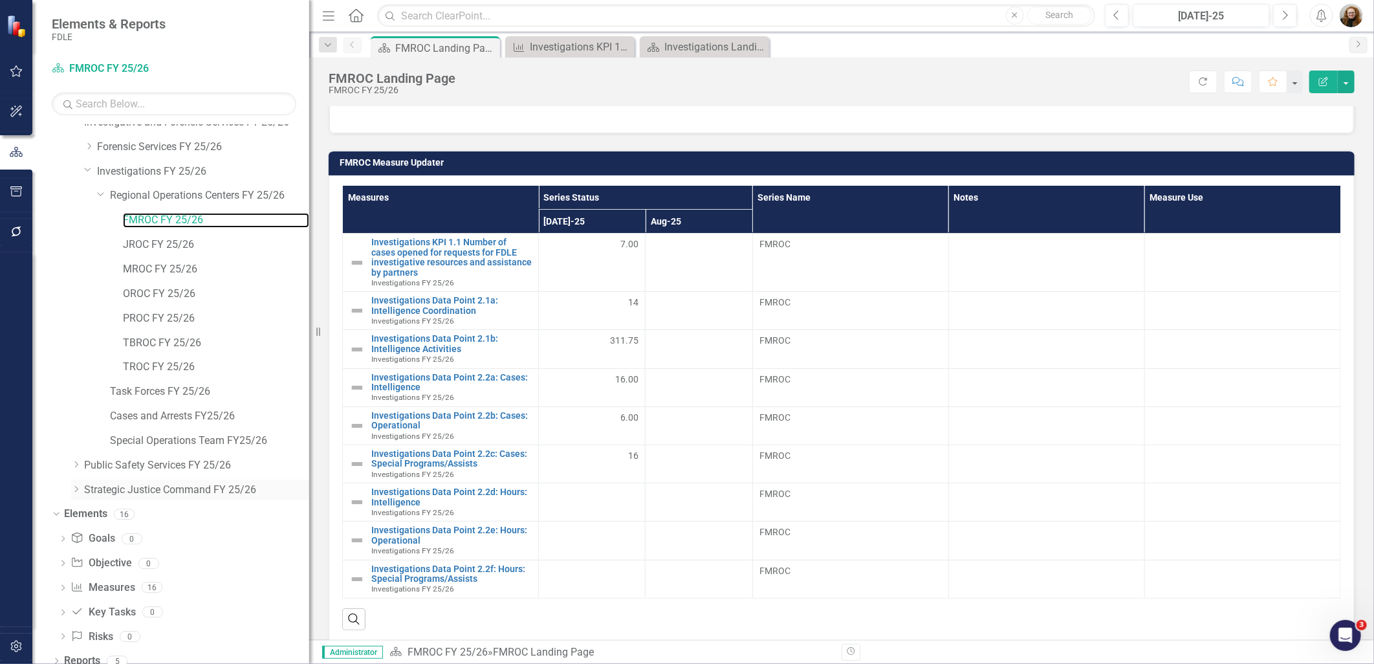
scroll to position [195, 0]
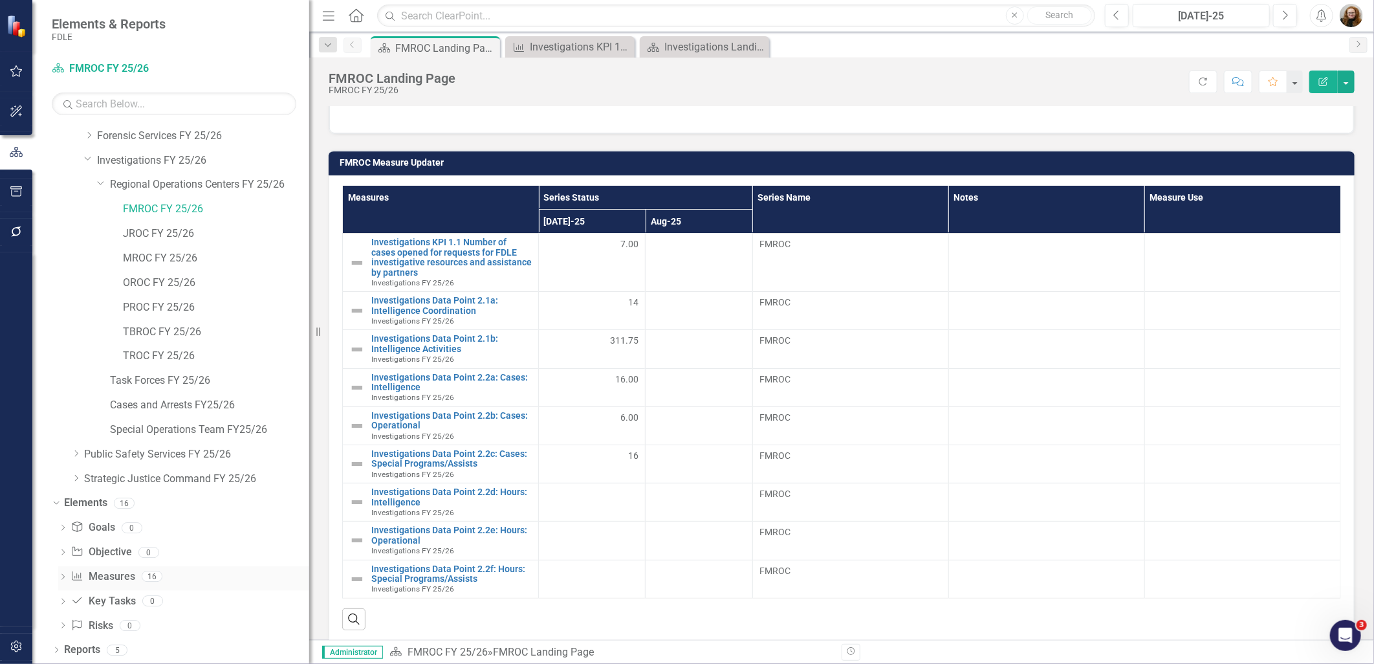
click at [93, 575] on link "Measure Measures" at bounding box center [103, 576] width 64 height 15
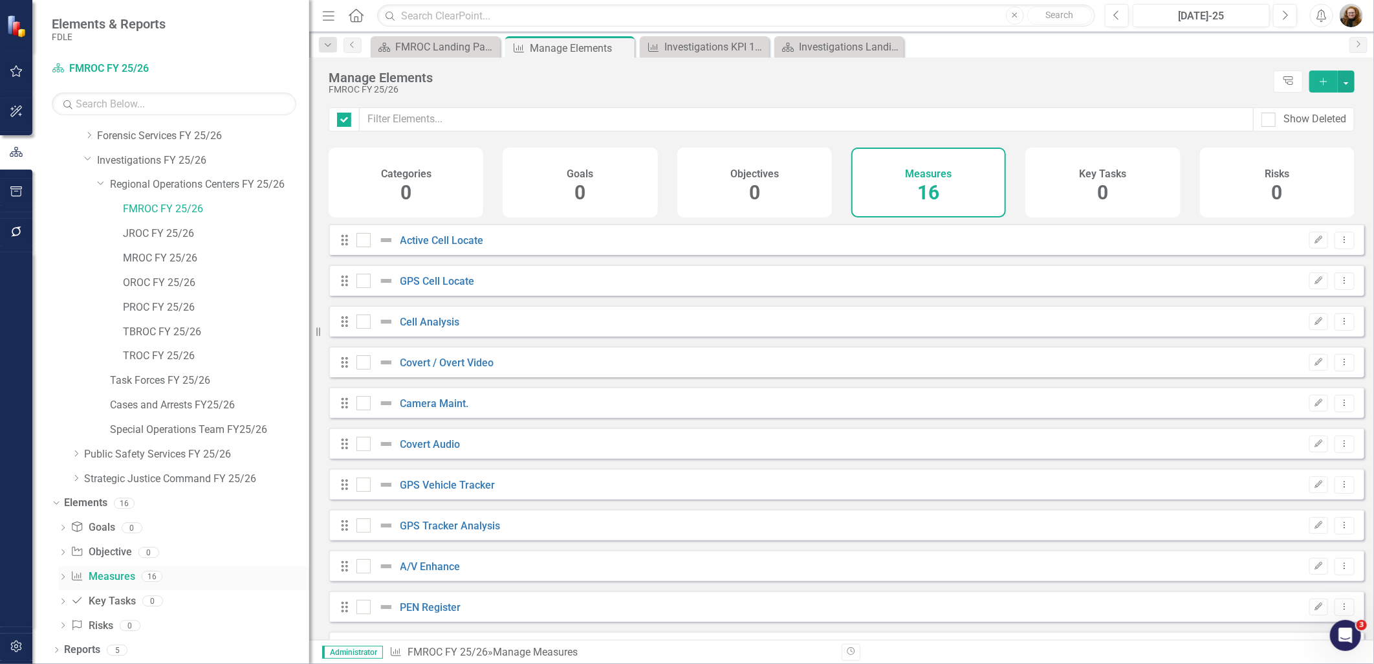
checkbox input "false"
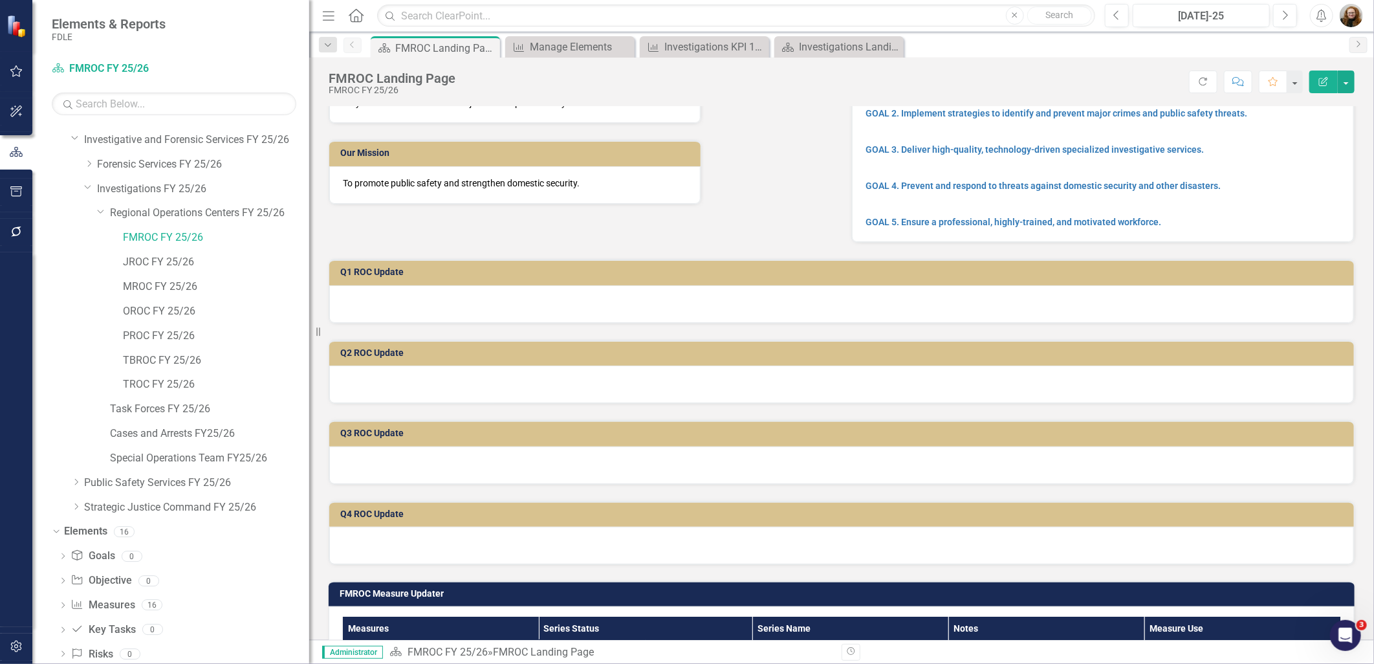
scroll to position [195, 0]
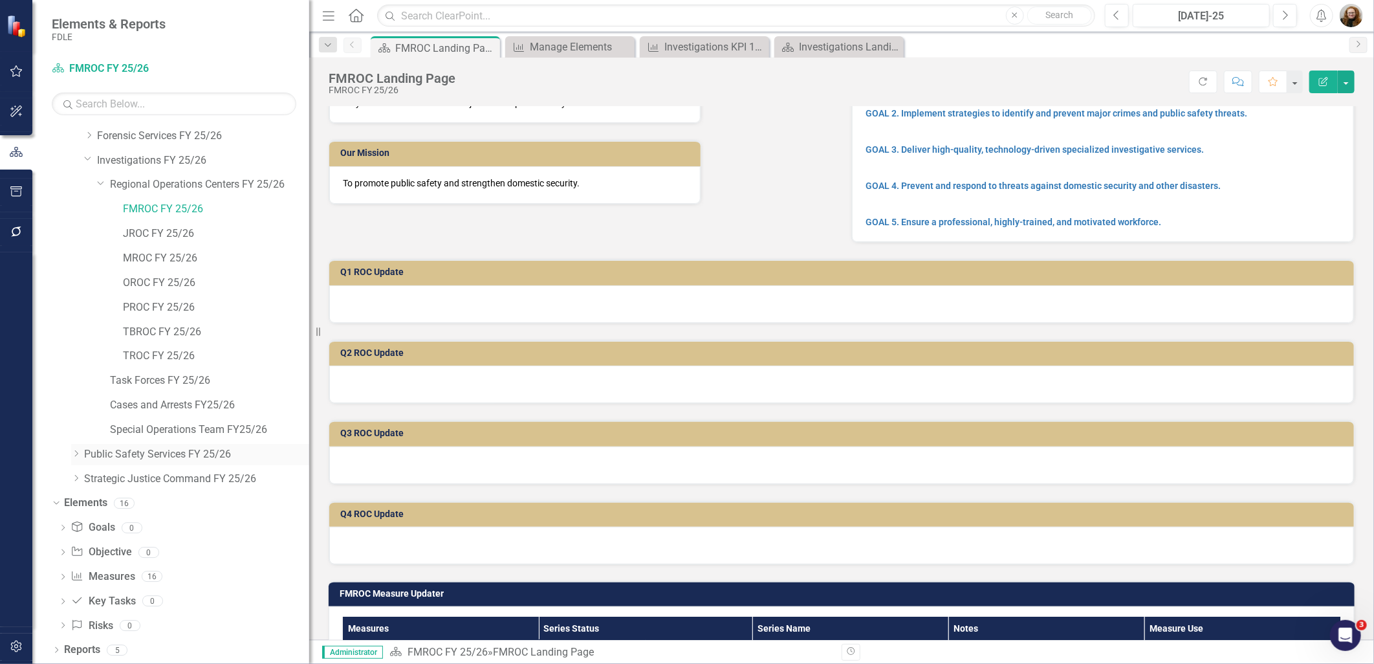
click at [133, 459] on link "Public Safety Services FY 25/26" at bounding box center [196, 454] width 225 height 15
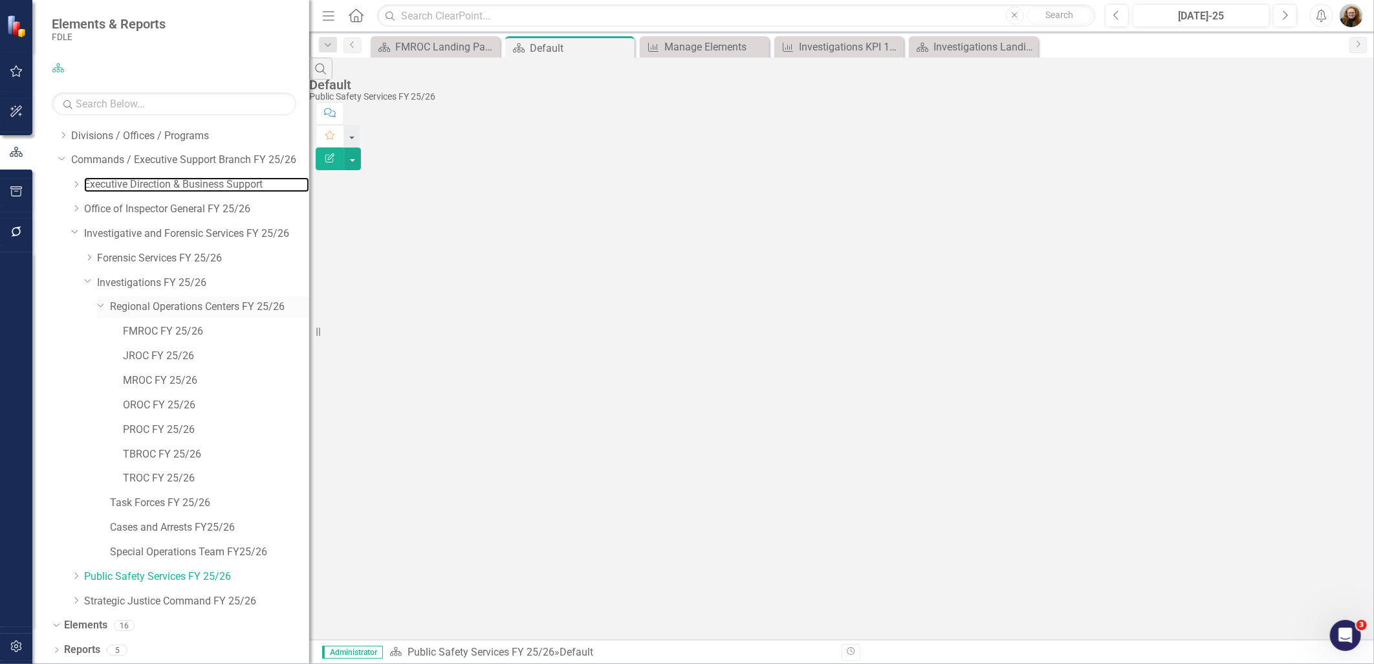
click at [101, 188] on link "Executive Direction & Business Support" at bounding box center [196, 184] width 225 height 15
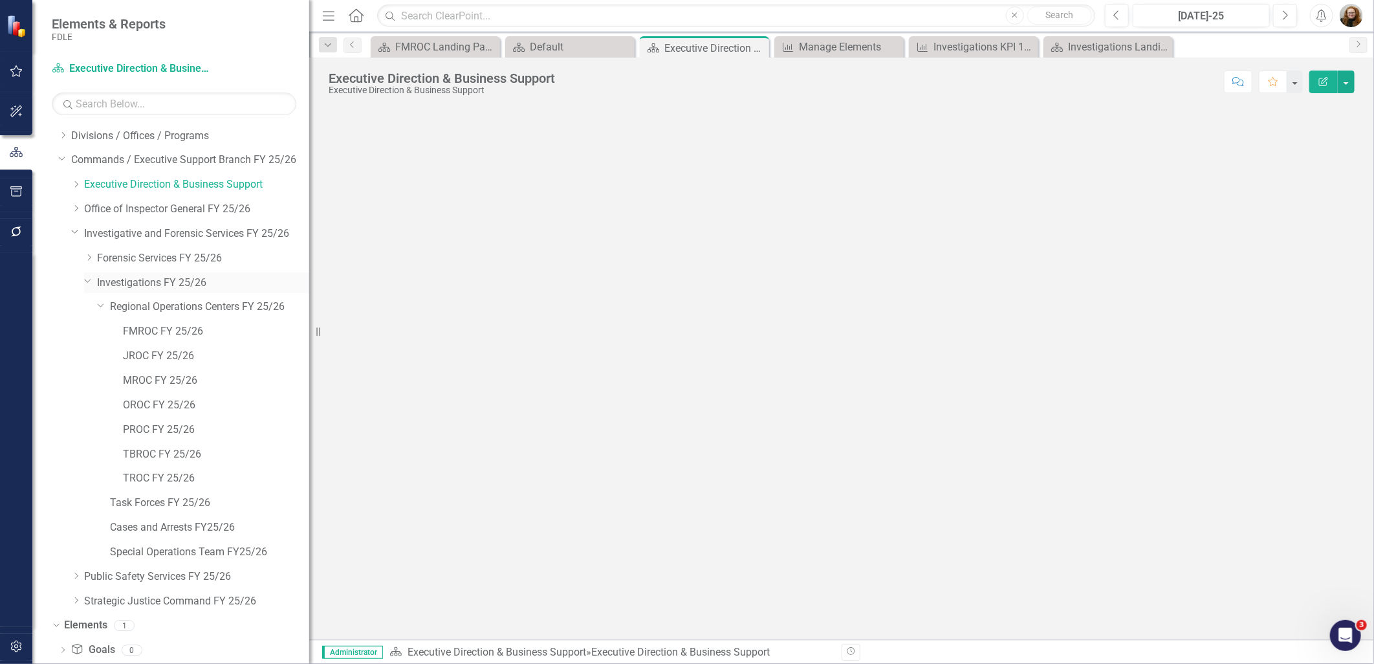
click at [89, 285] on icon "Dropdown" at bounding box center [88, 281] width 8 height 10
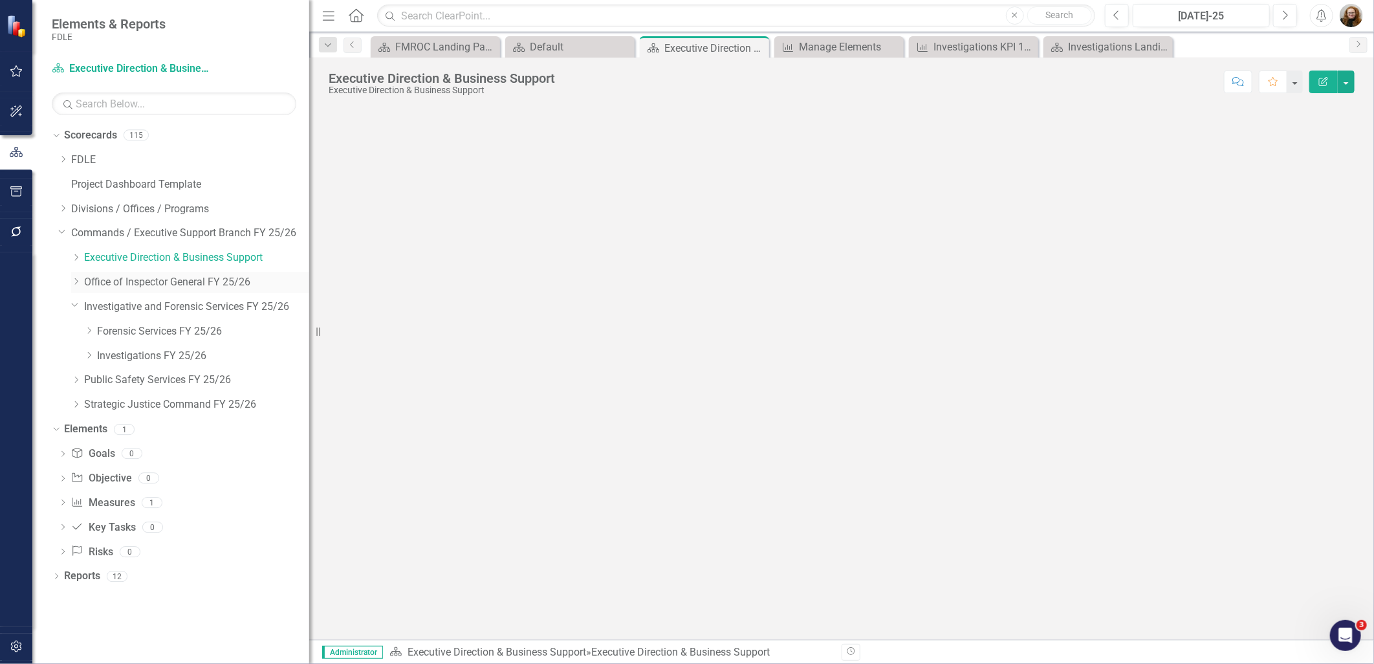
scroll to position [0, 0]
click at [76, 382] on icon "Dropdown" at bounding box center [76, 380] width 10 height 8
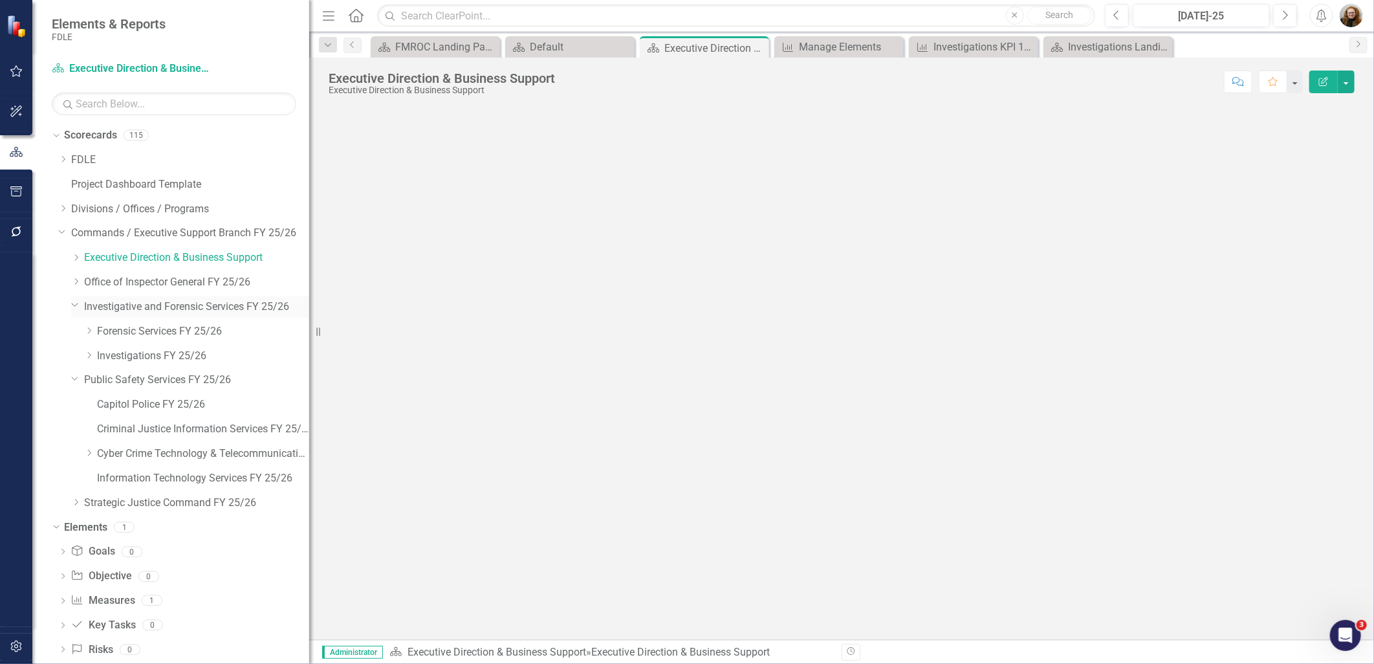
click at [76, 305] on icon "Dropdown" at bounding box center [75, 305] width 8 height 10
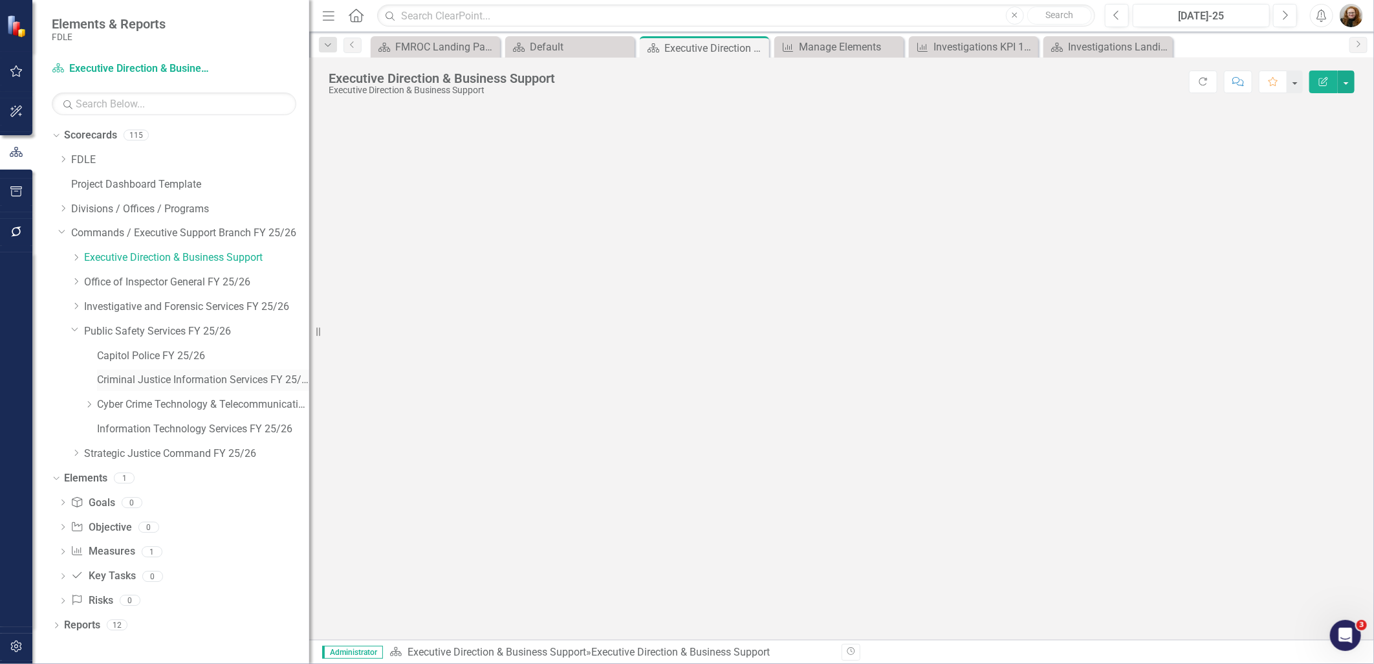
click at [157, 380] on link "Criminal Justice Information Services FY 25/26" at bounding box center [203, 380] width 212 height 15
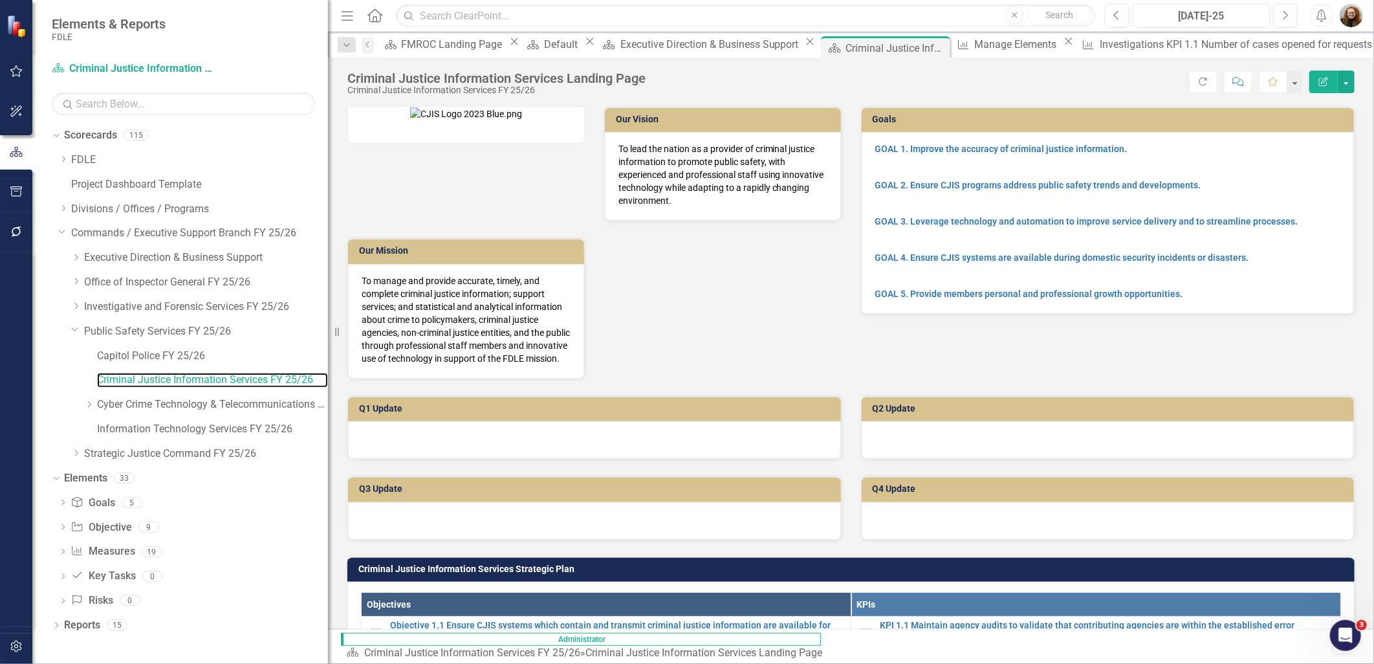
drag, startPoint x: 309, startPoint y: 417, endPoint x: 328, endPoint y: 434, distance: 26.1
click at [328, 434] on div "Resize" at bounding box center [333, 332] width 10 height 664
click at [59, 480] on div "Dropdown" at bounding box center [54, 477] width 11 height 9
drag, startPoint x: 193, startPoint y: 500, endPoint x: 199, endPoint y: 507, distance: 9.2
click at [193, 503] on div "Reports 15" at bounding box center [196, 504] width 264 height 25
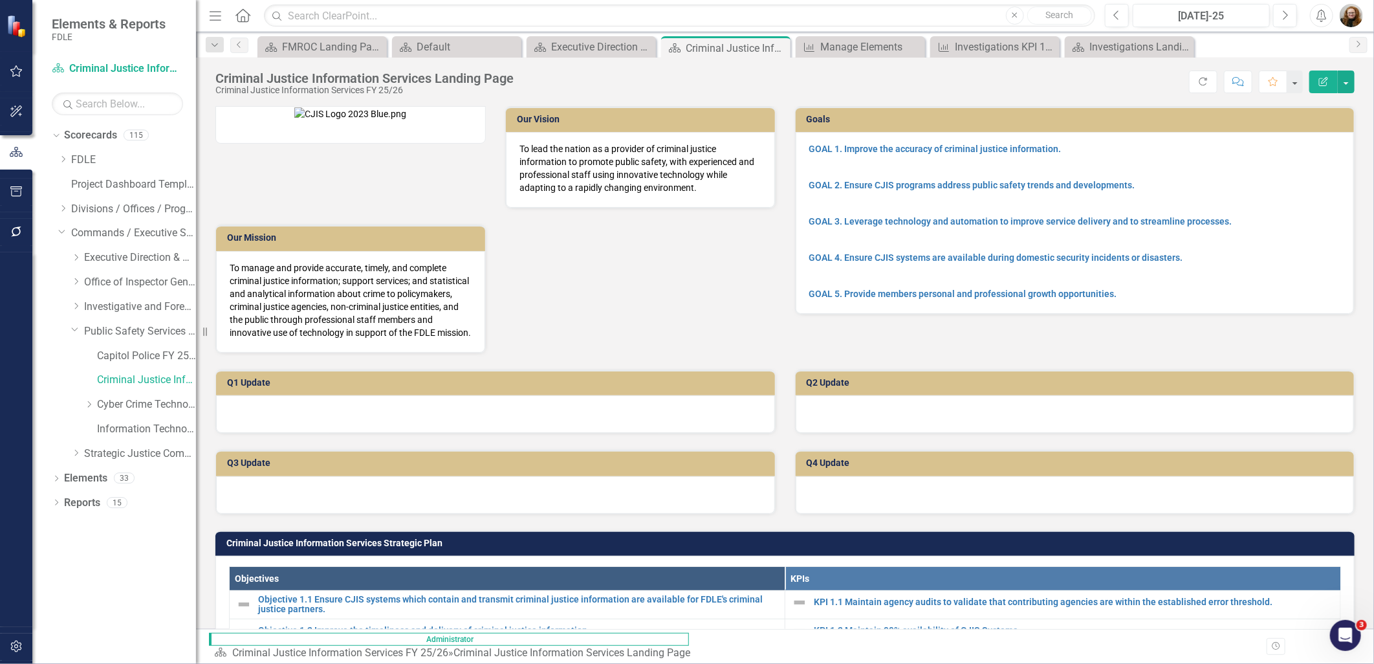
drag, startPoint x: 333, startPoint y: 338, endPoint x: 196, endPoint y: 343, distance: 136.6
click at [196, 343] on div "Resize" at bounding box center [201, 332] width 10 height 664
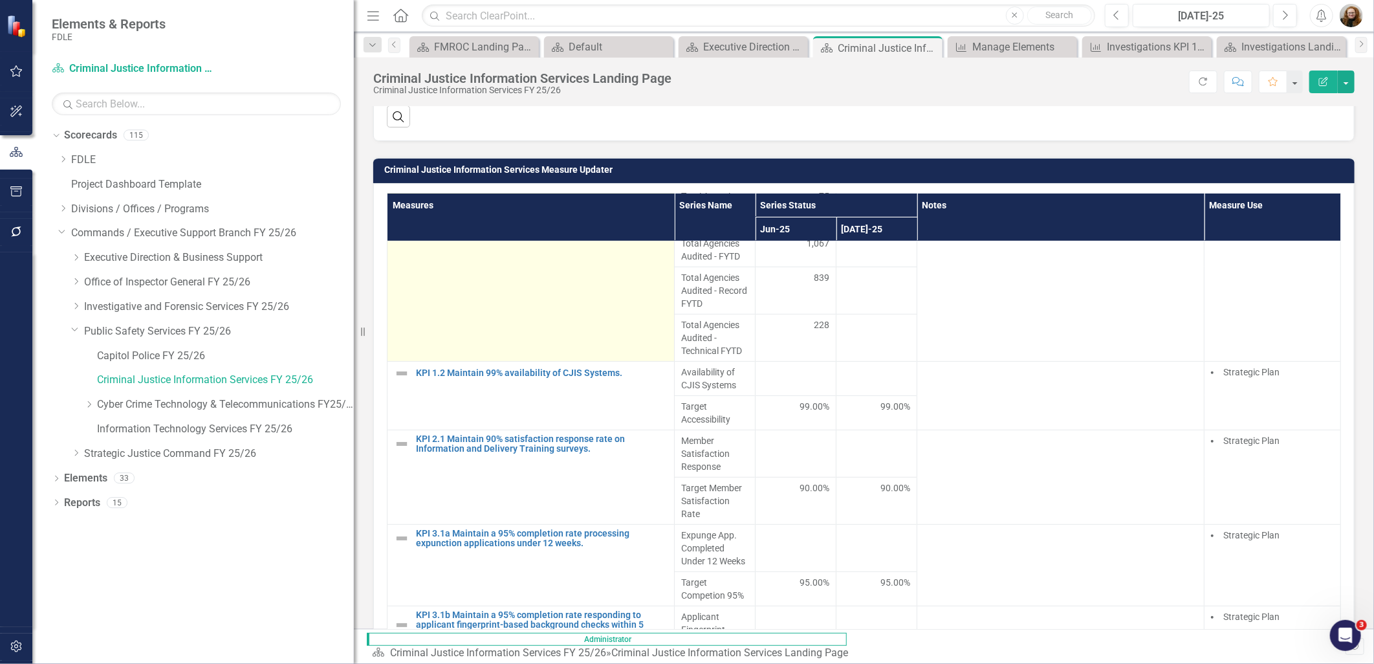
scroll to position [804, 0]
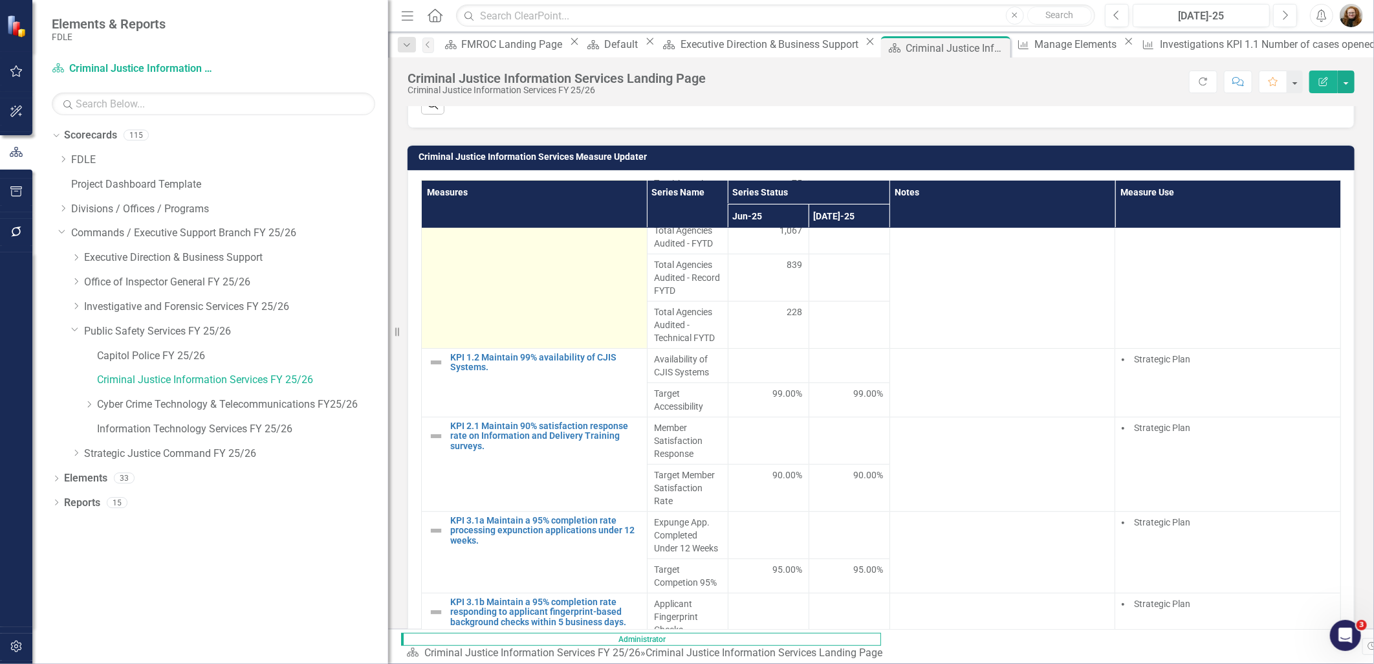
drag, startPoint x: 196, startPoint y: 305, endPoint x: 479, endPoint y: 302, distance: 283.4
click at [479, 302] on div "Elements & Reports FDLE Scorecard Criminal Justice Information Services FY 25/2…" at bounding box center [687, 332] width 1374 height 664
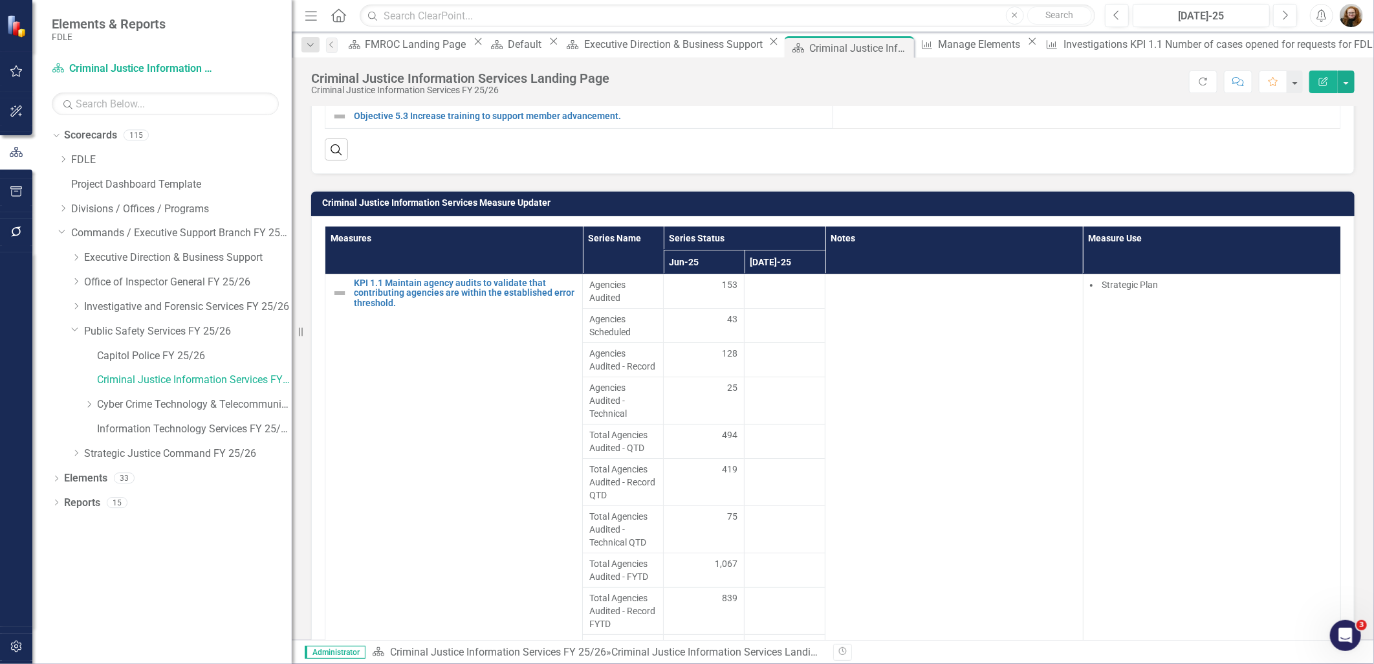
scroll to position [720, 0]
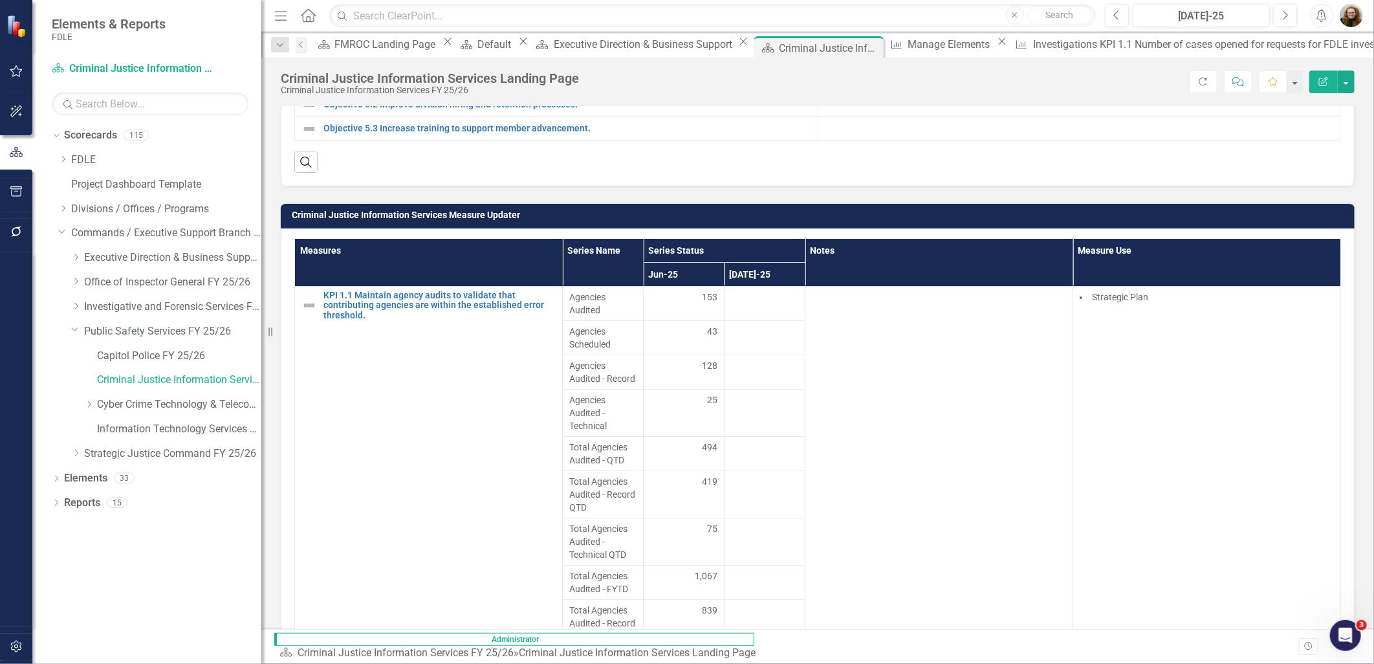
drag, startPoint x: 390, startPoint y: 227, endPoint x: 261, endPoint y: 229, distance: 128.1
click at [261, 229] on div "Resize" at bounding box center [266, 332] width 10 height 664
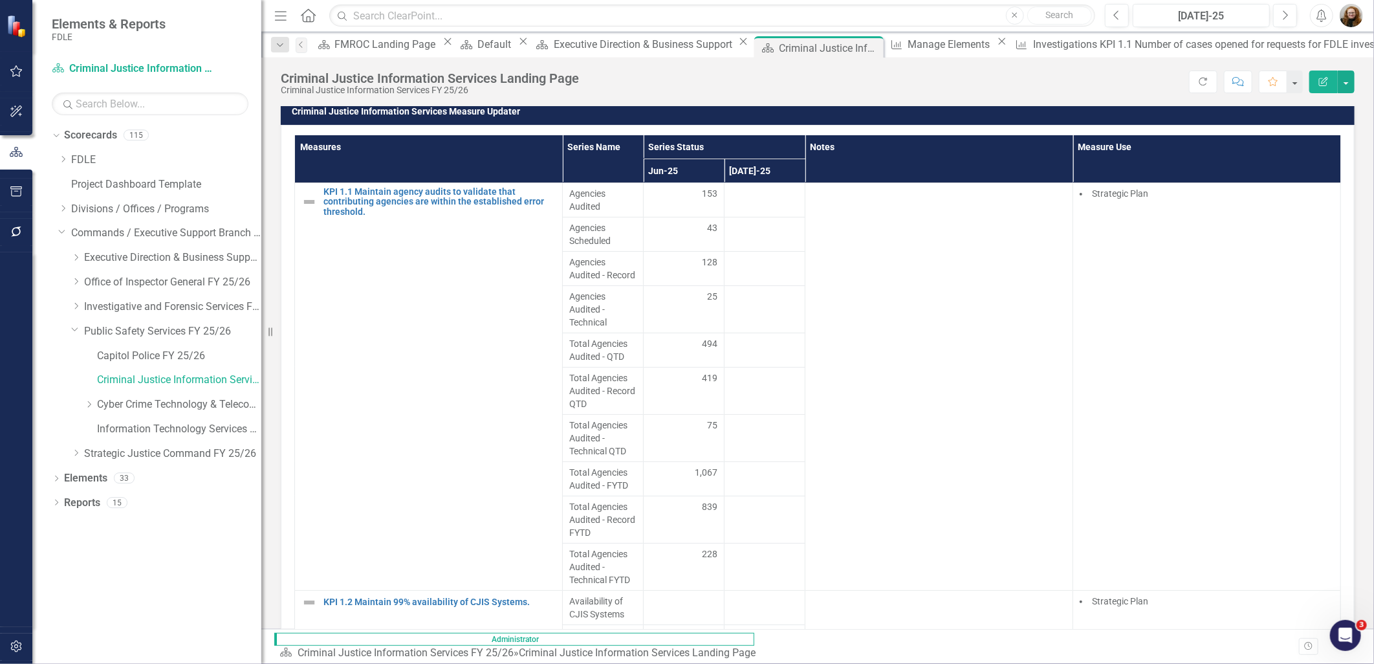
scroll to position [826, 0]
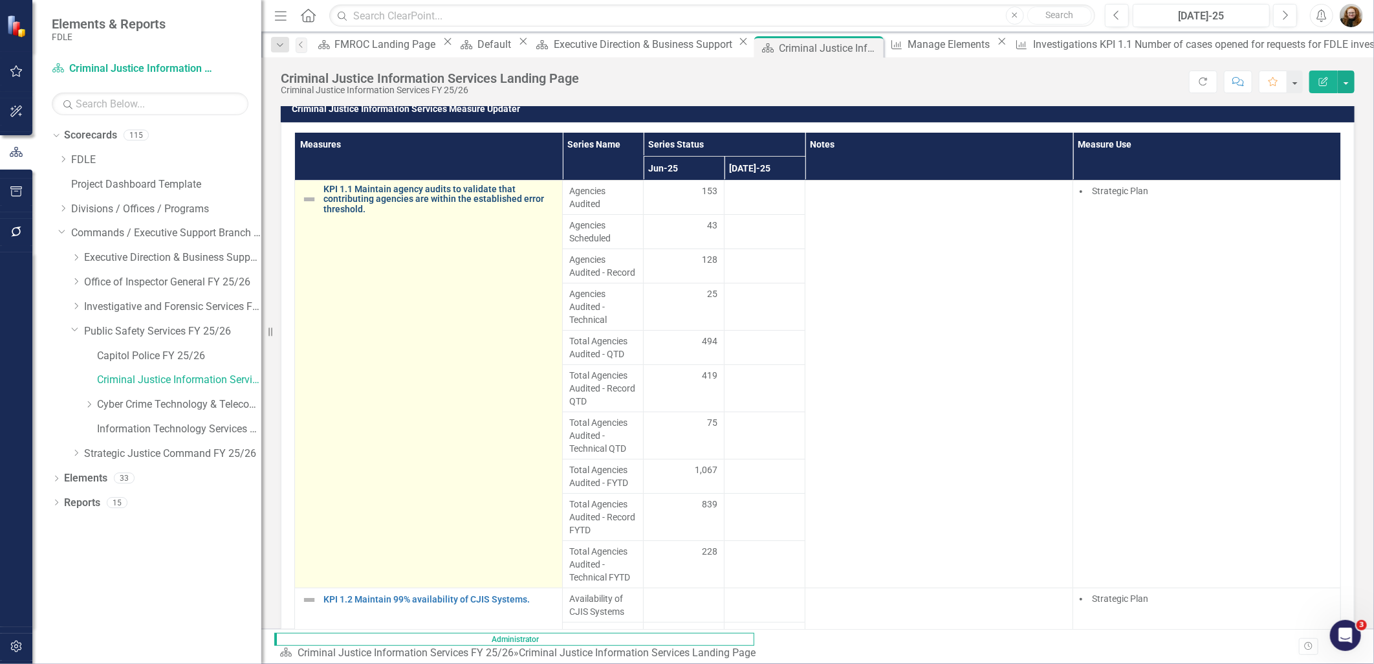
click at [373, 210] on link "KPI 1.1 Maintain agency audits to validate that contributing agencies are withi…" at bounding box center [440, 199] width 232 height 30
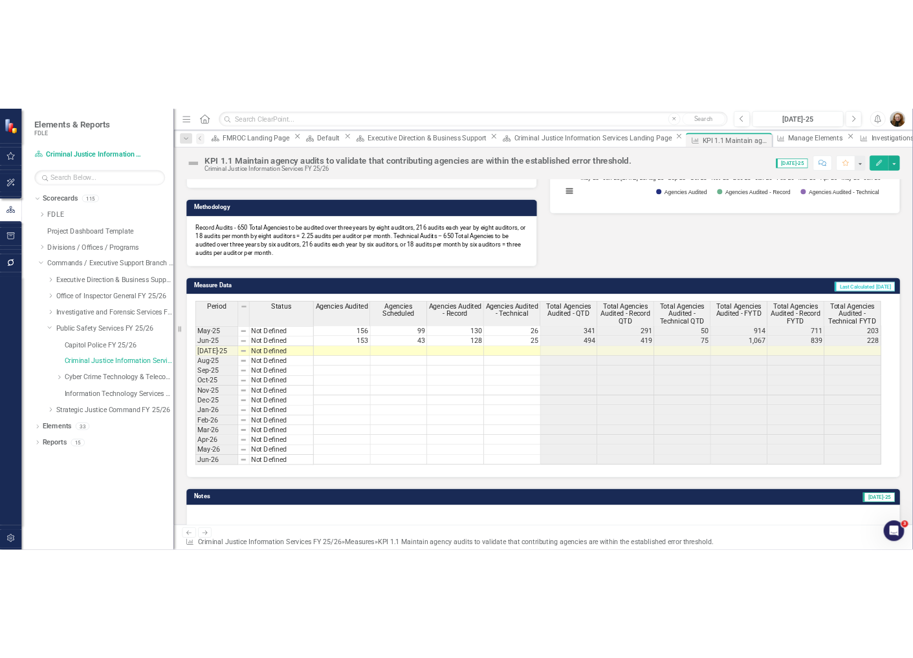
scroll to position [290, 0]
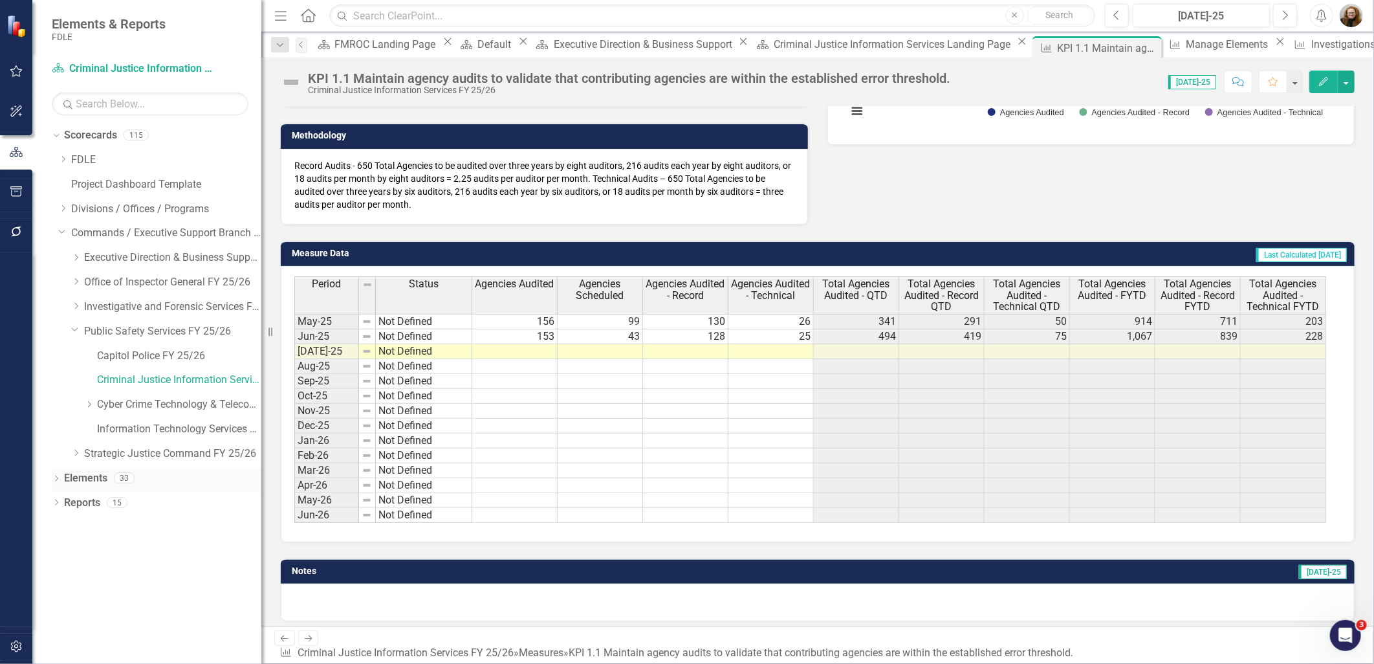
click at [58, 479] on icon "Dropdown" at bounding box center [56, 479] width 9 height 7
click at [93, 478] on link "Elements" at bounding box center [85, 478] width 43 height 15
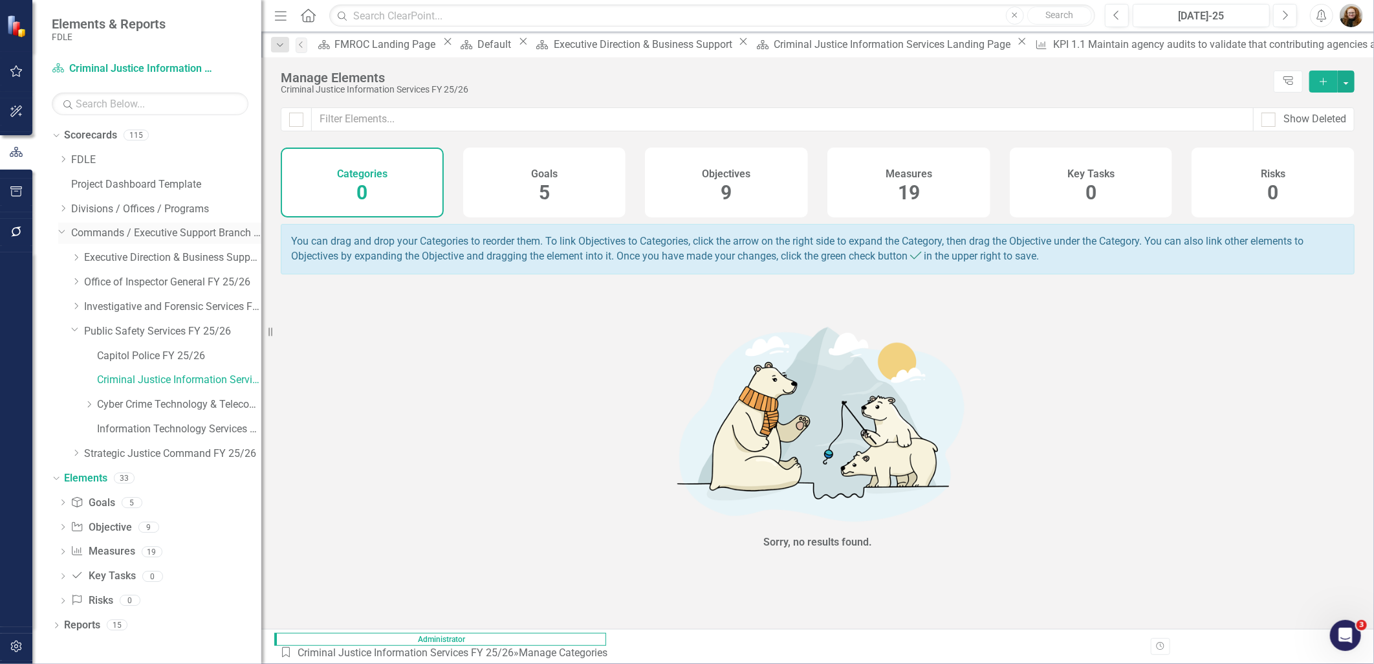
click at [61, 236] on icon "Dropdown" at bounding box center [62, 231] width 8 height 10
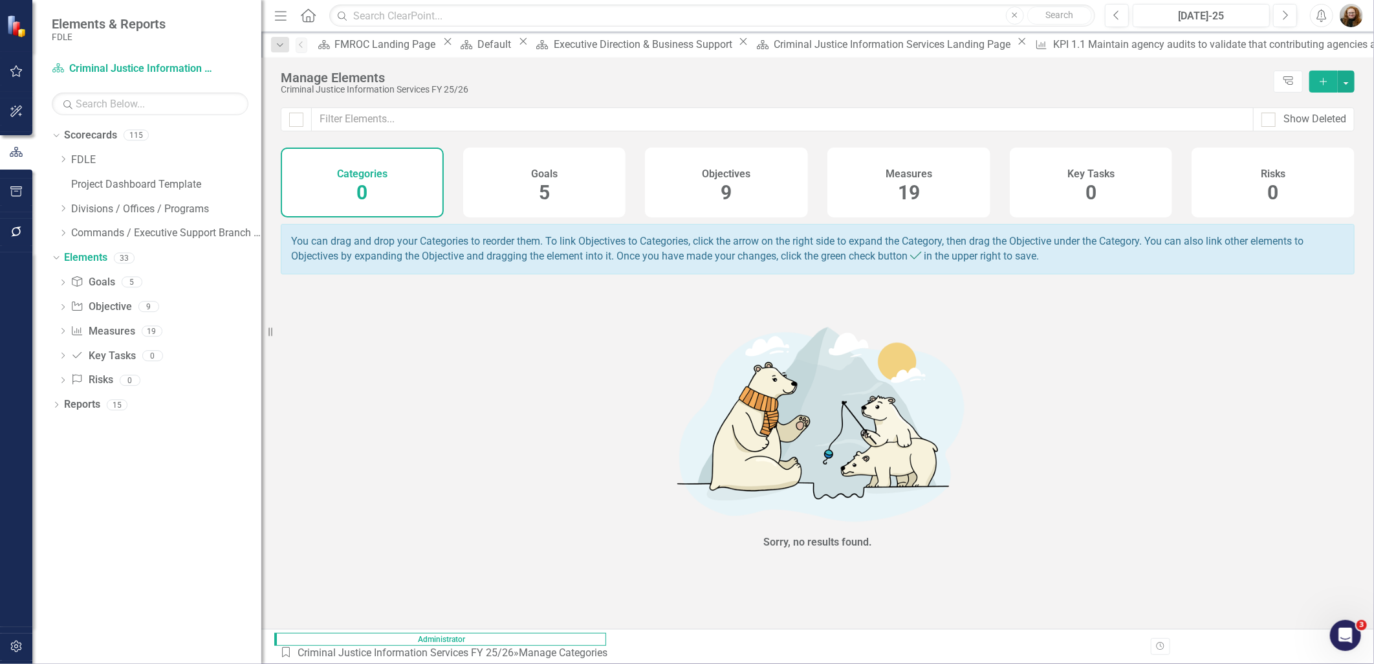
click at [542, 183] on span "5" at bounding box center [544, 192] width 11 height 23
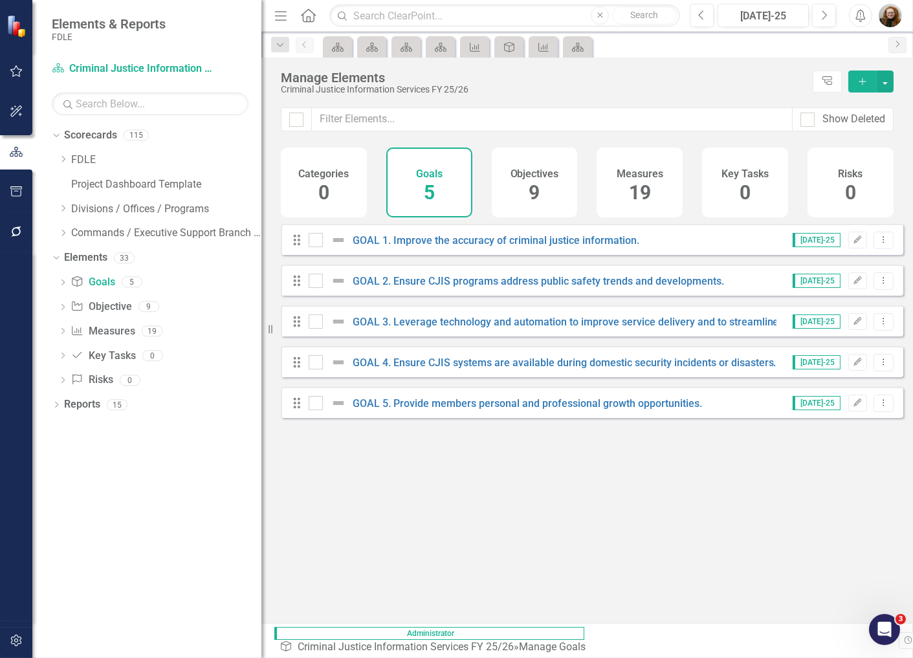
click at [793, 531] on div "Looks like you don't have any Goals set up yet. Why don't you add an Goal or le…" at bounding box center [592, 407] width 622 height 366
click at [560, 188] on div "Objectives 9" at bounding box center [535, 183] width 86 height 70
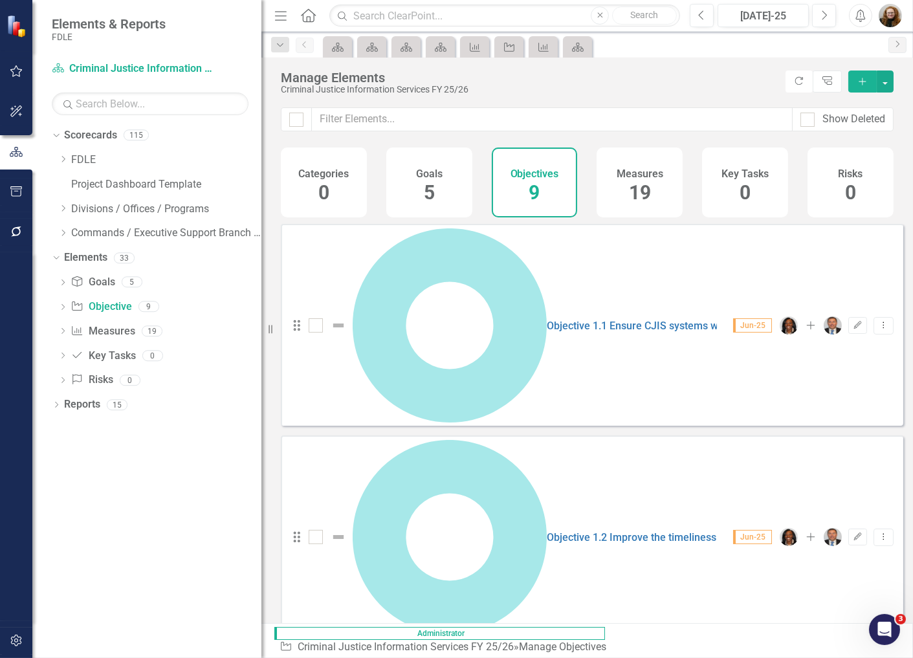
drag, startPoint x: 648, startPoint y: 199, endPoint x: 645, endPoint y: 205, distance: 6.7
click at [648, 199] on span "19" at bounding box center [640, 192] width 22 height 23
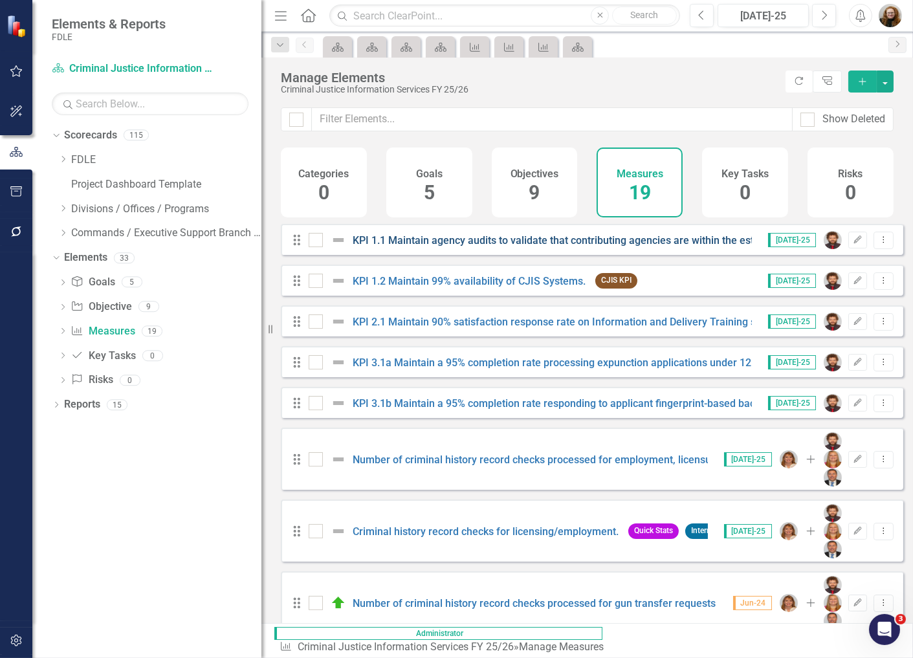
click at [411, 247] on link "KPI 1.1 Maintain agency audits to validate that contributing agencies are withi…" at bounding box center [611, 240] width 516 height 12
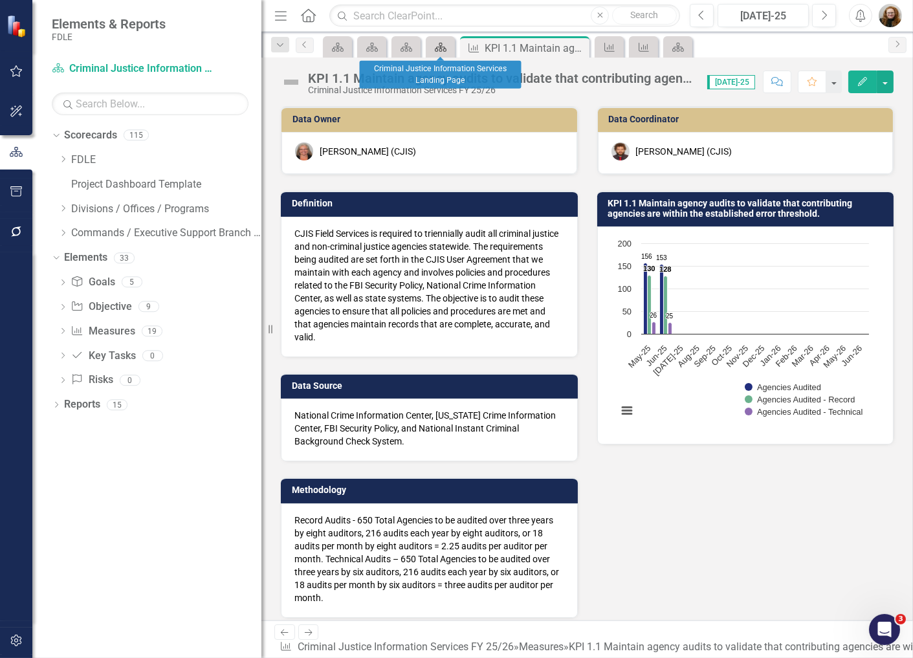
click at [445, 49] on icon "Scorecard" at bounding box center [440, 47] width 13 height 10
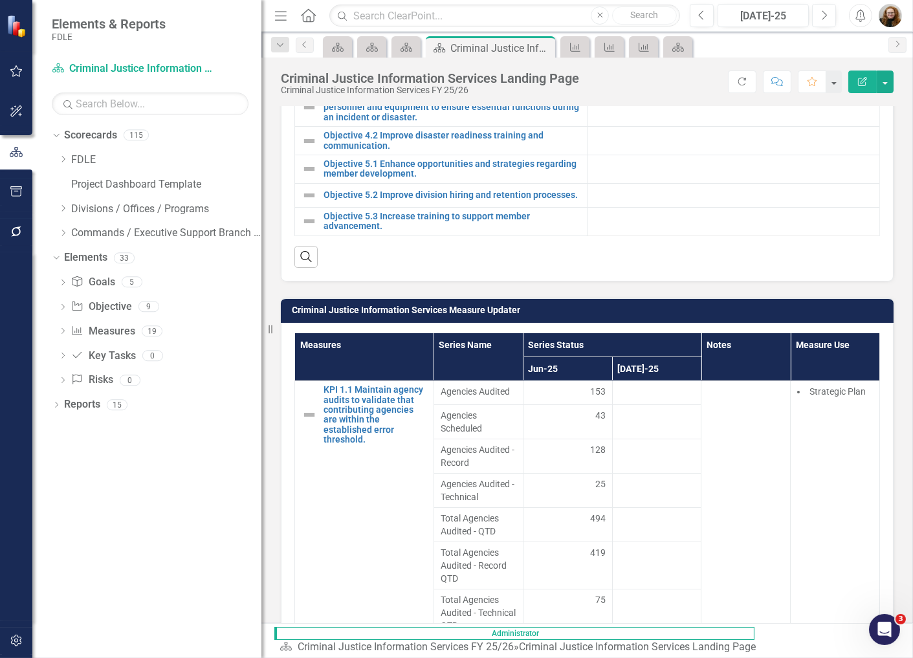
scroll to position [1150, 0]
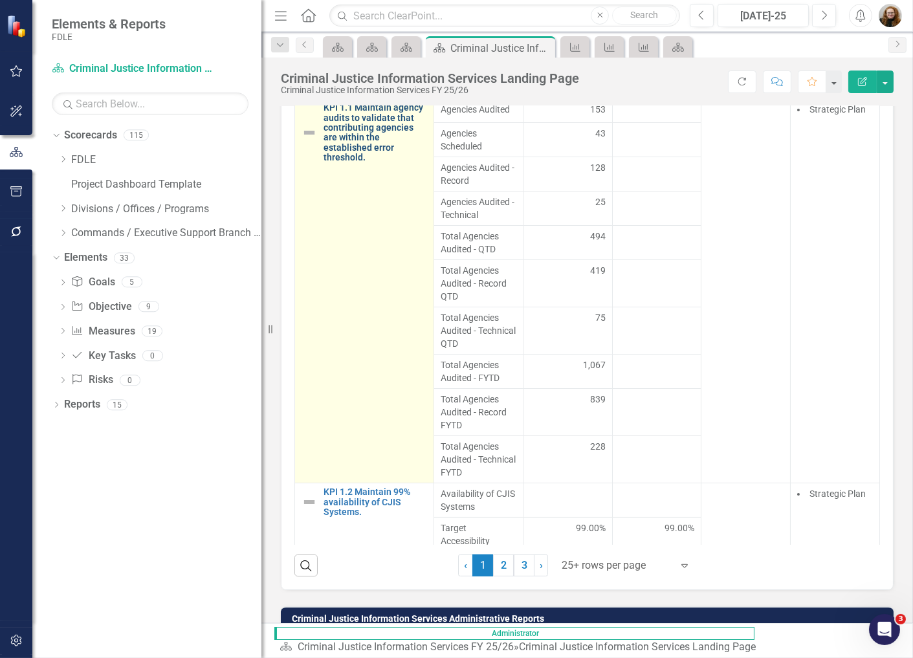
click at [360, 133] on link "KPI 1.1 Maintain agency audits to validate that contributing agencies are withi…" at bounding box center [376, 133] width 104 height 60
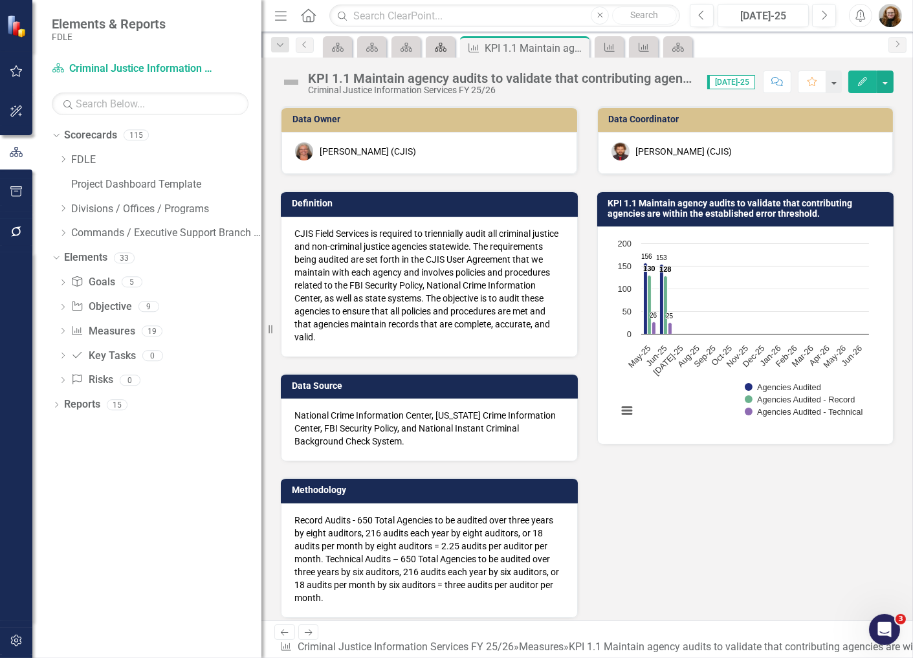
click at [429, 45] on div "Scorecard" at bounding box center [438, 47] width 18 height 16
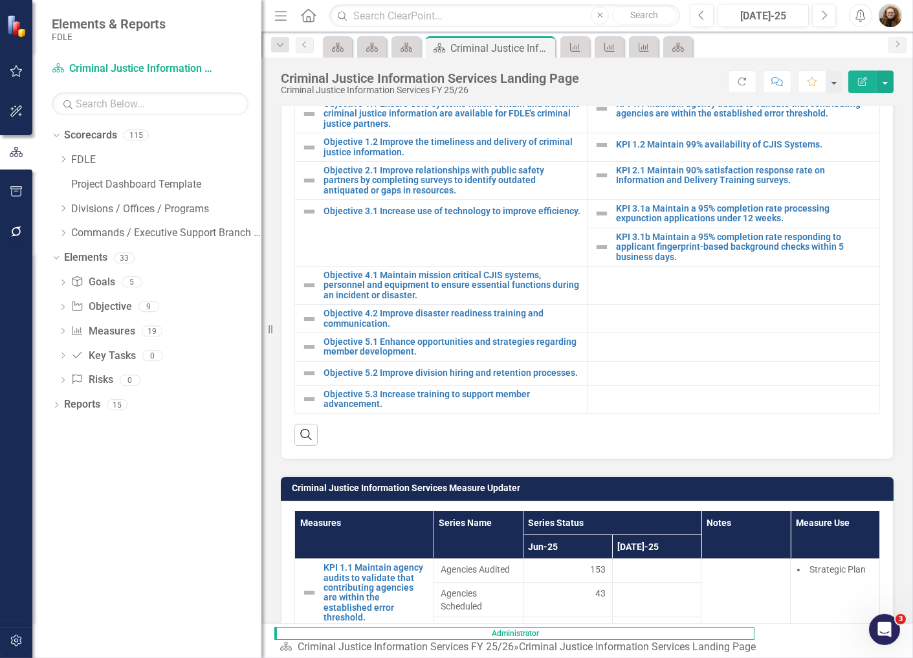
scroll to position [934, 0]
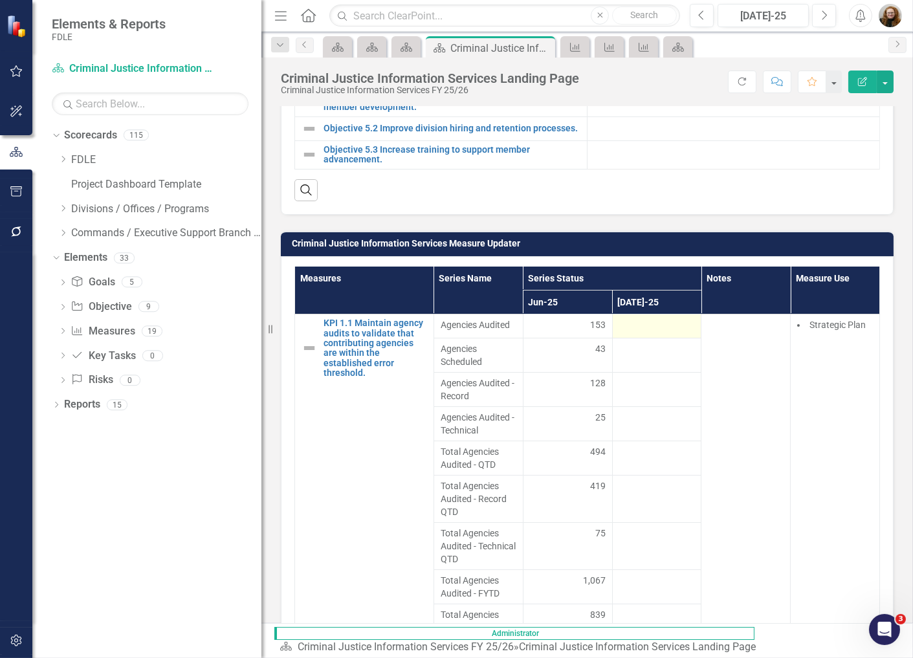
click at [638, 334] on div at bounding box center [657, 326] width 76 height 16
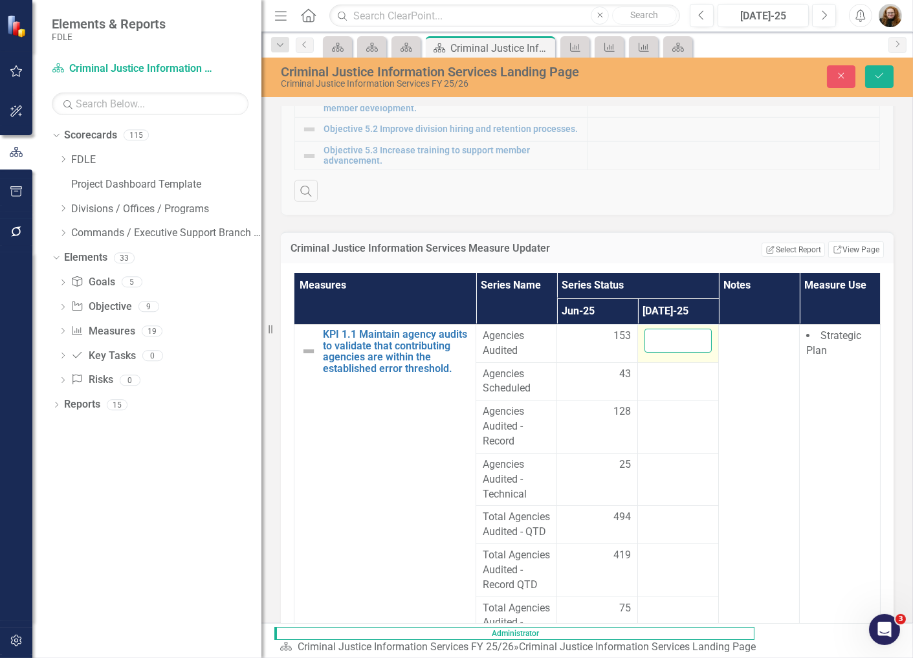
click at [645, 343] on input "number" at bounding box center [678, 341] width 67 height 24
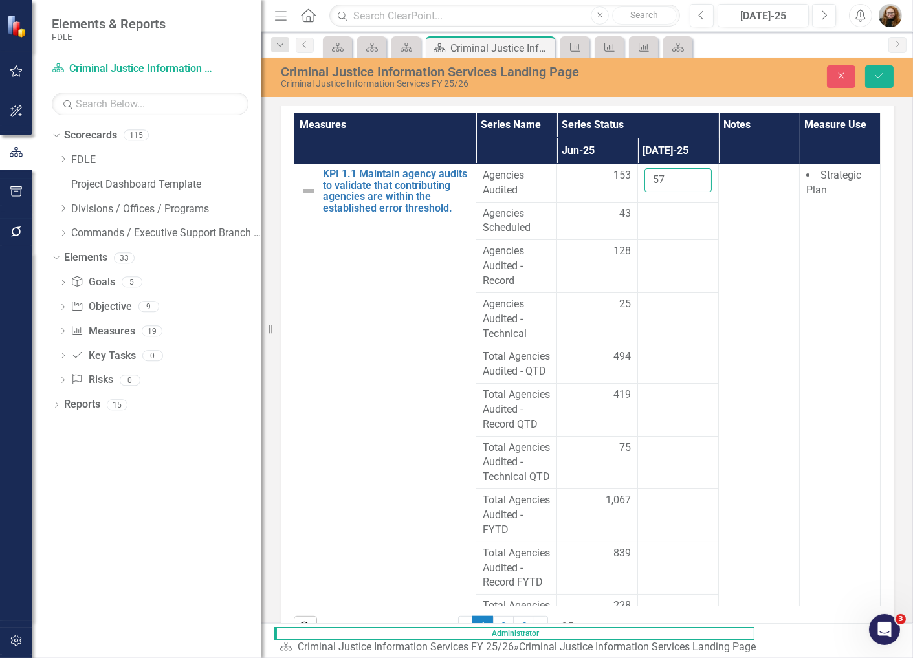
scroll to position [1098, 0]
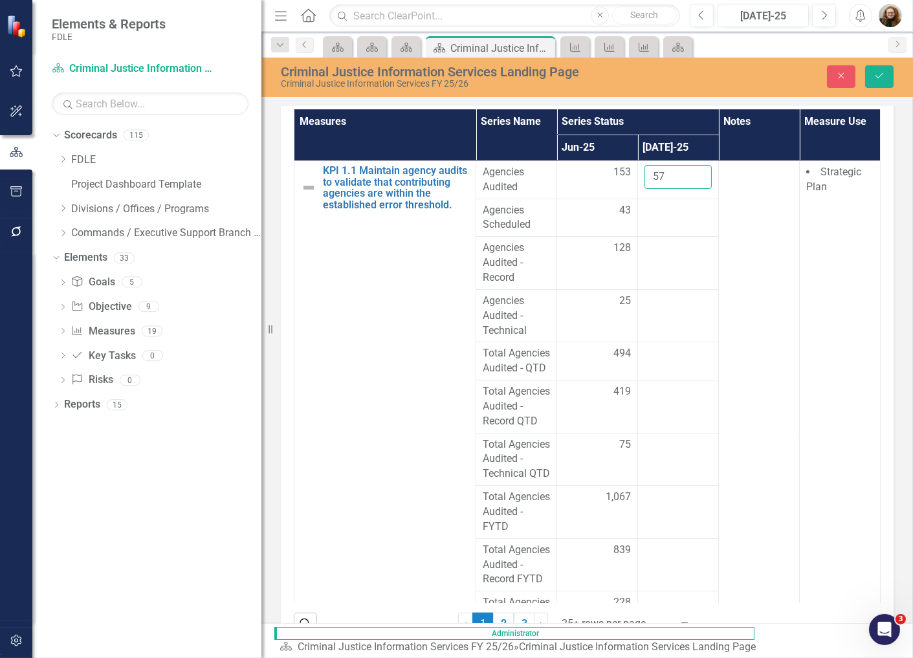
type input "57"
click at [115, 333] on link "Measure Measures" at bounding box center [103, 331] width 64 height 15
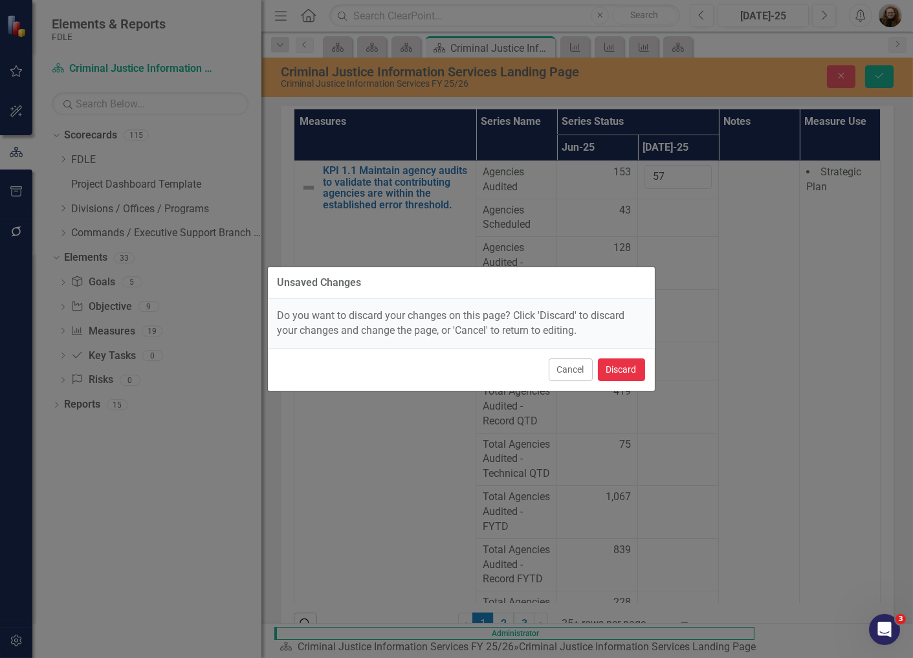
click at [609, 366] on button "Discard" at bounding box center [621, 369] width 47 height 23
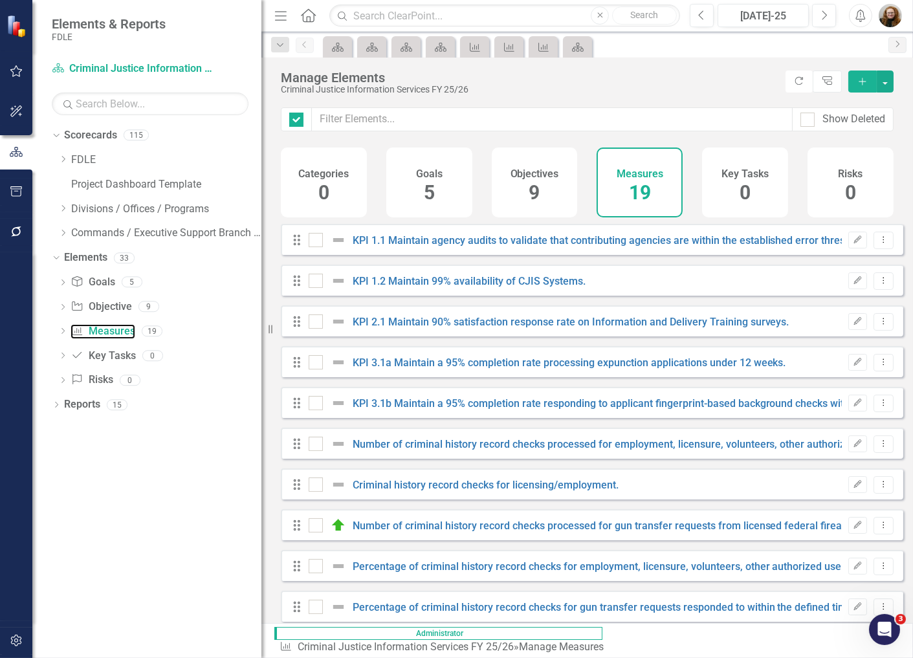
checkbox input "false"
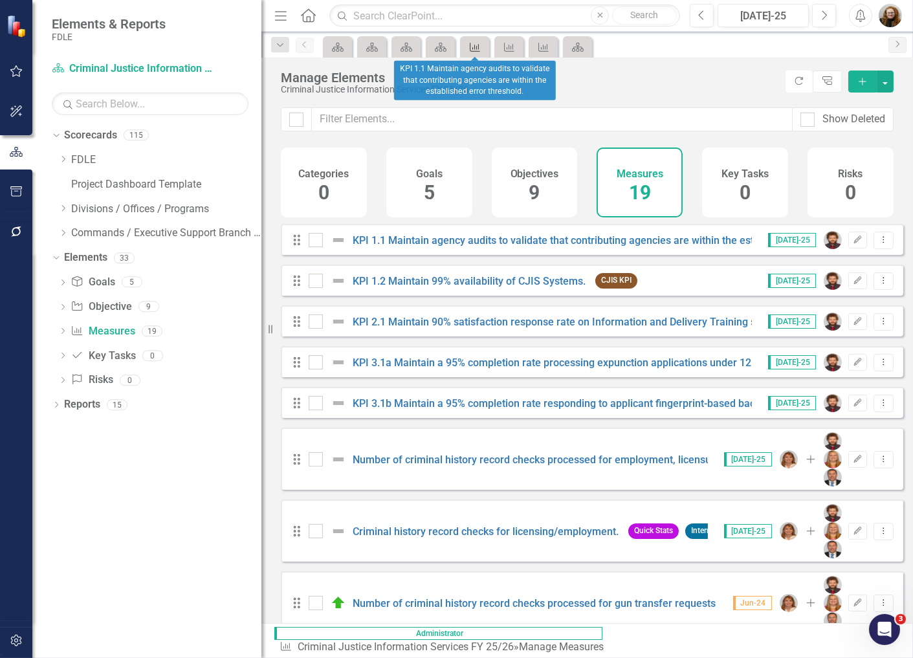
click at [481, 47] on icon "Measure" at bounding box center [474, 47] width 13 height 10
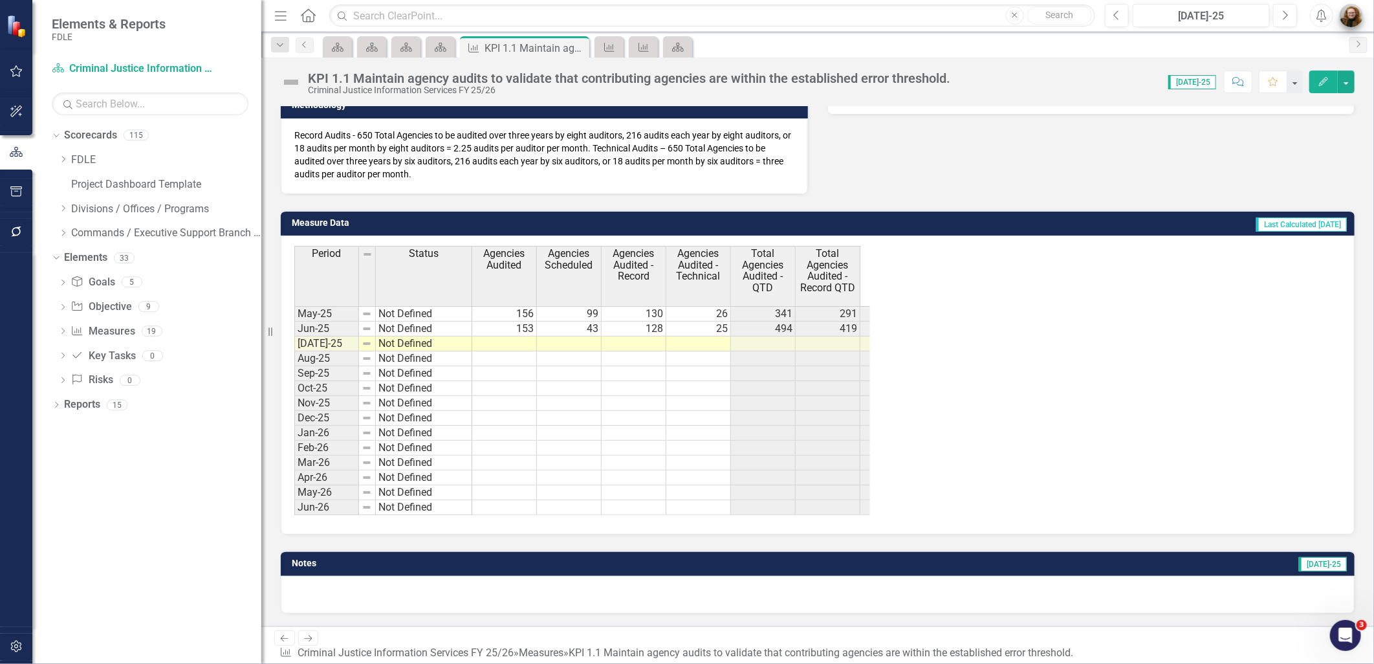
scroll to position [313, 0]
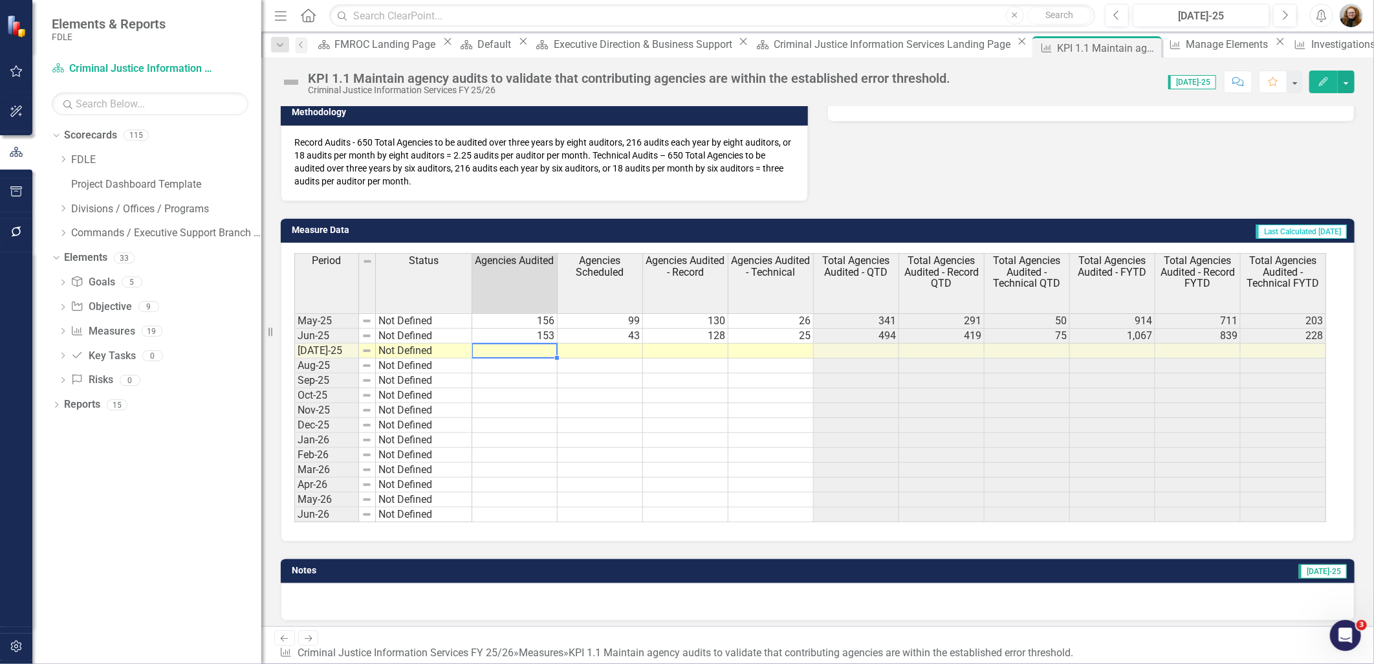
click at [529, 352] on td at bounding box center [514, 351] width 85 height 15
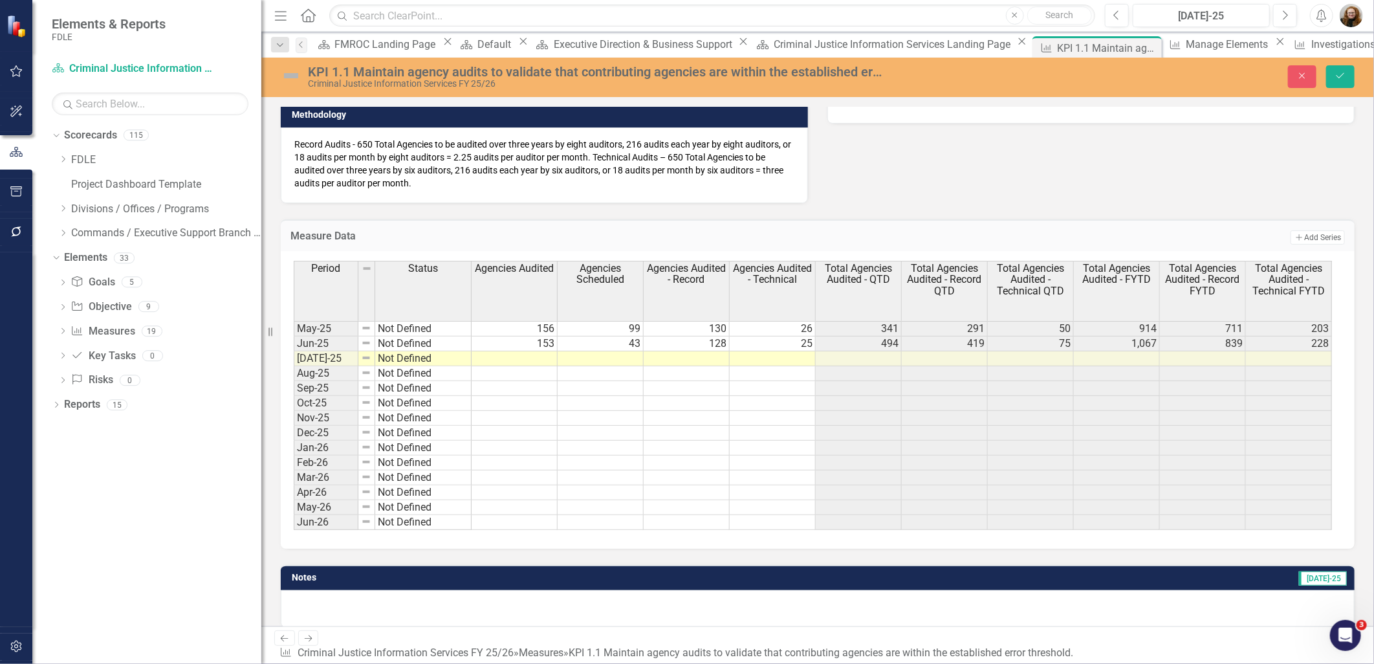
scroll to position [319, 0]
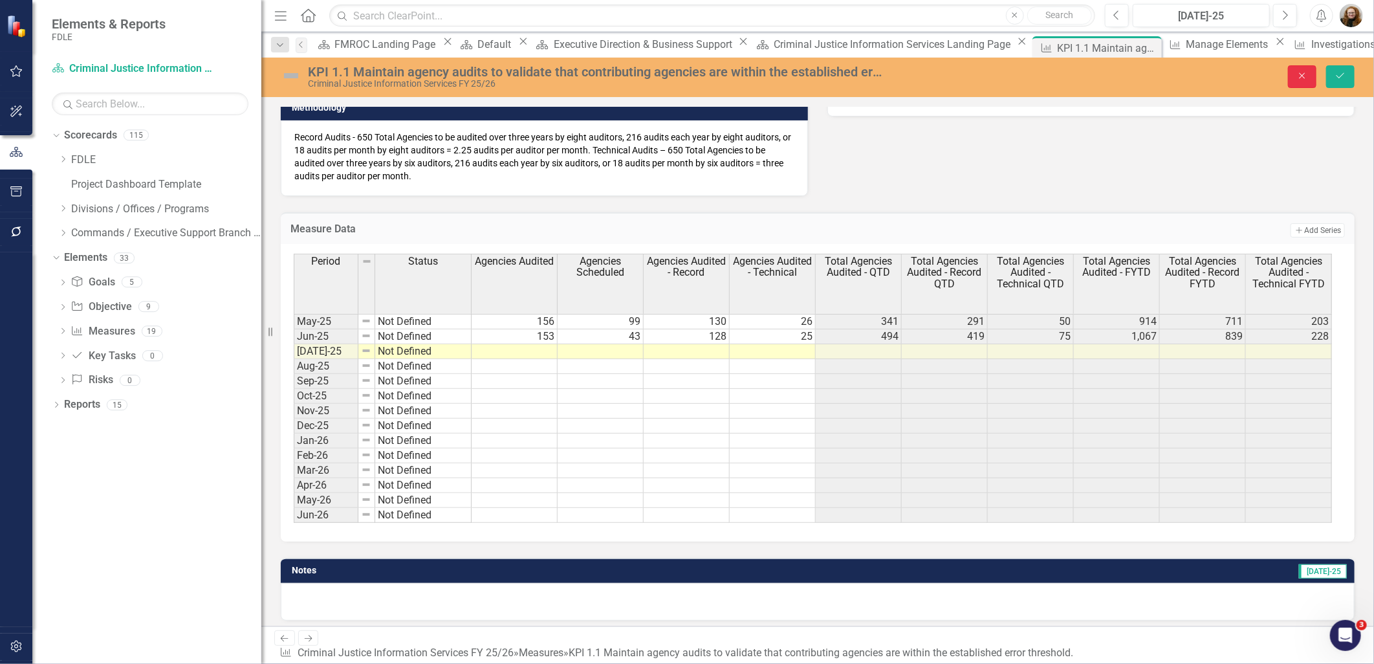
click at [1298, 76] on icon "Close" at bounding box center [1303, 75] width 12 height 9
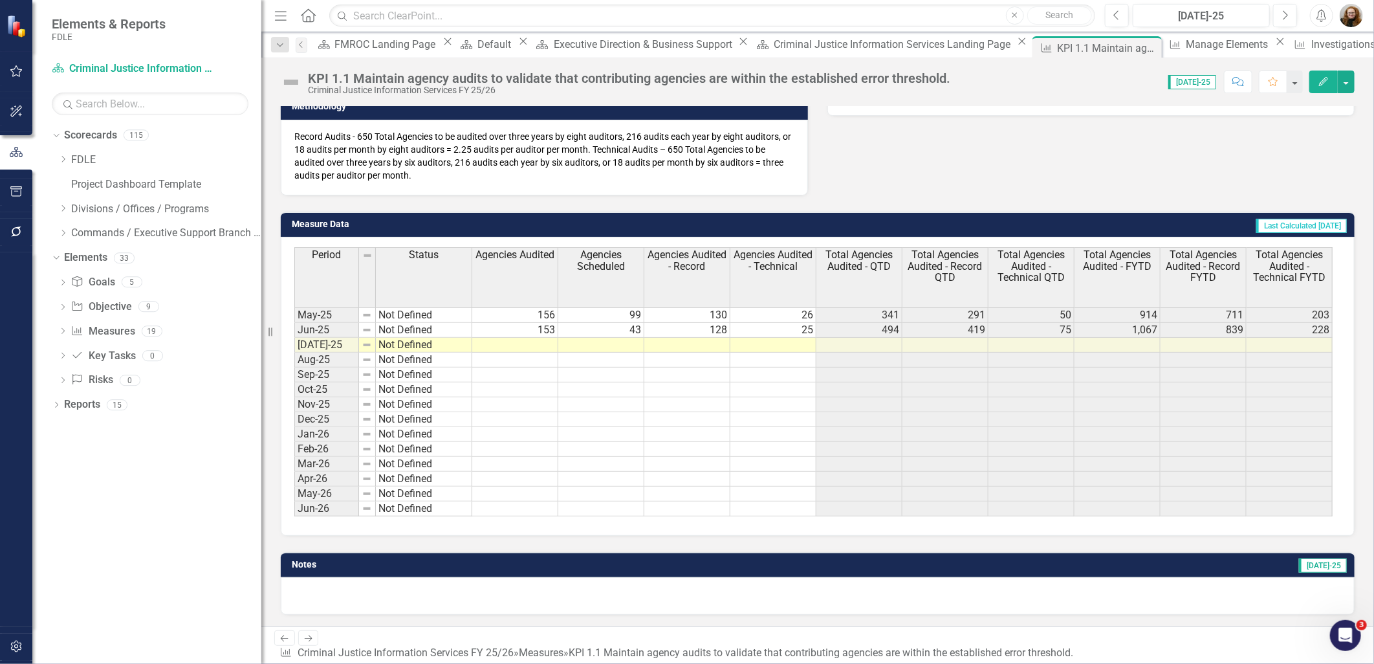
scroll to position [313, 0]
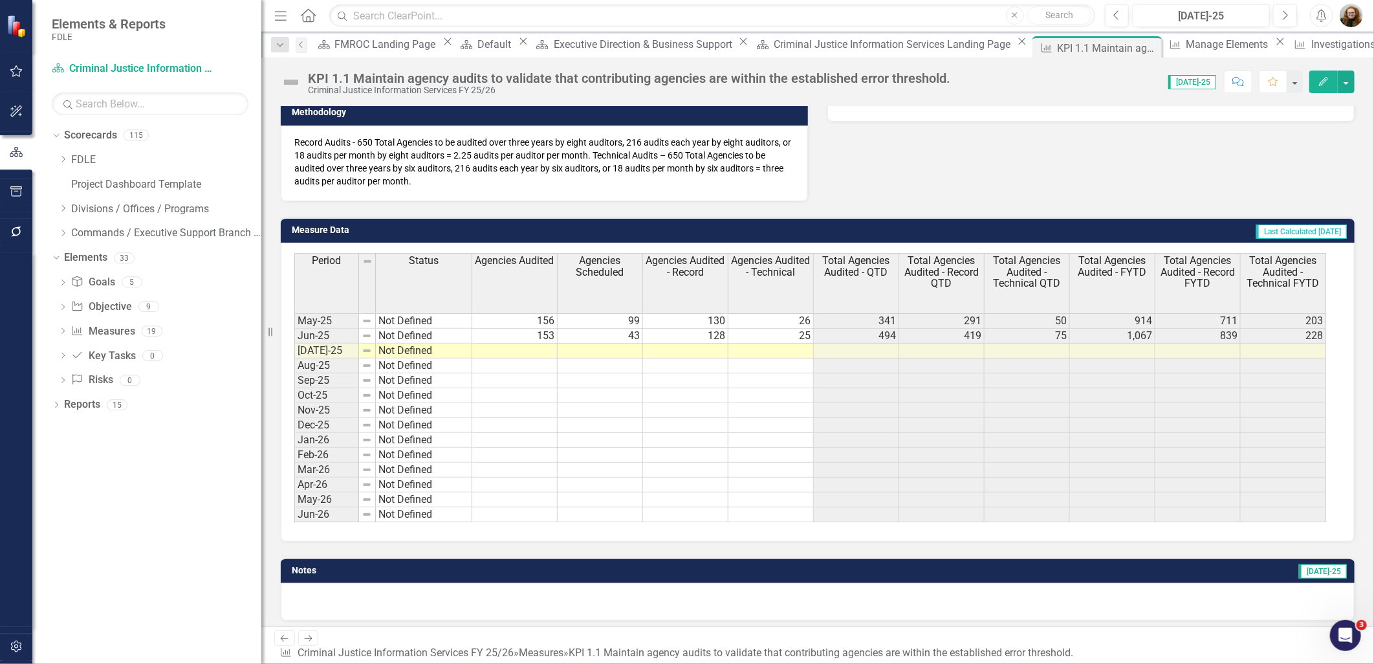
click at [294, 354] on div "Period Status Agencies Audited Agencies Scheduled Agencies Audited - Record Age…" at bounding box center [294, 387] width 0 height 269
click at [590, 357] on div at bounding box center [599, 357] width 85 height 1
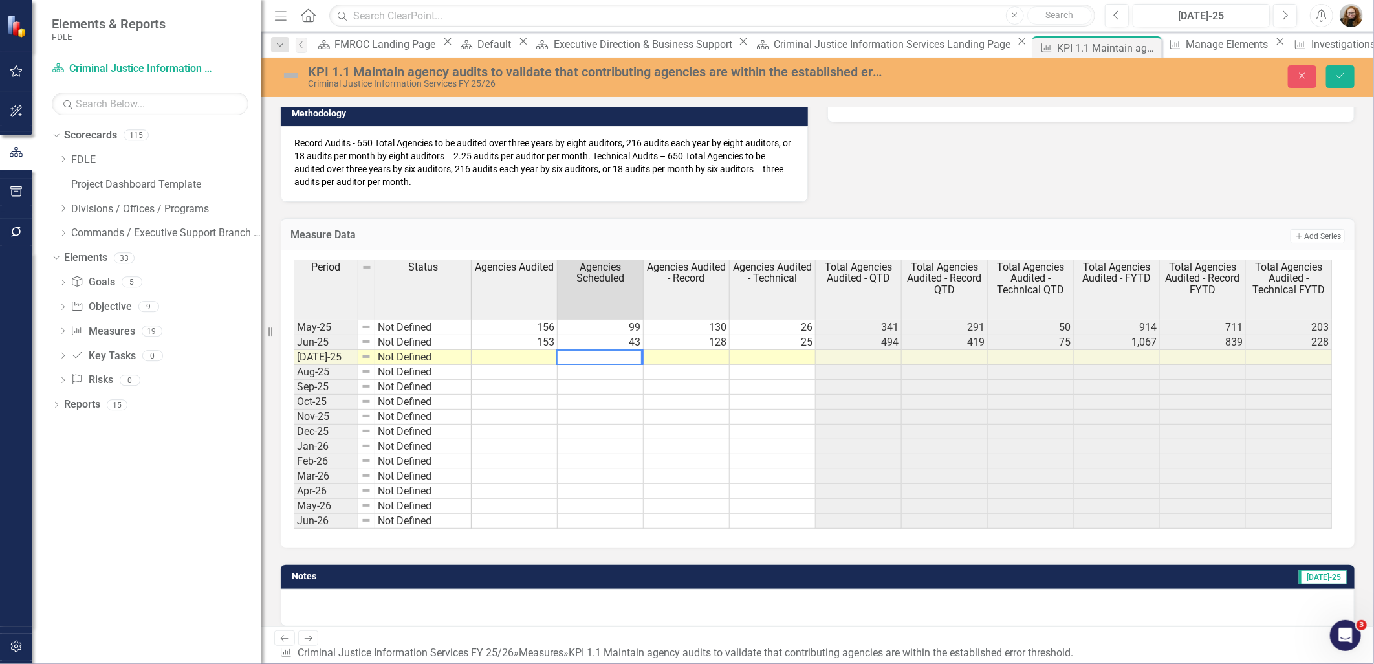
click at [590, 354] on textarea at bounding box center [599, 357] width 86 height 16
click at [1312, 79] on button "Close" at bounding box center [1302, 76] width 28 height 23
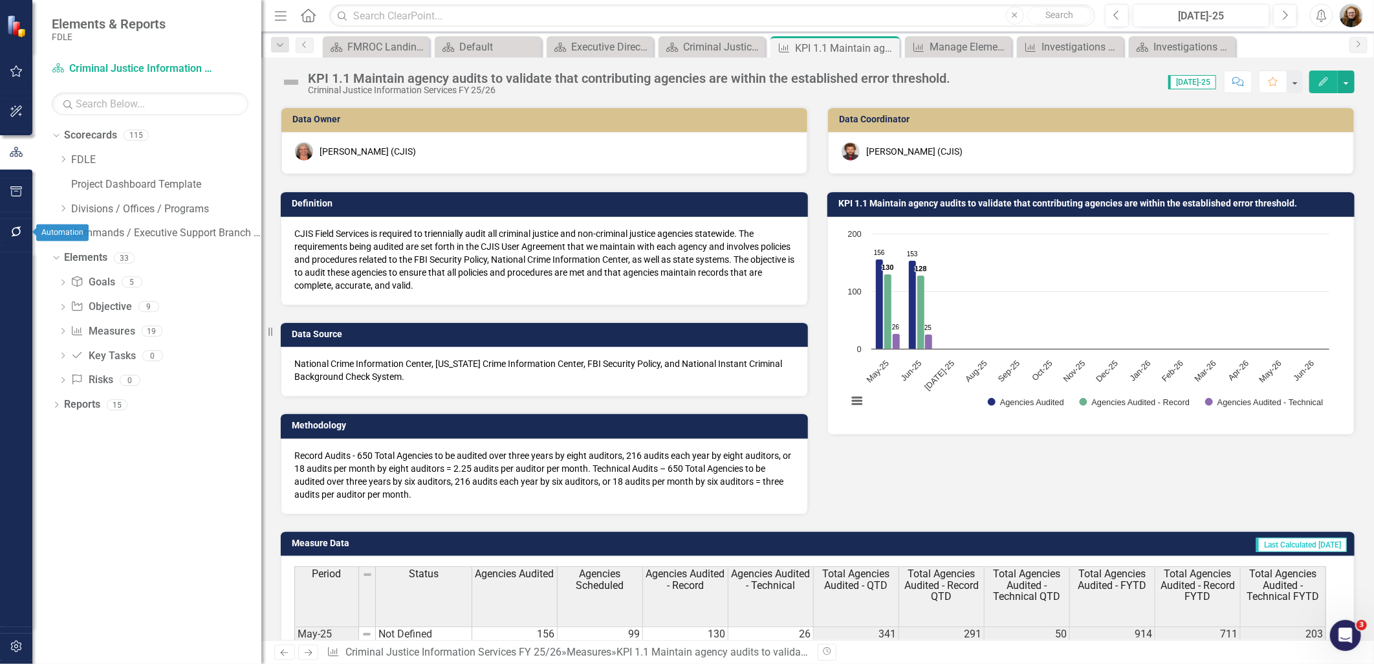
scroll to position [313, 0]
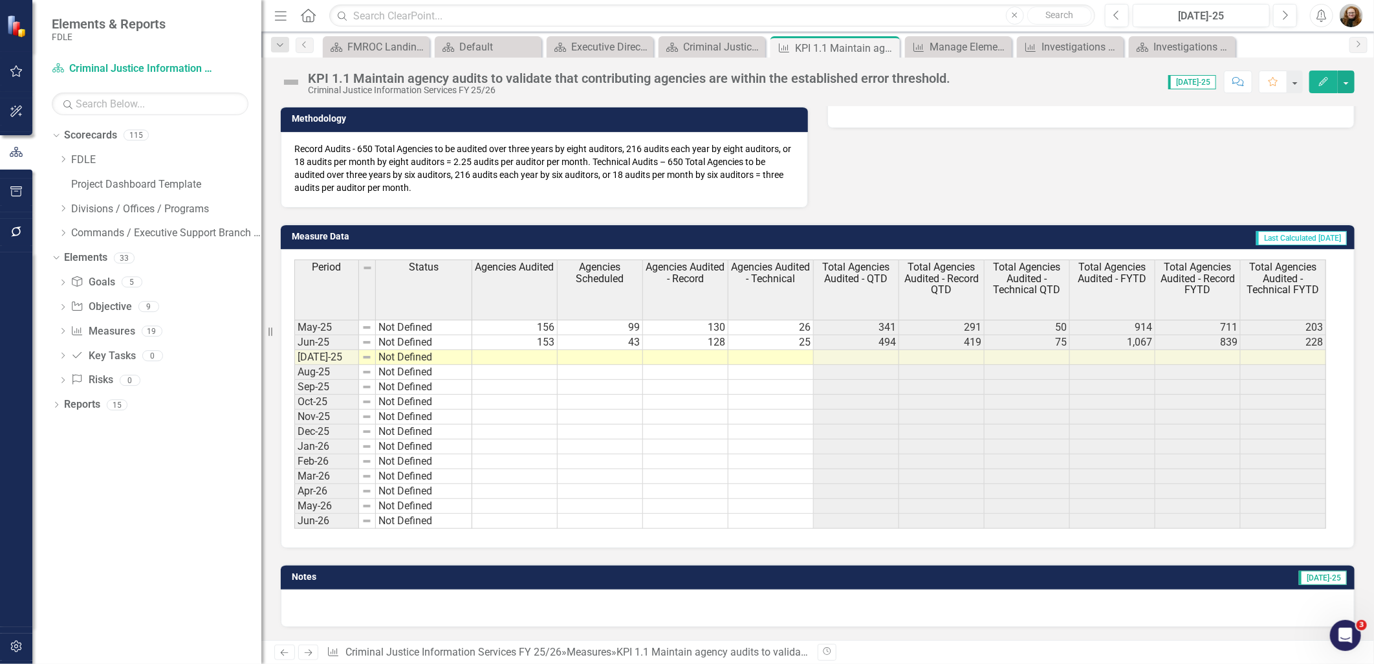
click at [175, 600] on div "Dropdown Scorecards 115 Dropdown FDLE Commissioner's Initiative Team Project Da…" at bounding box center [146, 394] width 229 height 539
